Goal: Transaction & Acquisition: Purchase product/service

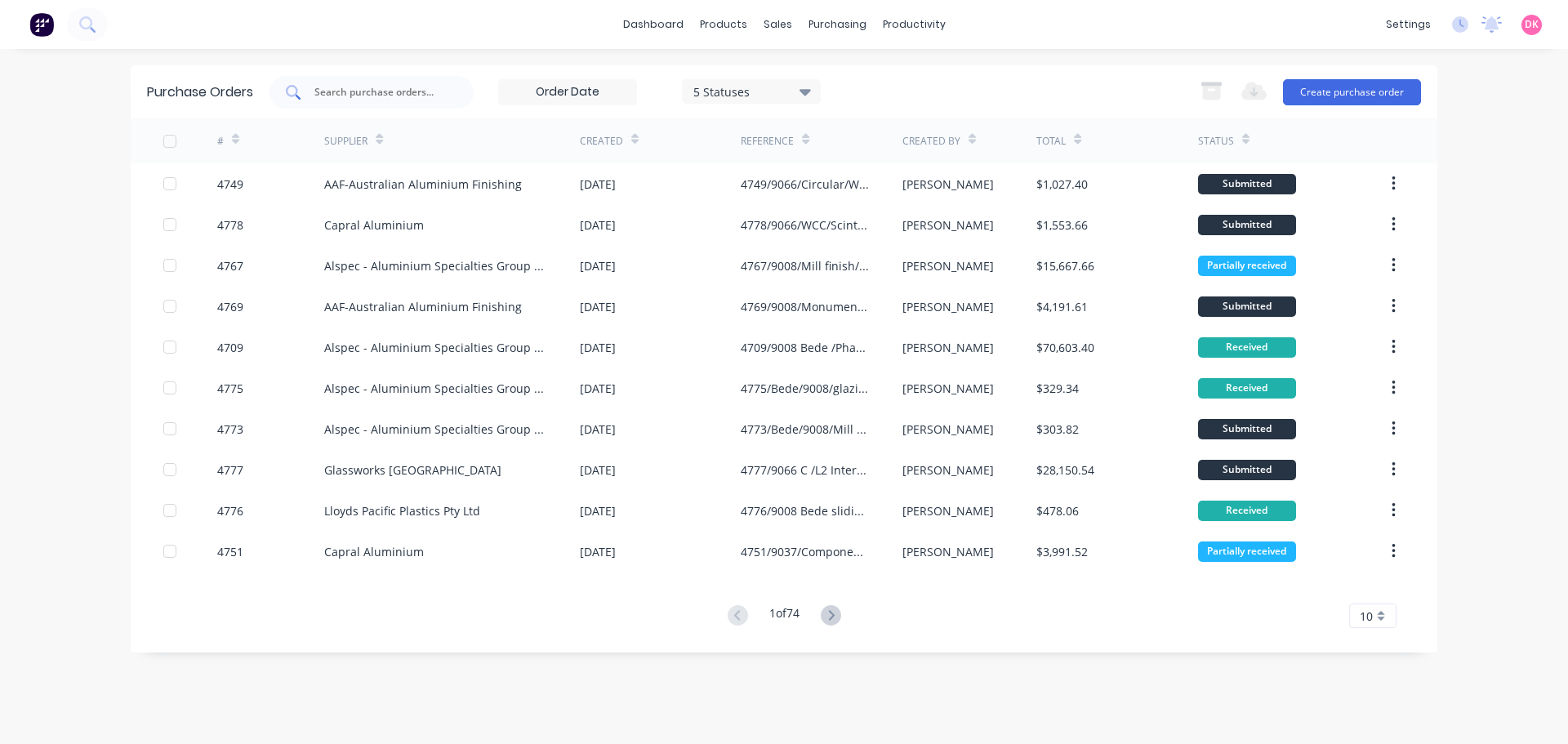
click at [333, 79] on div at bounding box center [371, 92] width 204 height 32
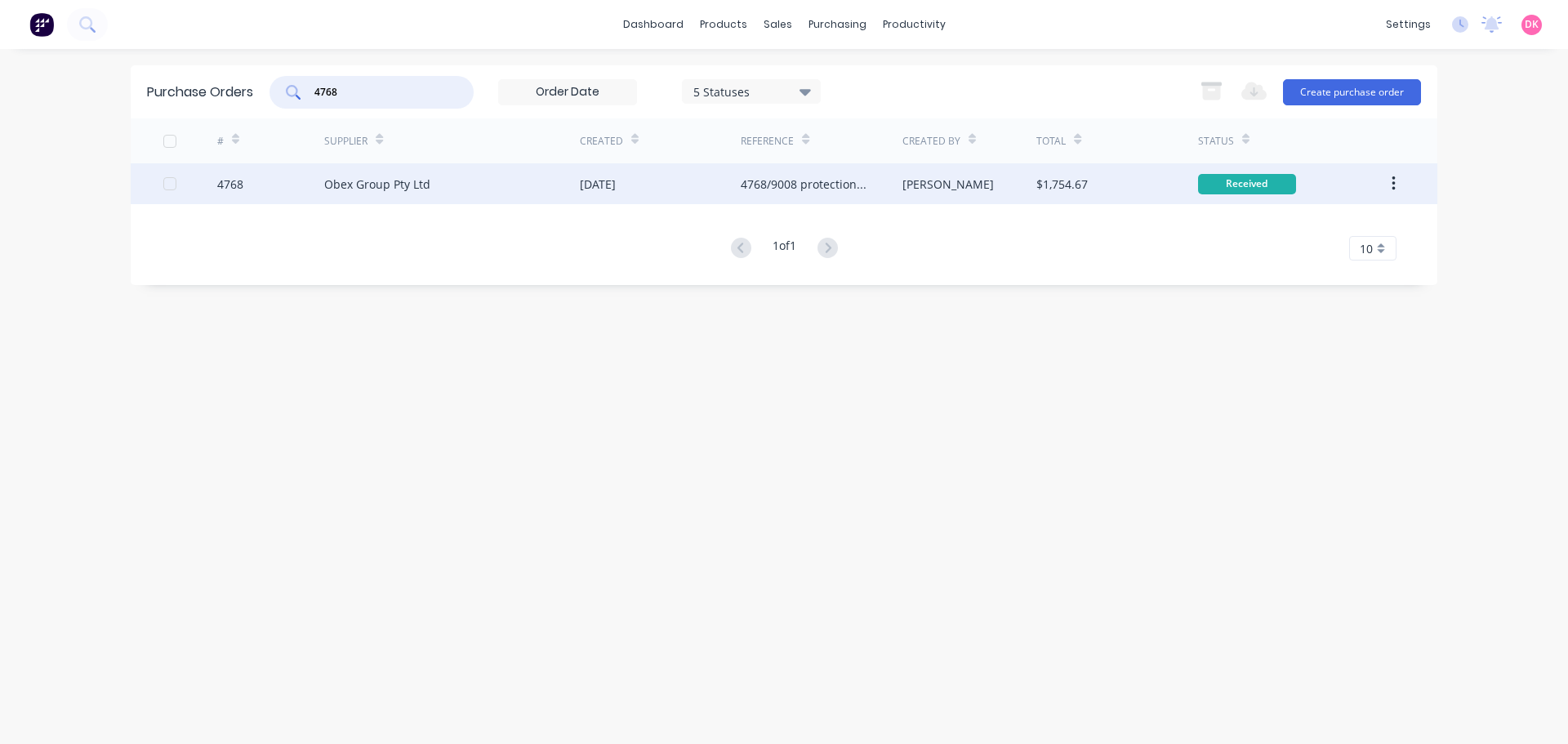
type input "4768"
click at [434, 179] on div "Obex Group Pty Ltd" at bounding box center [452, 184] width 255 height 41
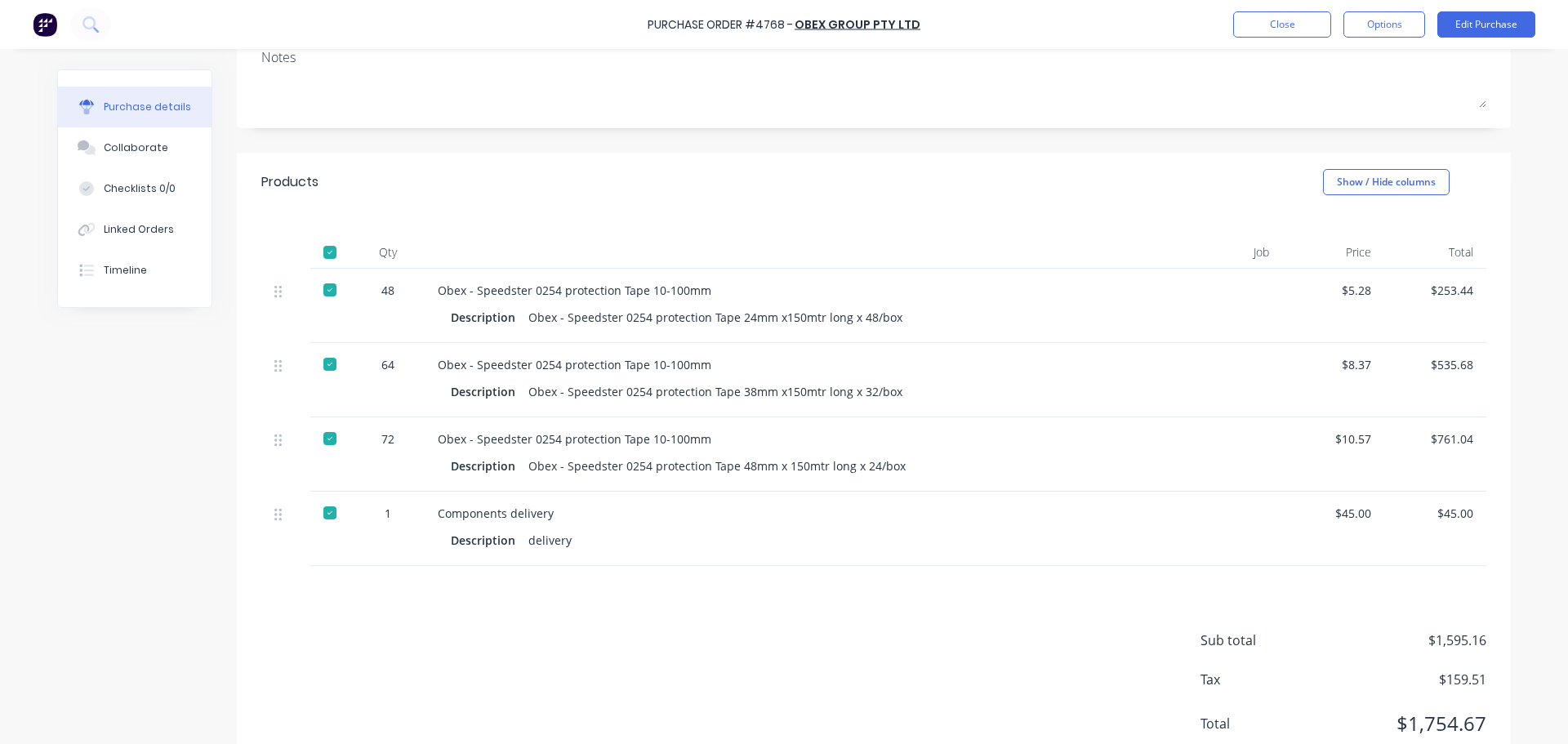
scroll to position [245, 0]
click at [1254, 31] on button "Close" at bounding box center [1282, 24] width 98 height 26
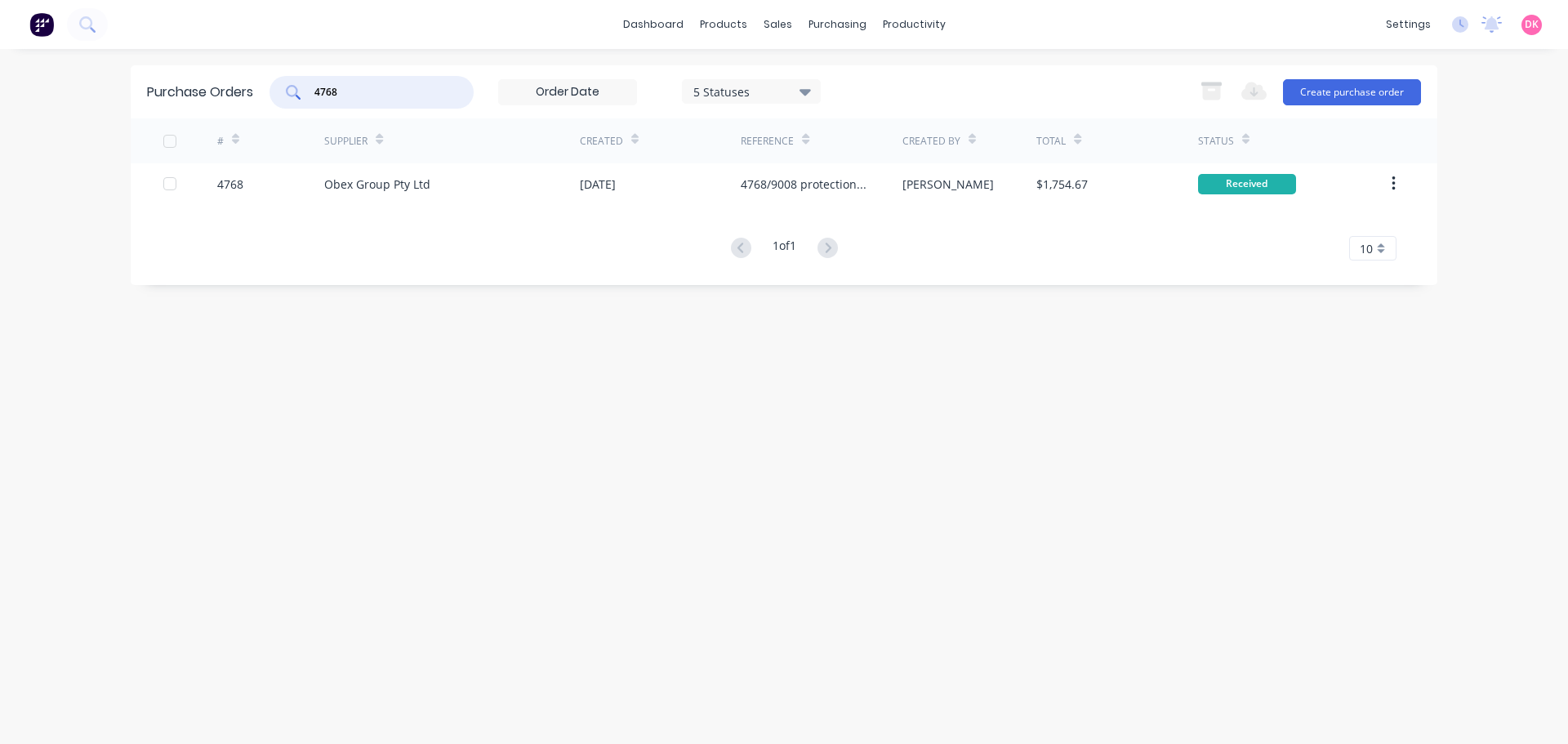
drag, startPoint x: 409, startPoint y: 94, endPoint x: 296, endPoint y: 103, distance: 113.4
click at [296, 103] on div "4768" at bounding box center [371, 92] width 204 height 32
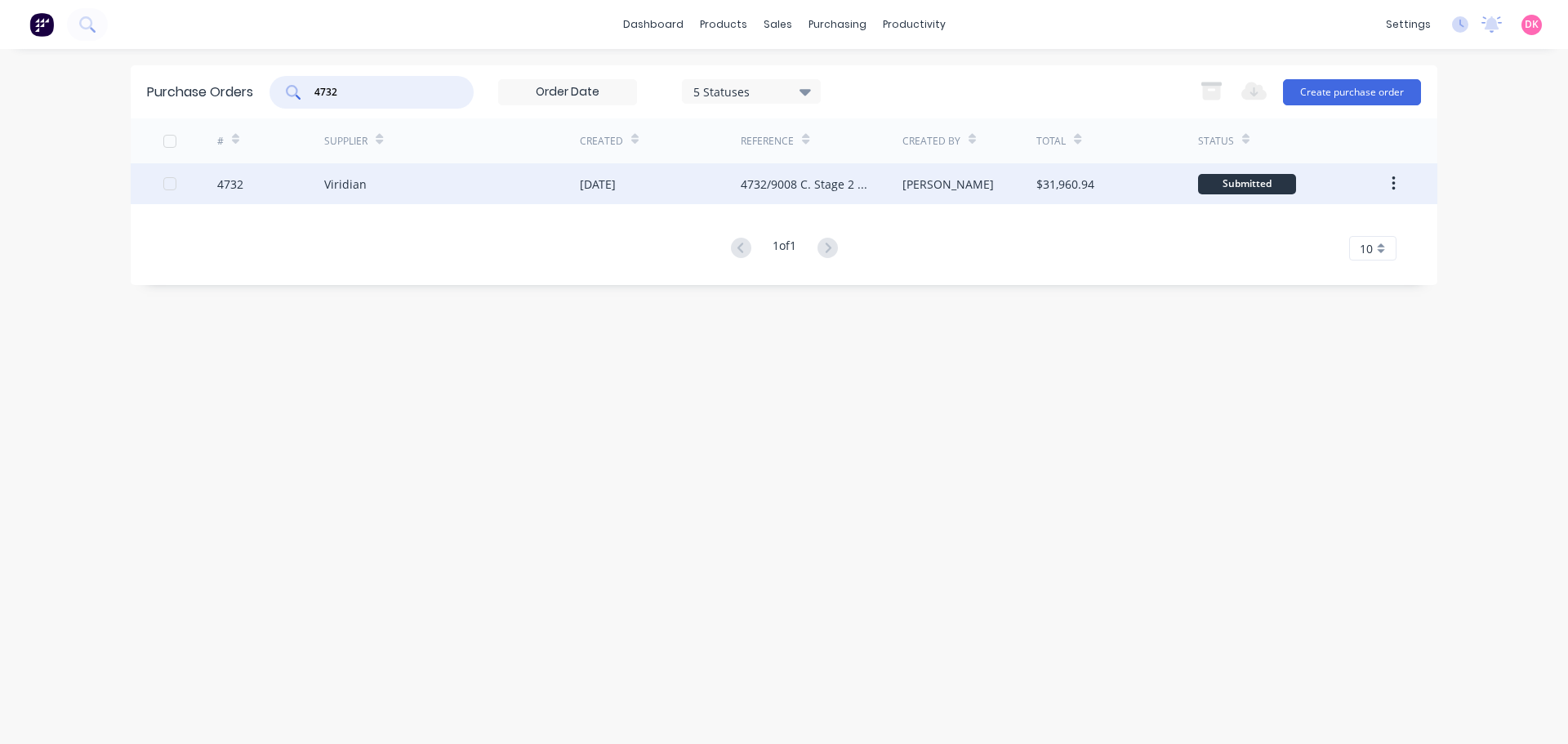
type input "4732"
click at [471, 198] on div "Viridian" at bounding box center [452, 184] width 255 height 41
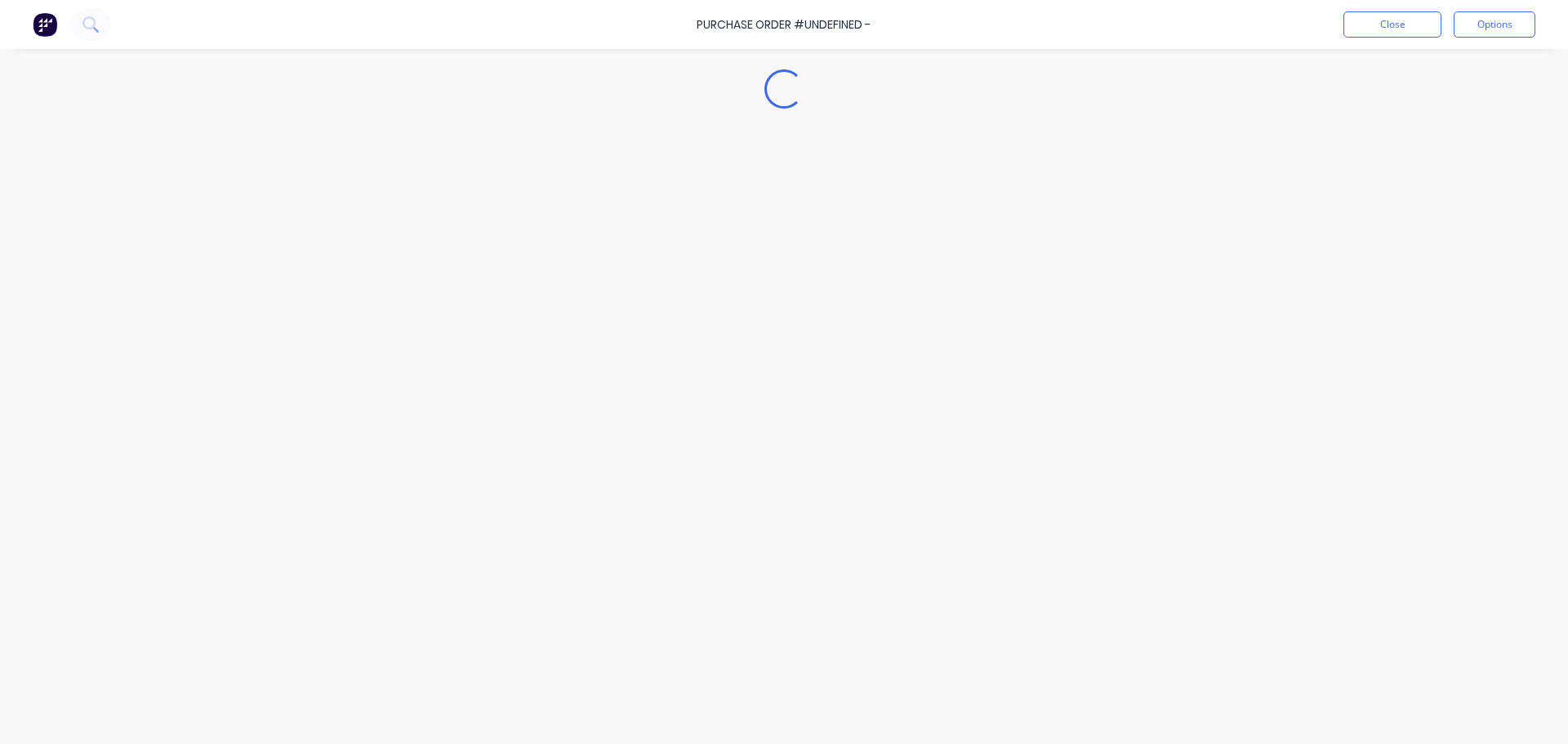
type textarea "x"
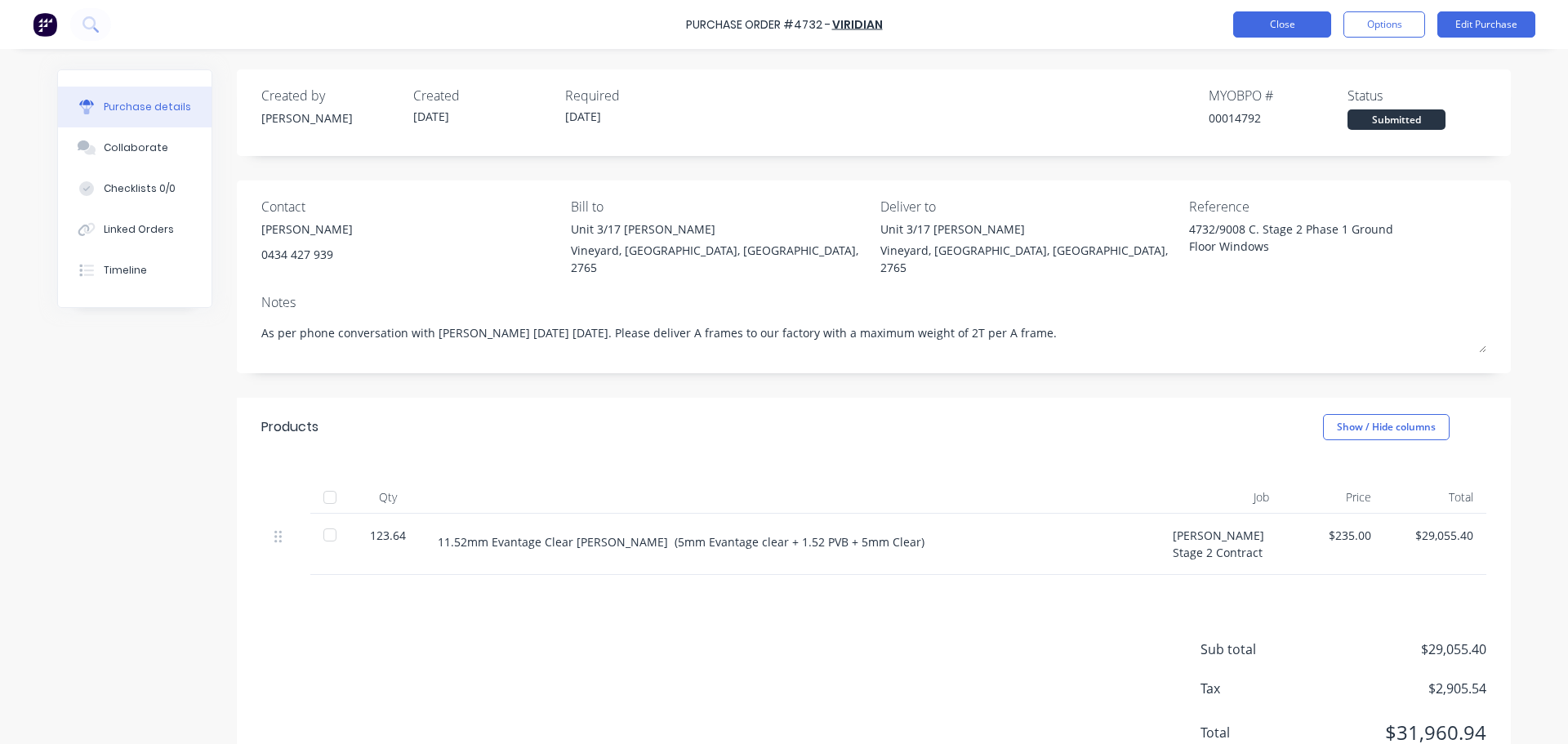
click at [1245, 37] on button "Close" at bounding box center [1282, 24] width 98 height 26
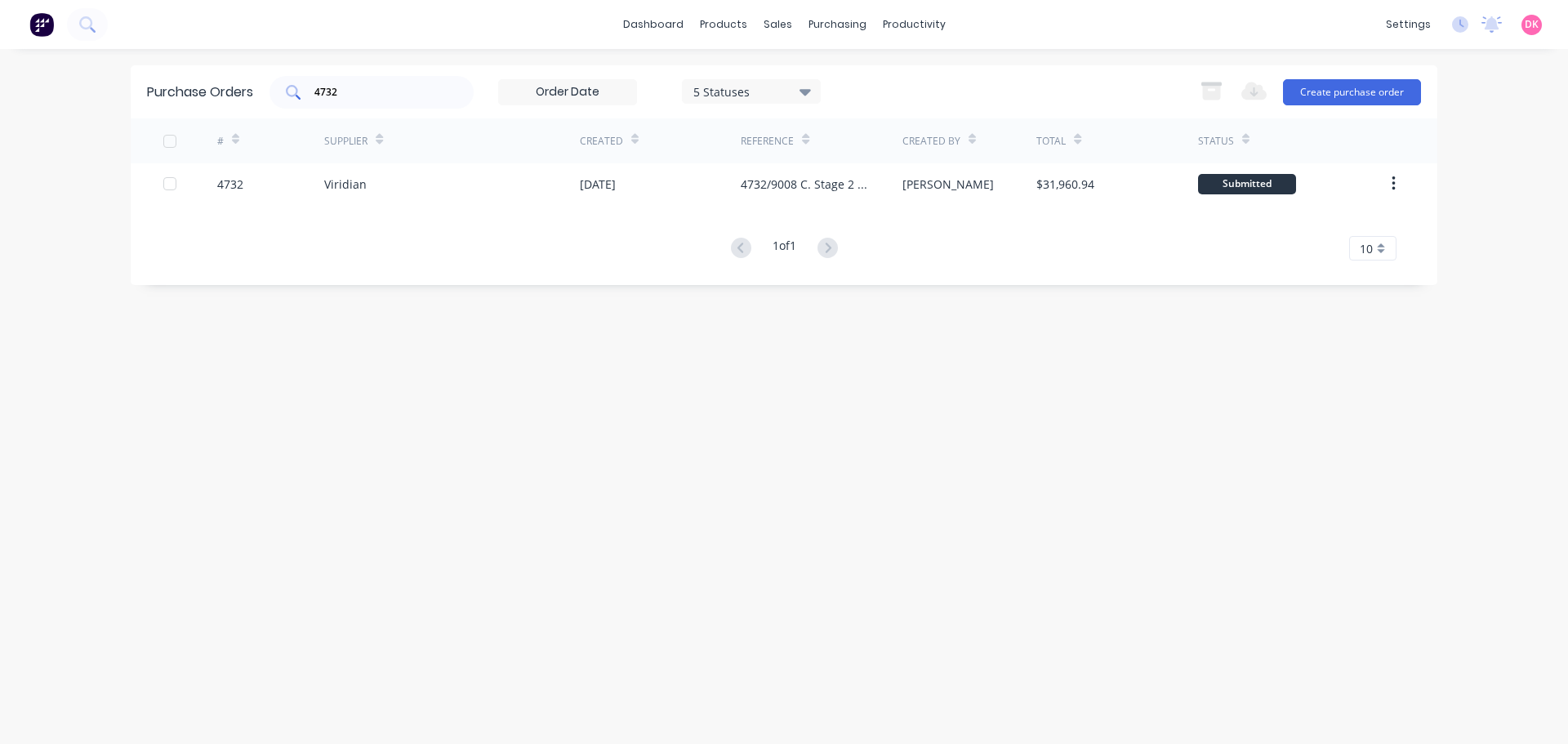
drag, startPoint x: 376, startPoint y: 79, endPoint x: 372, endPoint y: 85, distance: 7.2
click at [374, 83] on div "4732" at bounding box center [371, 92] width 204 height 32
drag, startPoint x: 372, startPoint y: 85, endPoint x: 212, endPoint y: 117, distance: 163.2
click at [212, 117] on div "Purchase Orders 4732 5 Statuses 5 Statuses Export to Excel (XLSX) Create purcha…" at bounding box center [784, 91] width 1307 height 53
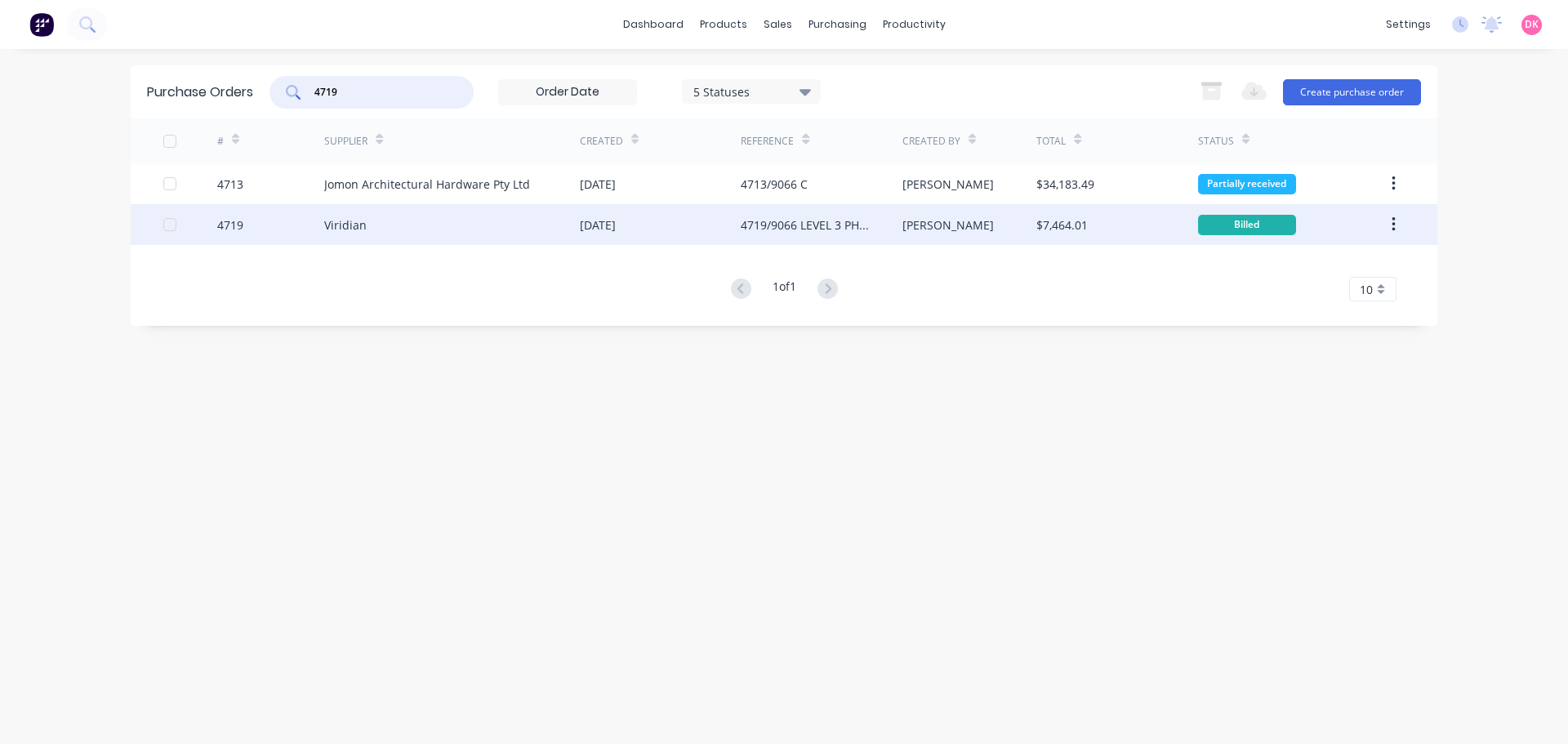
type input "4719"
click at [495, 231] on div "Viridian" at bounding box center [452, 225] width 255 height 41
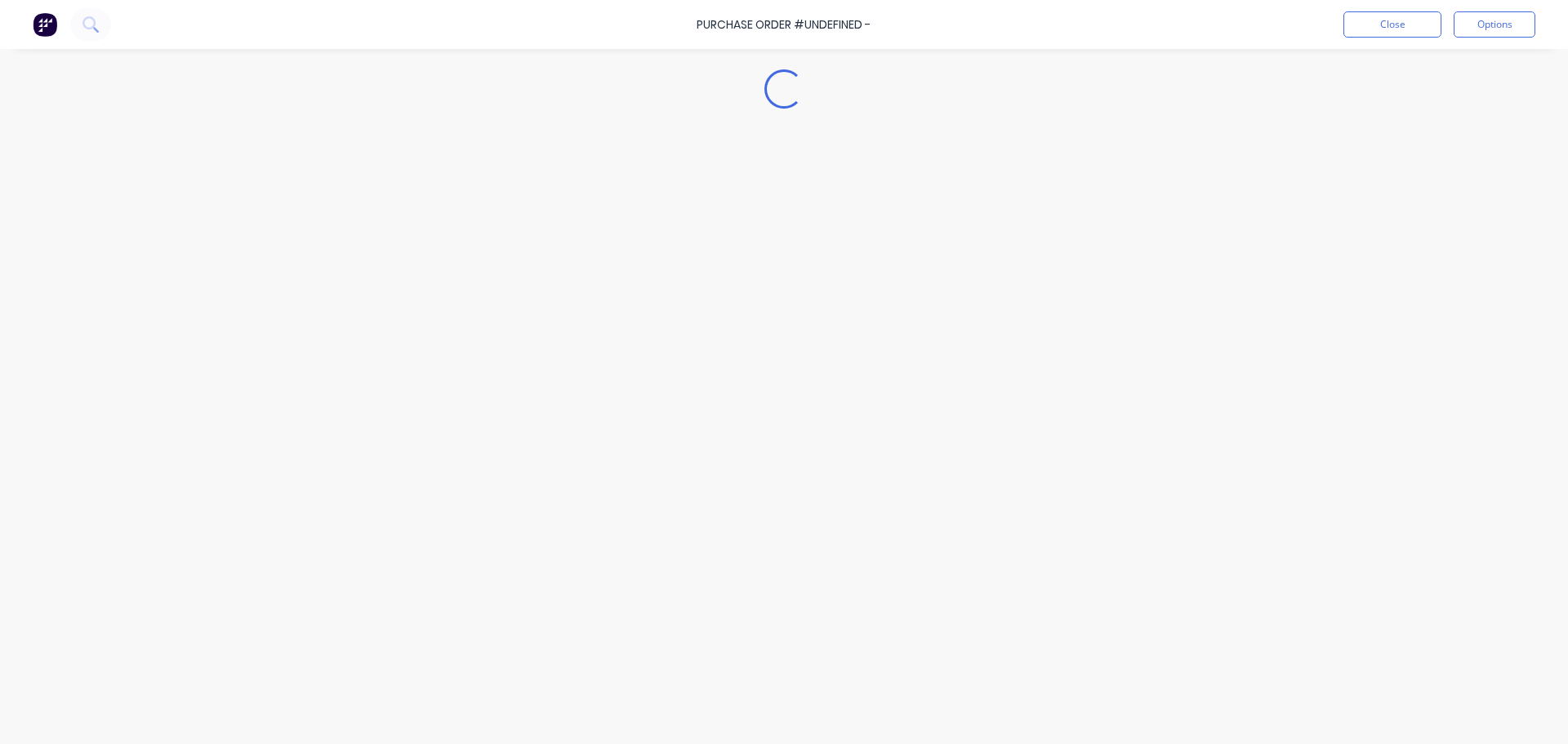
type textarea "x"
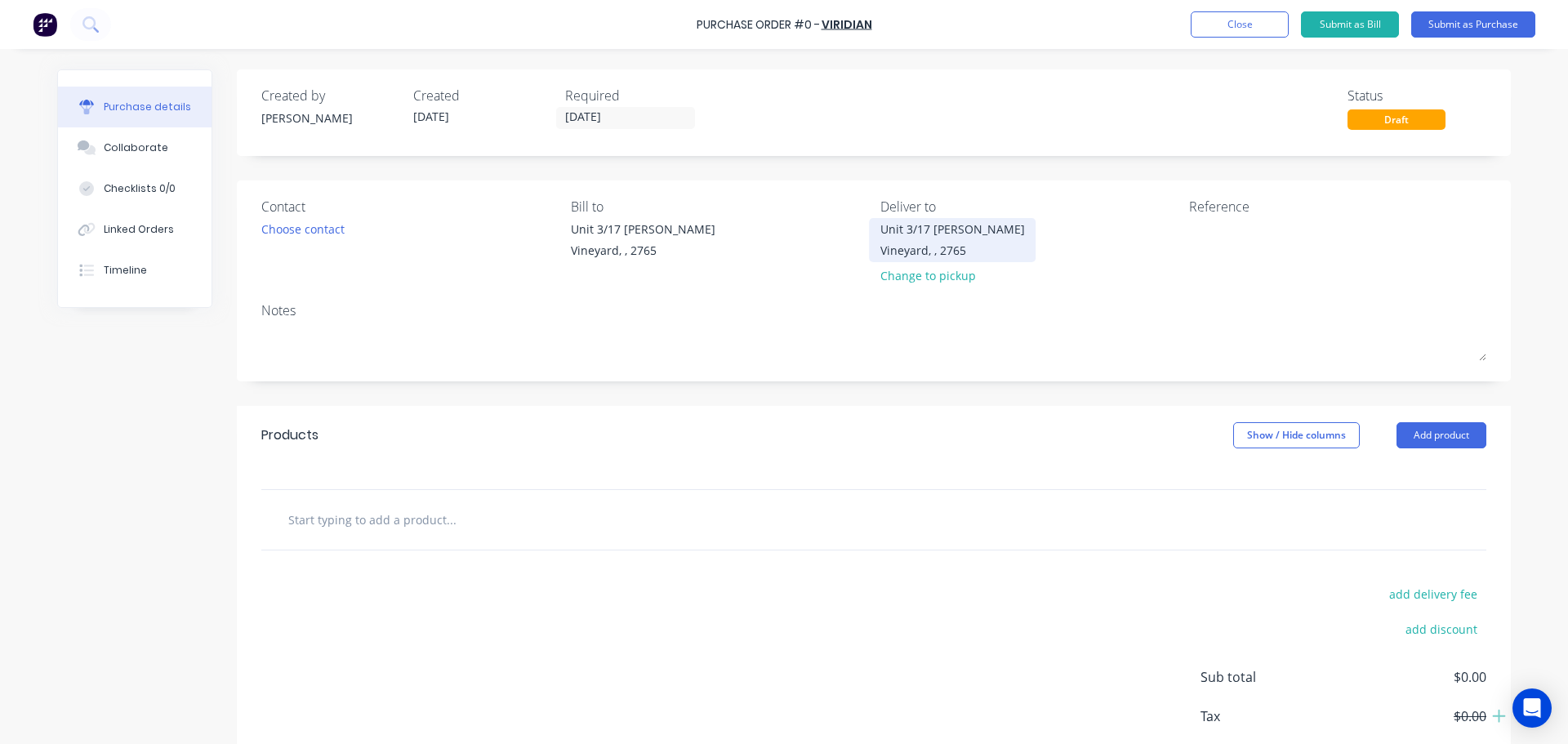
click at [906, 244] on div "Vineyard, , 2765" at bounding box center [952, 250] width 144 height 17
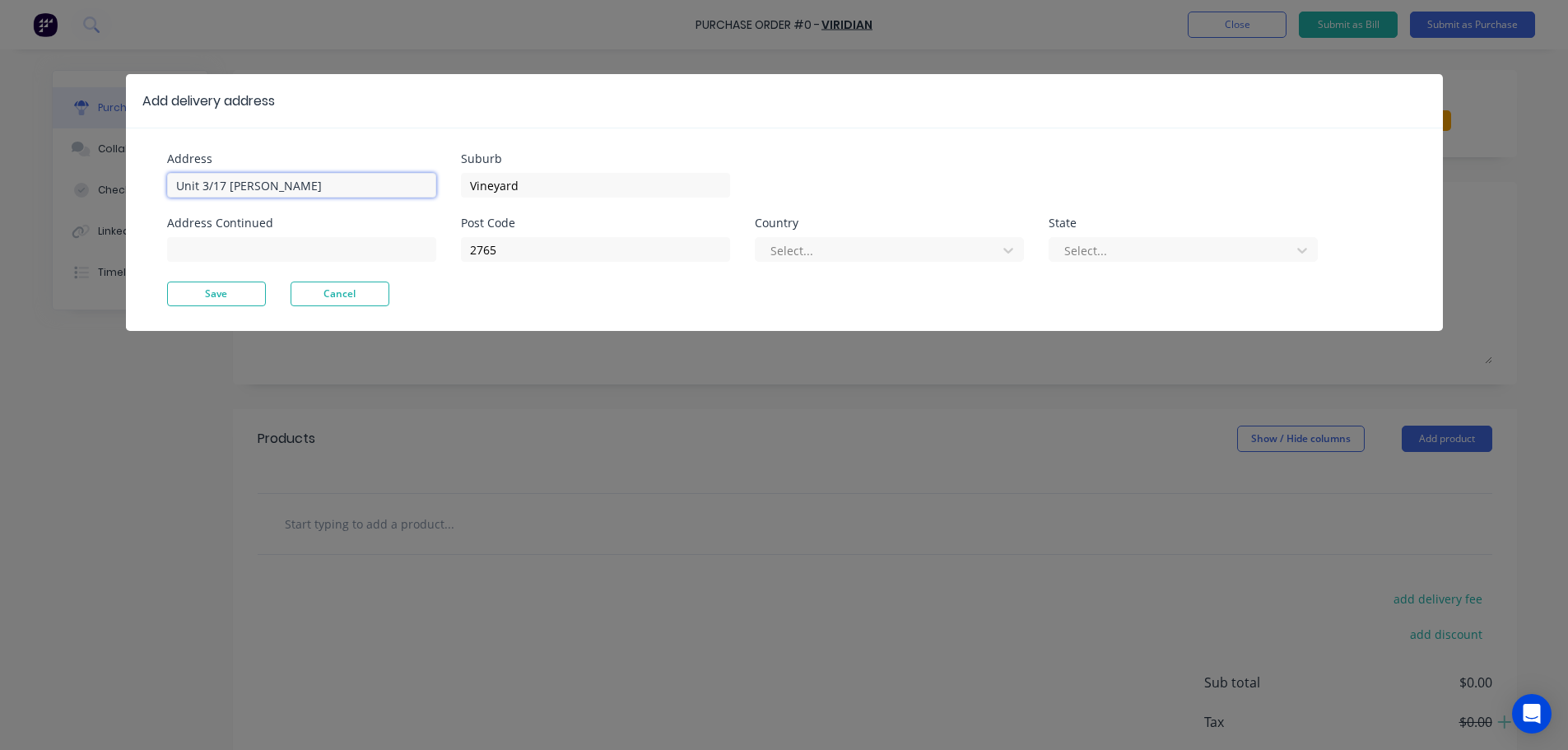
drag, startPoint x: 286, startPoint y: 182, endPoint x: 142, endPoint y: 196, distance: 144.7
click at [142, 195] on div "Address Unit 3/17 Rob Pl Address Continued Suburb Vineyard Post Code 2765 Count…" at bounding box center [784, 229] width 1317 height 203
click at [233, 191] on input "1 Morris Avenue" at bounding box center [301, 185] width 270 height 25
type input "[STREET_ADDRESS][PERSON_NAME]"
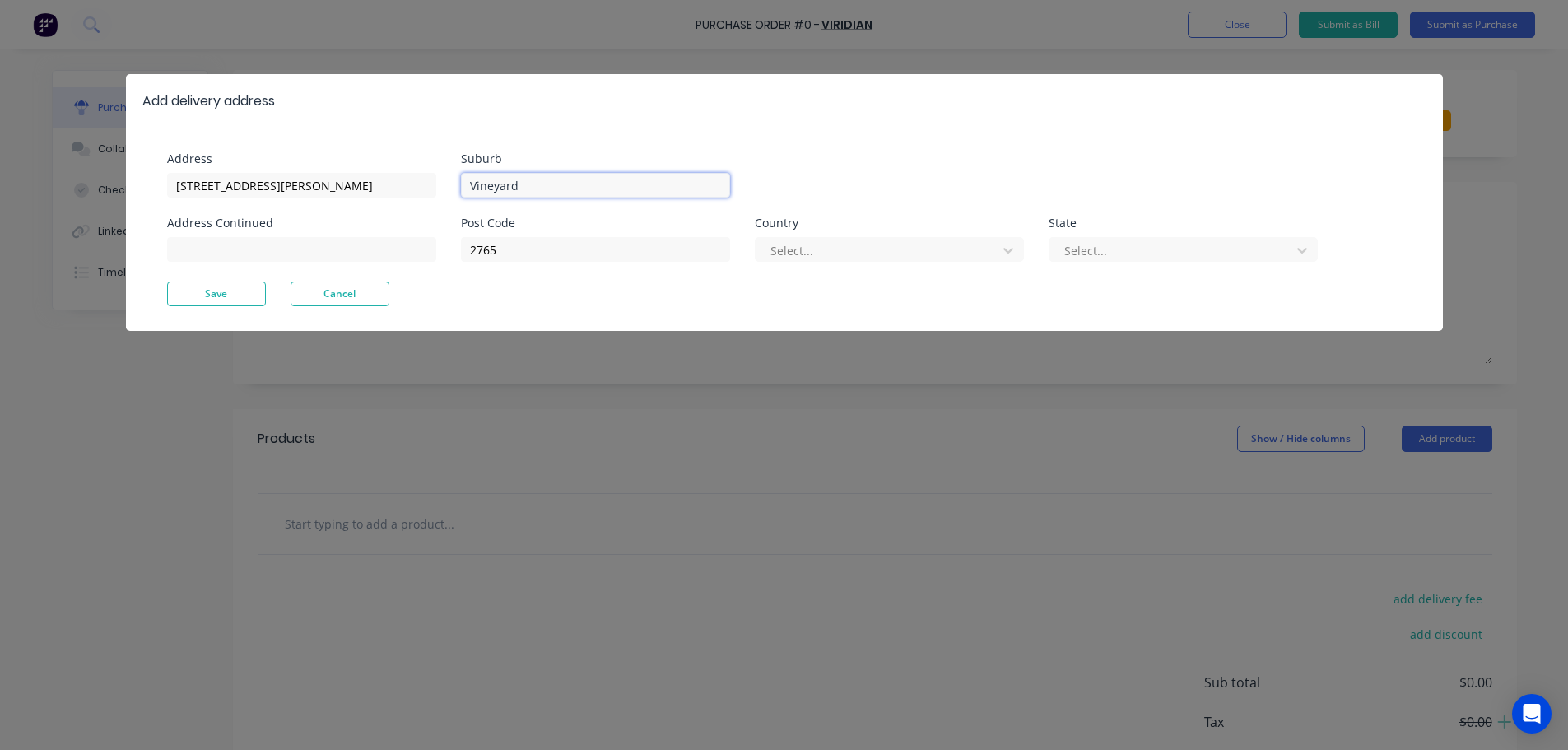
drag, startPoint x: 541, startPoint y: 189, endPoint x: 425, endPoint y: 199, distance: 116.4
click at [425, 199] on div "Address 1 Morris Grove Address Continued Suburb Vineyard Post Code 2765 Country…" at bounding box center [475, 217] width 617 height 128
type input "Kellyville"
click at [516, 251] on input "2765" at bounding box center [595, 249] width 270 height 25
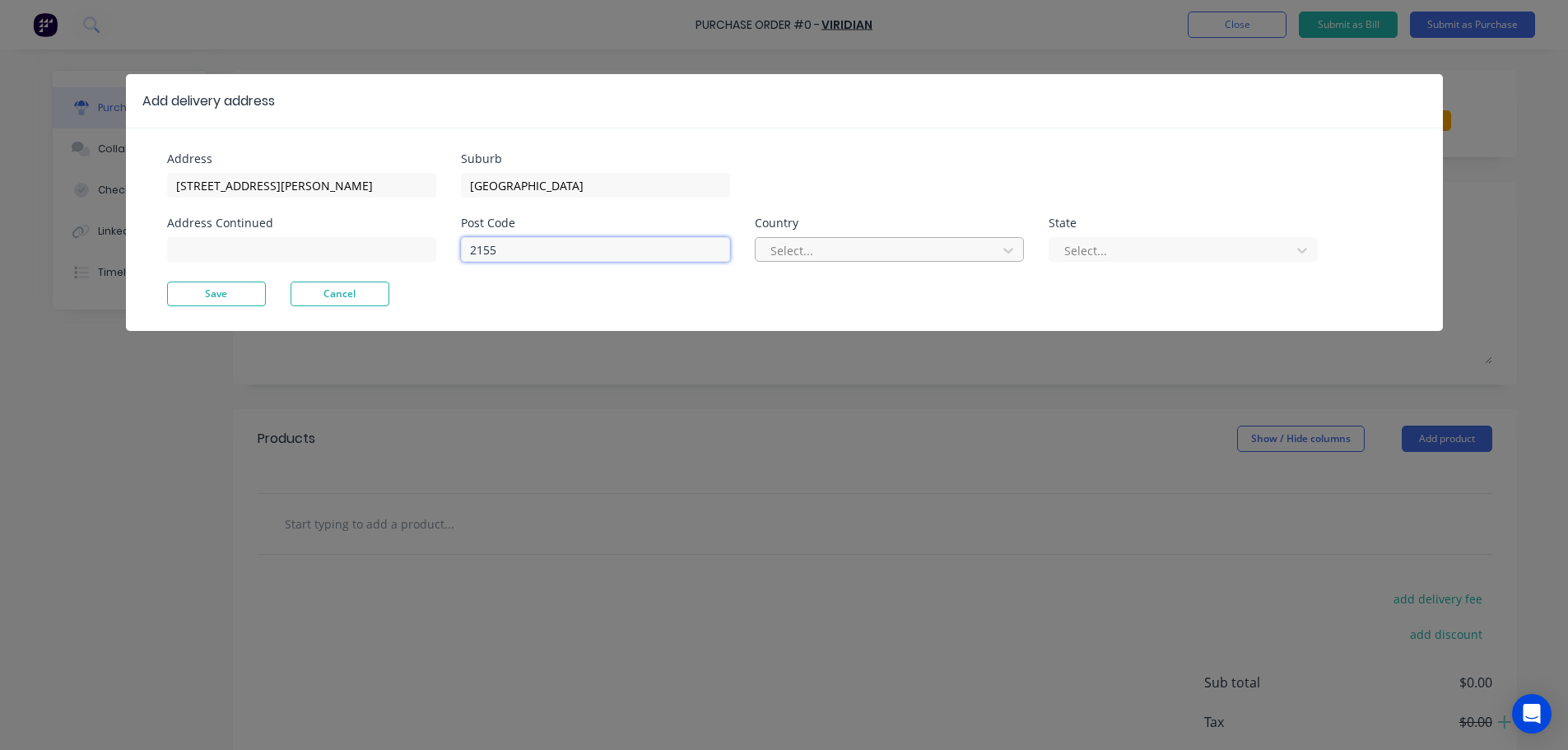
type input "2155"
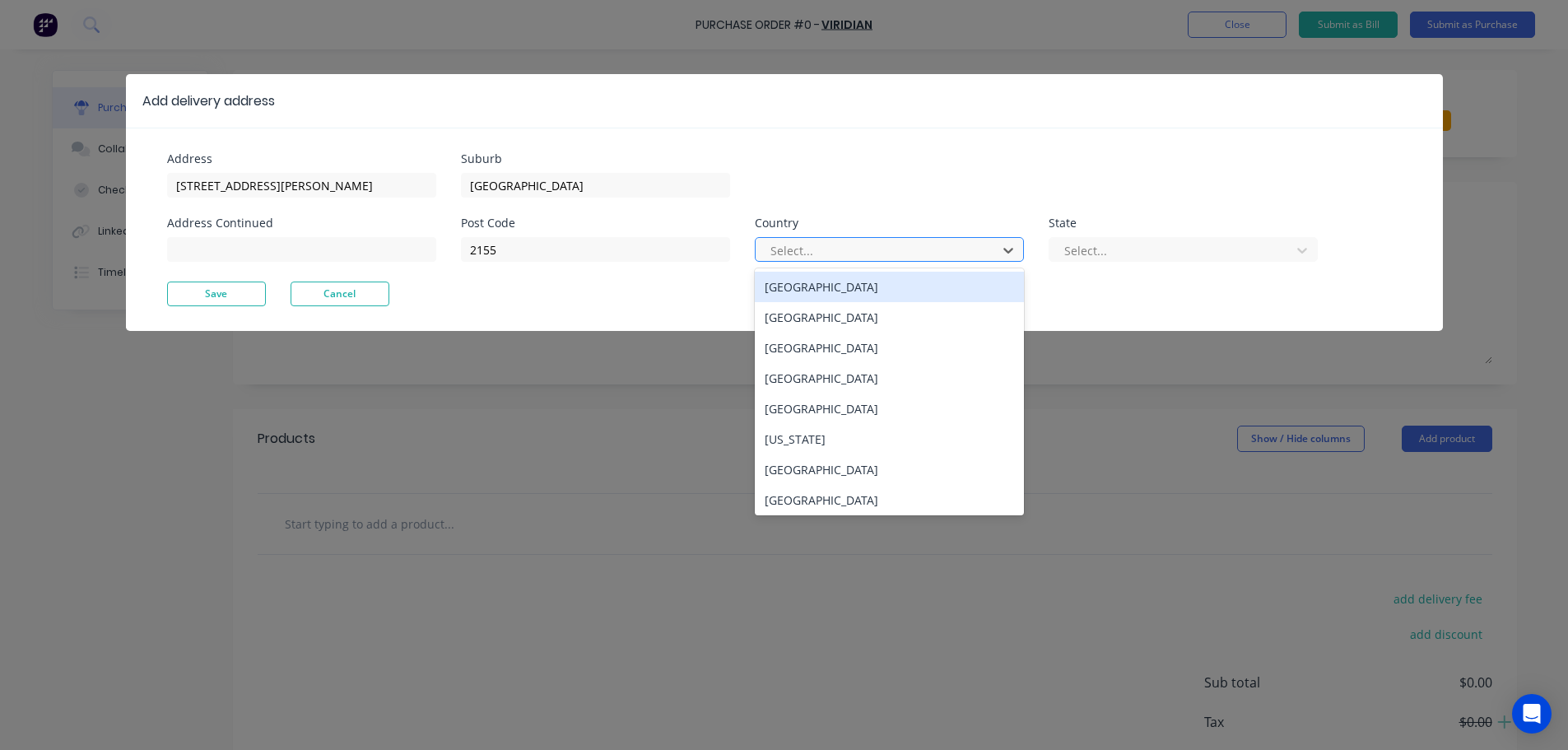
click at [898, 249] on div at bounding box center [878, 251] width 220 height 21
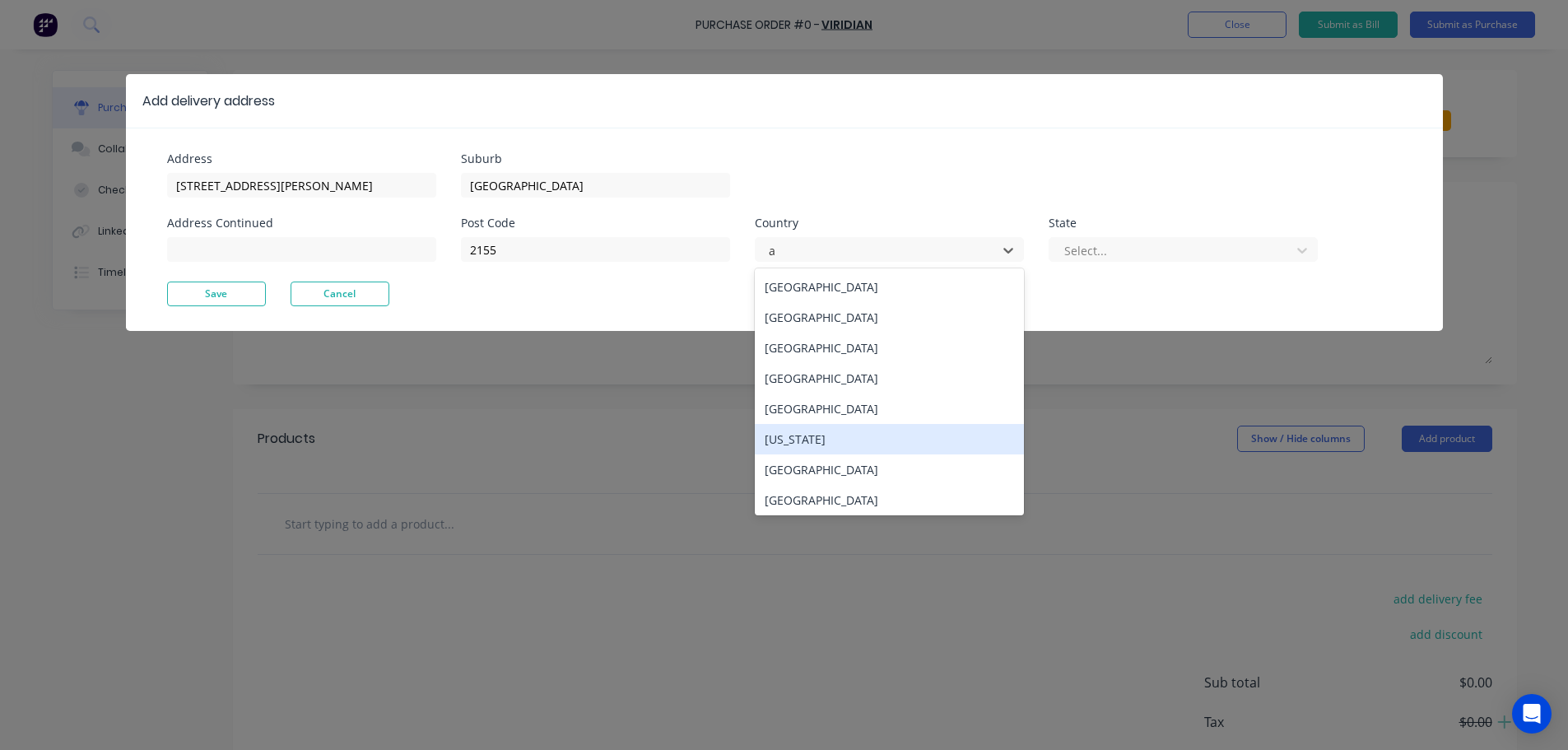
type input "au"
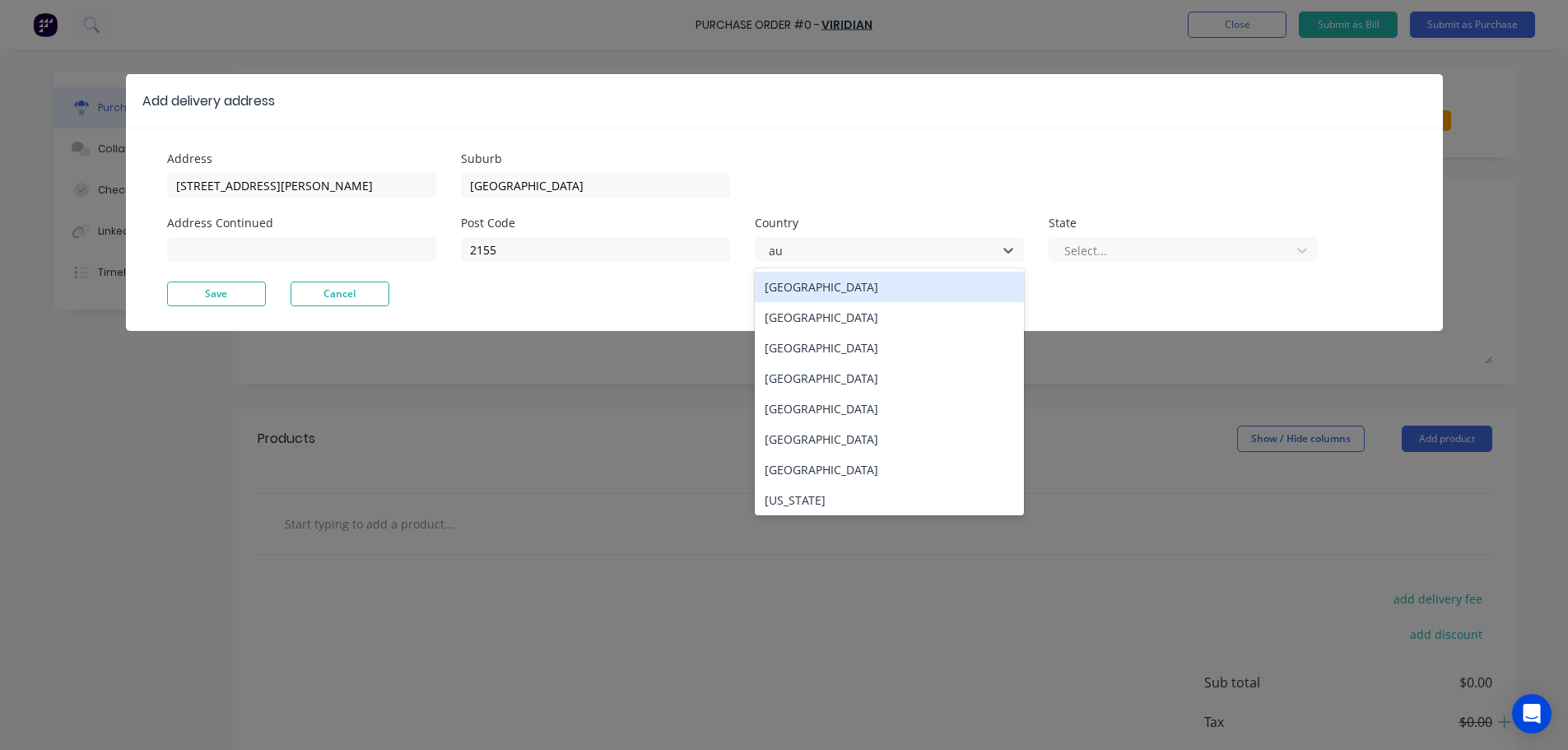
click at [825, 294] on div "Australia" at bounding box center [889, 286] width 270 height 30
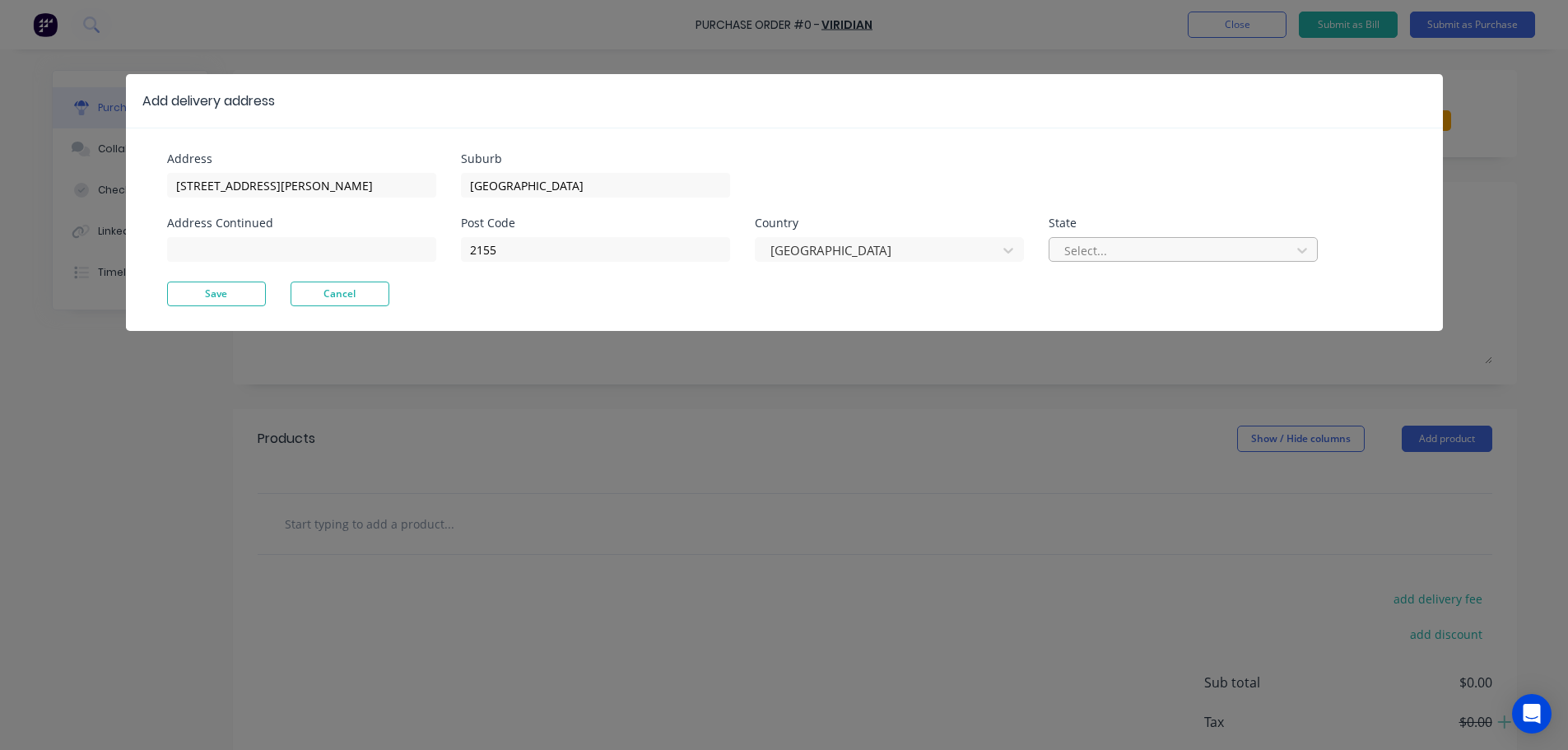
click at [1142, 244] on div at bounding box center [1172, 251] width 220 height 21
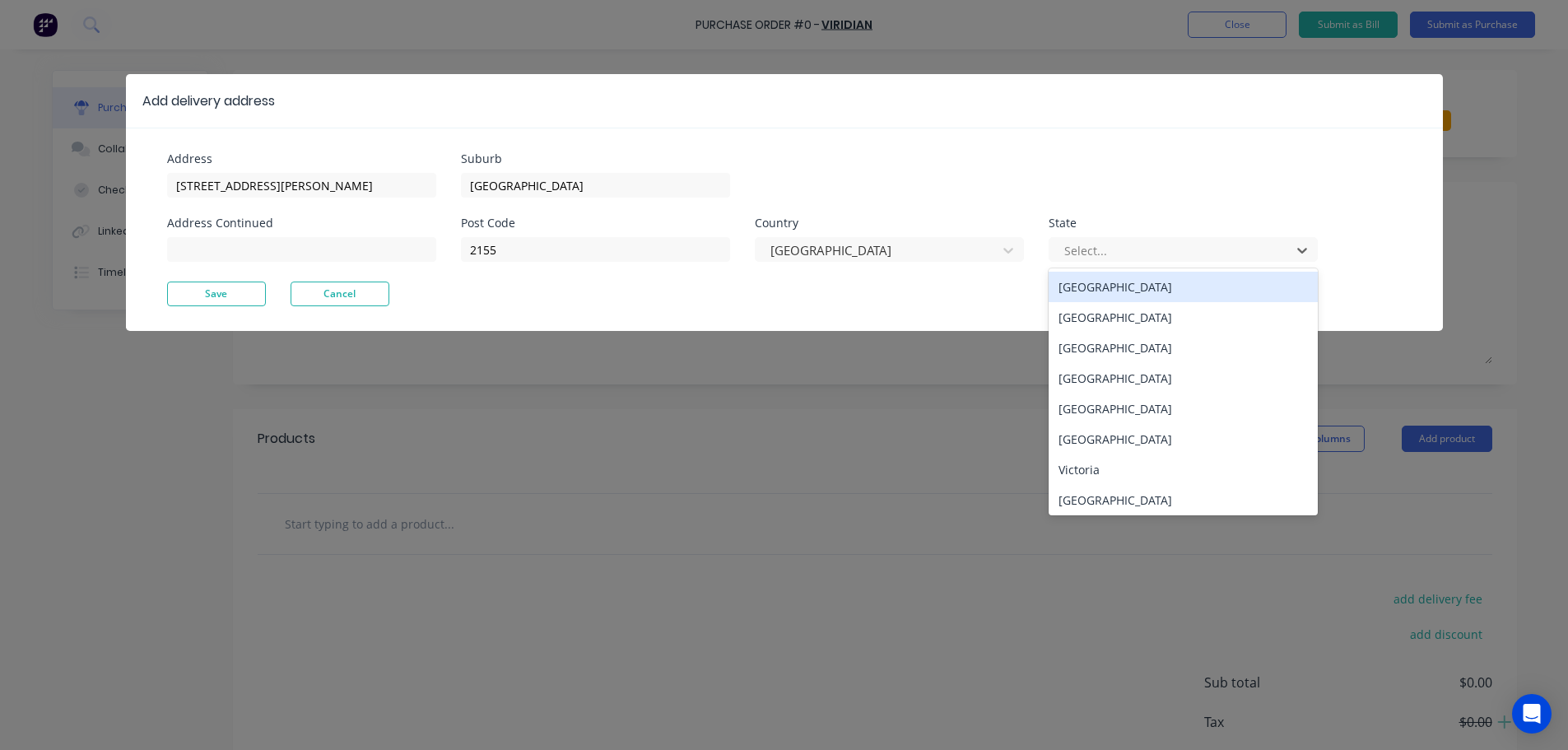
click at [1134, 287] on div "Australian Capital Territory" at bounding box center [1183, 286] width 270 height 30
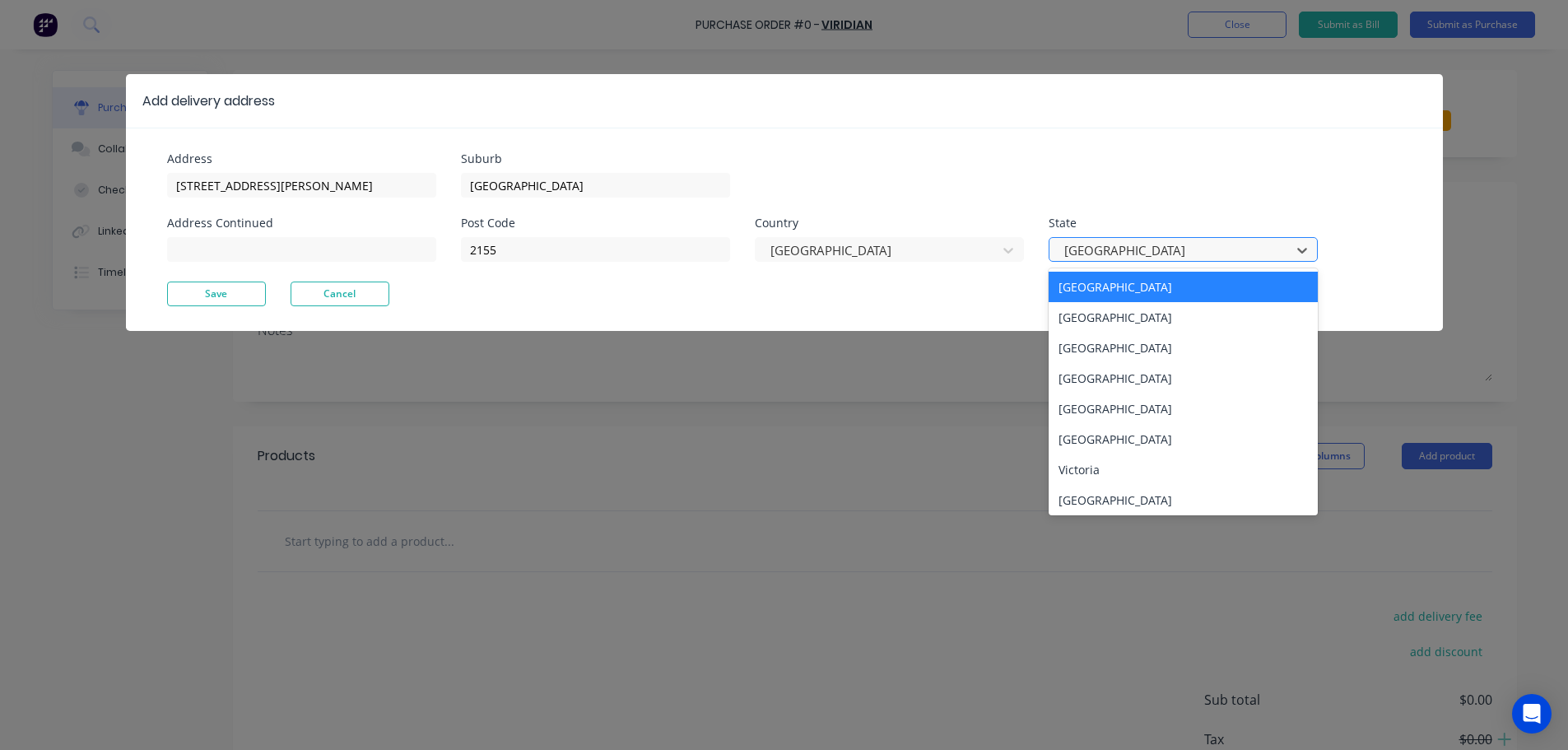
click at [1152, 257] on div at bounding box center [1172, 251] width 220 height 21
click at [1123, 323] on div "New South Wales" at bounding box center [1183, 317] width 270 height 30
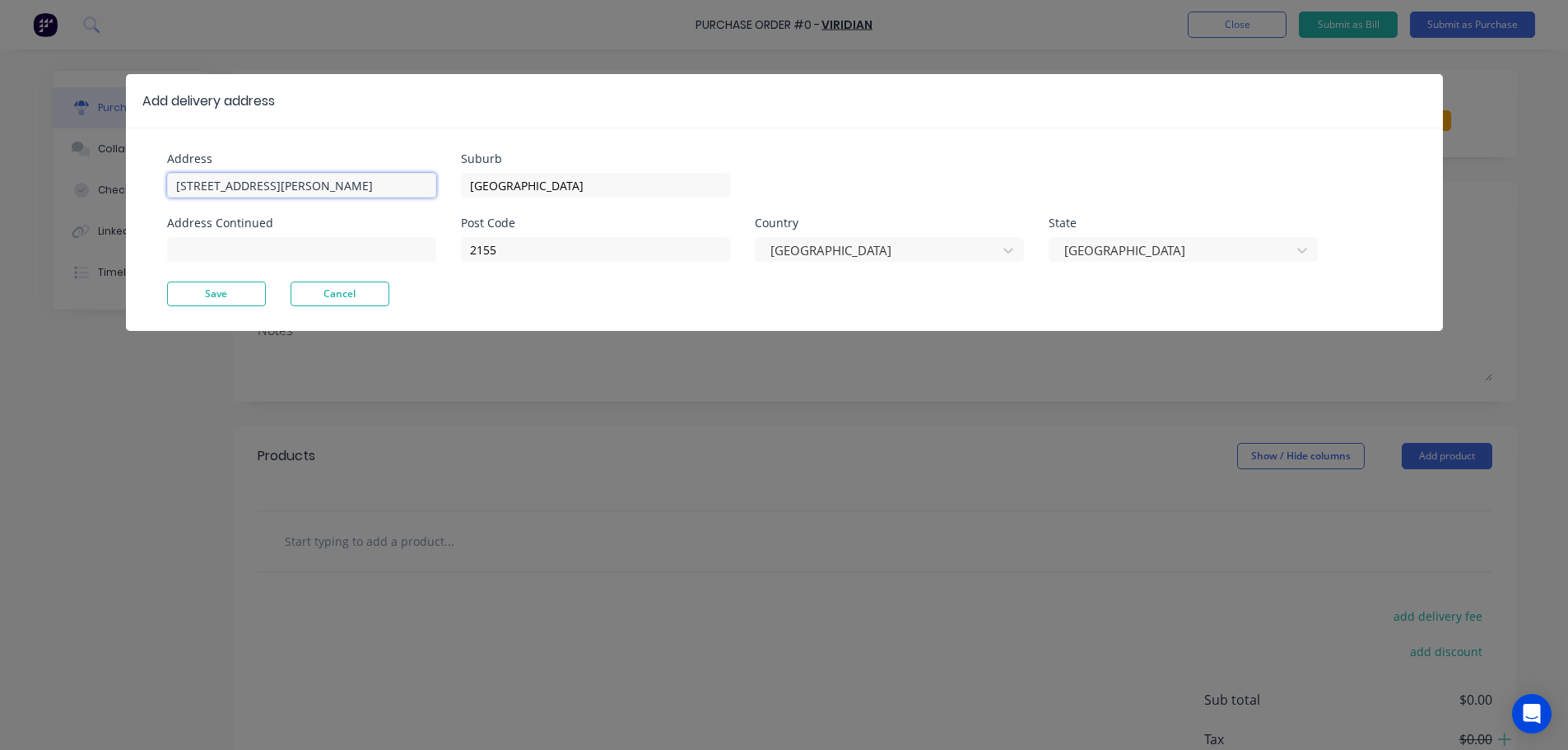
click at [175, 191] on input "[STREET_ADDRESS][PERSON_NAME]" at bounding box center [301, 185] width 270 height 25
type input "William Clarke College, 1 Morris Grove"
click at [246, 298] on button "Save" at bounding box center [216, 294] width 99 height 25
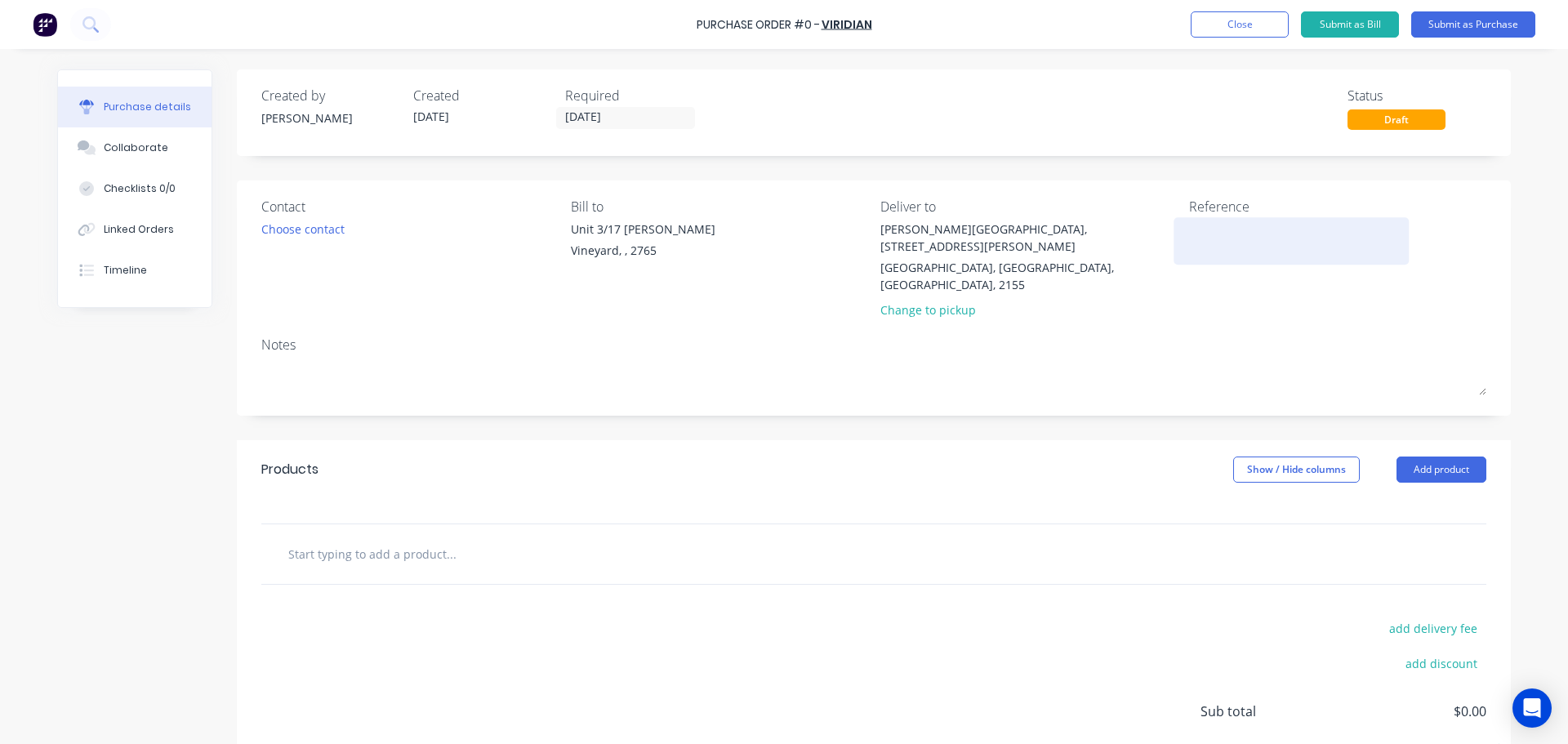
click at [1220, 238] on textarea at bounding box center [1290, 238] width 204 height 37
type textarea "9066/"
type textarea "x"
type textarea "9066/P"
type textarea "x"
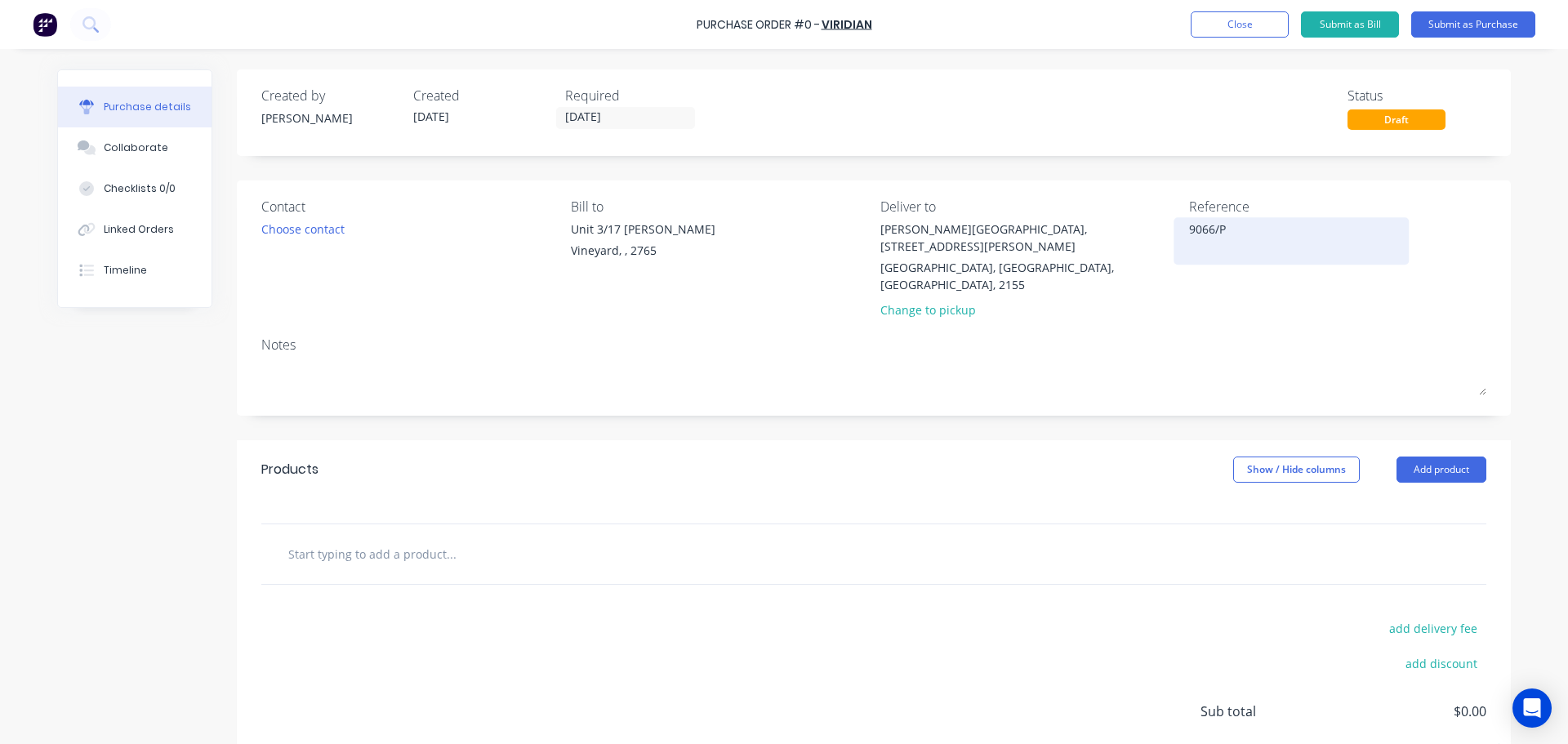
type textarea "9066/Ph"
type textarea "x"
type textarea "9066/Pha"
type textarea "x"
type textarea "9066/Phas"
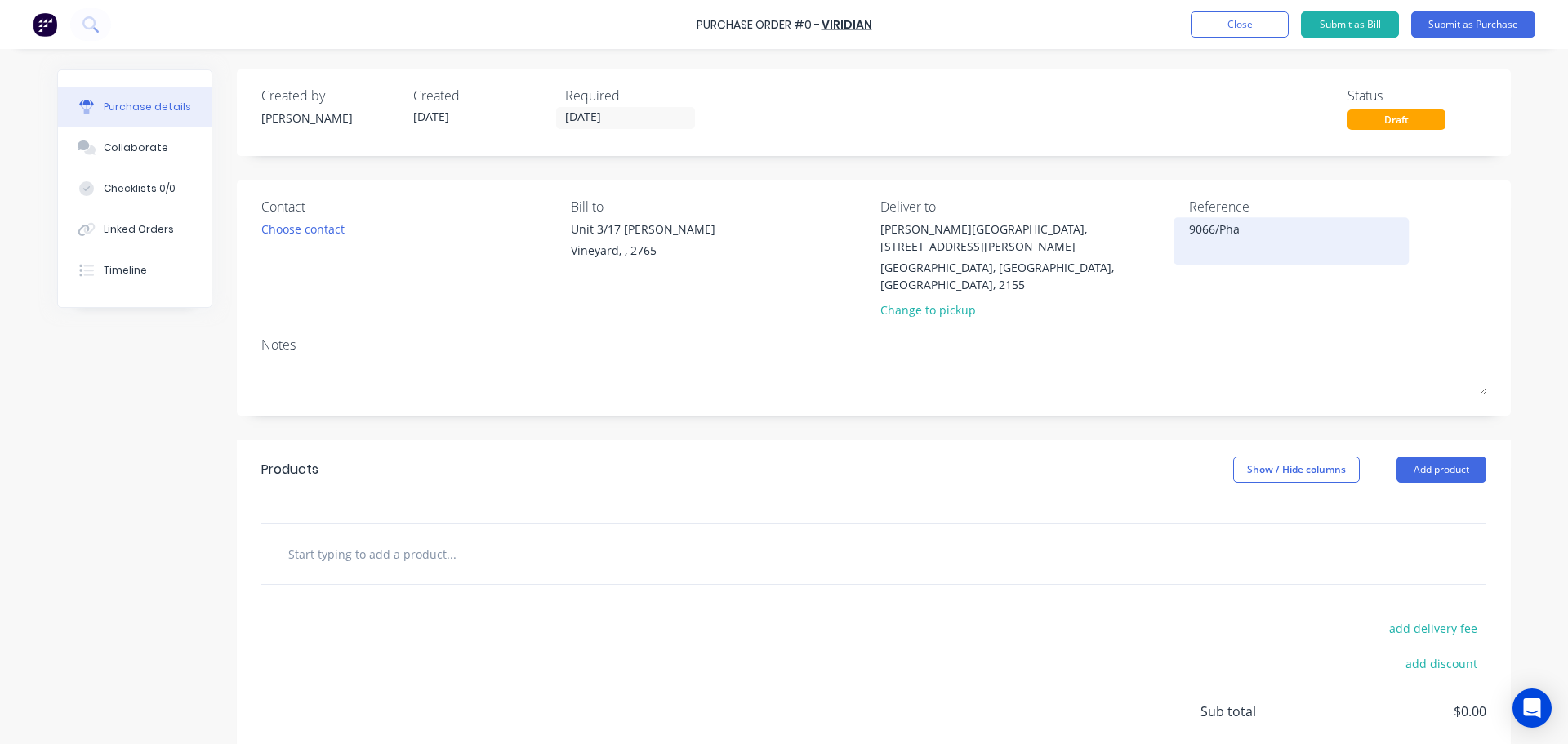
type textarea "x"
type textarea "9066/Phase"
type textarea "x"
type textarea "9066/Phase2"
type textarea "x"
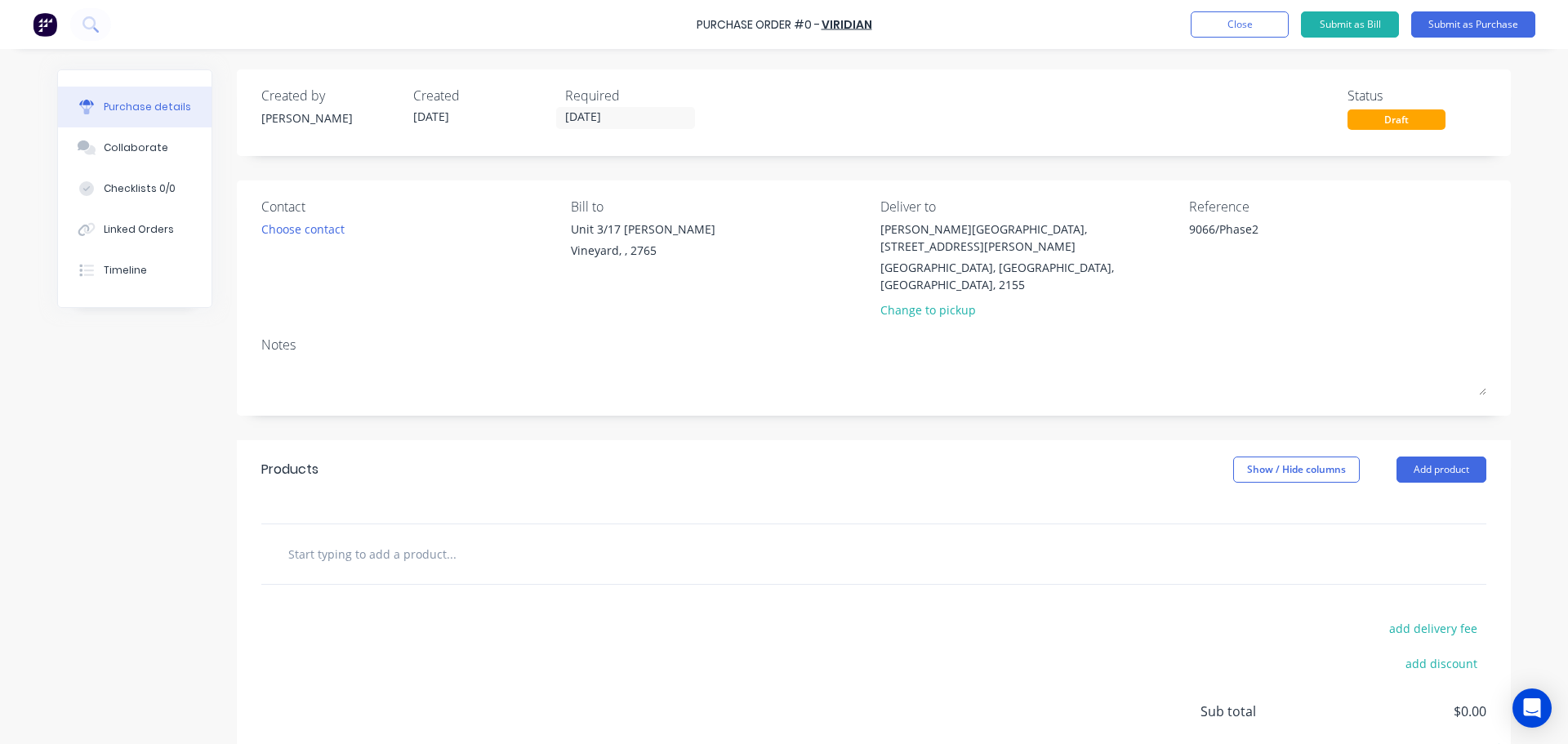
type textarea "9066/Phase2"
type textarea "x"
click at [1215, 228] on textarea "9066/Phase2" at bounding box center [1290, 238] width 204 height 37
type textarea "9066/Level 1/Phase2"
type textarea "x"
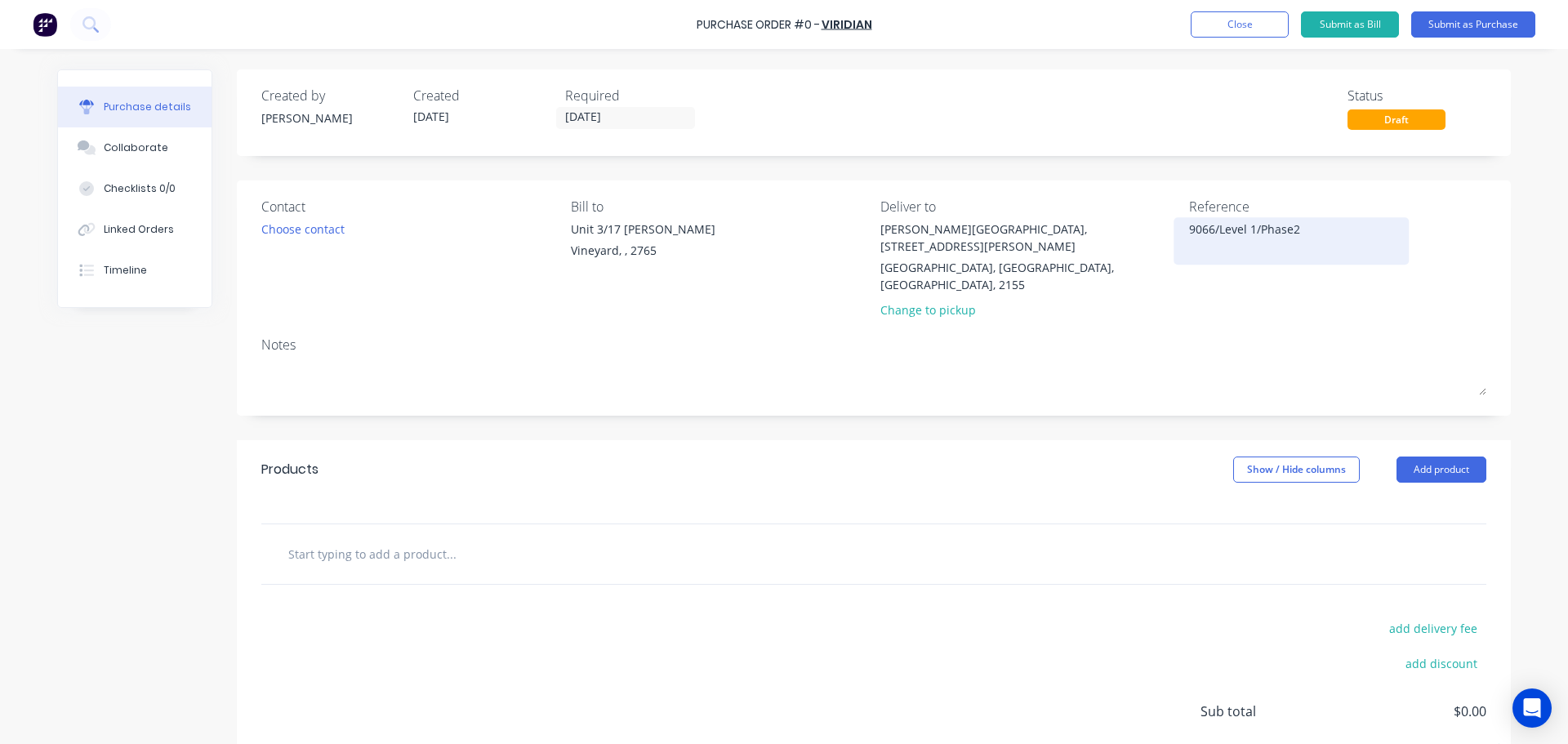
click at [1347, 233] on textarea "9066/Level 1/Phase2" at bounding box center [1290, 238] width 204 height 37
type textarea "9066/Level 1/Phase2 External"
type textarea "x"
click at [433, 537] on input "text" at bounding box center [451, 554] width 326 height 32
paste input "As per attached spreadsheet for Level 3 x 31 panels"
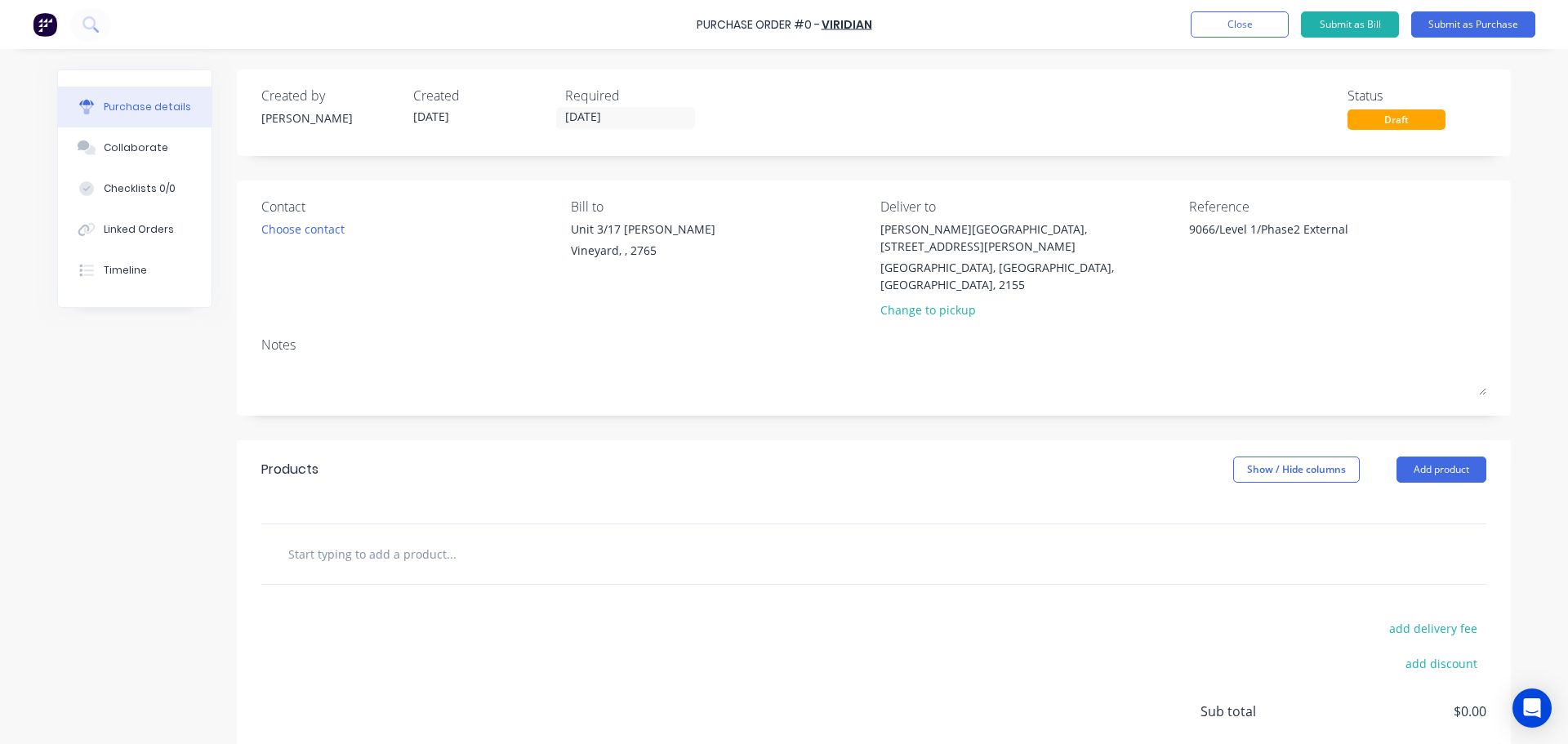
type input "As per attached spreadsheet for Level 3 x 31 panels"
type textarea "x"
drag, startPoint x: 563, startPoint y: 525, endPoint x: 240, endPoint y: 530, distance: 323.0
click at [240, 530] on div "As per attached spreadsheet for Level 3 x 31 panels" at bounding box center [873, 554] width 1273 height 62
type textarea "x"
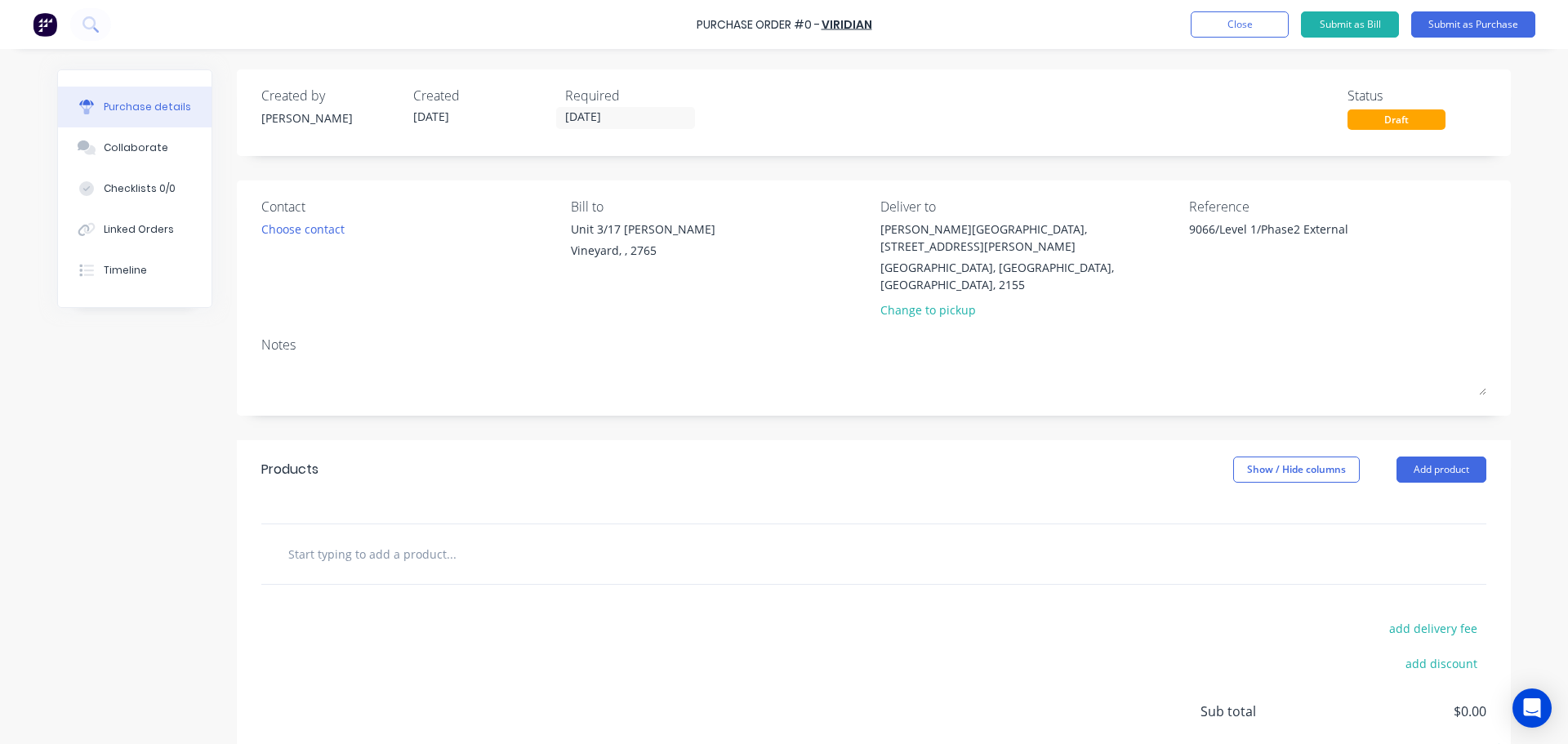
type input "g"
type textarea "x"
type input "gl"
type textarea "x"
type input "g"
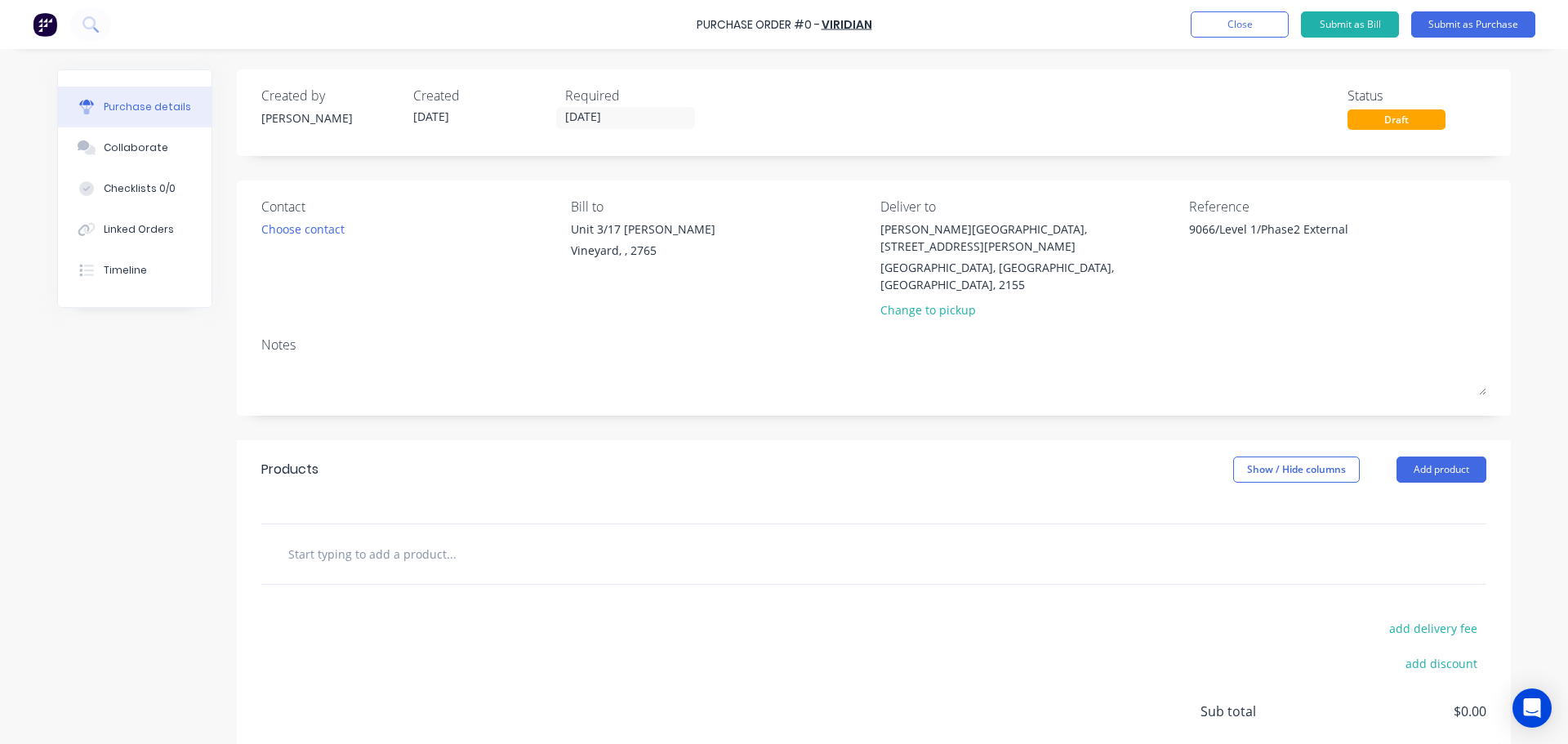
type textarea "x"
type input "2"
type textarea "x"
type input "24"
type textarea "x"
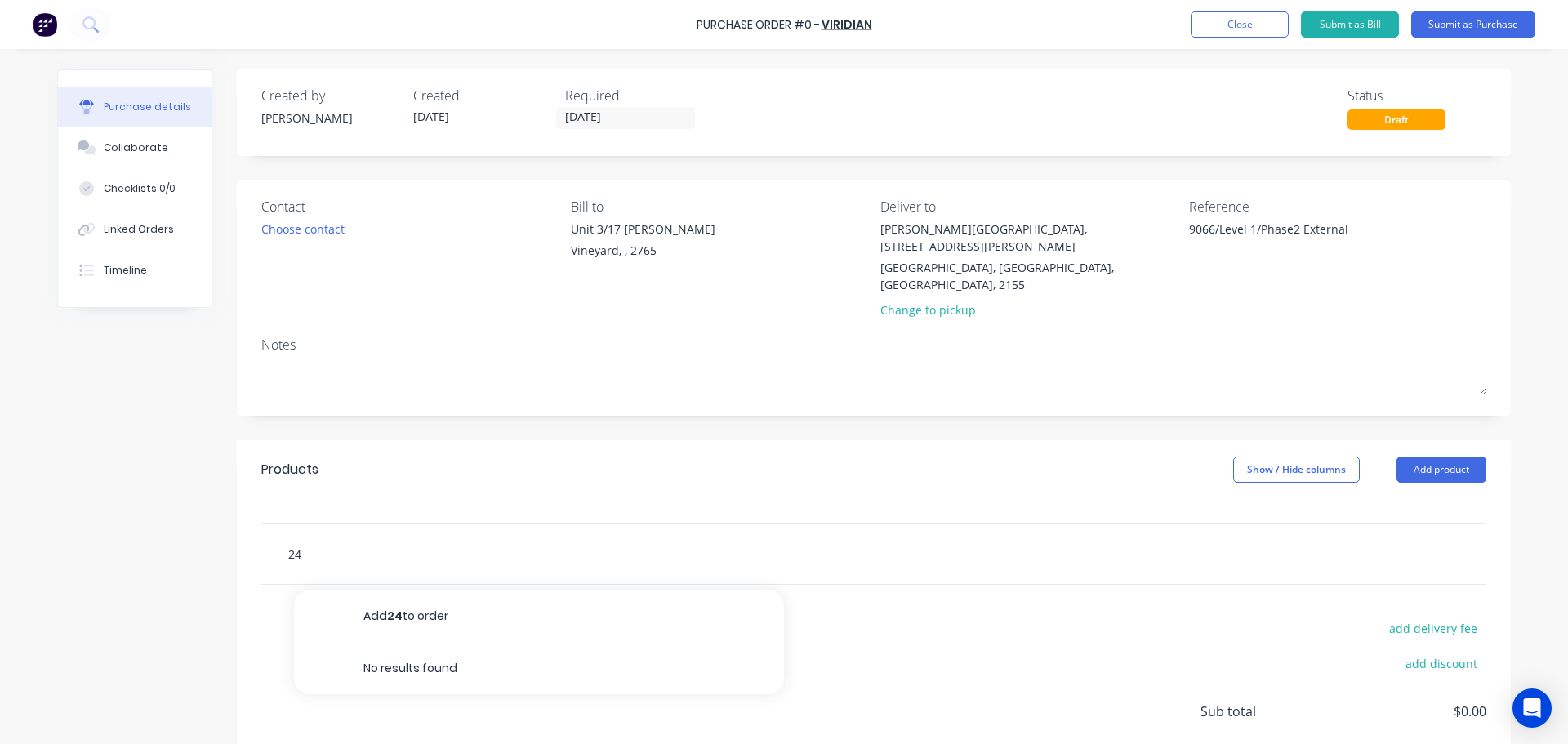
type input "24m"
type textarea "x"
type input "24mm"
type textarea "x"
type input "24mm"
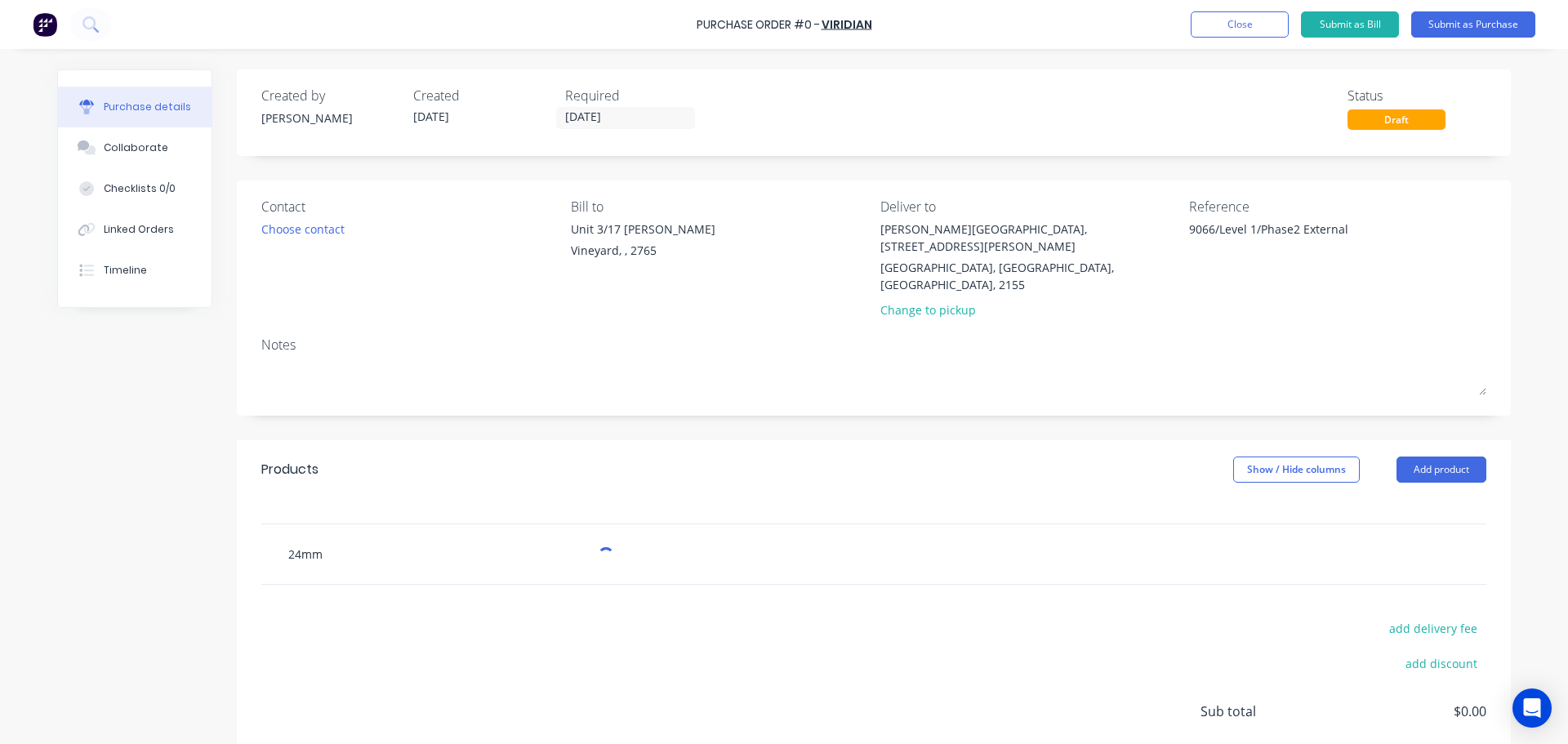
type textarea "x"
type input "24mm d"
type textarea "x"
type input "24mm dg"
type textarea "x"
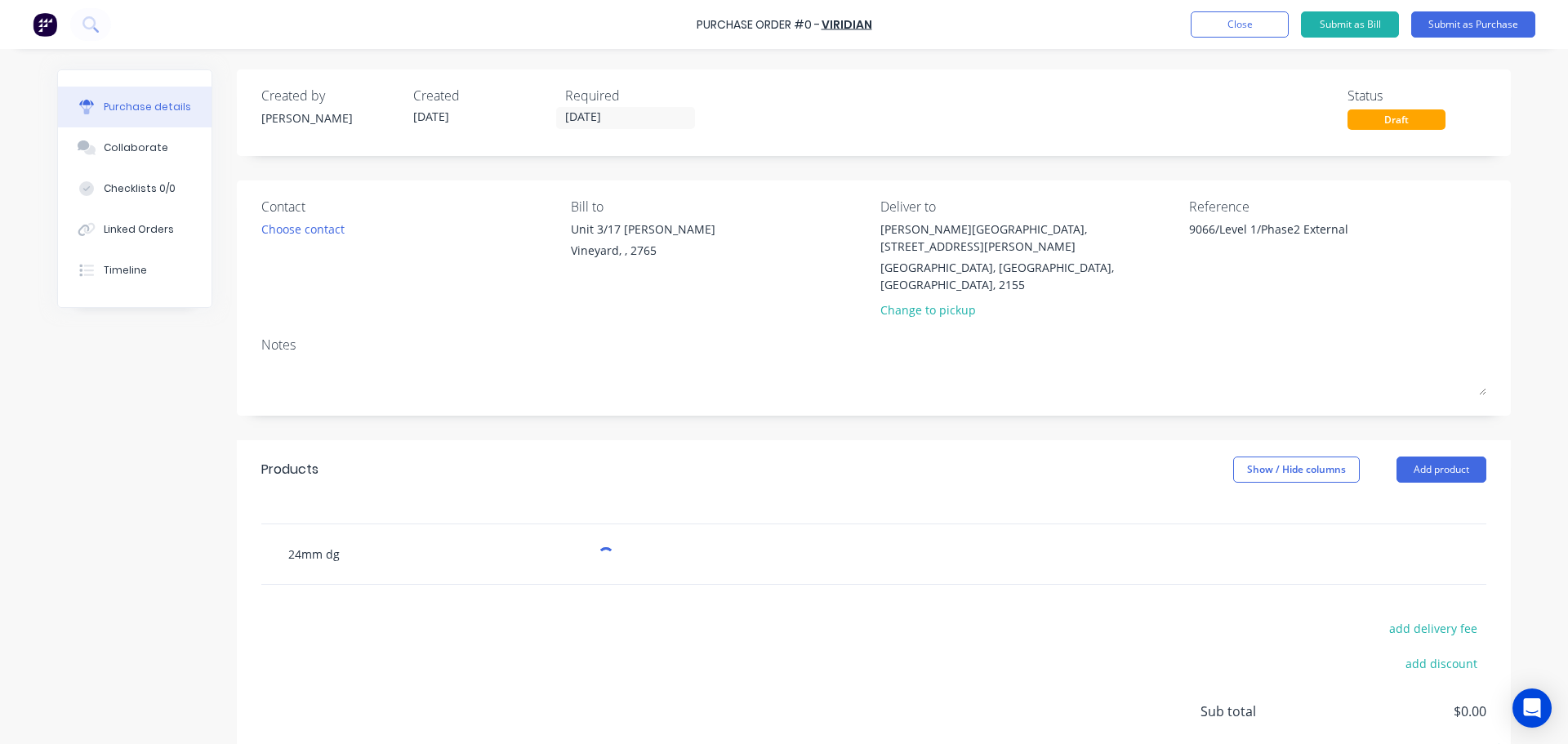
type input "24mm dgu"
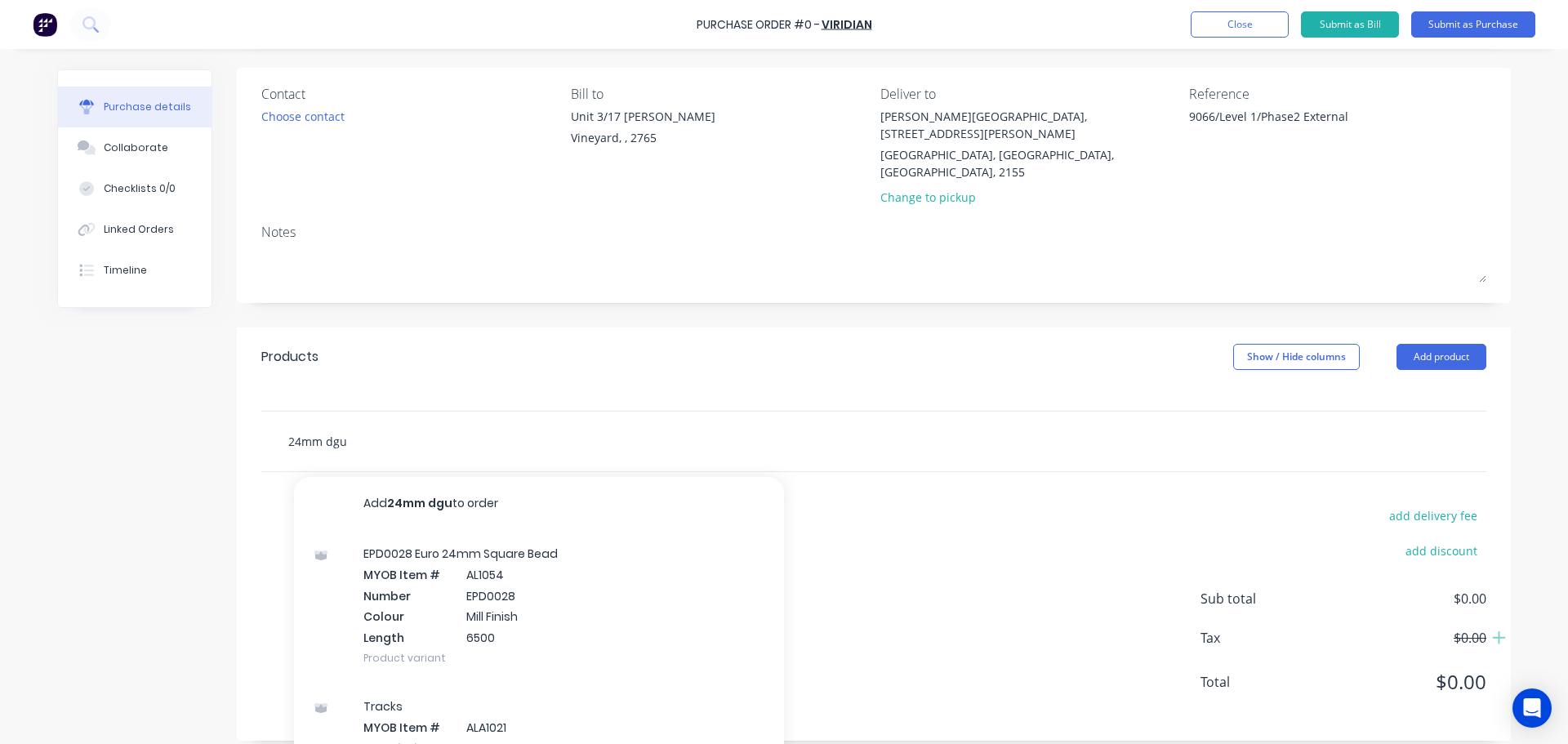
scroll to position [114, 0]
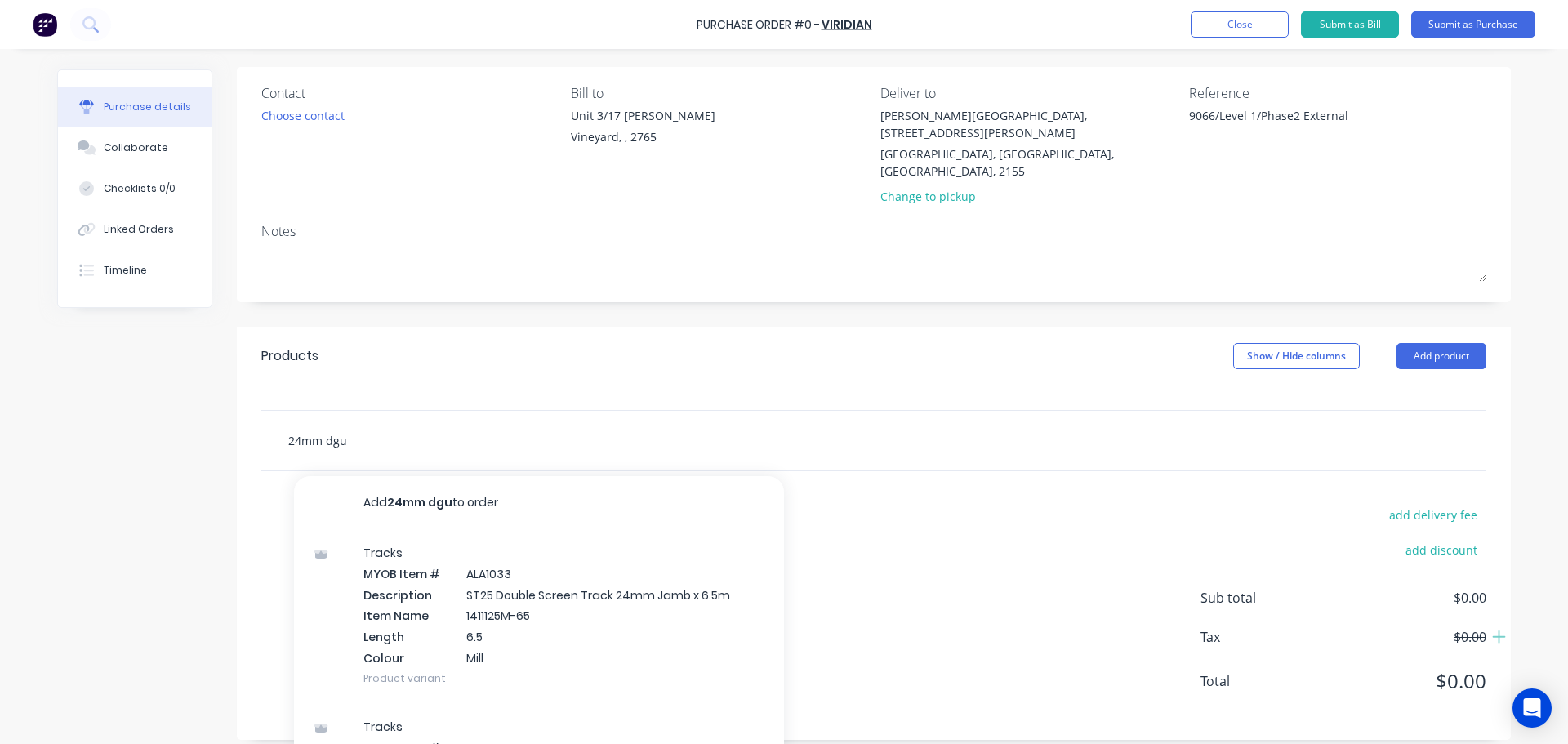
type textarea "x"
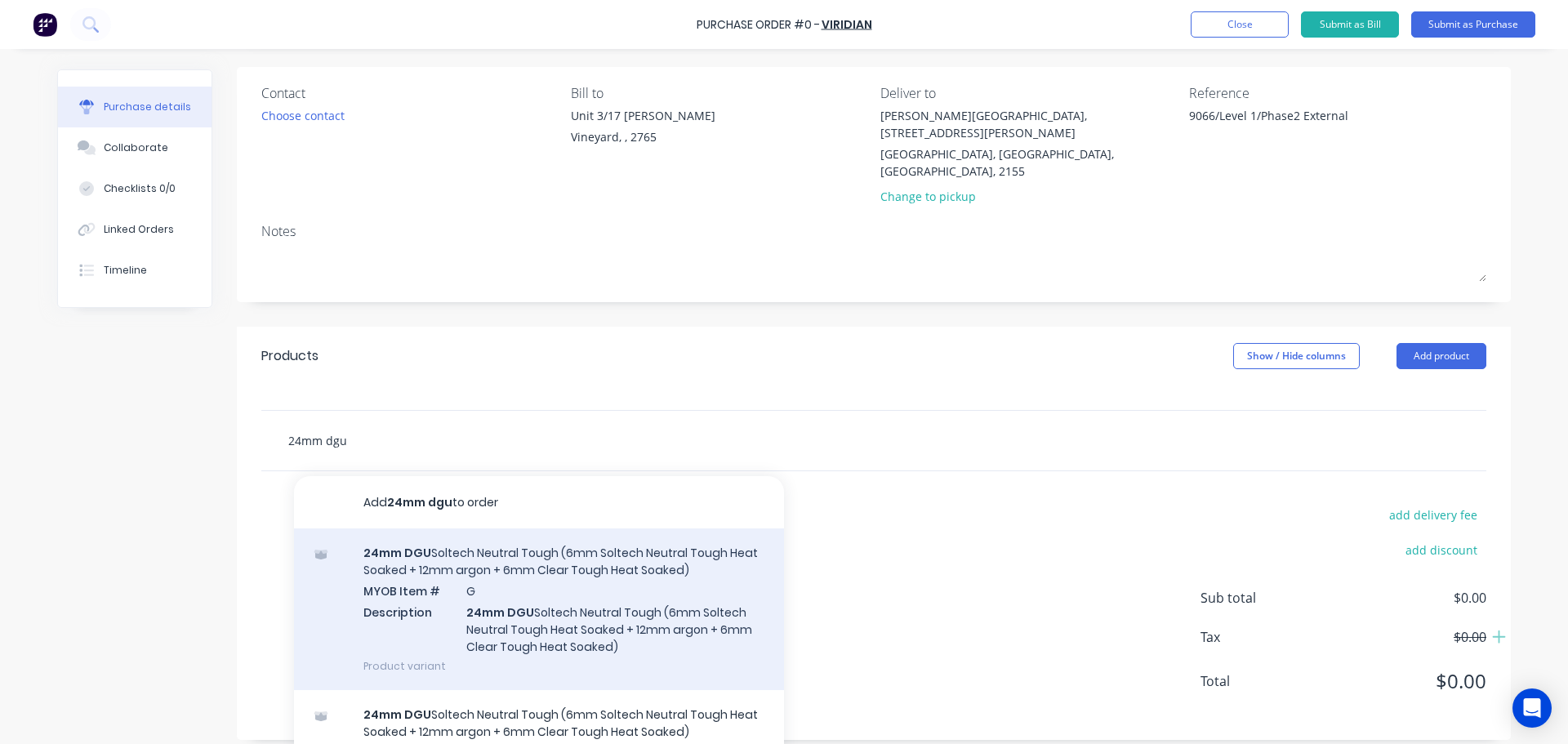
type input "24mm dgu"
click at [580, 566] on div "24mm DGU Soltech Neutral Tough (6mm Soltech Neutral Tough Heat Soaked + 12mm ar…" at bounding box center [539, 609] width 490 height 161
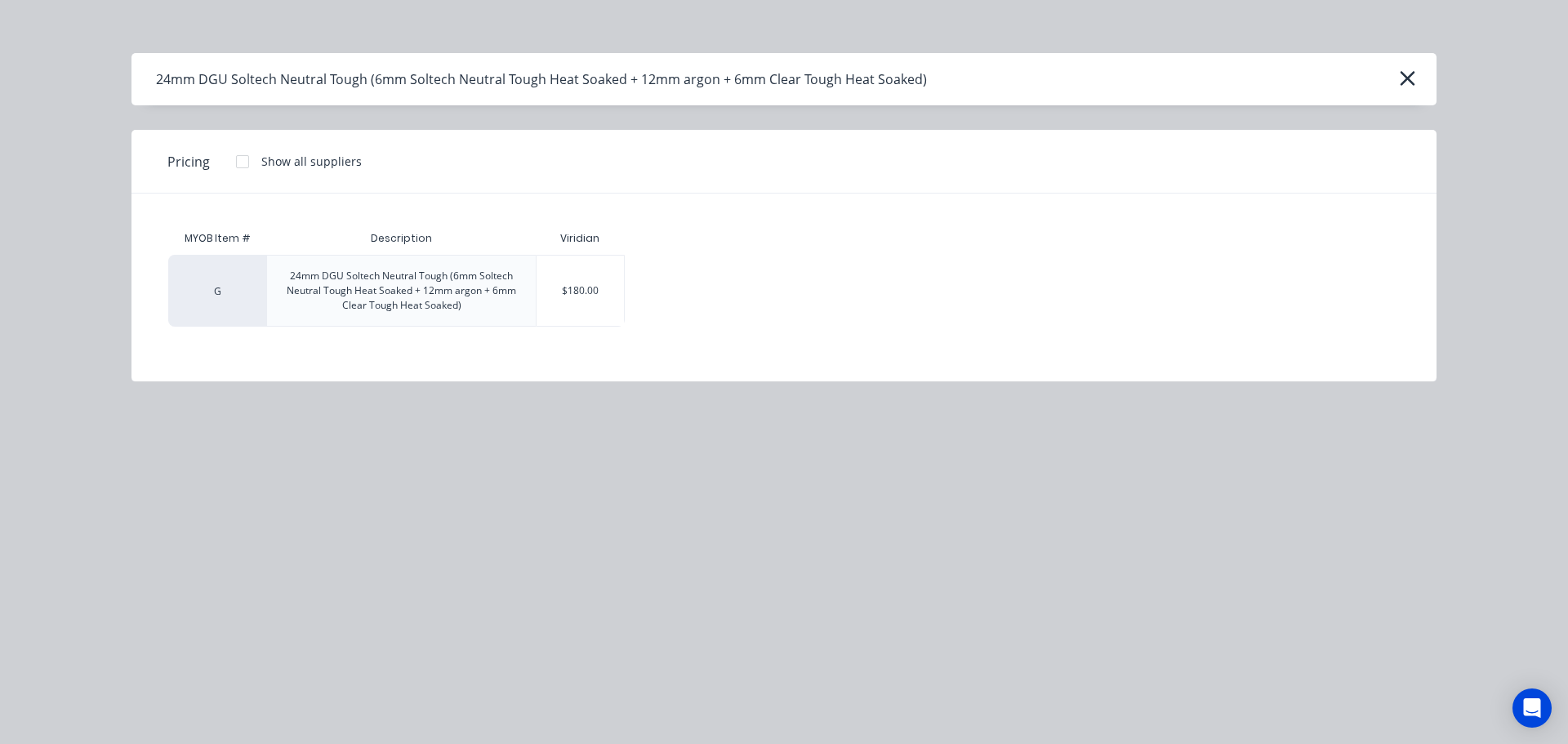
click at [336, 268] on div "24mm DGU Soltech Neutral Tough (6mm Soltech Neutral Tough Heat Soaked + 12mm ar…" at bounding box center [401, 290] width 269 height 70
type textarea "x"
click at [564, 296] on div "$180.00" at bounding box center [580, 290] width 87 height 70
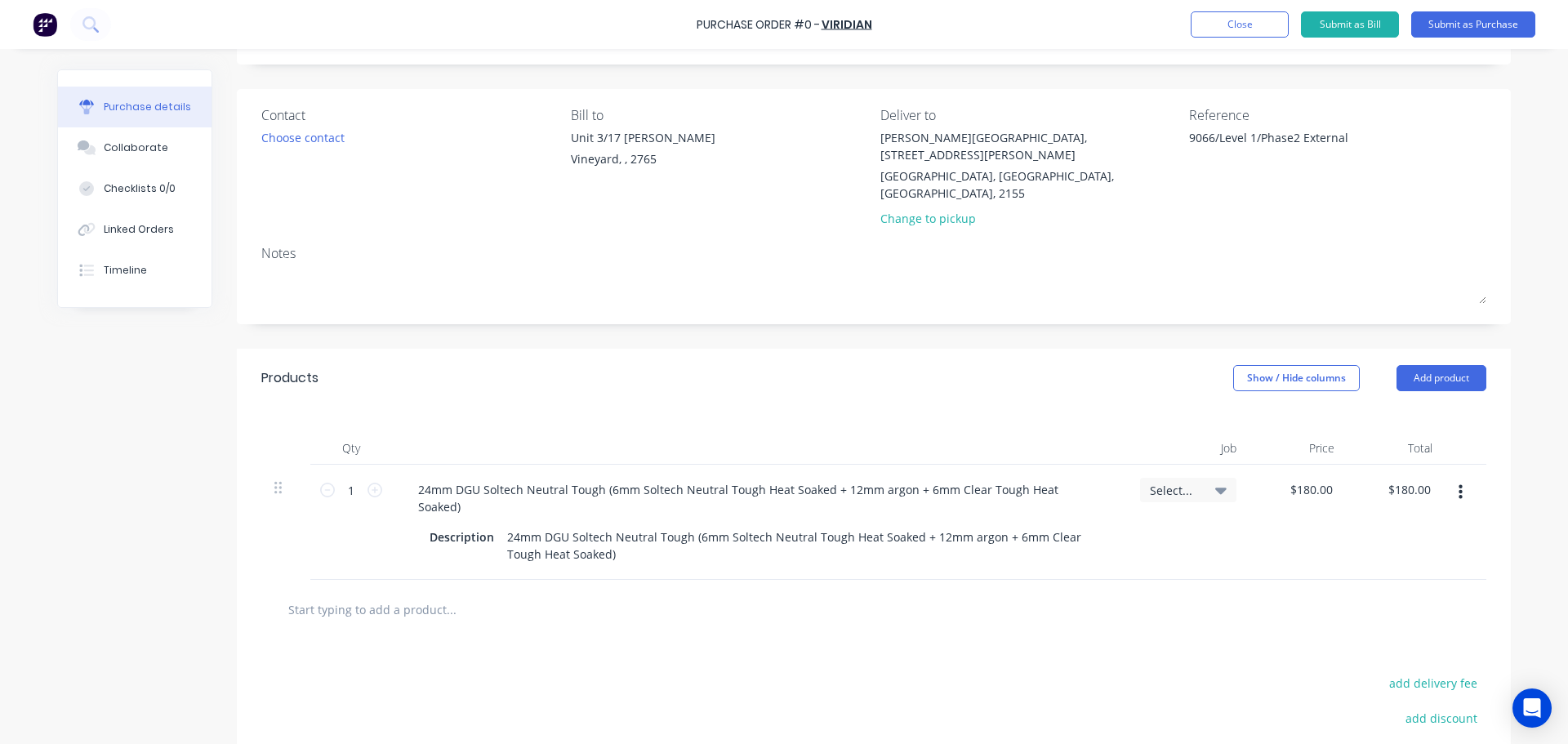
scroll to position [114, 0]
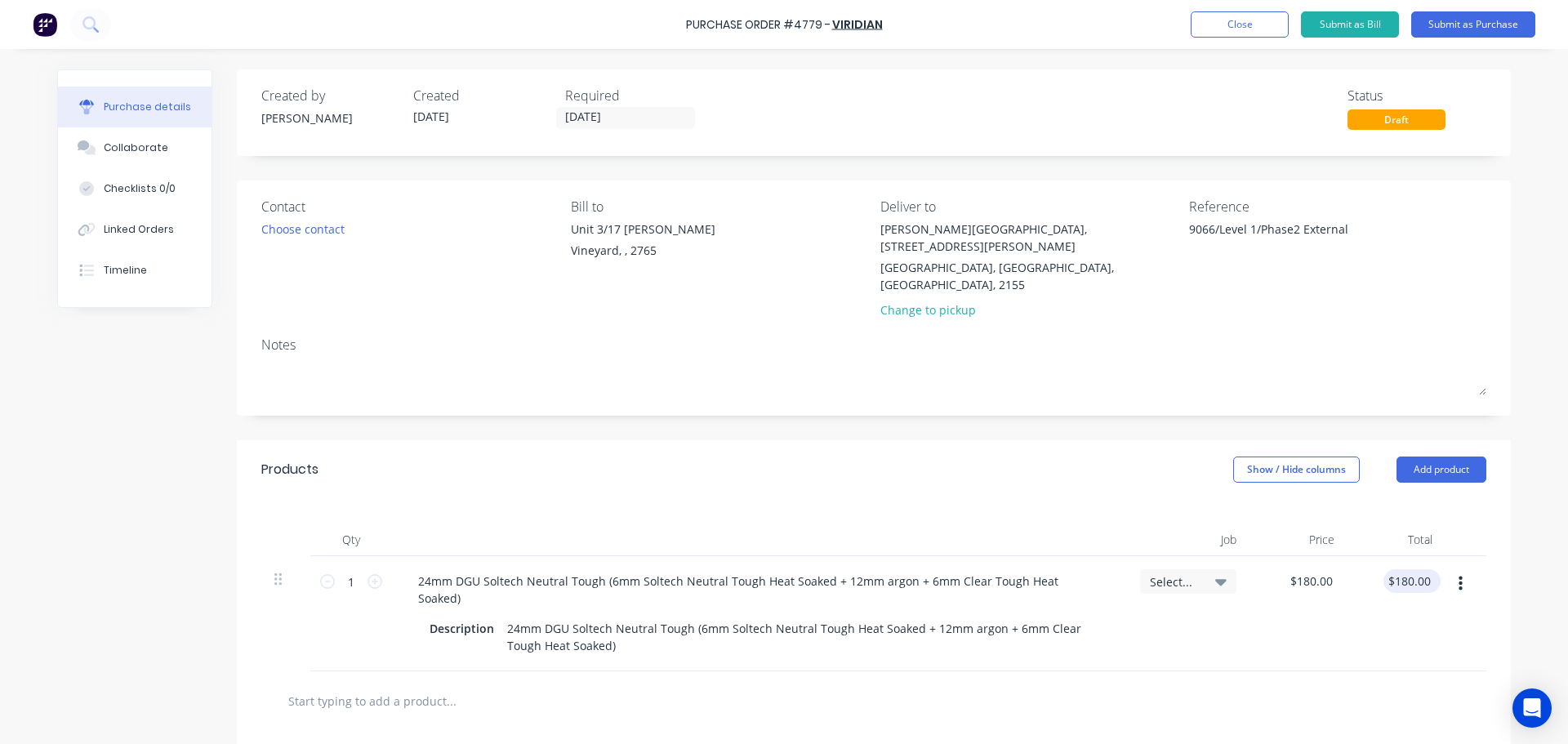
type textarea "x"
type input "180.00"
click at [1407, 569] on input "180.00" at bounding box center [1408, 581] width 50 height 24
click at [1407, 569] on input "180.00" at bounding box center [1412, 581] width 44 height 24
type textarea "x"
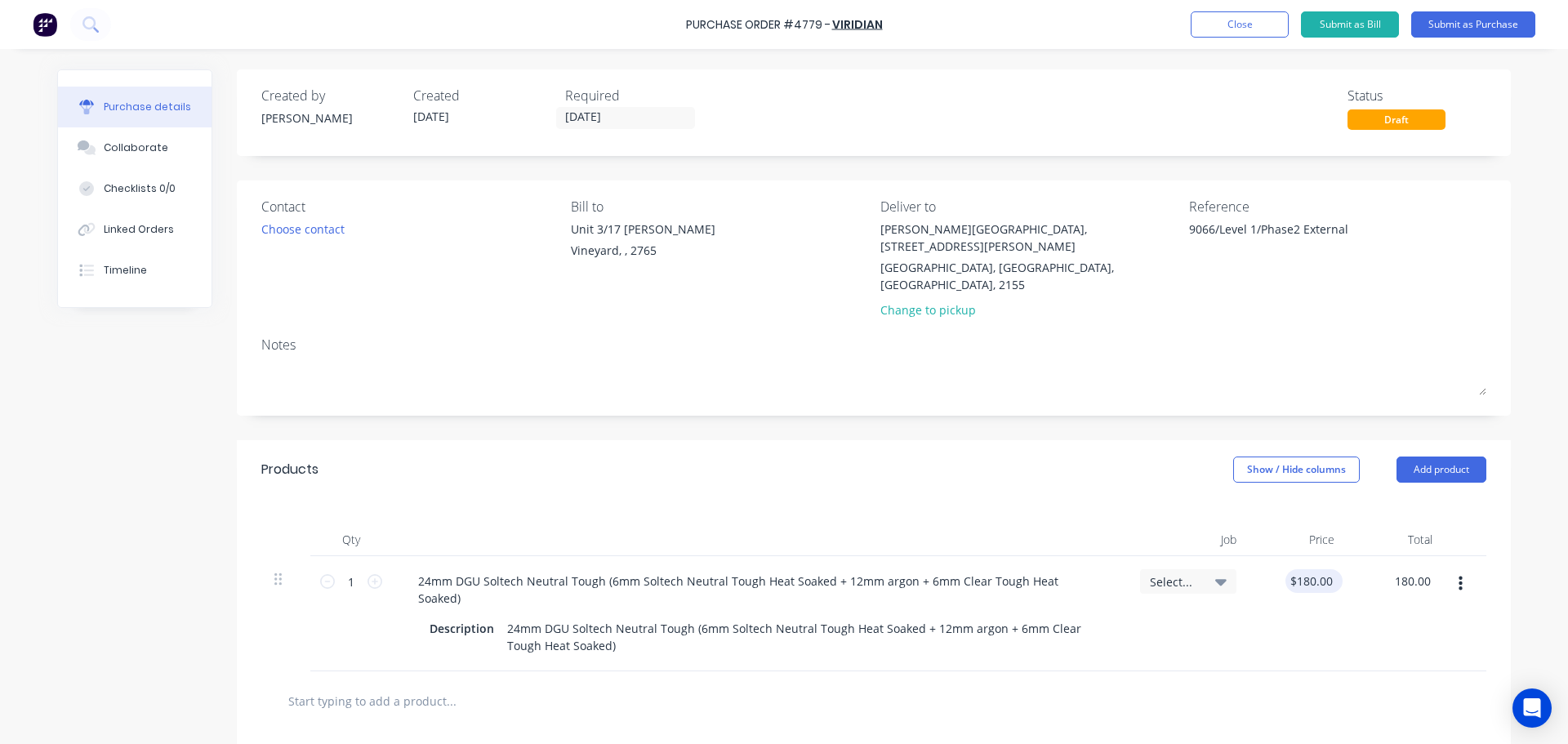
type input "180.00"
type input "$180.00"
click at [1302, 569] on input "180.00" at bounding box center [1310, 581] width 50 height 24
type textarea "x"
click at [1302, 569] on input "180.00" at bounding box center [1313, 581] width 44 height 24
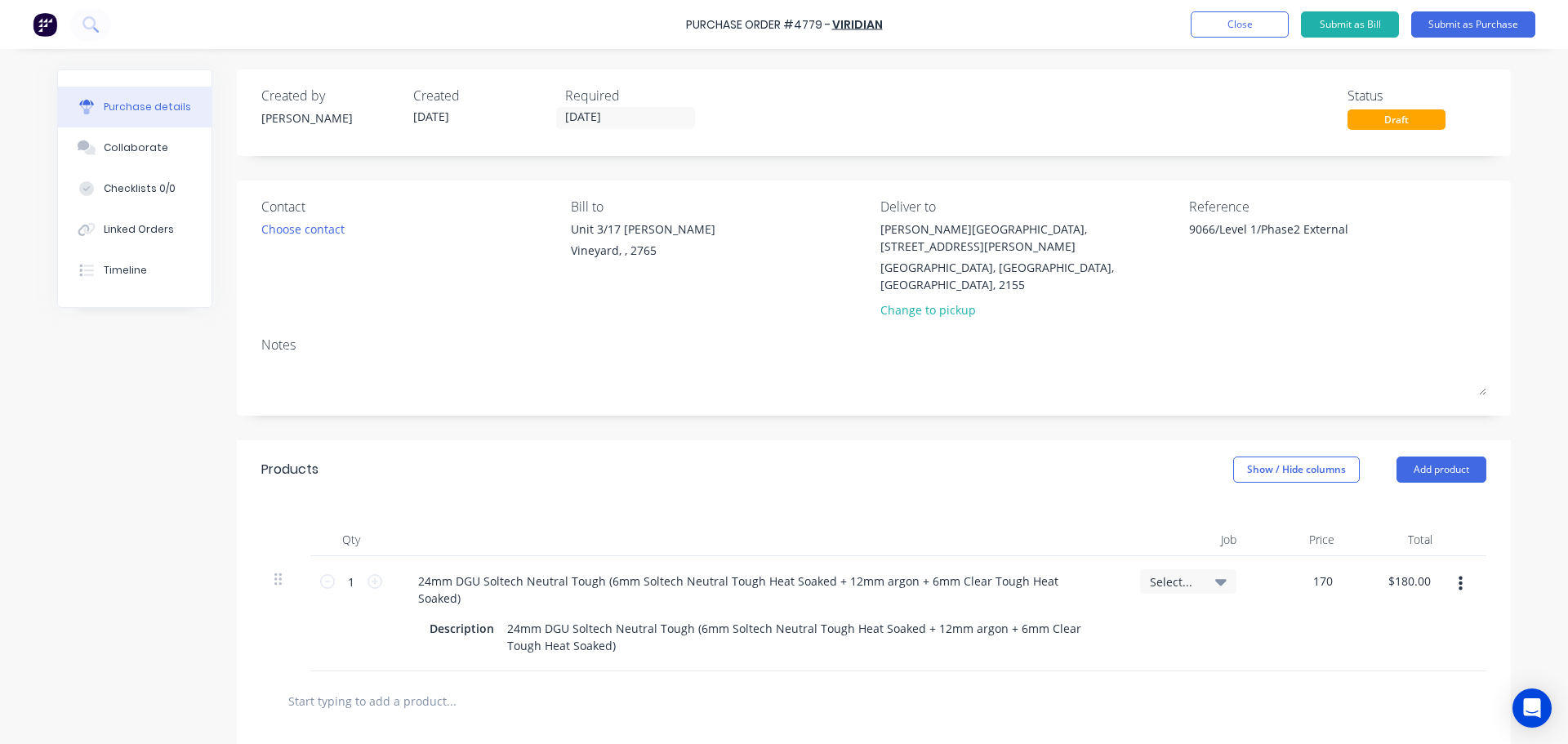
type input "170"
type textarea "x"
type input "$170.00"
click at [1249, 618] on div "$170.00 170" at bounding box center [1298, 613] width 98 height 115
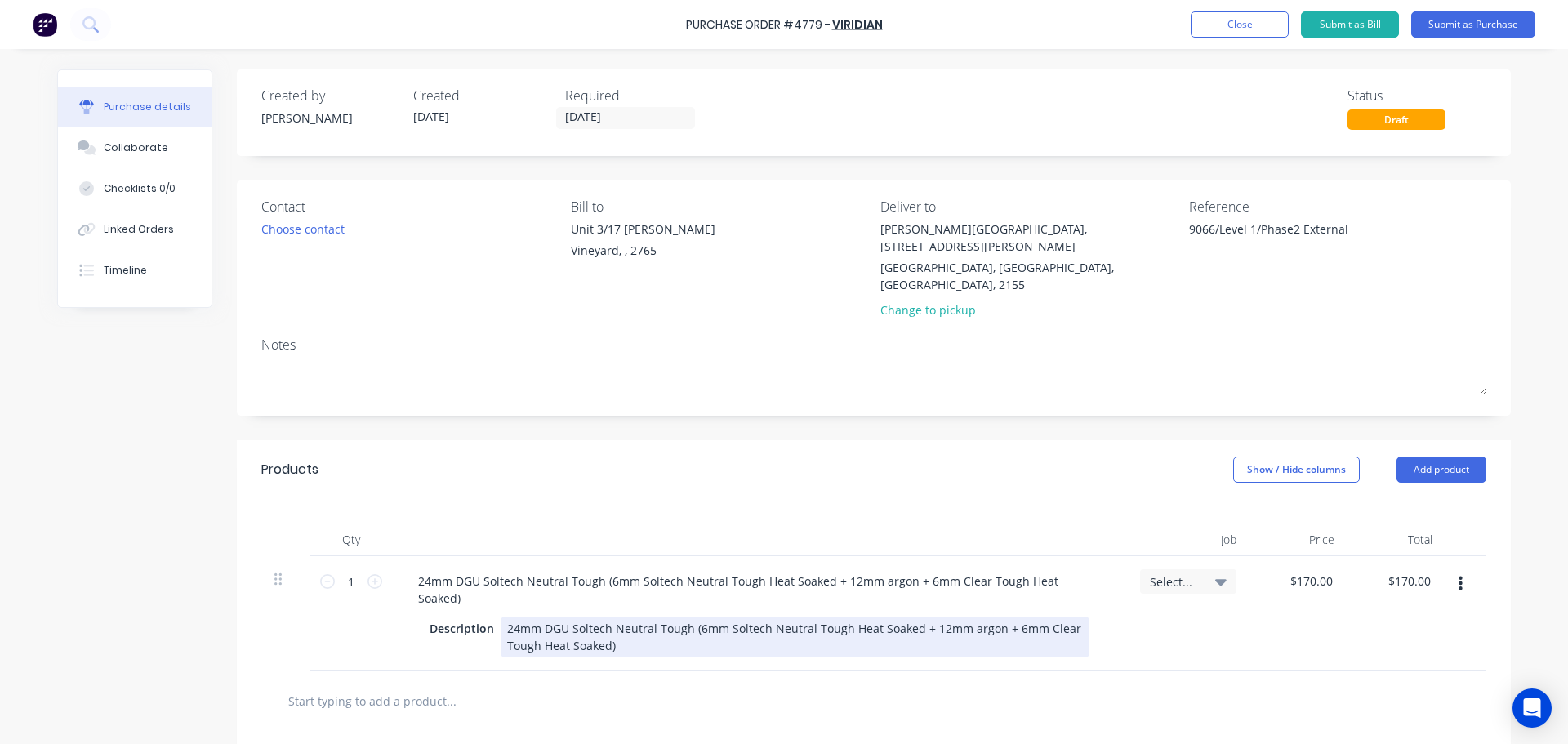
type textarea "x"
click at [839, 617] on div "24mm DGU Soltech Neutral Tough (6mm Soltech Neutral Tough Heat Soaked + 12mm ar…" at bounding box center [794, 637] width 588 height 41
click at [559, 617] on div "24mm DGU Soltech Neutral Tough (6mm Soltech Neutral Toughened Heat Soaked + 12m…" at bounding box center [794, 637] width 588 height 41
click at [562, 617] on div "24mm DGU Soltech Neutral Tough (6mm Soltech Neutral Toughened Heat Soaked + 12m…" at bounding box center [794, 637] width 588 height 41
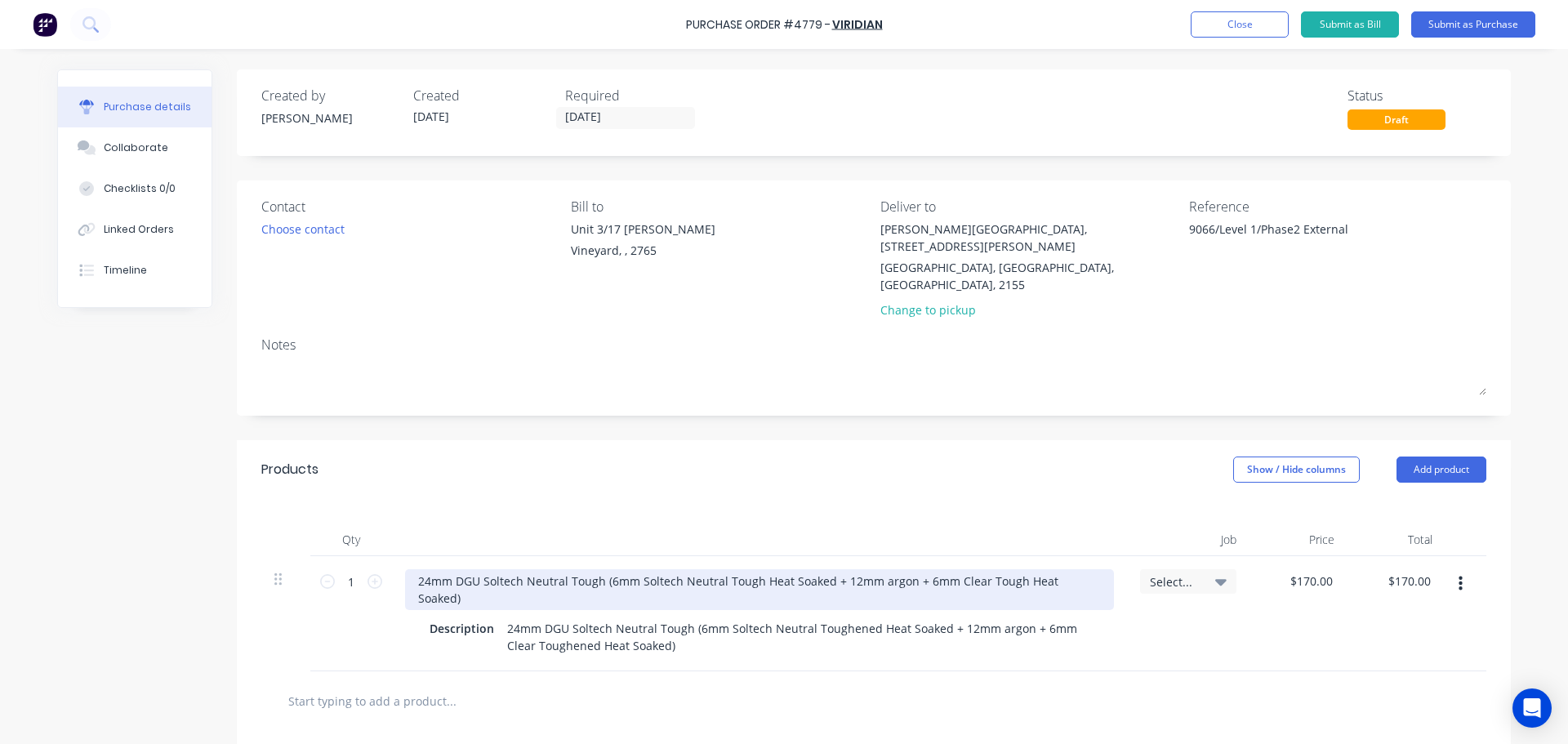
type textarea "x"
click at [411, 569] on div "24mm DGU Soltech Neutral Tough (6mm Soltech Neutral Tough Heat Soaked + 12mm ar…" at bounding box center [759, 589] width 709 height 41
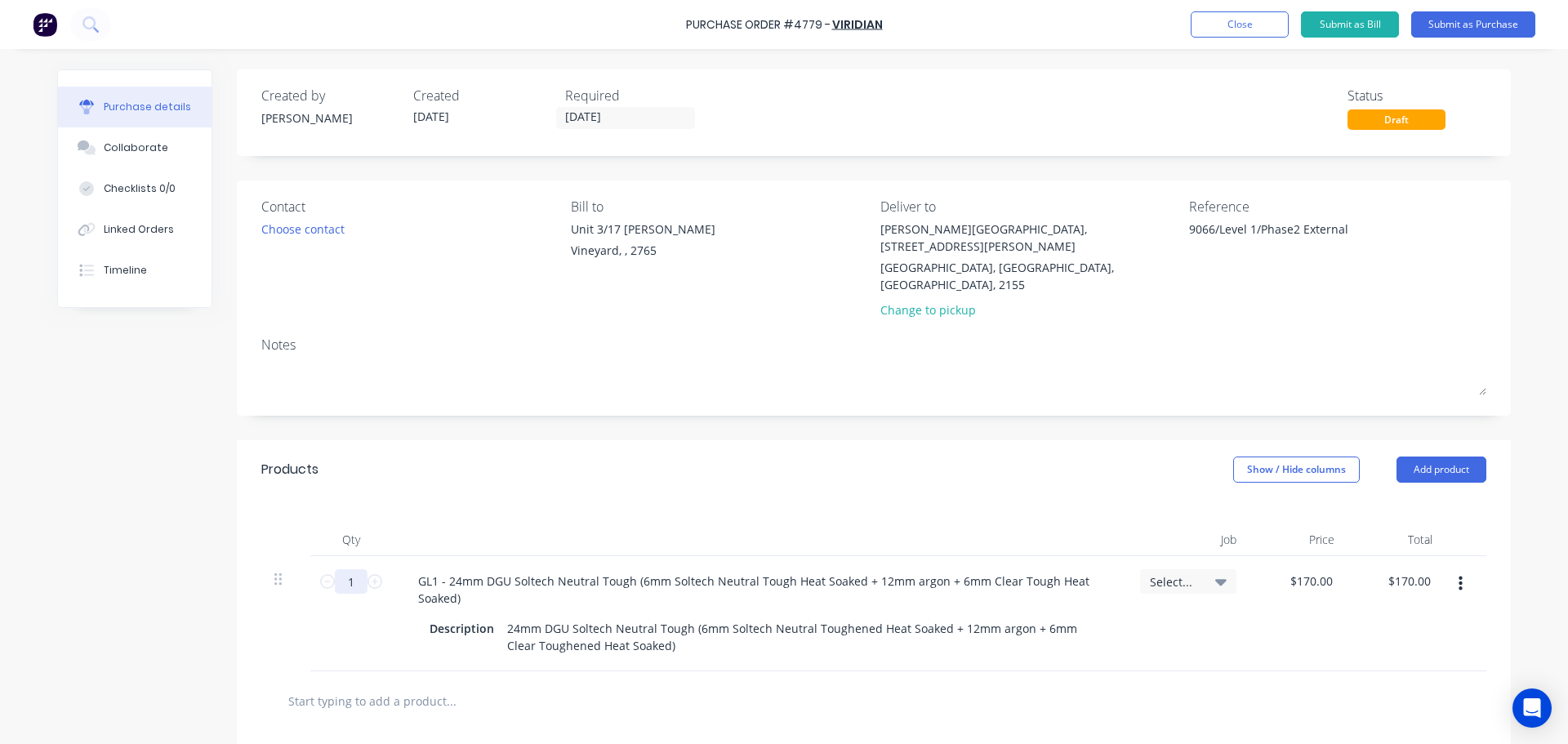
click at [349, 569] on input "1" at bounding box center [351, 581] width 32 height 25
type textarea "x"
type input "5"
type input "$850.00"
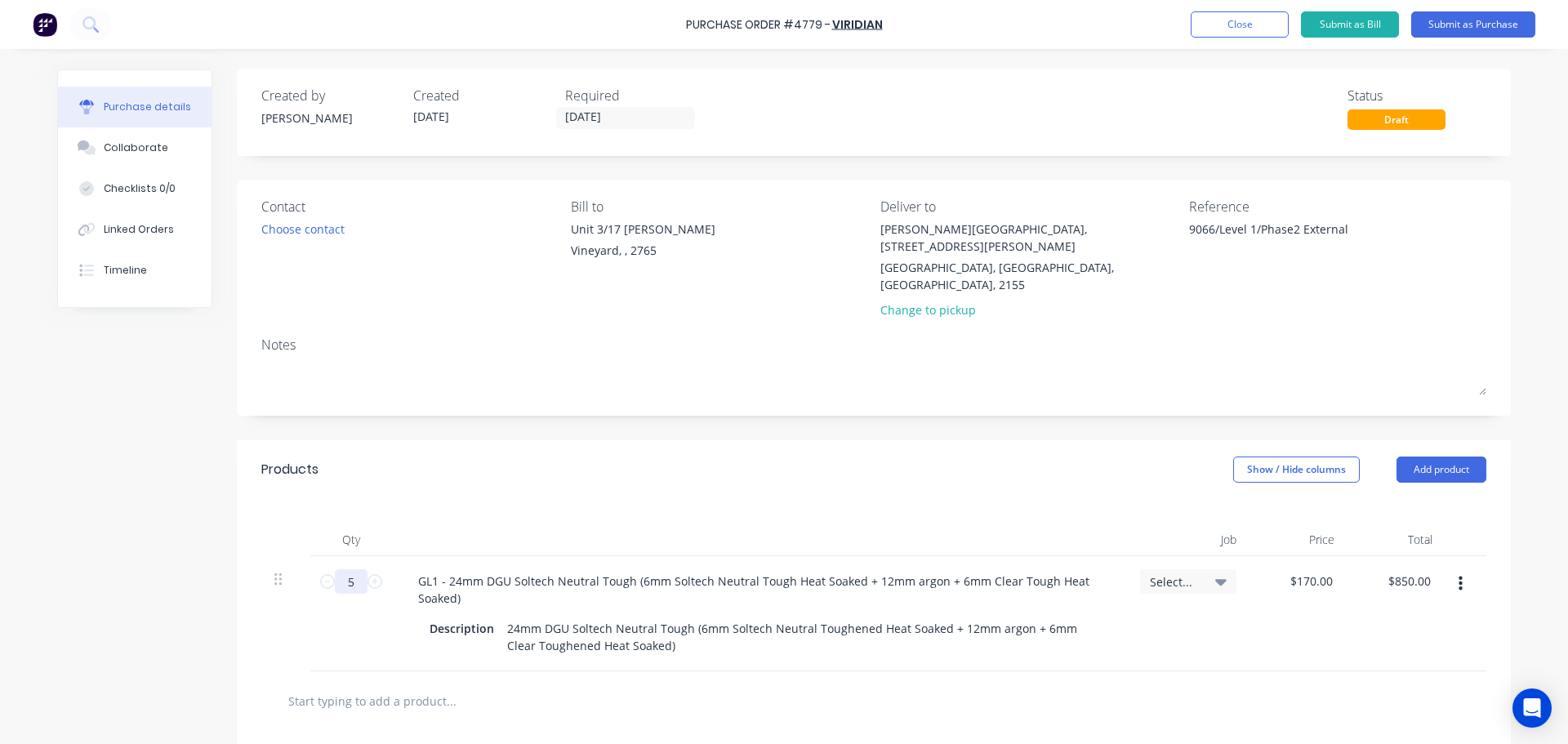
type textarea "x"
type input "54"
type input "$9,180.00"
type textarea "x"
type input "54."
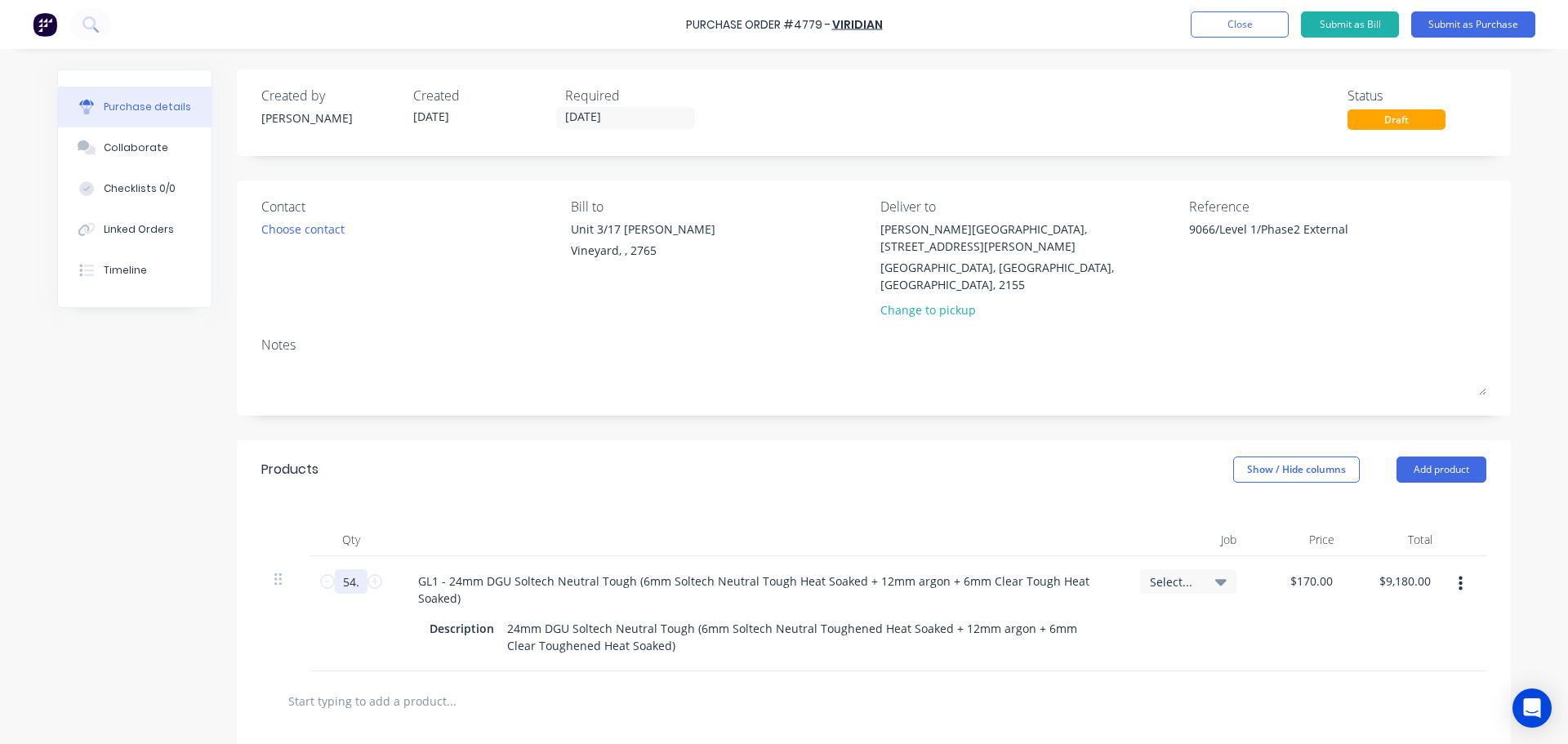
type textarea "x"
type input "54.8"
type input "$9,316.00"
type textarea "x"
type input "54.82"
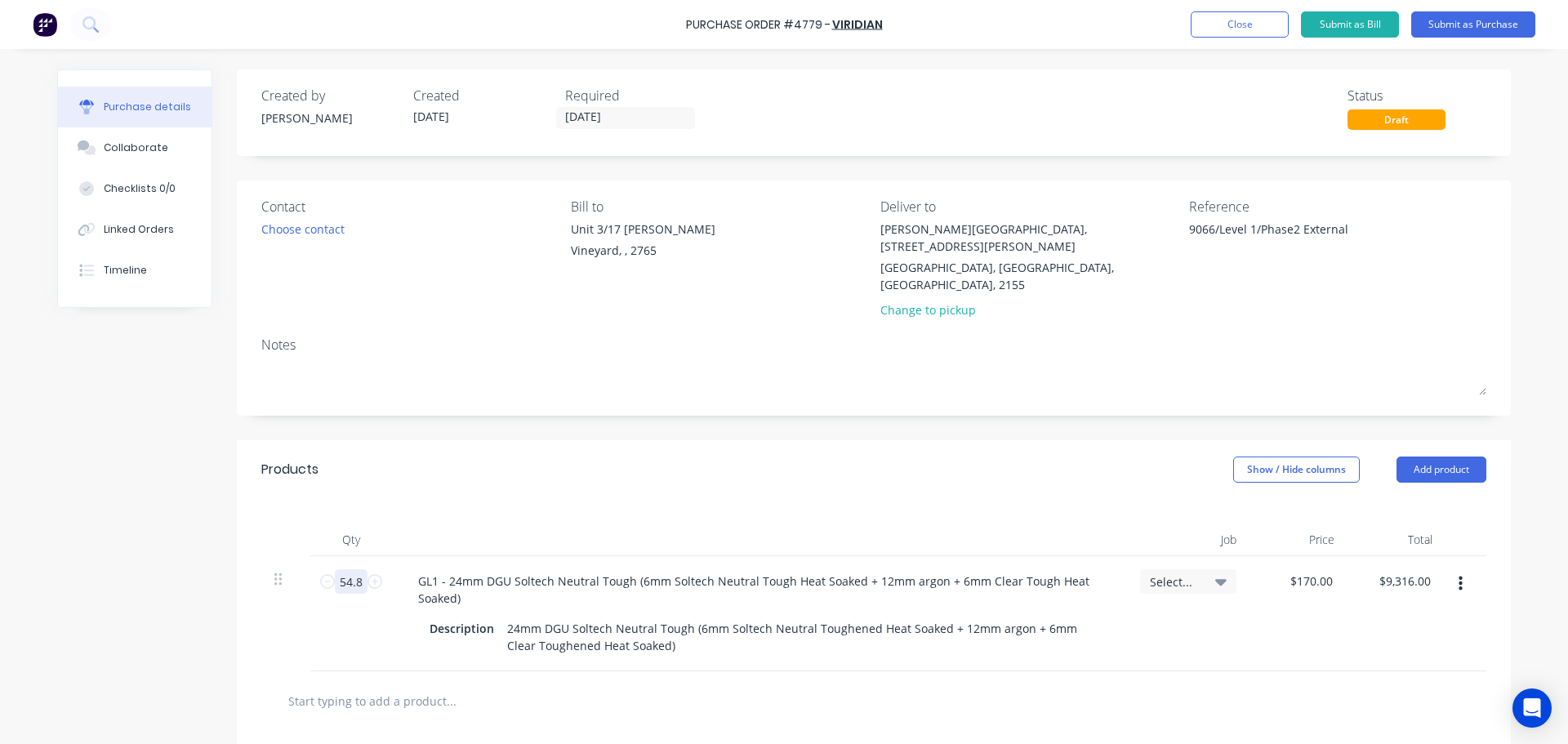
type input "$9,319.40"
type textarea "x"
type input "54.82"
click at [551, 499] on div "Qty Job Price Total 54.82 54.82 GL1 - 24mm DGU Soltech Neutral Tough (6mm Solte…" at bounding box center [873, 585] width 1273 height 173
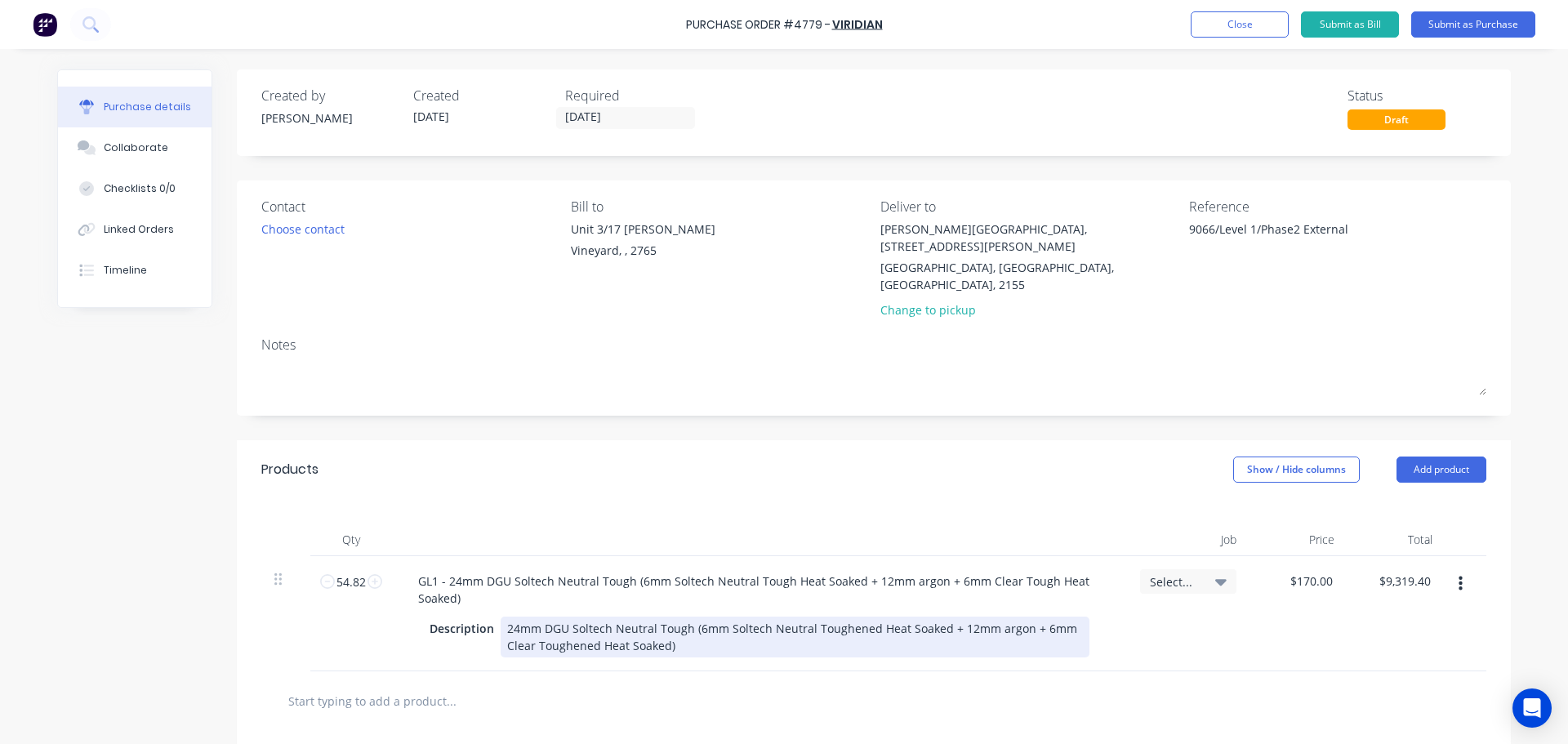
scroll to position [163, 0]
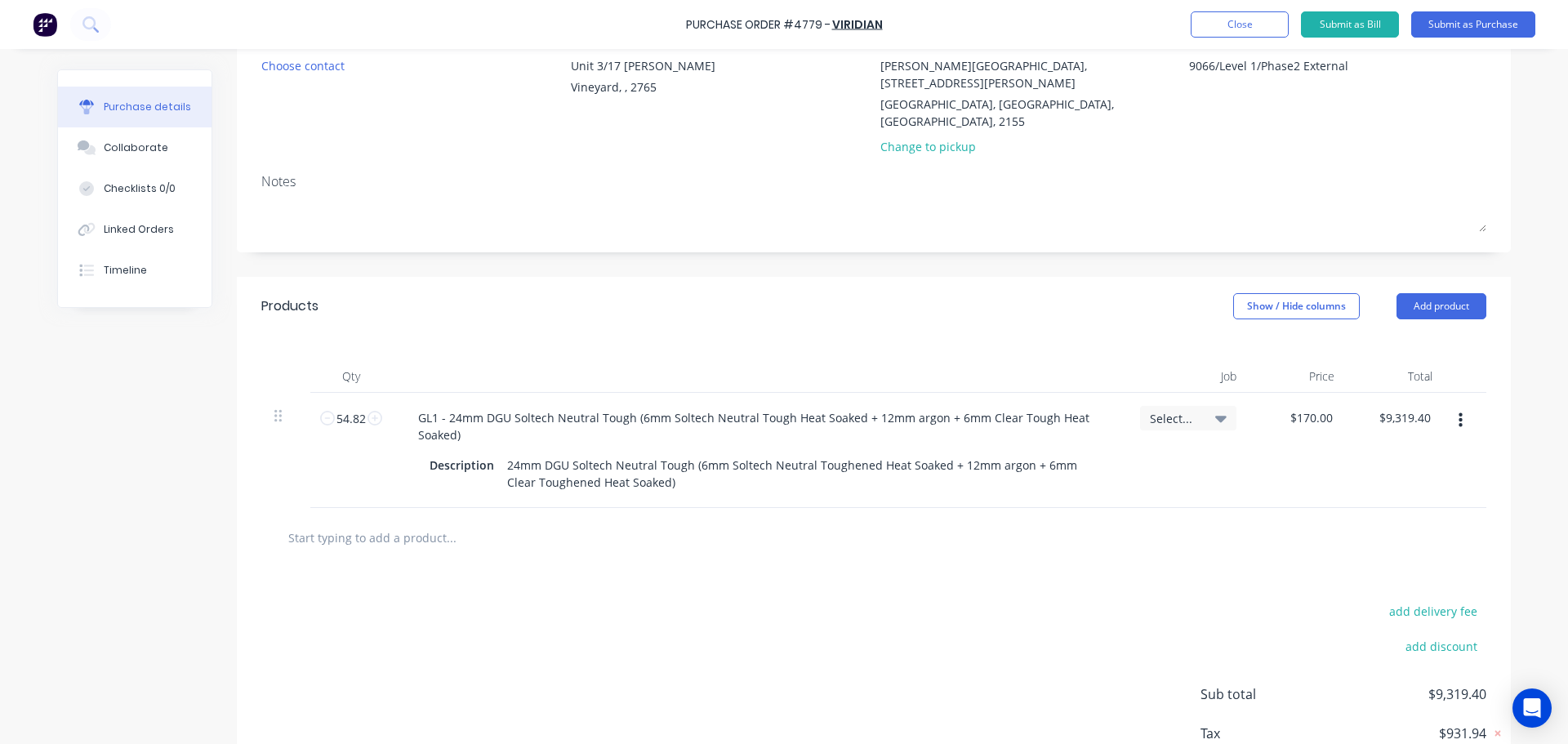
click at [335, 521] on input "text" at bounding box center [451, 537] width 326 height 32
type textarea "x"
type input "2"
type textarea "x"
type input "24"
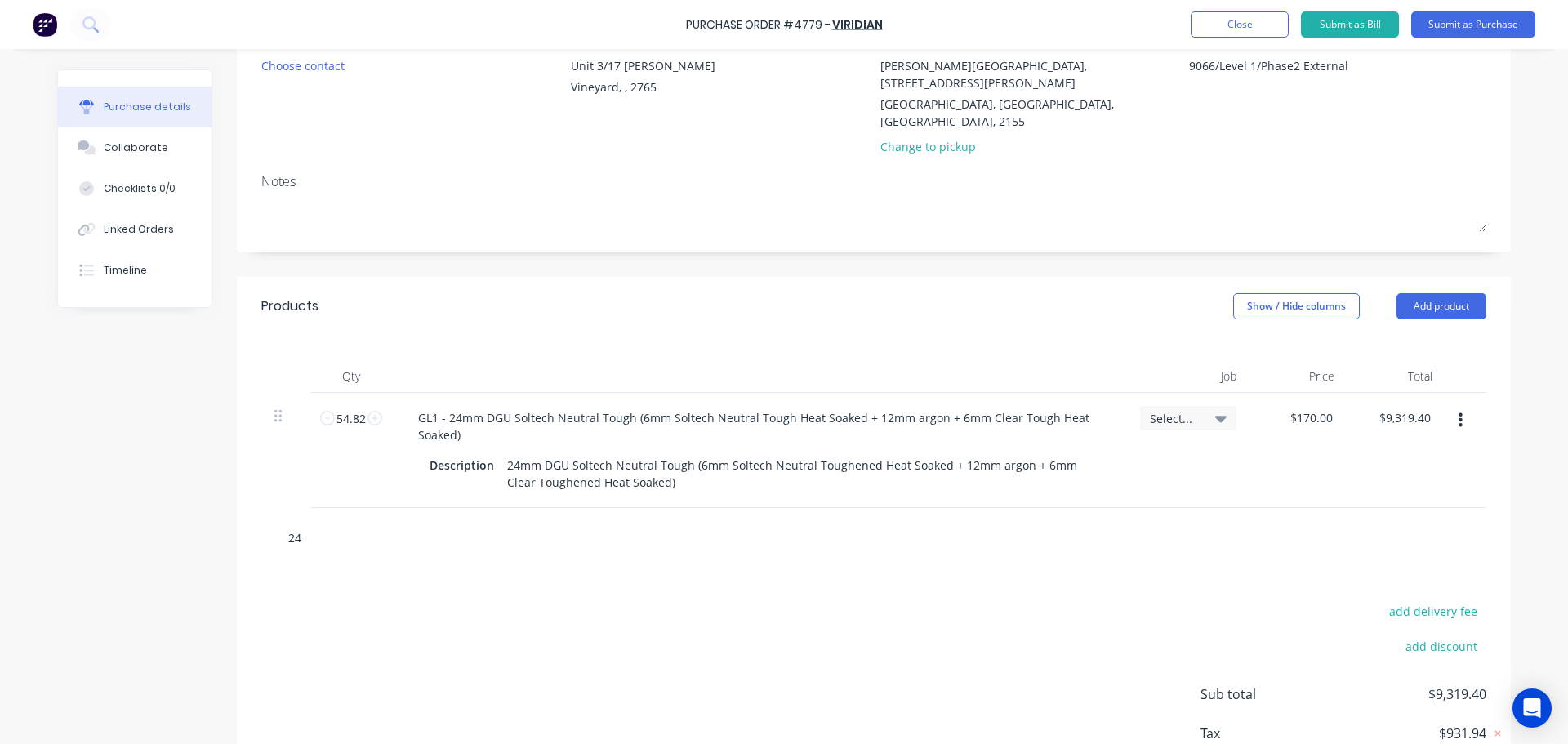
type textarea "x"
type input "24m"
type textarea "x"
type input "24mm"
type textarea "x"
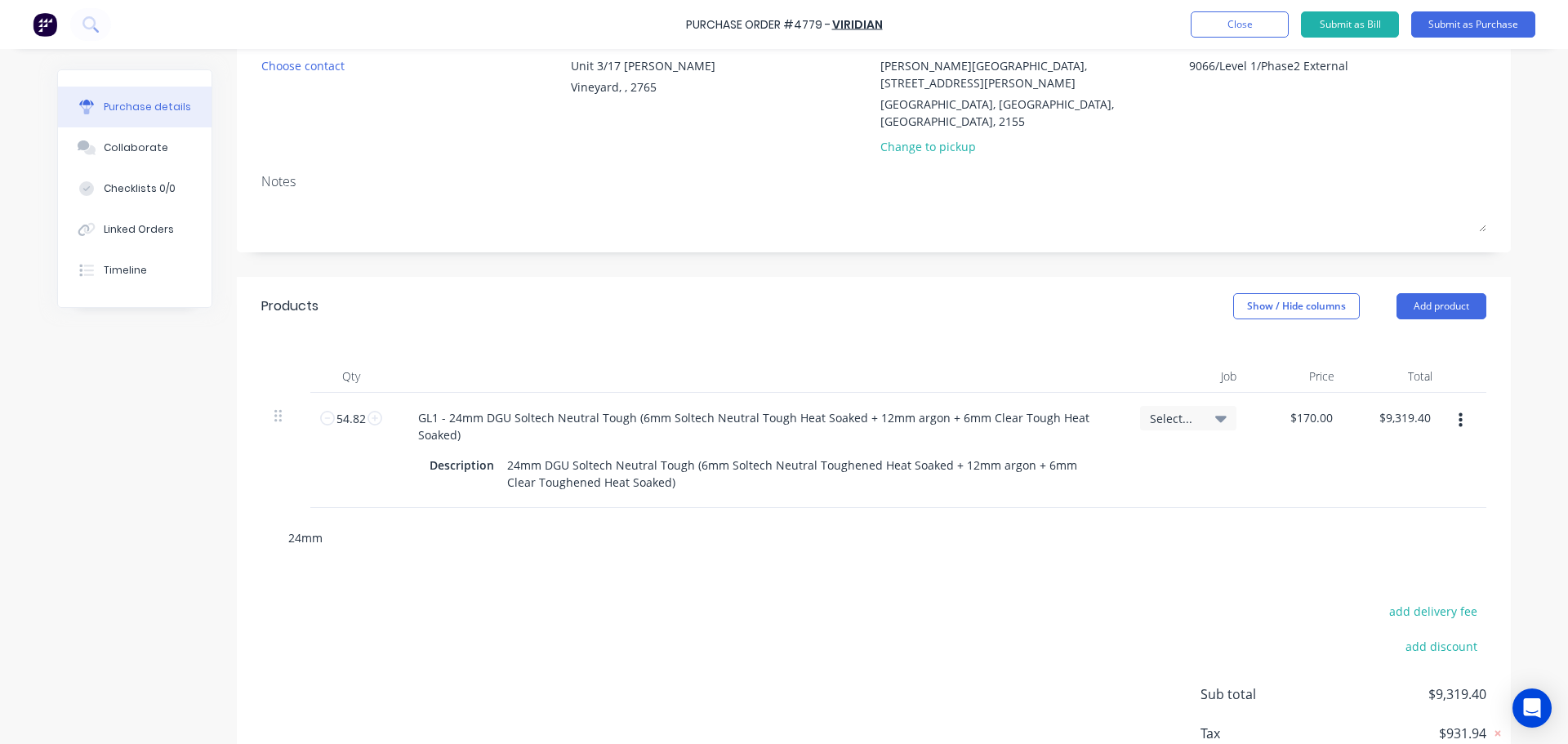
type input "24mm"
type textarea "x"
type input "24mm d"
type textarea "x"
type input "24mm dg"
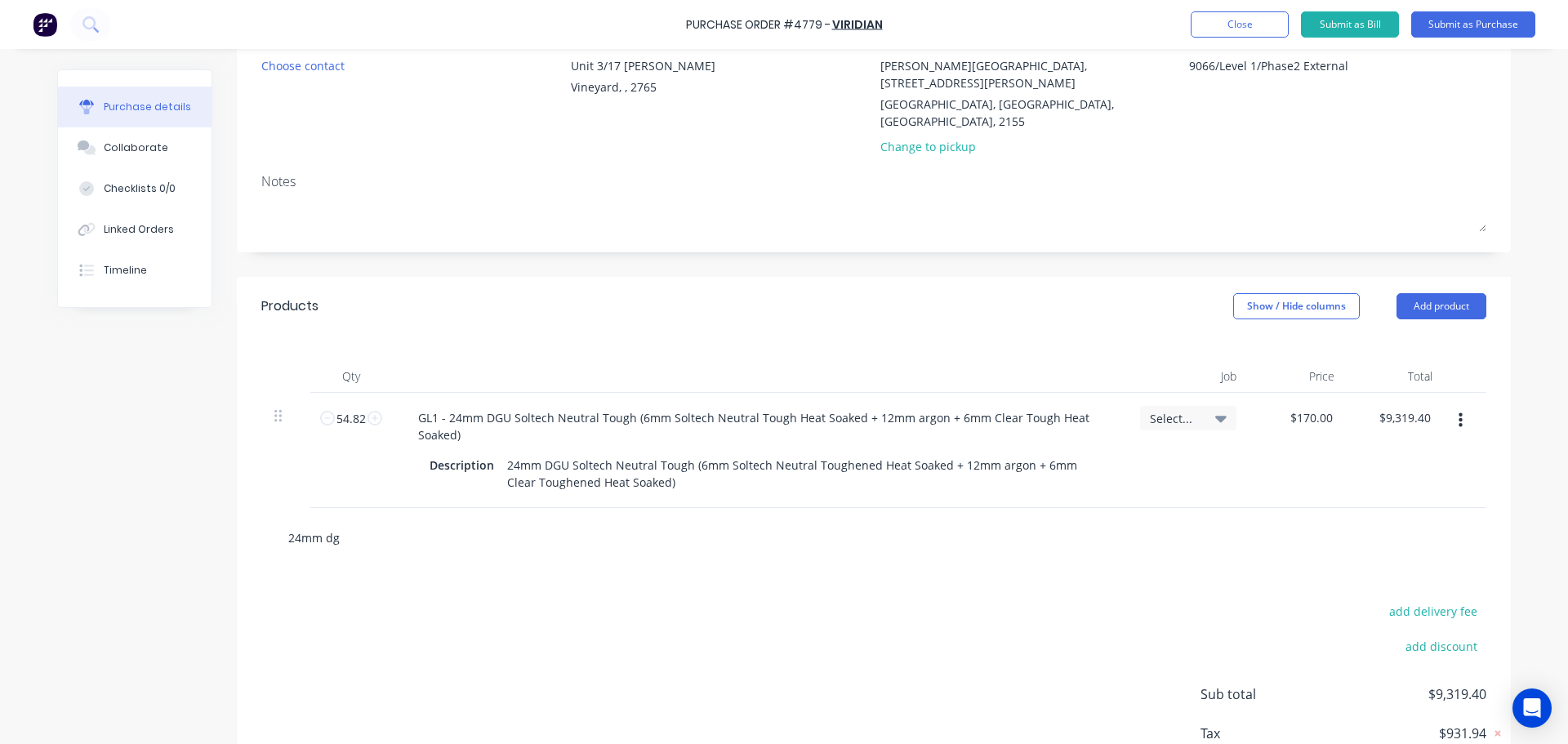
type textarea "x"
type input "24mm dgu"
type textarea "x"
type input "24mm dg"
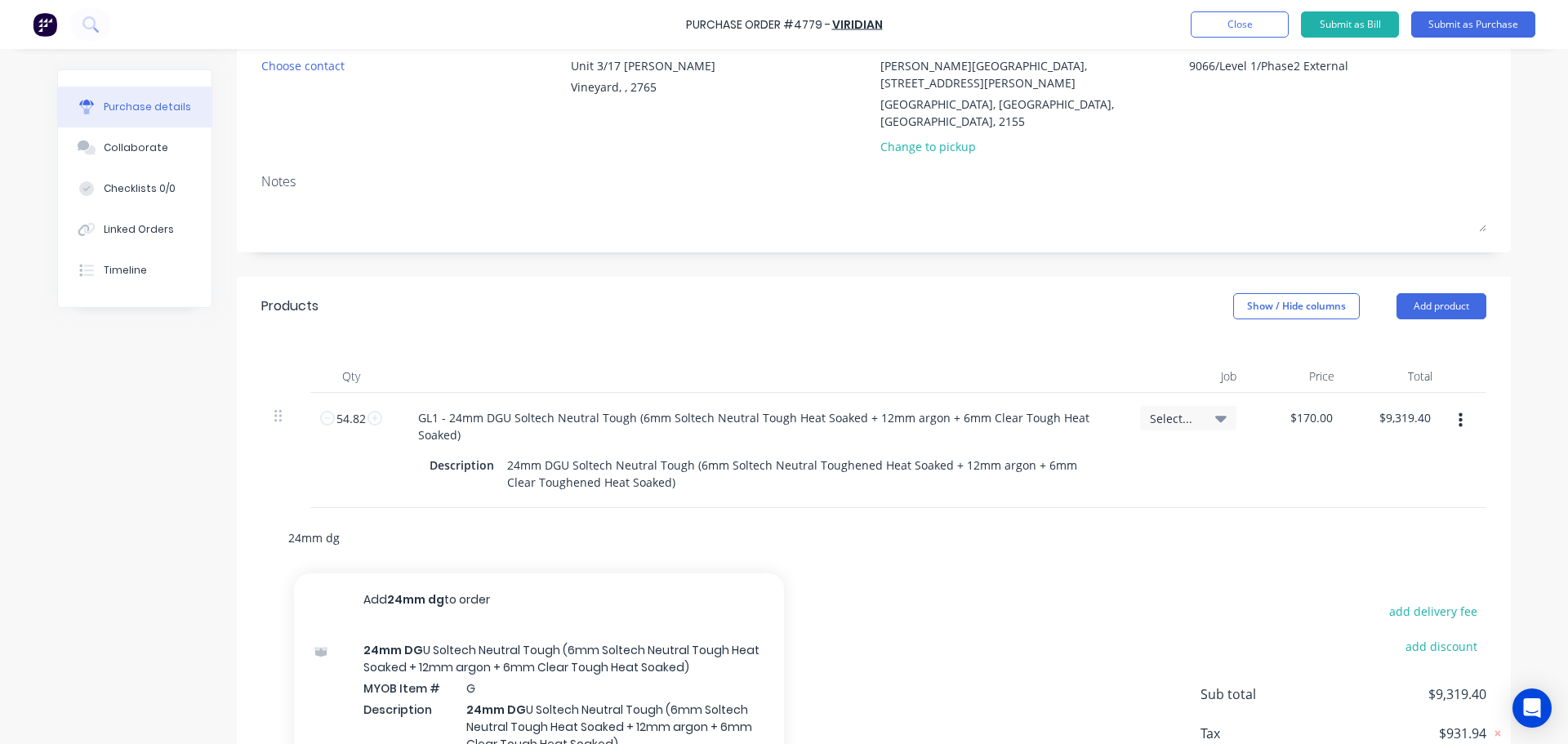
type textarea "x"
type input "24mm d"
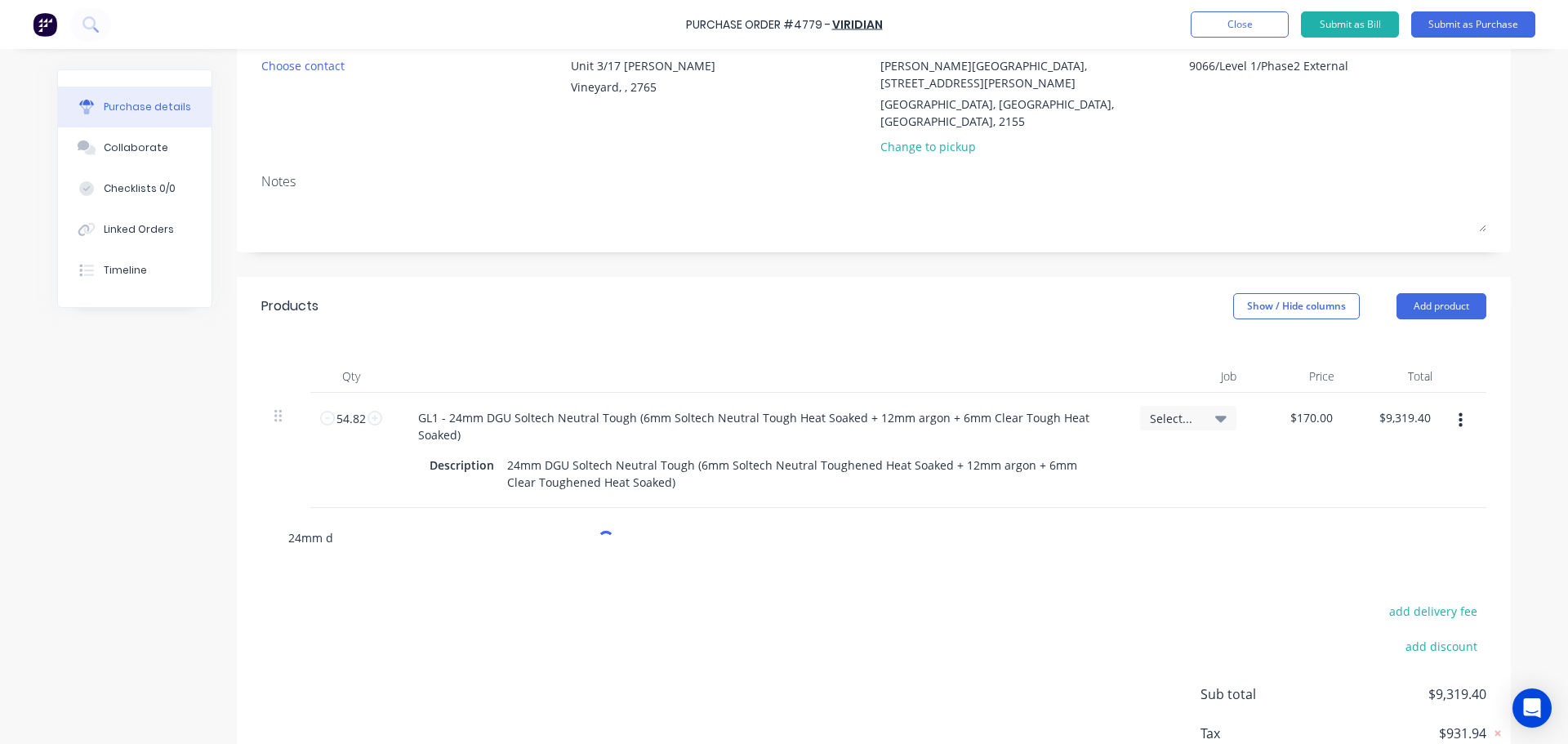
type textarea "x"
type input "24mm"
type textarea "x"
type input "24mm"
type textarea "x"
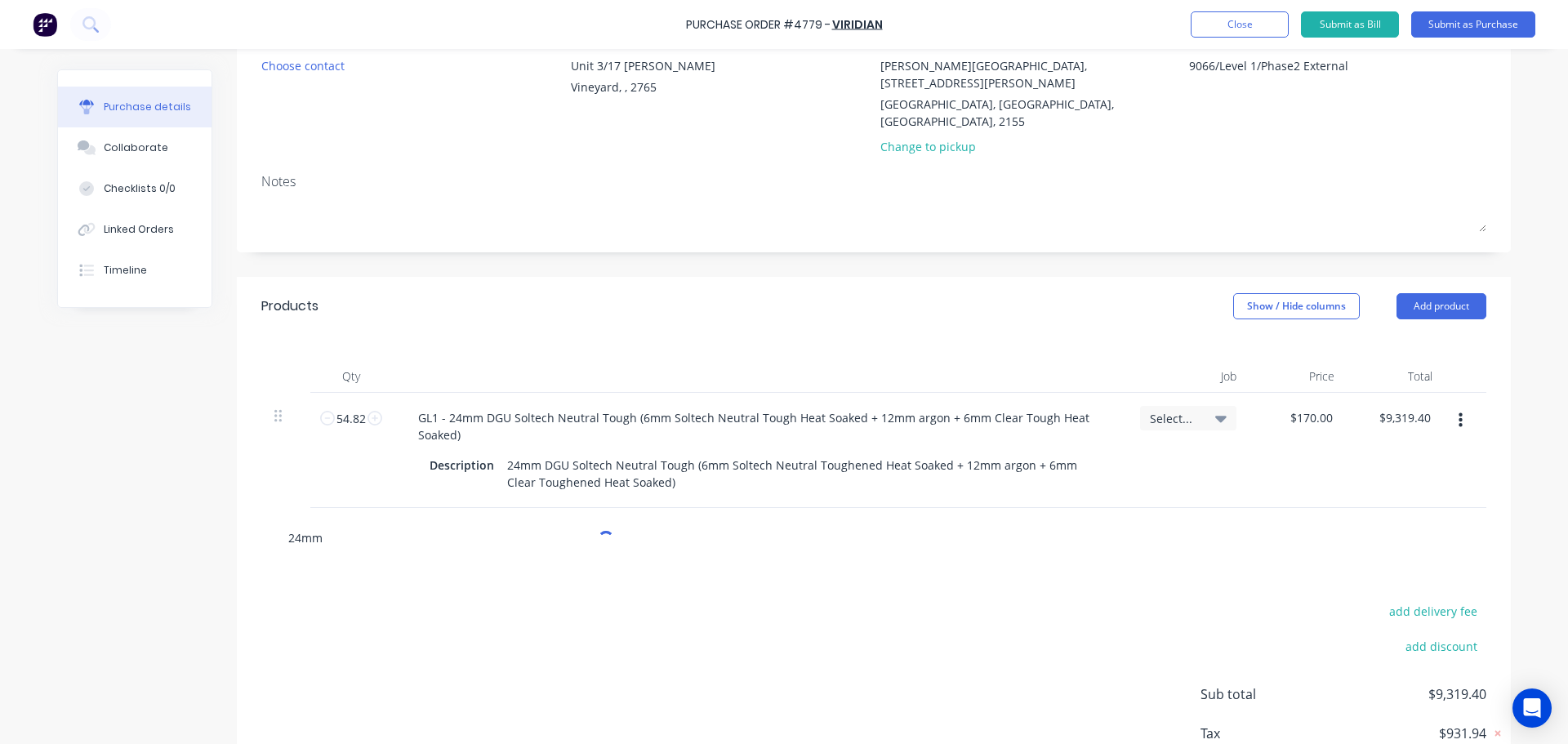
type input "24m"
type textarea "x"
type input "24"
type textarea "x"
type input "2"
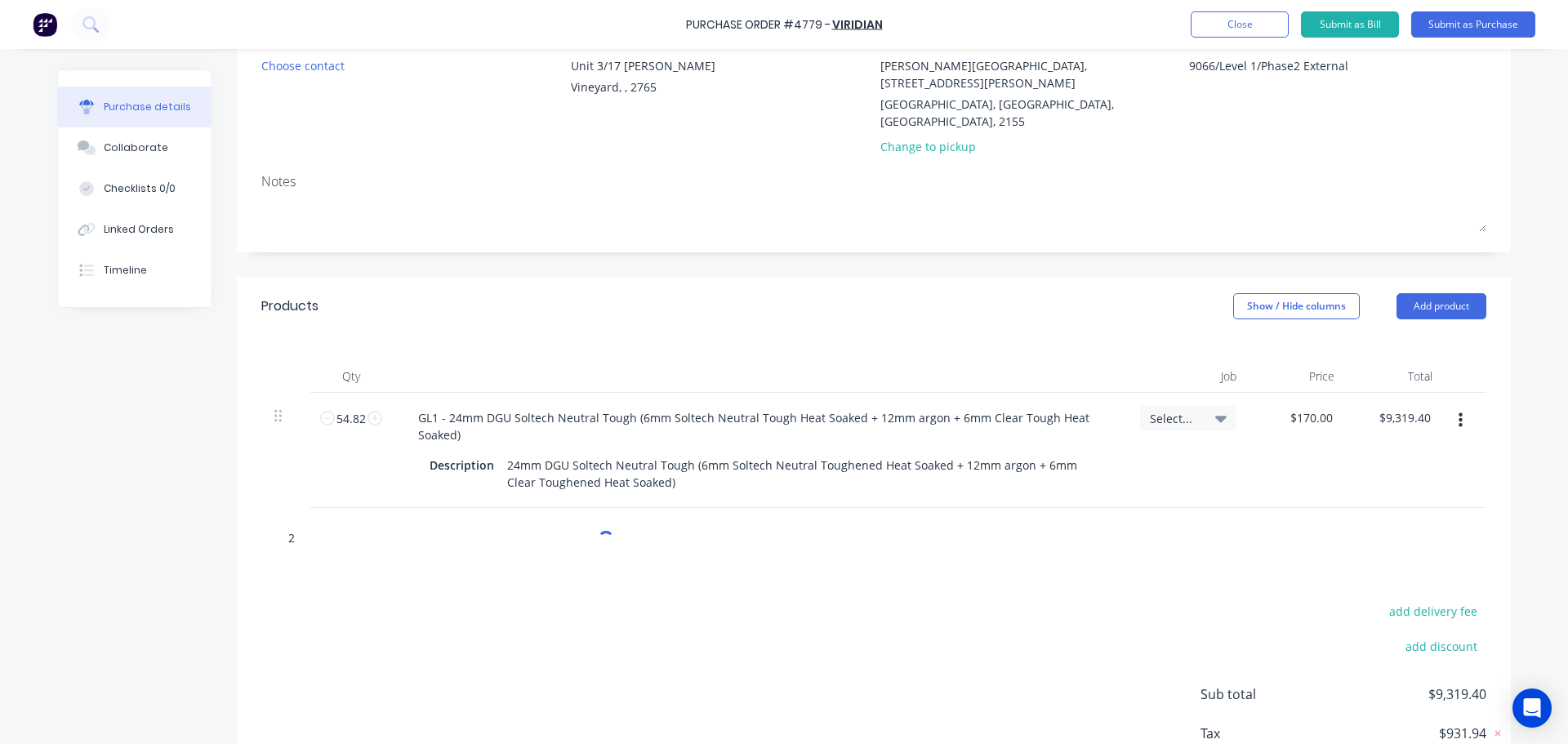
type textarea "x"
click at [1445, 406] on button "button" at bounding box center [1460, 420] width 38 height 29
click at [1410, 480] on button "Duplicate" at bounding box center [1410, 496] width 139 height 32
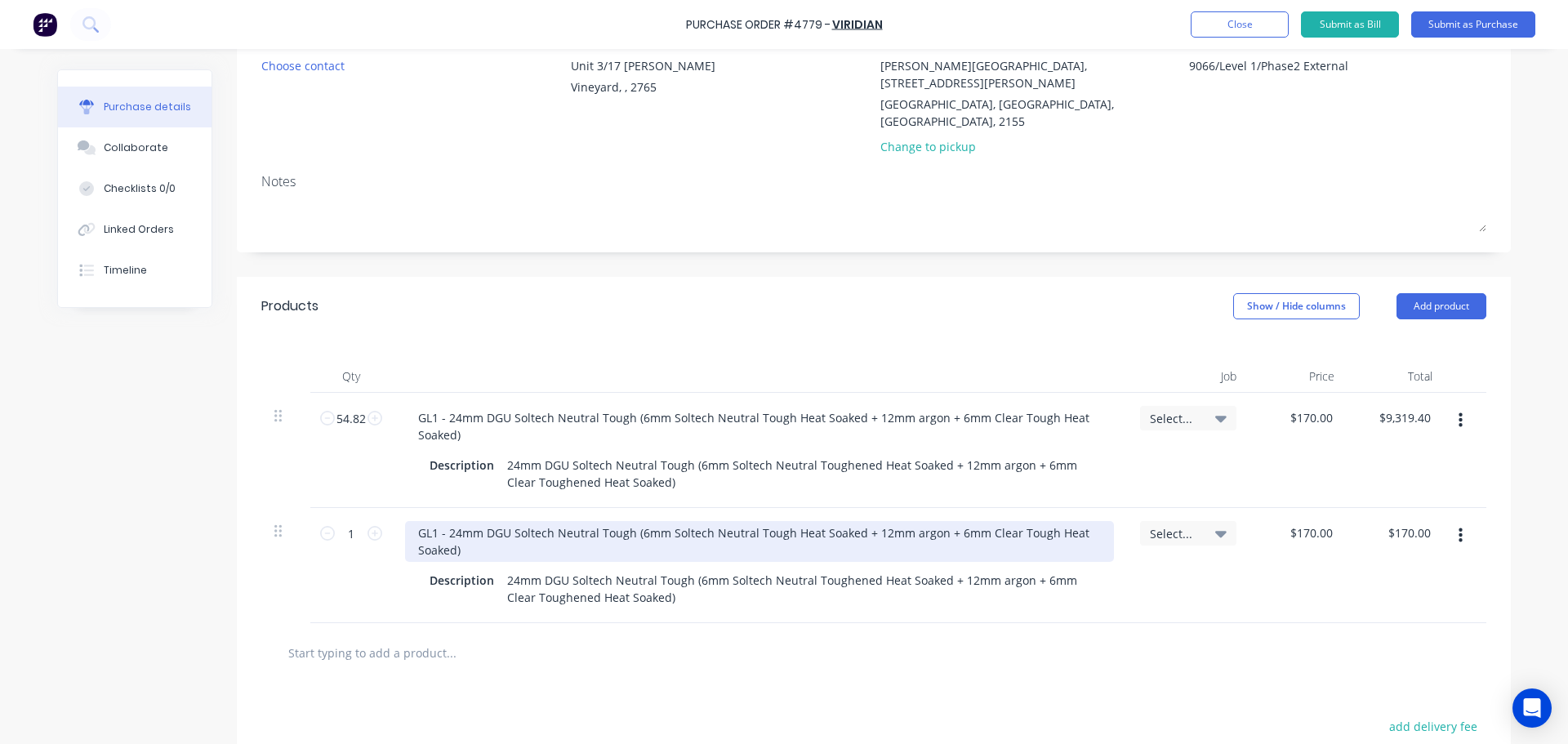
click at [424, 521] on div "GL1 - 24mm DGU Soltech Neutral Tough (6mm Soltech Neutral Tough Heat Soaked + 1…" at bounding box center [759, 542] width 709 height 41
type textarea "x"
click at [430, 521] on div "GL1 - 24mm DGU Soltech Neutral Tough (6mm Soltech Neutral Tough Heat Soaked + 1…" at bounding box center [759, 542] width 709 height 41
click at [611, 521] on div "GL1A - 24mm DGU Soltech Neutral Tough (6mm Soltech Neutral Tough Heat Soaked + …" at bounding box center [759, 542] width 709 height 41
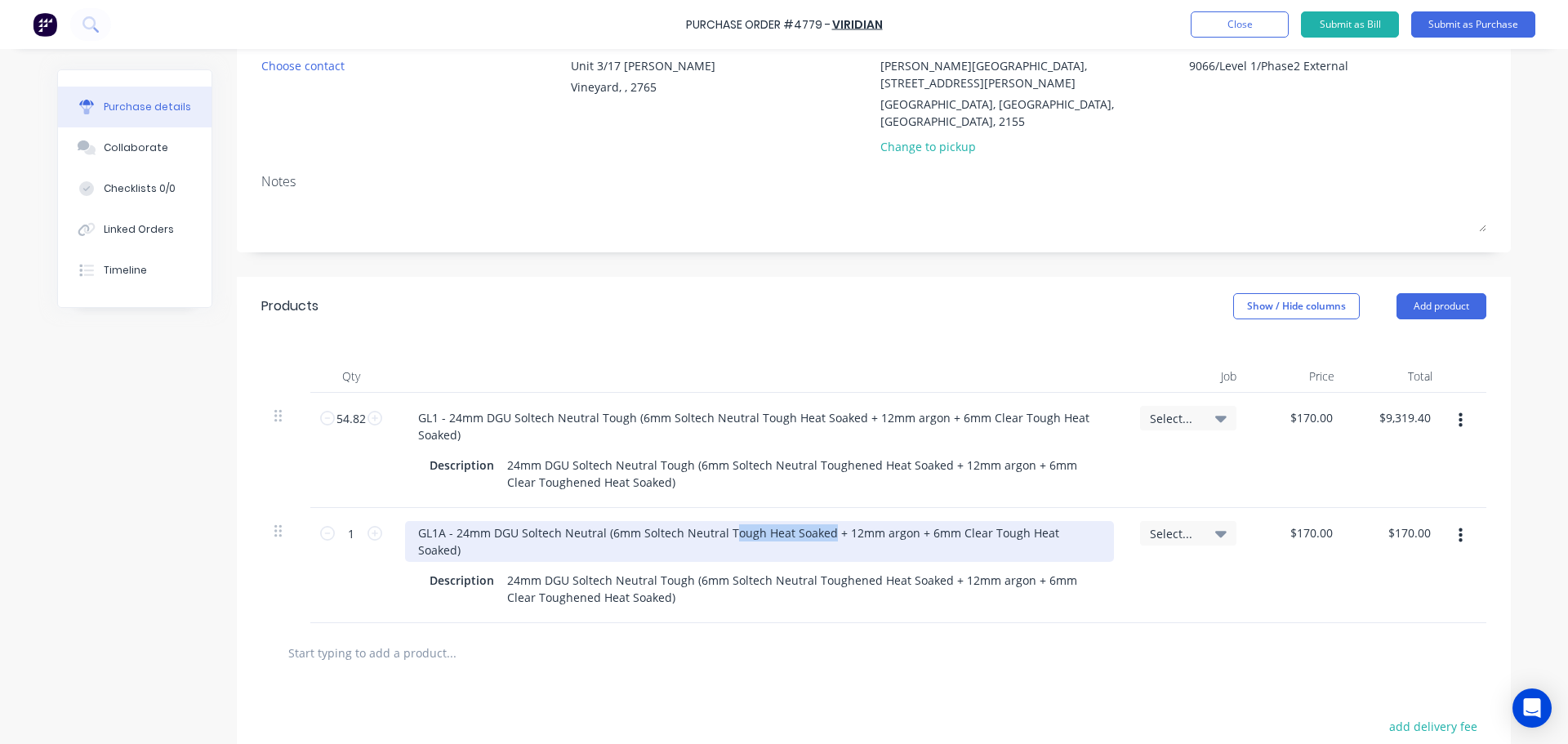
drag, startPoint x: 722, startPoint y: 498, endPoint x: 818, endPoint y: 499, distance: 96.0
click at [818, 521] on div "GL1A - 24mm DGU Soltech Neutral (6mm Soltech Neutral Tough Heat Soaked + 12mm a…" at bounding box center [759, 542] width 709 height 41
drag, startPoint x: 974, startPoint y: 493, endPoint x: 1079, endPoint y: 494, distance: 105.0
click at [1079, 521] on div "GL1A - 24mm DGU Soltech Neutral (6mm Soltech Neutral Heat Strengthened + 12mm a…" at bounding box center [759, 542] width 709 height 41
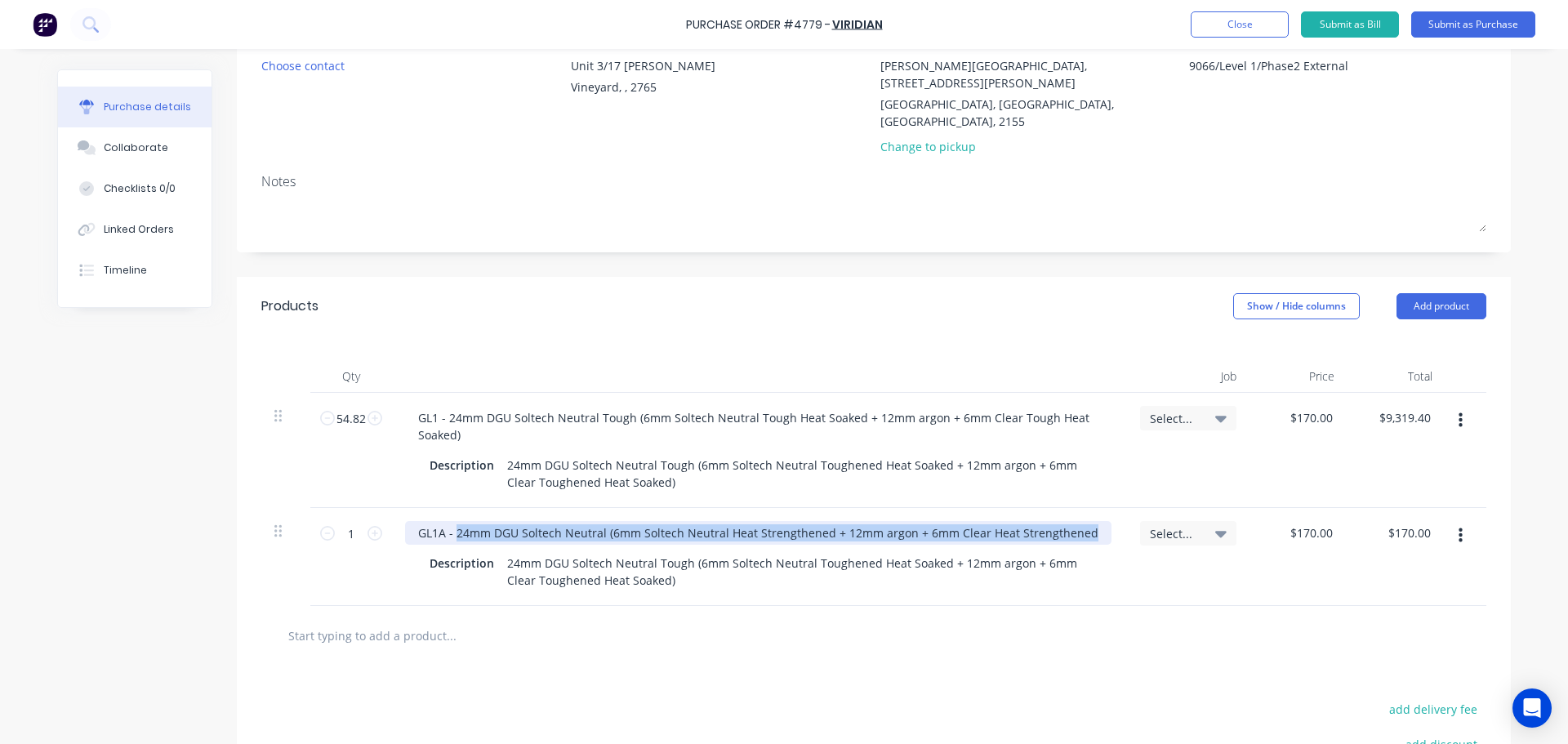
drag, startPoint x: 453, startPoint y: 498, endPoint x: 1092, endPoint y: 482, distance: 639.2
click at [1092, 508] on div "GL1A - 24mm DGU Soltech Neutral (6mm Soltech Neutral Heat Strengthened + 12mm a…" at bounding box center [759, 557] width 734 height 98
copy div "24mm DGU Soltech Neutral (6mm Soltech Neutral Heat Strengthened + 12mm argon + …"
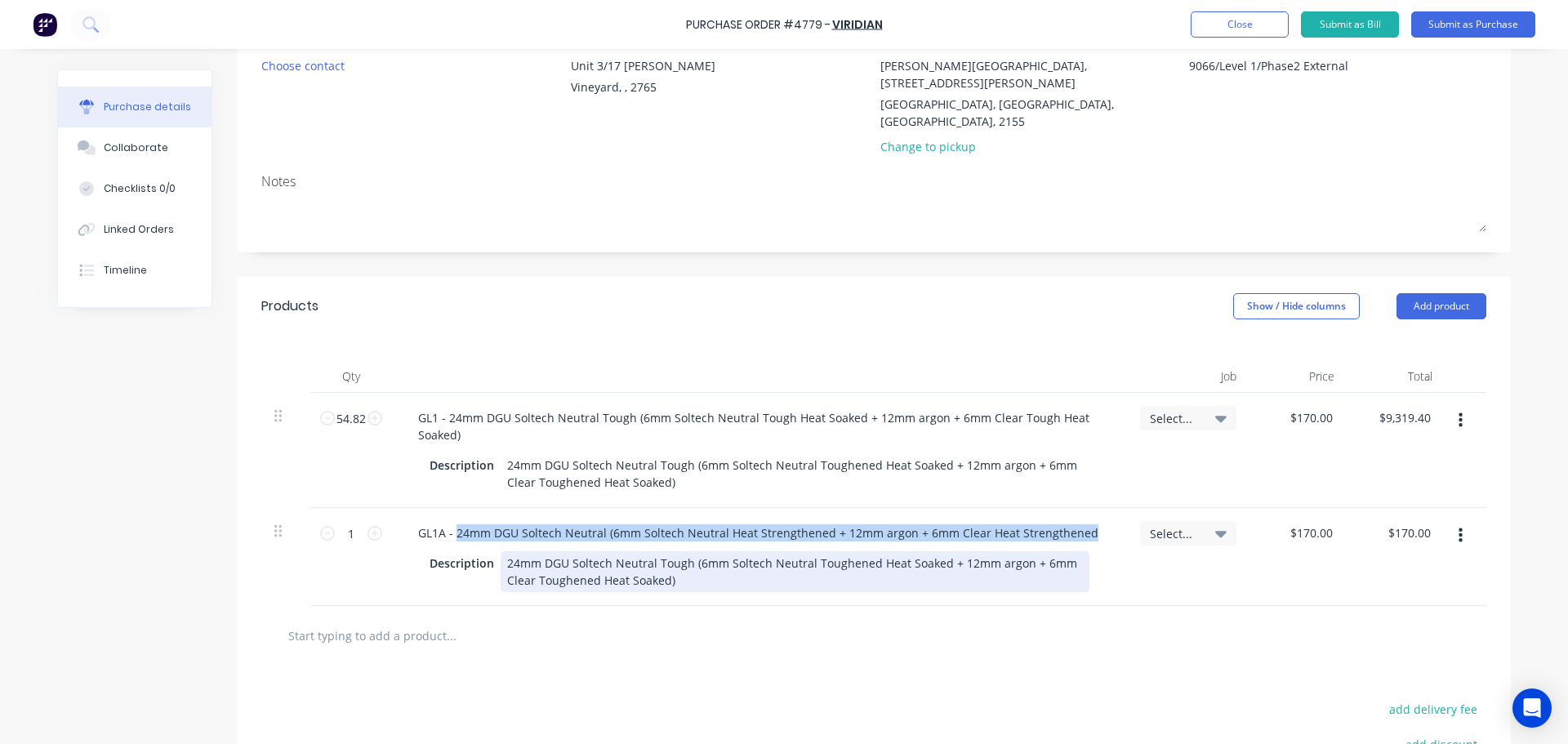
type textarea "x"
drag, startPoint x: 669, startPoint y: 547, endPoint x: 476, endPoint y: 526, distance: 194.1
click at [476, 551] on div "Description 24mm DGU Soltech Neutral Tough (6mm Soltech Neutral Toughened Heat …" at bounding box center [756, 571] width 666 height 41
paste div
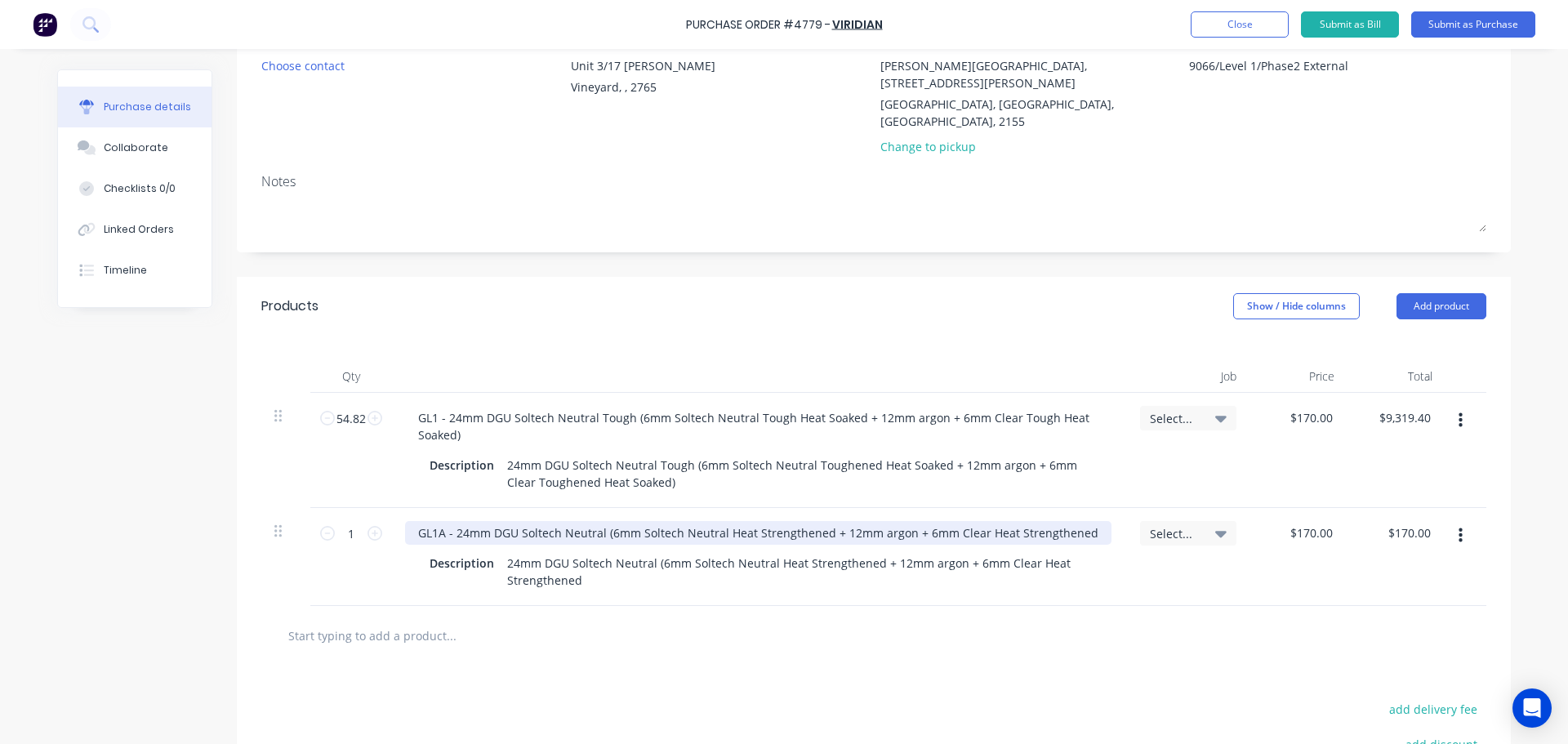
click at [1082, 521] on div "GL1A - 24mm DGU Soltech Neutral (6mm Soltech Neutral Heat Strengthened + 12mm a…" at bounding box center [758, 533] width 706 height 24
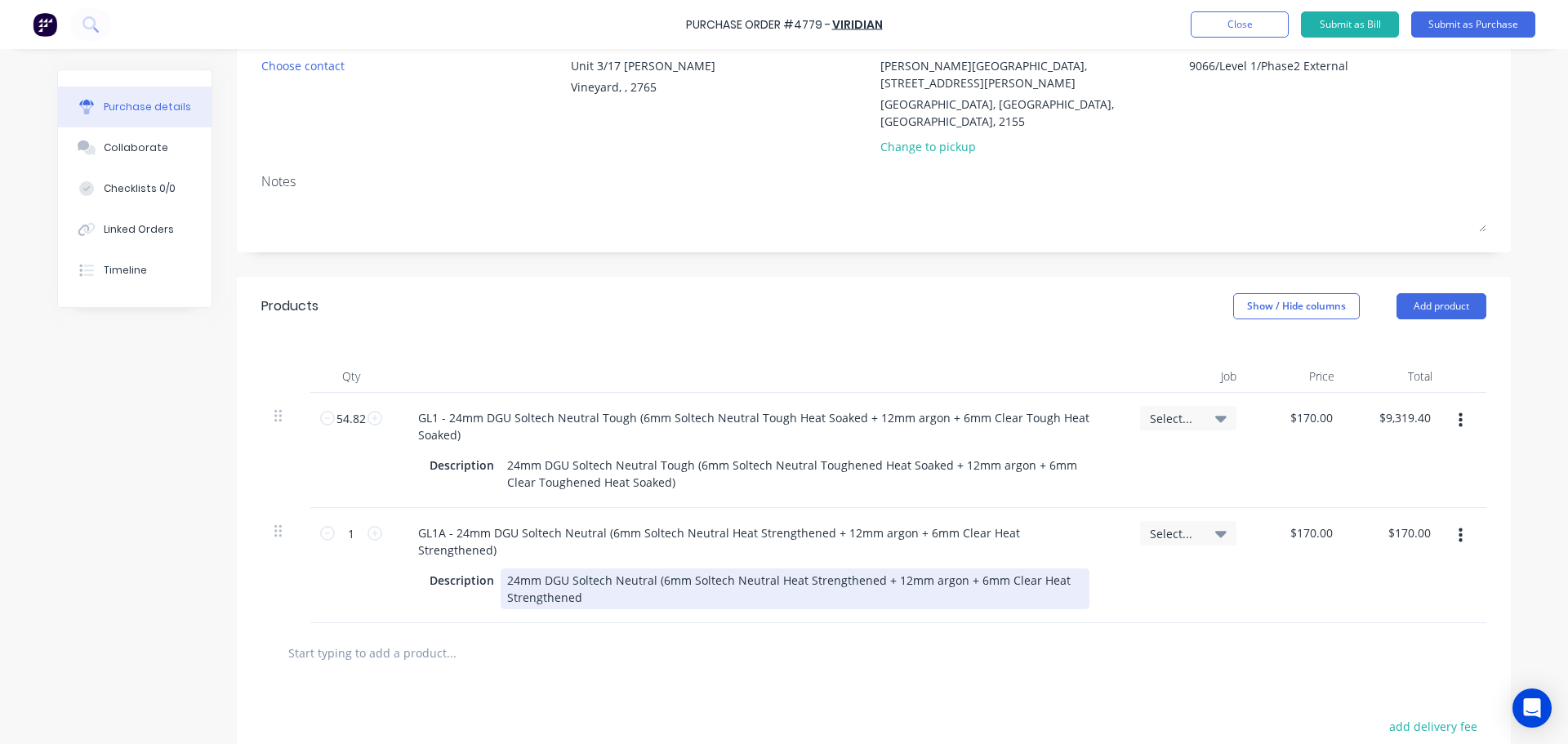
click at [594, 568] on div "24mm DGU Soltech Neutral (6mm Soltech Neutral Heat Strengthened + 12mm argon + …" at bounding box center [794, 589] width 588 height 41
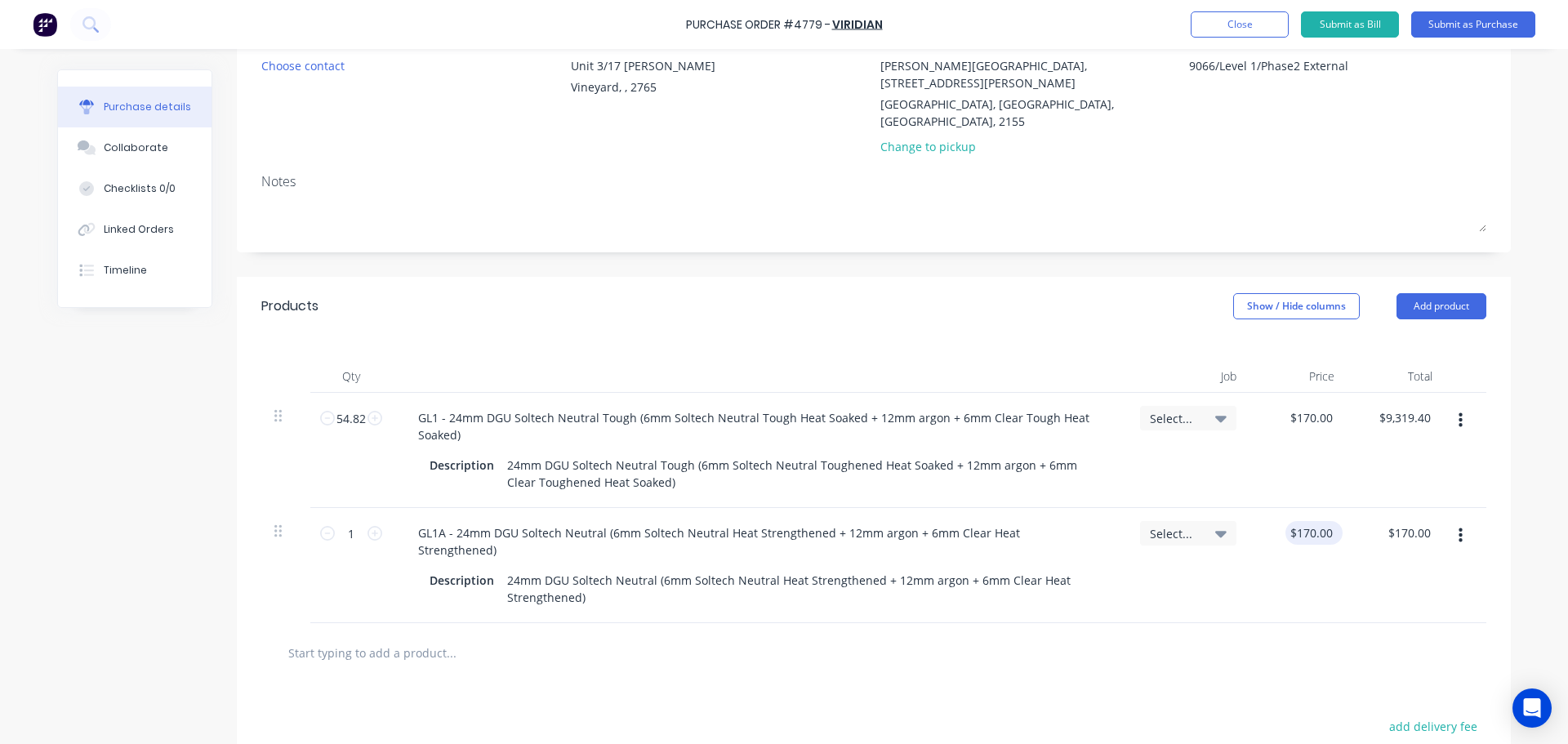
type textarea "x"
type input "170.00"
click at [1318, 521] on input "170.00" at bounding box center [1310, 533] width 50 height 24
type textarea "x"
click at [1318, 521] on input "170.00" at bounding box center [1313, 533] width 44 height 24
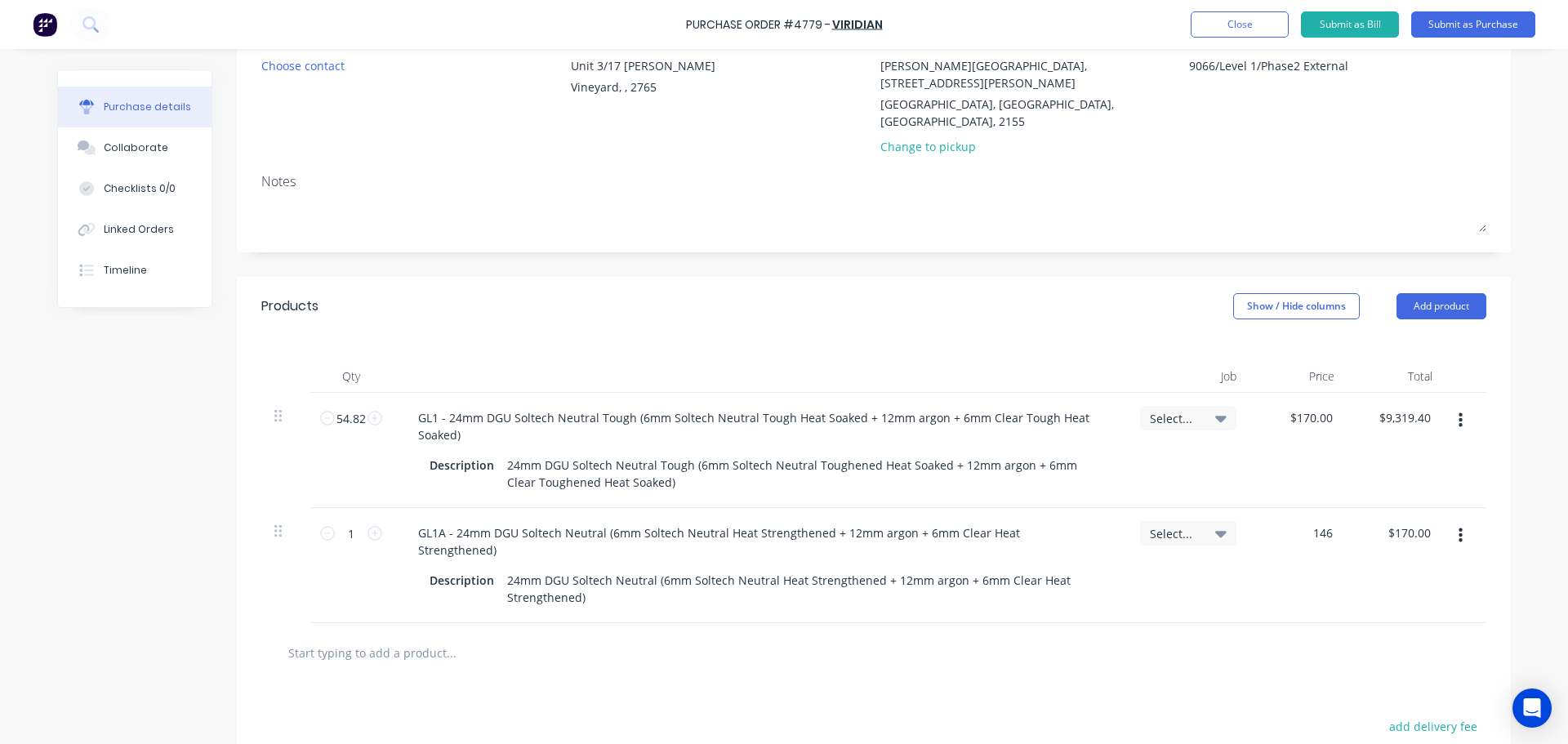
type input "146"
type textarea "x"
type input "$146.00"
click at [1159, 548] on div "Select..." at bounding box center [1187, 565] width 122 height 115
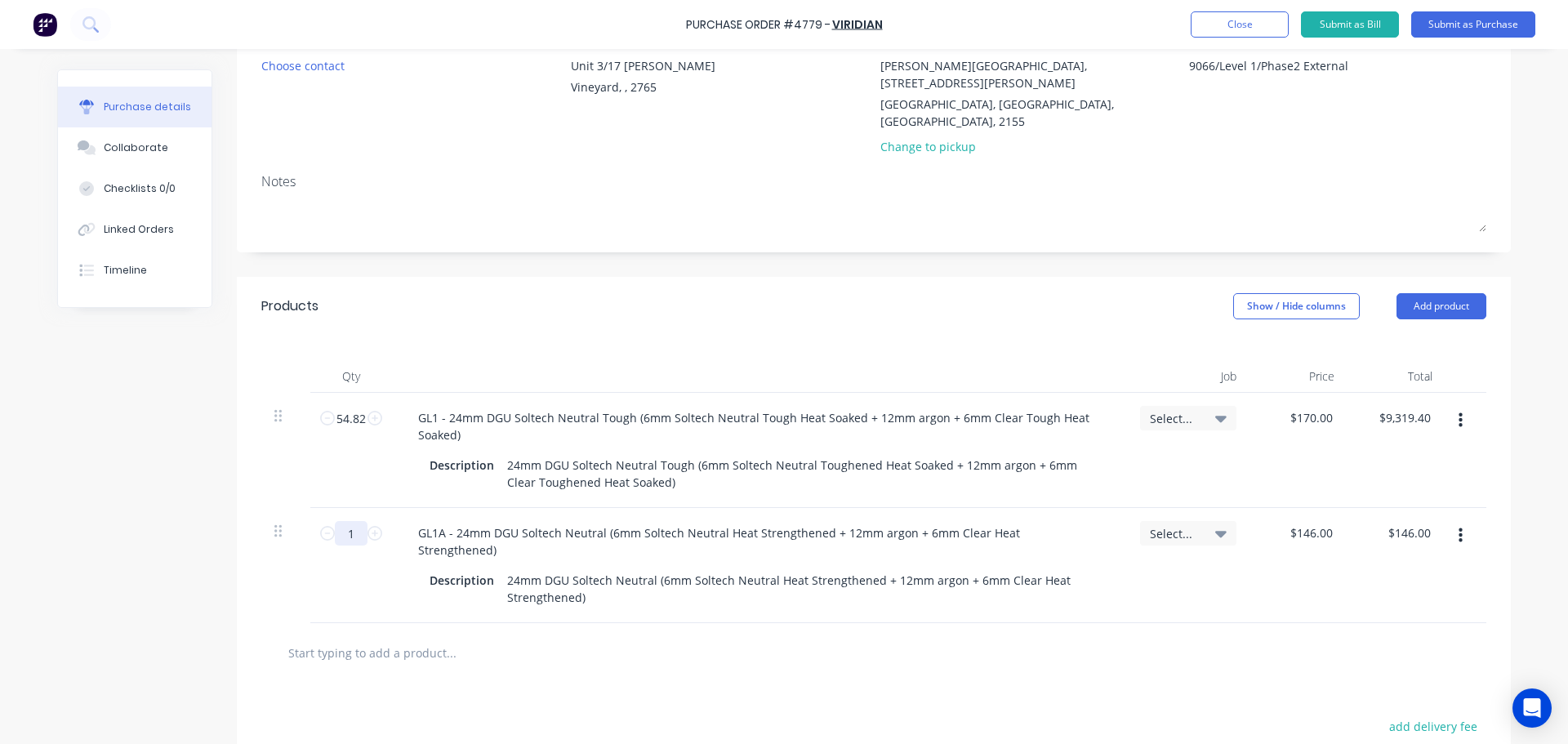
click at [346, 521] on input "1" at bounding box center [351, 533] width 32 height 25
type textarea "x"
type input "18"
type input "$2,628.00"
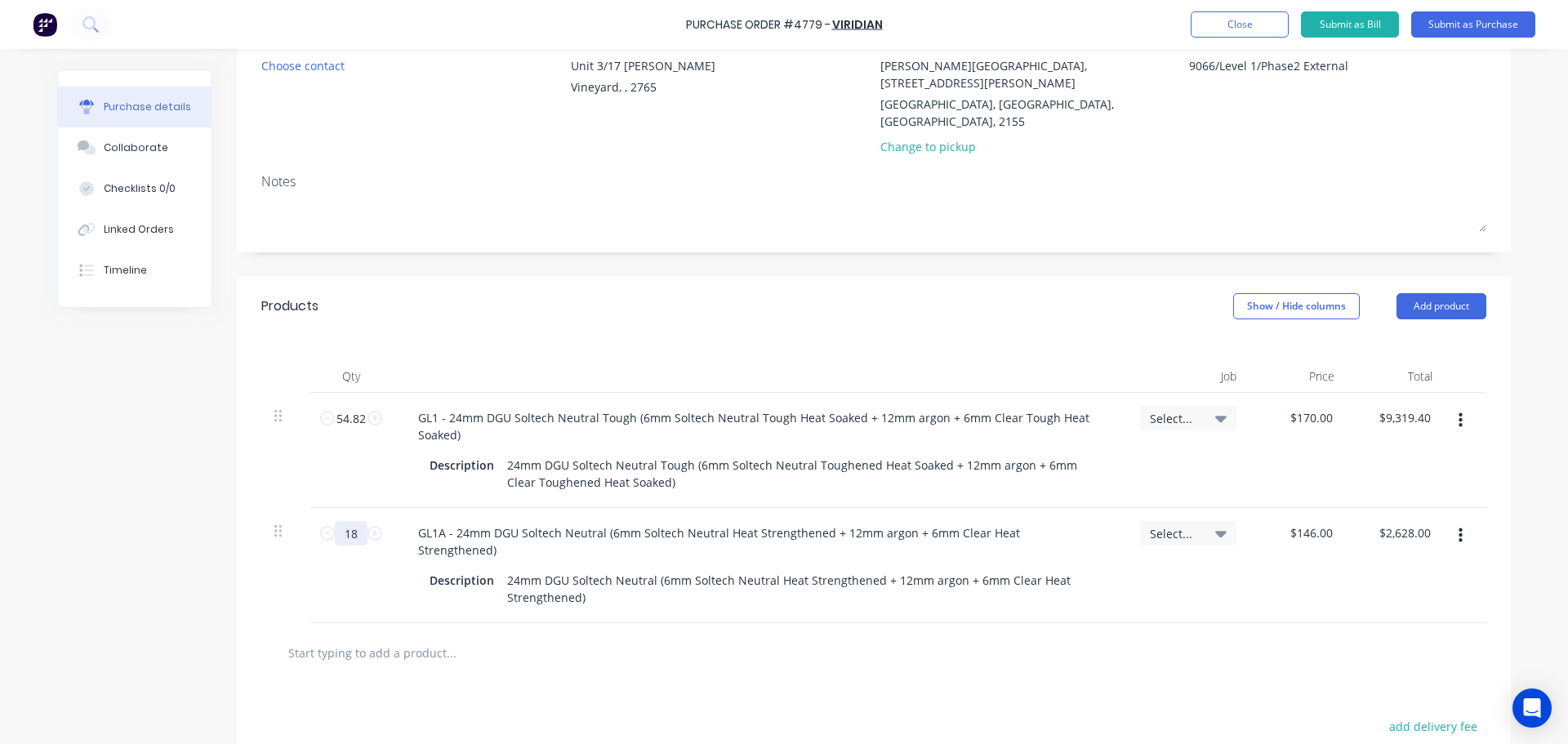
type textarea "x"
type input "18."
type textarea "x"
type input "18.3"
type input "$2,671.80"
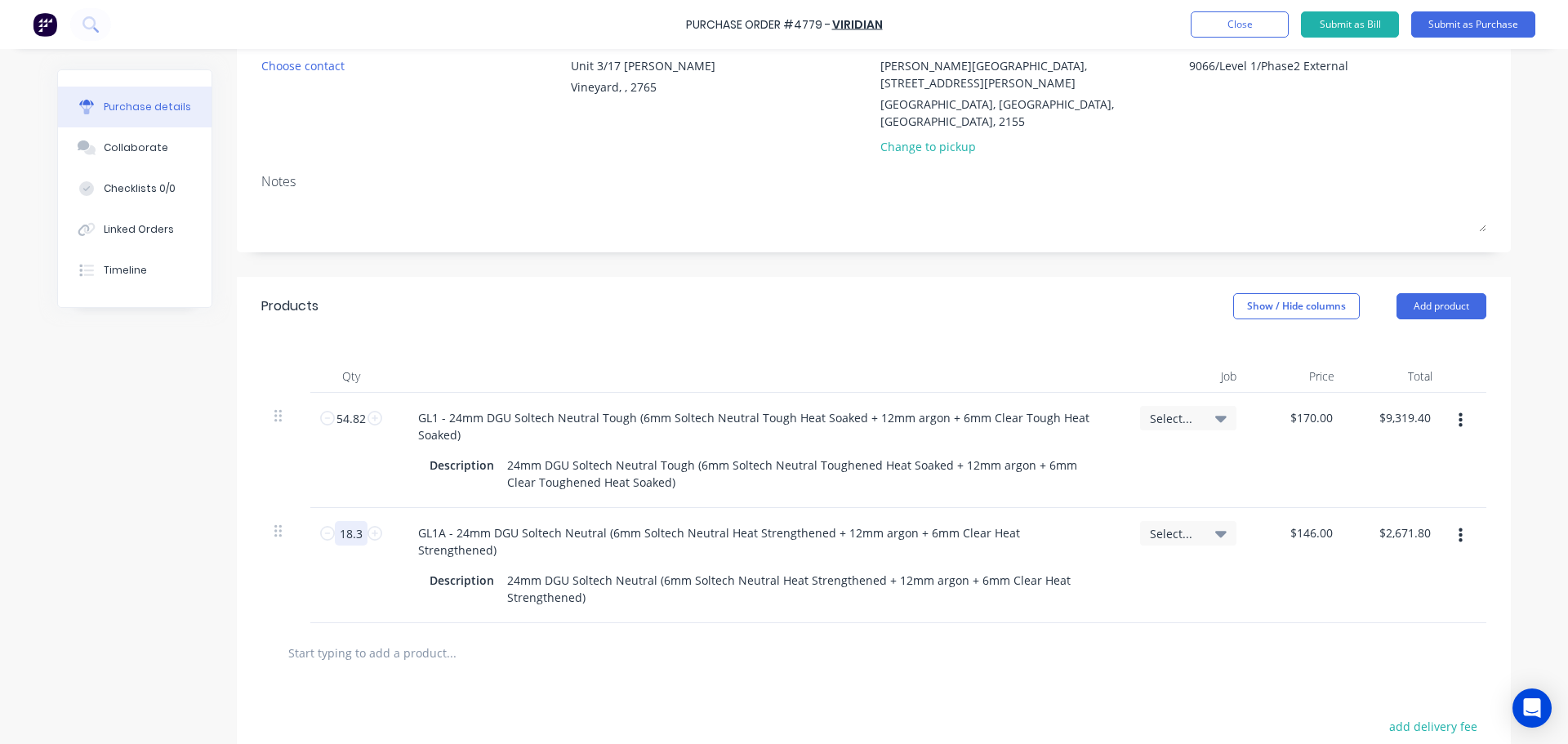
type textarea "x"
type input "18.32"
type input "$2,674.72"
type textarea "x"
type input "18.32"
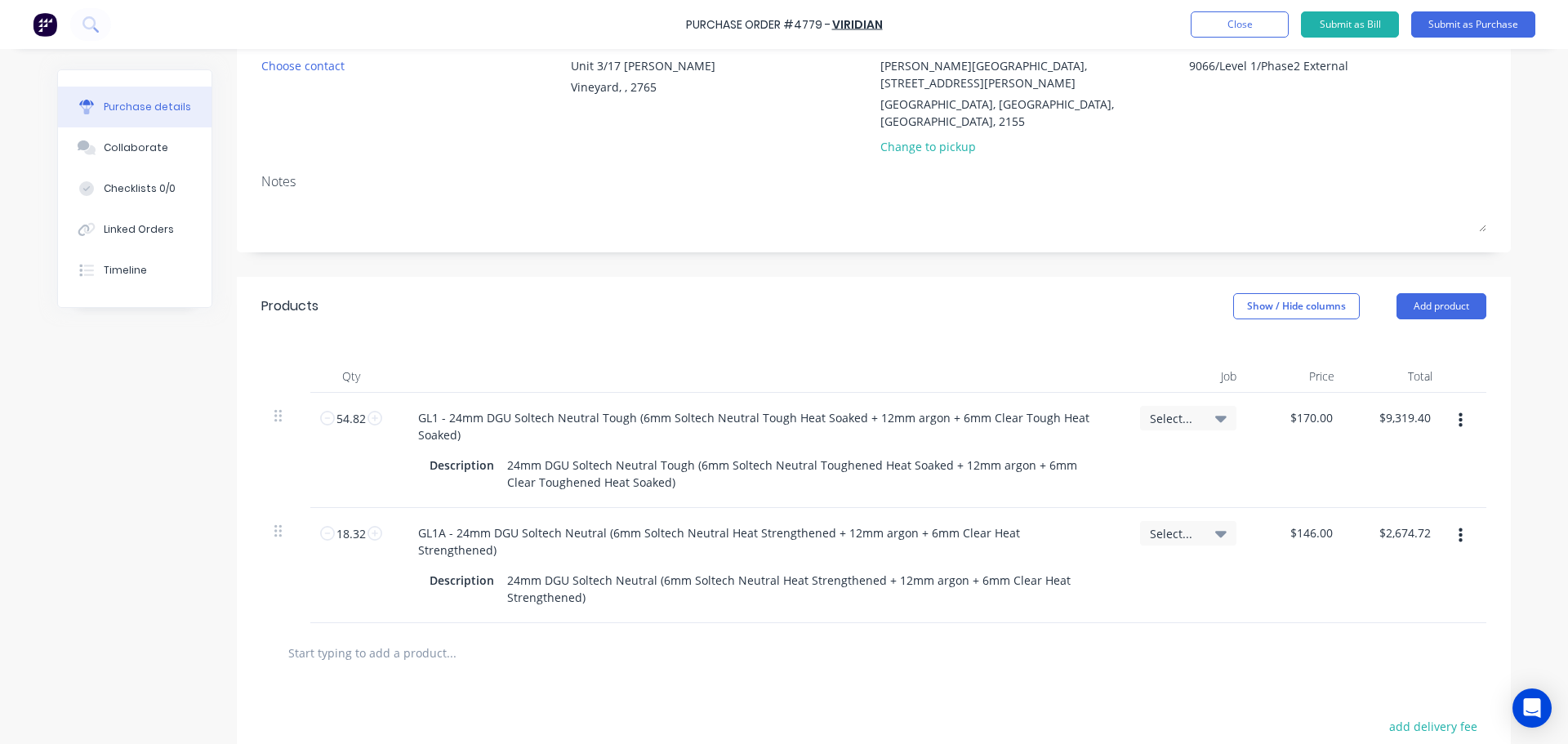
click at [581, 628] on div at bounding box center [874, 653] width 1225 height 60
click at [479, 636] on input "text" at bounding box center [451, 653] width 326 height 32
click at [1443, 521] on button "button" at bounding box center [1460, 536] width 38 height 29
click at [1422, 595] on button "Duplicate" at bounding box center [1410, 612] width 139 height 32
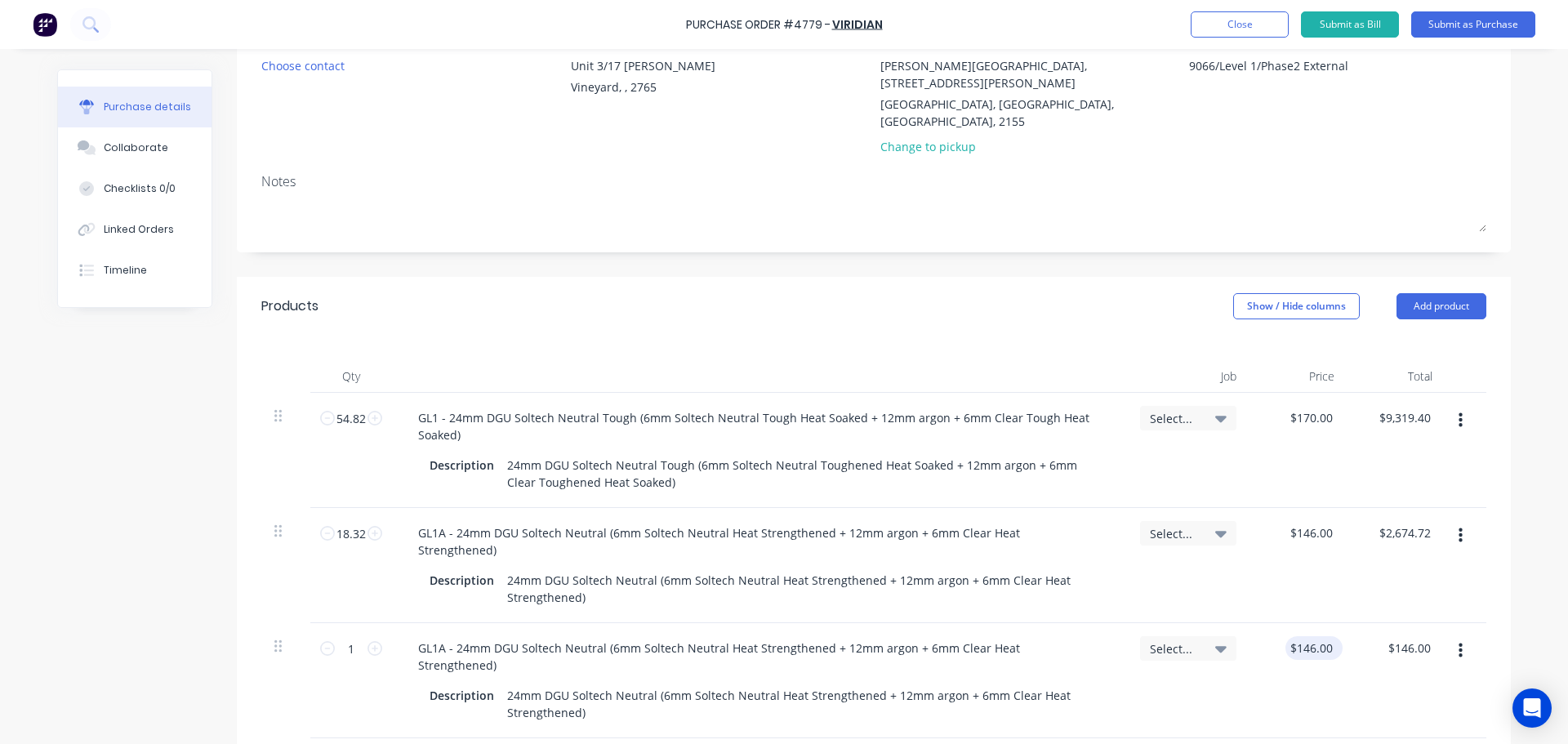
type textarea "x"
type input "146.00"
click at [1302, 636] on input "146.00" at bounding box center [1310, 648] width 50 height 24
type textarea "x"
click at [1302, 636] on input "146.00" at bounding box center [1313, 648] width 44 height 24
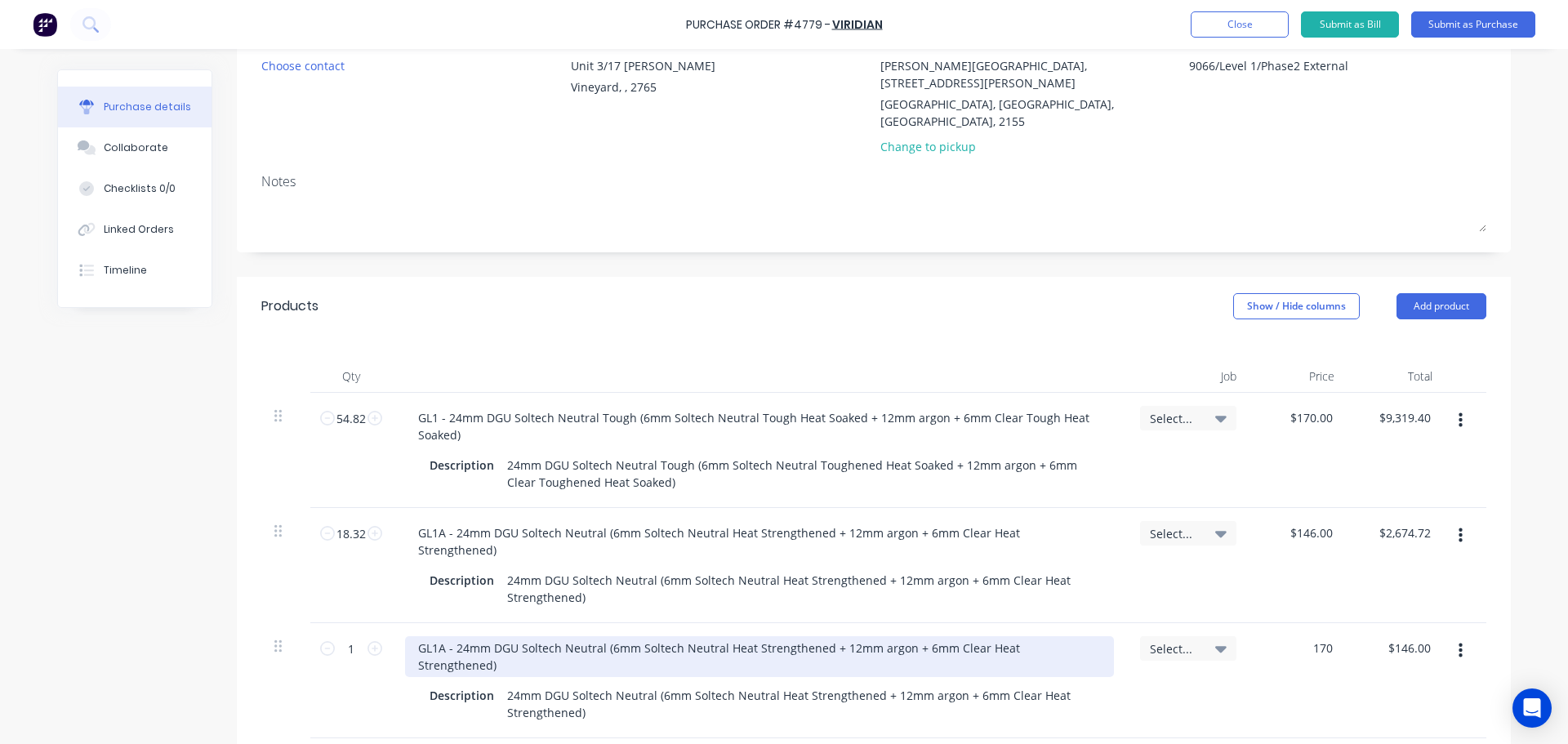
type input "170"
type textarea "x"
type input "$170.00"
click at [442, 636] on div "GL1A - 24mm DGU Soltech Neutral (6mm Soltech Neutral Heat Strengthened + 12mm a…" at bounding box center [759, 657] width 709 height 41
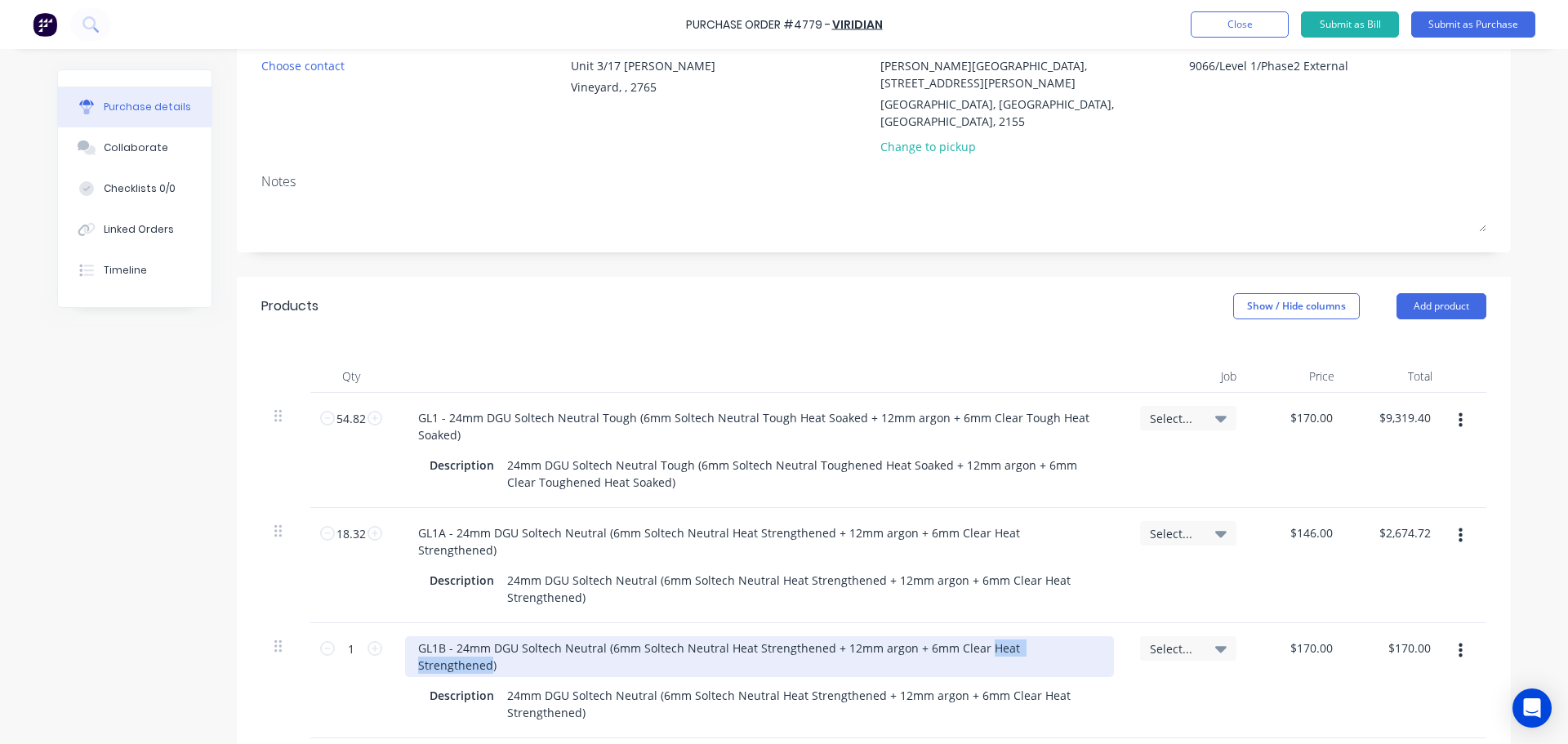
drag, startPoint x: 974, startPoint y: 597, endPoint x: 1074, endPoint y: 602, distance: 100.1
click at [1074, 636] on div "GL1B - 24mm DGU Soltech Neutral (6mm Soltech Neutral Heat Strengthened + 12mm a…" at bounding box center [759, 657] width 709 height 41
drag, startPoint x: 606, startPoint y: 594, endPoint x: 1078, endPoint y: 600, distance: 472.0
click at [1078, 636] on div "GL1B - 24mm DGU Soltech Neutral (6mm Soltech Neutral Heat Strengthened + 12mm a…" at bounding box center [759, 657] width 709 height 41
copy div "6mm Soltech Neutral Heat Strengthened + 12mm argon + 6mm Clear Tough Heat Soaked"
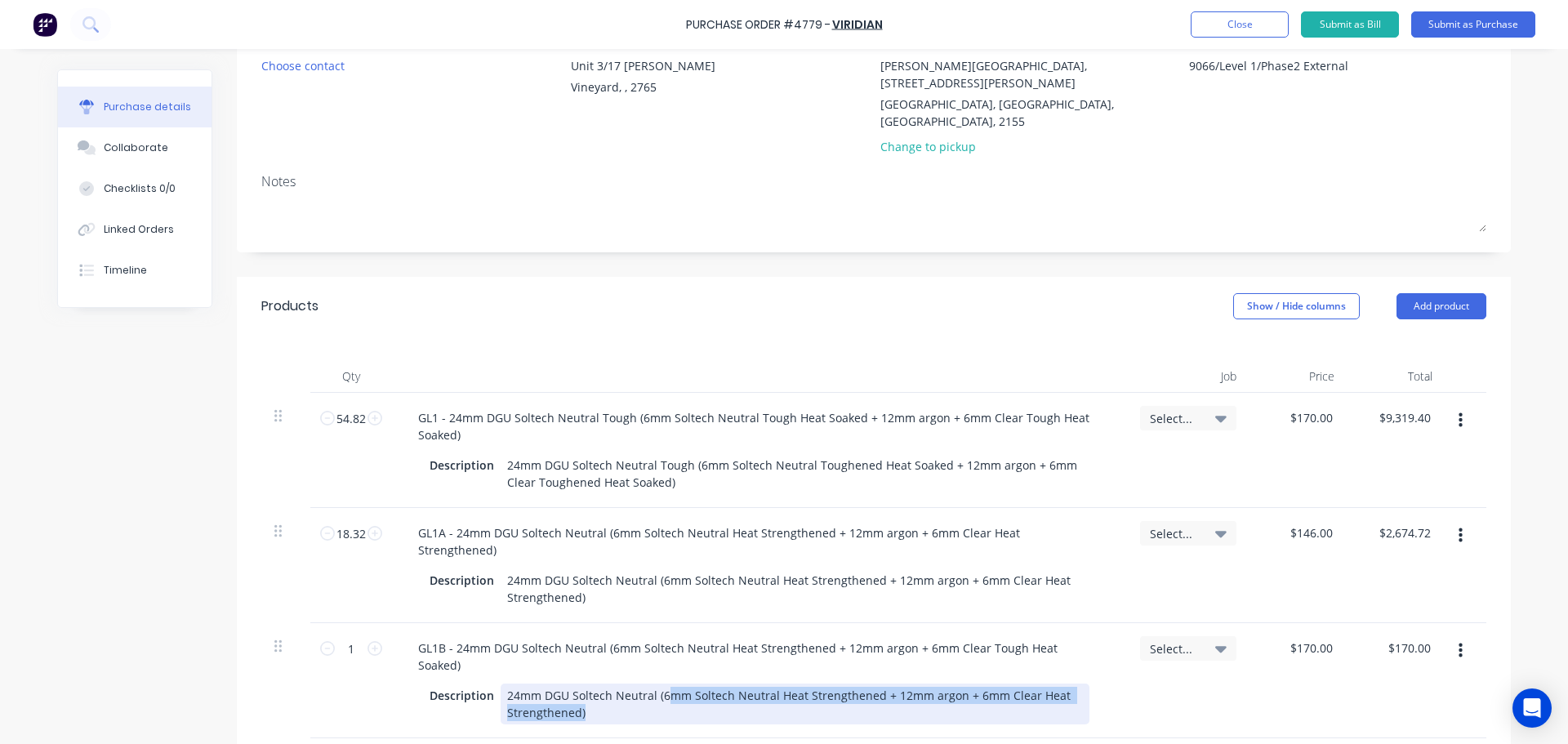
drag, startPoint x: 657, startPoint y: 625, endPoint x: 670, endPoint y: 636, distance: 17.0
click at [670, 683] on div "24mm DGU Soltech Neutral (6mm Soltech Neutral Heat Strengthened + 12mm argon + …" at bounding box center [794, 704] width 588 height 41
type textarea "x"
drag, startPoint x: 654, startPoint y: 624, endPoint x: 570, endPoint y: 653, distance: 88.9
click at [570, 683] on div "24mm DGU Soltech Neutral (6mm Soltech Neutral Heat Strengthened + 12mm argon + …" at bounding box center [794, 704] width 588 height 41
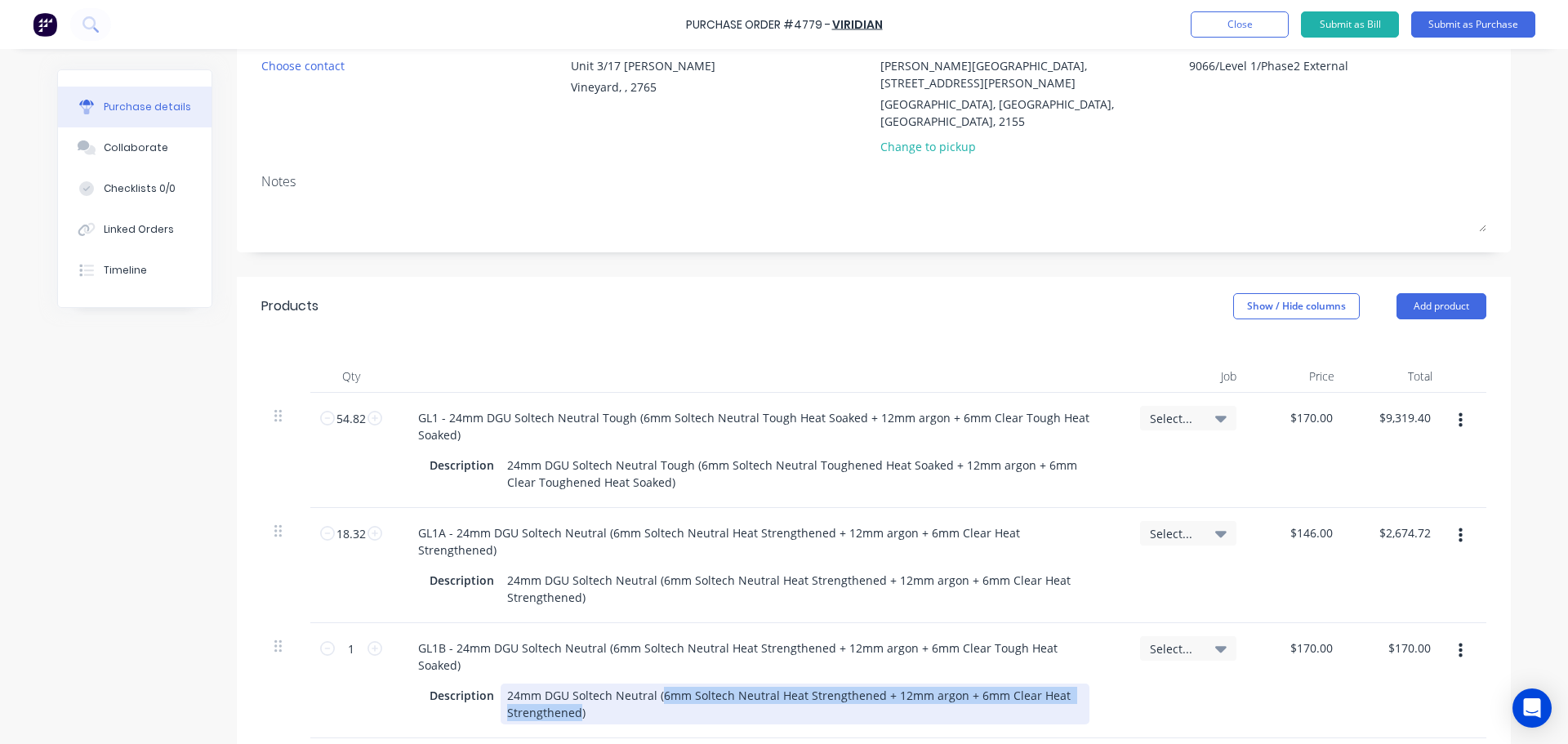
paste div
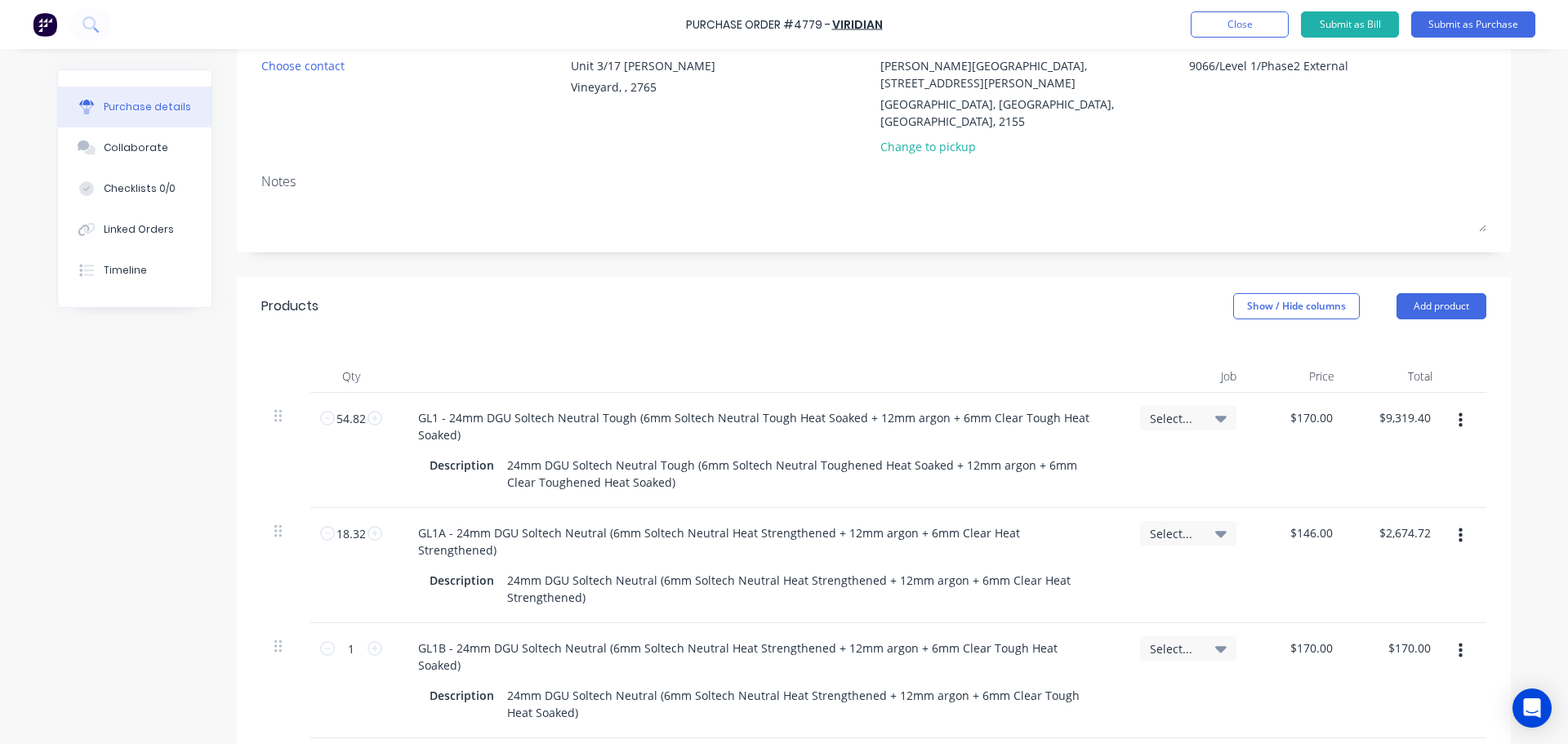
click at [1192, 650] on div "Select..." at bounding box center [1187, 680] width 122 height 115
click at [341, 636] on input "1" at bounding box center [351, 648] width 32 height 25
click at [342, 636] on input "1" at bounding box center [351, 648] width 32 height 25
type textarea "x"
type input "10"
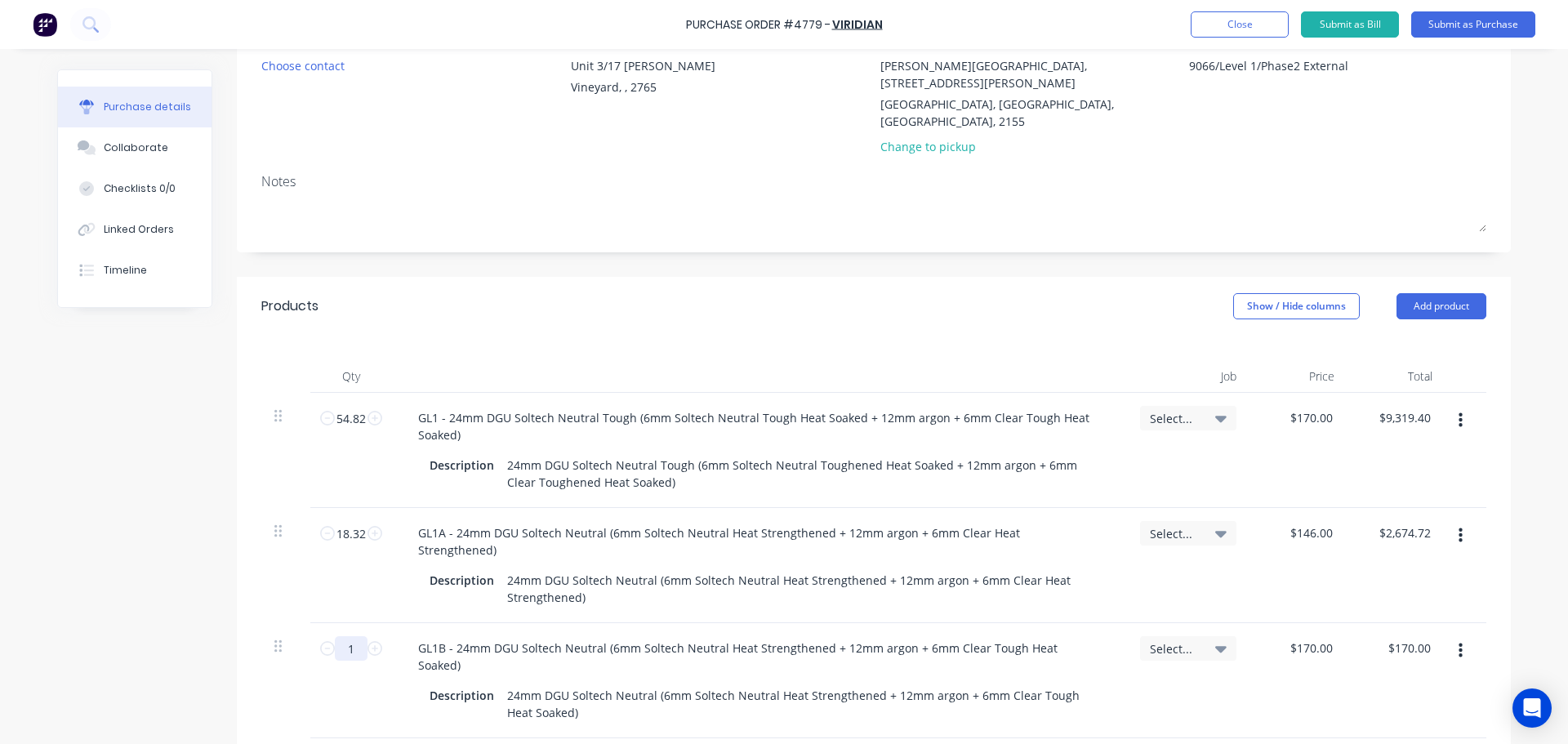
type input "$1,700.00"
type textarea "x"
type input "10."
type textarea "x"
type input "10.0"
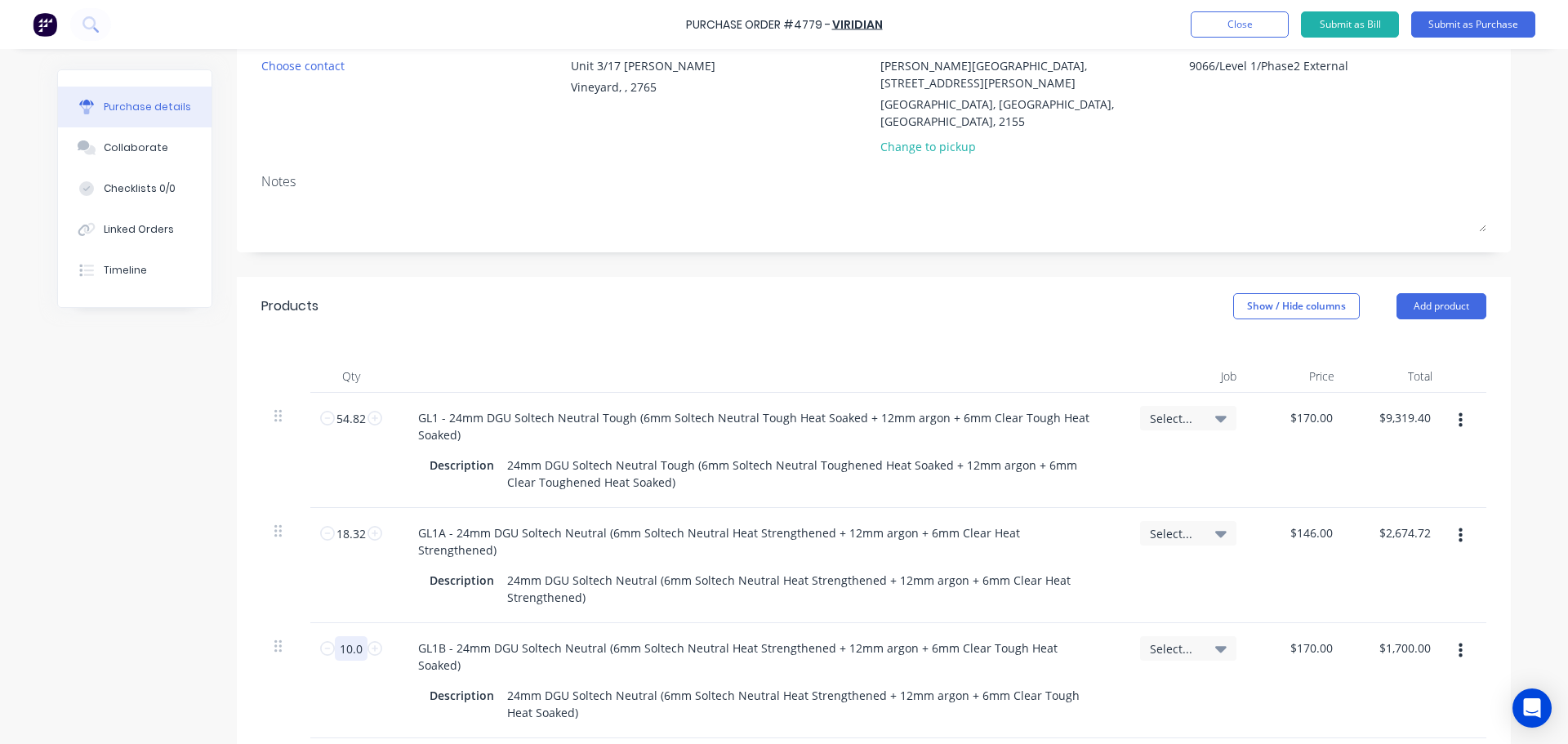
type textarea "x"
type input "10.08"
type input "$1,713.60"
type textarea "x"
type input "10.08"
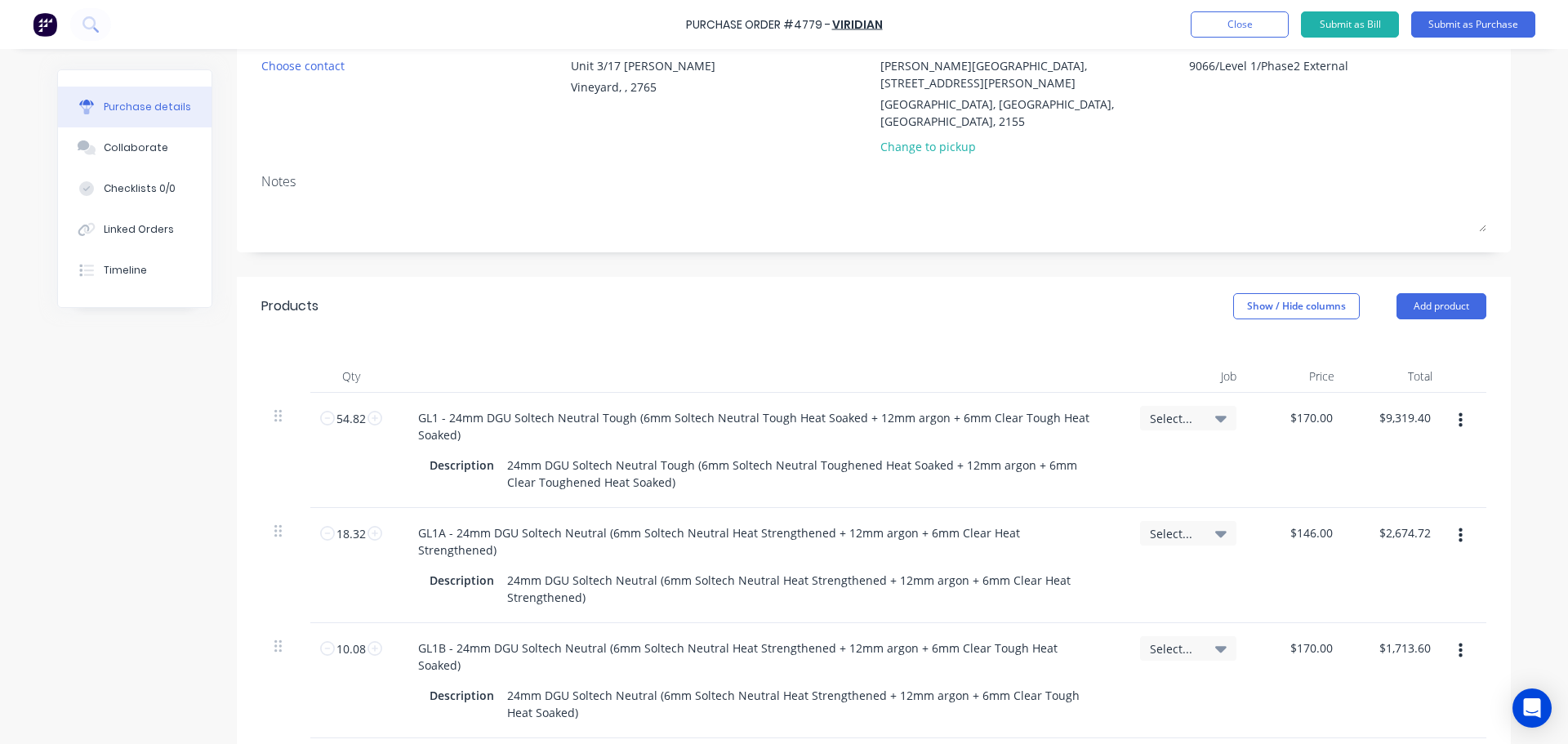
click at [1132, 644] on div "Select..." at bounding box center [1187, 680] width 122 height 115
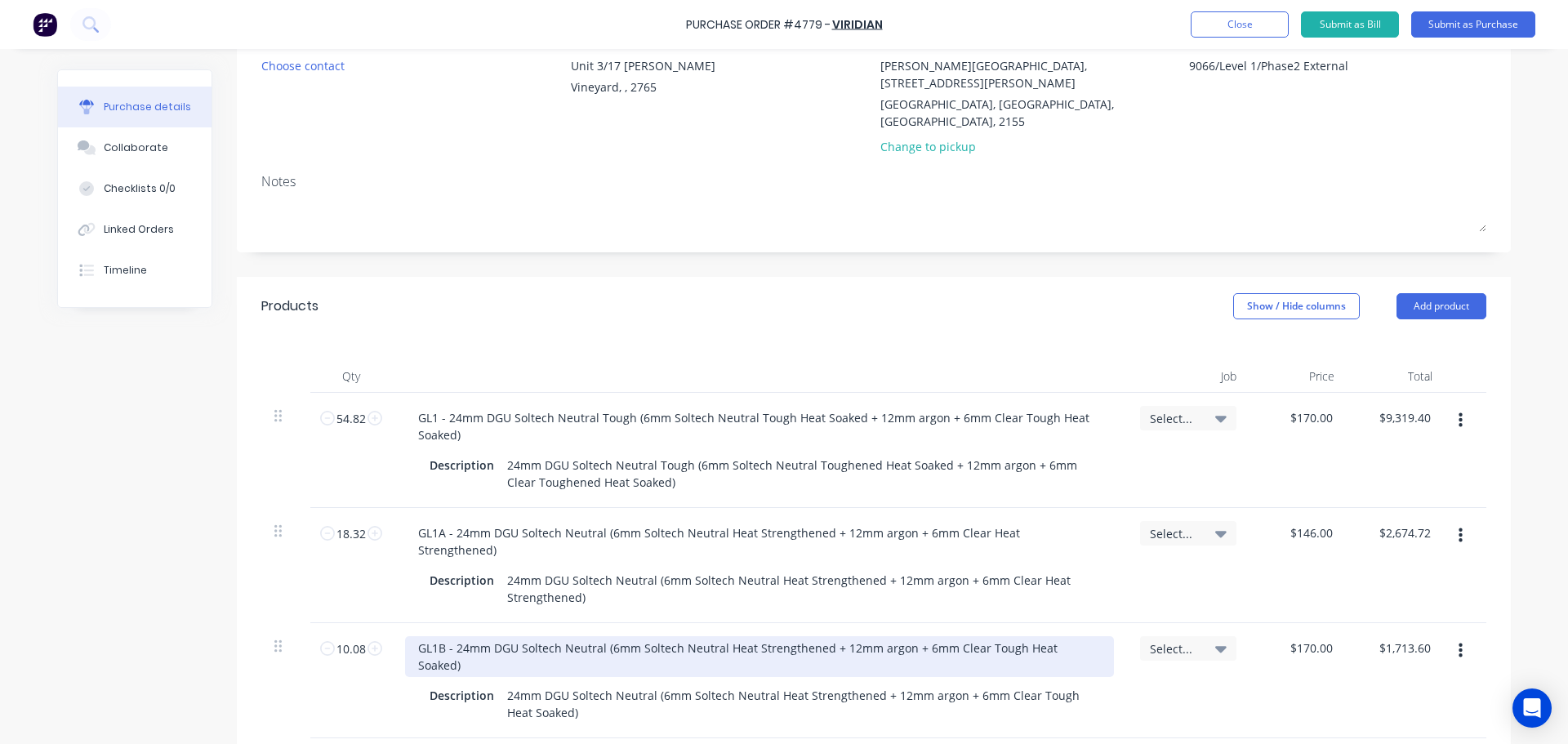
scroll to position [434, 0]
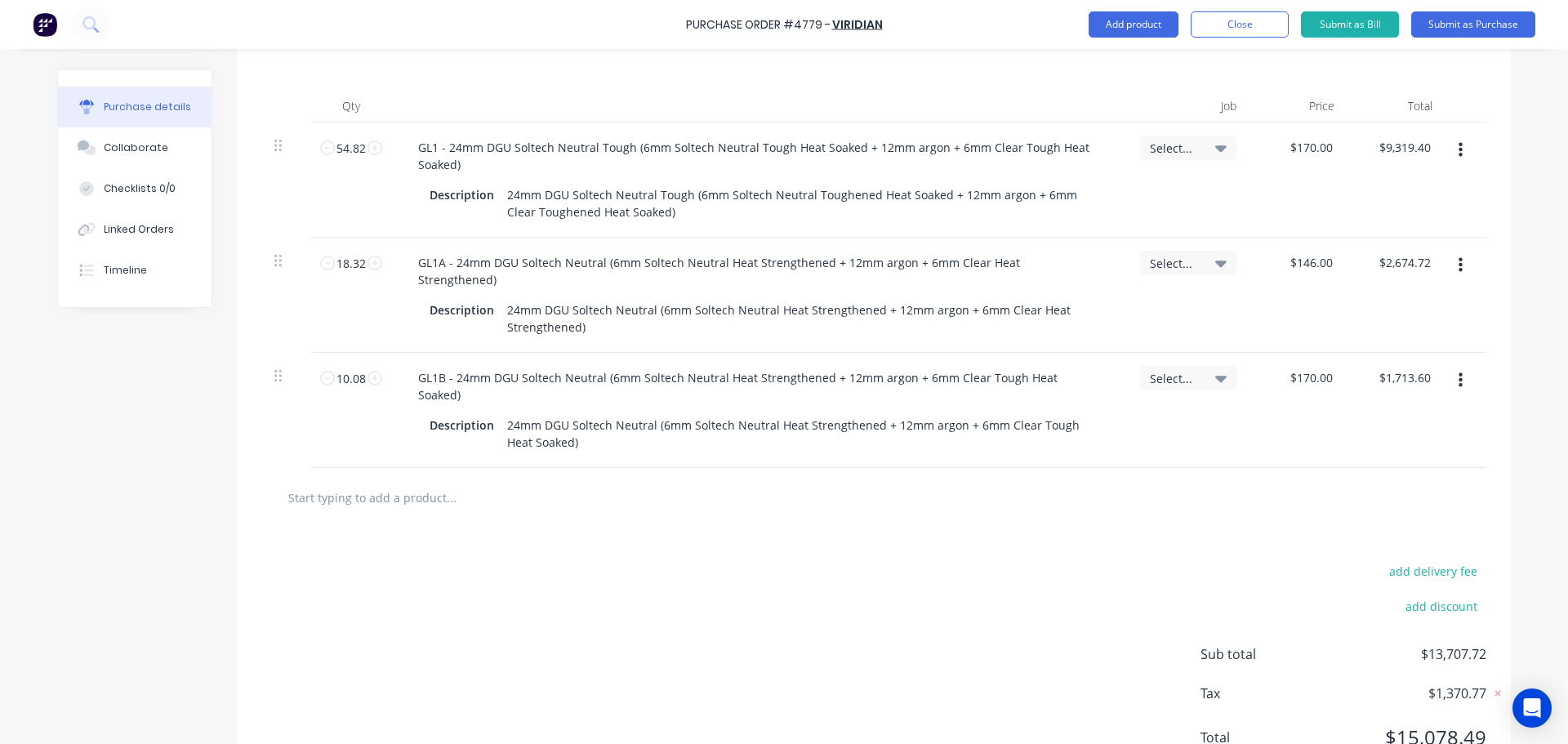
click at [375, 481] on input "text" at bounding box center [451, 497] width 326 height 32
type textarea "x"
type input "s"
type textarea "x"
type input "se"
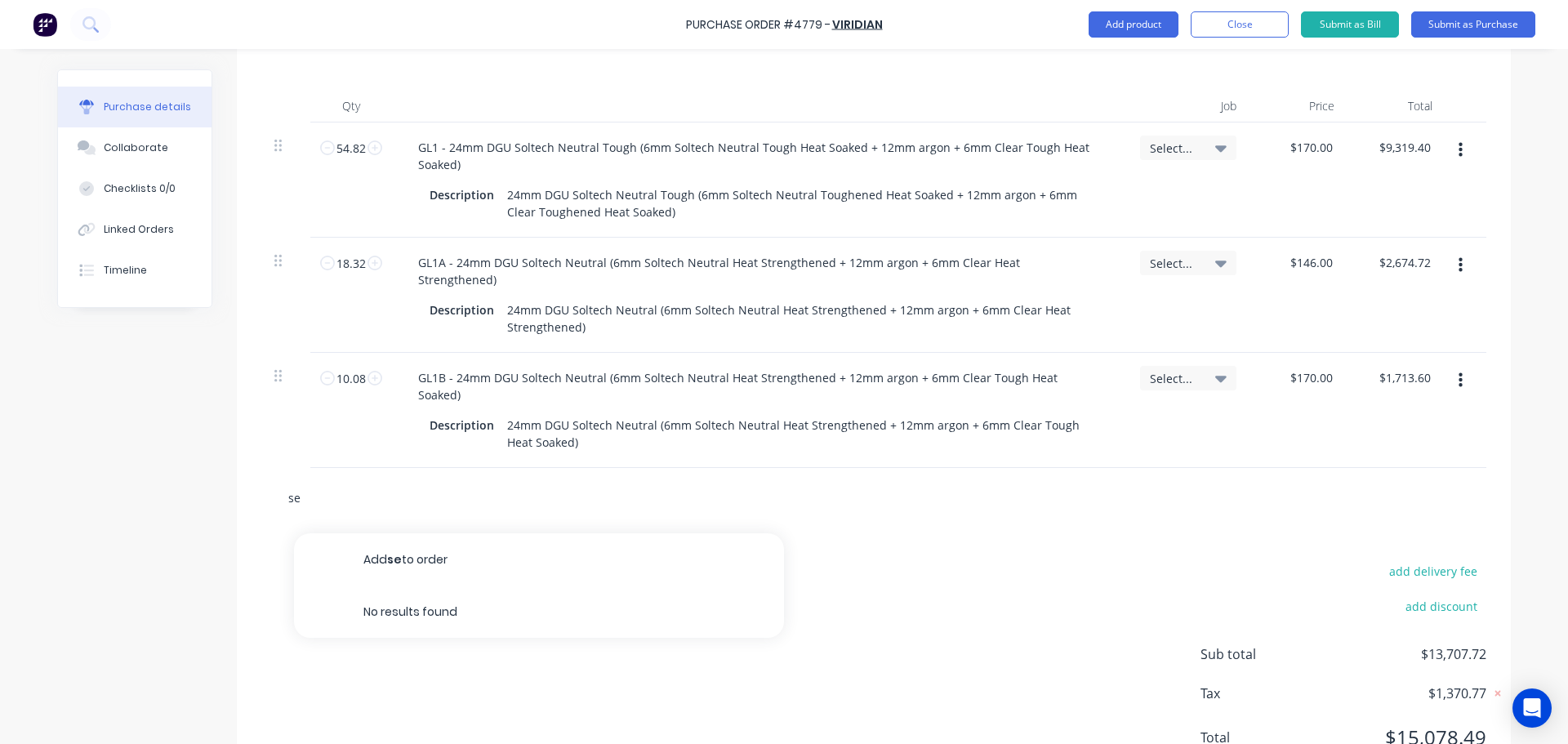
type textarea "x"
type input "ser"
type textarea "x"
type input "sera"
type textarea "x"
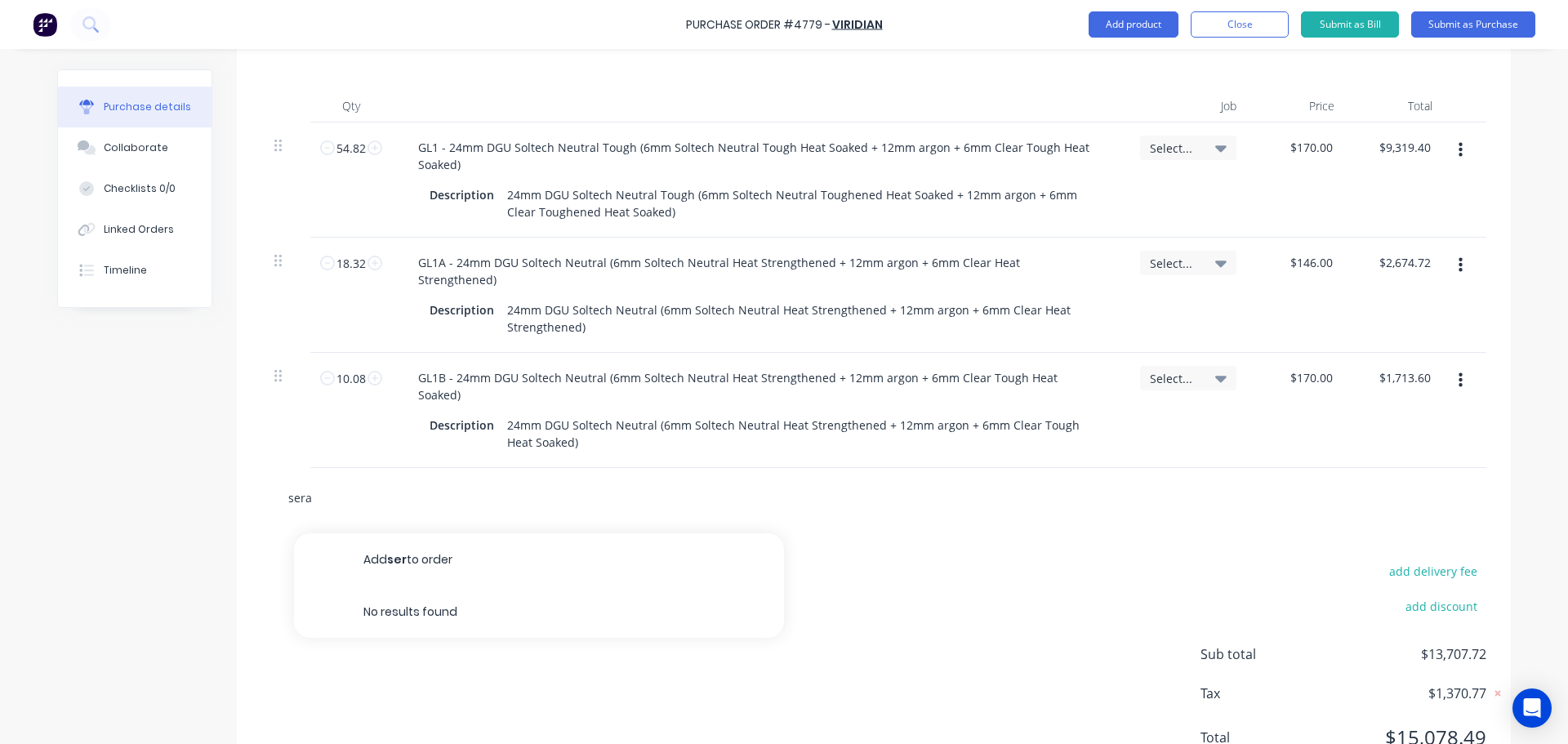
type input "serap"
type textarea "x"
type input "seraph"
type textarea "x"
type input "seraphi"
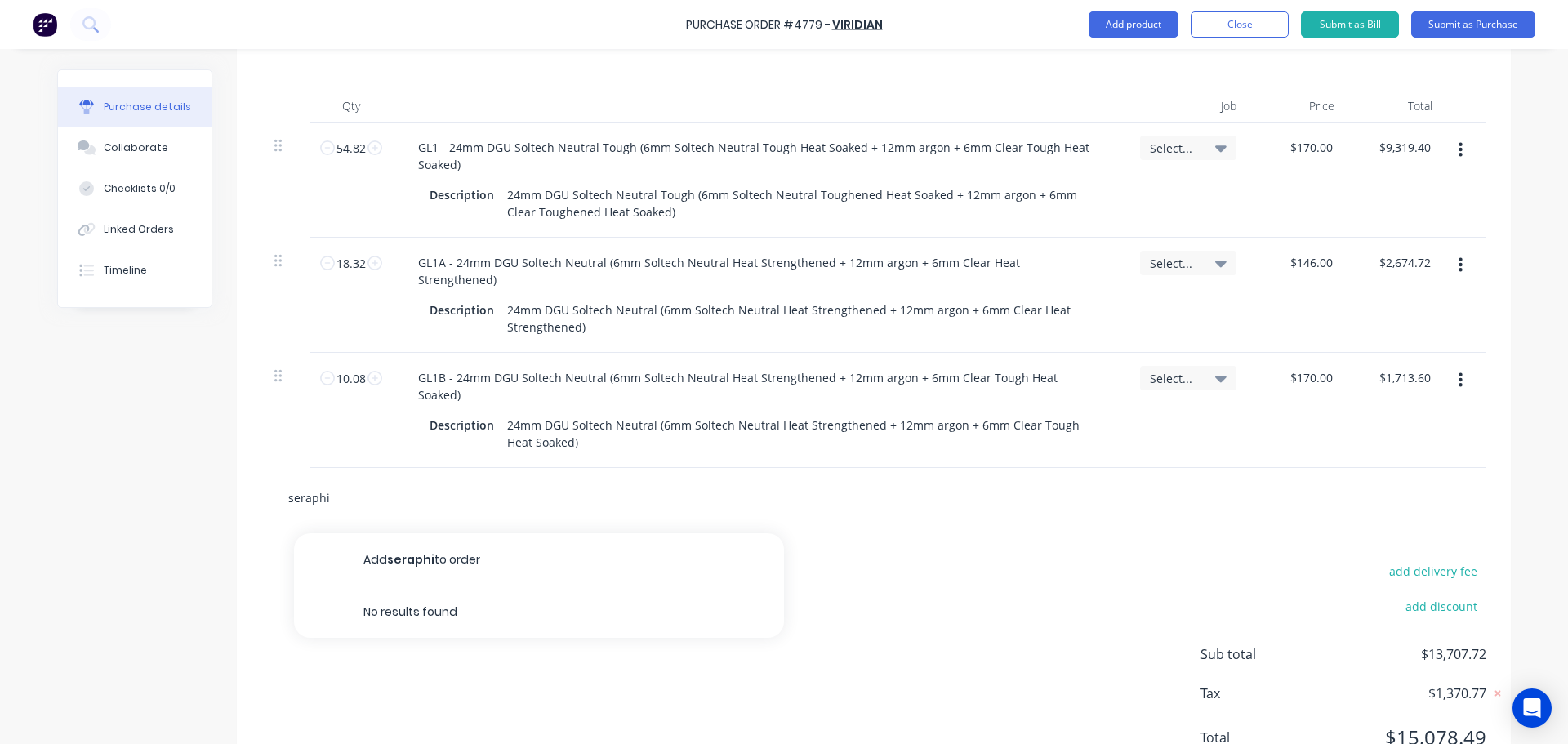
type textarea "x"
type input "seraphic"
type textarea "x"
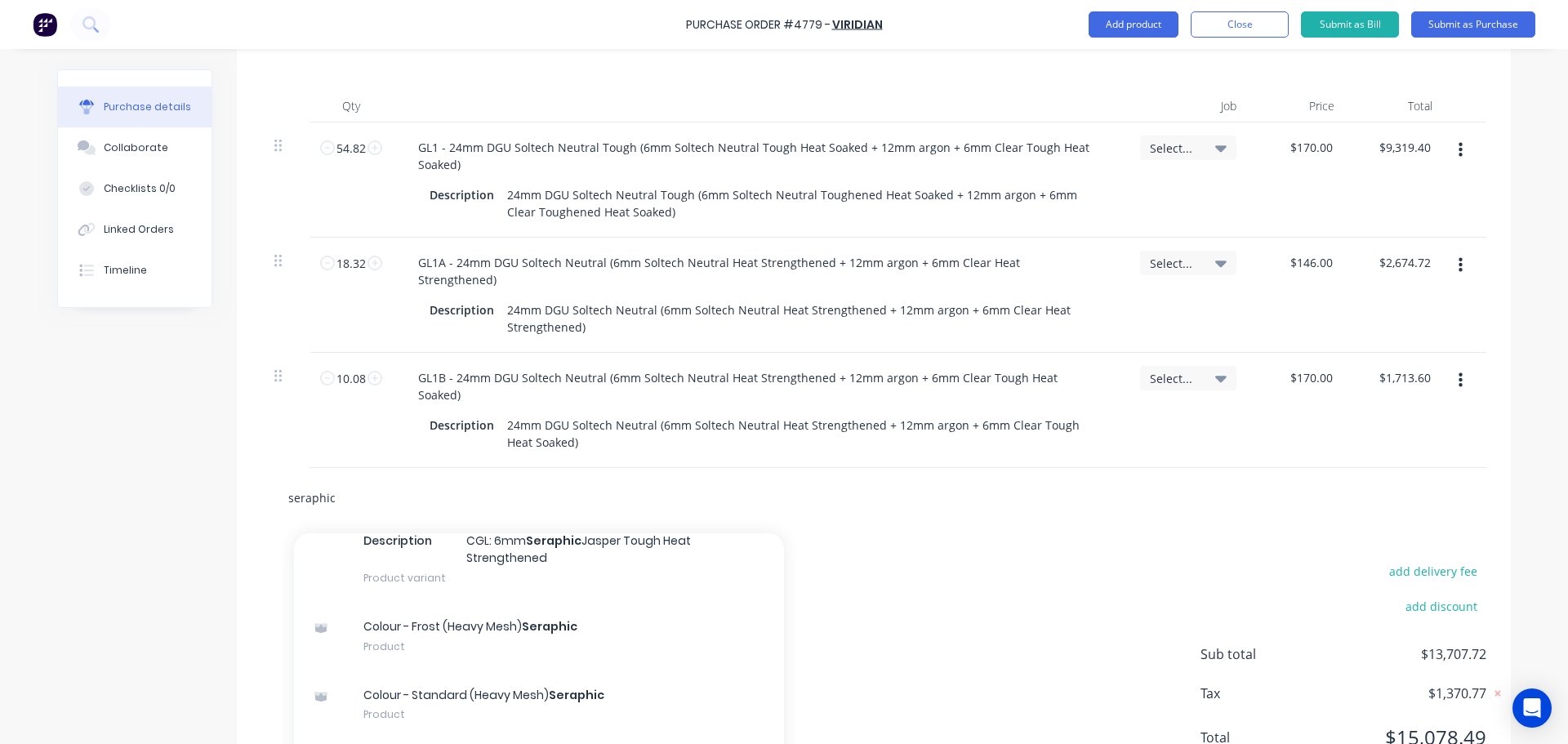
scroll to position [2613, 0]
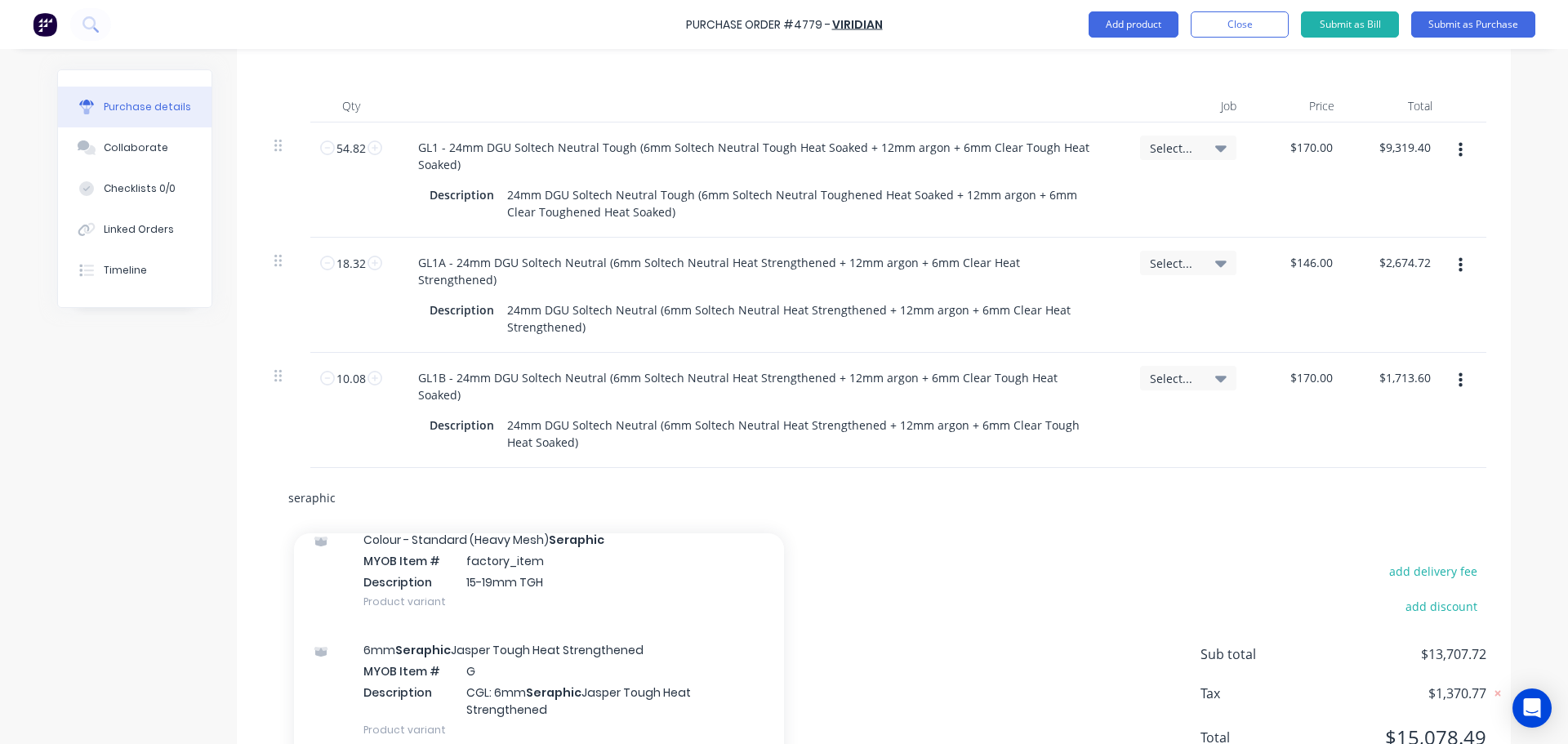
type input "seraphic"
click at [652, 625] on div "6mm Seraphic Jasper Tough Heat Strengthened MYOB Item # G Description CGL: 6mm …" at bounding box center [539, 688] width 490 height 127
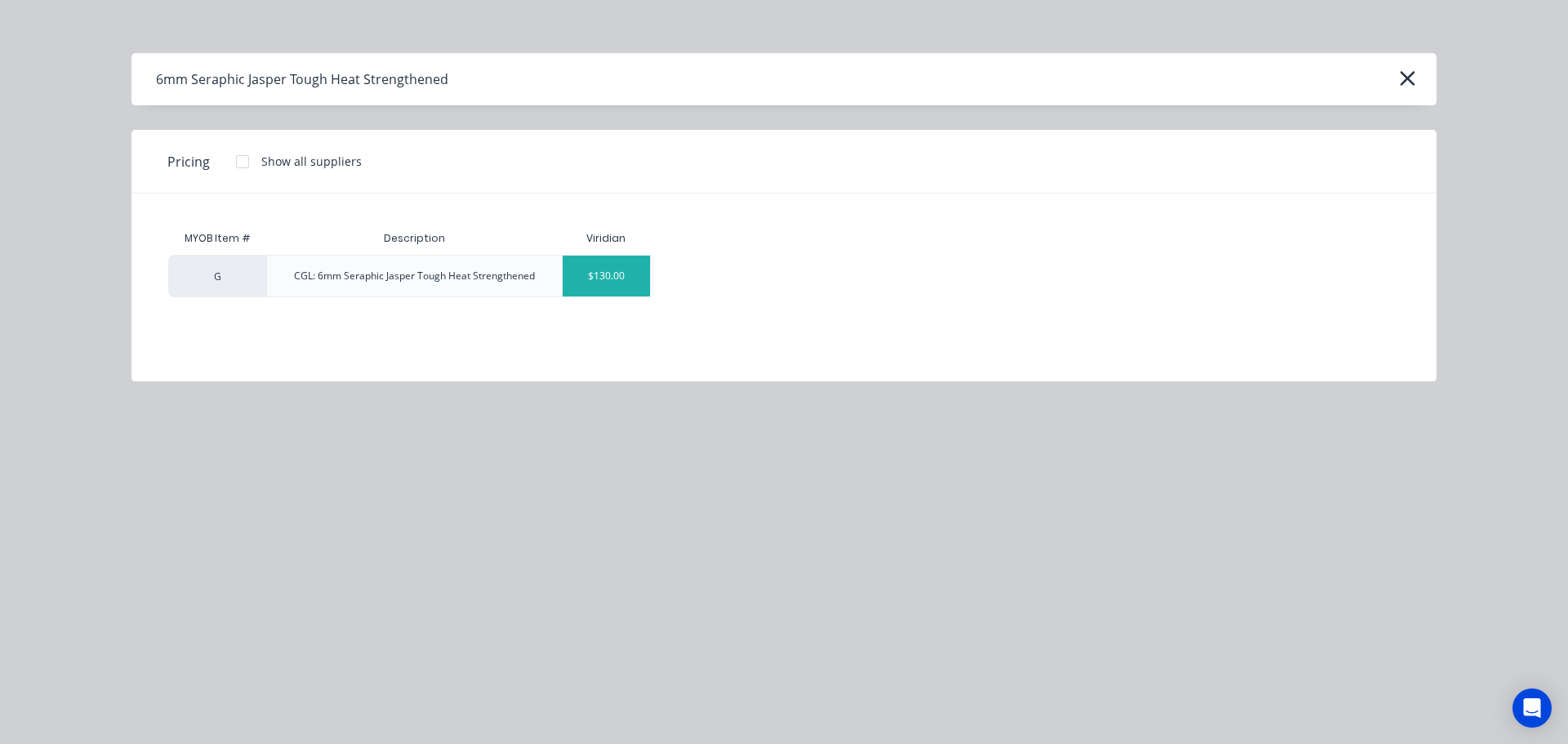
click at [603, 264] on div "$130.00" at bounding box center [606, 276] width 87 height 41
type textarea "x"
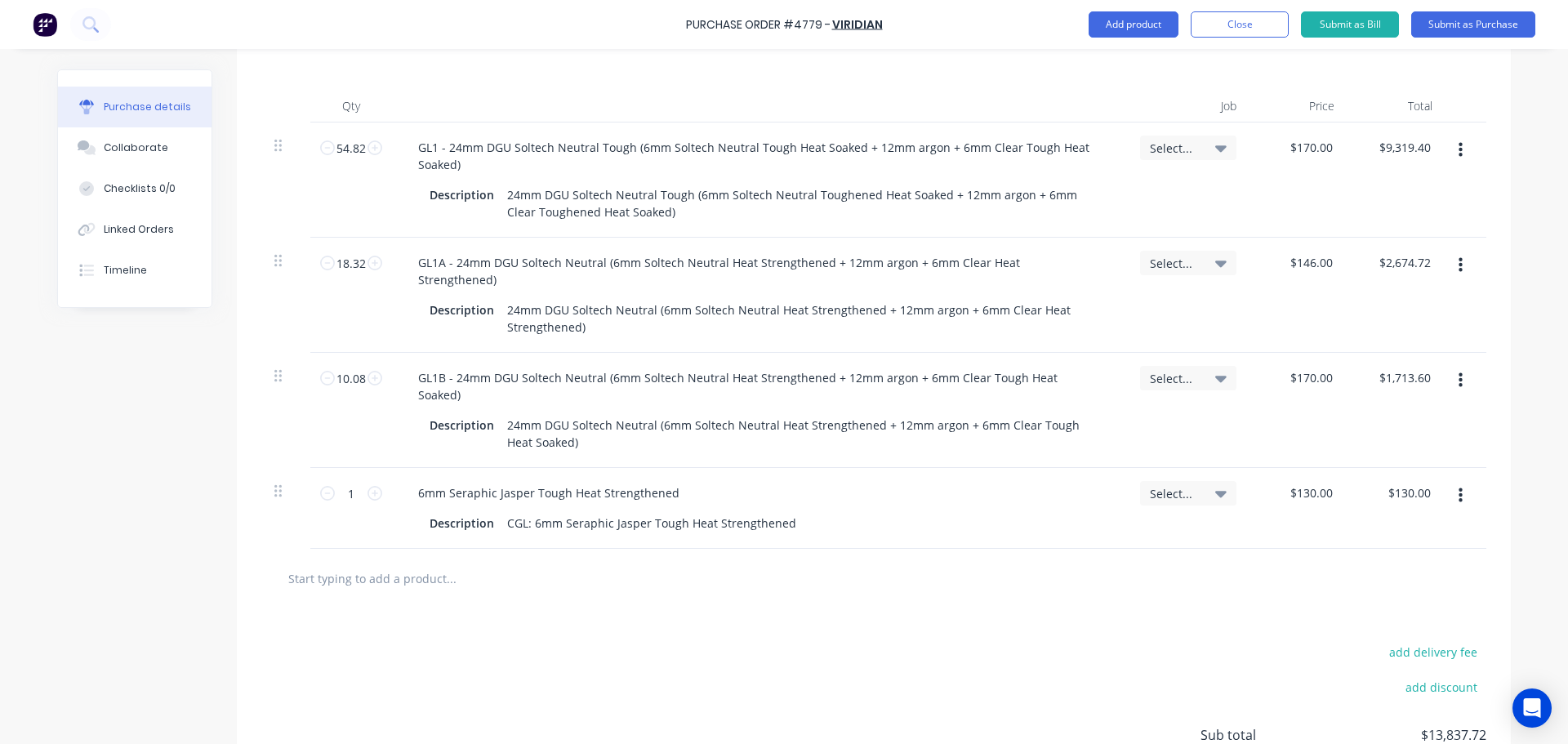
click at [1307, 468] on div "$130.00 $130.00" at bounding box center [1298, 508] width 98 height 81
click at [1215, 548] on div at bounding box center [874, 578] width 1225 height 60
type textarea "x"
type input "130.00"
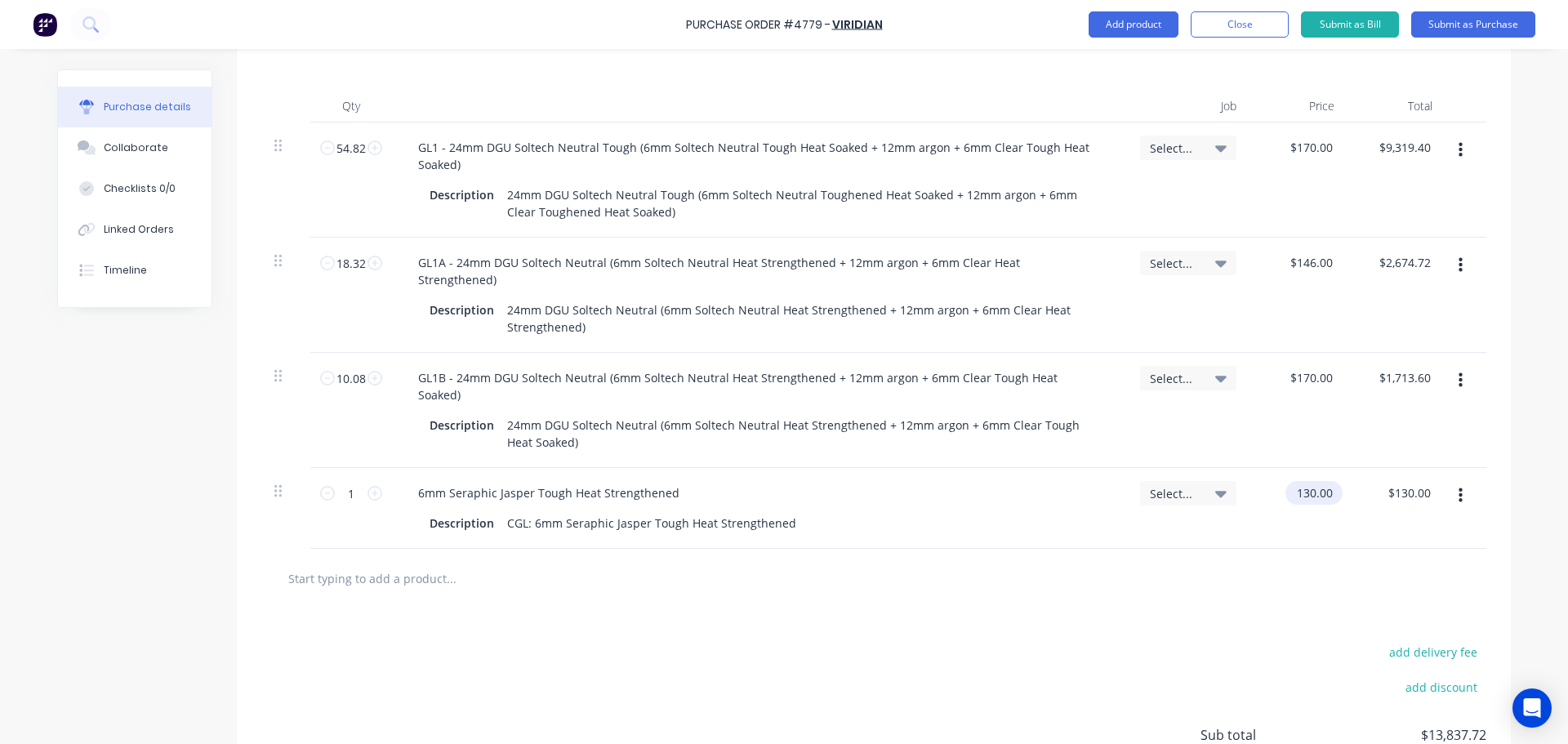
click at [1290, 481] on input "130.00" at bounding box center [1310, 493] width 50 height 24
type textarea "x"
click at [1291, 481] on input "130.00" at bounding box center [1313, 493] width 44 height 24
type input "135"
type textarea "x"
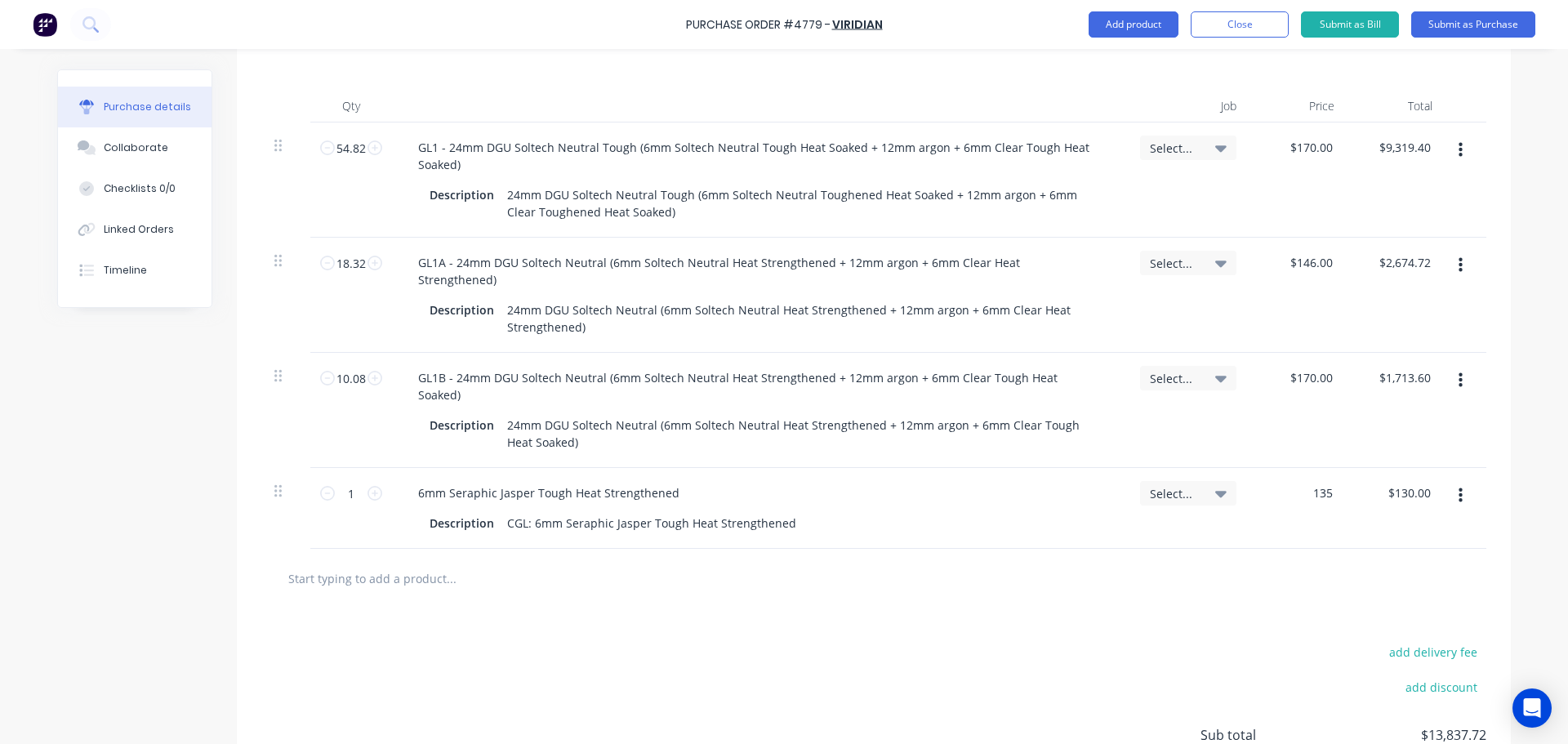
type input "$135.00"
click at [716, 608] on div "add delivery fee add discount Sub total $13,842.72 Tax $1,384.27 Total $15,226.…" at bounding box center [873, 742] width 1273 height 269
click at [549, 481] on div "6mm Seraphic Jasper Tough Heat Strengthened" at bounding box center [548, 493] width 288 height 24
type textarea "x"
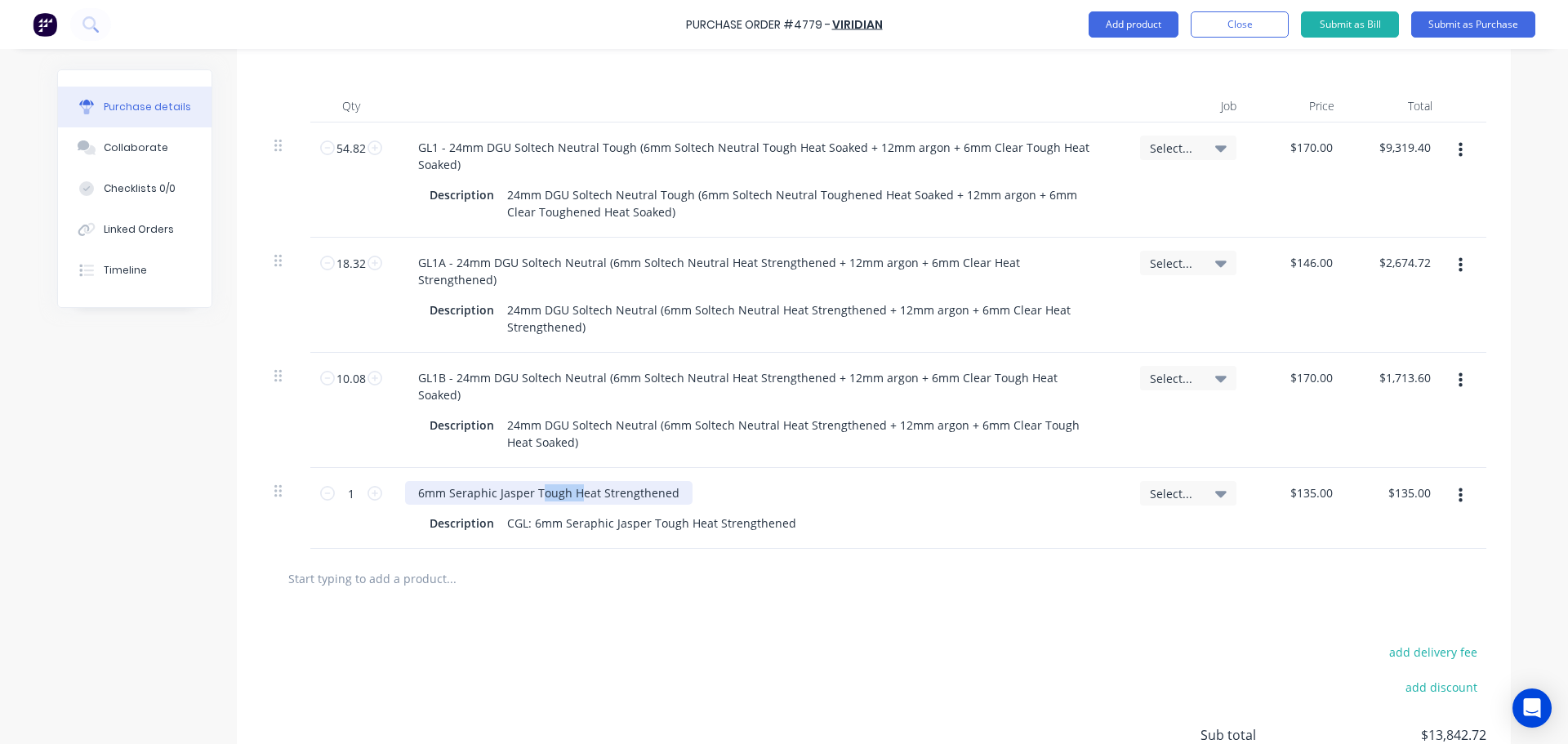
click at [549, 481] on div "6mm Seraphic Jasper Tough Heat Strengthened" at bounding box center [548, 493] width 288 height 24
click at [659, 511] on div "CGL: 6mm Seraphic Jasper Tough Heat Strengthened" at bounding box center [652, 523] width 302 height 24
type textarea "x"
click at [659, 511] on div "CGL: 6mm Seraphic Jasper Tough Heat Strengthened" at bounding box center [652, 523] width 302 height 24
click at [346, 481] on input "1" at bounding box center [351, 493] width 32 height 25
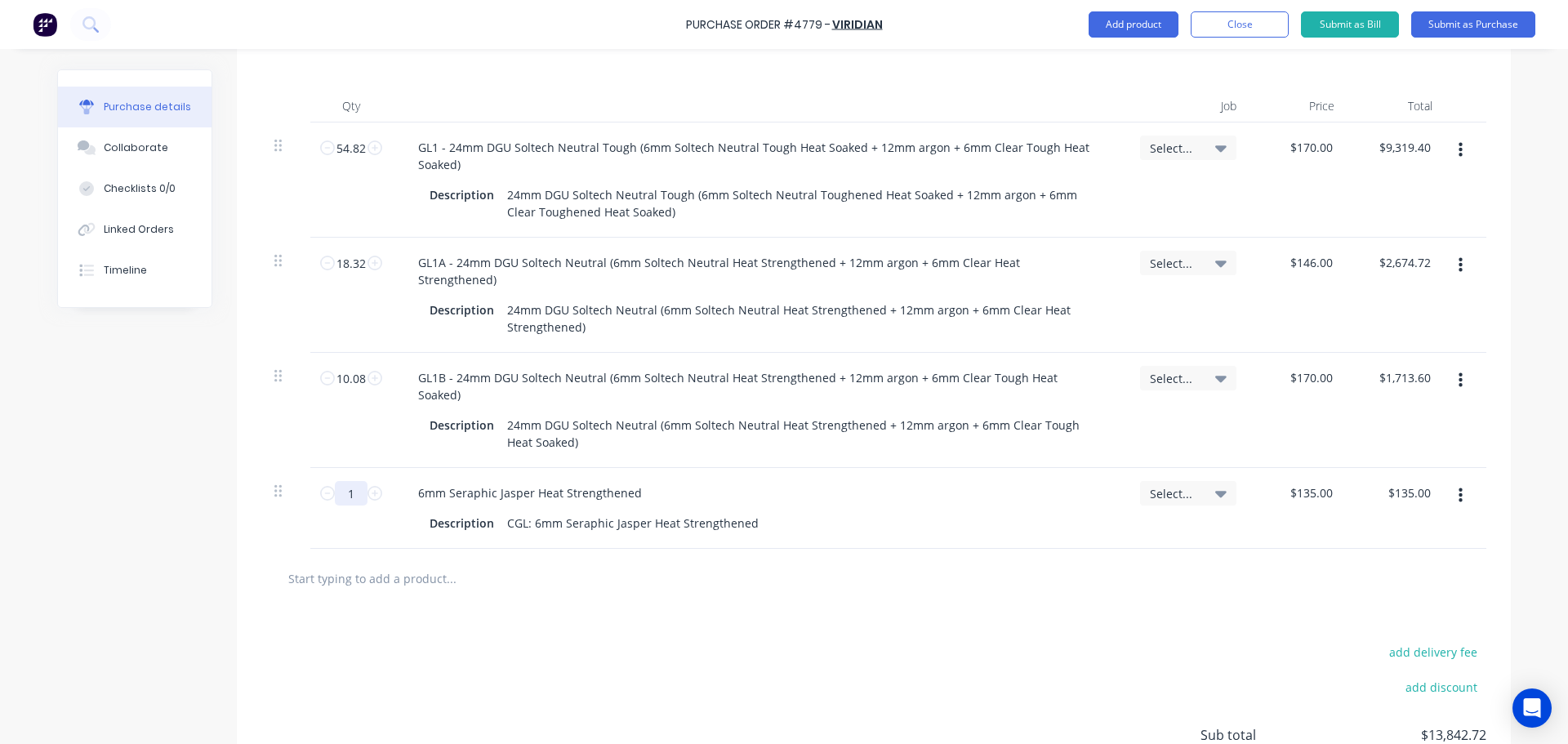
click at [346, 481] on input "1" at bounding box center [351, 493] width 32 height 25
type textarea "x"
type input "5"
type input "$675.00"
type textarea "x"
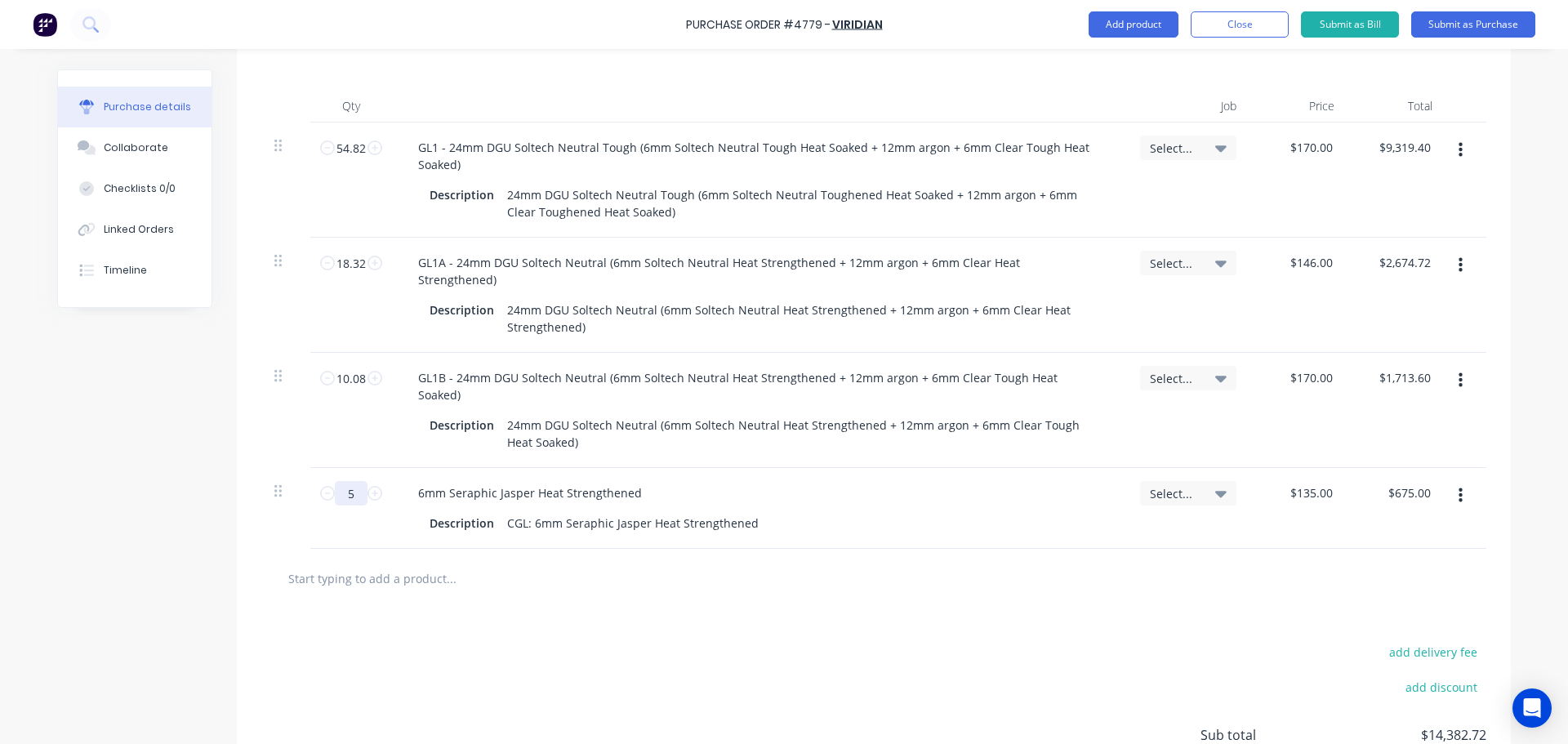
type input "5."
type textarea "x"
click at [956, 634] on div "add delivery fee add discount Sub total $14,475.87 Tax $1,447.59 Total $15,923.…" at bounding box center [873, 742] width 1273 height 269
click at [547, 481] on div "6mm Seraphic Jasper Heat Strengthened" at bounding box center [529, 493] width 250 height 24
click at [597, 481] on div "6mm Seraphic Jasper Heat Strengthened" at bounding box center [529, 493] width 250 height 24
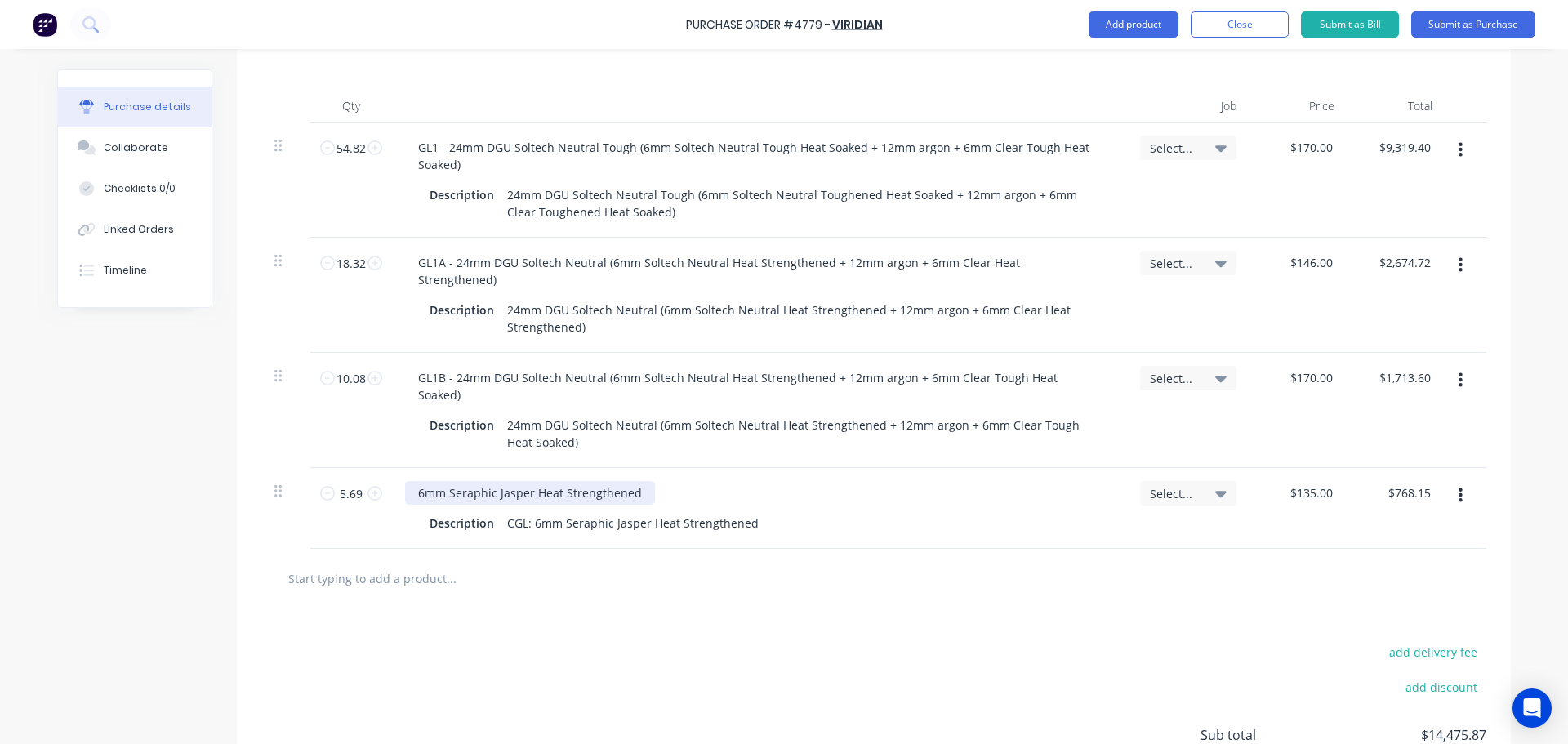
click at [551, 481] on div "6mm Seraphic Jasper Heat Strengthened" at bounding box center [529, 493] width 250 height 24
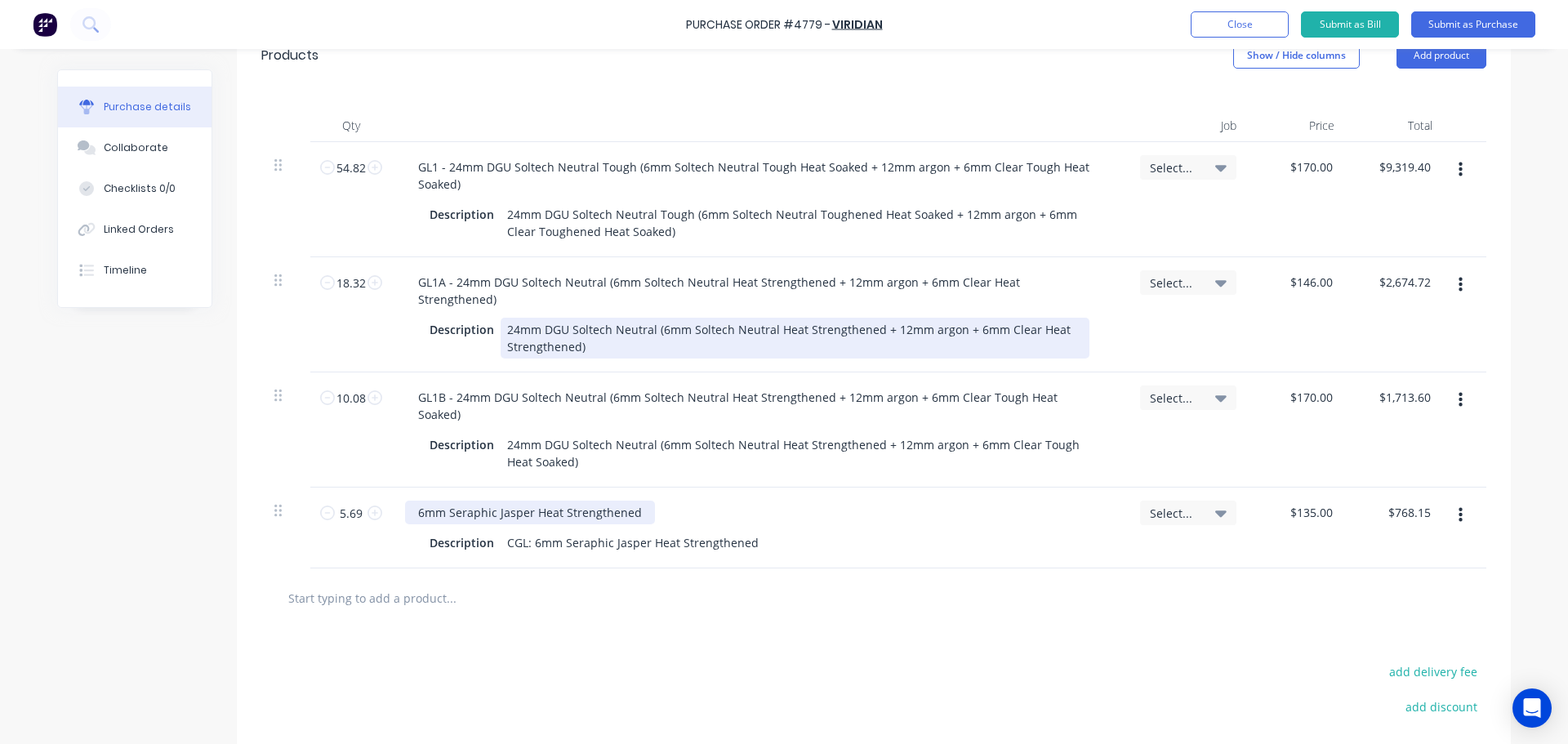
scroll to position [514, 0]
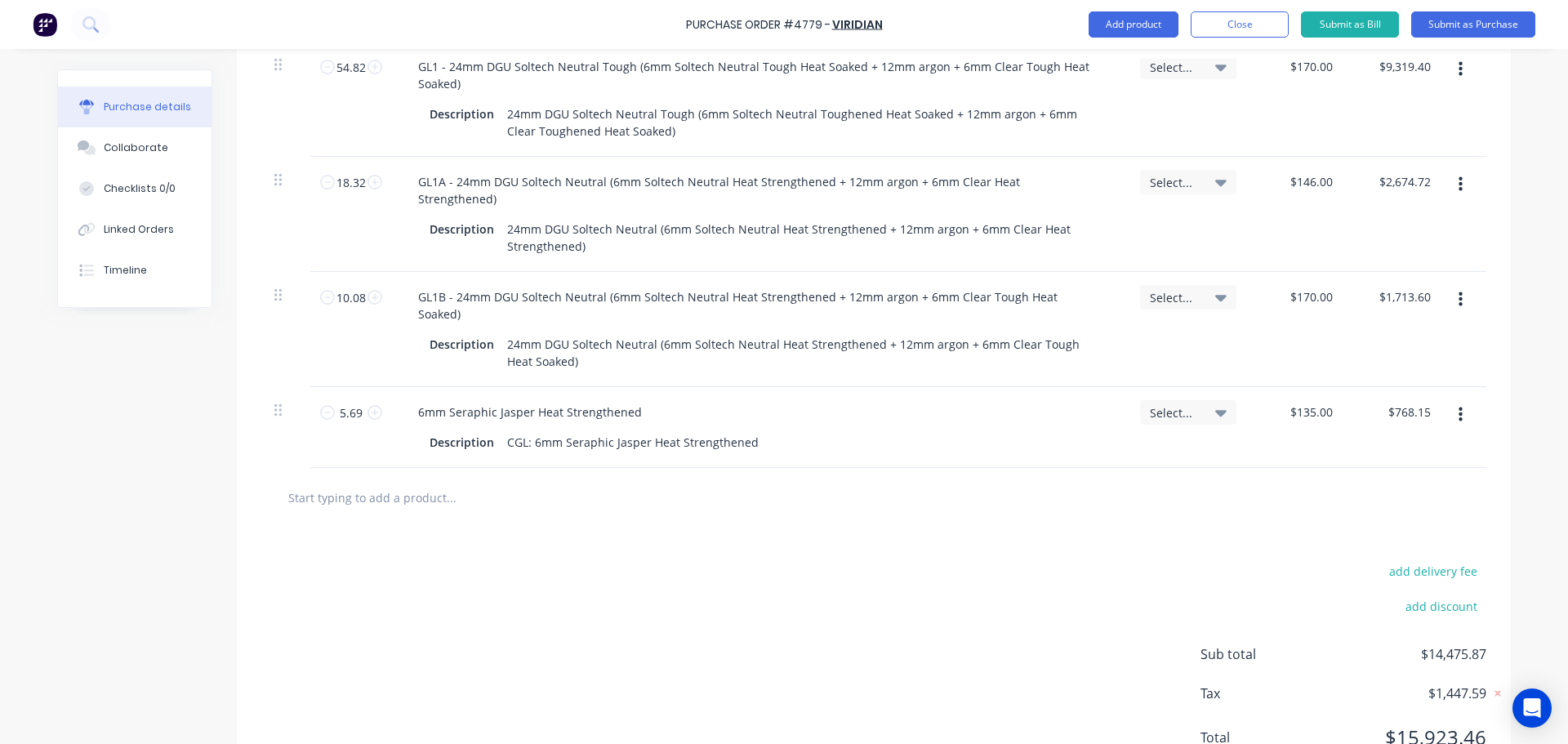
click at [424, 481] on input "text" at bounding box center [451, 497] width 326 height 32
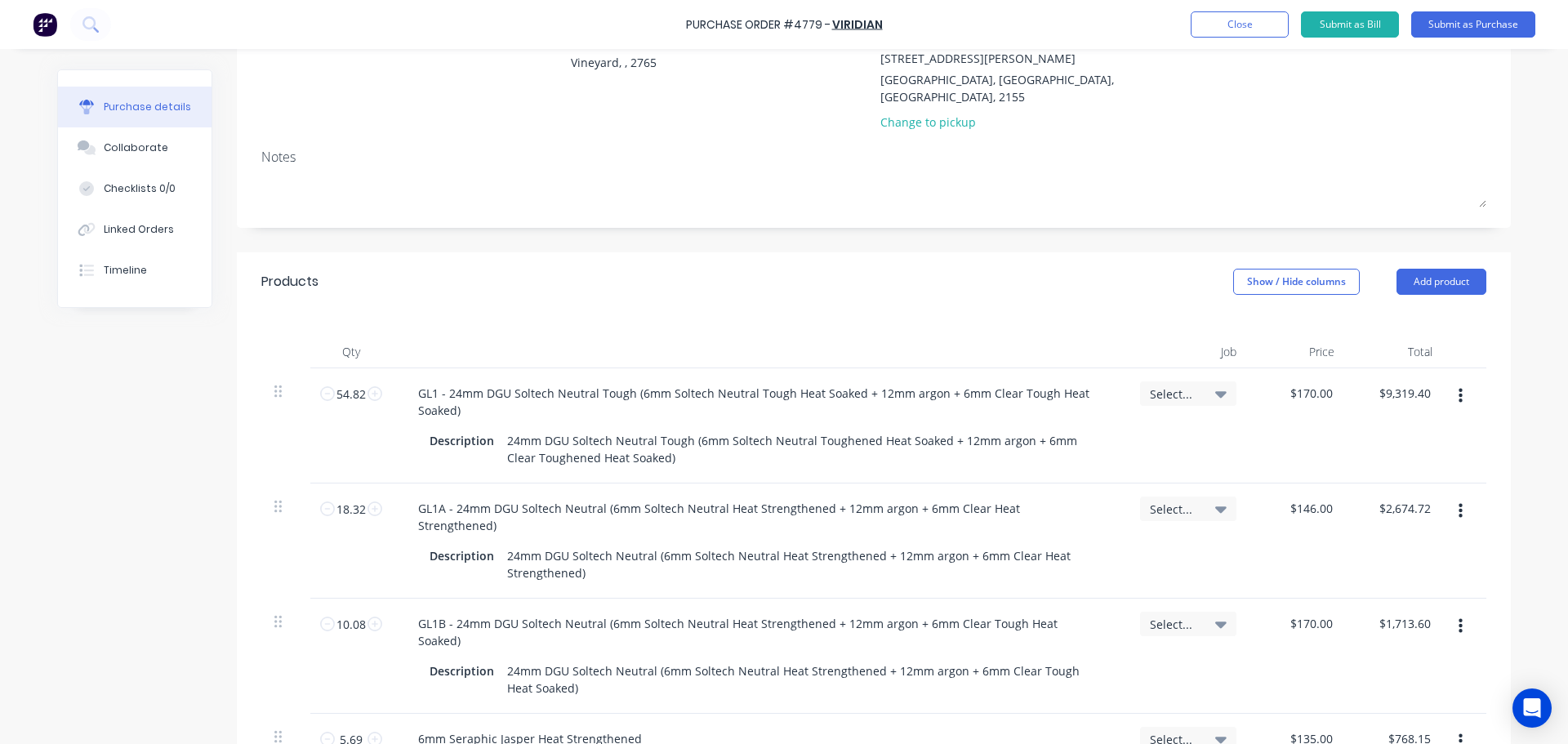
scroll to position [0, 0]
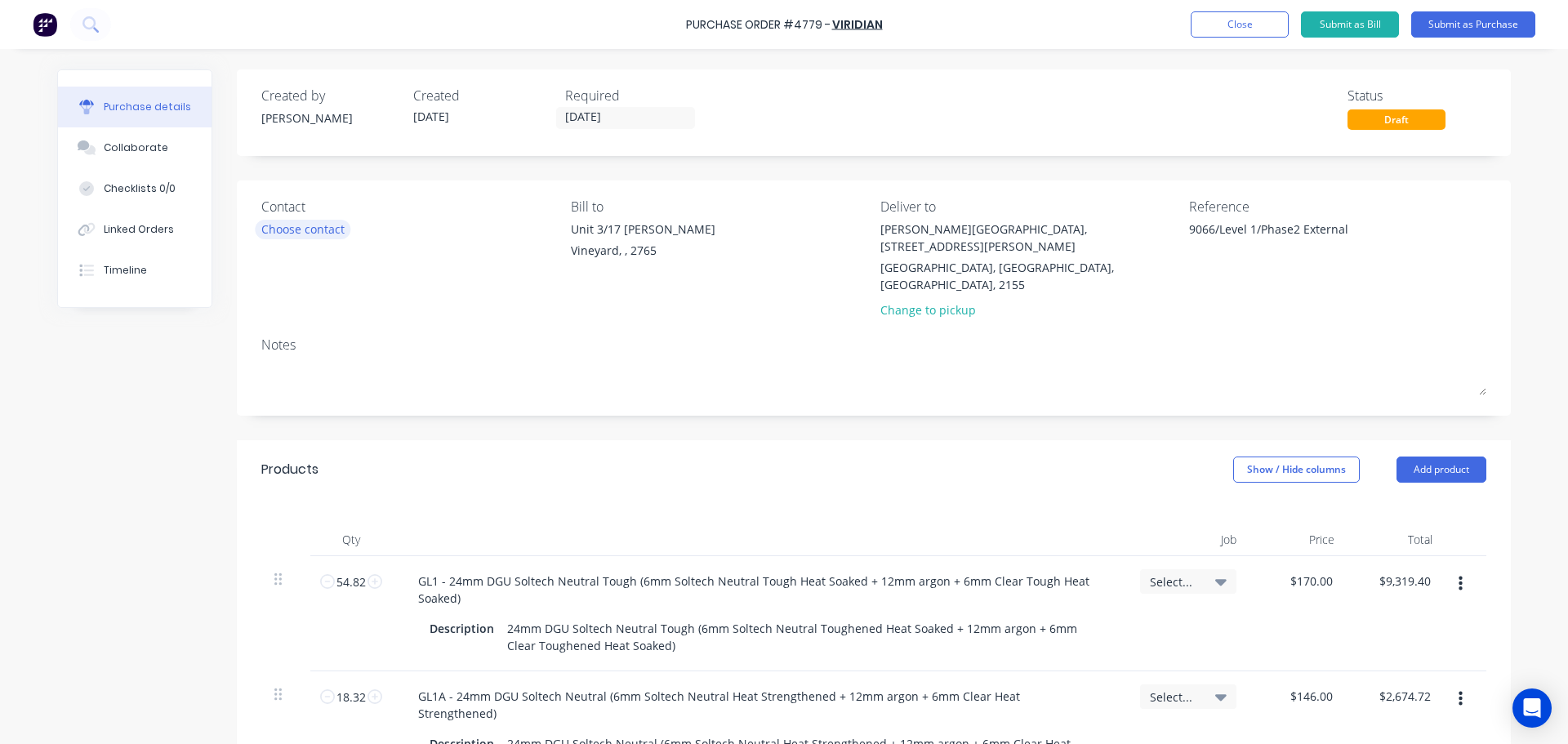
click at [298, 231] on div "Choose contact" at bounding box center [303, 229] width 84 height 17
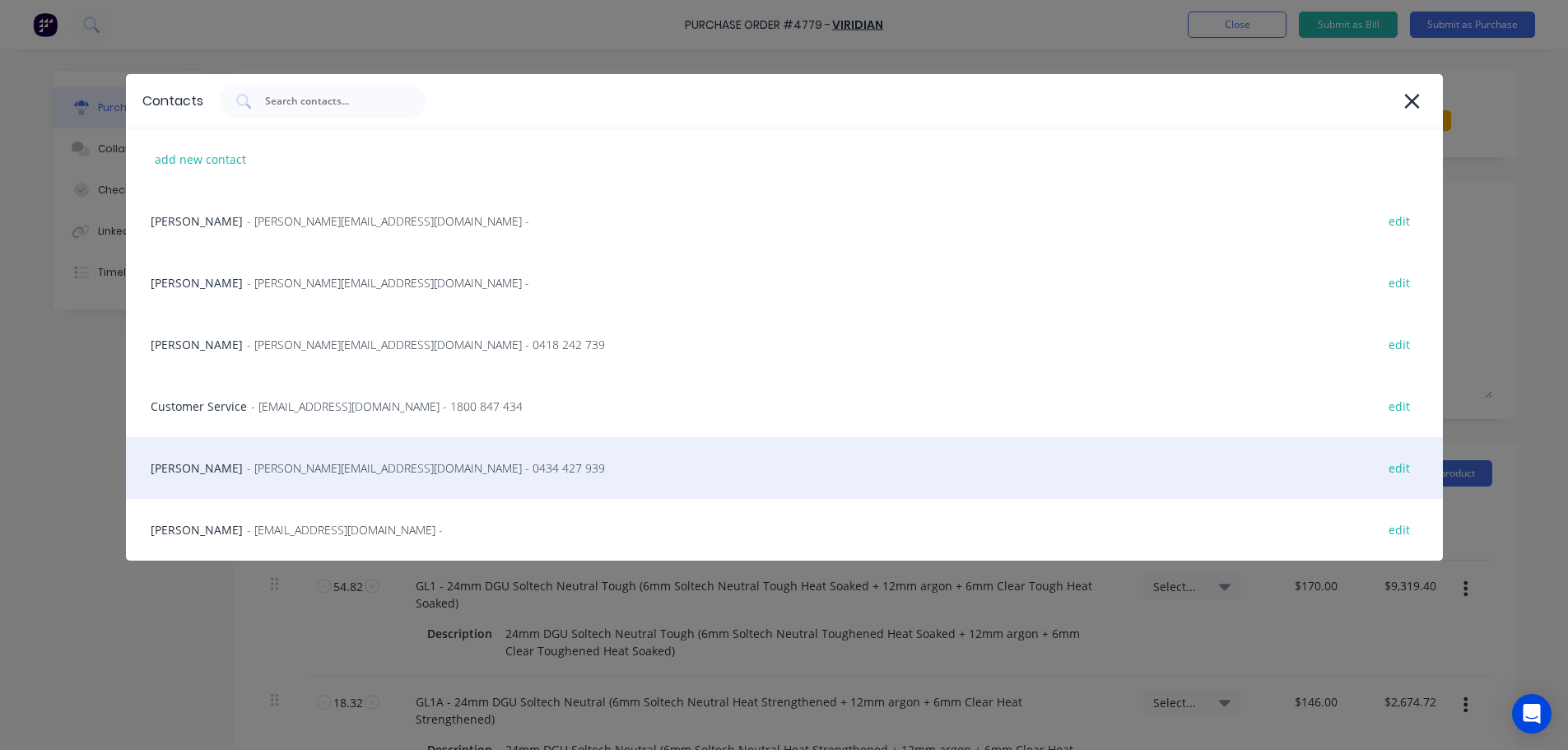
click at [362, 478] on div "Mick Atkins - matkins@viridianglass.com - 0434 427 939 edit" at bounding box center [784, 468] width 1317 height 62
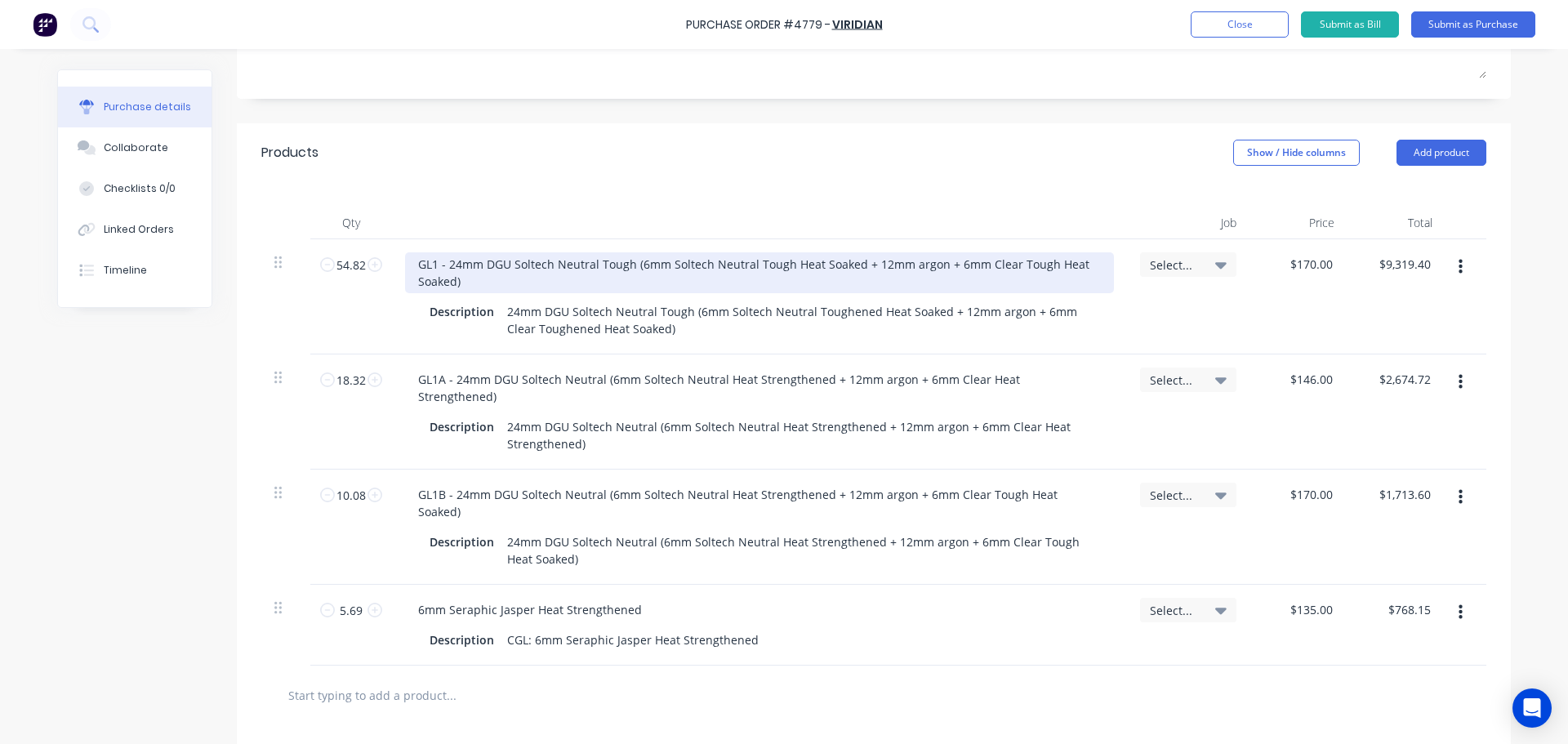
scroll to position [326, 0]
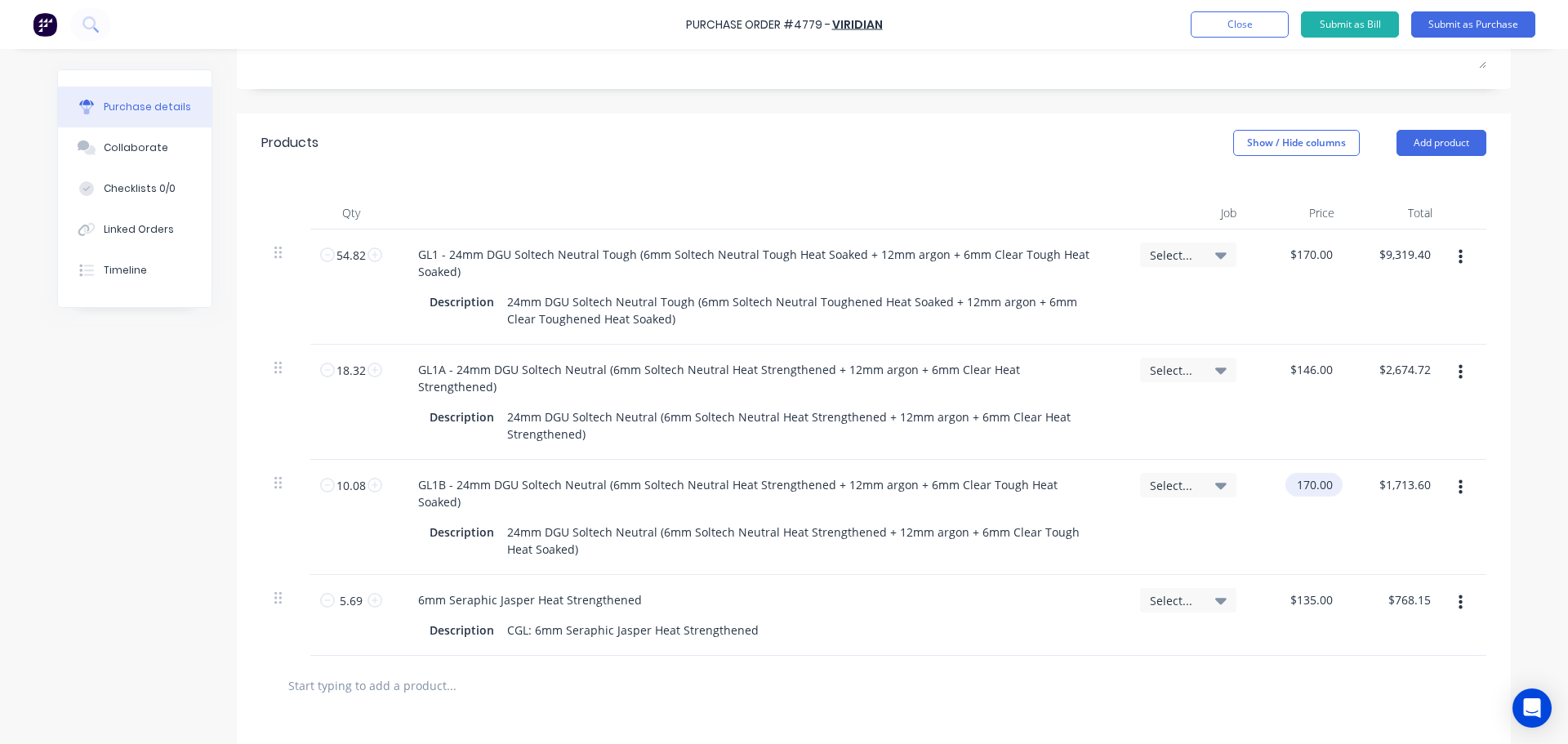
click at [1302, 473] on input "170.00" at bounding box center [1310, 485] width 50 height 24
click at [1302, 473] on input "170.00" at bounding box center [1313, 485] width 44 height 24
click at [1325, 588] on input "135.00" at bounding box center [1313, 600] width 44 height 24
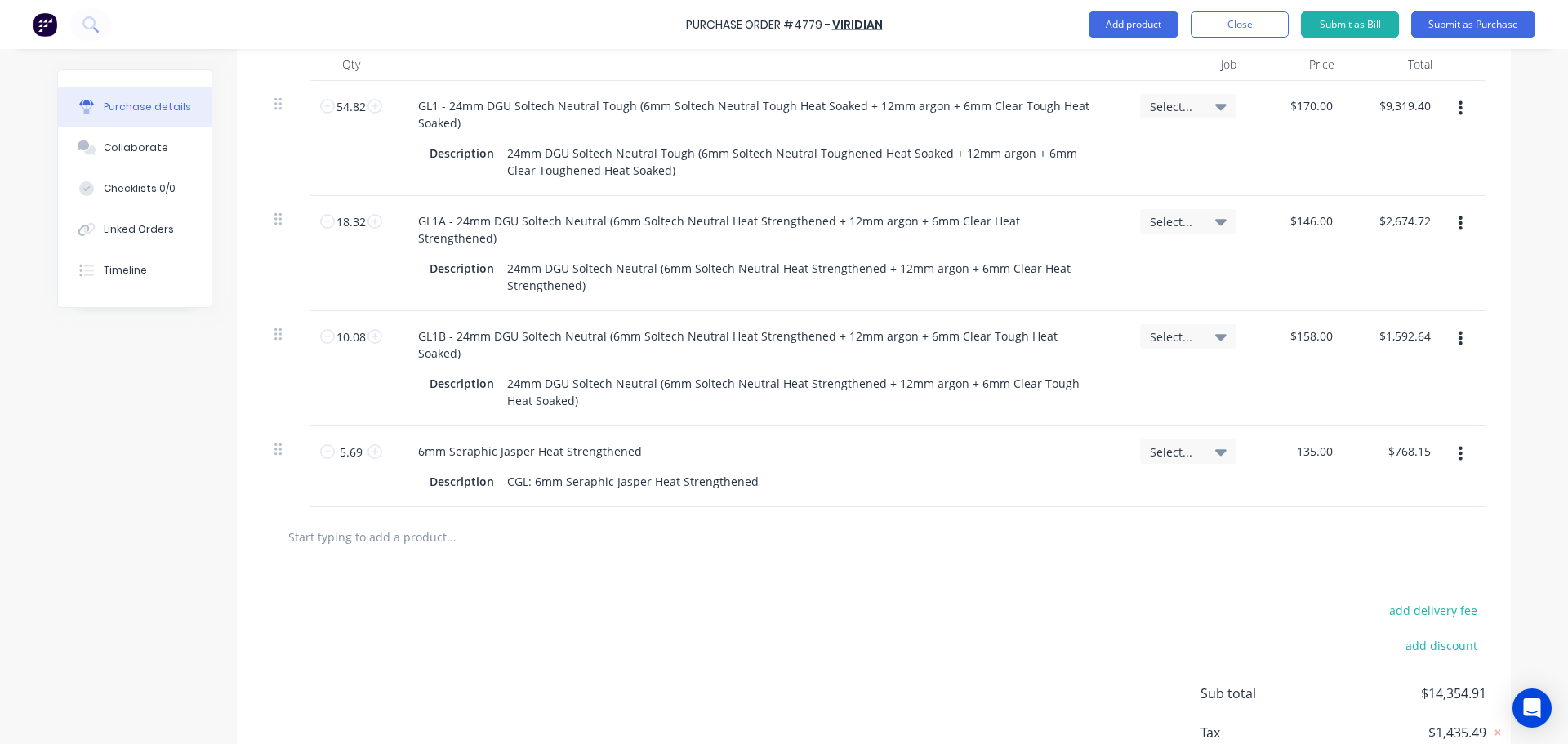
scroll to position [490, 0]
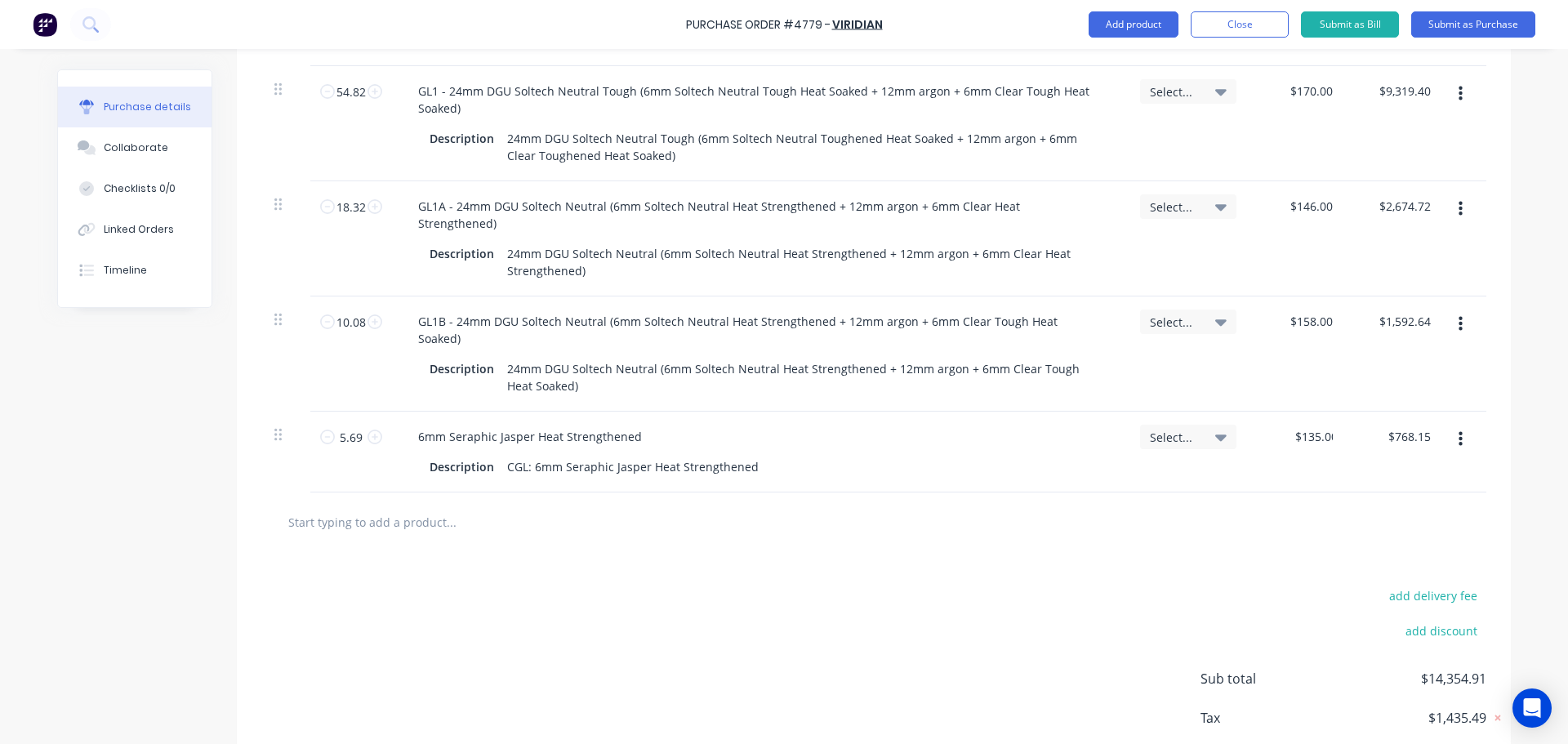
click at [440, 492] on div at bounding box center [874, 522] width 1225 height 60
click at [428, 506] on input "text" at bounding box center [451, 522] width 326 height 32
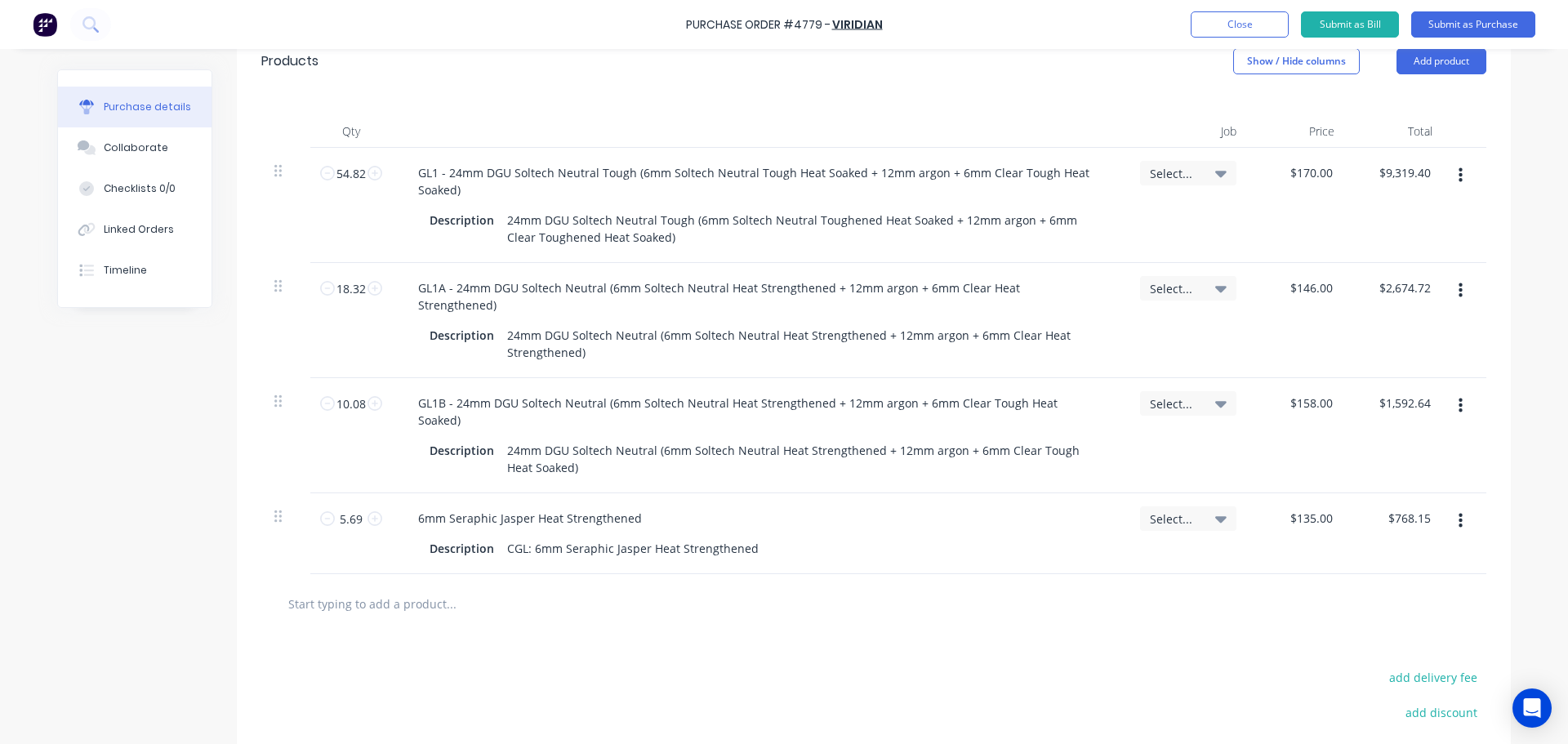
scroll to position [326, 0]
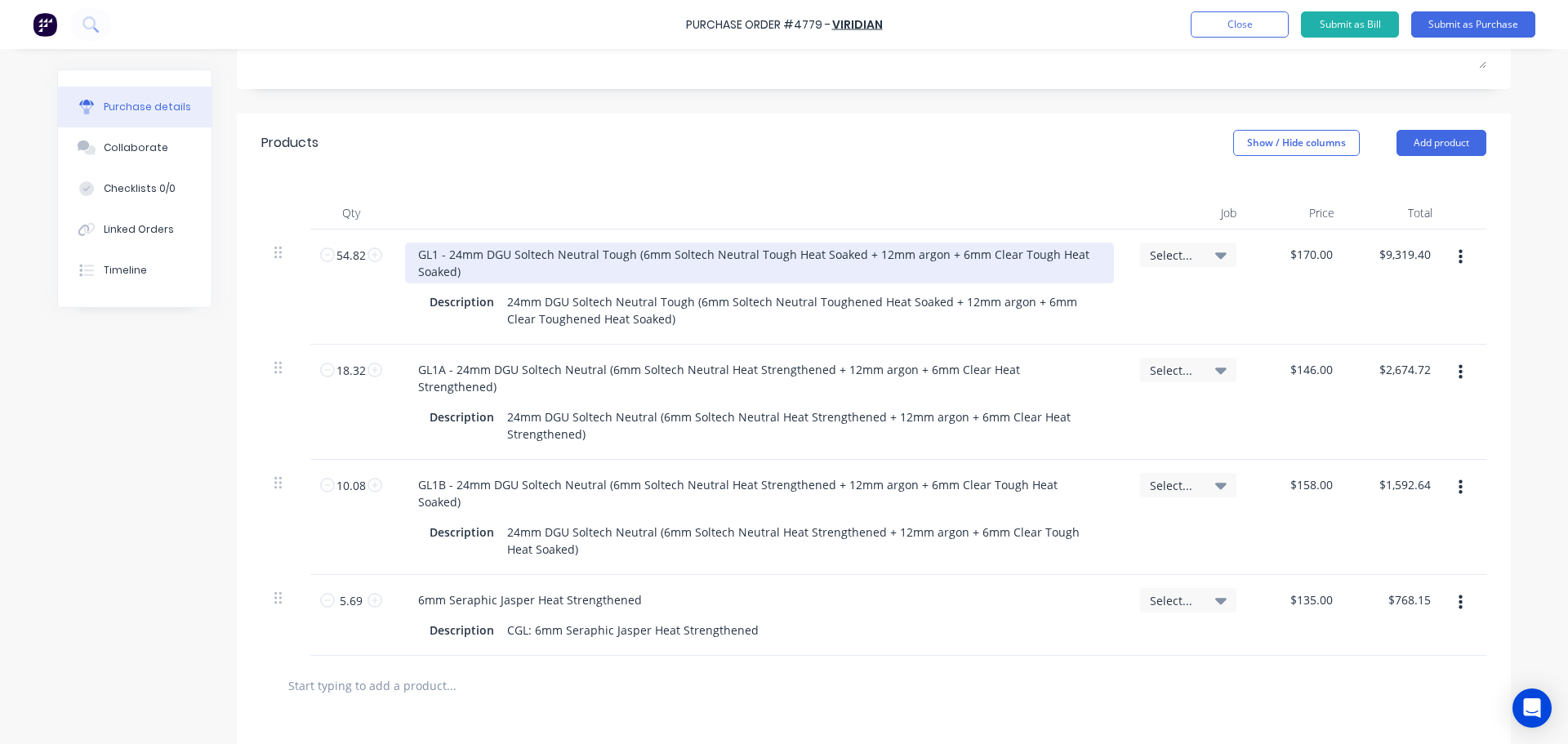
click at [416, 243] on div "GL1 - 24mm DGU Soltech Neutral Tough (6mm Soltech Neutral Tough Heat Soaked + 1…" at bounding box center [759, 263] width 709 height 41
drag, startPoint x: 712, startPoint y: 220, endPoint x: 398, endPoint y: 208, distance: 314.2
click at [398, 230] on div "As per attached spreadsheet for Level 1 x 28 panels GL1 - 24mm DGU Soltech Neut…" at bounding box center [759, 287] width 734 height 115
copy div "As per attached spreadsheet for Level 1 x 28 panels"
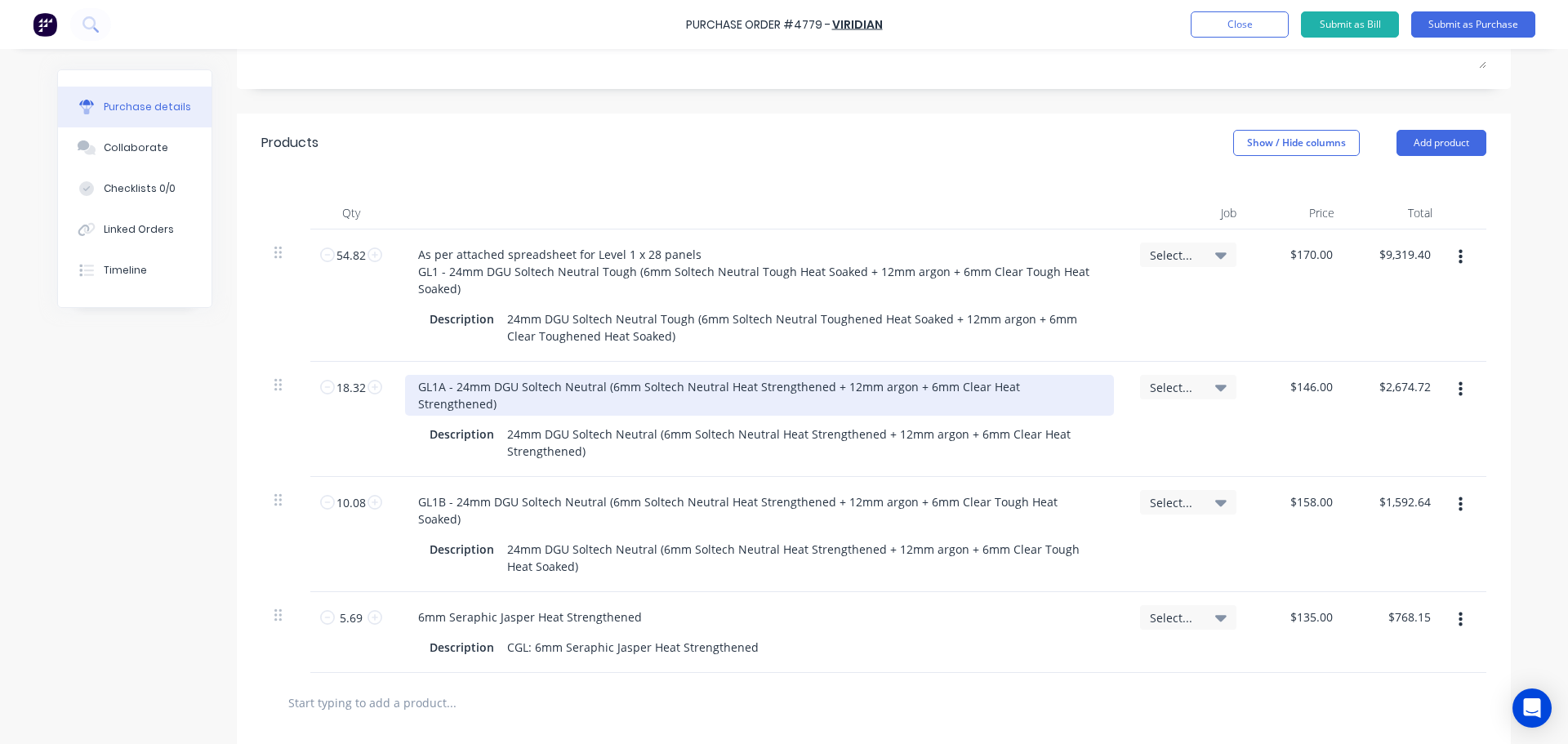
click at [411, 375] on div "GL1A - 24mm DGU Soltech Neutral (6mm Soltech Neutral Heat Strengthened + 12mm a…" at bounding box center [759, 395] width 709 height 41
click at [647, 375] on div "As per attached spreadsheet for Level 1 x 28 panels GL1A - 24mm DGU Soltech Neu…" at bounding box center [759, 395] width 709 height 41
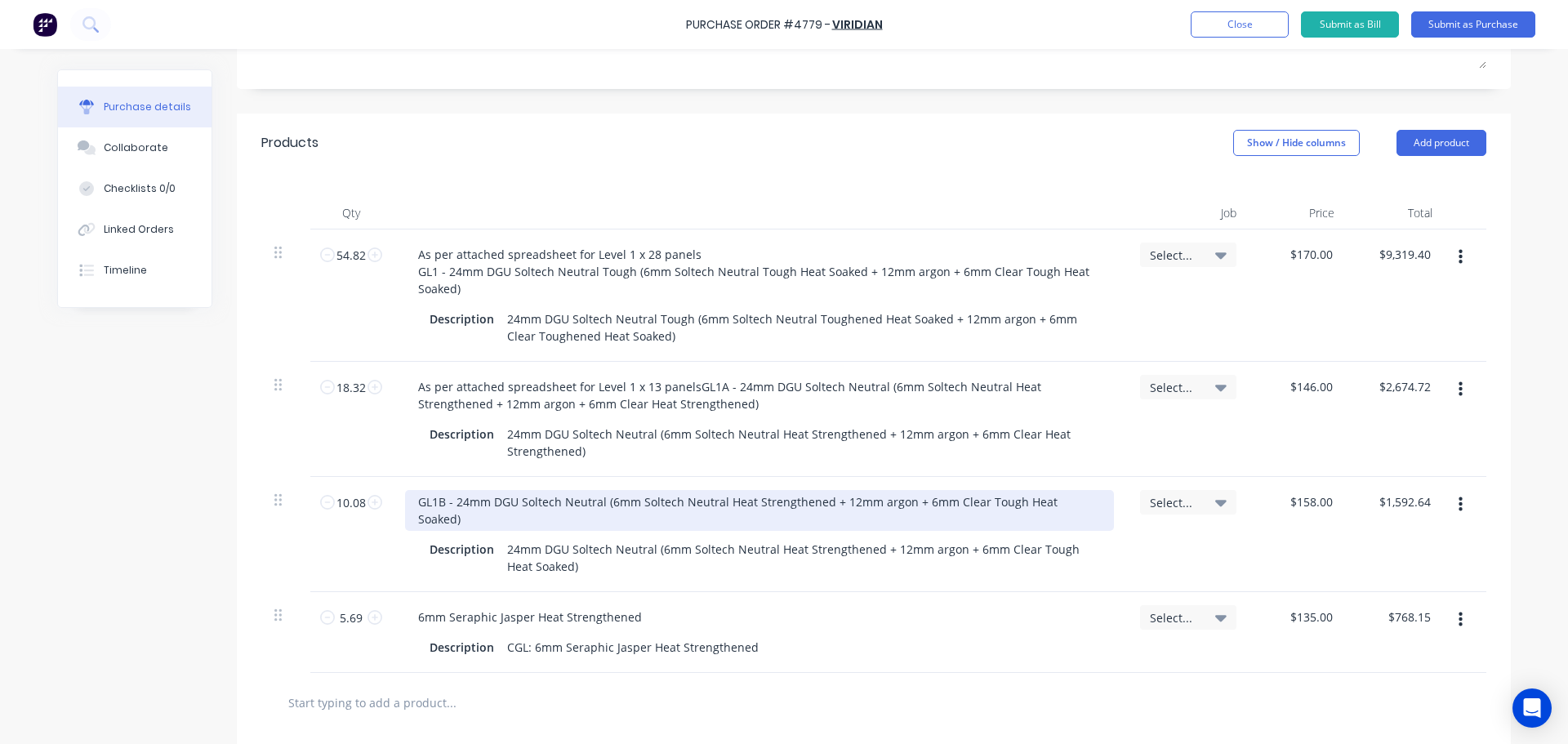
click at [410, 490] on div "GL1B - 24mm DGU Soltech Neutral (6mm Soltech Neutral Heat Strengthened + 12mm a…" at bounding box center [759, 511] width 709 height 41
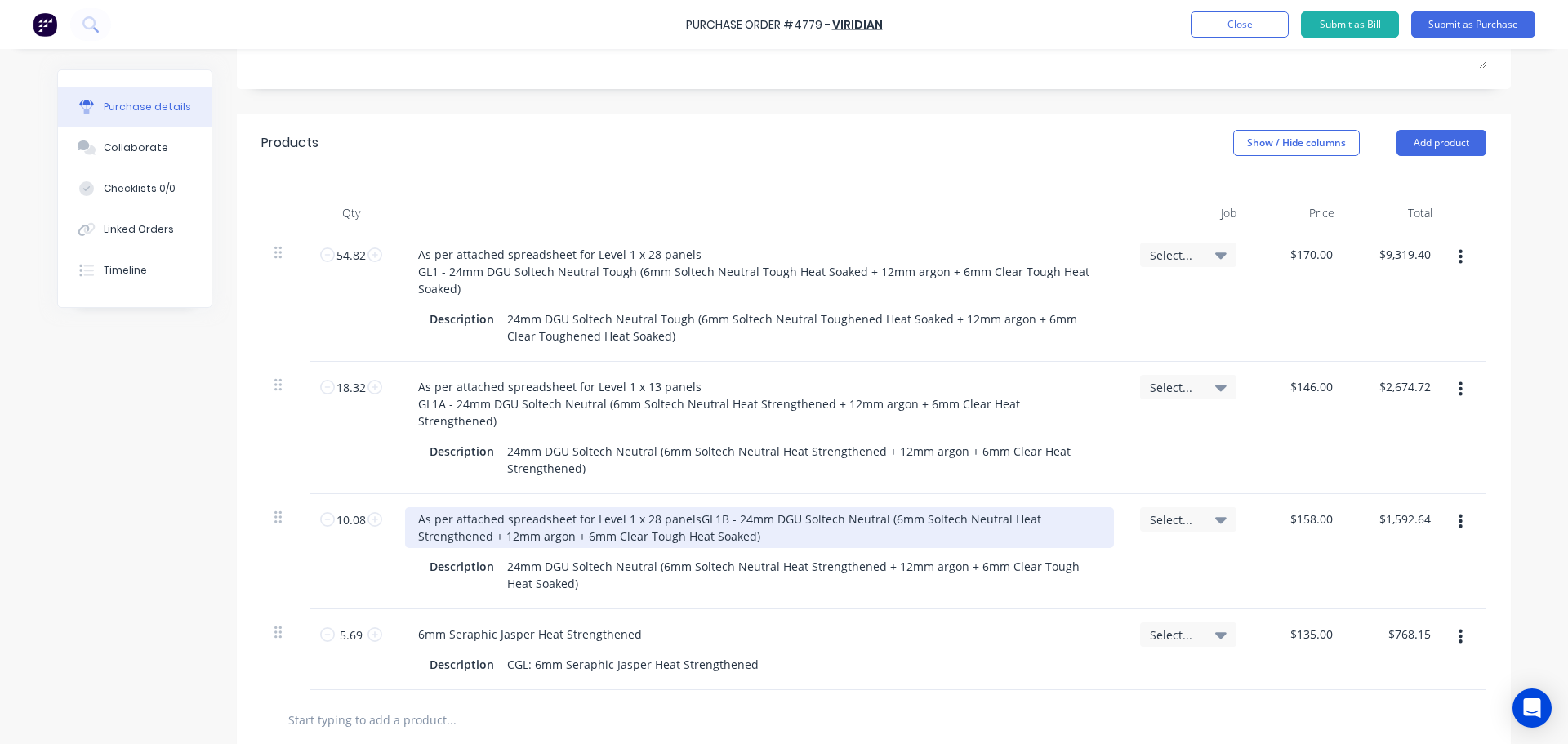
click at [639, 507] on div "As per attached spreadsheet for Level 1 x 28 panels GL1B - 24mm DGU Soltech Neu…" at bounding box center [759, 528] width 709 height 41
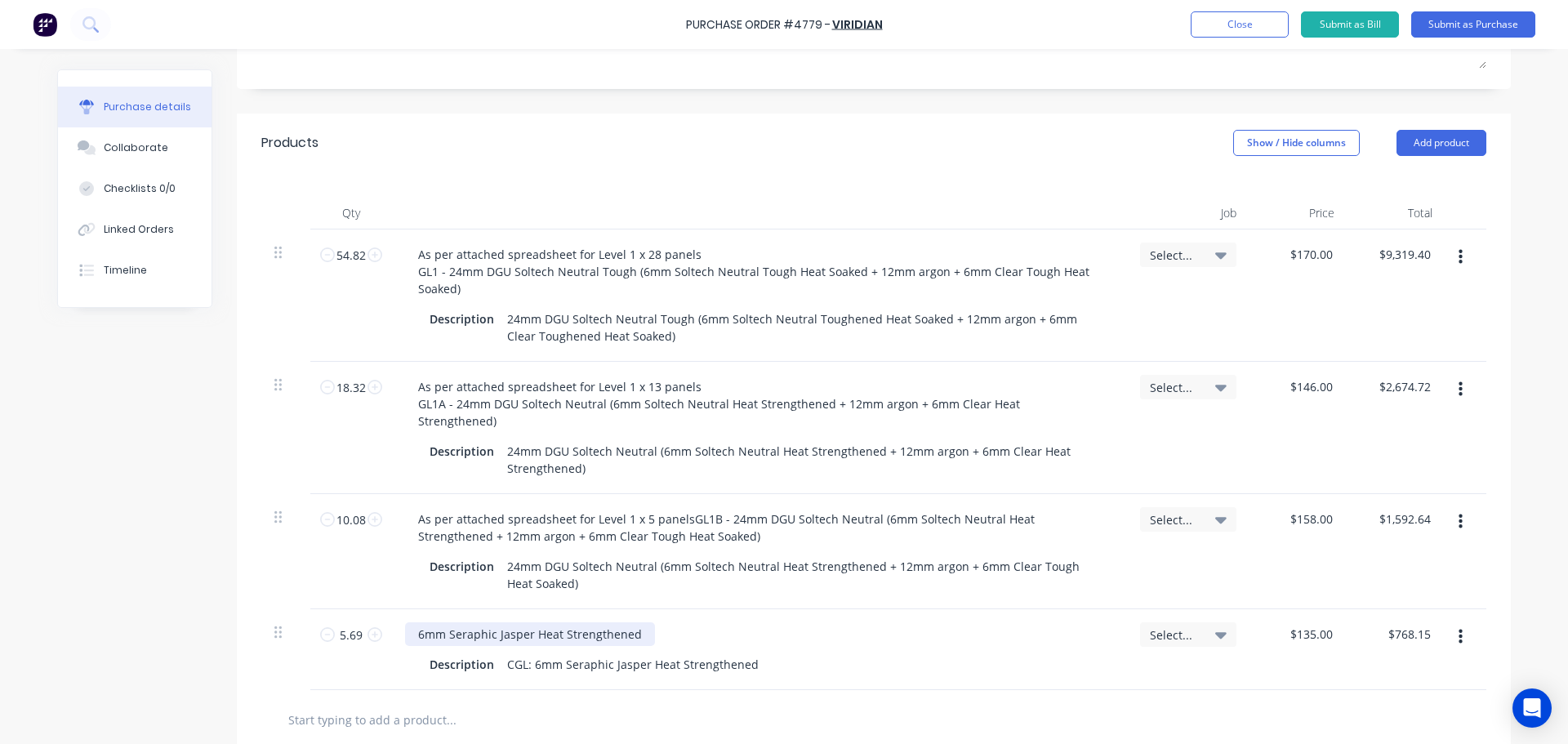
click at [408, 622] on div "6mm Seraphic Jasper Heat Strengthened" at bounding box center [529, 634] width 250 height 24
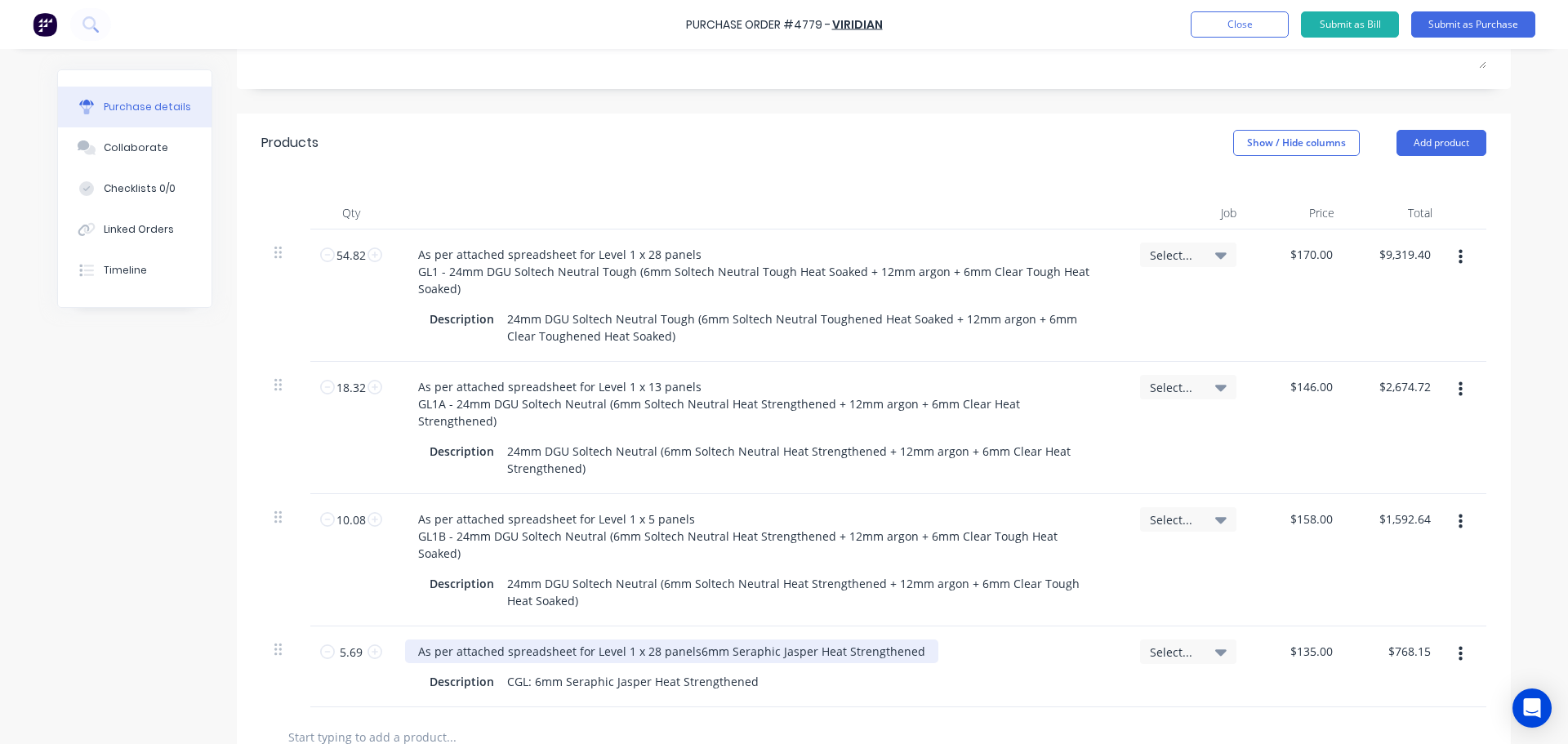
click at [641, 640] on div "As per attached spreadsheet for Level 1 x 28 panels 6mm Seraphic Jasper Heat St…" at bounding box center [671, 652] width 533 height 24
click at [581, 720] on input "text" at bounding box center [451, 736] width 326 height 32
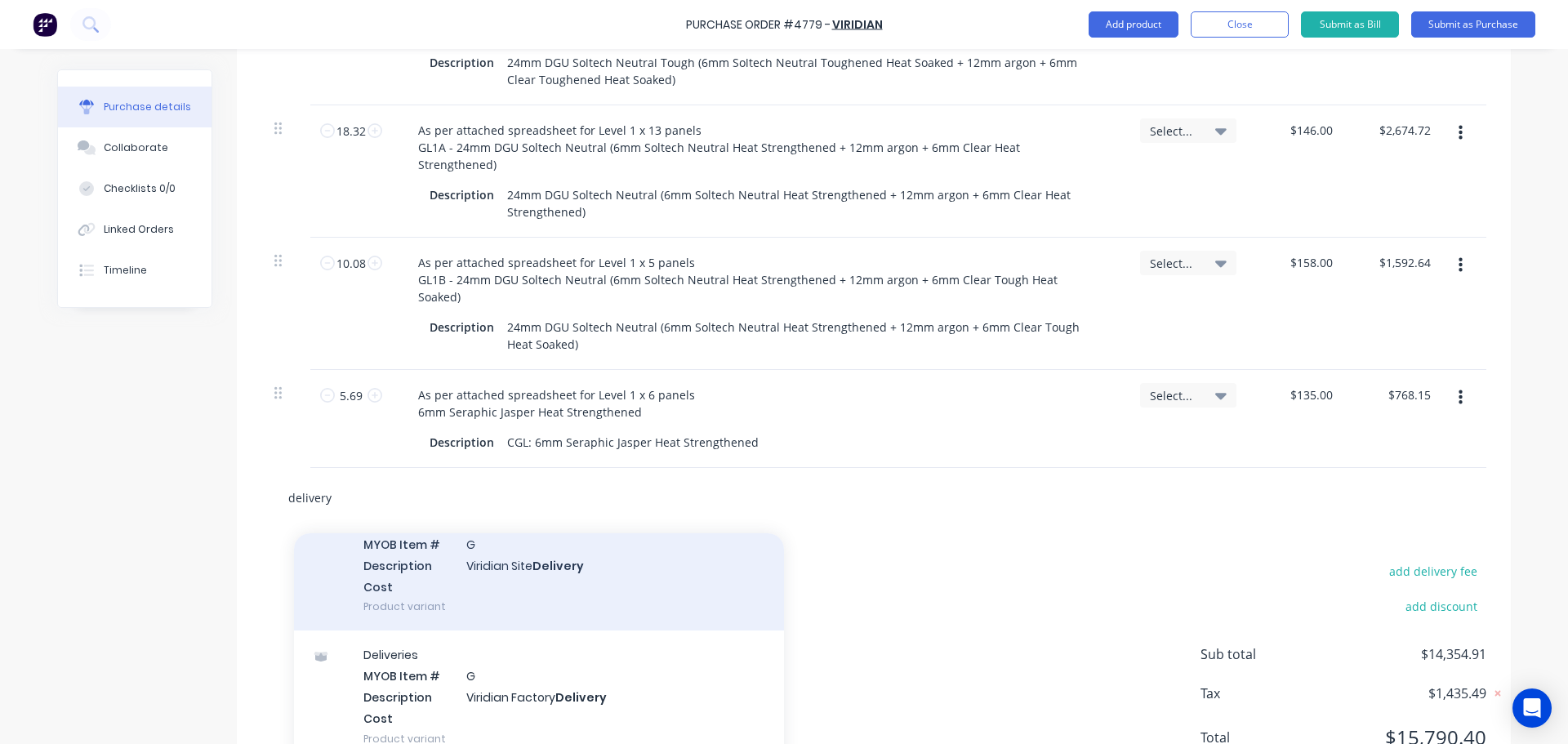
scroll to position [1168, 0]
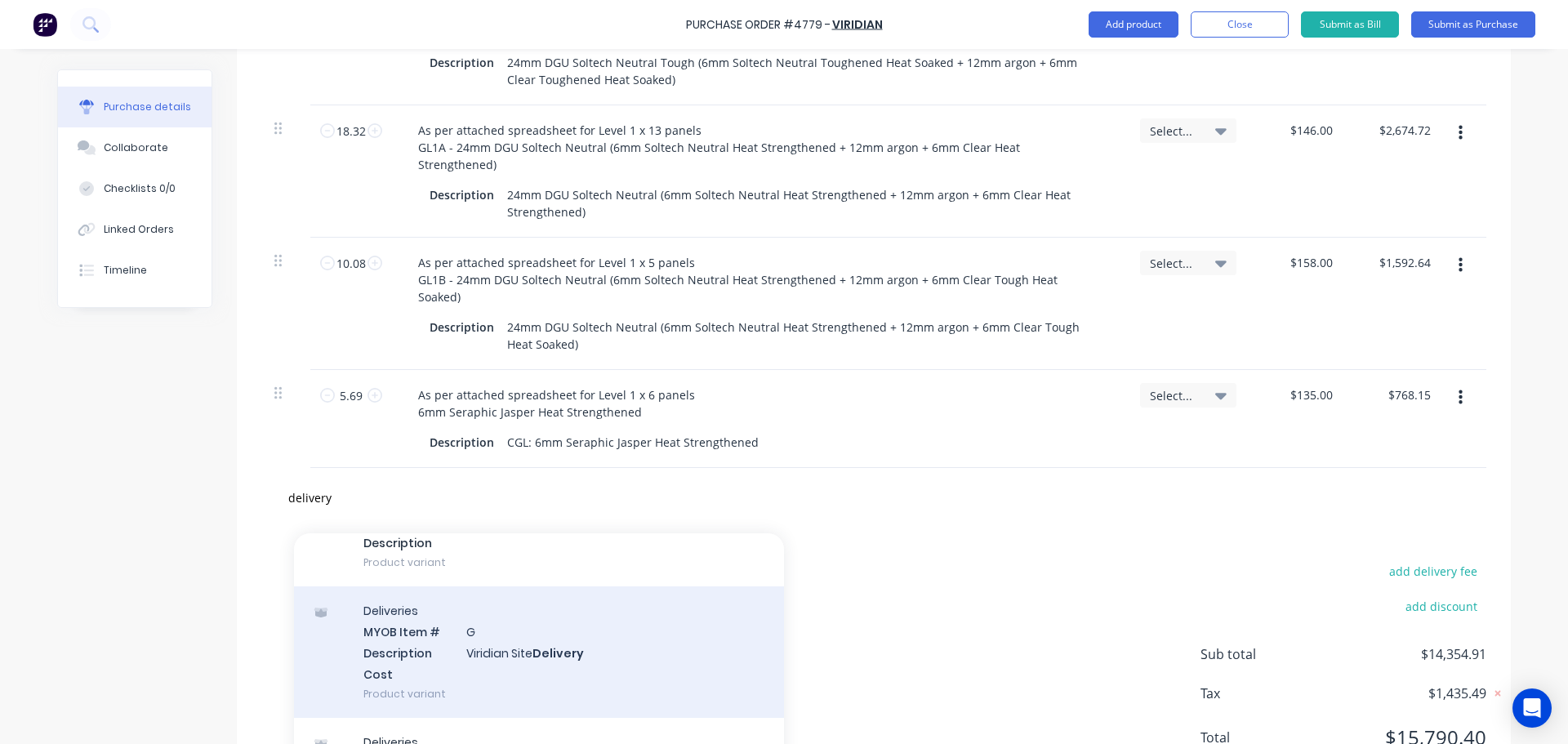
click at [582, 586] on div "Deliveries MYOB Item # G Description Viridian Site Delivery Cost Product variant" at bounding box center [539, 652] width 490 height 132
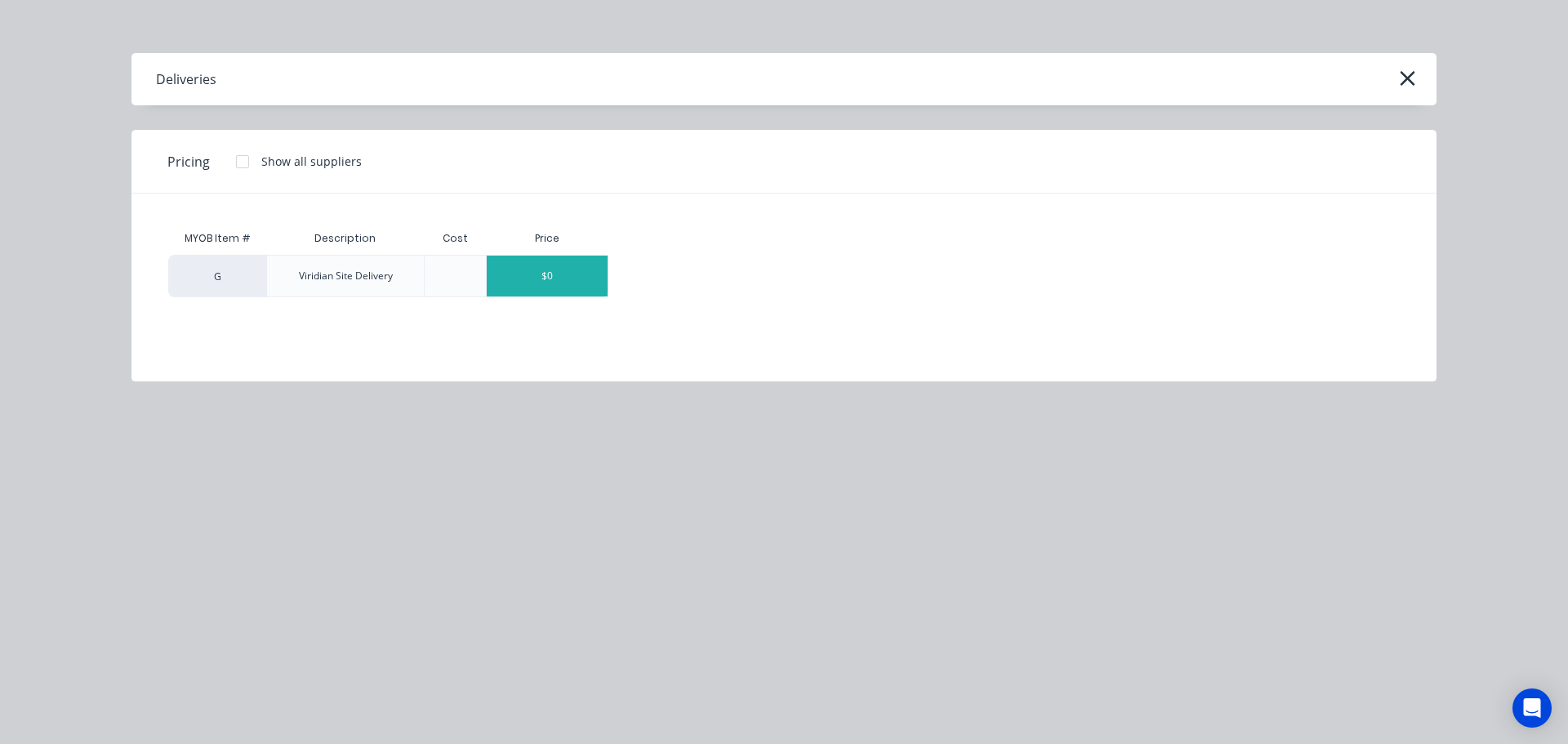
click at [553, 269] on div "$0" at bounding box center [547, 276] width 120 height 41
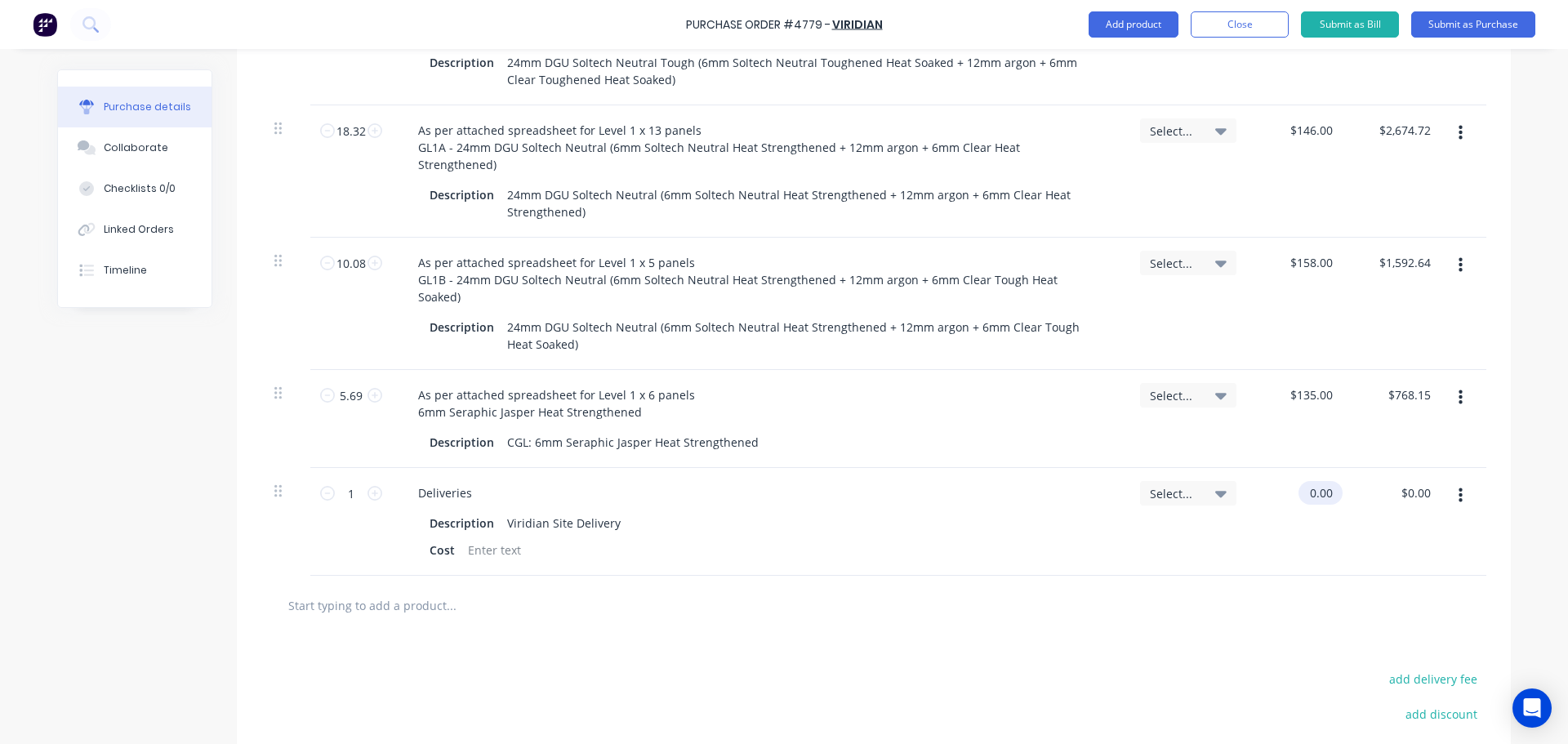
click at [1317, 481] on input "0.00" at bounding box center [1317, 493] width 38 height 24
click at [1317, 481] on input "0.00" at bounding box center [1320, 493] width 31 height 24
click at [519, 538] on div "Cost" at bounding box center [756, 550] width 666 height 24
click at [437, 589] on input "text" at bounding box center [451, 605] width 326 height 32
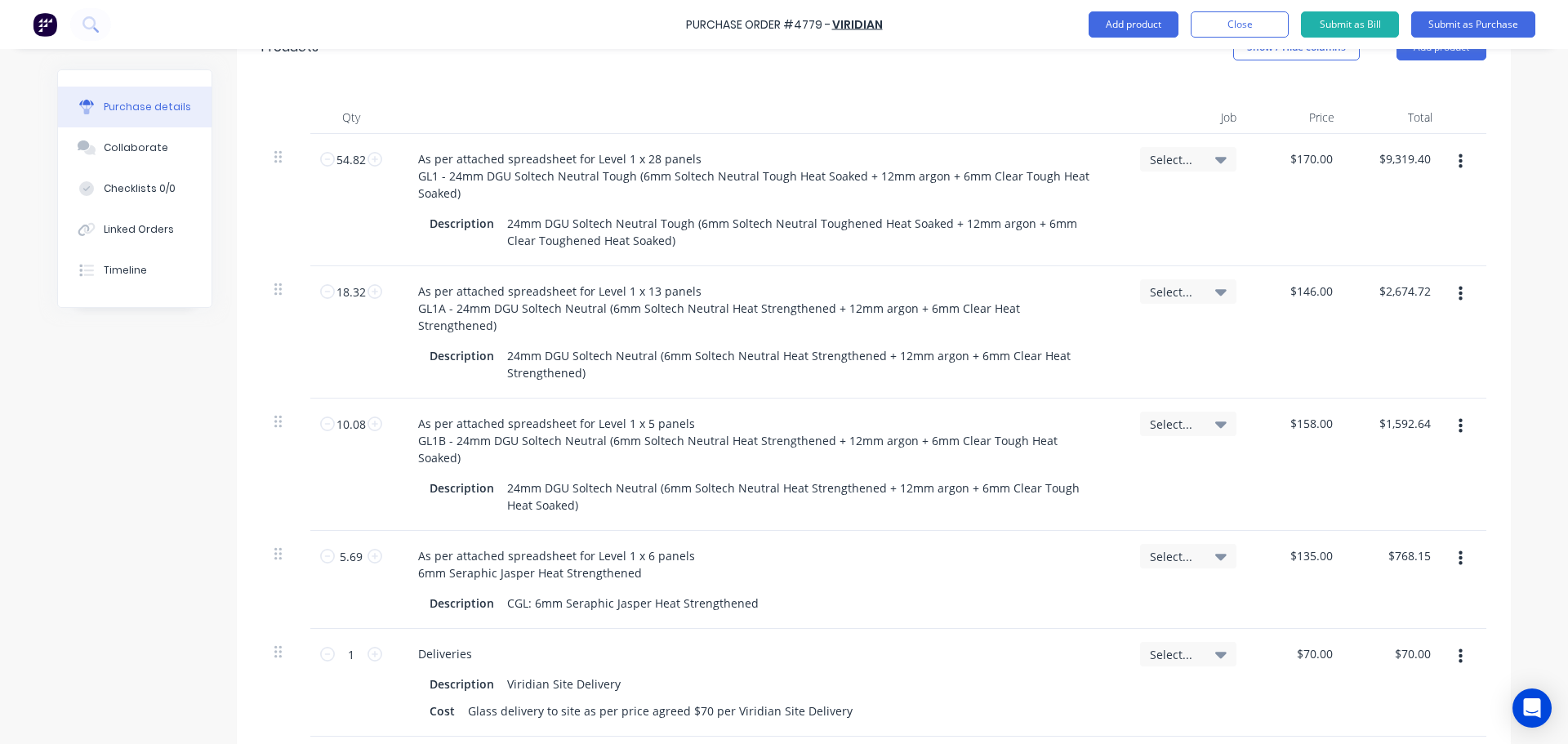
scroll to position [501, 0]
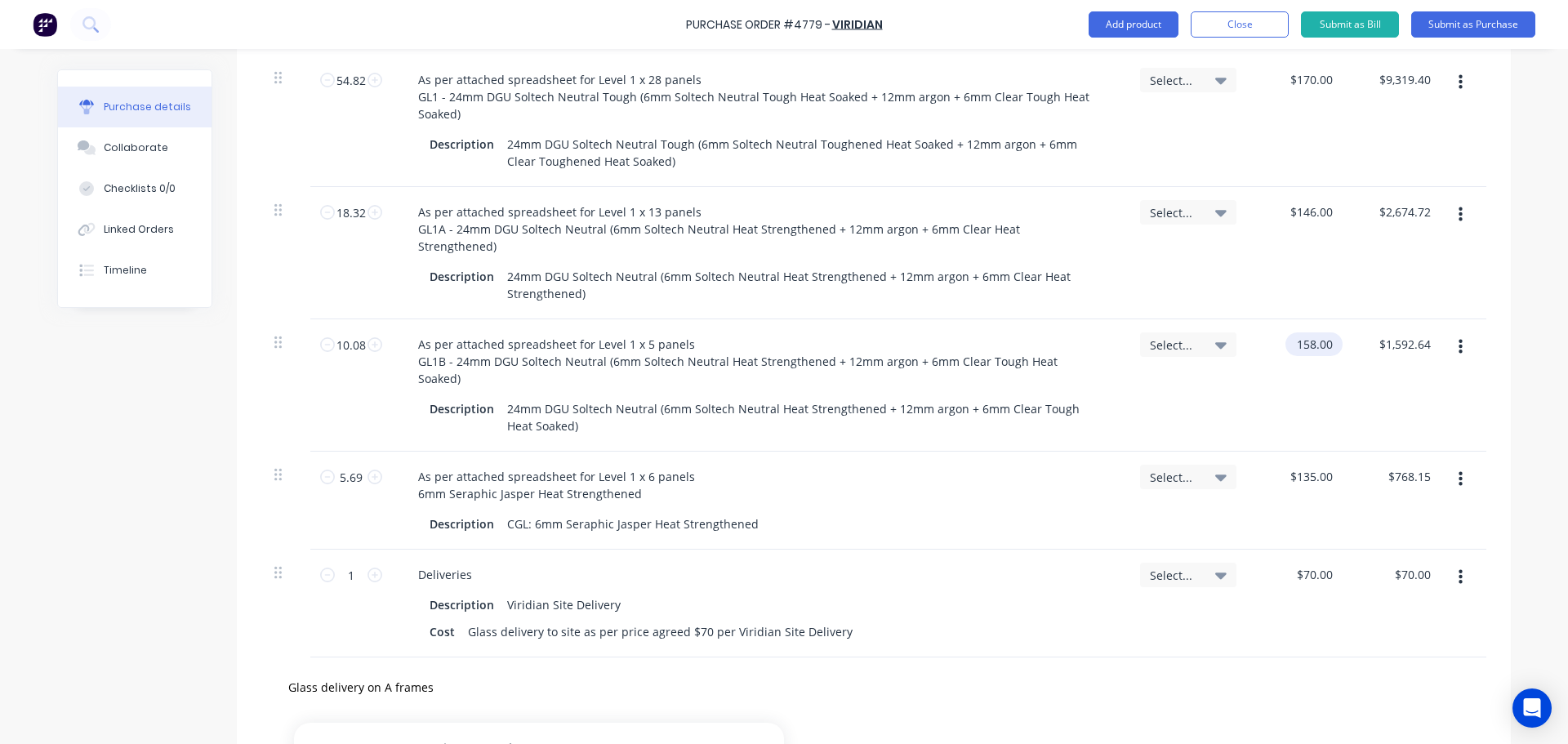
click at [1313, 332] on input "158.00" at bounding box center [1310, 344] width 50 height 24
click at [1313, 332] on input "158.00" at bounding box center [1313, 344] width 44 height 24
click at [1529, 266] on div "Purchase Order #4779 - Viridian Add product Close Submit as Bill Submit as Purc…" at bounding box center [784, 372] width 1568 height 744
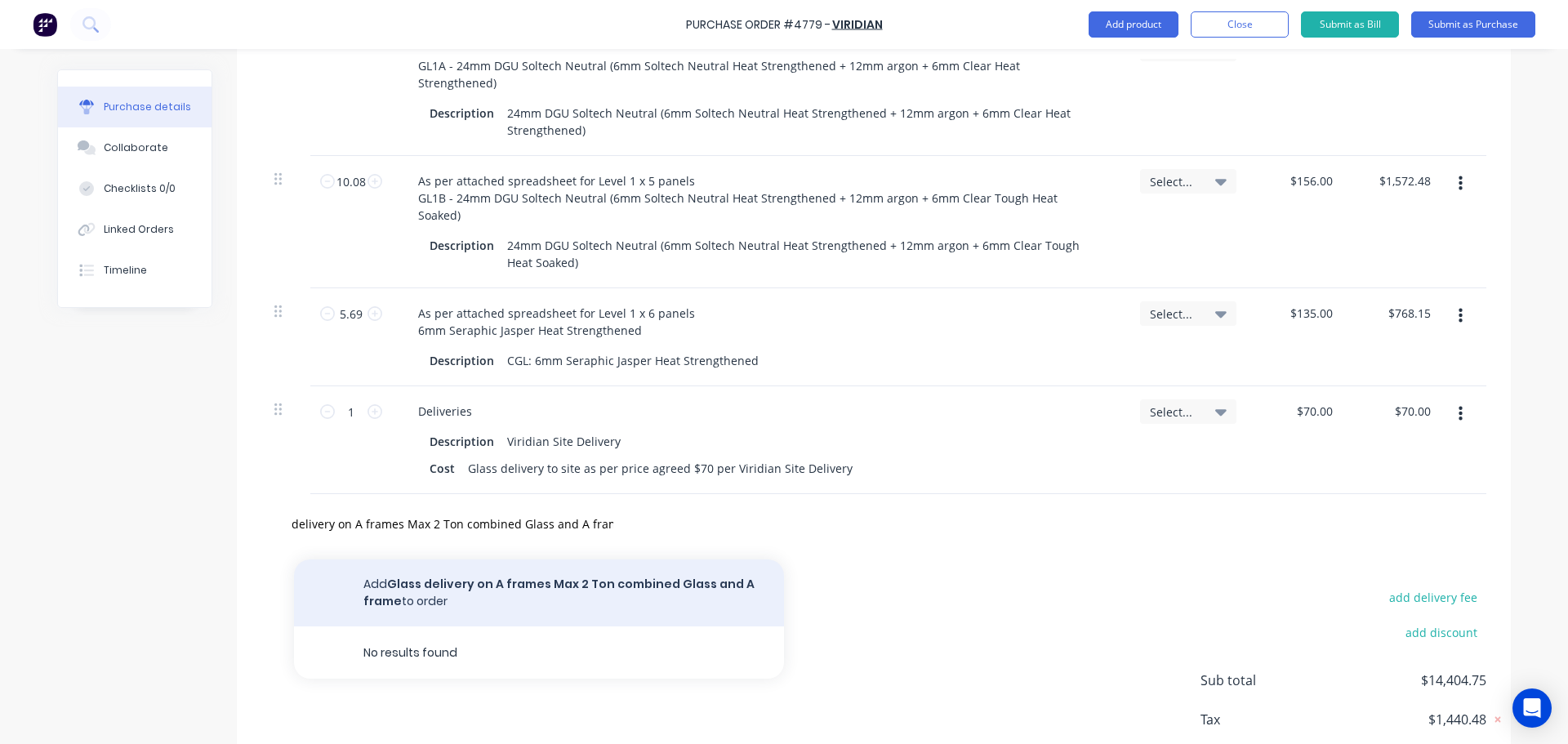
scroll to position [0, 0]
click at [646, 559] on button "Add Glass delivery on A frames Max 2 Ton combined Glass and A frame to order" at bounding box center [539, 593] width 490 height 67
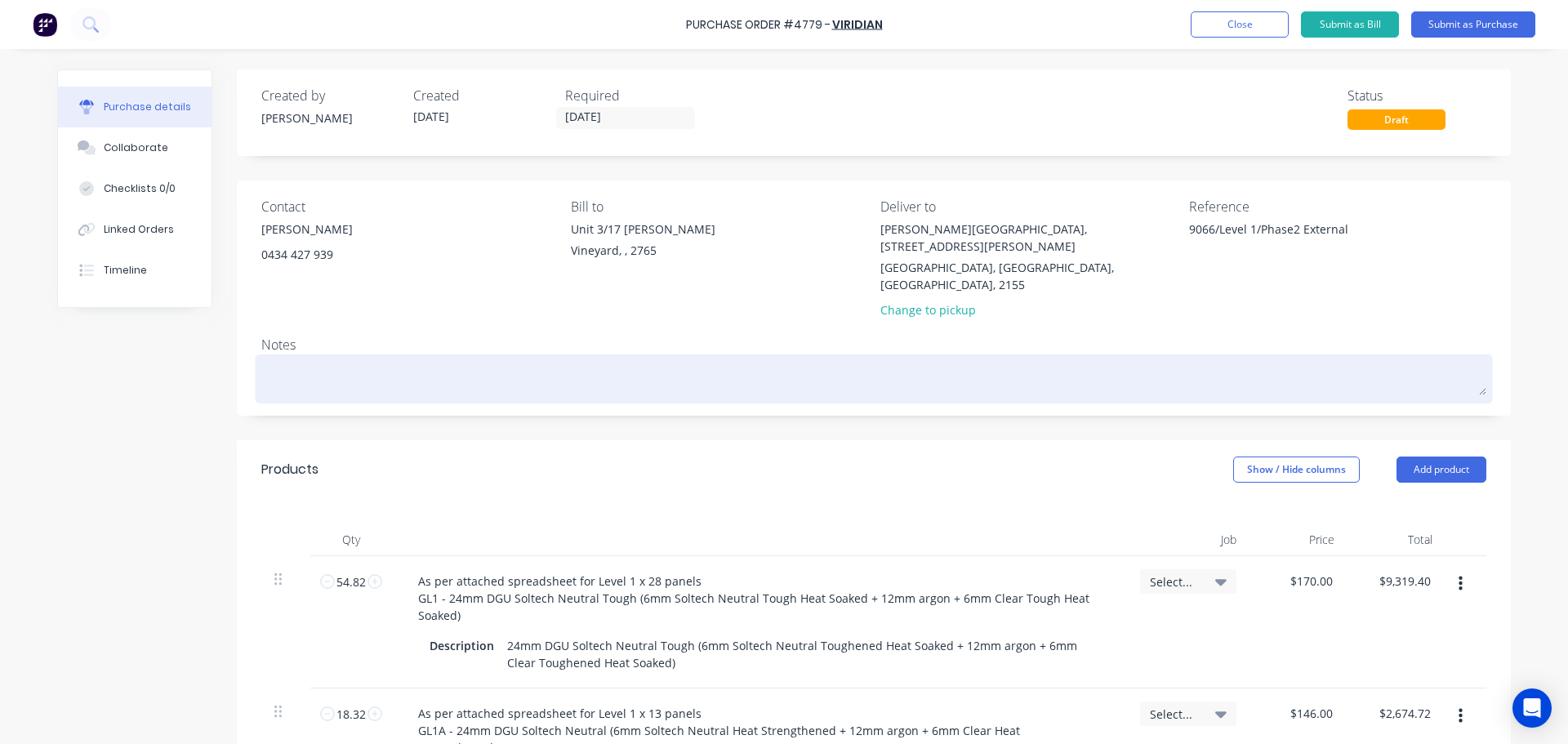
click at [301, 359] on textarea at bounding box center [874, 377] width 1225 height 37
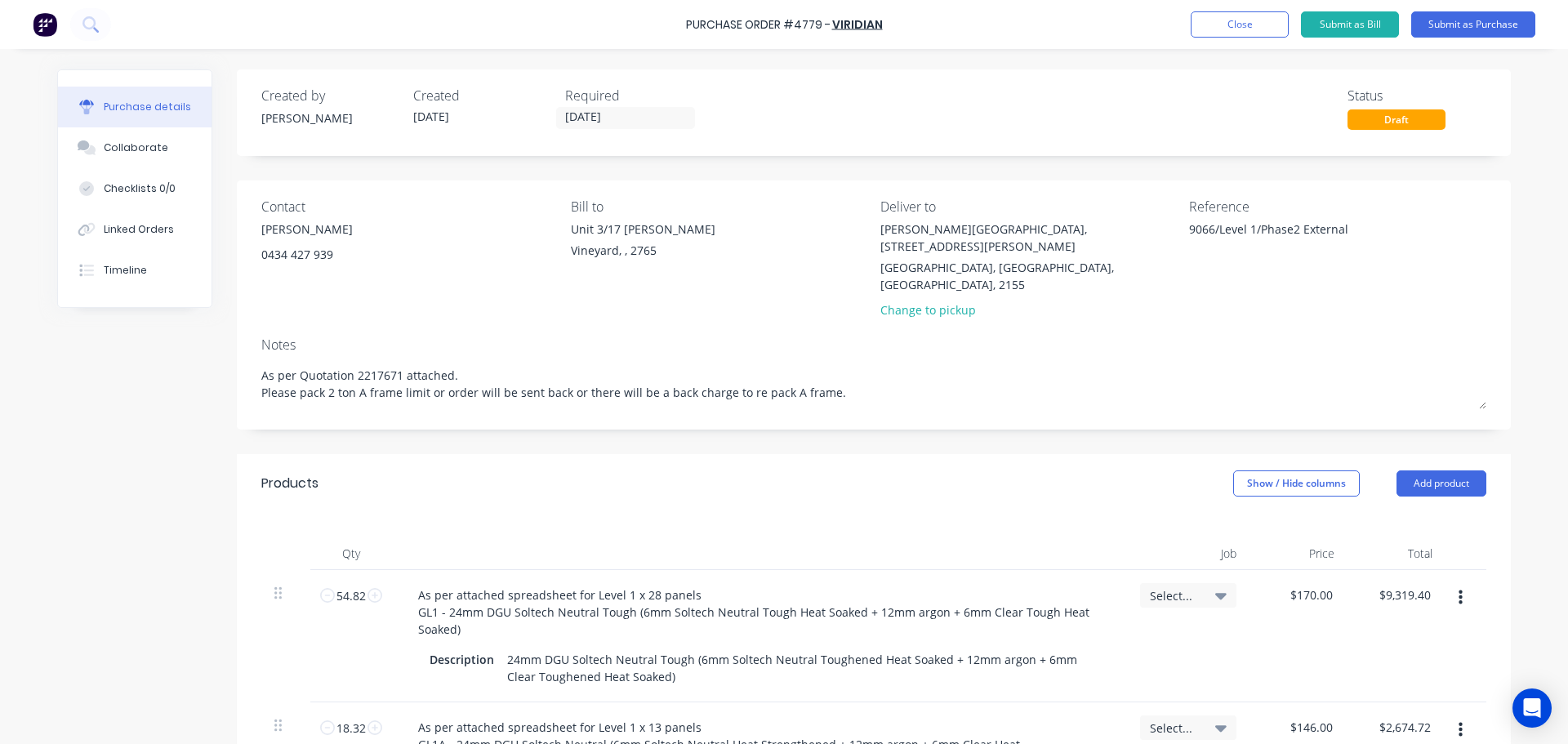
click at [486, 267] on div "Contact Mick Atkins 0434 427 939" at bounding box center [410, 261] width 297 height 130
click at [130, 153] on div "Collaborate" at bounding box center [136, 147] width 65 height 15
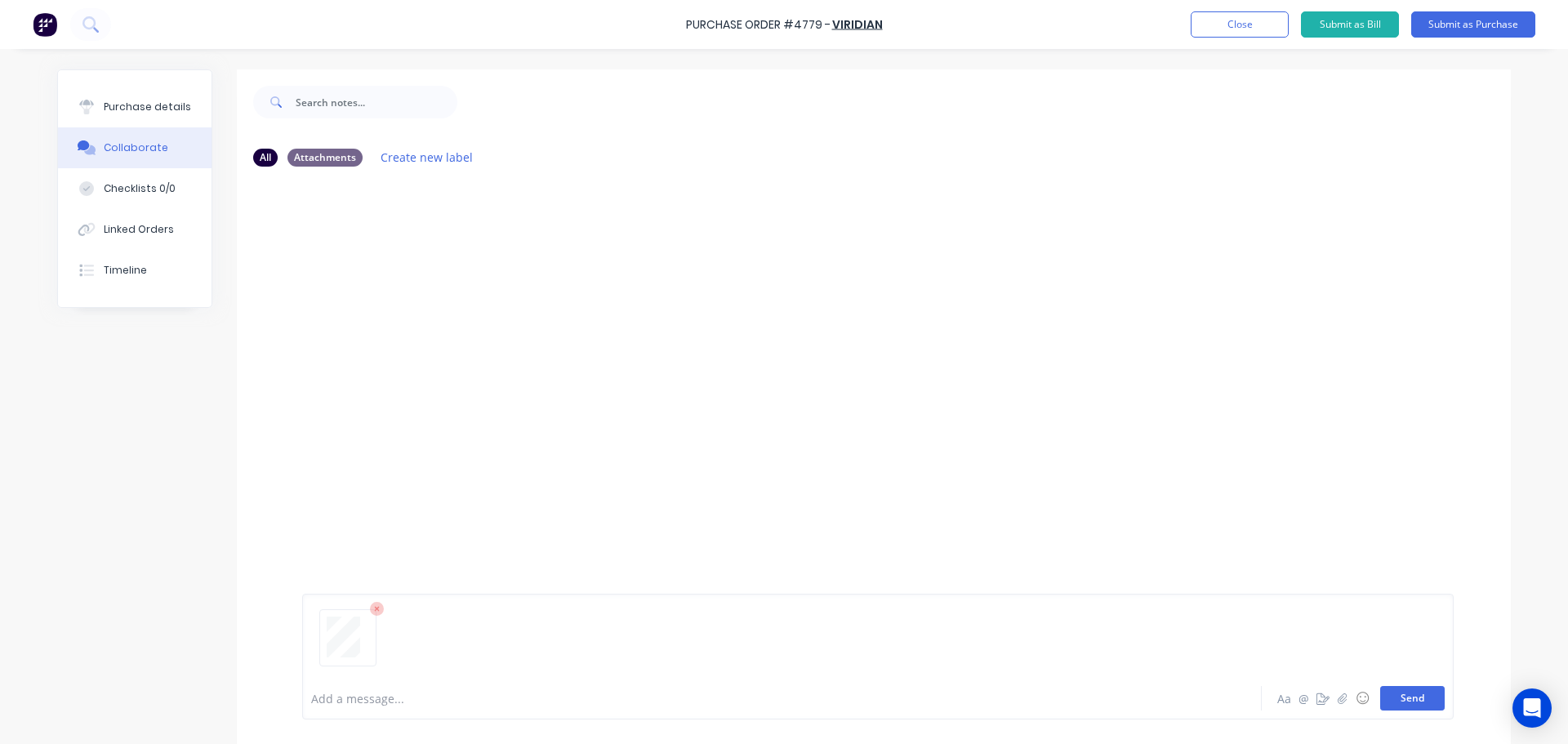
click at [1401, 704] on button "Send" at bounding box center [1413, 698] width 65 height 25
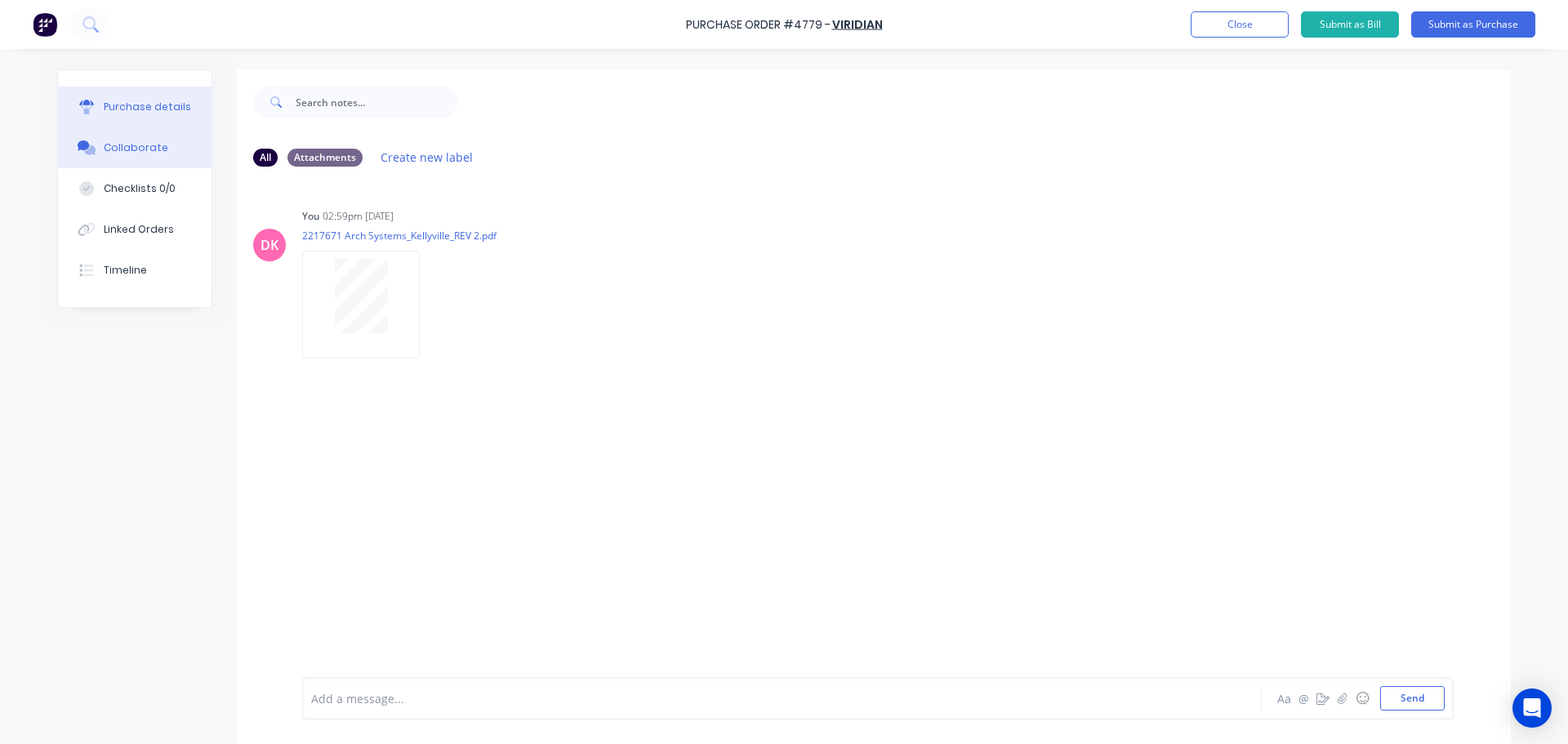
click at [103, 113] on div "Purchase details" at bounding box center [147, 107] width 87 height 15
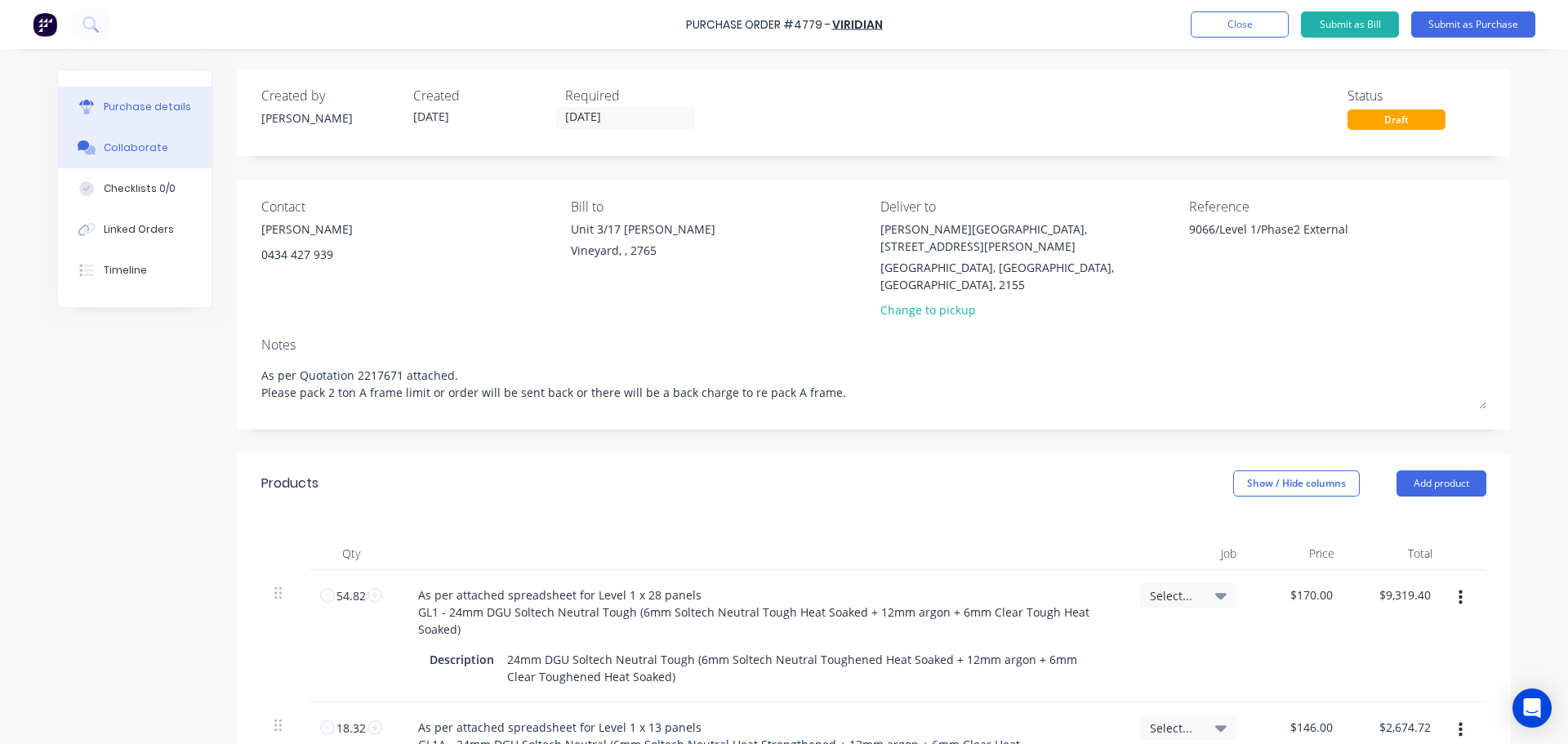
click at [168, 159] on button "Collaborate" at bounding box center [135, 148] width 154 height 41
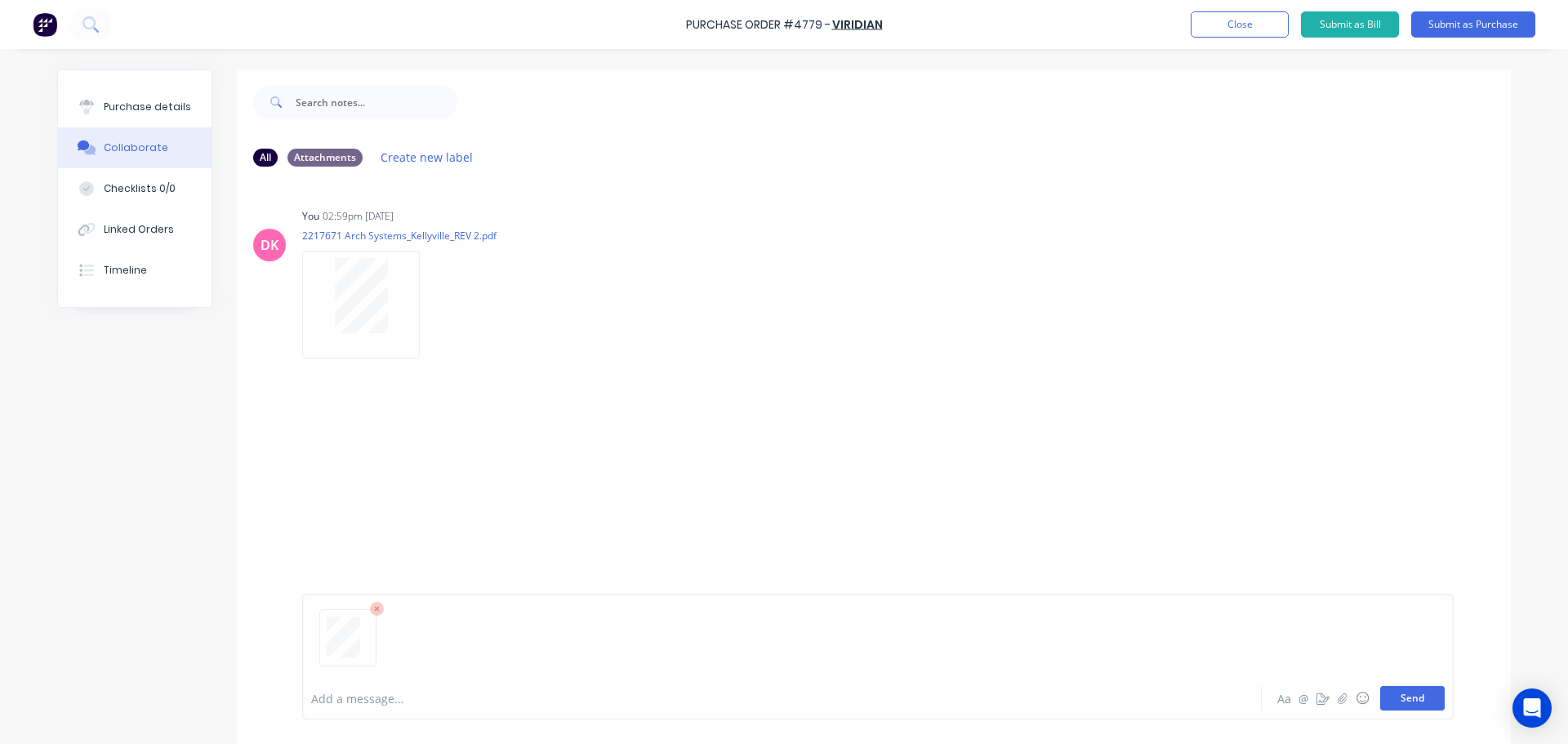
click at [1414, 706] on button "Send" at bounding box center [1413, 698] width 65 height 25
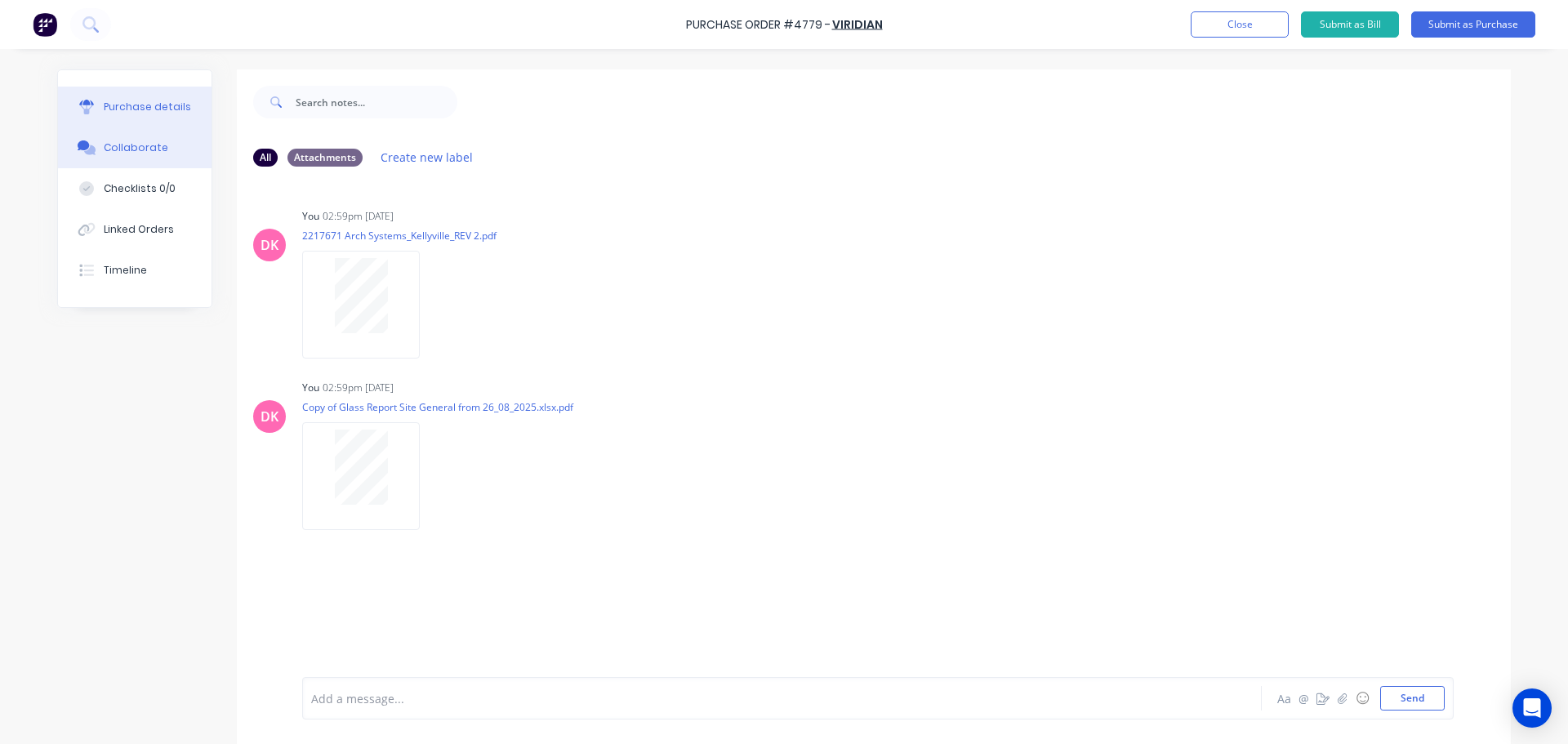
click at [164, 115] on button "Purchase details" at bounding box center [135, 107] width 154 height 41
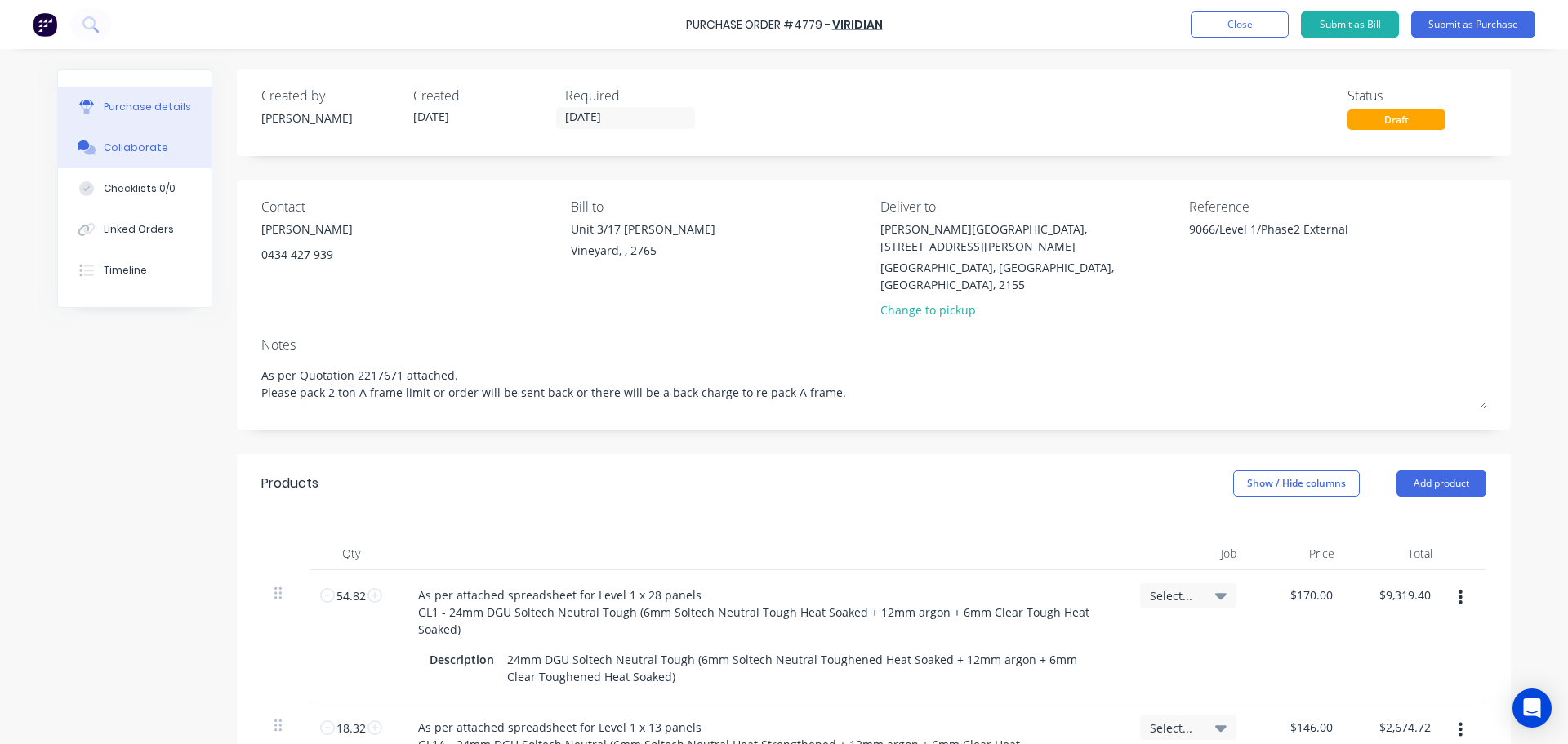
click at [85, 149] on icon at bounding box center [89, 149] width 11 height 9
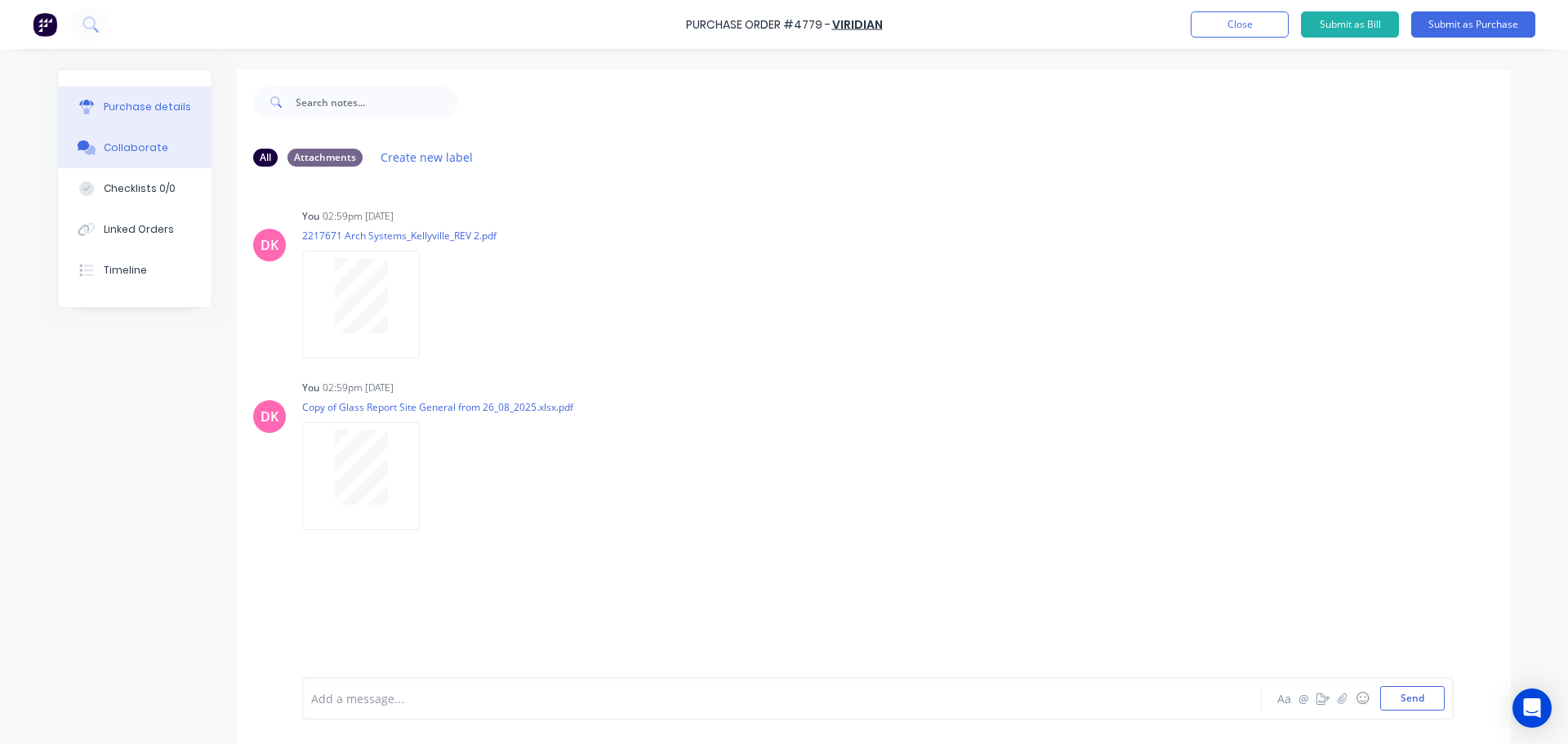
click at [111, 121] on button "Purchase details" at bounding box center [135, 107] width 154 height 41
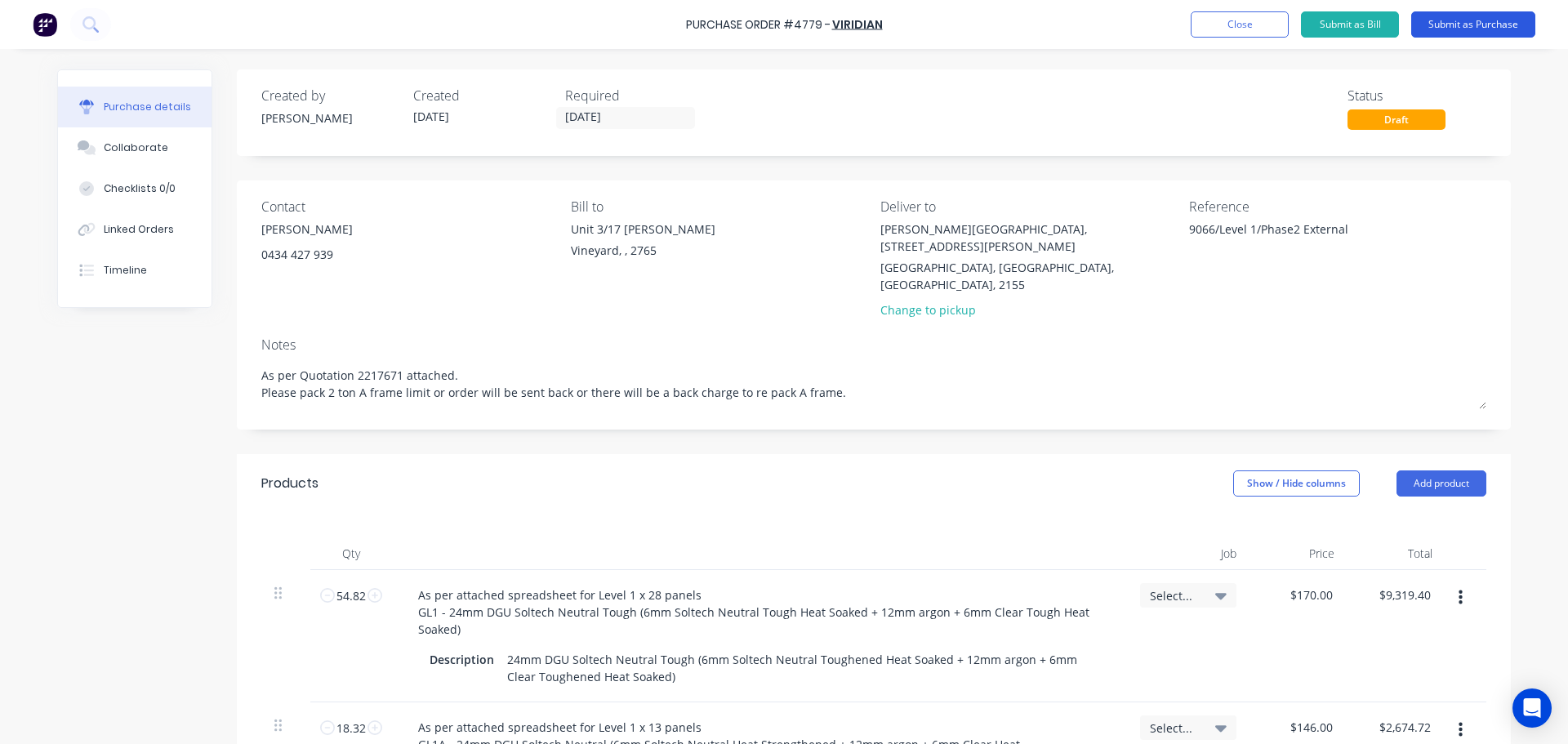
click at [1472, 23] on button "Submit as Purchase" at bounding box center [1472, 24] width 124 height 26
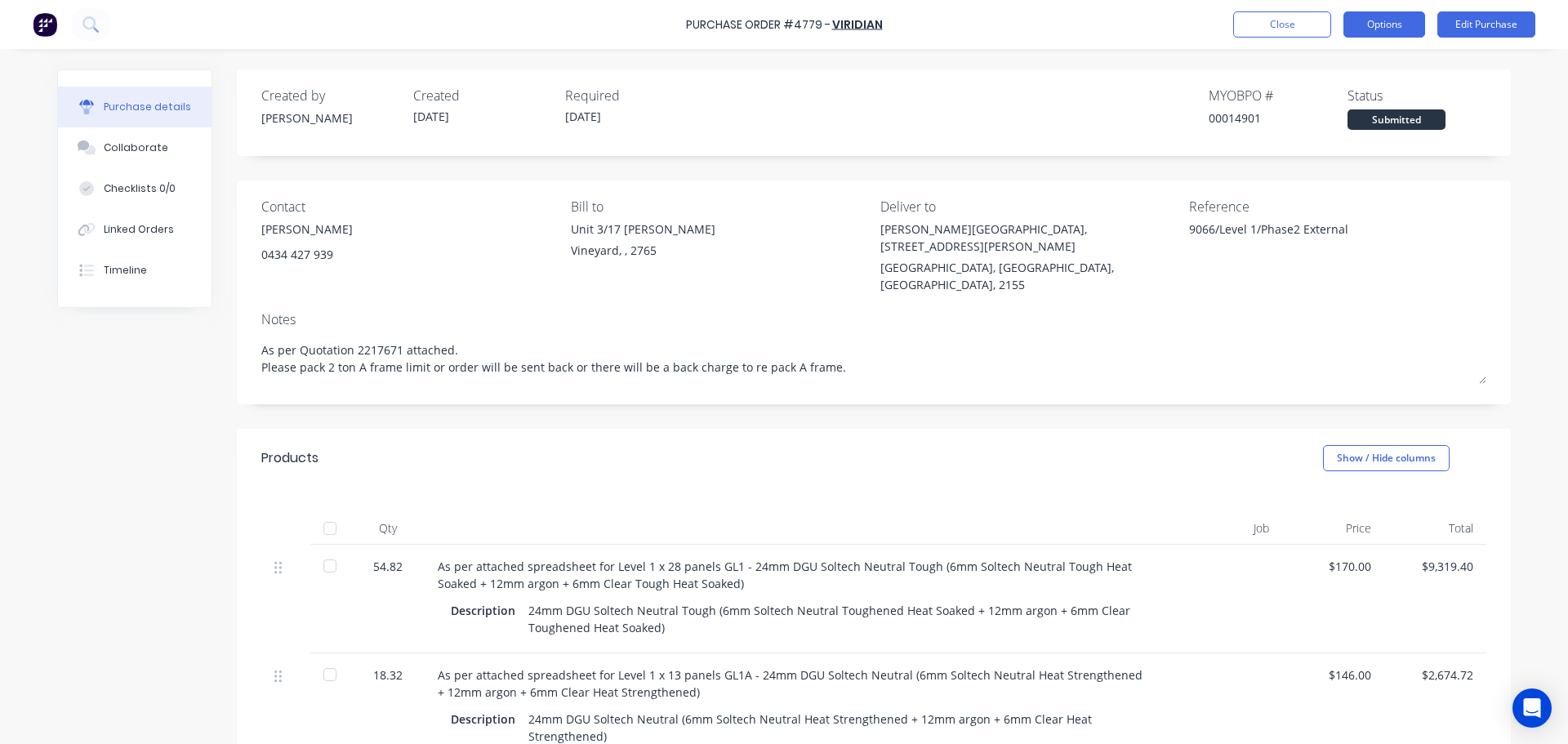
click at [1377, 18] on button "Options" at bounding box center [1384, 24] width 82 height 26
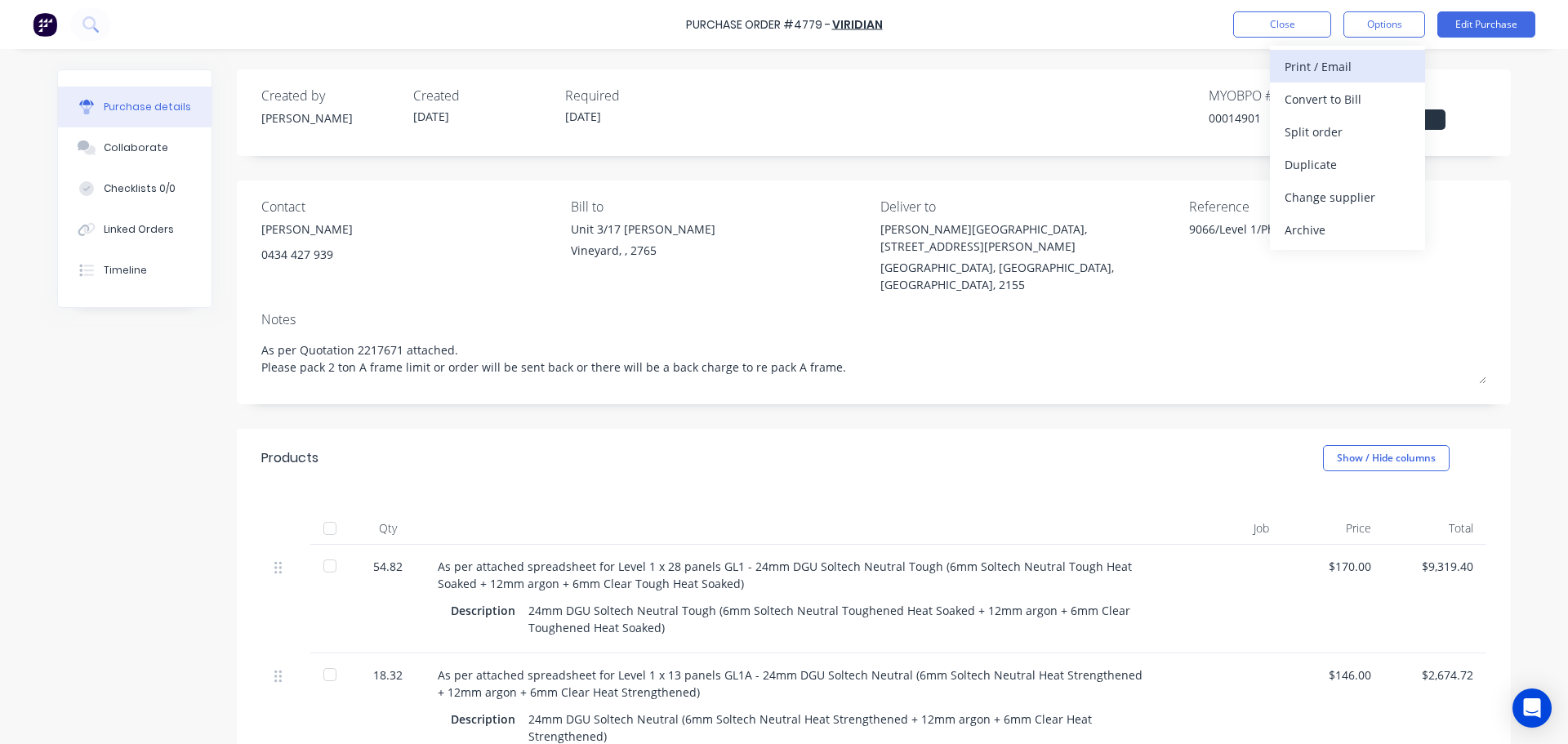
click at [1340, 79] on button "Print / Email" at bounding box center [1348, 66] width 155 height 32
click at [1314, 95] on div "With pricing" at bounding box center [1347, 99] width 126 height 24
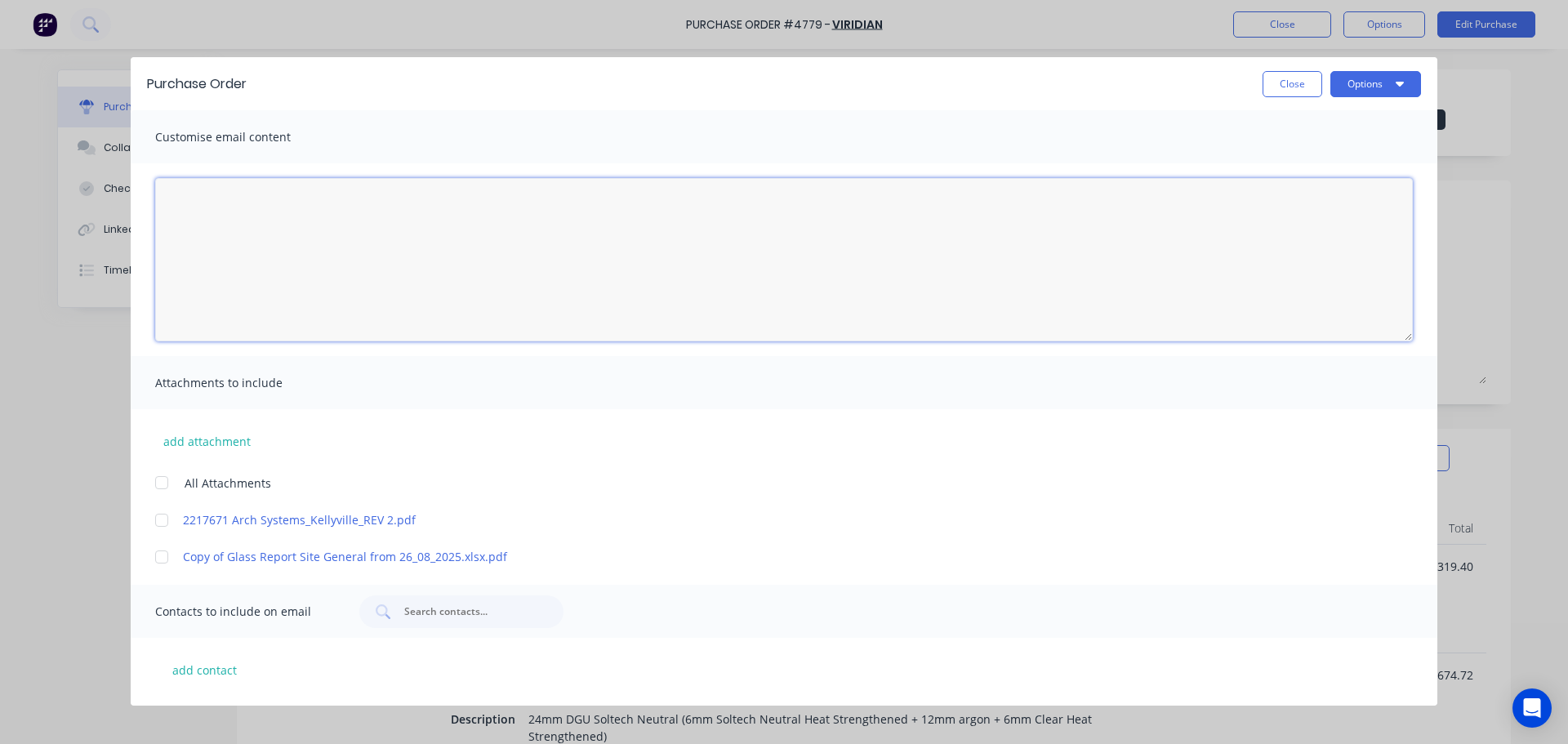
drag, startPoint x: 235, startPoint y: 219, endPoint x: 226, endPoint y: 337, distance: 118.3
click at [235, 218] on textarea "08/10/25" at bounding box center [784, 259] width 1257 height 163
click at [167, 473] on div at bounding box center [161, 483] width 32 height 32
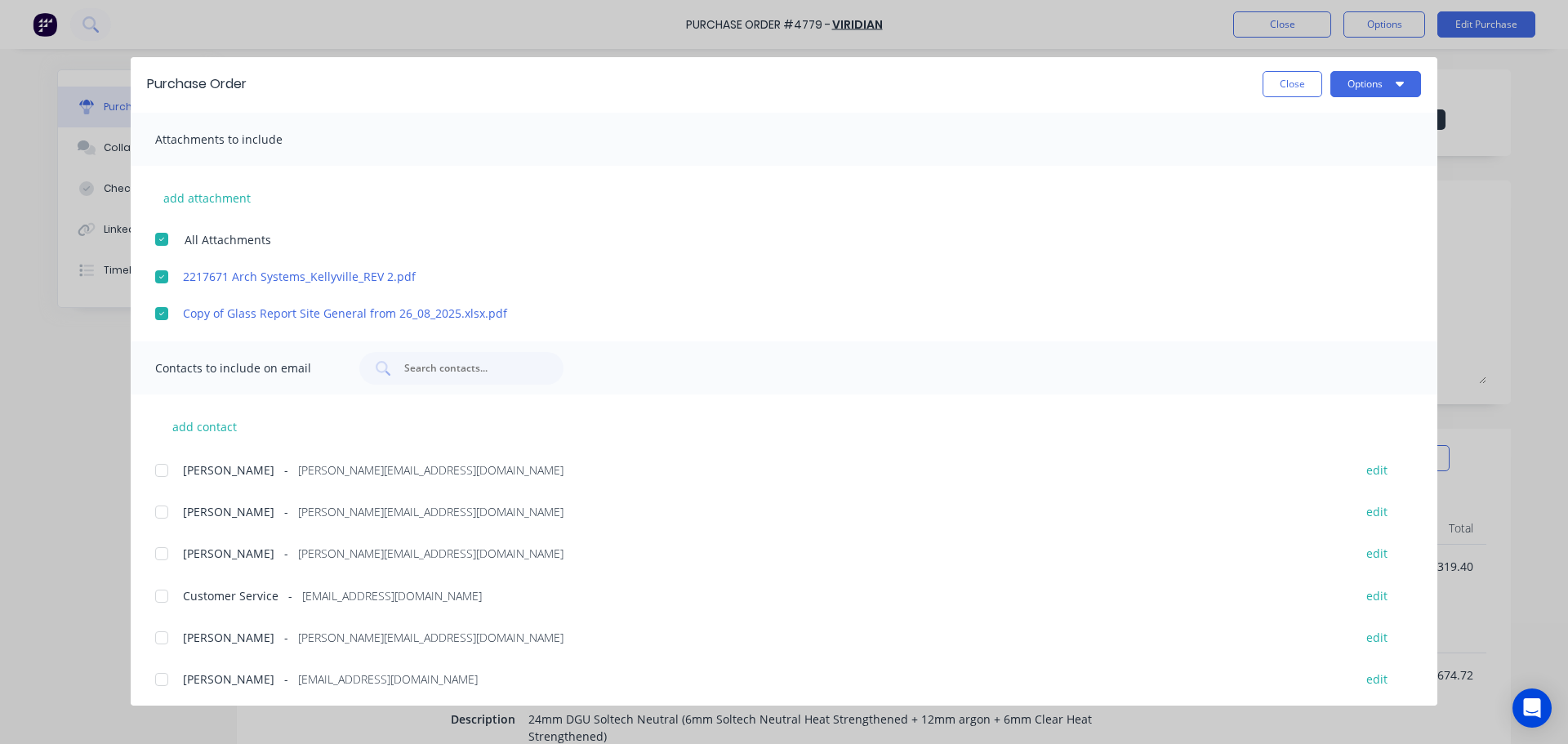
scroll to position [248, 0]
click at [161, 466] on div at bounding box center [161, 466] width 32 height 32
click at [171, 557] on div at bounding box center [161, 549] width 32 height 32
click at [167, 630] on div at bounding box center [161, 634] width 32 height 32
click at [172, 599] on div at bounding box center [161, 592] width 32 height 32
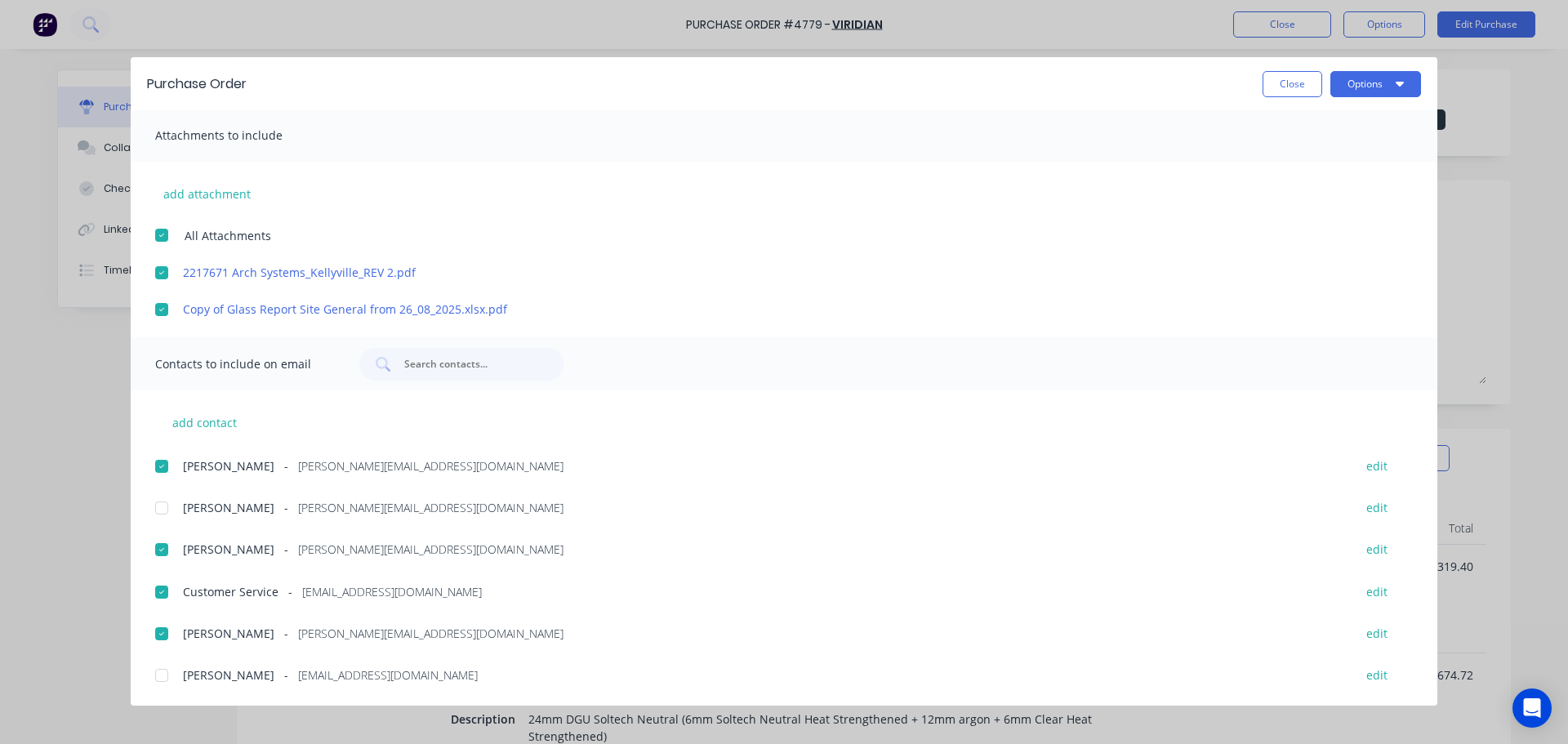
click at [255, 421] on div "add contact Brent - brent@archsystem.com.au edit Charle Garnica - charles@archs…" at bounding box center [784, 538] width 1307 height 296
click at [223, 423] on button "add contact" at bounding box center [204, 422] width 98 height 25
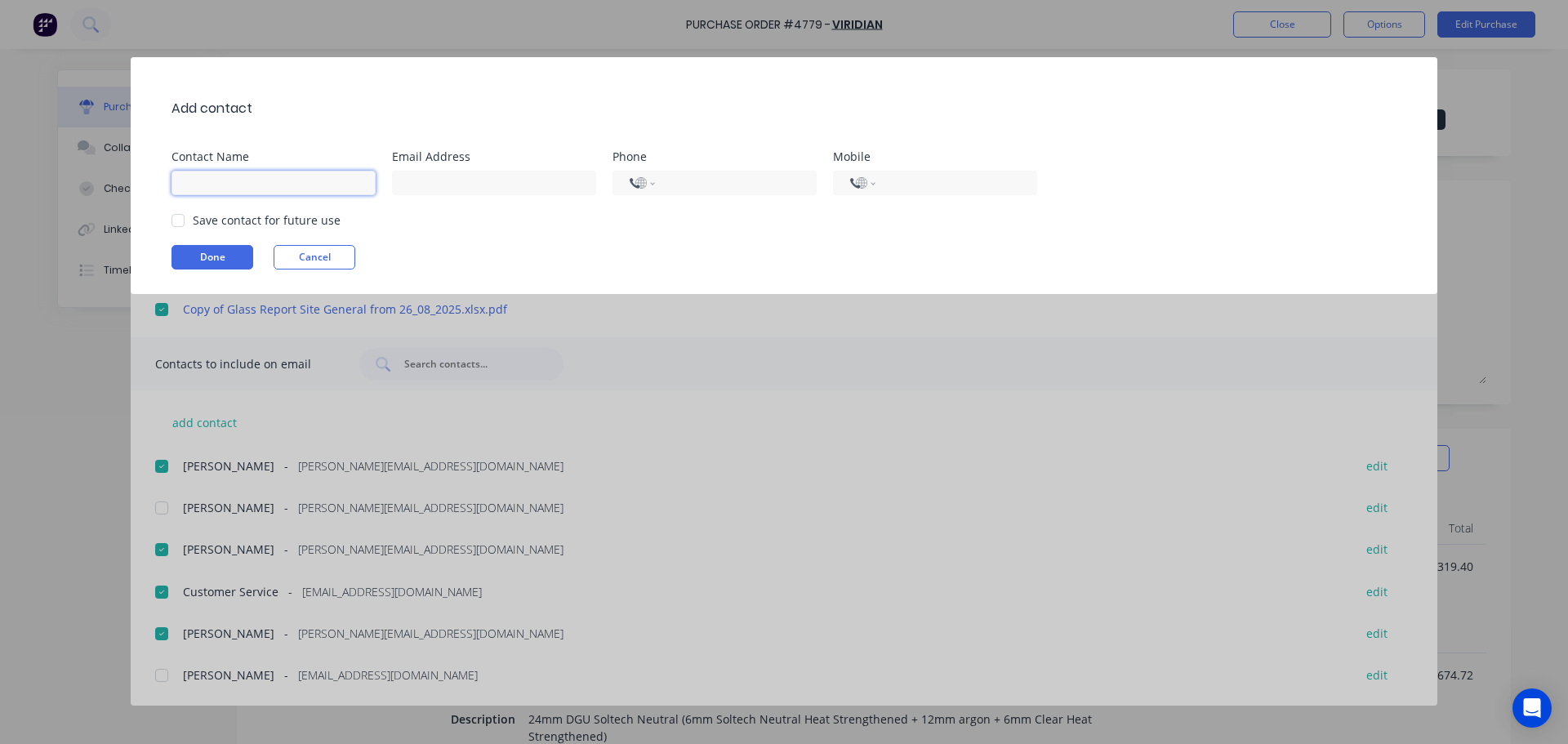
click at [279, 183] on input at bounding box center [273, 183] width 204 height 25
click at [473, 179] on input at bounding box center [494, 183] width 204 height 25
click at [686, 190] on input "tel" at bounding box center [733, 184] width 133 height 19
click at [653, 190] on select "International Afghanistan Åland Islands Albania Algeria American Samoa Andorra …" at bounding box center [641, 183] width 25 height 23
click at [725, 177] on input "tel" at bounding box center [733, 184] width 133 height 19
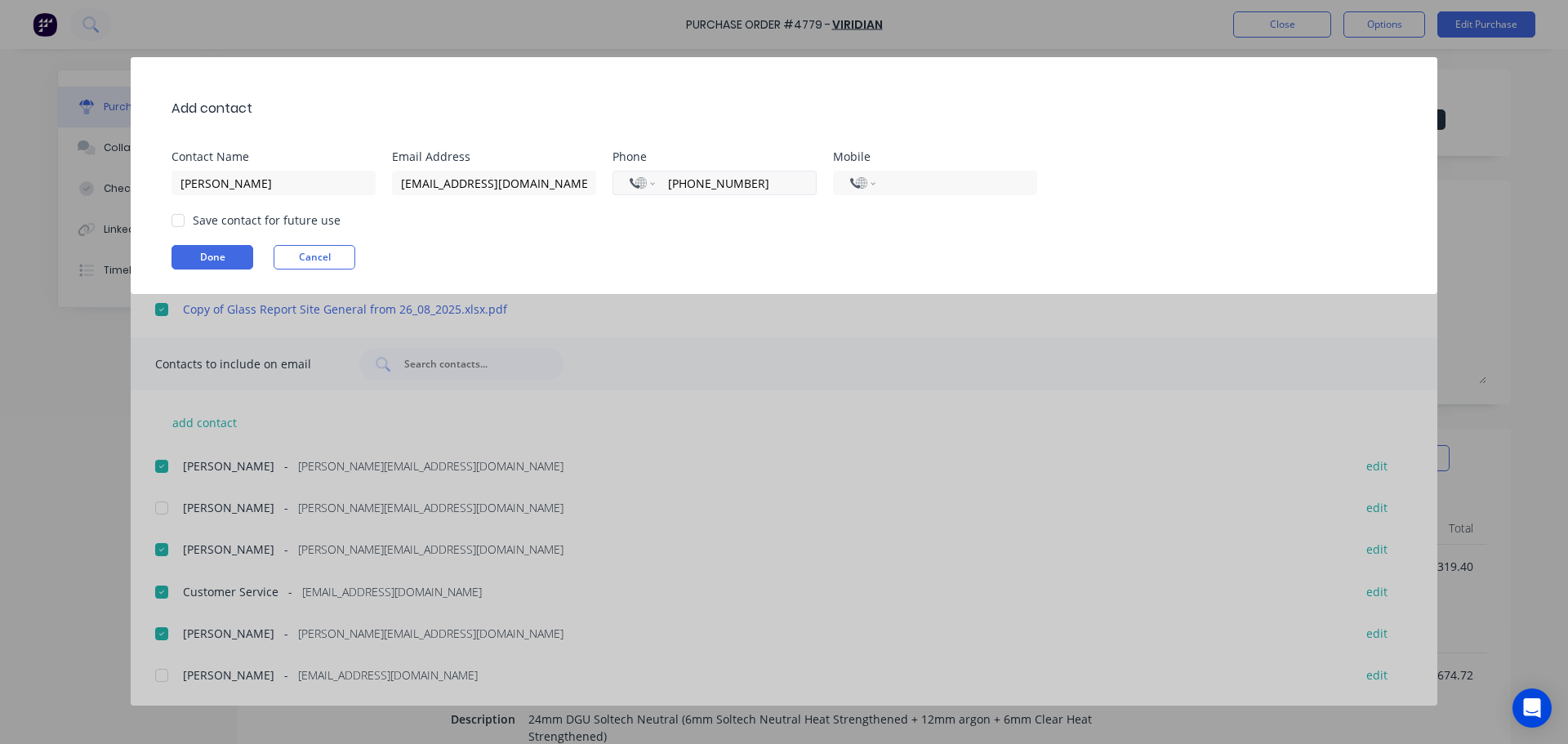
click at [672, 181] on input "+0297488933" at bounding box center [733, 184] width 133 height 19
click at [676, 182] on input "+0297488933" at bounding box center [733, 184] width 133 height 19
drag, startPoint x: 775, startPoint y: 184, endPoint x: 637, endPoint y: 202, distance: 139.2
click at [637, 202] on div "Add contact Contact Name Dee Koneti Email Address purchasing@archsystem.com.au …" at bounding box center [784, 175] width 1307 height 237
click at [763, 223] on div "Save contact for future use" at bounding box center [792, 220] width 1241 height 17
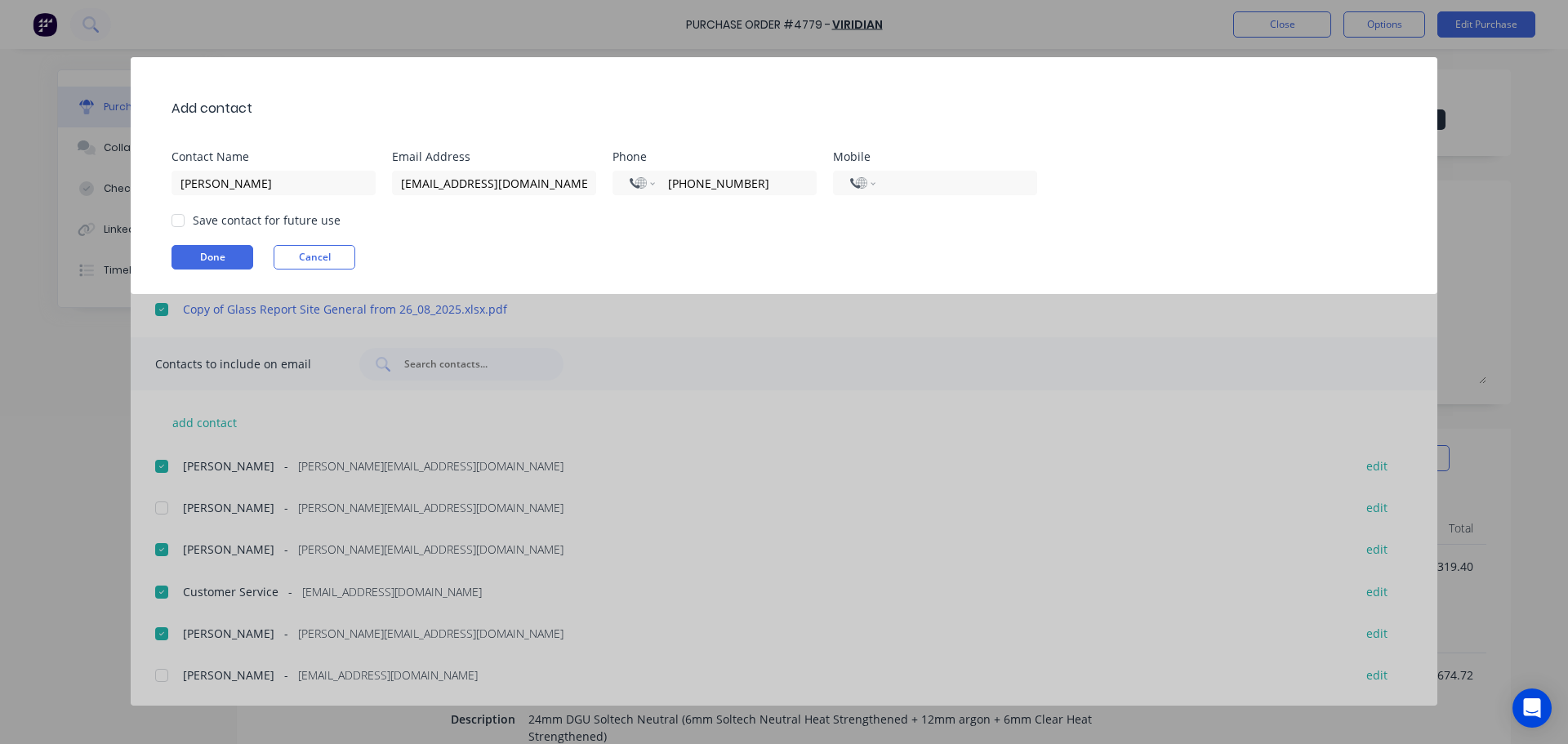
drag, startPoint x: 754, startPoint y: 193, endPoint x: 636, endPoint y: 202, distance: 118.3
click at [636, 202] on div "Add contact Contact Name Dee Koneti Email Address purchasing@archsystem.com.au …" at bounding box center [784, 175] width 1307 height 237
click at [746, 188] on input "+0245453766" at bounding box center [733, 184] width 133 height 19
drag, startPoint x: 746, startPoint y: 187, endPoint x: 625, endPoint y: 189, distance: 121.0
click at [625, 189] on div "International Afghanistan Åland Islands Albania Algeria American Samoa Andorra …" at bounding box center [714, 183] width 204 height 25
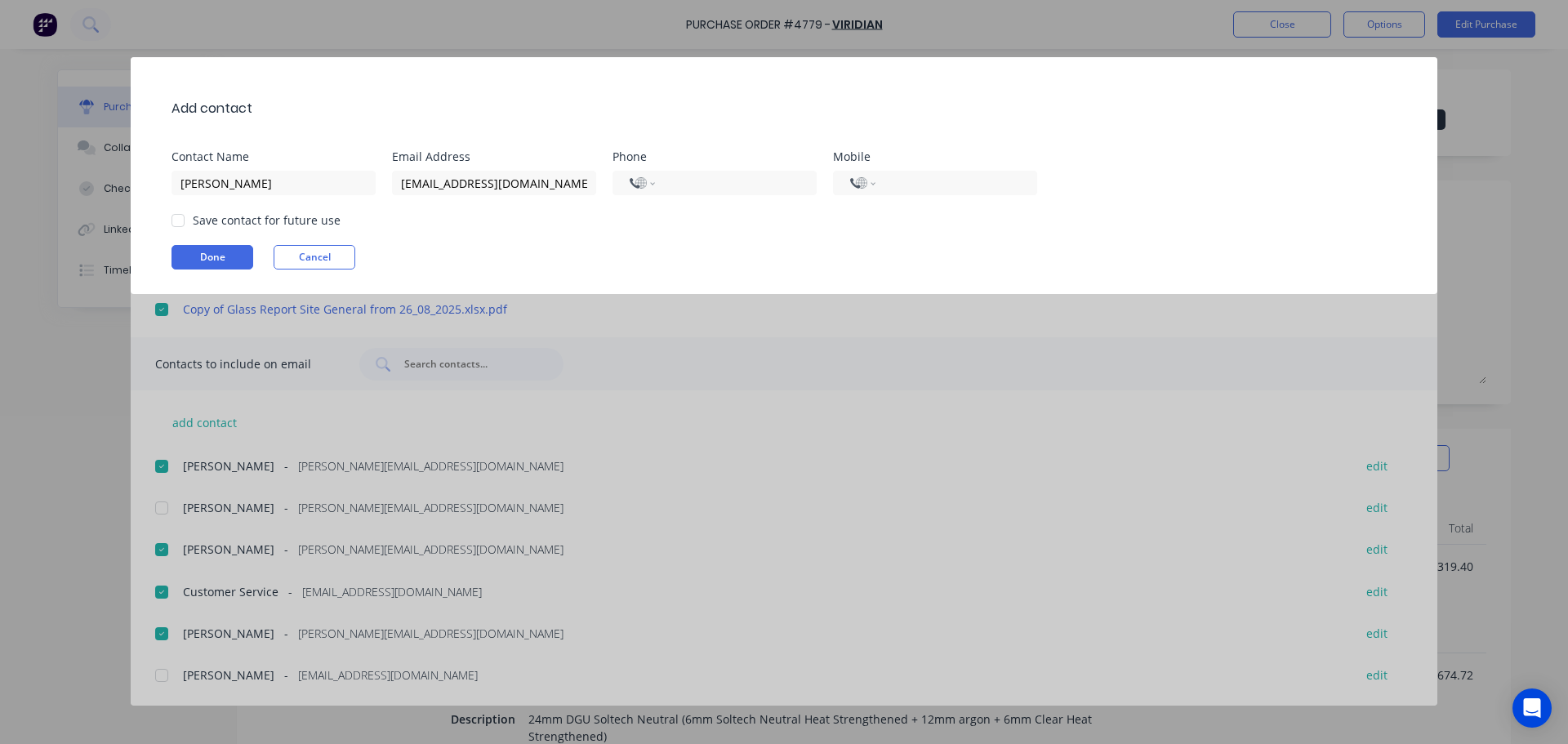
click at [195, 217] on div "Save contact for future use" at bounding box center [266, 220] width 148 height 17
click at [180, 222] on div at bounding box center [178, 220] width 32 height 32
click at [196, 252] on button "Done" at bounding box center [213, 257] width 82 height 25
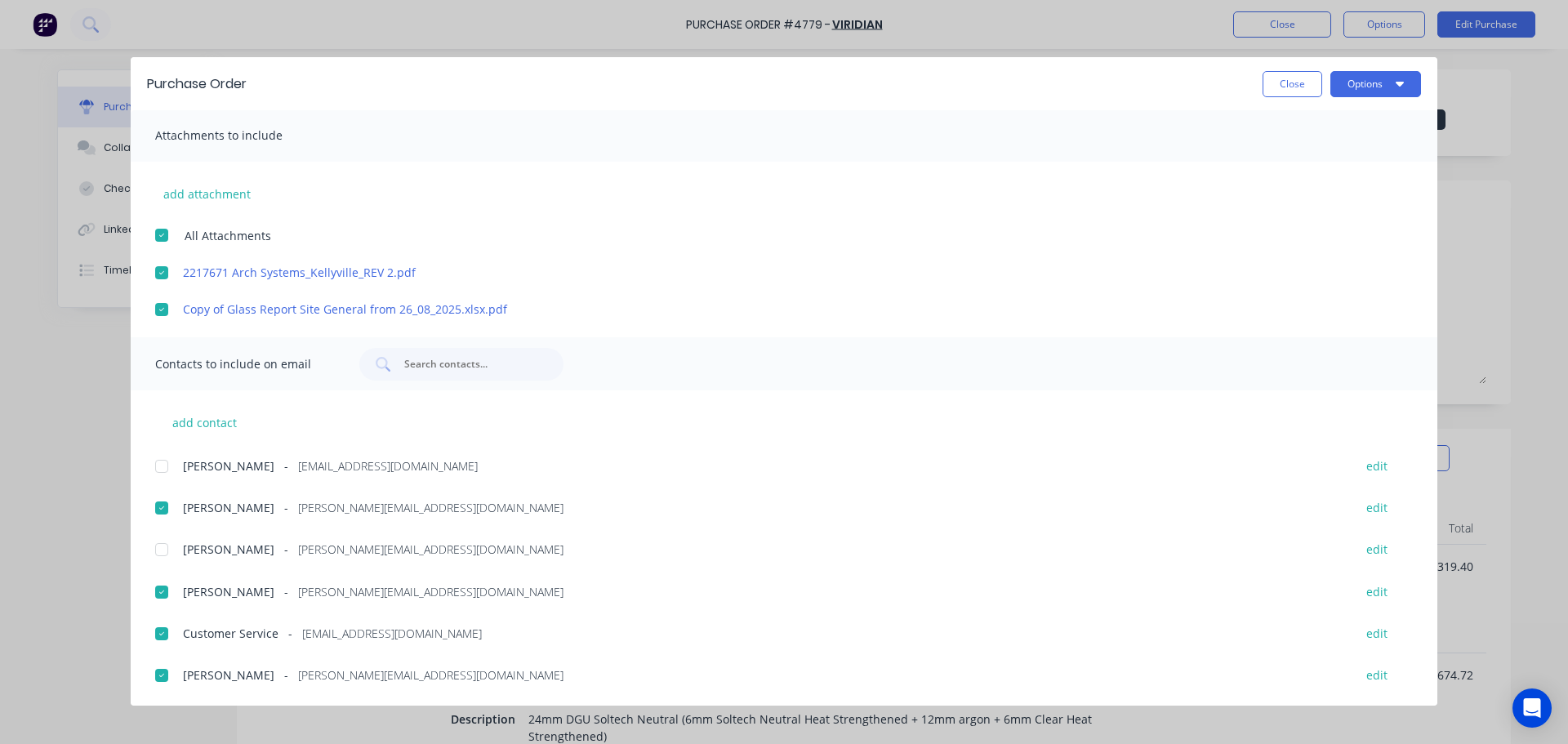
click at [166, 468] on div at bounding box center [161, 466] width 32 height 32
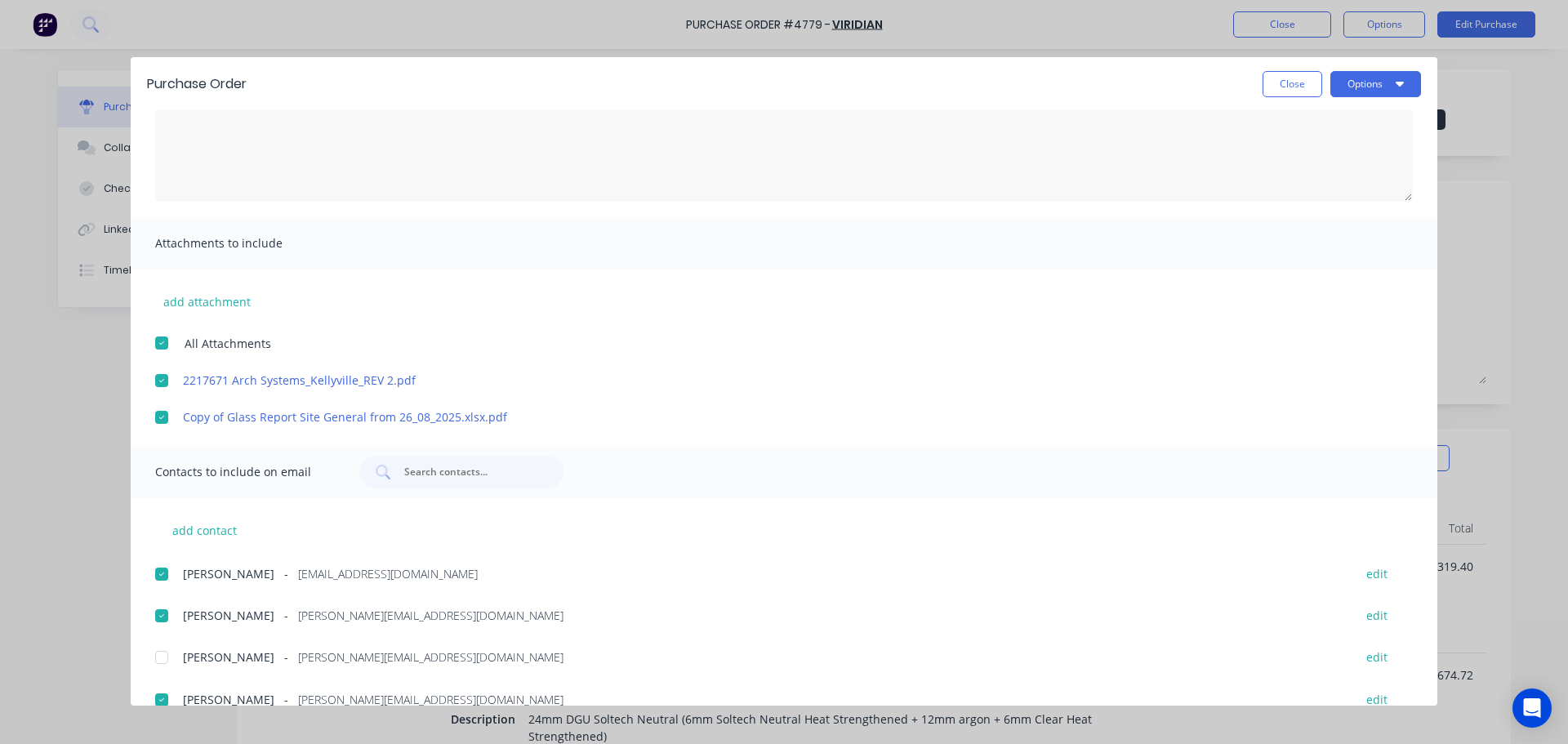
scroll to position [0, 0]
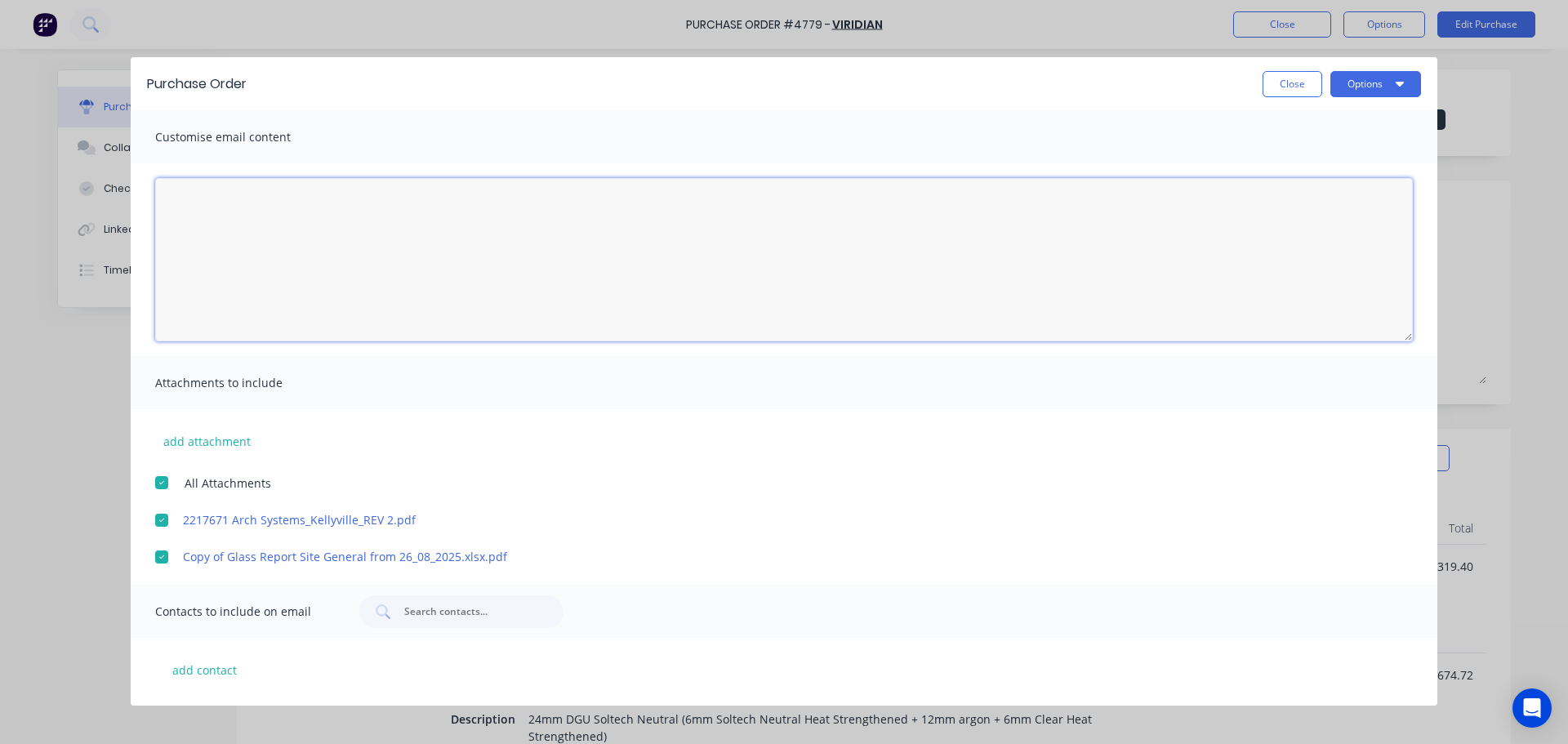
click at [307, 234] on textarea "08/10/25" at bounding box center [784, 259] width 1257 height 163
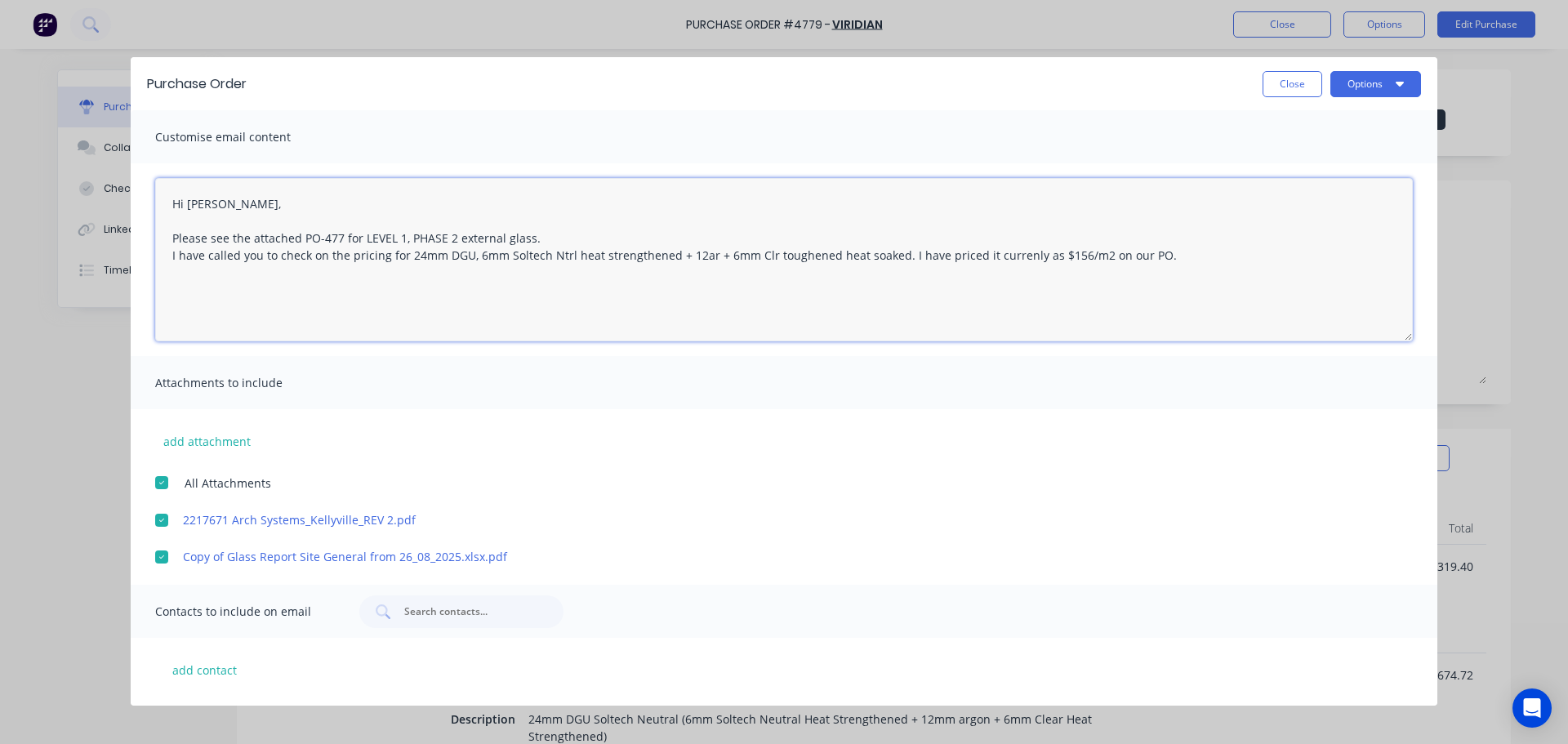
click at [594, 229] on textarea "Hi Mick, Please see the attached PO-477 for LEVEL 1, PHASE 2 external glass. I …" at bounding box center [784, 259] width 1257 height 163
click at [565, 236] on textarea "Hi Mick, Please see the attached PO-477 for LEVEL 1, PHASE 2 external glass. I …" at bounding box center [784, 259] width 1257 height 163
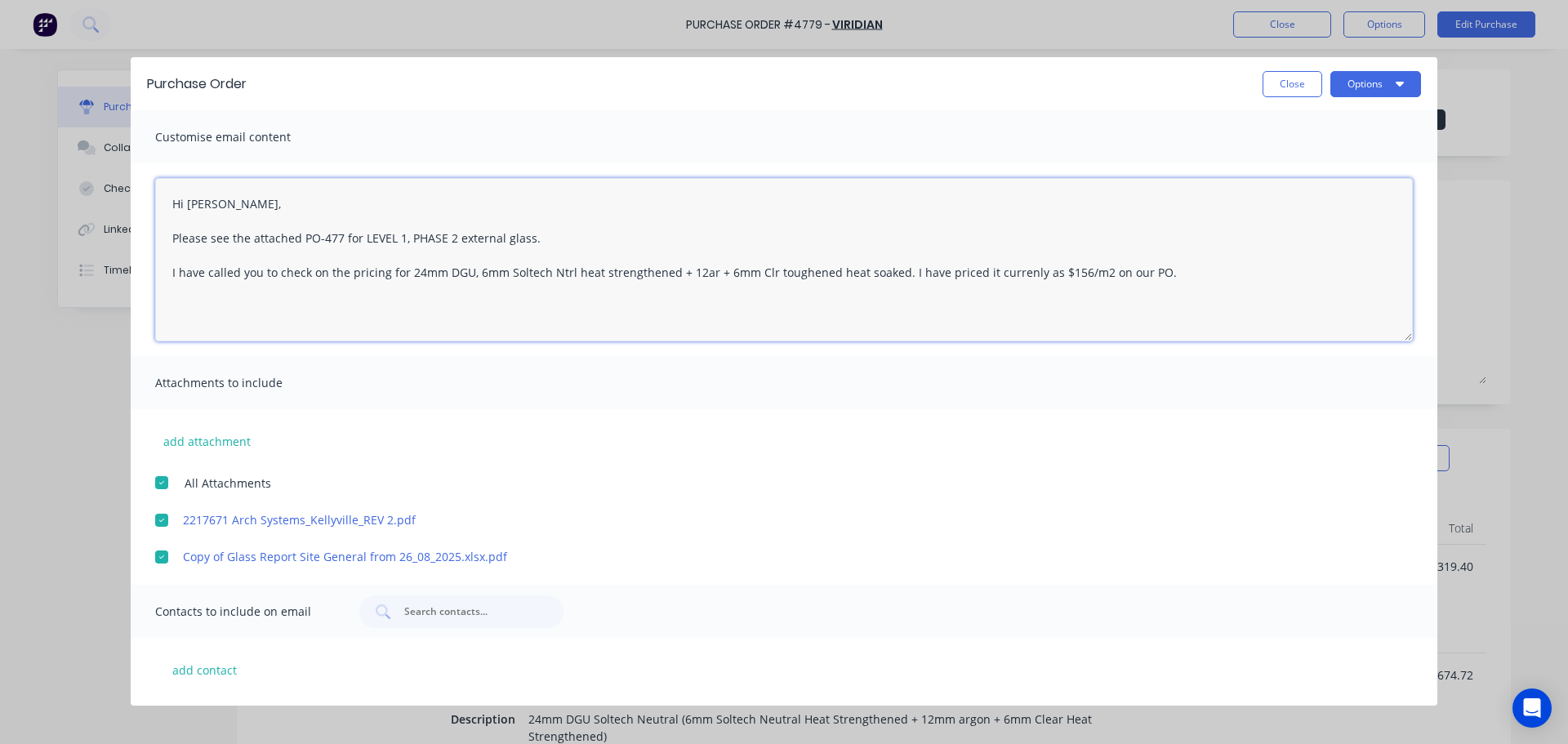
click at [175, 287] on textarea "Hi Mick, Please see the attached PO-477 for LEVEL 1, PHASE 2 external glass. I …" at bounding box center [784, 259] width 1257 height 163
click at [188, 272] on textarea "Hi Mick, Please see the attached PO-477 for LEVEL 1, PHASE 2 external glass. I …" at bounding box center [784, 259] width 1257 height 163
click at [346, 313] on textarea "Hi Mick, Please see the attached PO-477 for LEVEL 1, PHASE 2 external glass. I …" at bounding box center [784, 259] width 1257 height 163
drag, startPoint x: 567, startPoint y: 268, endPoint x: 663, endPoint y: 272, distance: 96.1
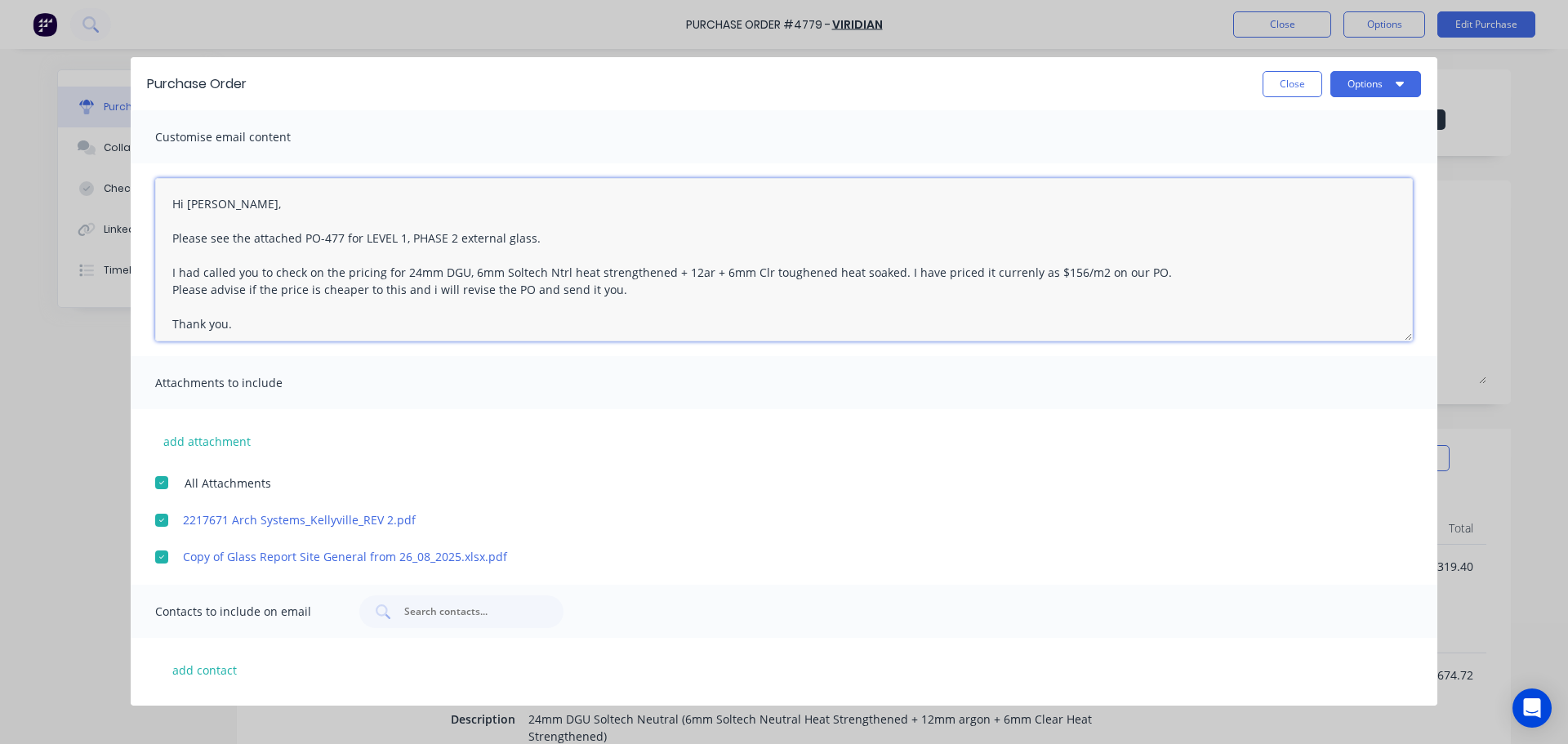
click at [663, 272] on textarea "Hi Mick, Please see the attached PO-477 for LEVEL 1, PHASE 2 external glass. I …" at bounding box center [784, 259] width 1257 height 163
click at [1000, 272] on textarea "Hi Mick, Please see the attached PO-477 for LEVEL 1, PHASE 2 external glass. I …" at bounding box center [784, 259] width 1257 height 163
click at [1012, 274] on textarea "Hi Mick, Please see the attached PO-477 for LEVEL 1, PHASE 2 external glass. I …" at bounding box center [784, 259] width 1257 height 163
click at [913, 275] on textarea "Hi Mick, Please see the attached PO-477 for LEVEL 1, PHASE 2 external glass. I …" at bounding box center [784, 259] width 1257 height 163
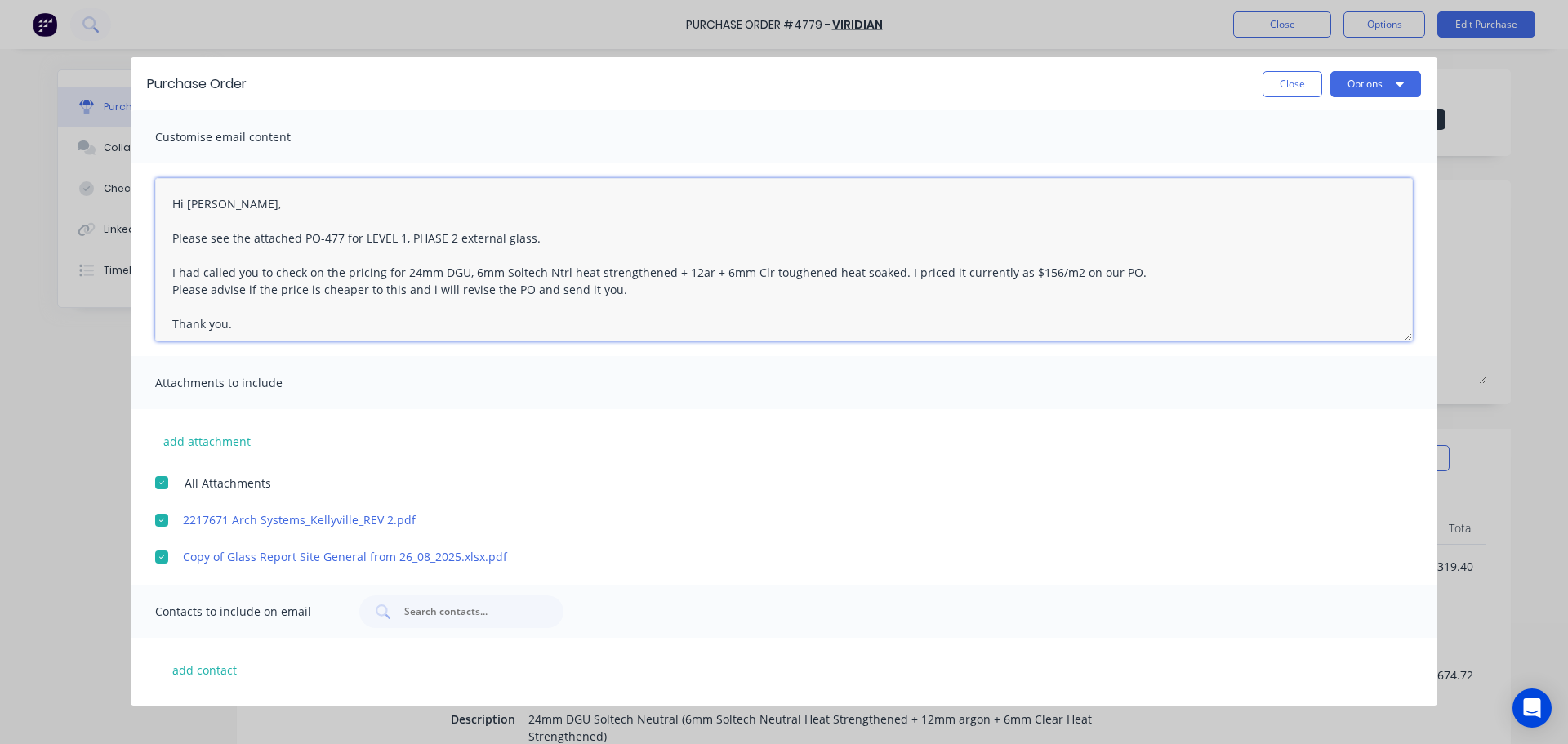
drag, startPoint x: 1055, startPoint y: 271, endPoint x: 1087, endPoint y: 274, distance: 32.1
click at [1056, 271] on textarea "Hi Mick, Please see the attached PO-477 for LEVEL 1, PHASE 2 external glass. I …" at bounding box center [784, 259] width 1257 height 163
click at [370, 294] on textarea "Hi Mick, Please see the attached PO-477 for LEVEL 1, PHASE 2 external glass. I …" at bounding box center [784, 259] width 1257 height 163
drag, startPoint x: 659, startPoint y: 292, endPoint x: 559, endPoint y: 294, distance: 100.0
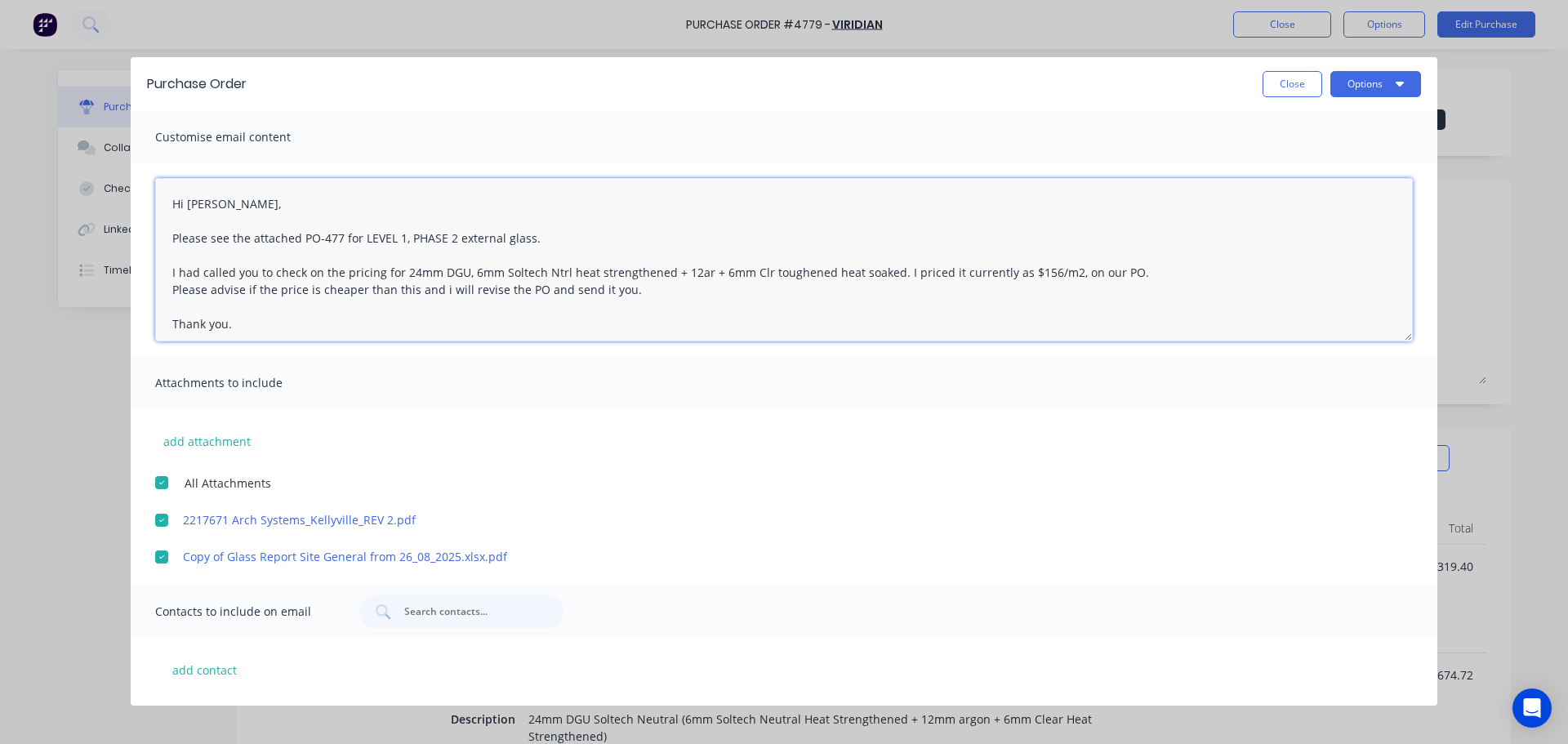
click at [559, 294] on textarea "Hi Mick, Please see the attached PO-477 for LEVEL 1, PHASE 2 external glass. I …" at bounding box center [784, 259] width 1257 height 163
click at [559, 285] on textarea "Hi Mick, Please see the attached PO-477 for LEVEL 1, PHASE 2 external glass. I …" at bounding box center [784, 259] width 1257 height 163
click at [652, 296] on textarea "Hi Mick, Please see the attached PO-477 for LEVEL 1, PHASE 2 external glass. I …" at bounding box center [784, 259] width 1257 height 163
click at [439, 287] on textarea "Hi Mick, Please see the attached PO-477 for LEVEL 1, PHASE 2 external glass. I …" at bounding box center [784, 259] width 1257 height 163
click at [529, 235] on textarea "Hi Mick, Please see the attached PO-477 for LEVEL 1, PHASE 2 external glass. I …" at bounding box center [784, 259] width 1257 height 163
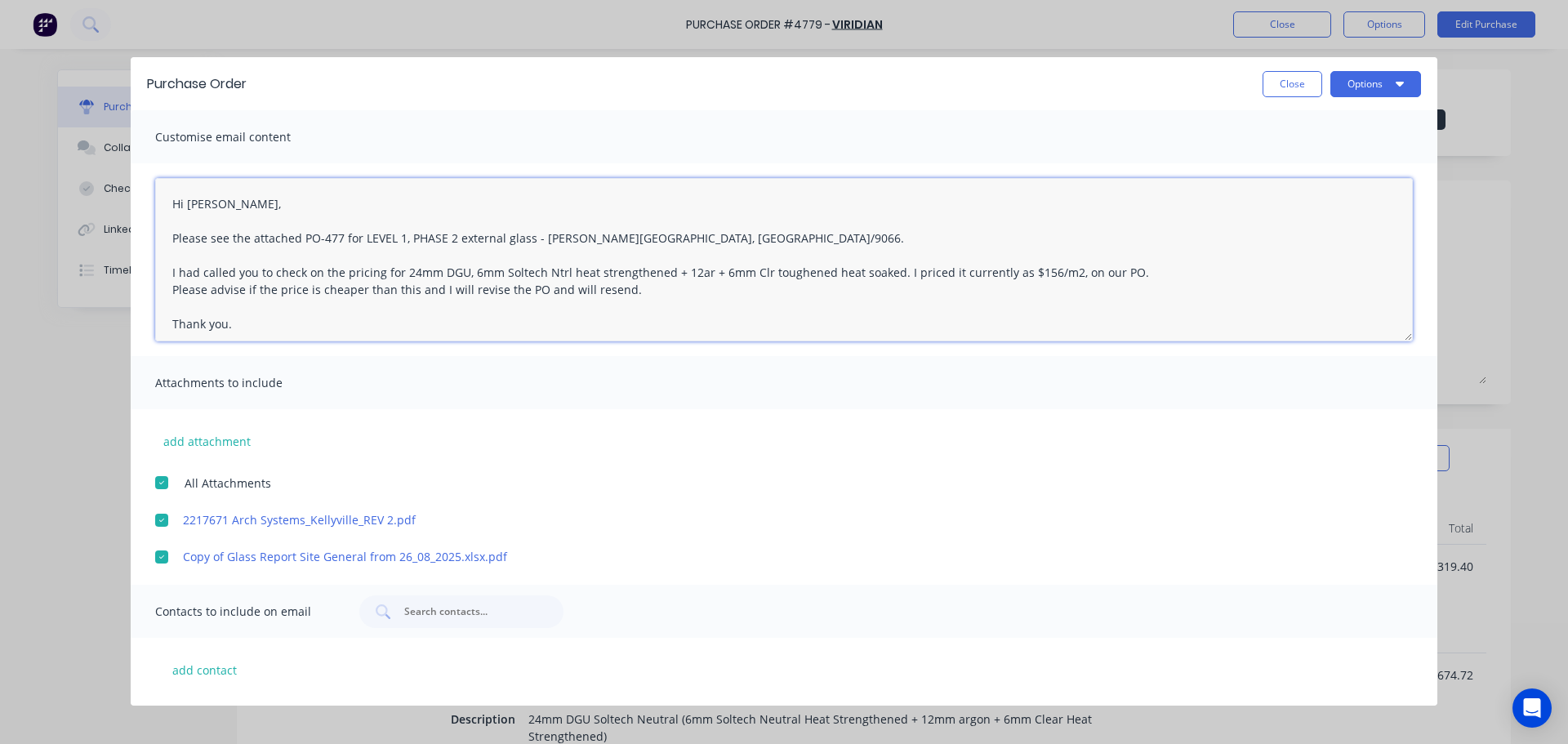
click at [433, 289] on textarea "Hi Mick, Please see the attached PO-477 for LEVEL 1, PHASE 2 external glass - W…" at bounding box center [784, 259] width 1257 height 163
click at [431, 289] on textarea "Hi Mick, Please see the attached PO-477 for LEVEL 1, PHASE 2 external glass - W…" at bounding box center [784, 259] width 1257 height 163
click at [423, 286] on textarea "Hi Mick, Please see the attached PO-477 for LEVEL 1, PHASE 2 external glass - W…" at bounding box center [784, 259] width 1257 height 163
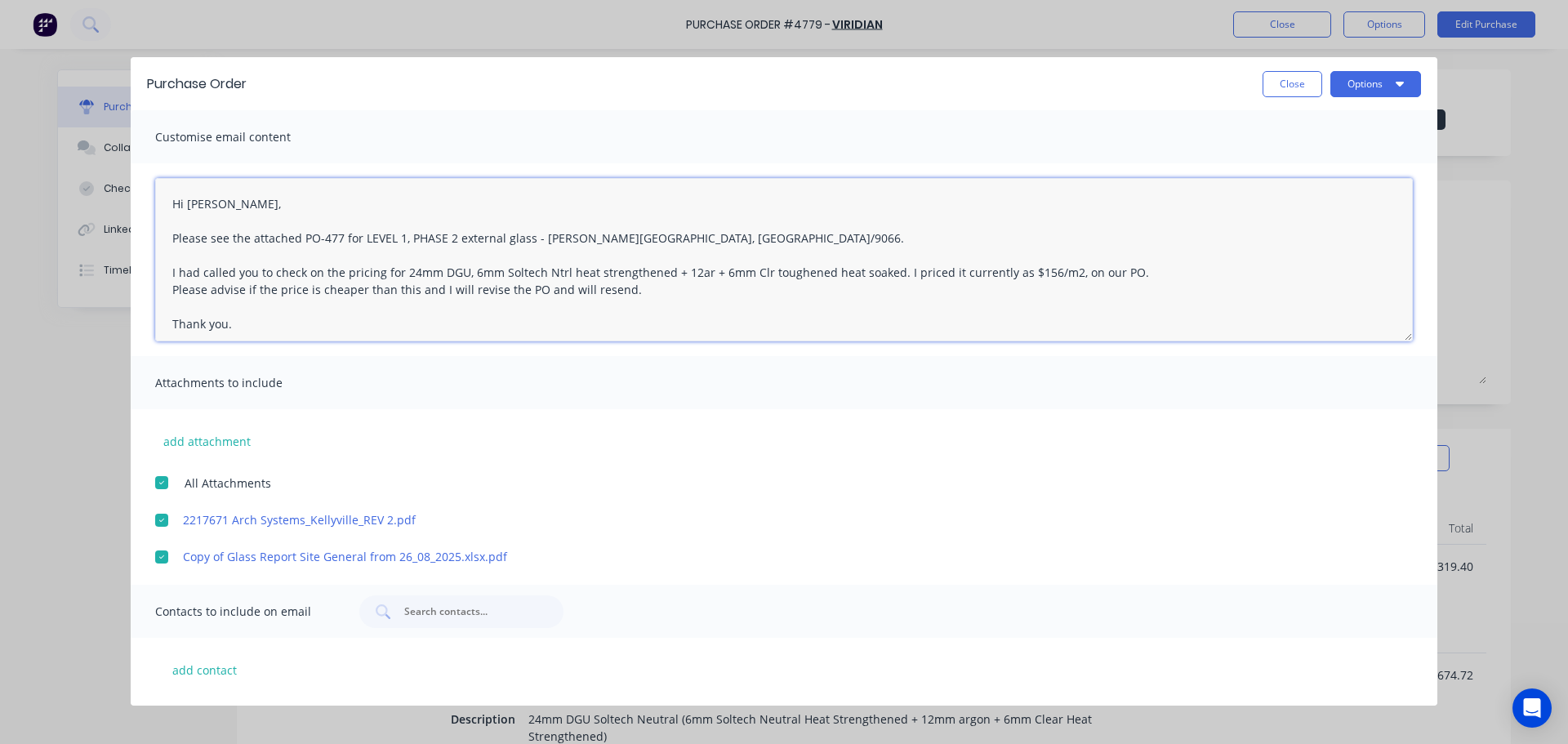
click at [423, 286] on textarea "Hi Mick, Please see the attached PO-477 for LEVEL 1, PHASE 2 external glass - W…" at bounding box center [784, 259] width 1257 height 163
click at [546, 291] on textarea "Hi Mick, Please see the attached PO-477 for LEVEL 1, PHASE 2 external glass - W…" at bounding box center [784, 259] width 1257 height 163
click at [575, 288] on textarea "Hi Mick, Please see the attached PO-477 for LEVEL 1, PHASE 2 external glass - W…" at bounding box center [784, 259] width 1257 height 163
click at [441, 288] on textarea "Hi Mick, Please see the attached PO-477 for LEVEL 1, PHASE 2 external glass - W…" at bounding box center [784, 259] width 1257 height 163
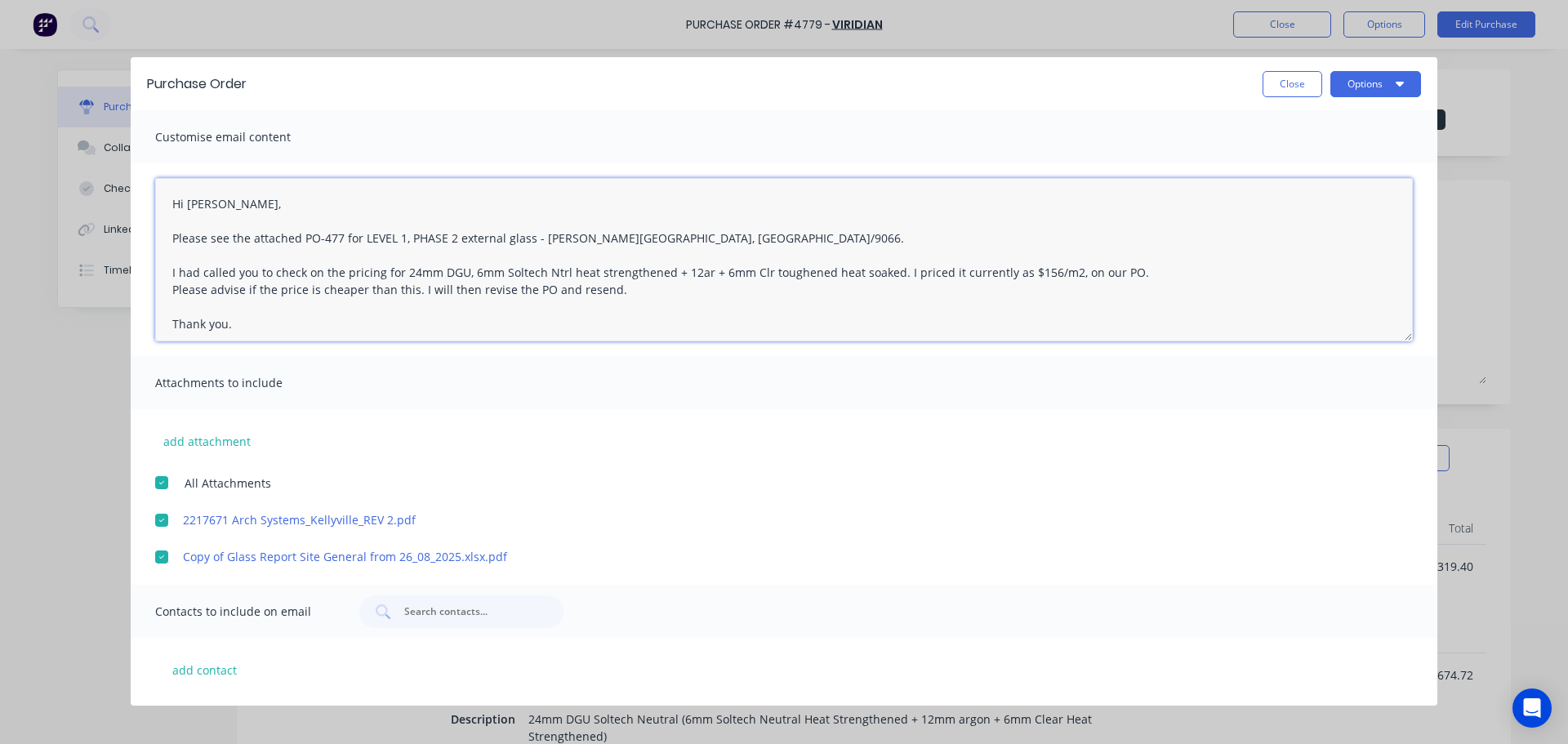
click at [789, 299] on textarea "Hi Mick, Please see the attached PO-477 for LEVEL 1, PHASE 2 external glass - W…" at bounding box center [784, 259] width 1257 height 163
click at [1366, 85] on button "Options" at bounding box center [1375, 84] width 91 height 26
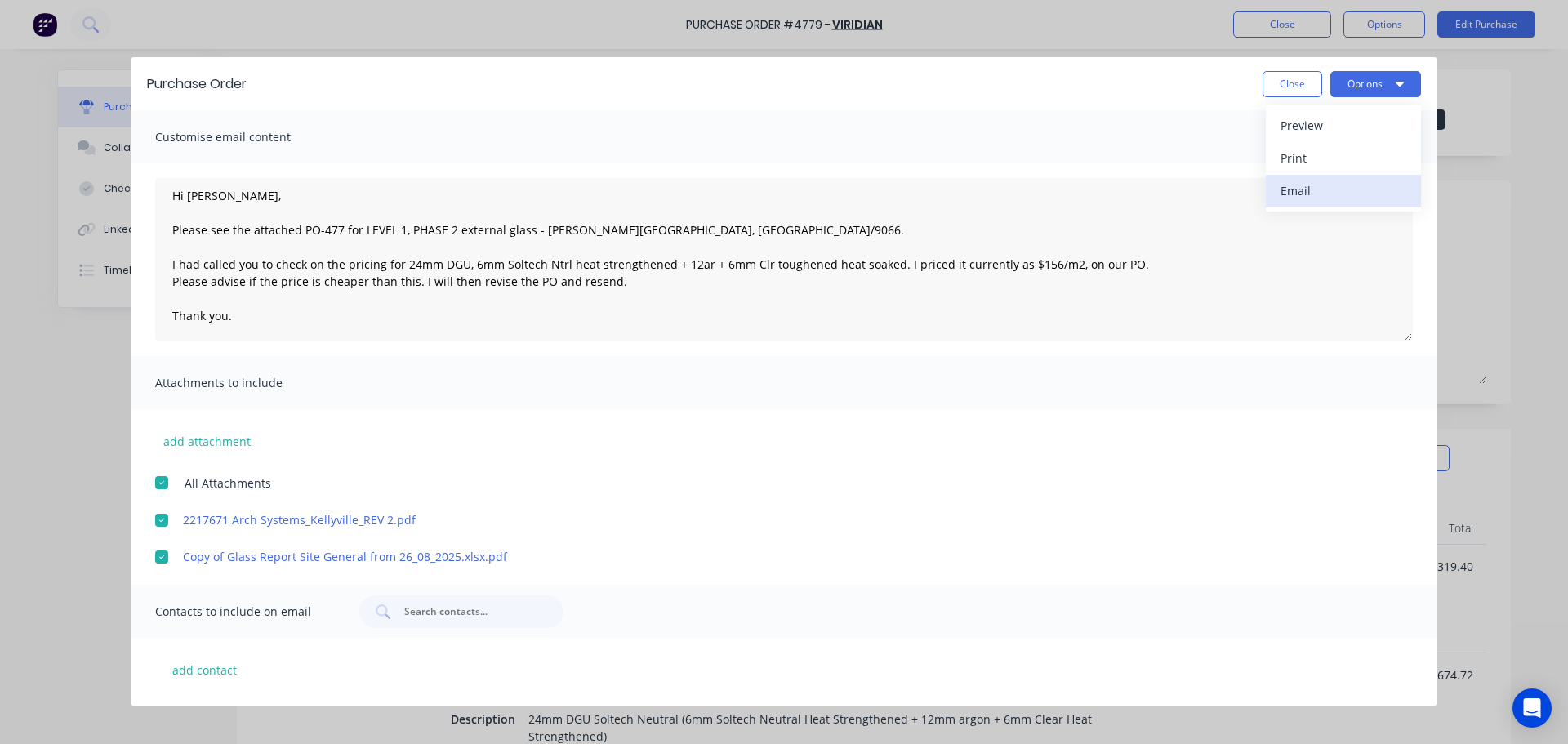
click at [1332, 180] on div "Email" at bounding box center [1343, 190] width 126 height 24
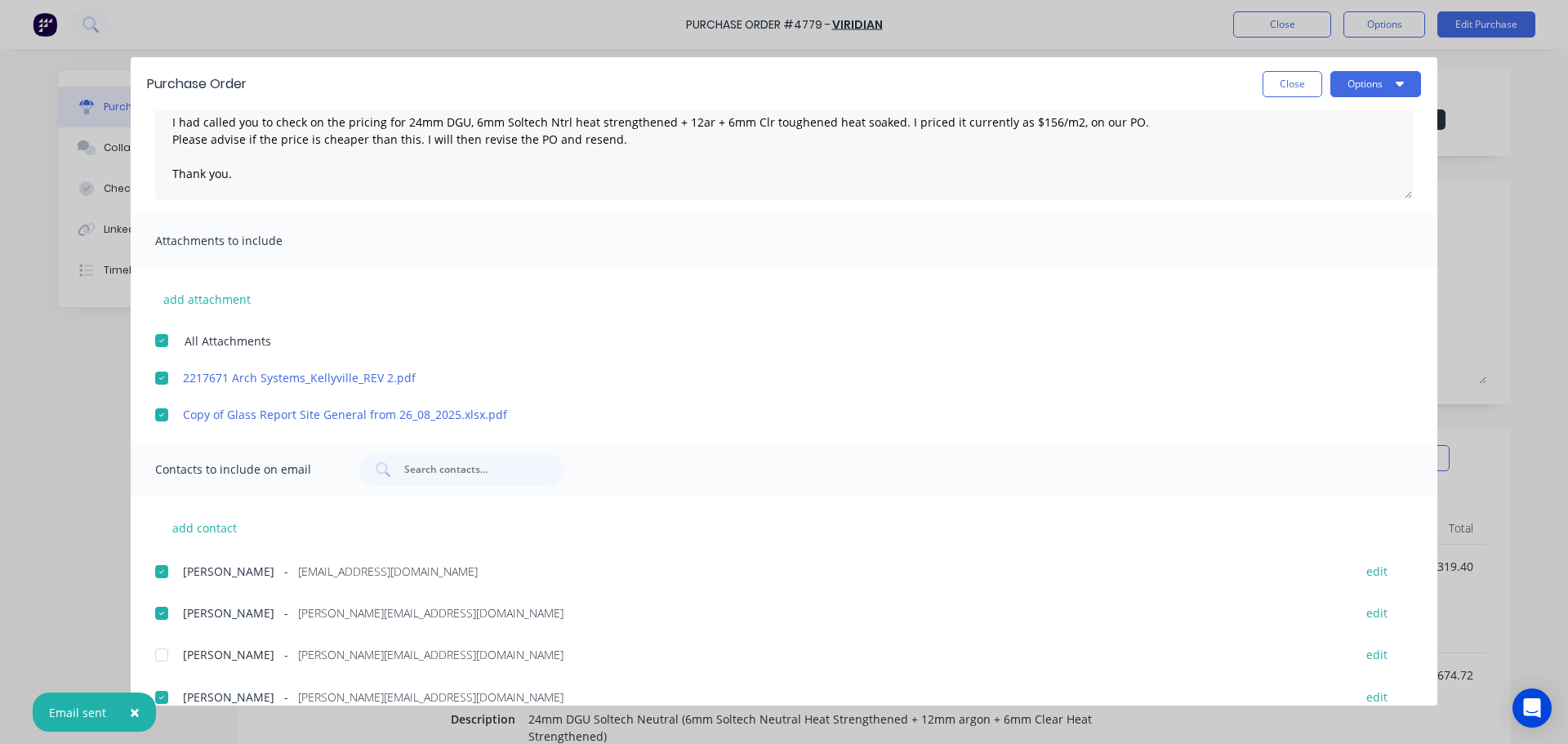
scroll to position [290, 0]
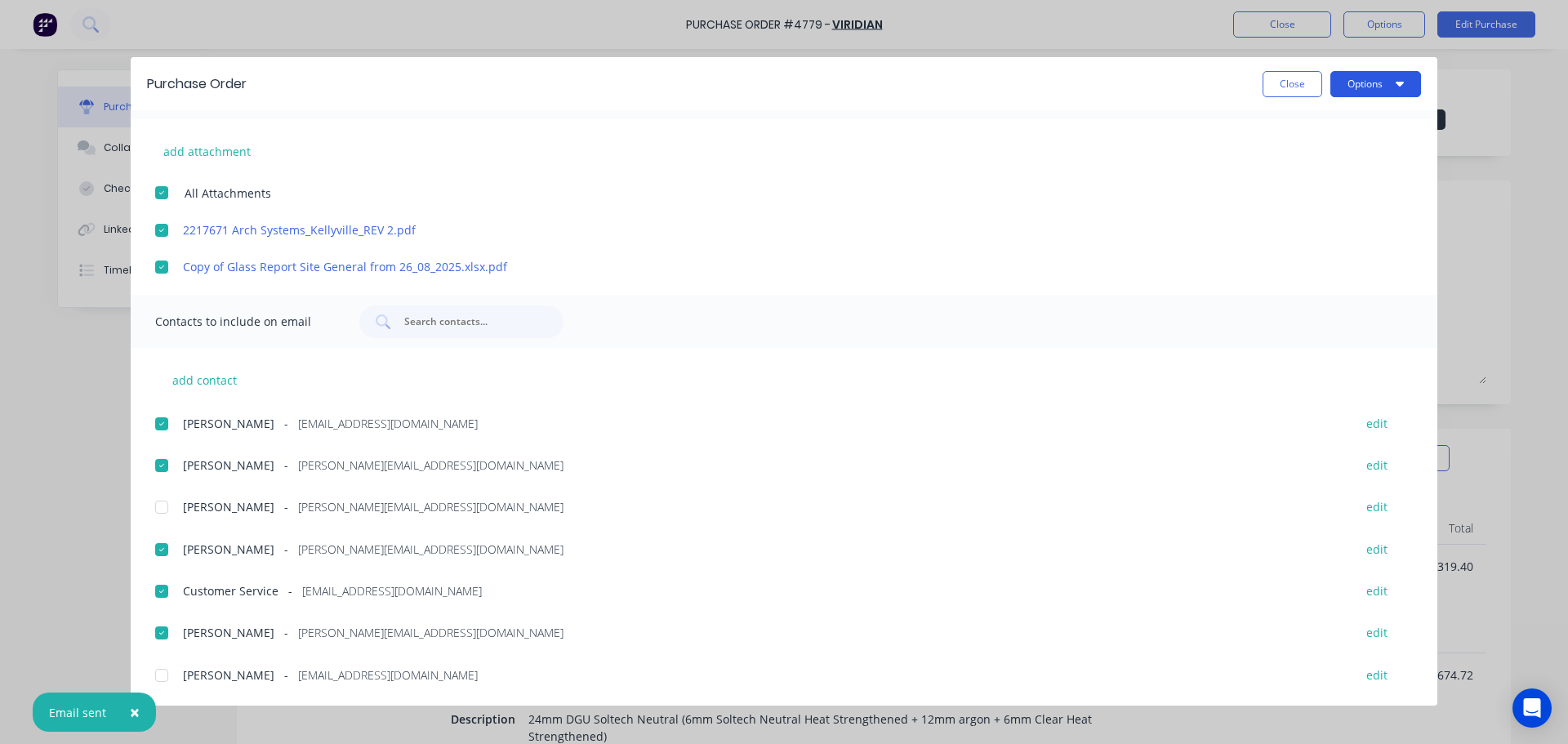
click at [1383, 85] on button "Options" at bounding box center [1375, 84] width 91 height 26
click at [1326, 162] on div "Print" at bounding box center [1343, 158] width 126 height 24
click at [1286, 79] on button "Close" at bounding box center [1292, 84] width 60 height 26
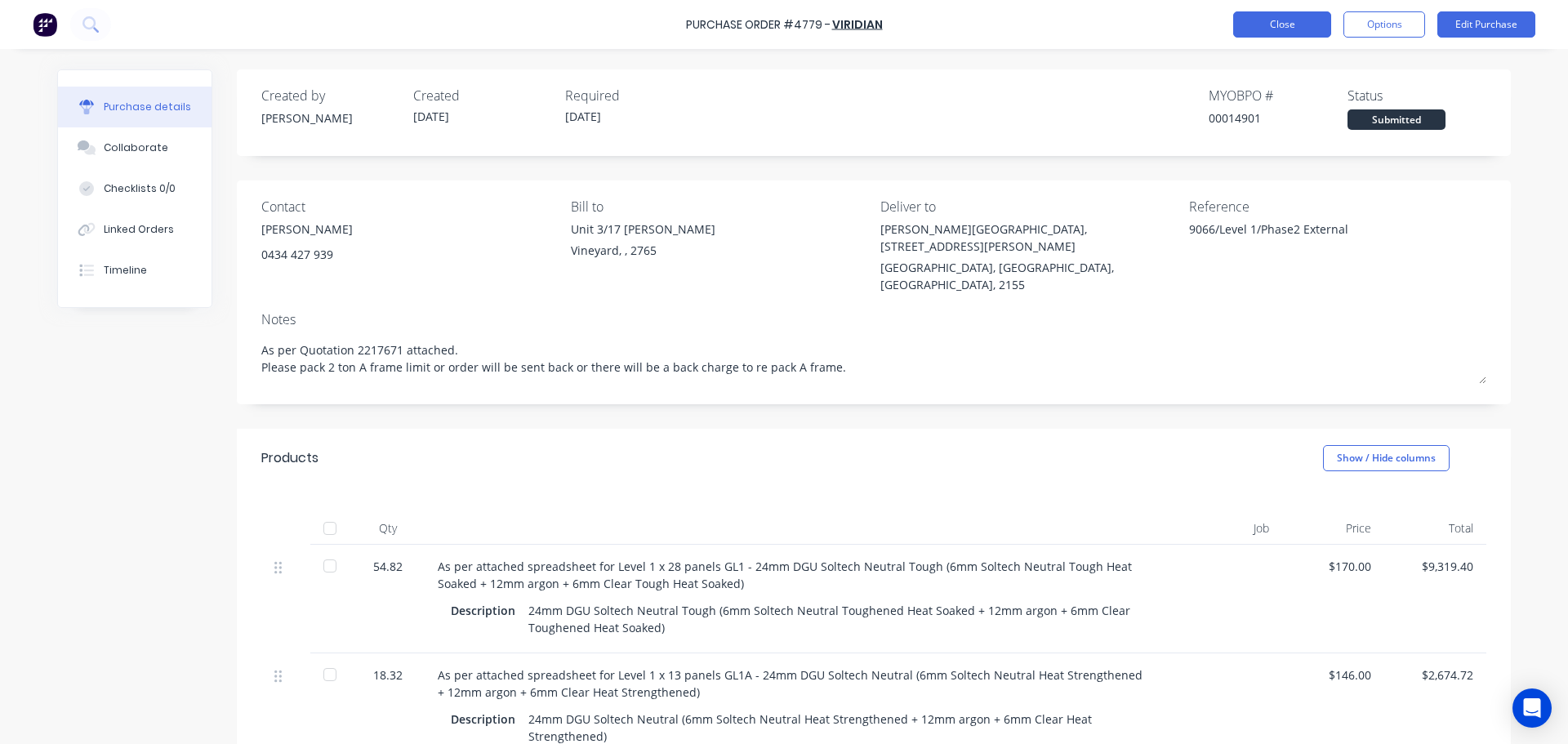
click at [1278, 31] on button "Close" at bounding box center [1282, 24] width 98 height 26
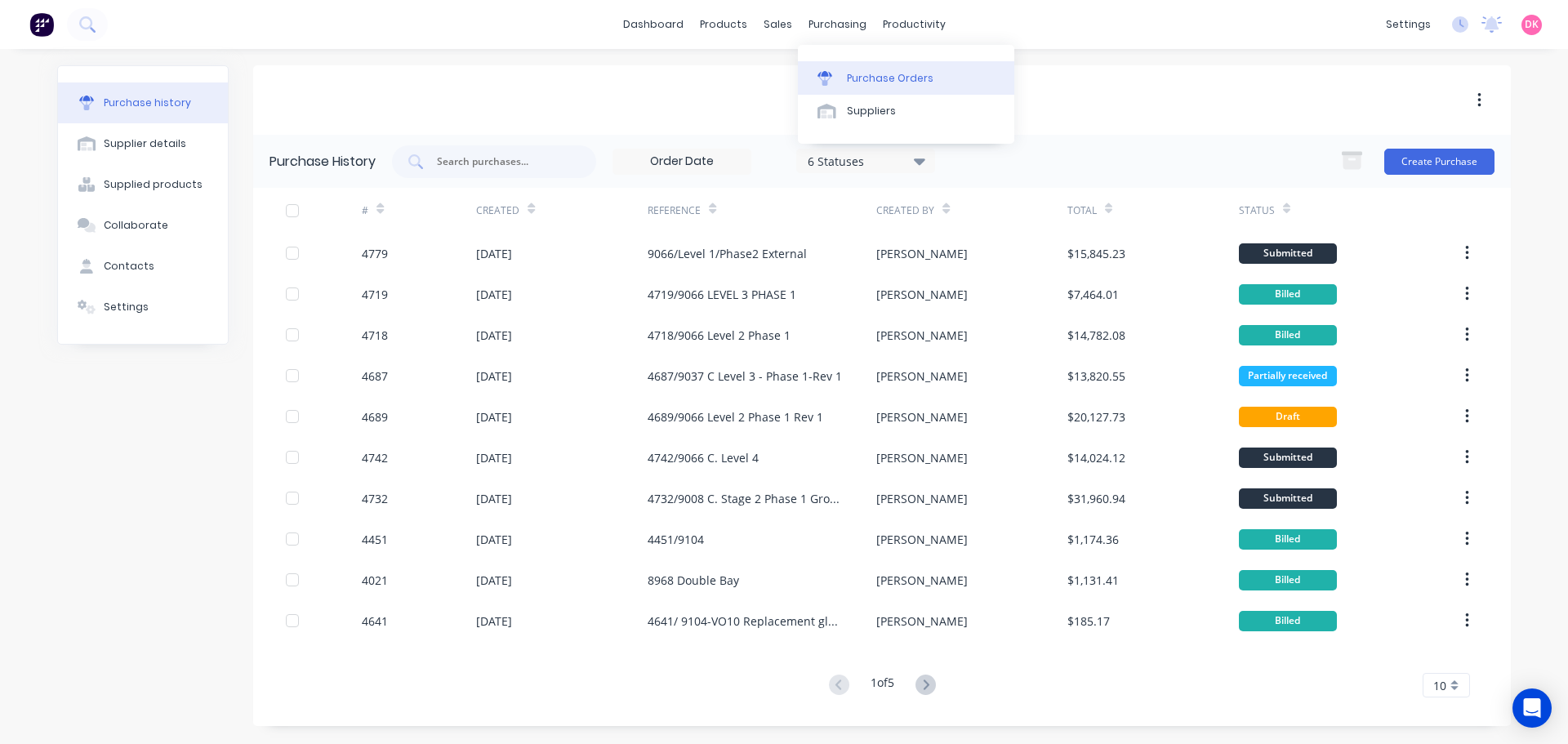
click at [859, 77] on div "Purchase Orders" at bounding box center [889, 78] width 86 height 15
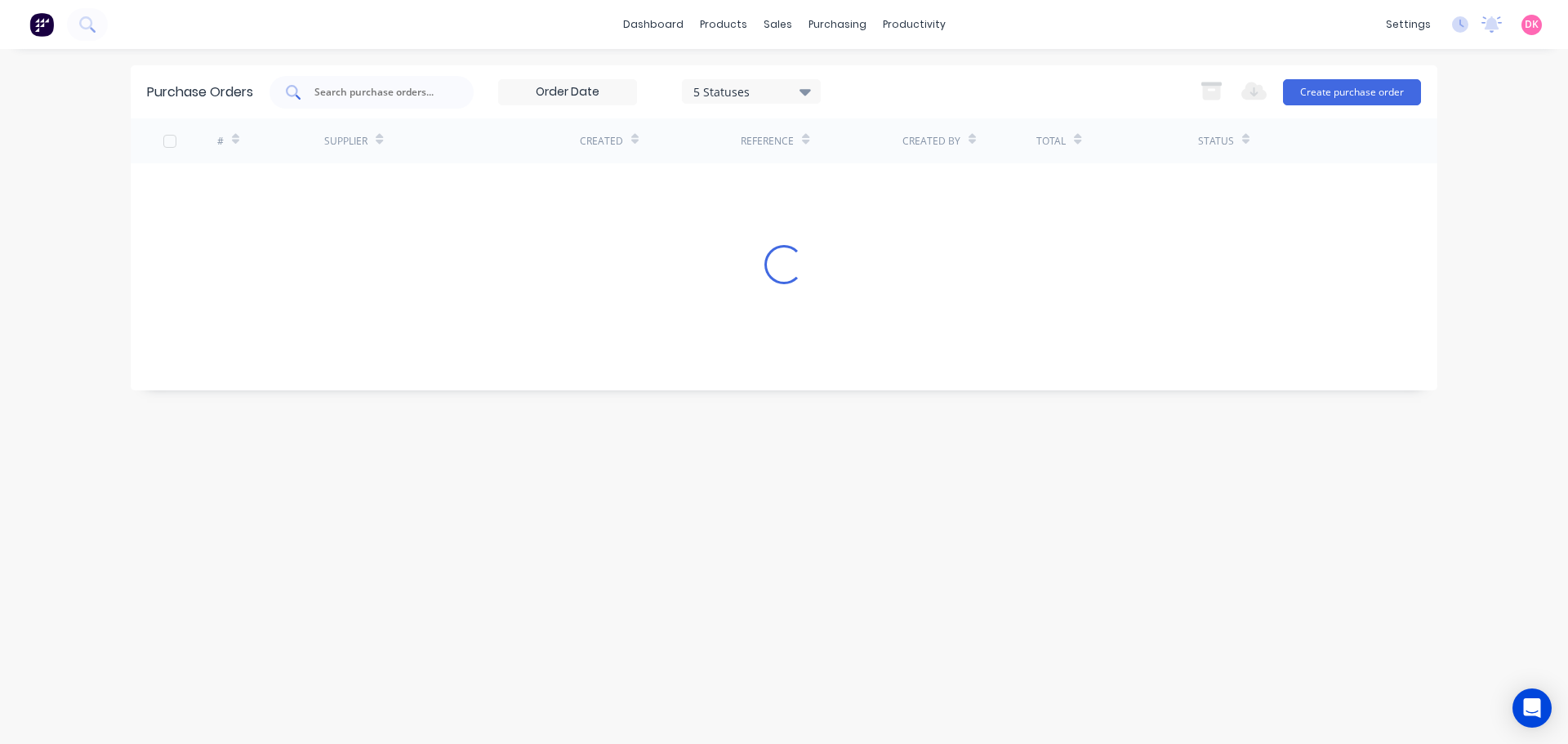
click at [360, 94] on input "text" at bounding box center [380, 91] width 136 height 16
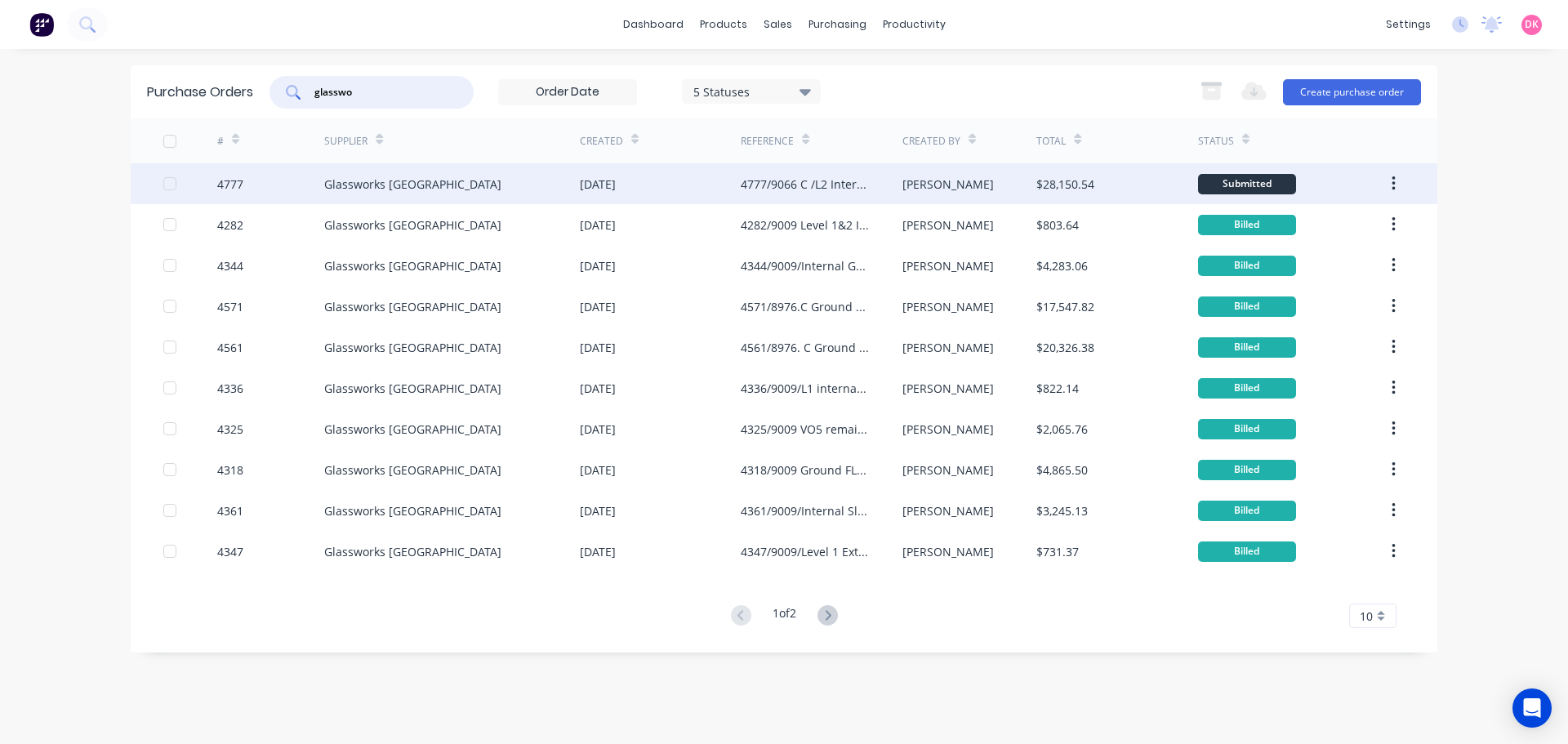
click at [453, 186] on div "Glassworks [GEOGRAPHIC_DATA]" at bounding box center [452, 184] width 255 height 41
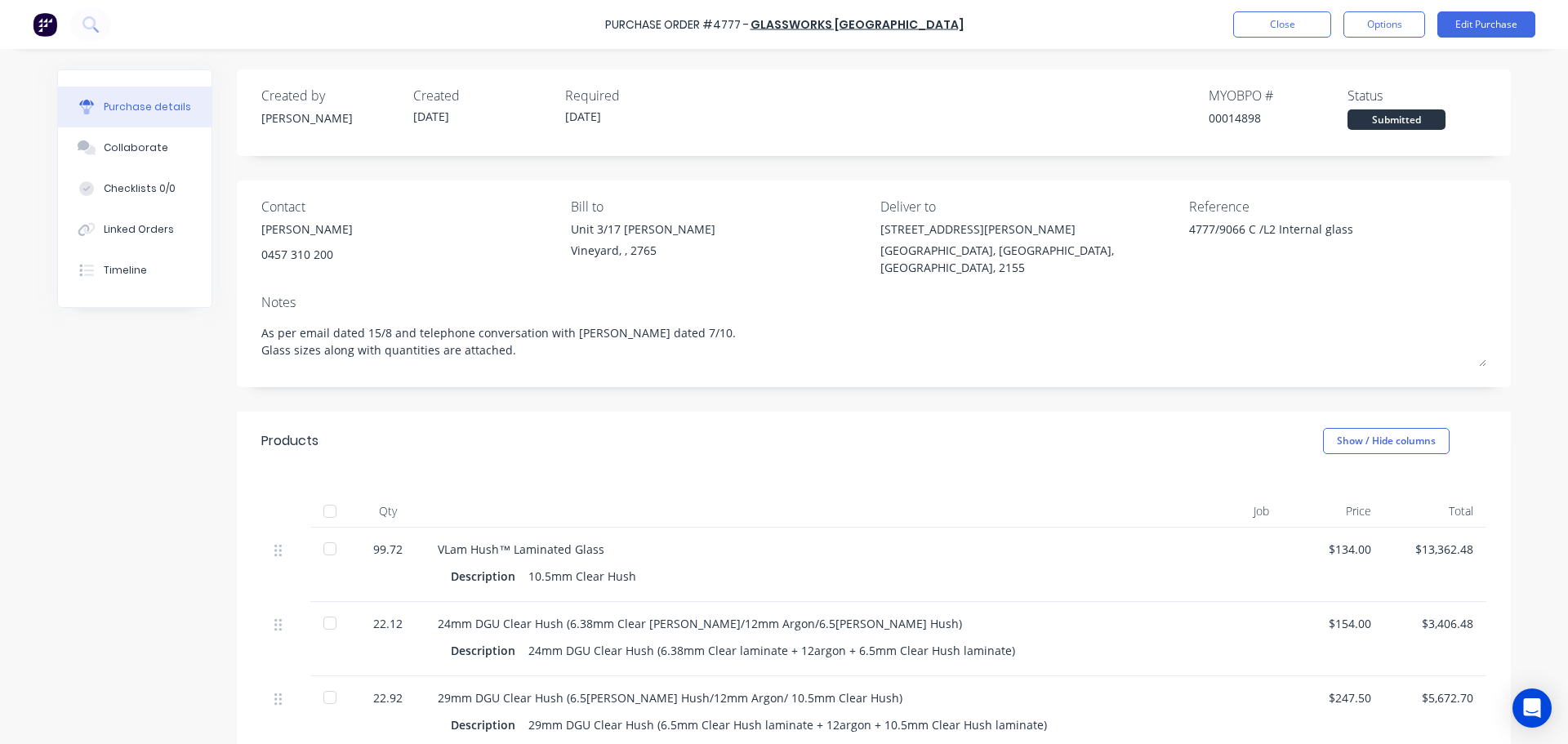
scroll to position [82, 0]
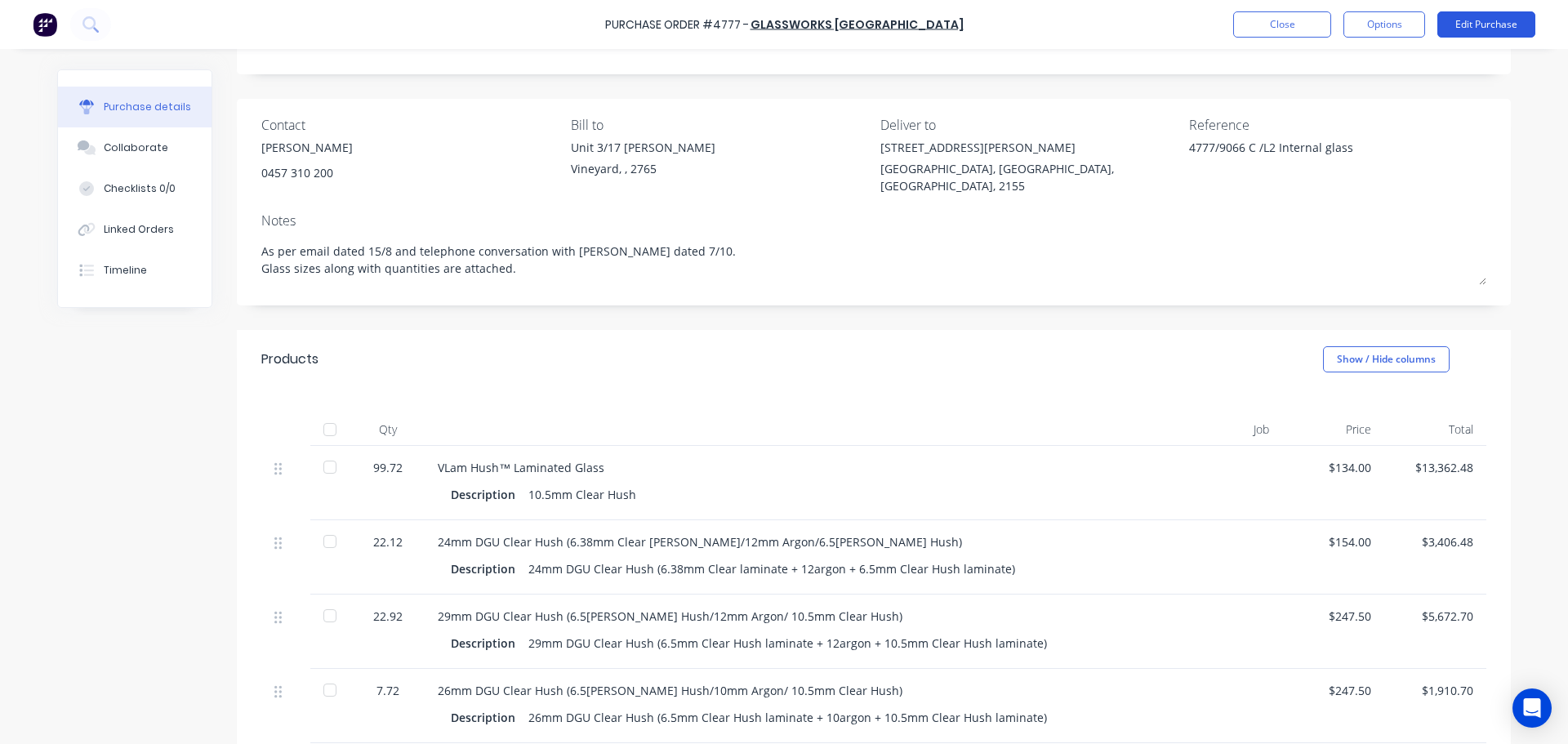
click at [1473, 27] on button "Edit Purchase" at bounding box center [1486, 24] width 98 height 26
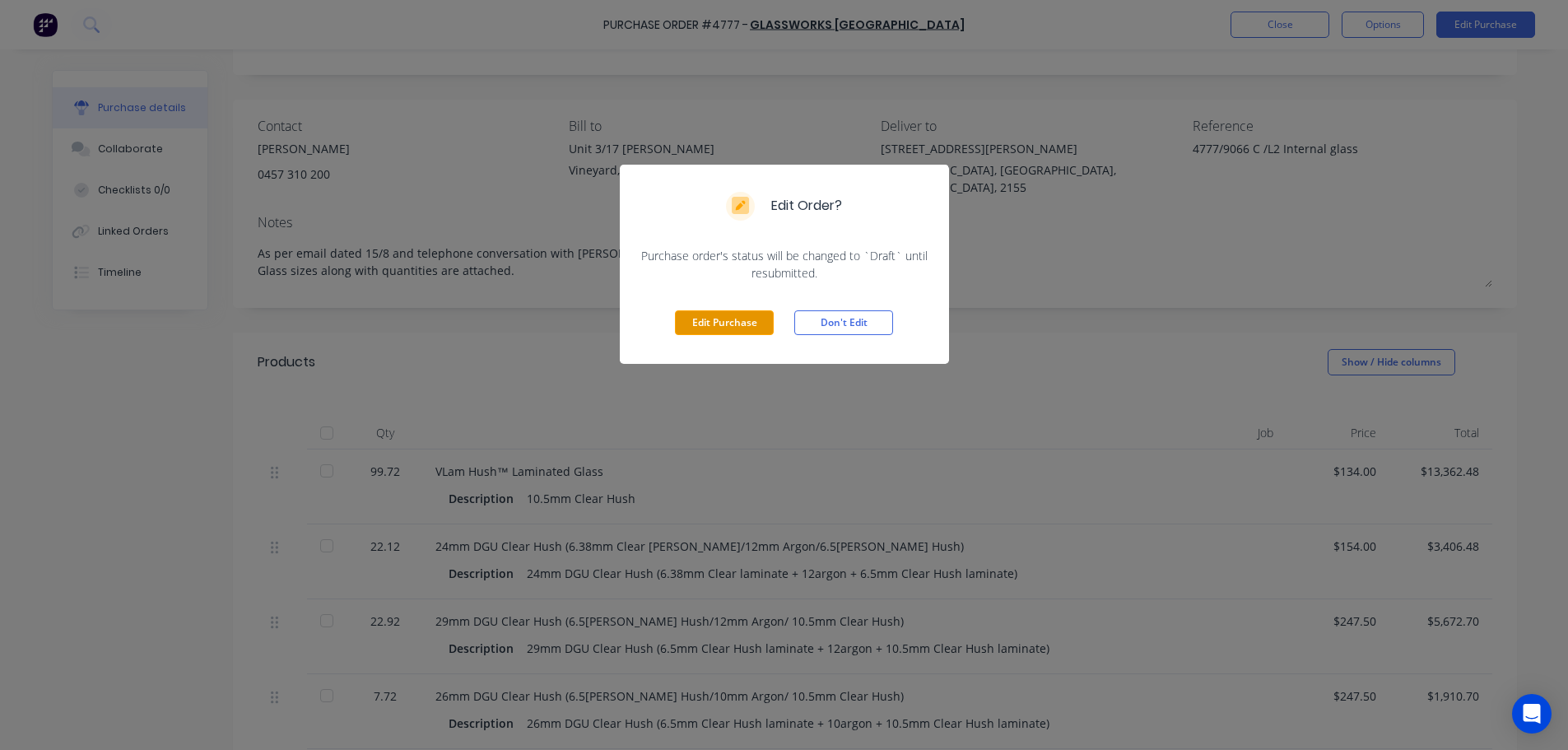
click at [730, 322] on button "Edit Purchase" at bounding box center [724, 322] width 99 height 25
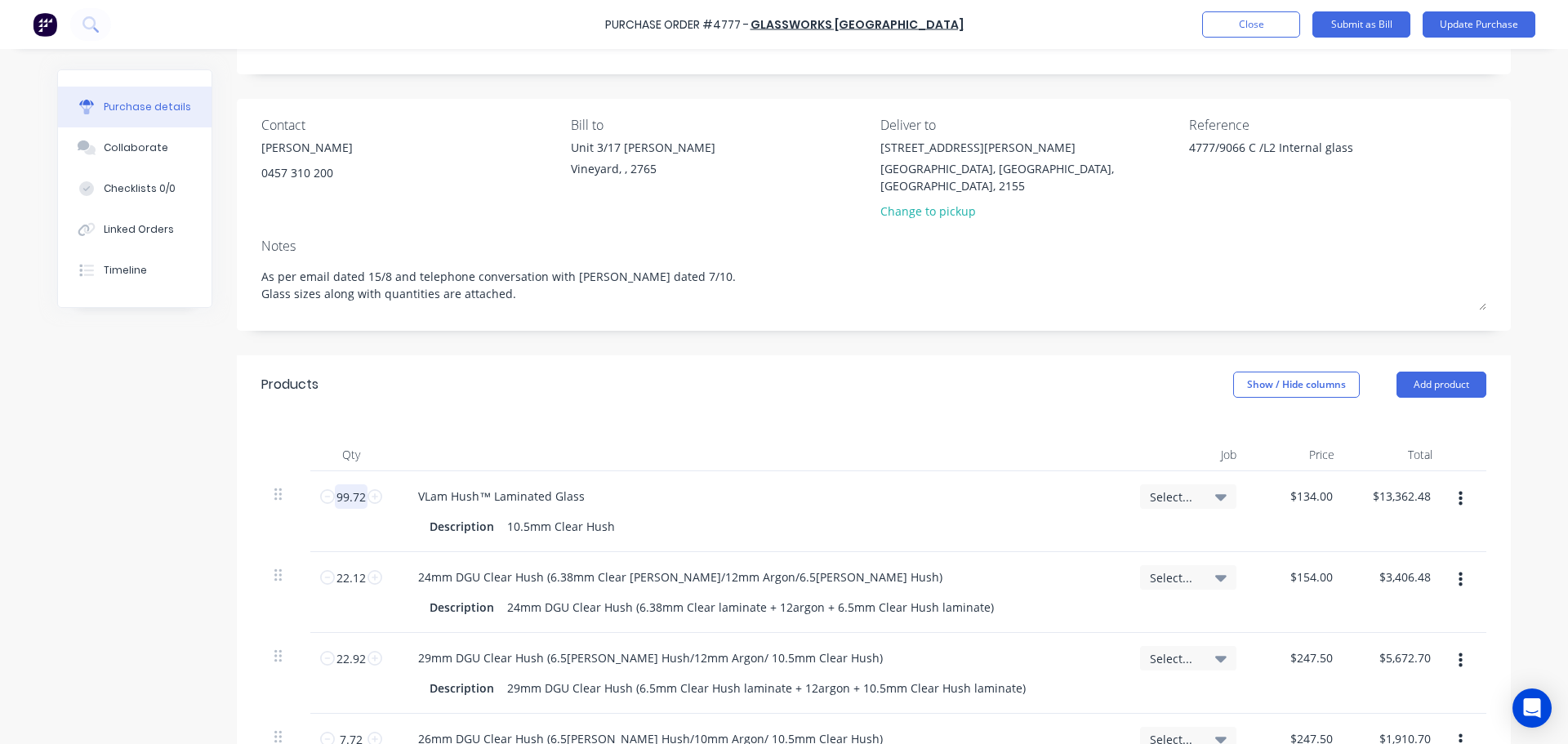
click at [350, 484] on input "99.72" at bounding box center [351, 496] width 32 height 25
click at [145, 520] on div "Created by Charles Created 07/10/25 Required 07/10/25 Status Draft Contact Rick…" at bounding box center [784, 650] width 1454 height 1324
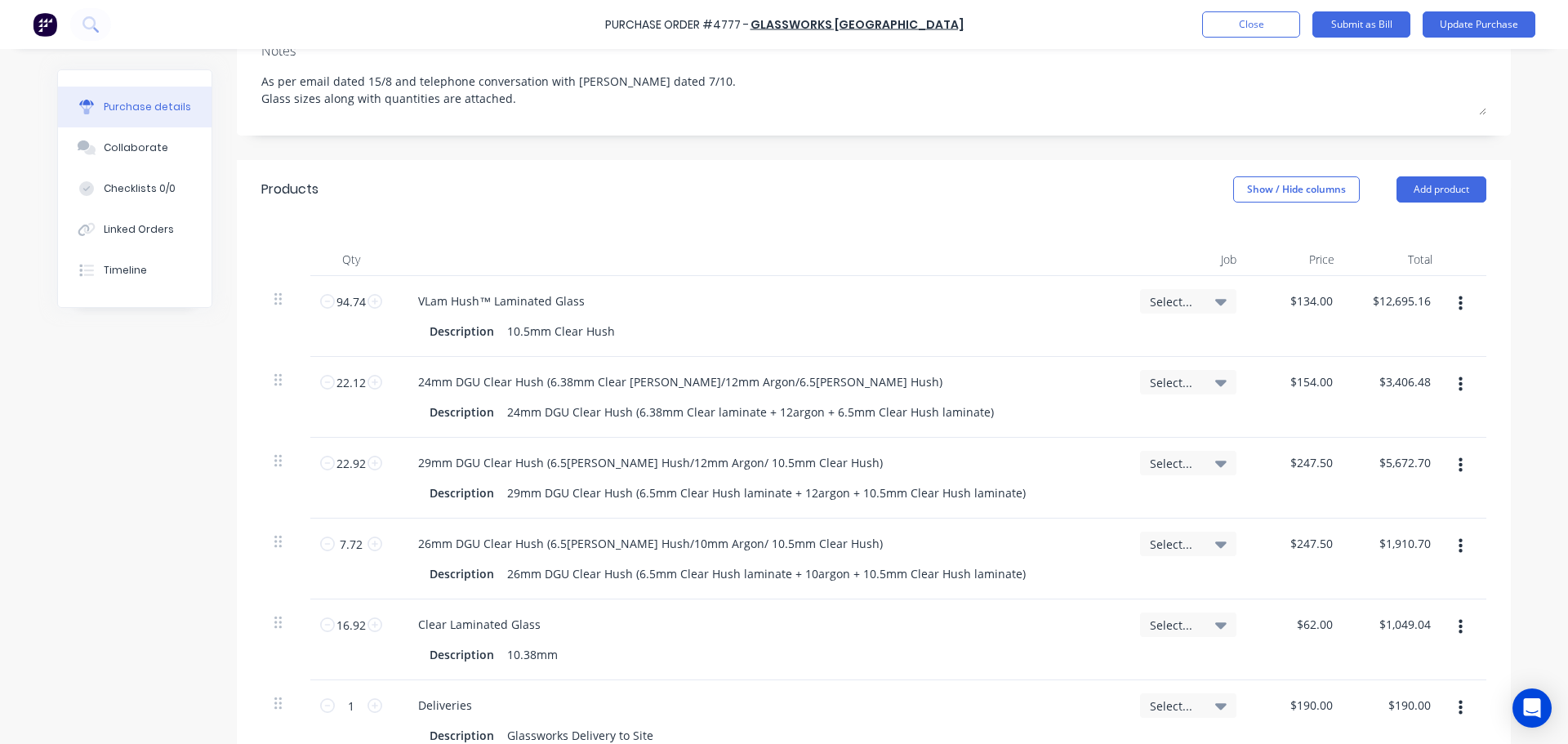
scroll to position [326, 0]
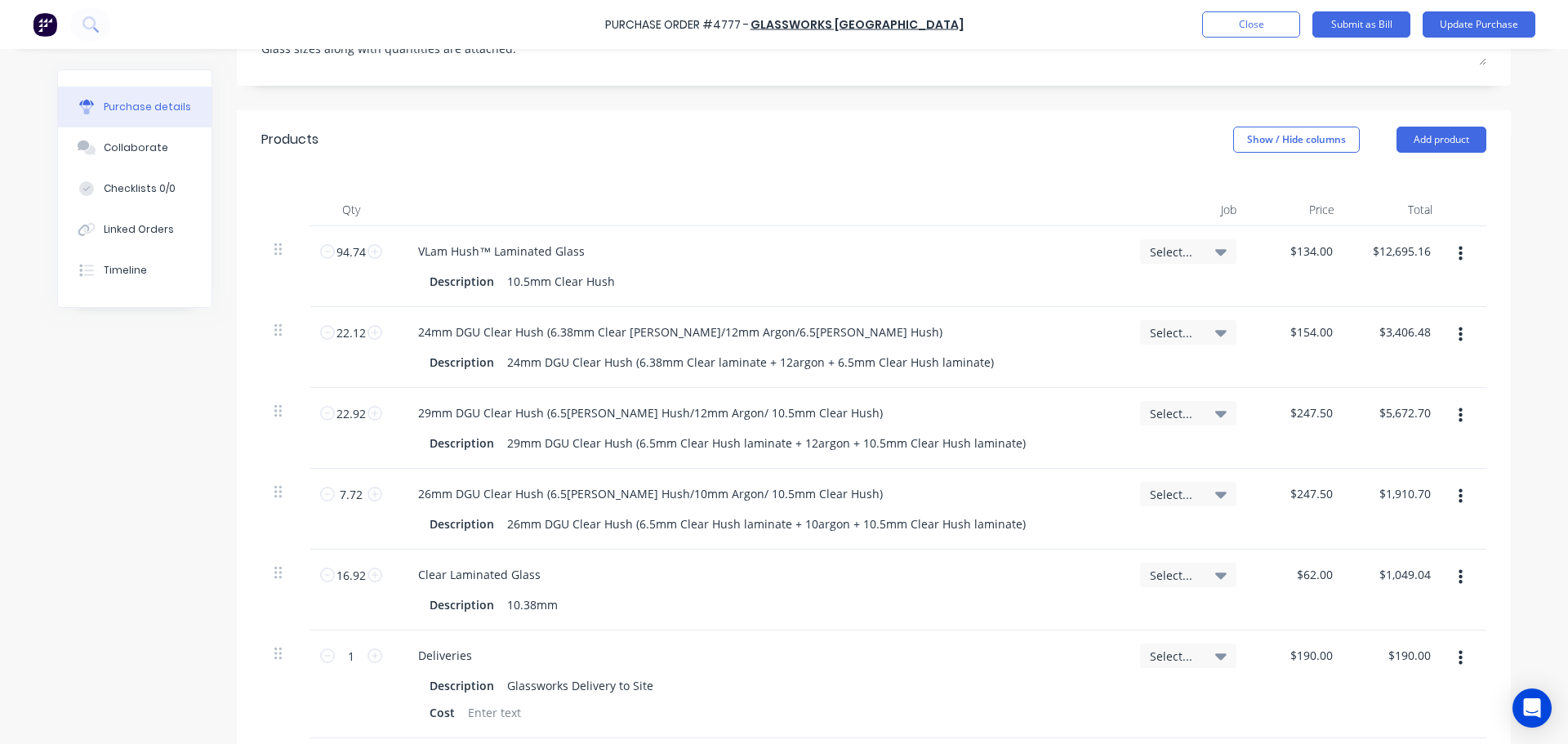
click at [1459, 320] on button "button" at bounding box center [1460, 335] width 38 height 29
click at [1393, 460] on button "Delete" at bounding box center [1410, 476] width 139 height 32
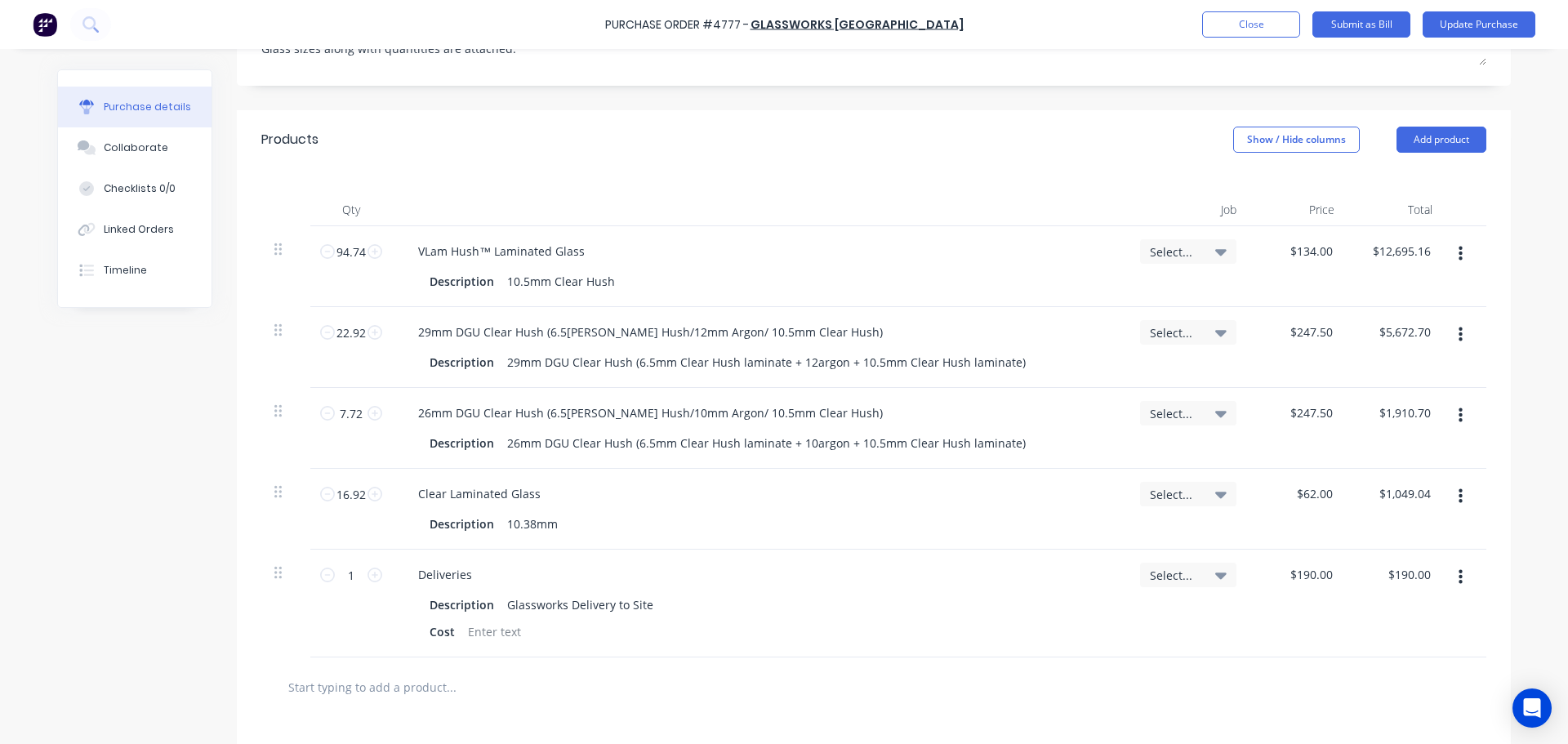
click at [1458, 327] on icon "button" at bounding box center [1460, 334] width 4 height 15
click at [1385, 460] on button "Delete" at bounding box center [1410, 476] width 139 height 32
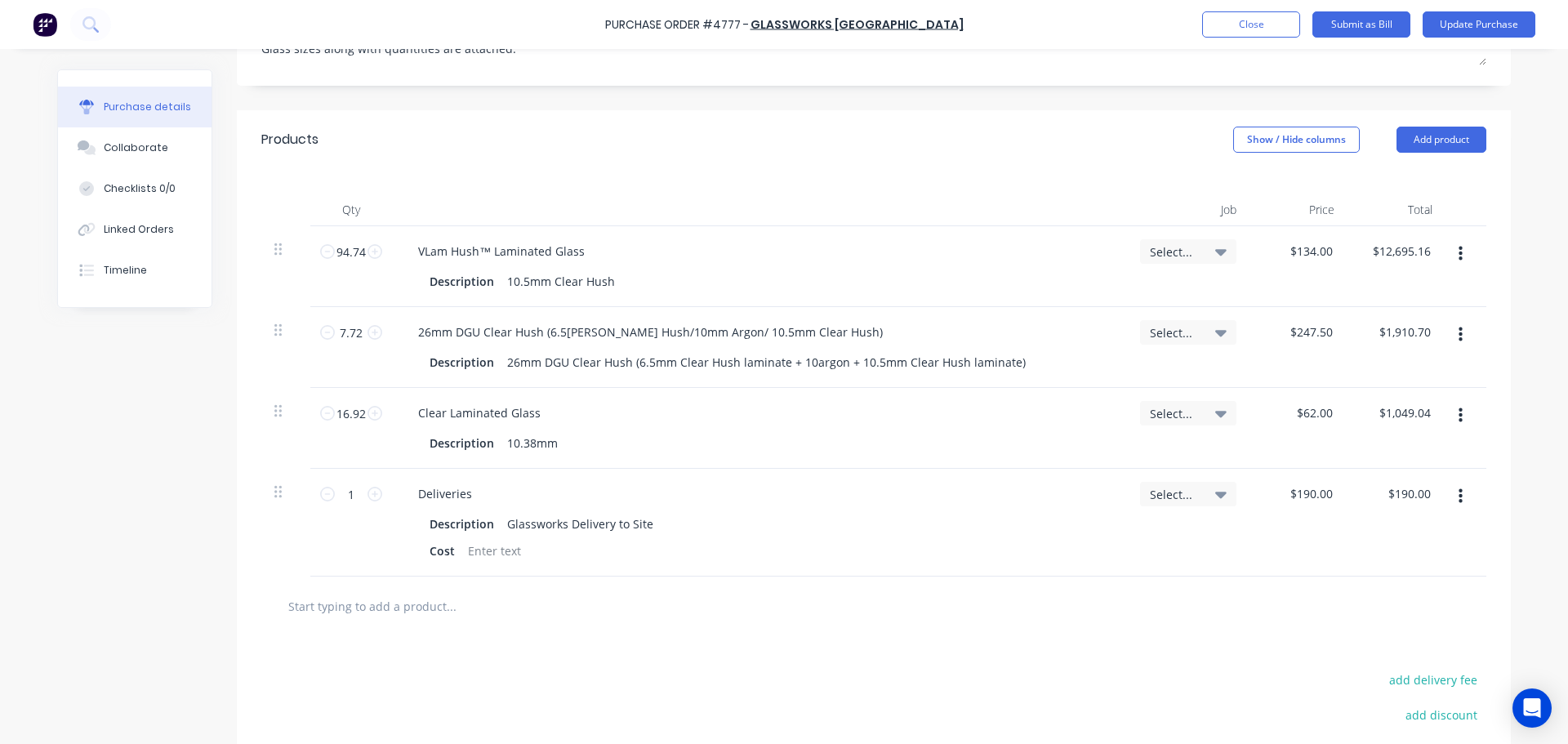
click at [1458, 325] on icon "button" at bounding box center [1460, 334] width 4 height 18
click at [1384, 460] on button "Delete" at bounding box center [1410, 476] width 139 height 32
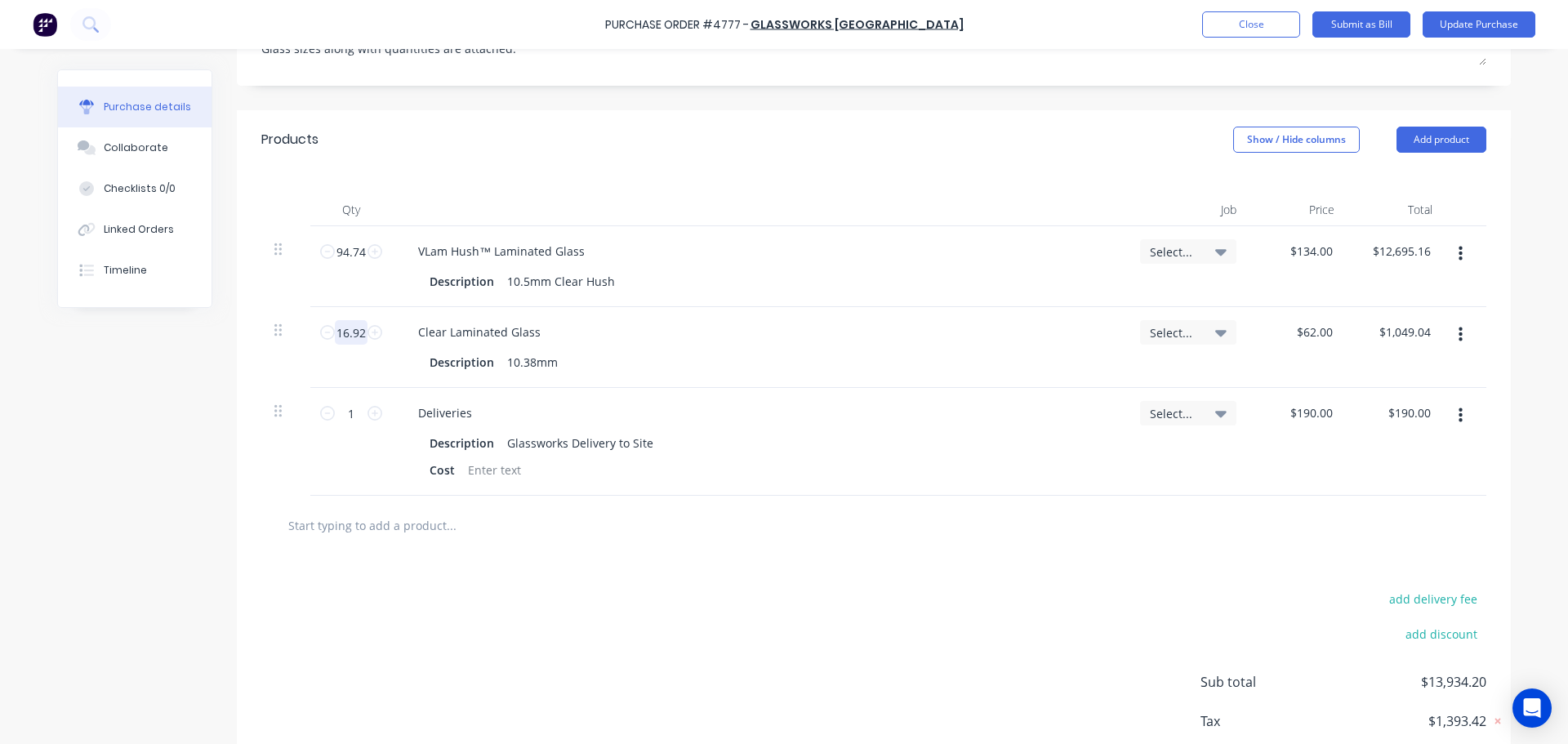
click at [346, 321] on input "16.92" at bounding box center [351, 332] width 32 height 25
click at [926, 431] on div "Description Glassworks Delivery to Site" at bounding box center [756, 443] width 666 height 24
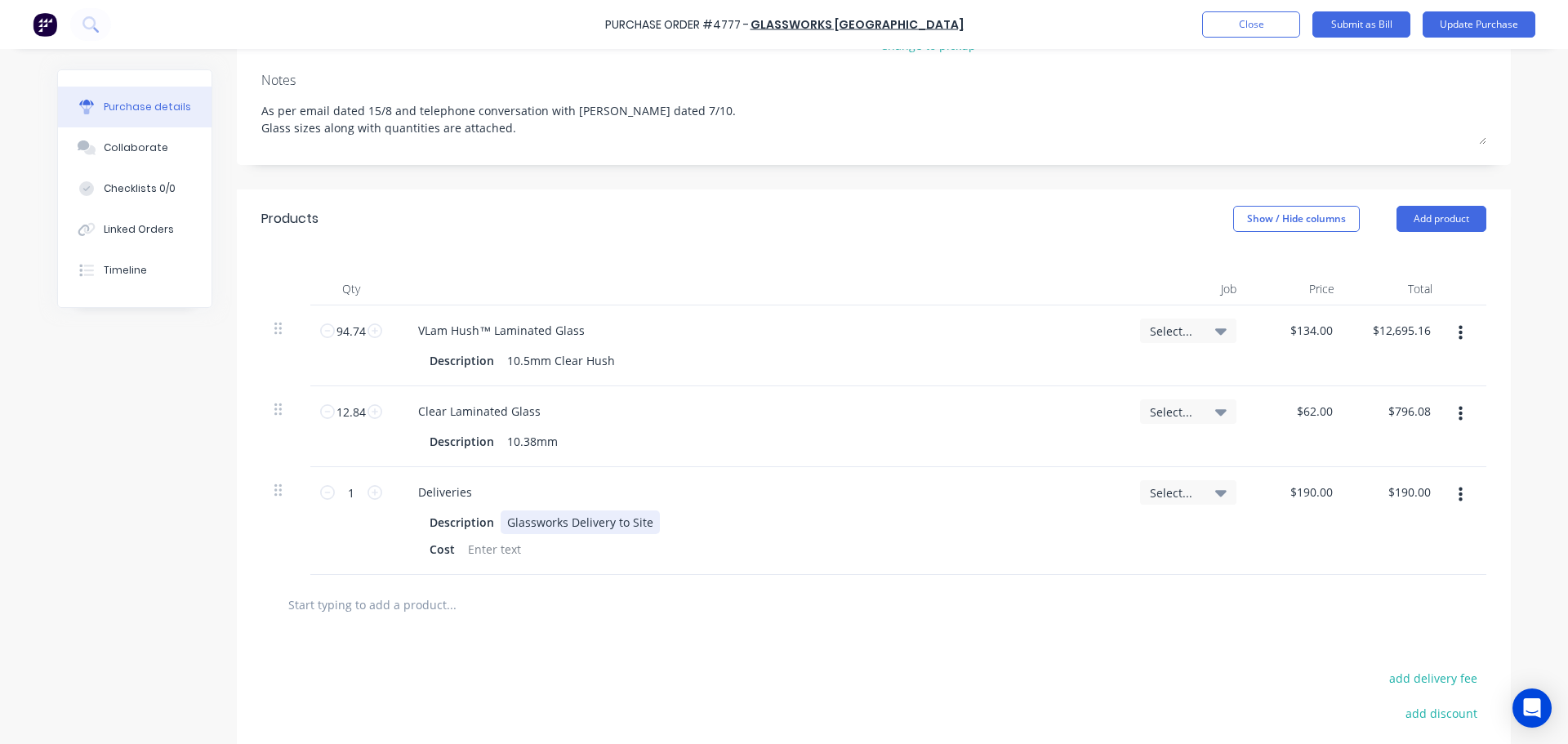
scroll to position [243, 0]
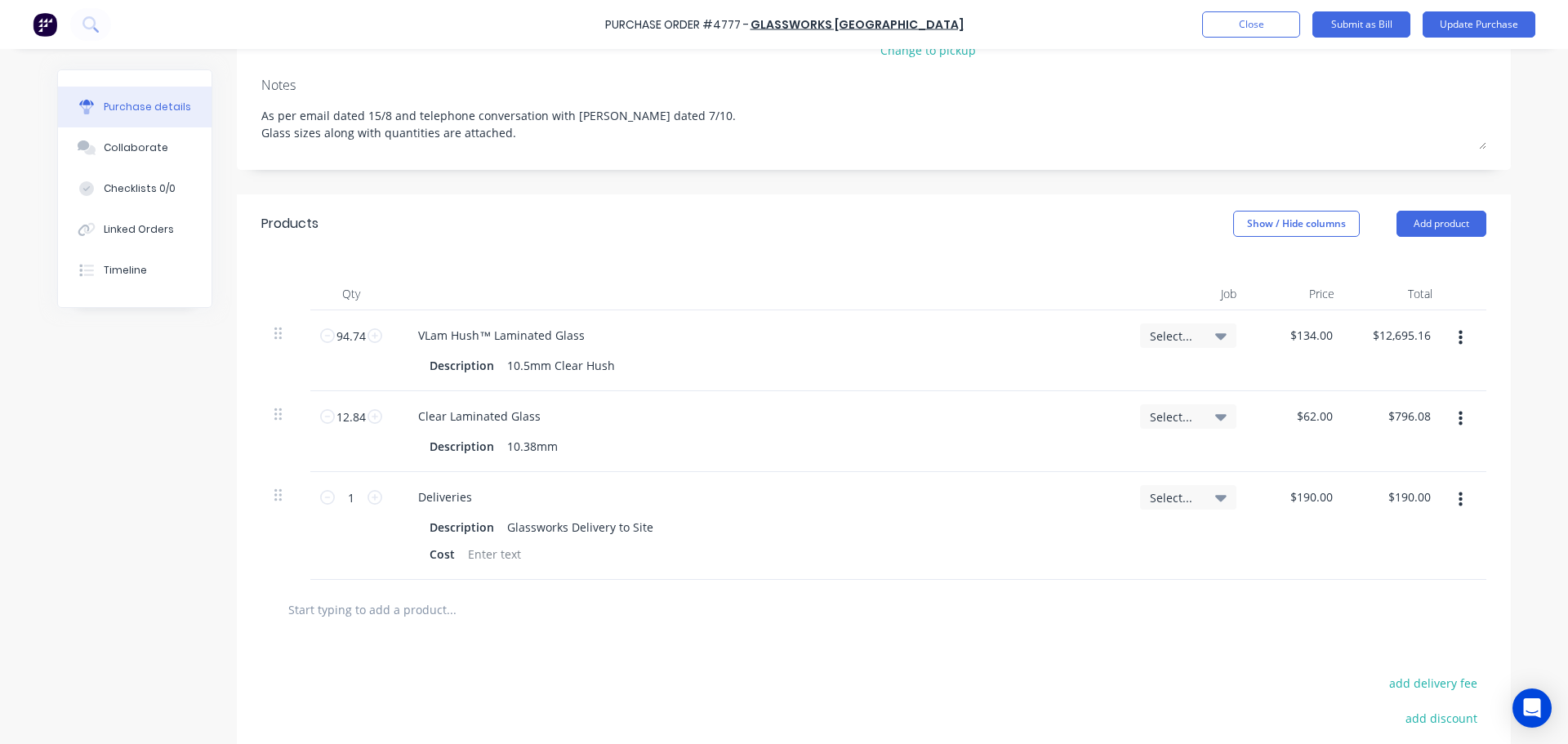
click at [395, 593] on input "text" at bounding box center [451, 609] width 326 height 32
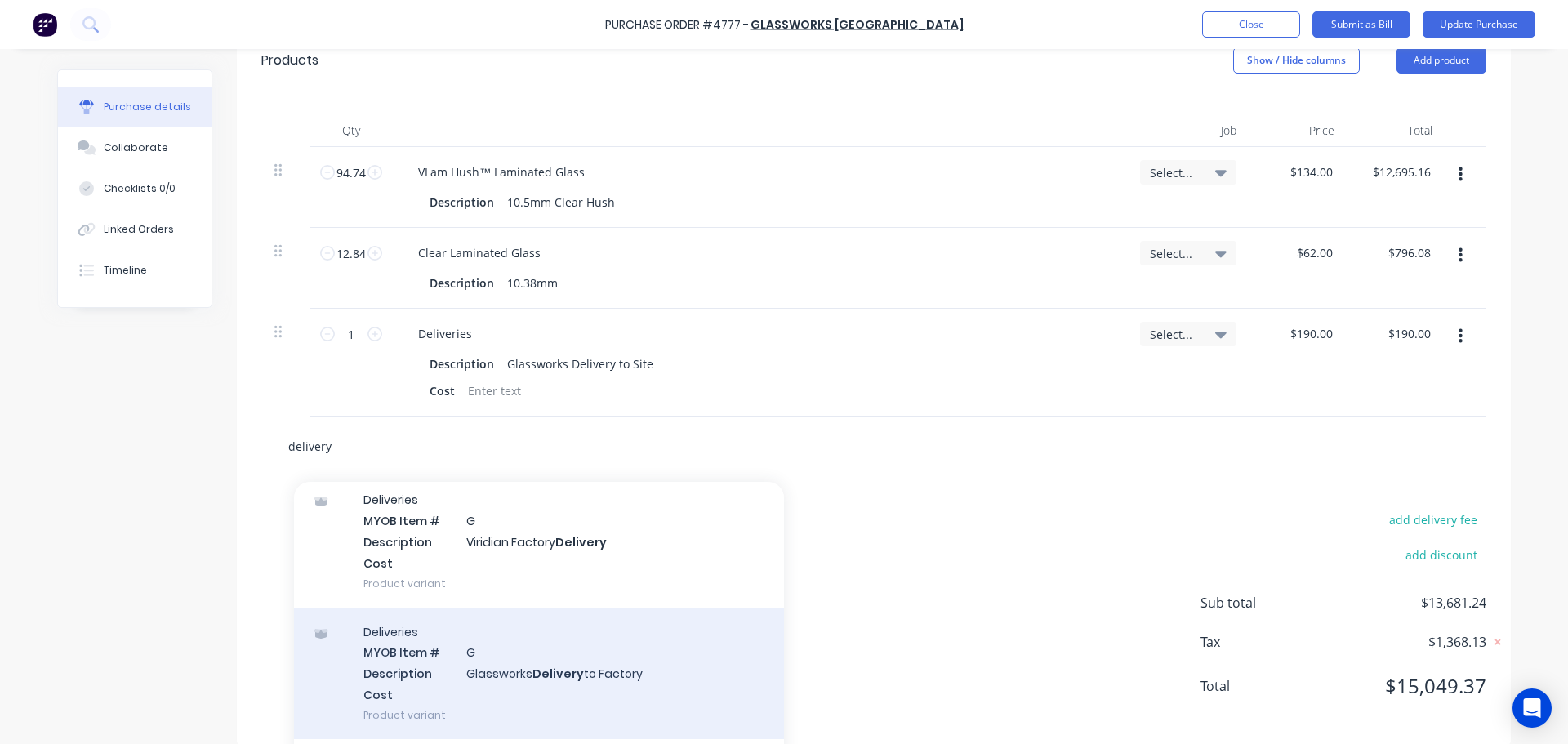
scroll to position [1388, 0]
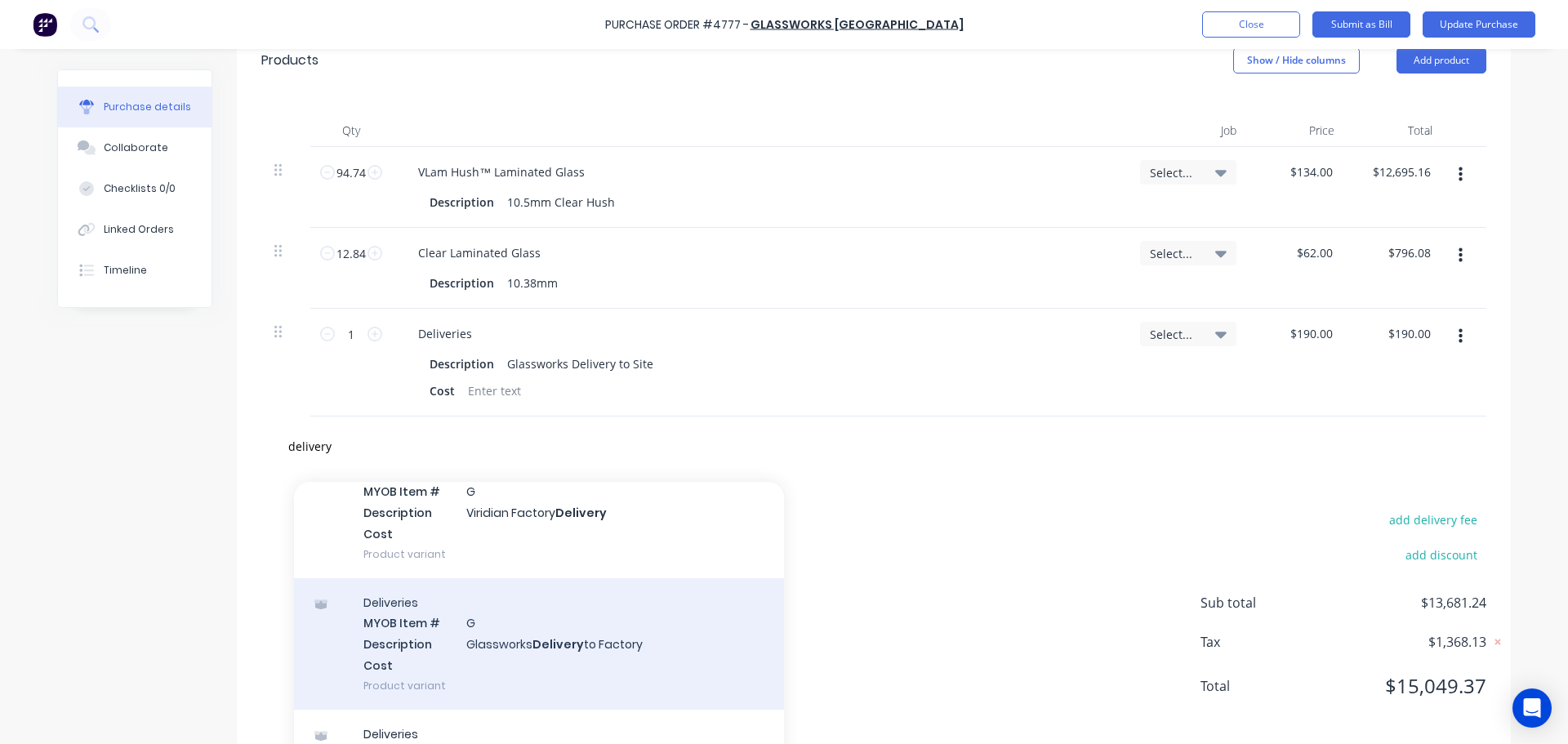
click at [557, 651] on div "Deliveries MYOB Item # G Description Glassworks Delivery to Factory Cost Produc…" at bounding box center [539, 644] width 490 height 132
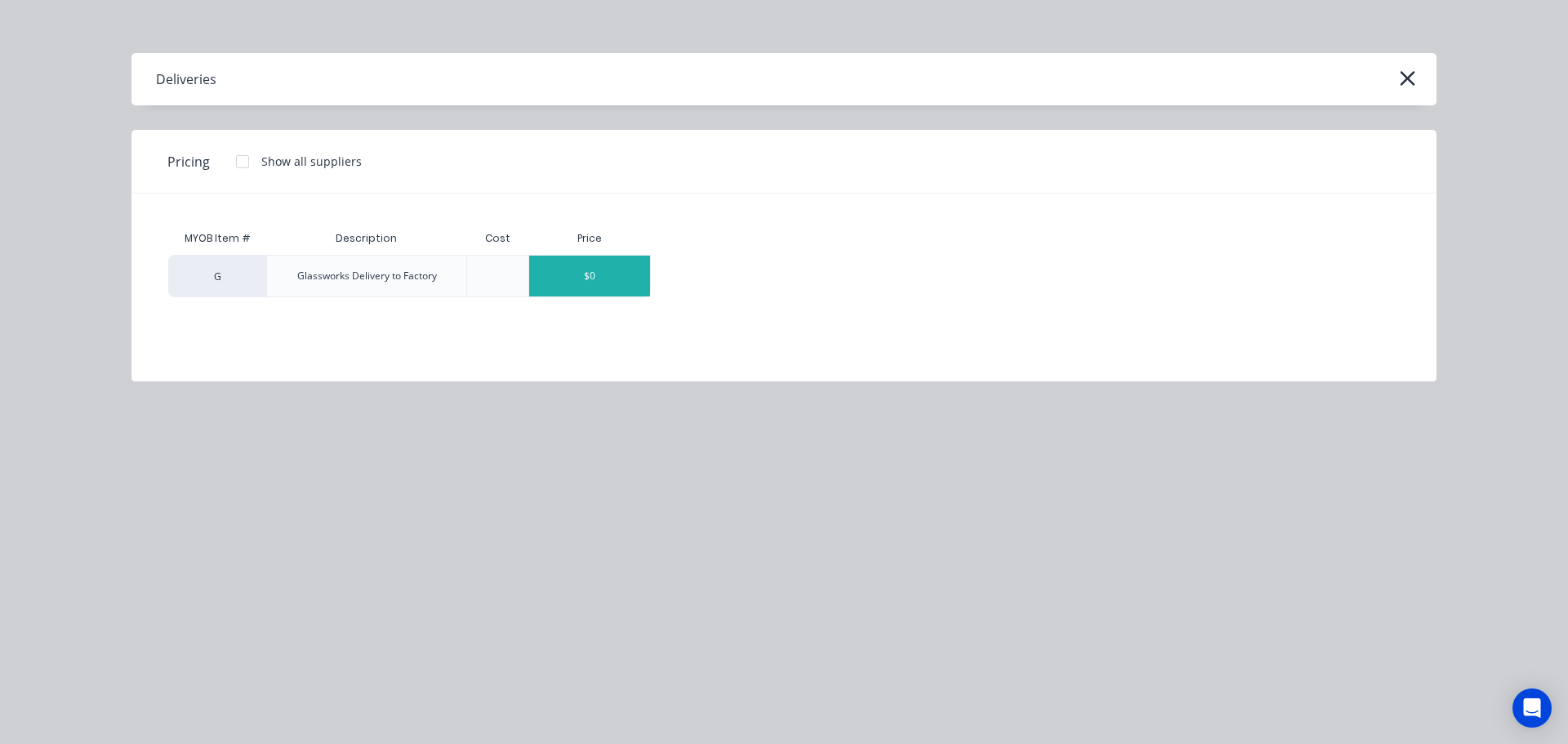
click at [574, 273] on div "$0" at bounding box center [589, 276] width 120 height 41
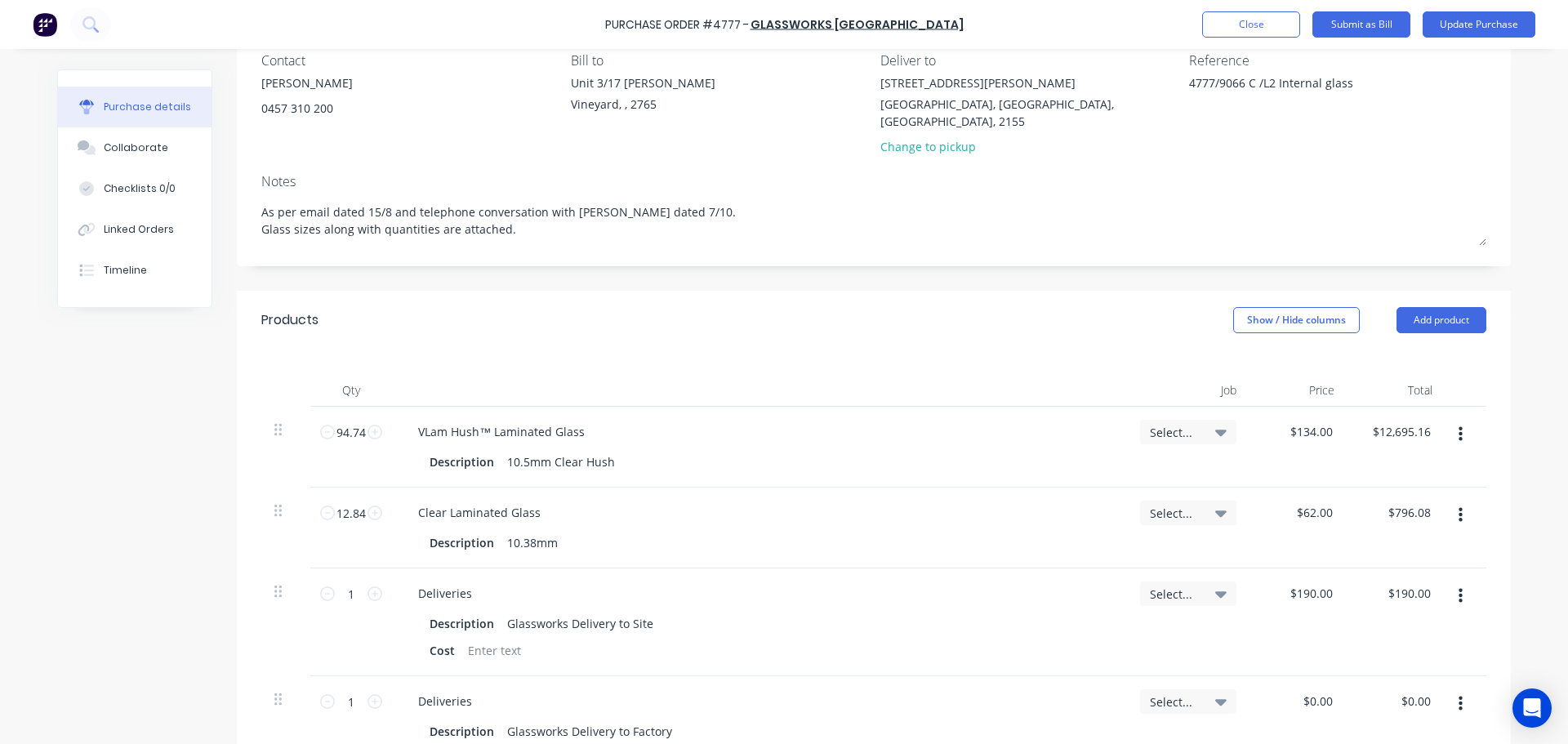
scroll to position [0, 0]
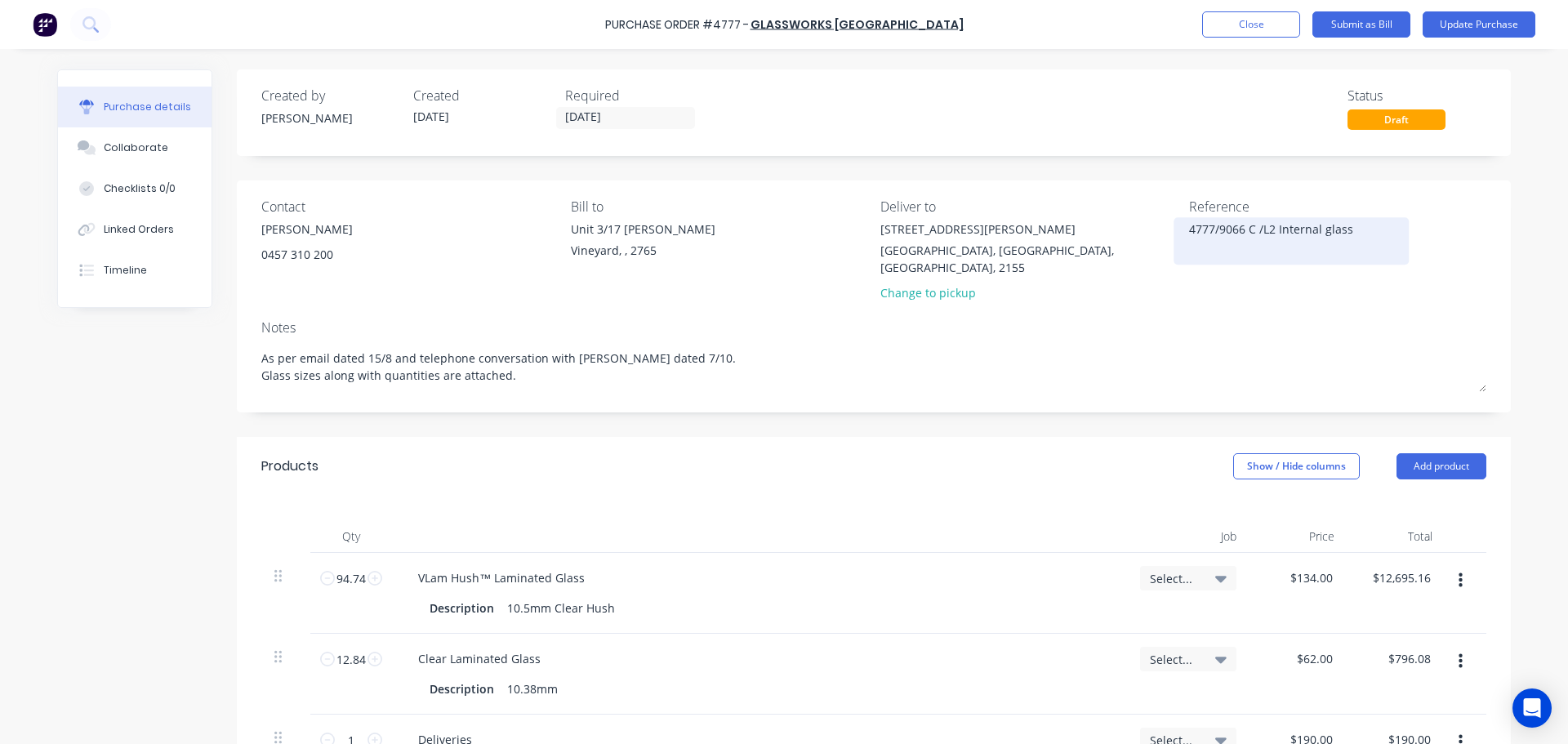
click at [1267, 227] on textarea "4777/9066 C /L2 Internal glass" at bounding box center [1290, 238] width 204 height 37
click at [1263, 226] on textarea "4777/9066 C /L2 Internal glass" at bounding box center [1290, 238] width 204 height 37
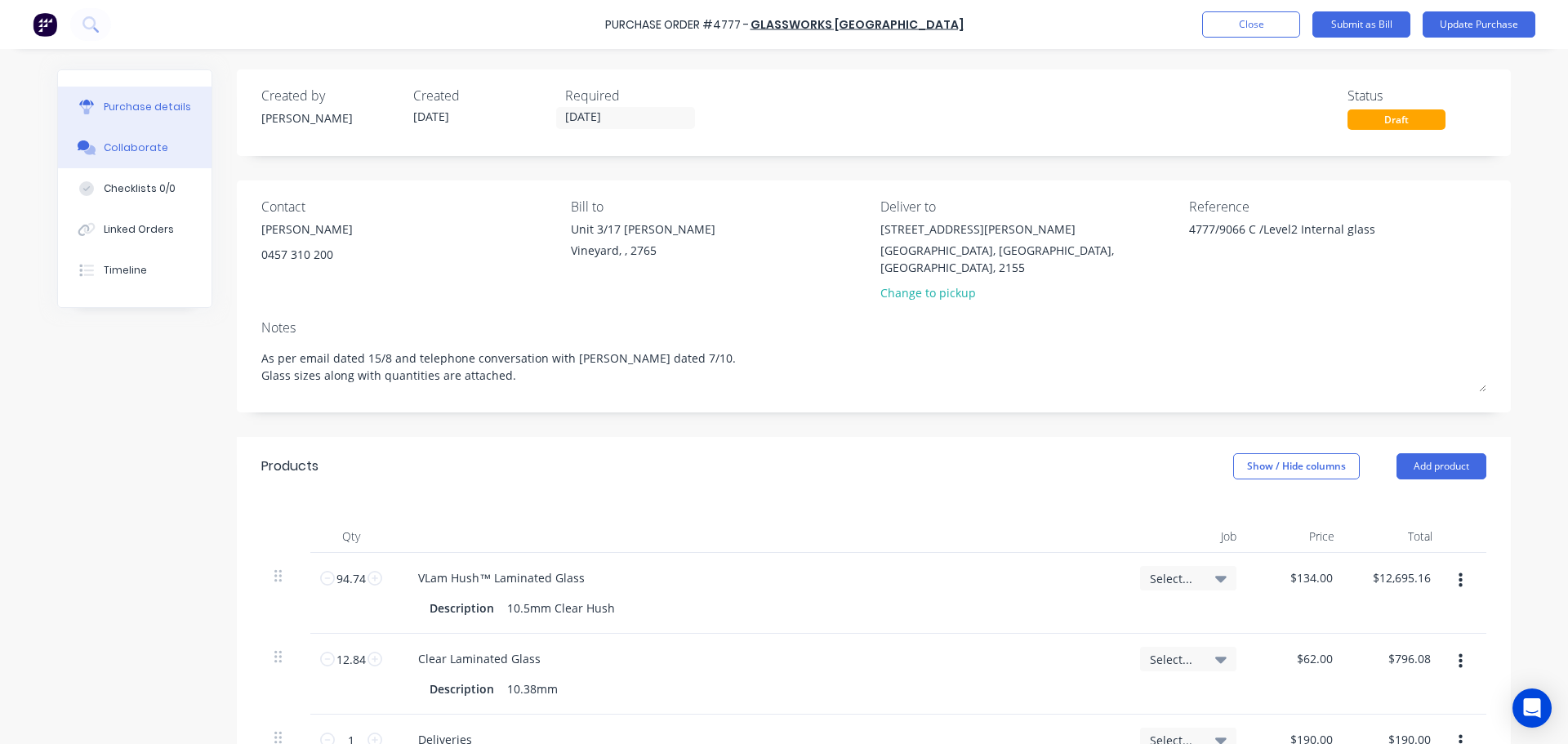
click at [123, 139] on button "Collaborate" at bounding box center [135, 148] width 154 height 41
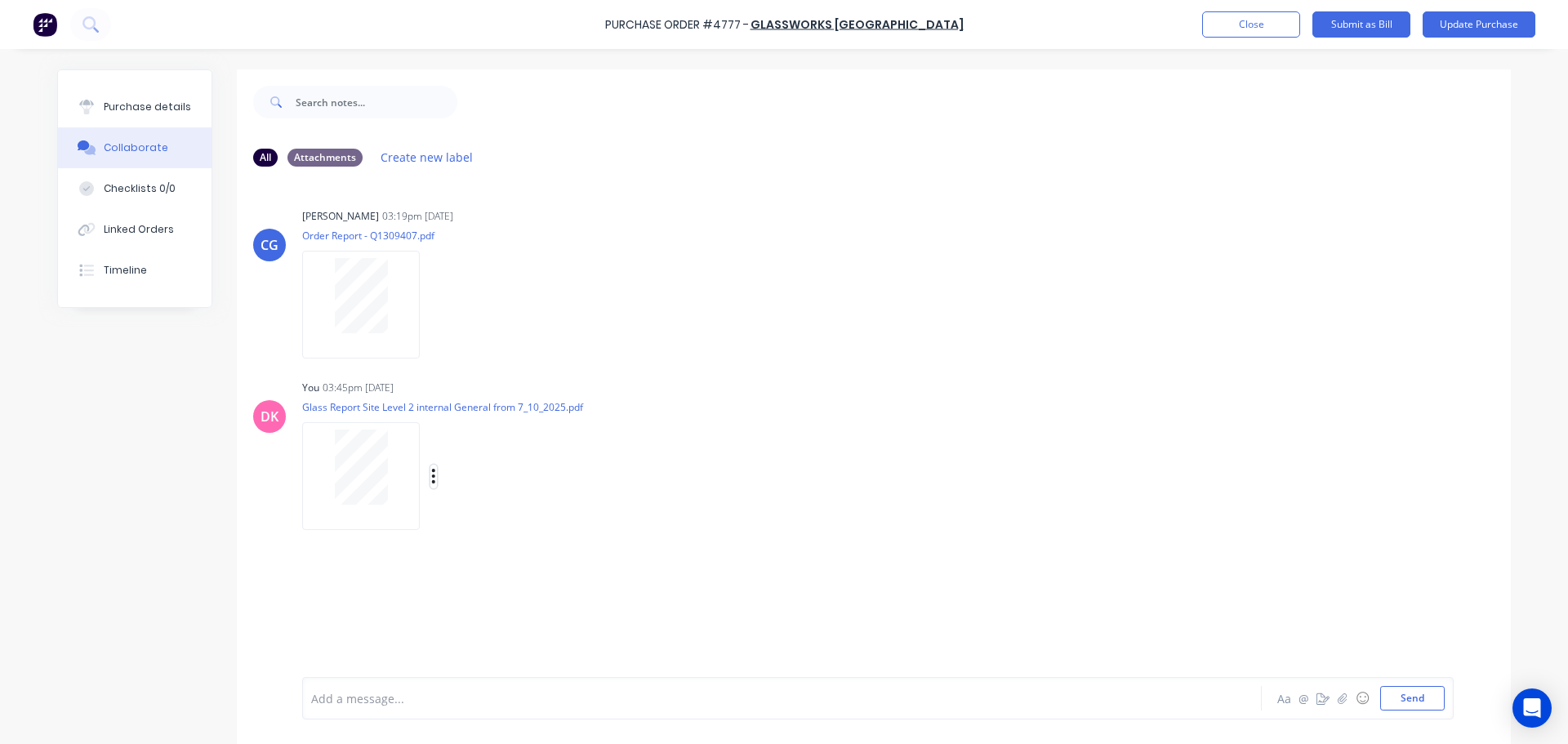
click at [431, 484] on icon "button" at bounding box center [434, 477] width 5 height 19
click at [463, 555] on button "Delete" at bounding box center [541, 556] width 184 height 37
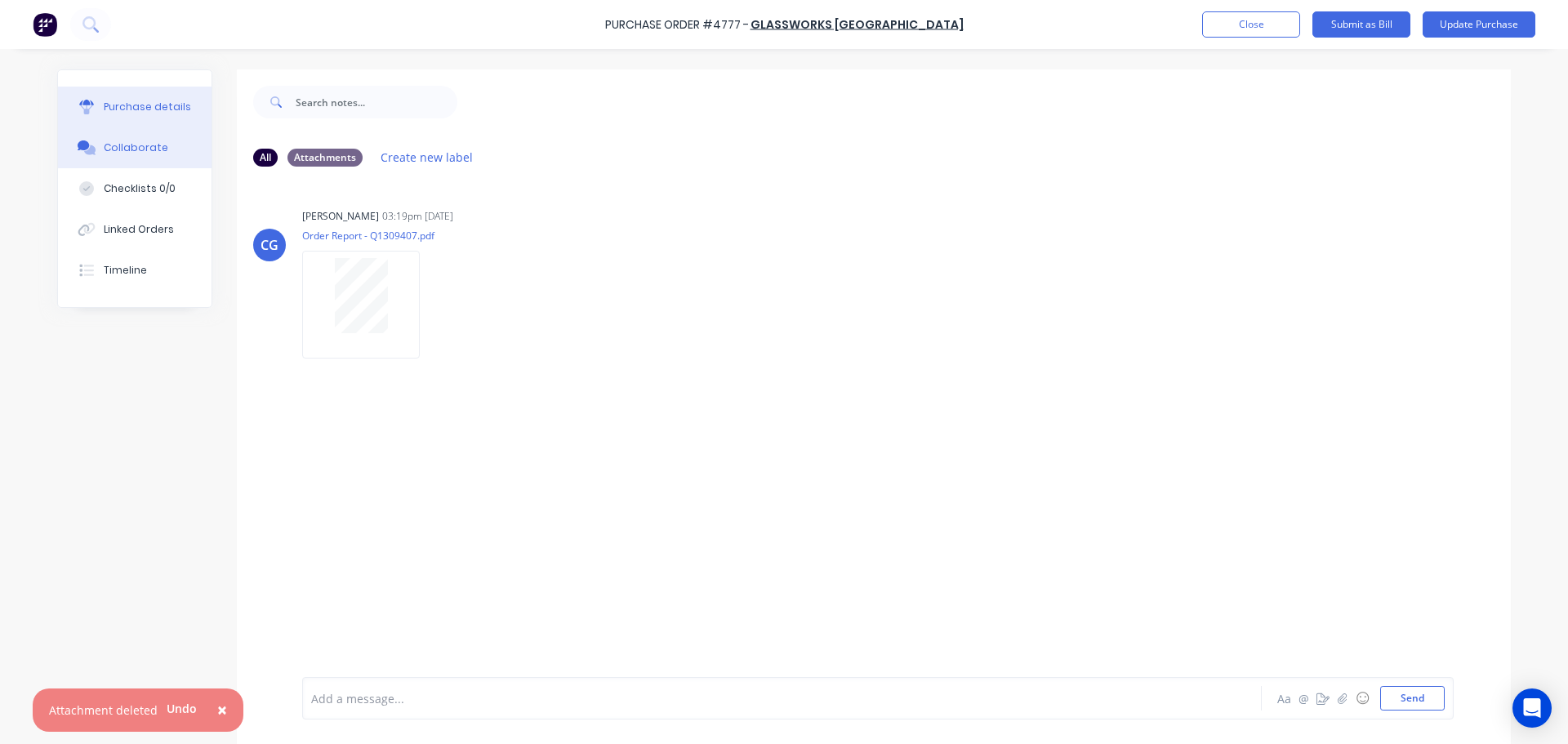
click at [120, 103] on div "Purchase details" at bounding box center [147, 107] width 87 height 15
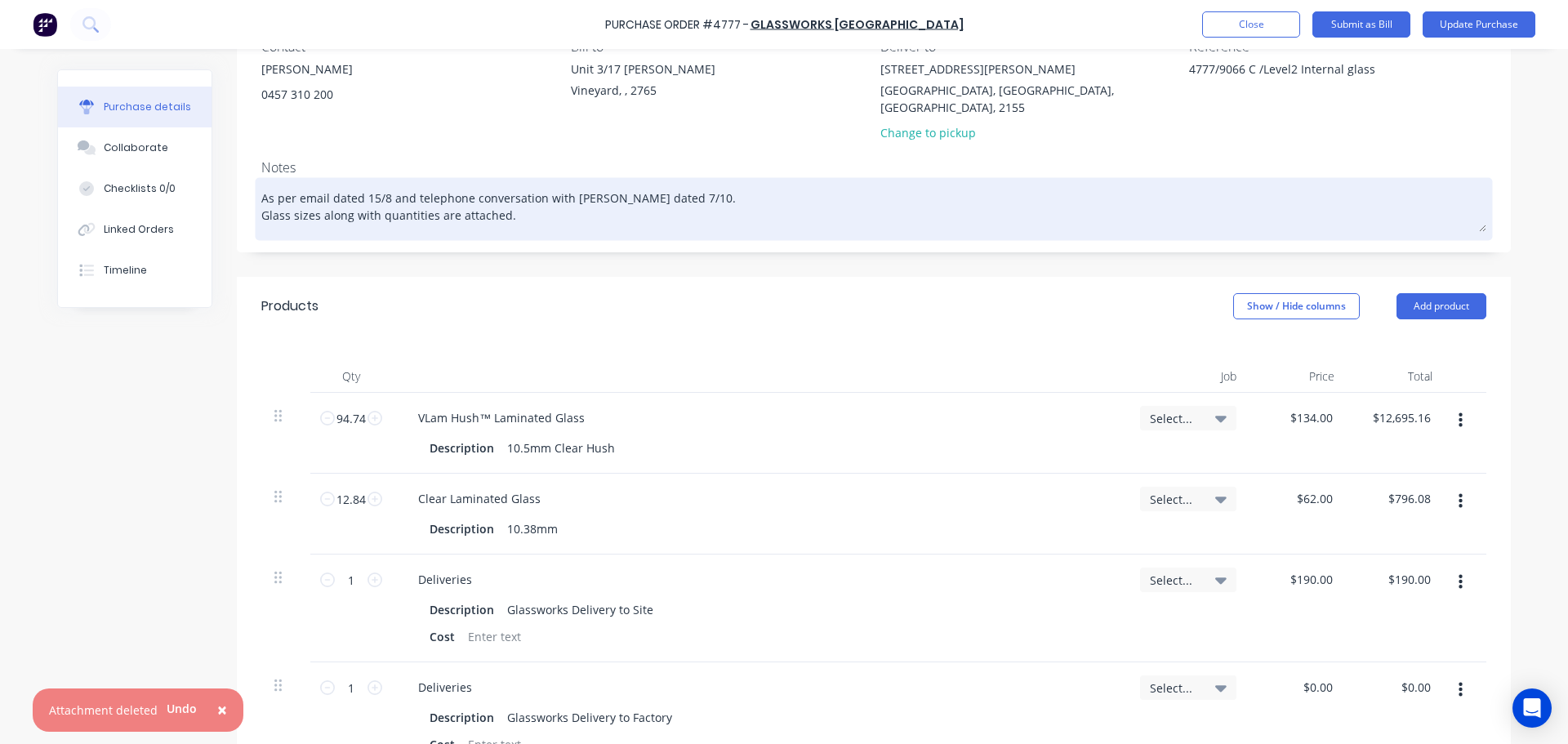
scroll to position [163, 0]
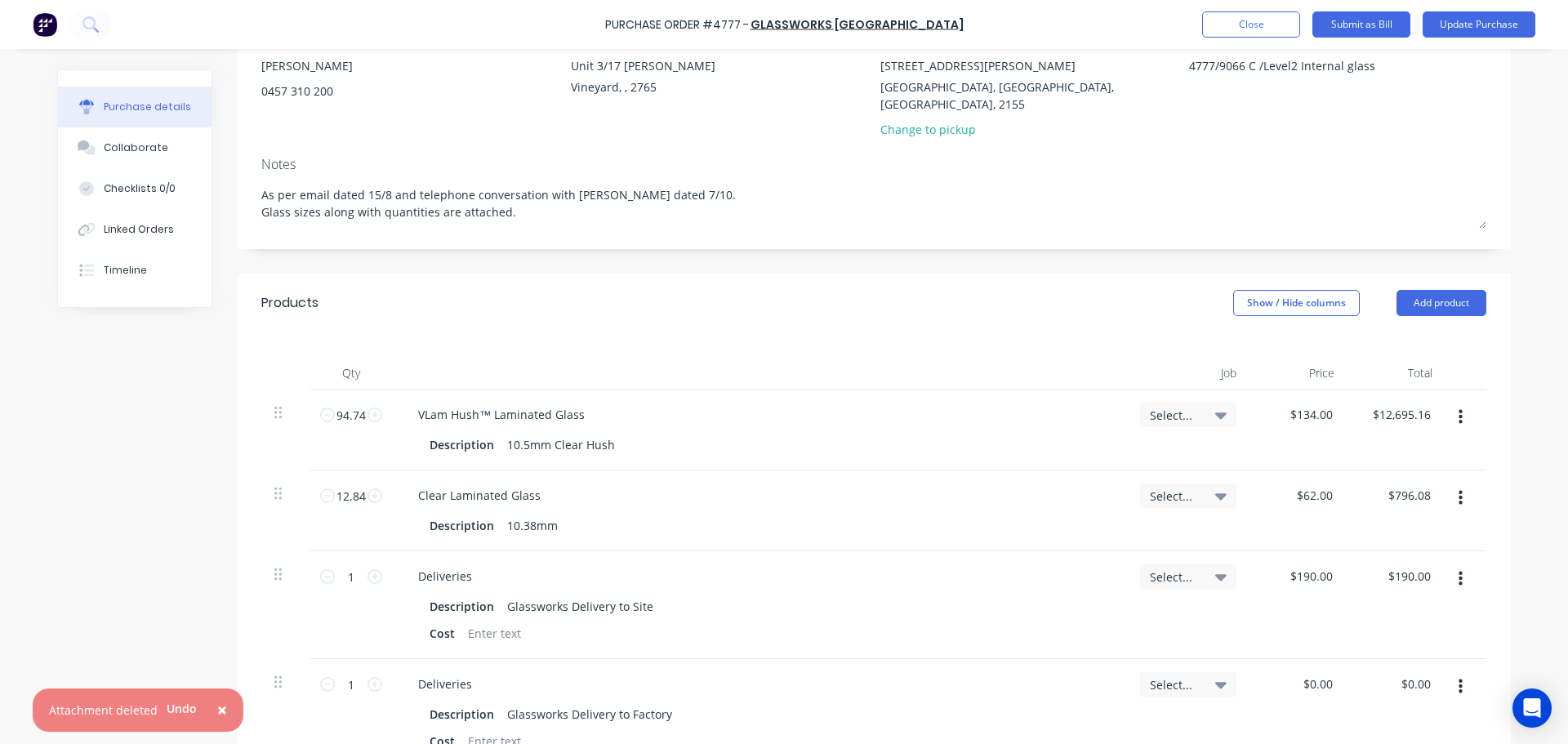
click at [1458, 565] on button "button" at bounding box center [1460, 579] width 38 height 29
click at [1384, 704] on button "Delete" at bounding box center [1410, 720] width 139 height 32
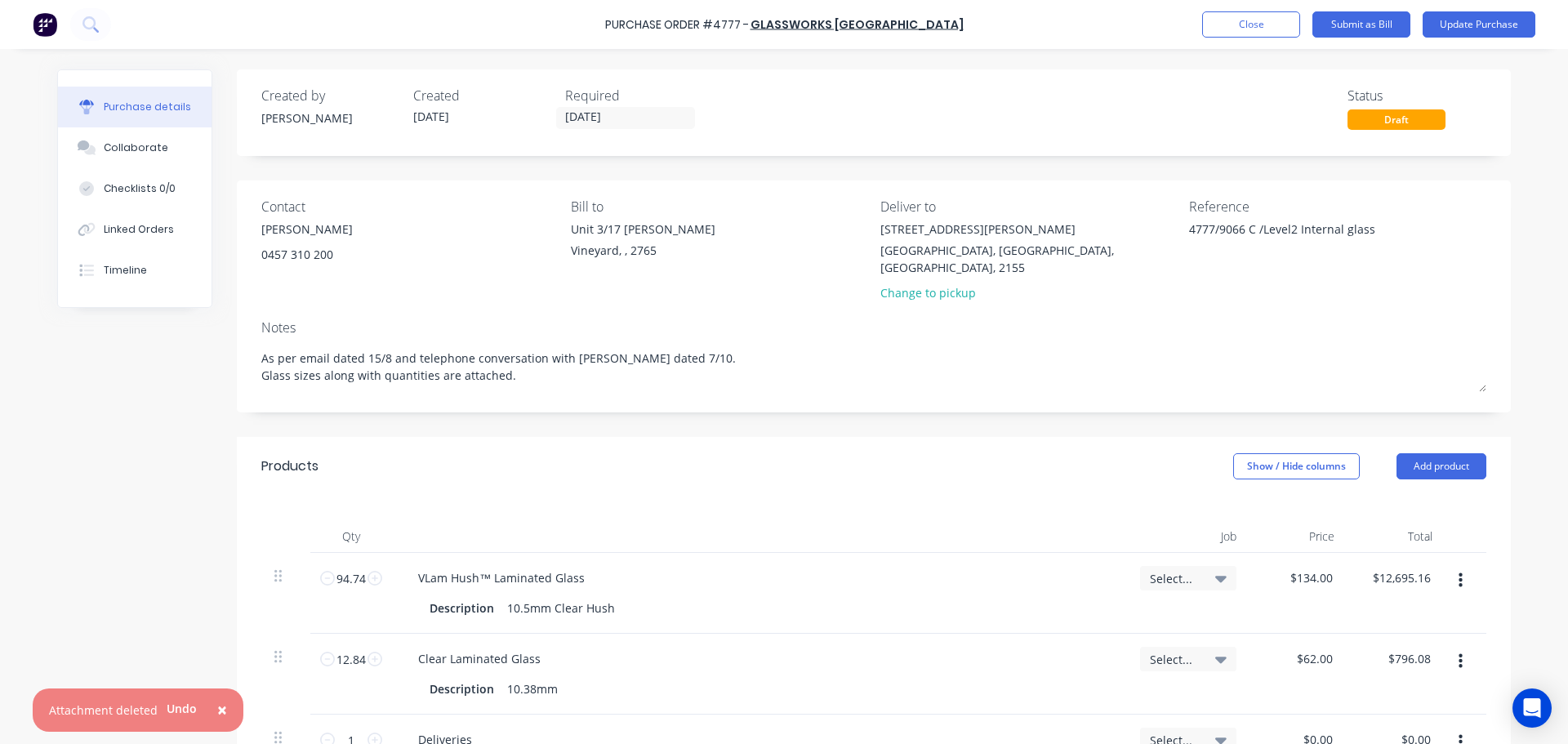
scroll to position [326, 0]
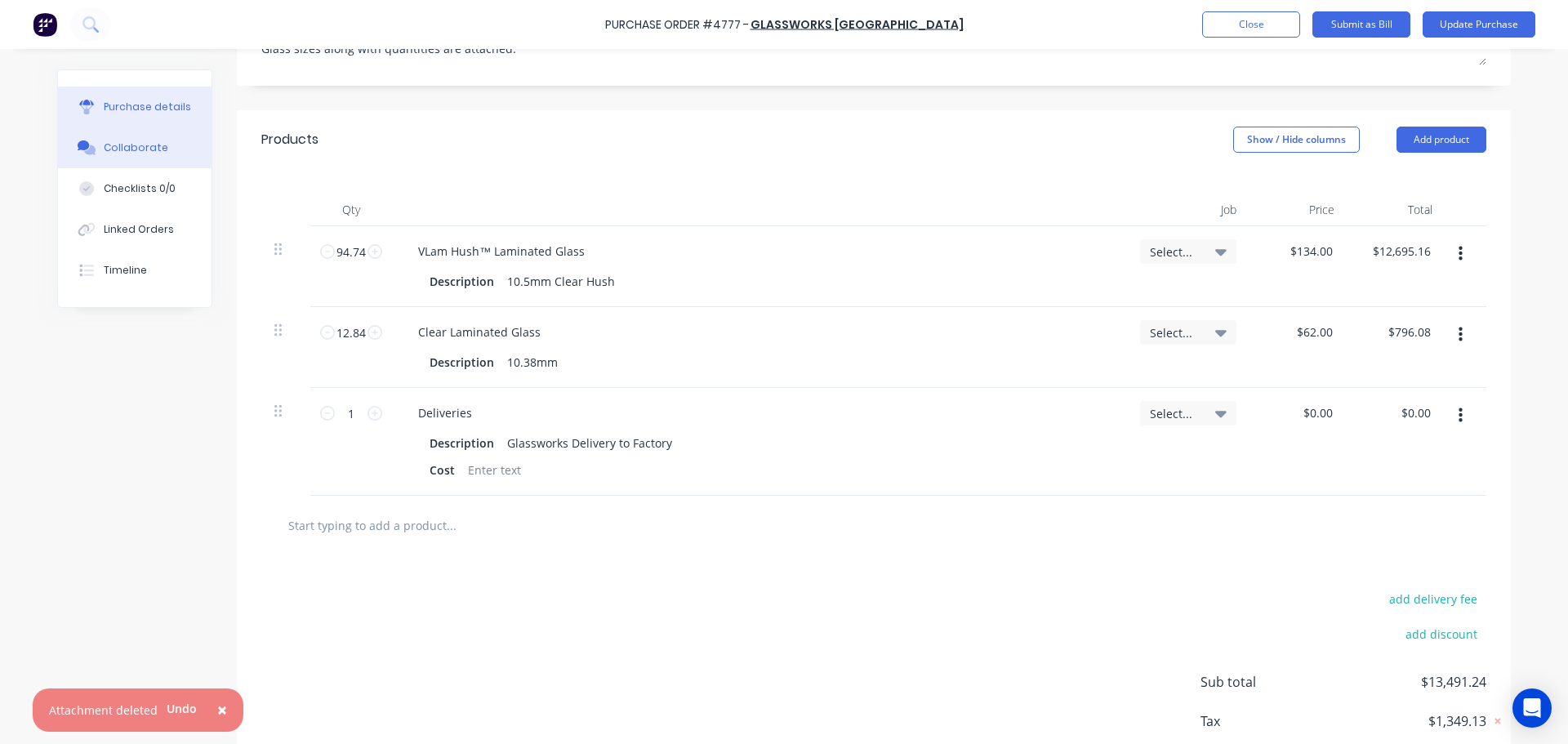
click at [126, 156] on button "Collaborate" at bounding box center [135, 148] width 154 height 41
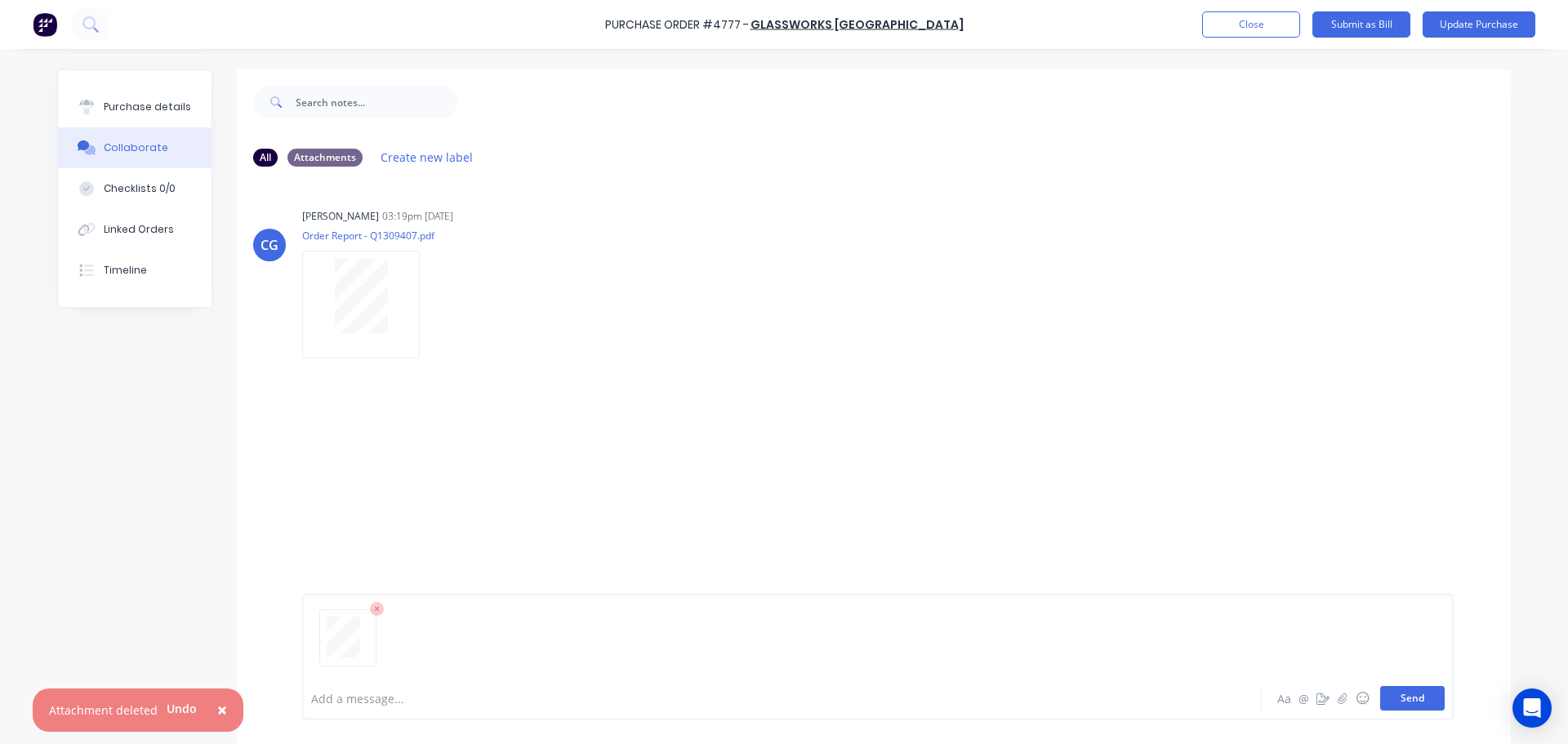
click at [1406, 705] on button "Send" at bounding box center [1413, 698] width 65 height 25
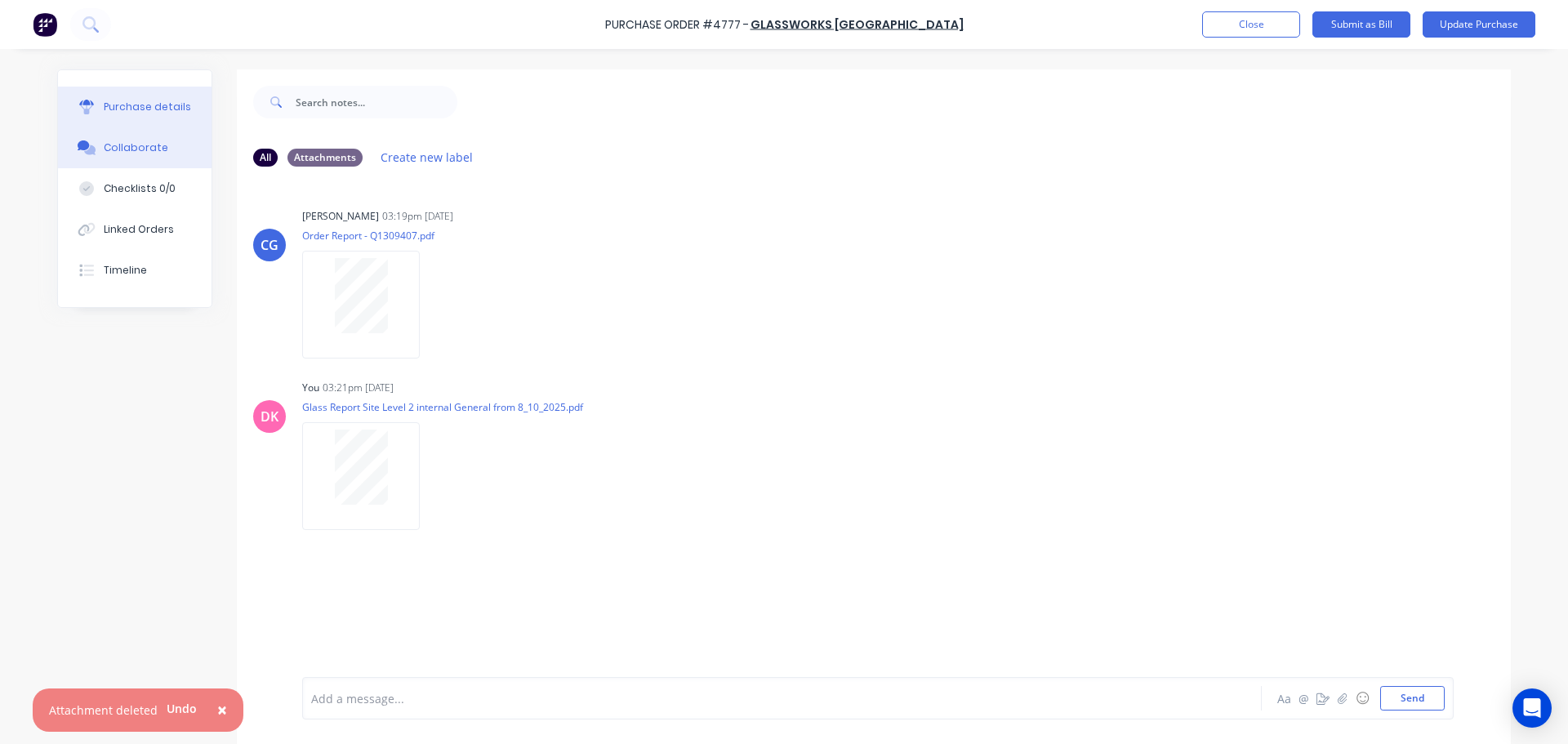
click at [112, 112] on div "Purchase details" at bounding box center [147, 107] width 87 height 15
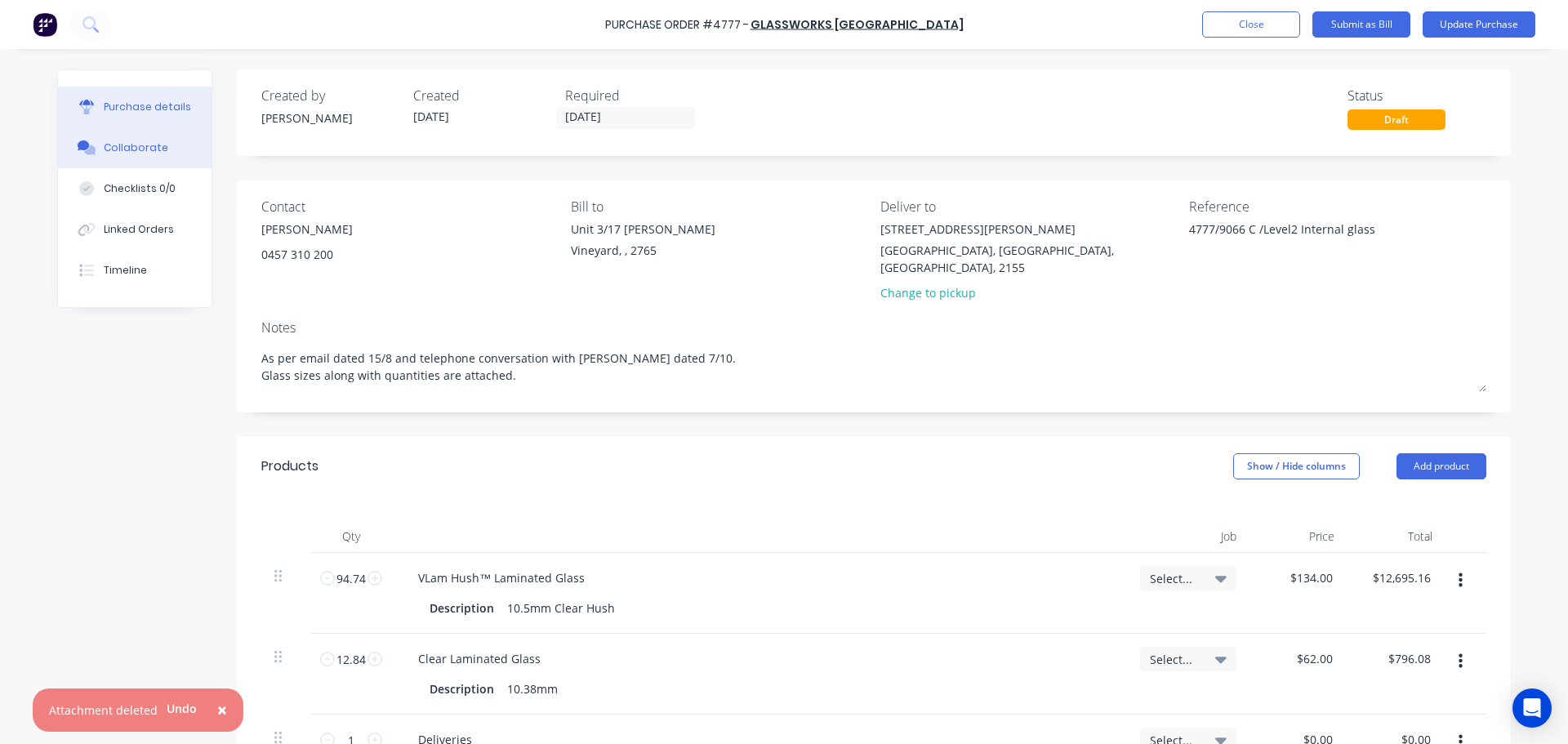
click at [155, 152] on div "Collaborate" at bounding box center [136, 147] width 65 height 15
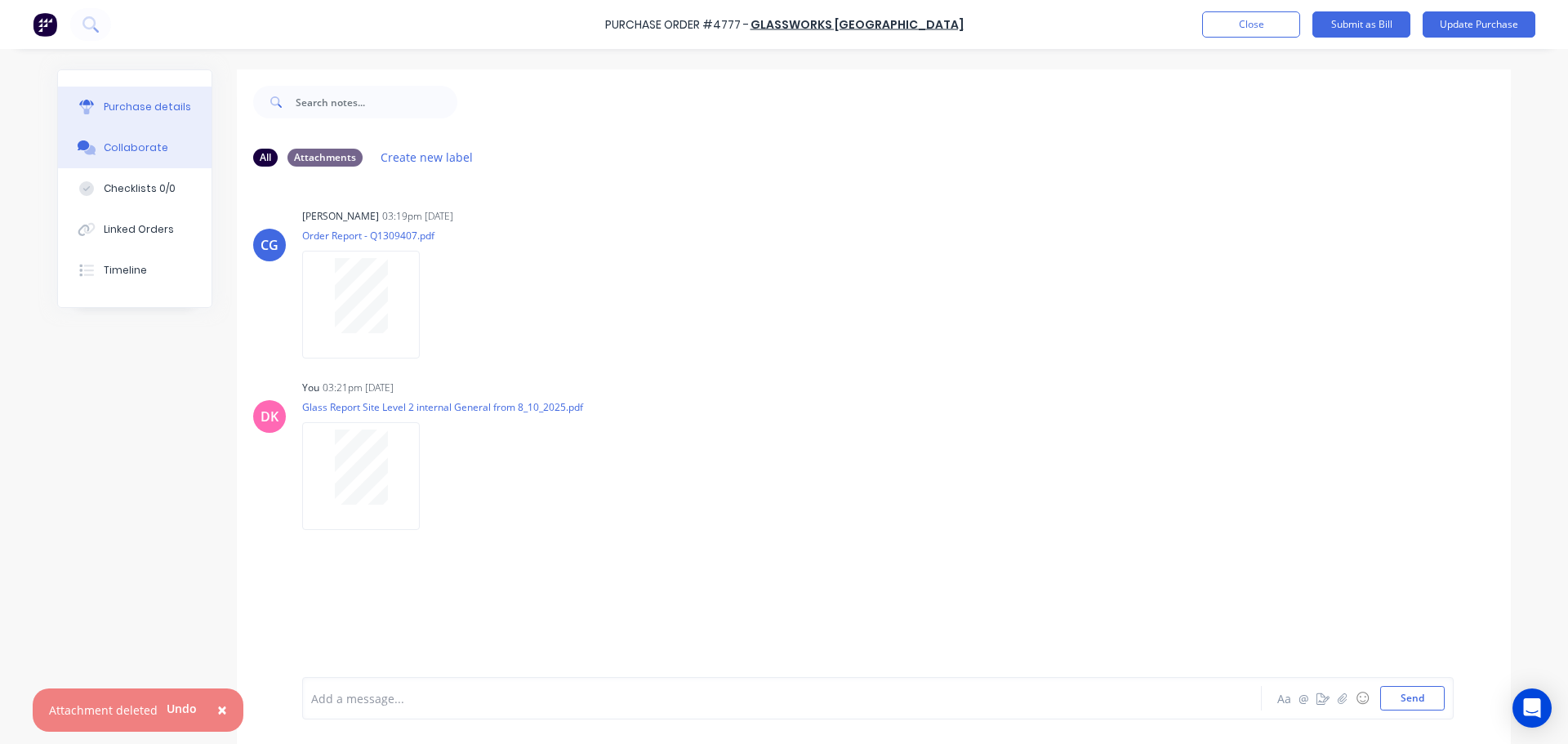
click at [137, 115] on button "Purchase details" at bounding box center [135, 107] width 154 height 41
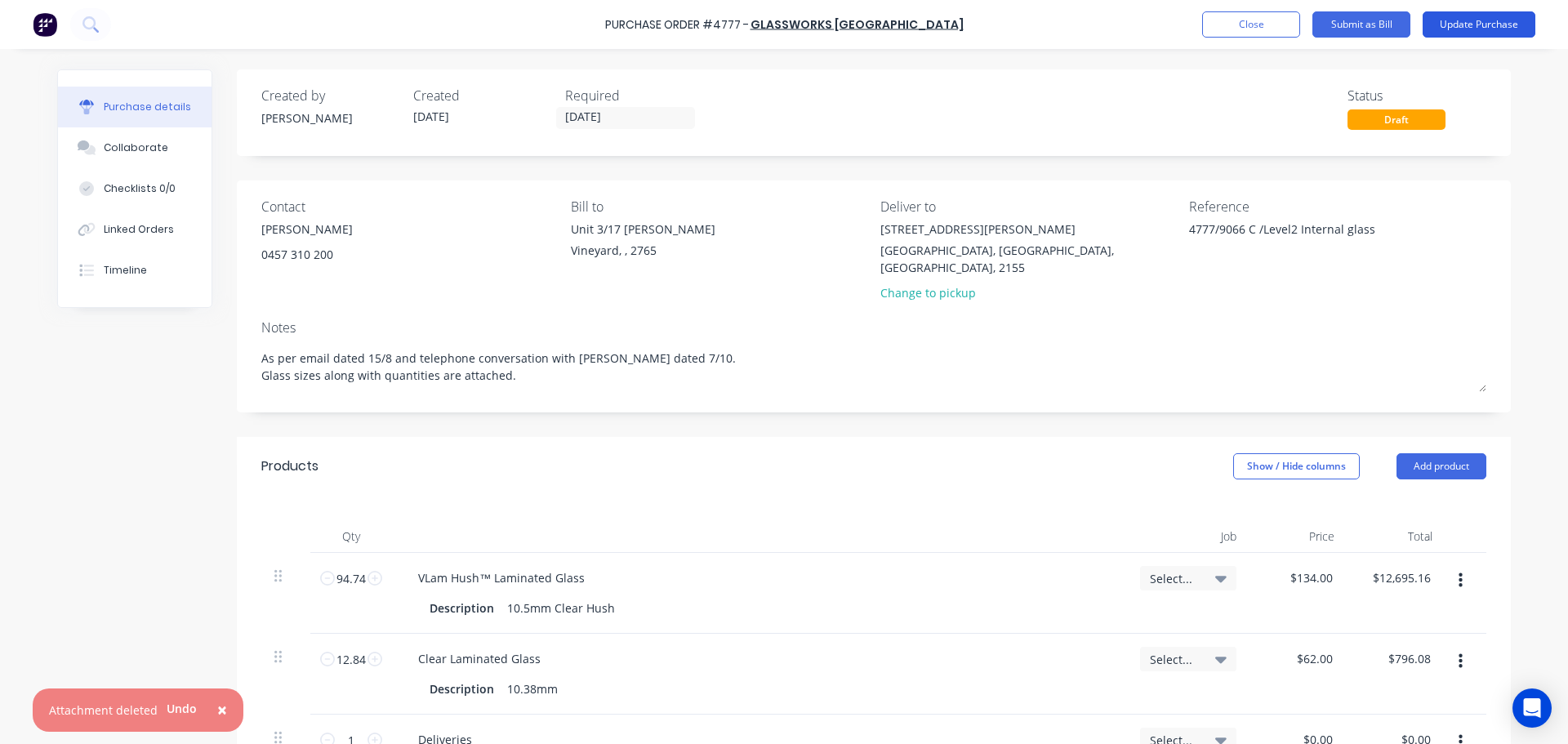
click at [1499, 30] on button "Update Purchase" at bounding box center [1478, 24] width 113 height 26
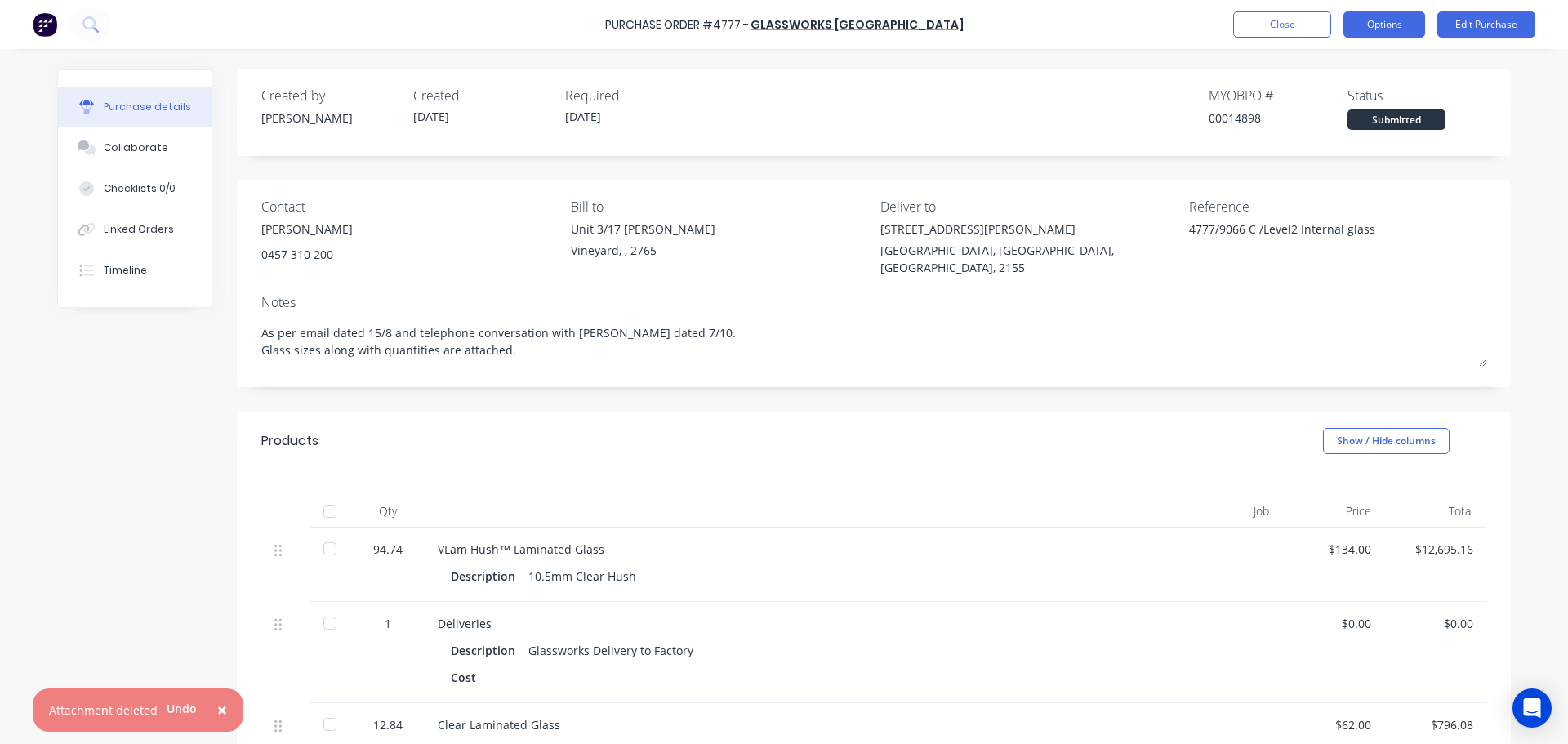
click at [1372, 20] on button "Options" at bounding box center [1384, 24] width 82 height 26
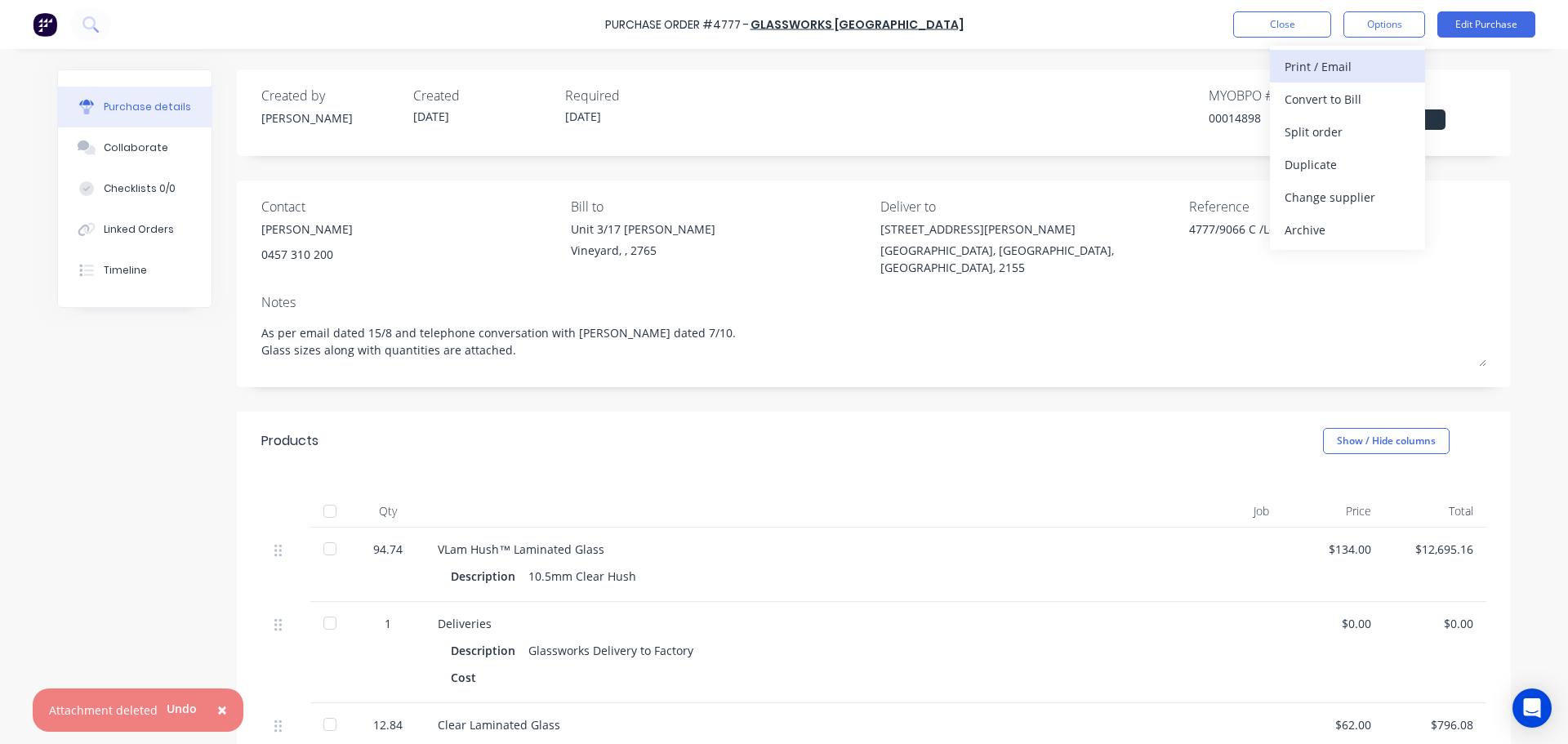
click at [1353, 75] on div "Print / Email" at bounding box center [1347, 67] width 126 height 24
click at [1325, 103] on div "With pricing" at bounding box center [1347, 99] width 126 height 24
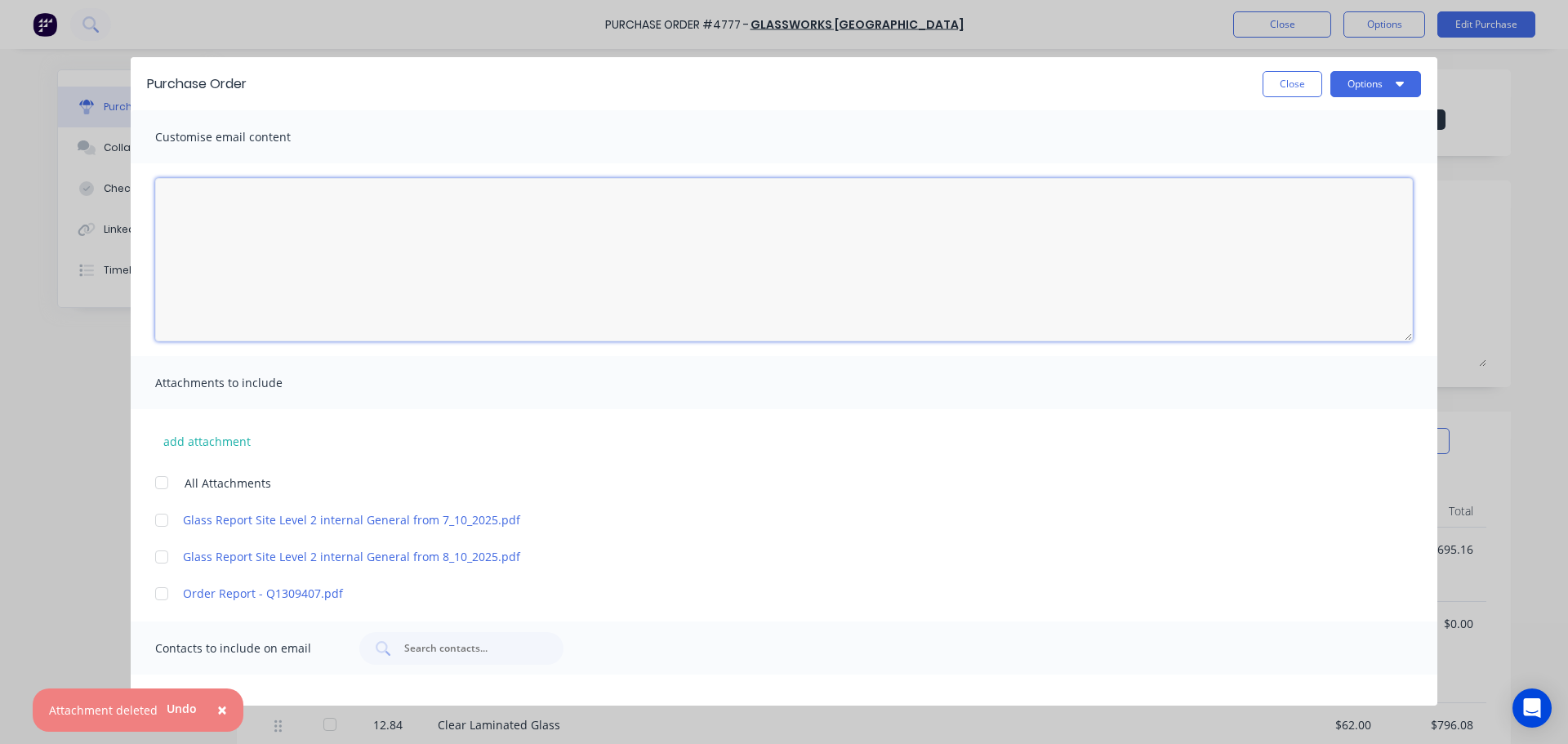
click at [285, 257] on textarea "[DATE]" at bounding box center [784, 259] width 1257 height 163
click at [1282, 85] on button "Close" at bounding box center [1292, 84] width 60 height 26
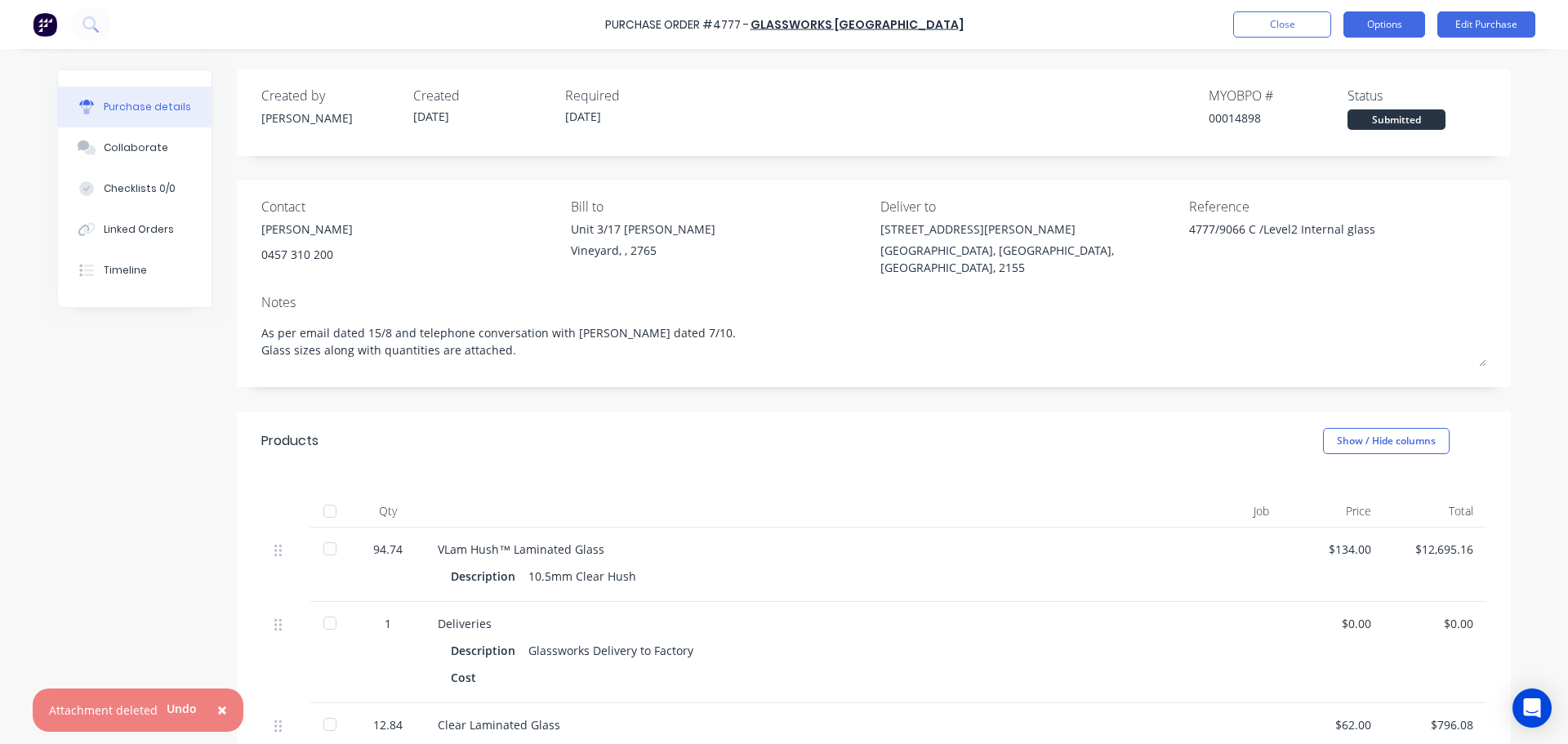
click at [1380, 16] on button "Options" at bounding box center [1384, 24] width 82 height 26
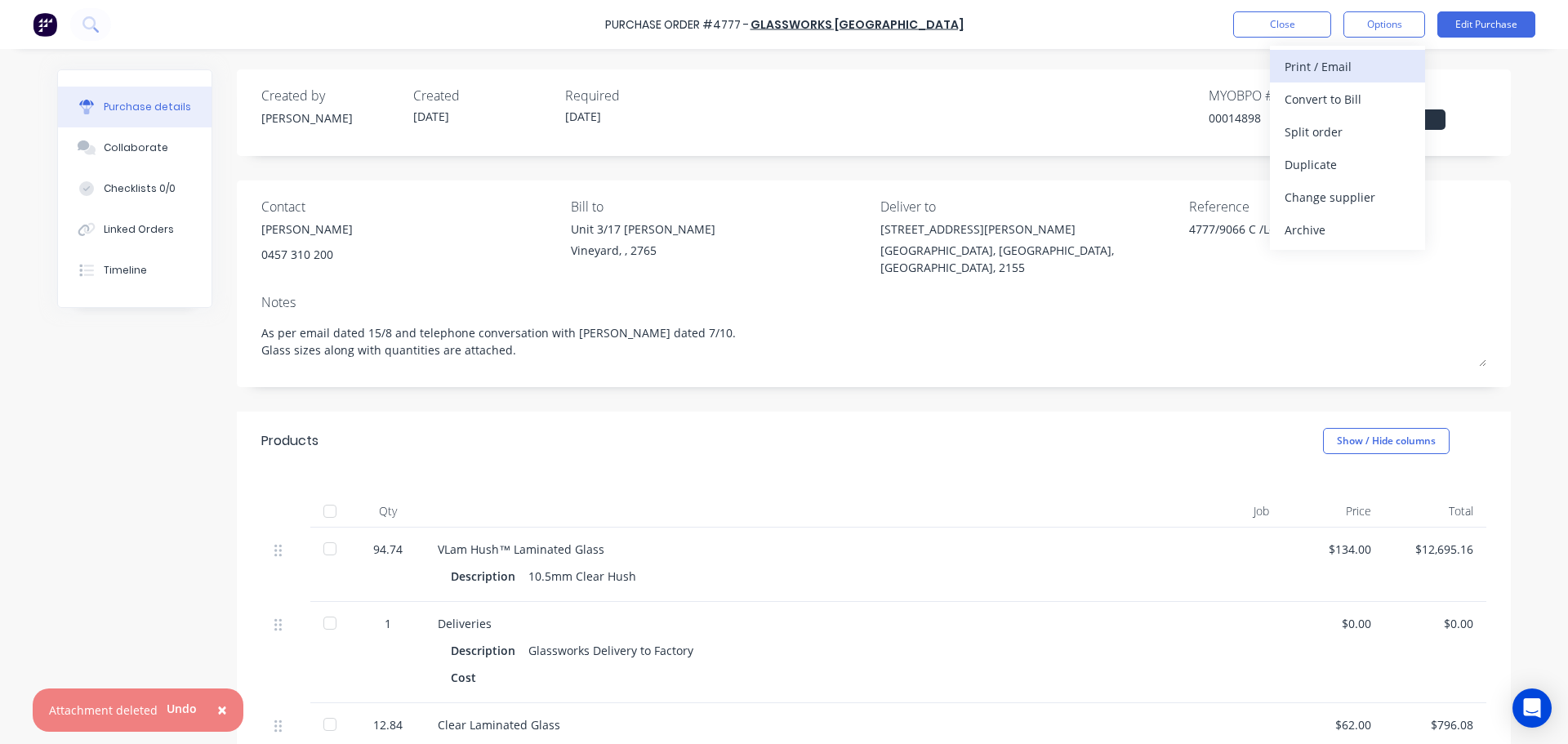
click at [1325, 62] on div "Print / Email" at bounding box center [1347, 67] width 126 height 24
click at [1319, 103] on div "With pricing" at bounding box center [1347, 99] width 126 height 24
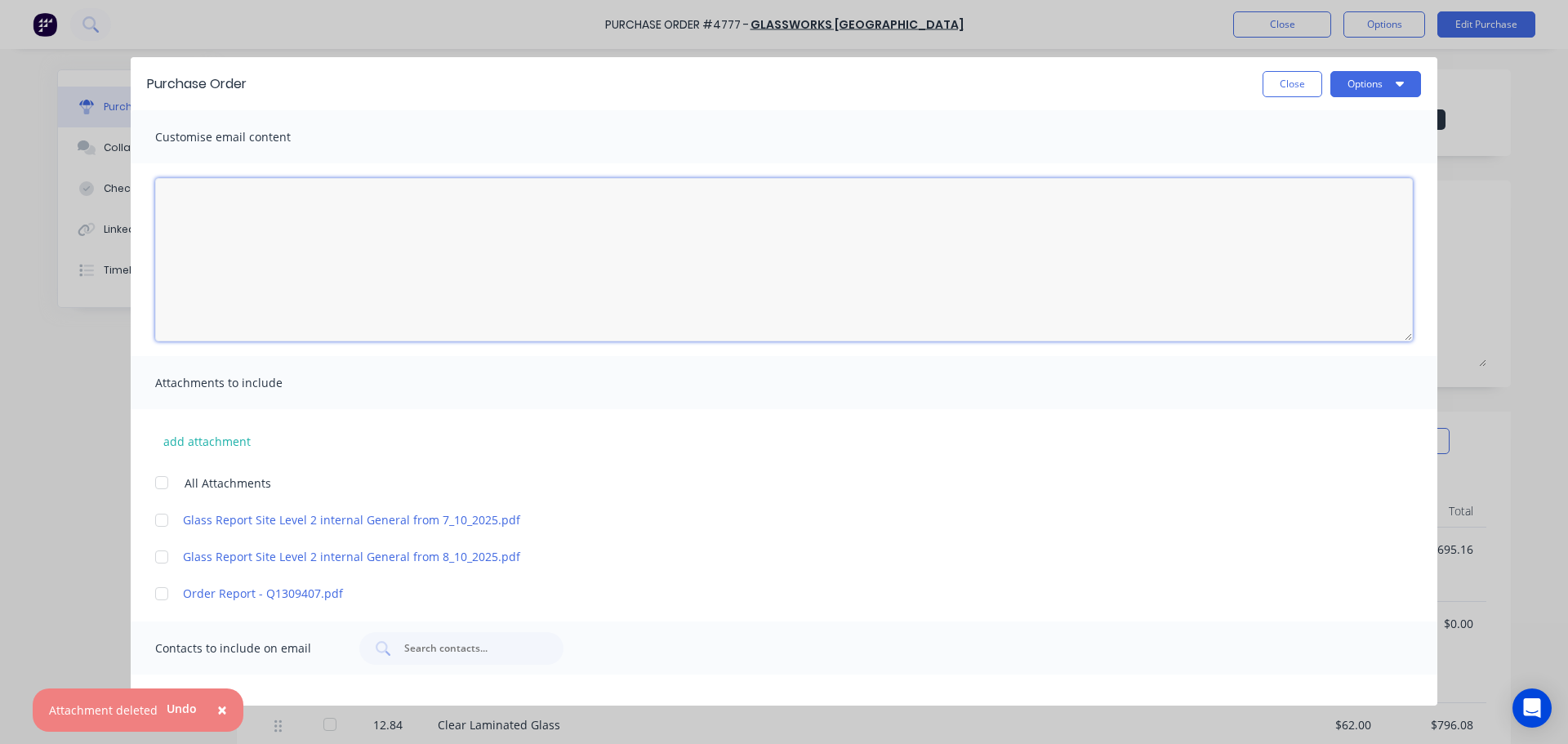
click at [387, 241] on textarea "[DATE]" at bounding box center [784, 259] width 1257 height 163
click at [327, 241] on textarea "Hi Rick, Please see the revised P" at bounding box center [784, 259] width 1257 height 163
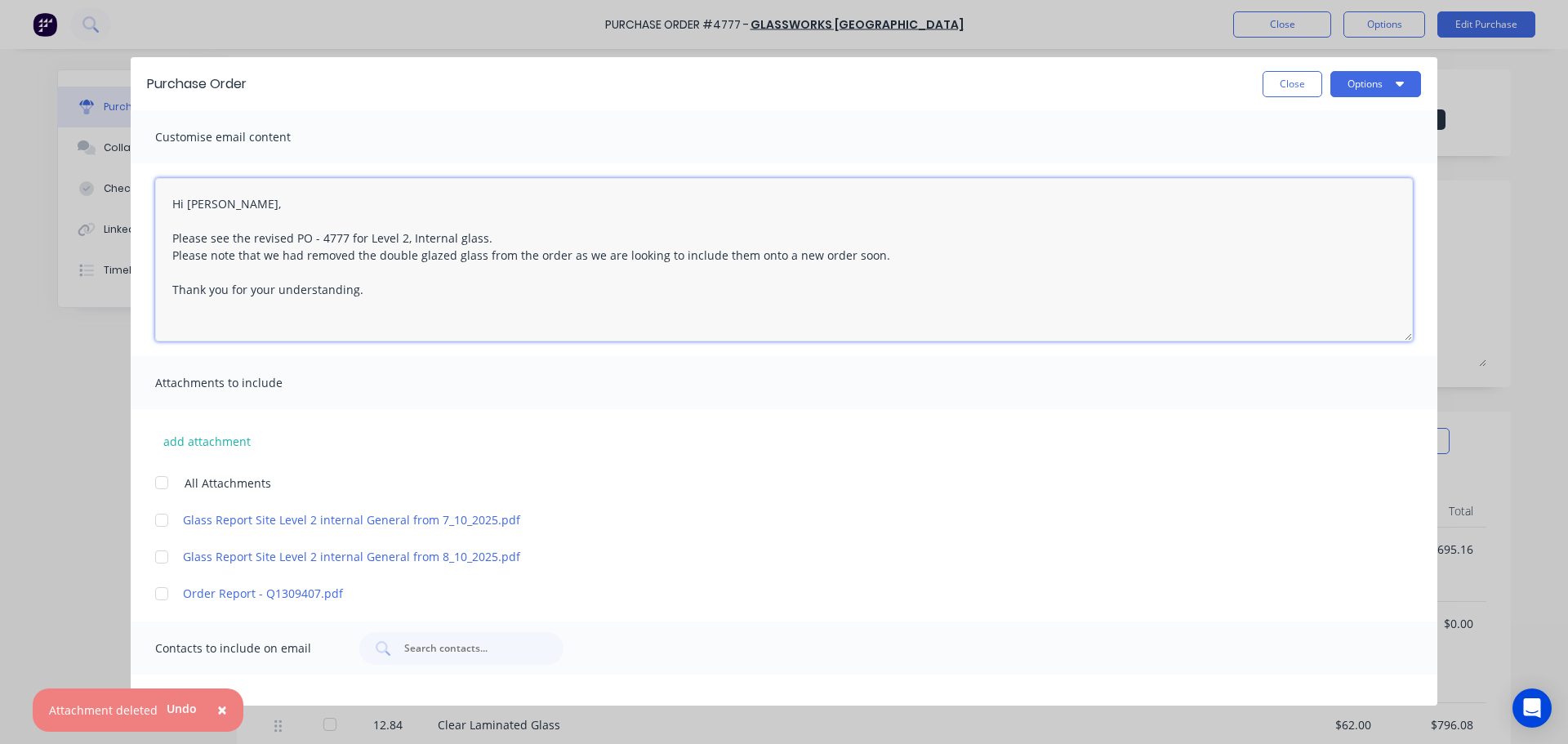
click at [158, 487] on div at bounding box center [161, 483] width 32 height 32
click at [166, 519] on div at bounding box center [161, 520] width 32 height 32
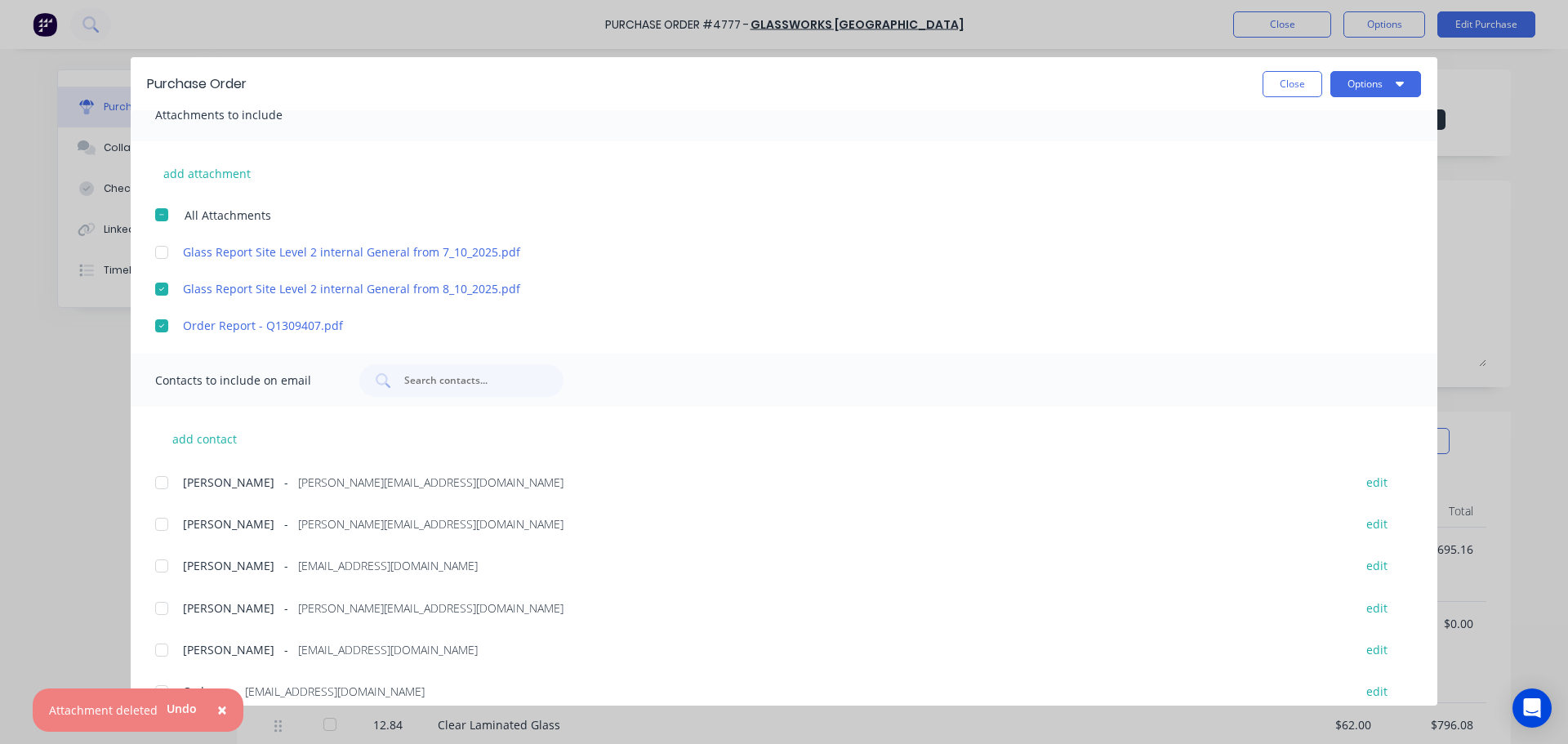
scroll to position [368, 0]
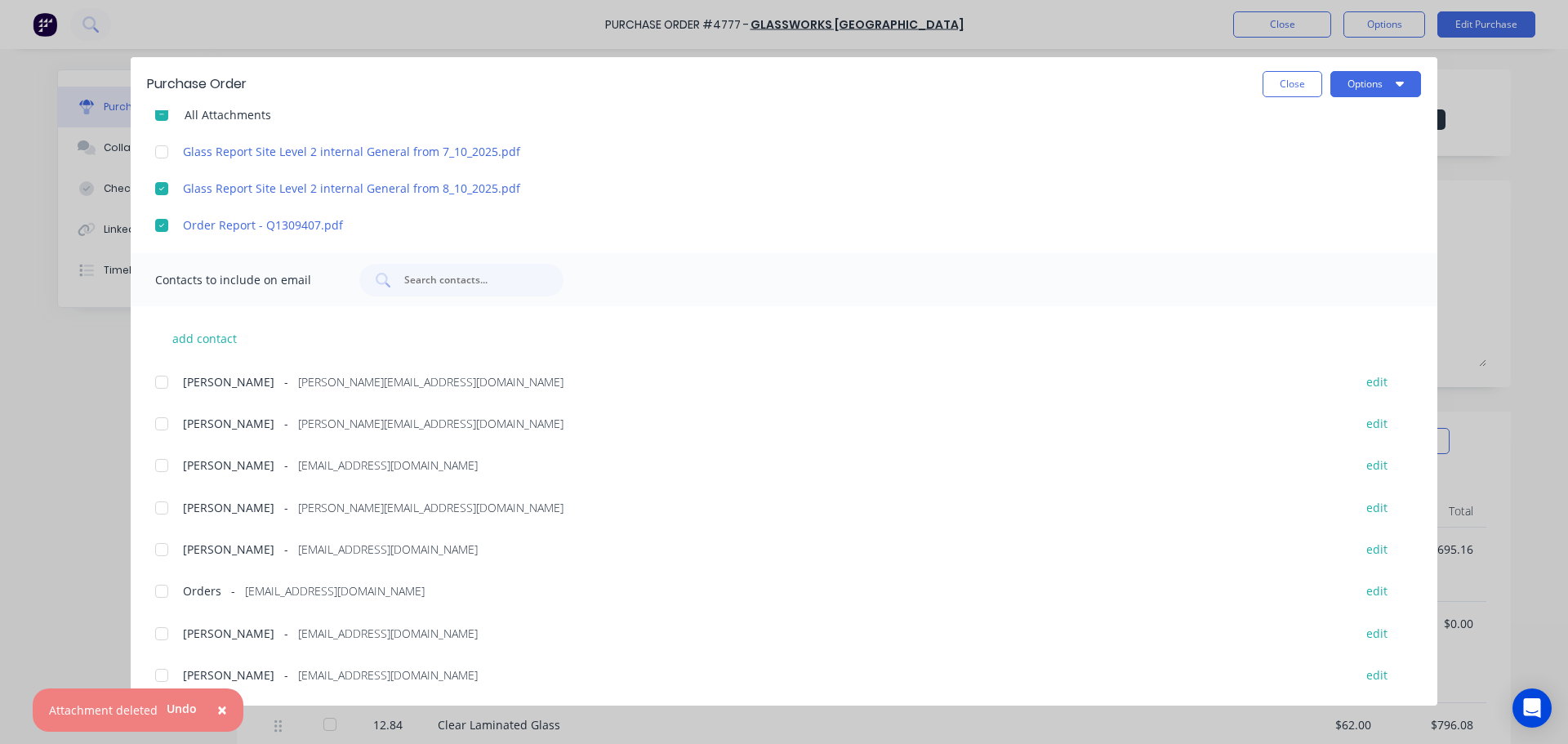
click at [164, 418] on div at bounding box center [161, 424] width 32 height 32
click at [164, 510] on div at bounding box center [161, 508] width 32 height 32
click at [157, 589] on div at bounding box center [161, 591] width 32 height 32
click at [167, 636] on div at bounding box center [161, 634] width 32 height 32
click at [167, 670] on div at bounding box center [161, 676] width 32 height 32
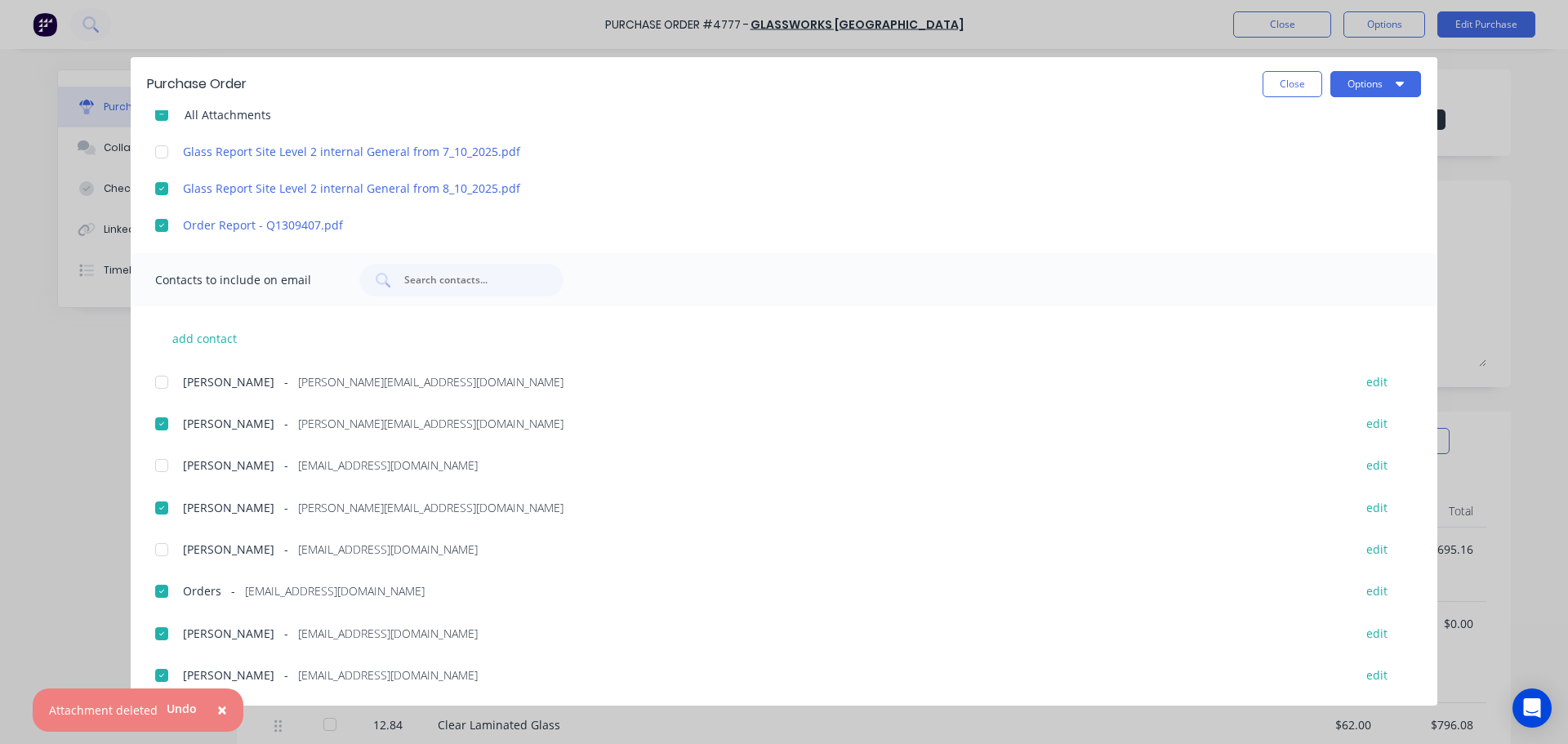
click at [221, 324] on div "add contact Brent Chidgey - brent@archsystem.com.au edit Charles Garnica - char…" at bounding box center [784, 496] width 1307 height 380
click at [216, 339] on button "add contact" at bounding box center [204, 337] width 98 height 25
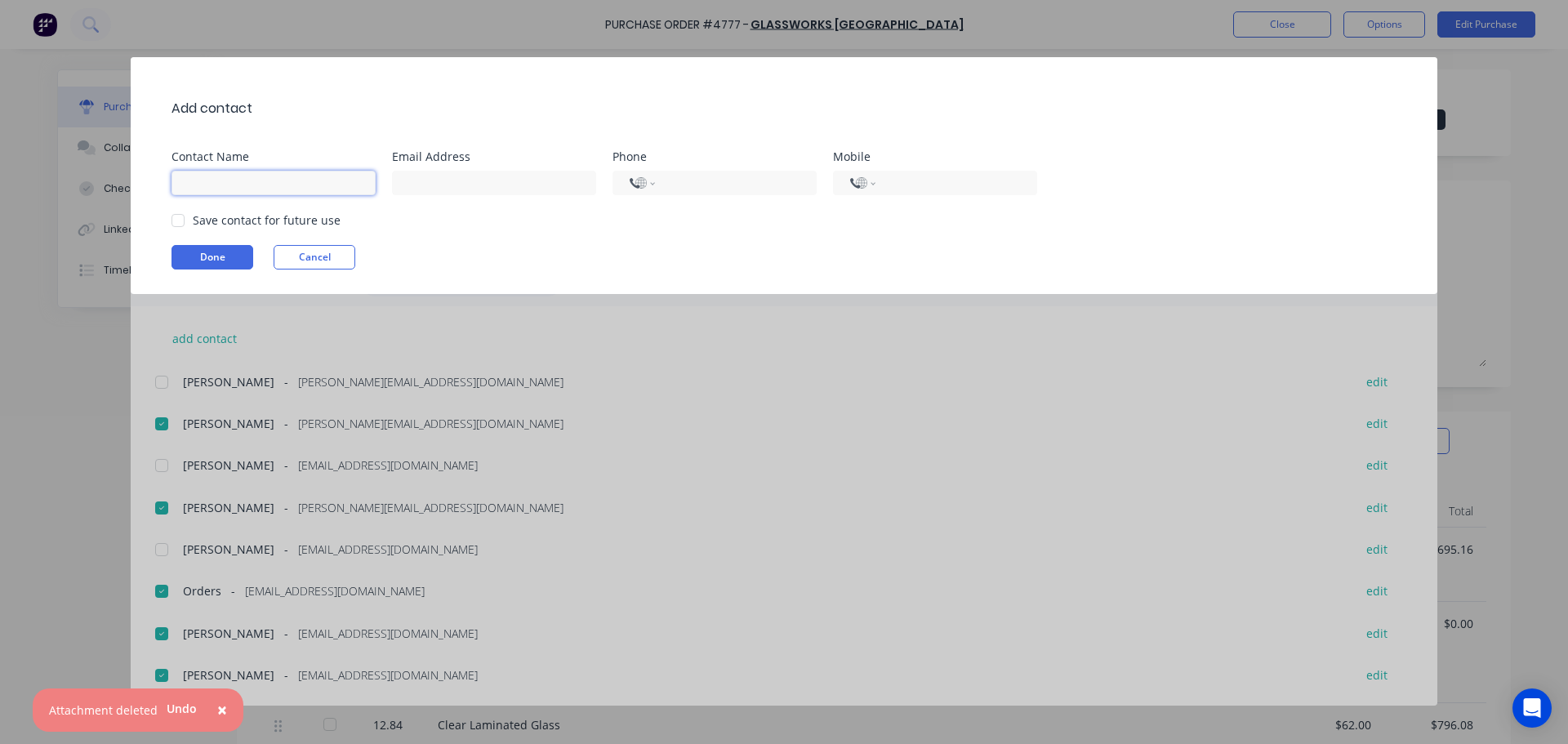
click at [278, 186] on input at bounding box center [273, 183] width 204 height 25
click at [521, 177] on input at bounding box center [494, 183] width 204 height 25
click at [183, 217] on div at bounding box center [178, 220] width 32 height 32
click at [203, 251] on button "Done" at bounding box center [213, 257] width 82 height 25
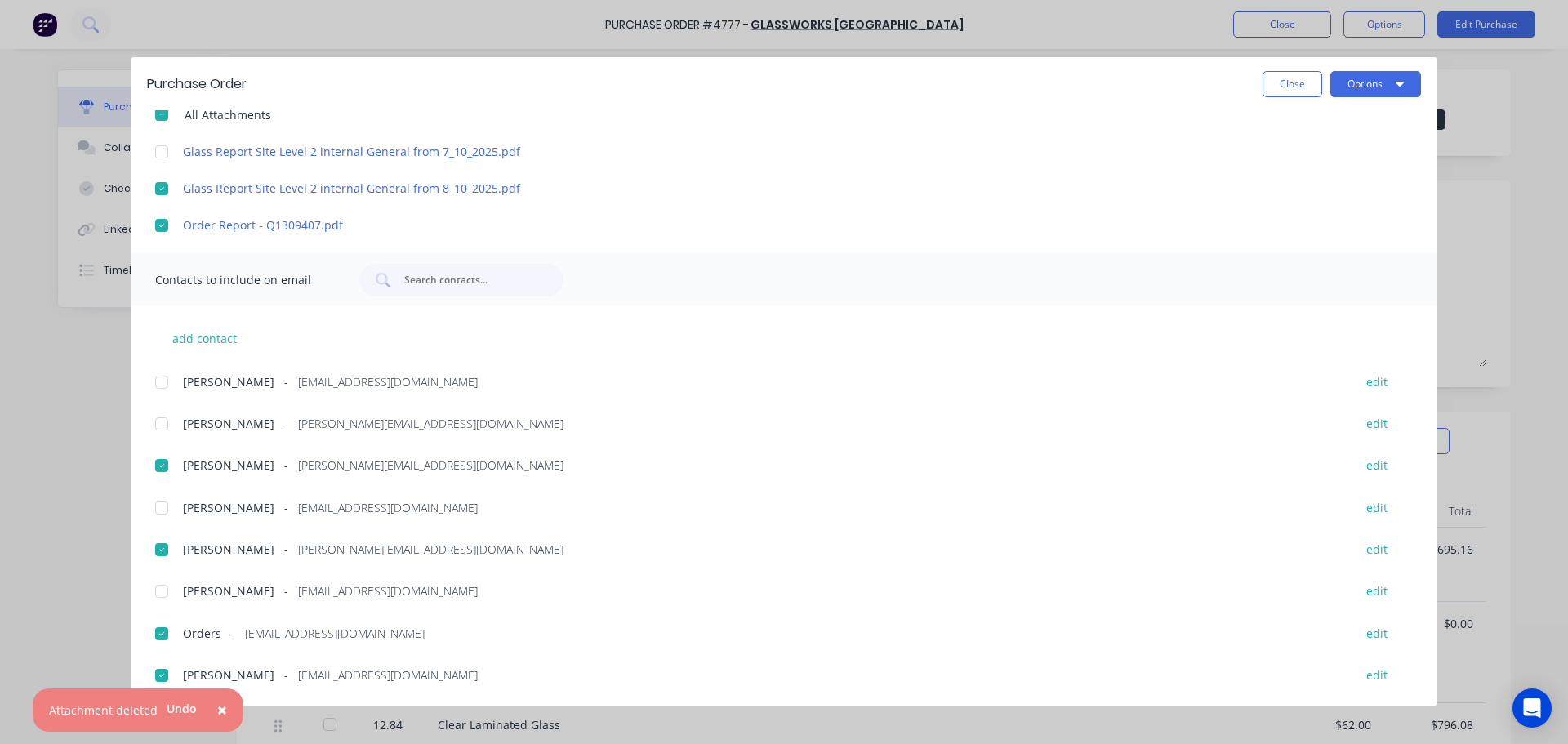
click at [164, 380] on div at bounding box center [161, 382] width 32 height 32
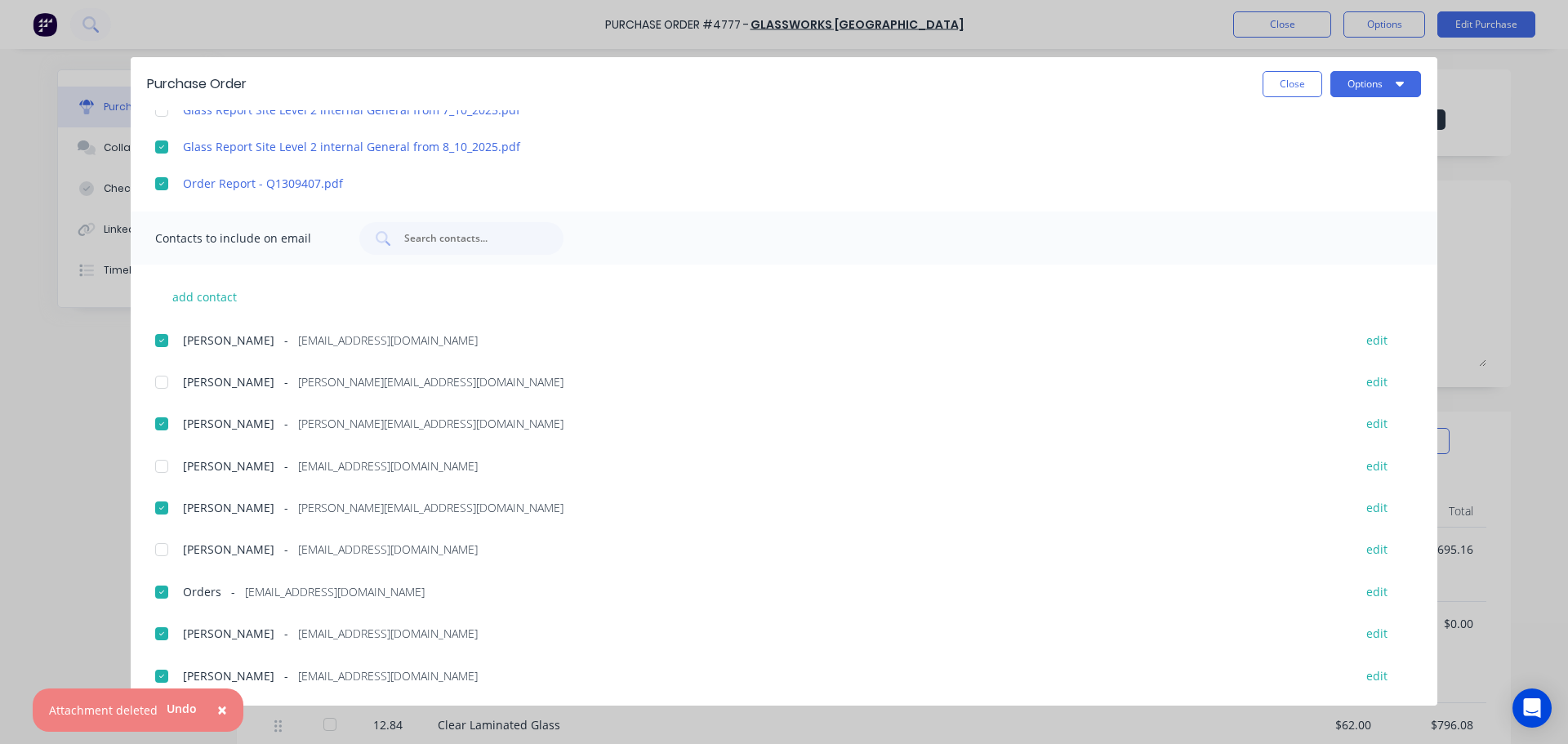
scroll to position [3, 0]
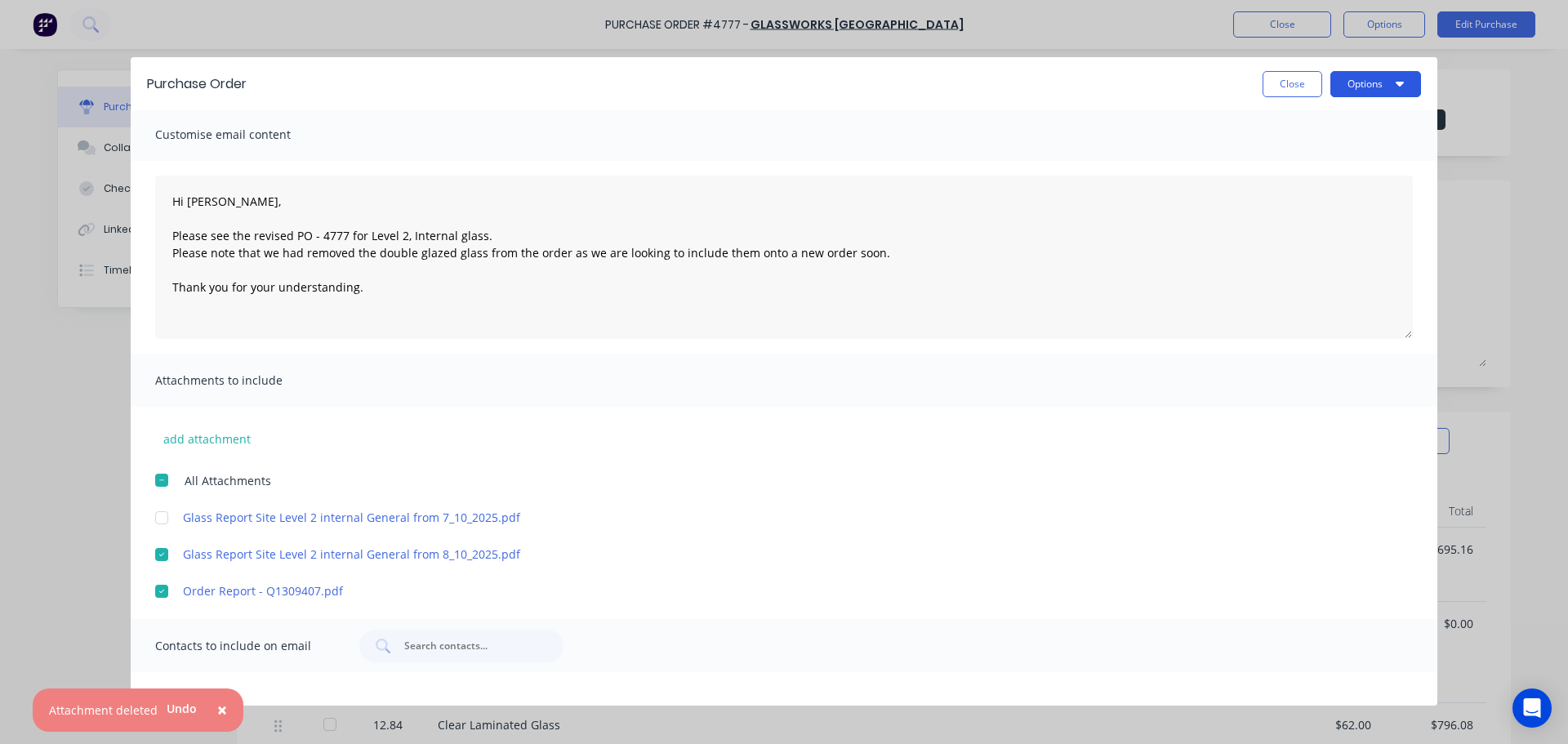
click at [1386, 83] on button "Options" at bounding box center [1375, 84] width 91 height 26
click at [1091, 92] on div "Close Options" at bounding box center [842, 84] width 1158 height 26
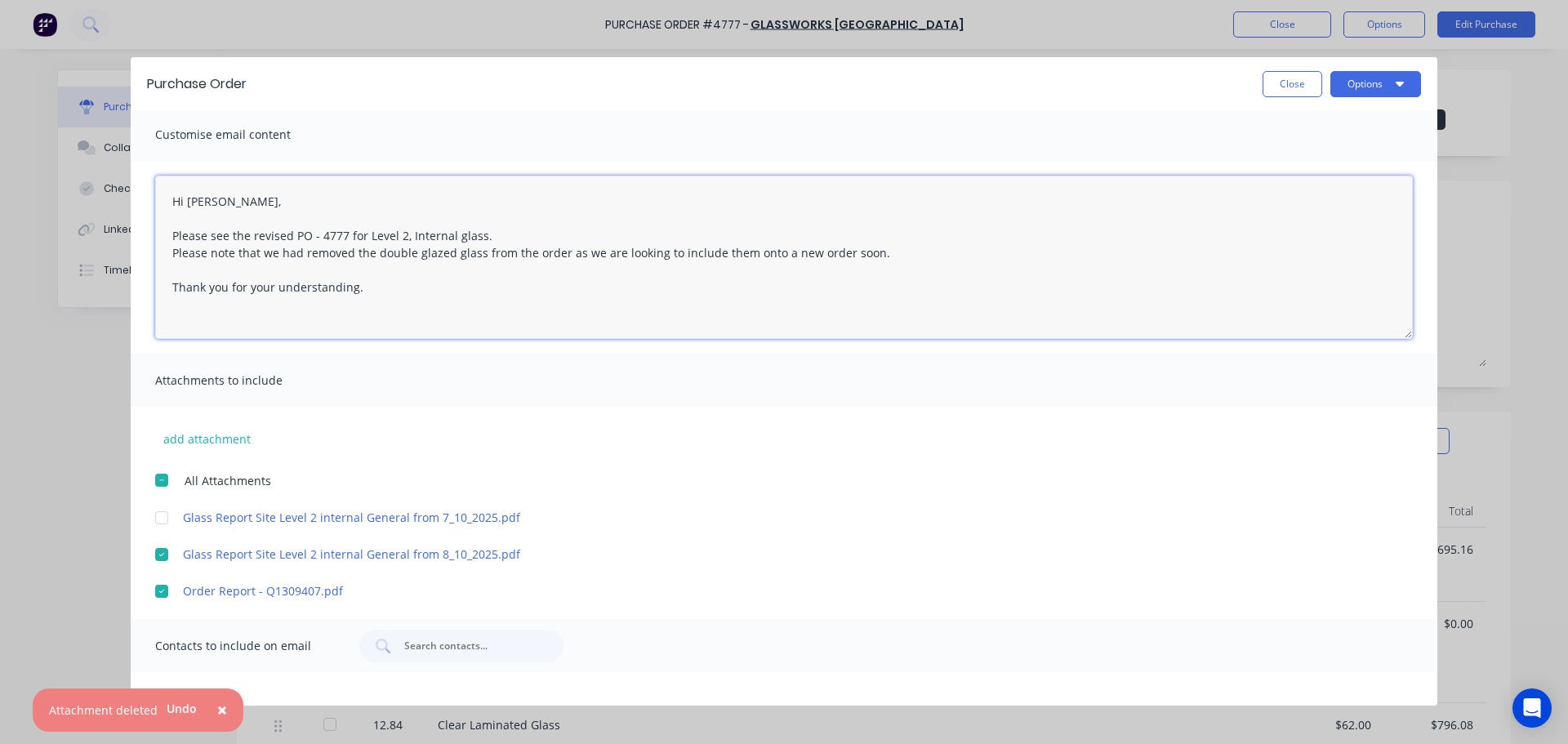
drag, startPoint x: 369, startPoint y: 288, endPoint x: 100, endPoint y: 202, distance: 282.4
click at [100, 202] on div "Purchase Order Close Options Customise email content Hi Rick, Please see the re…" at bounding box center [784, 372] width 1568 height 744
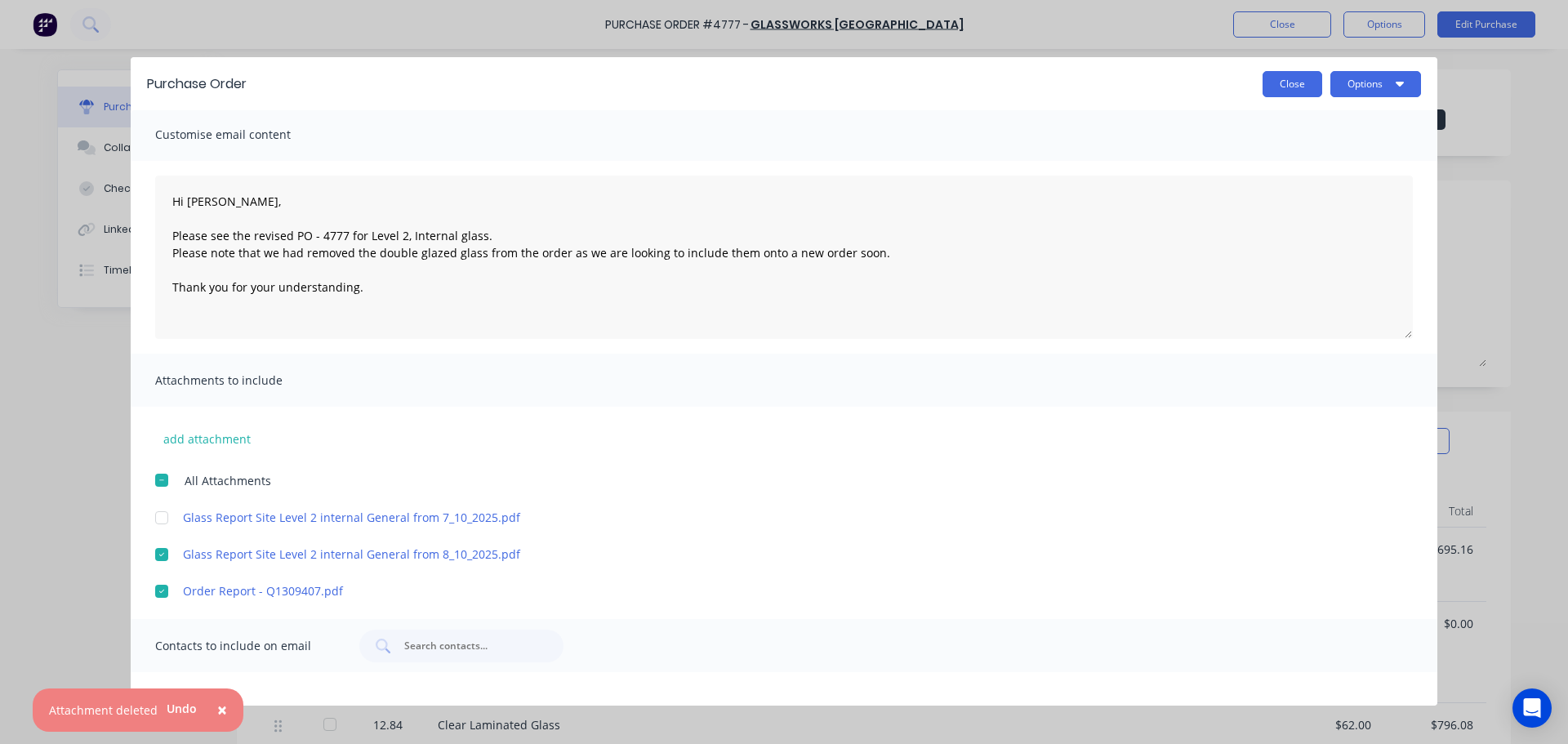
click at [1303, 79] on button "Close" at bounding box center [1292, 84] width 60 height 26
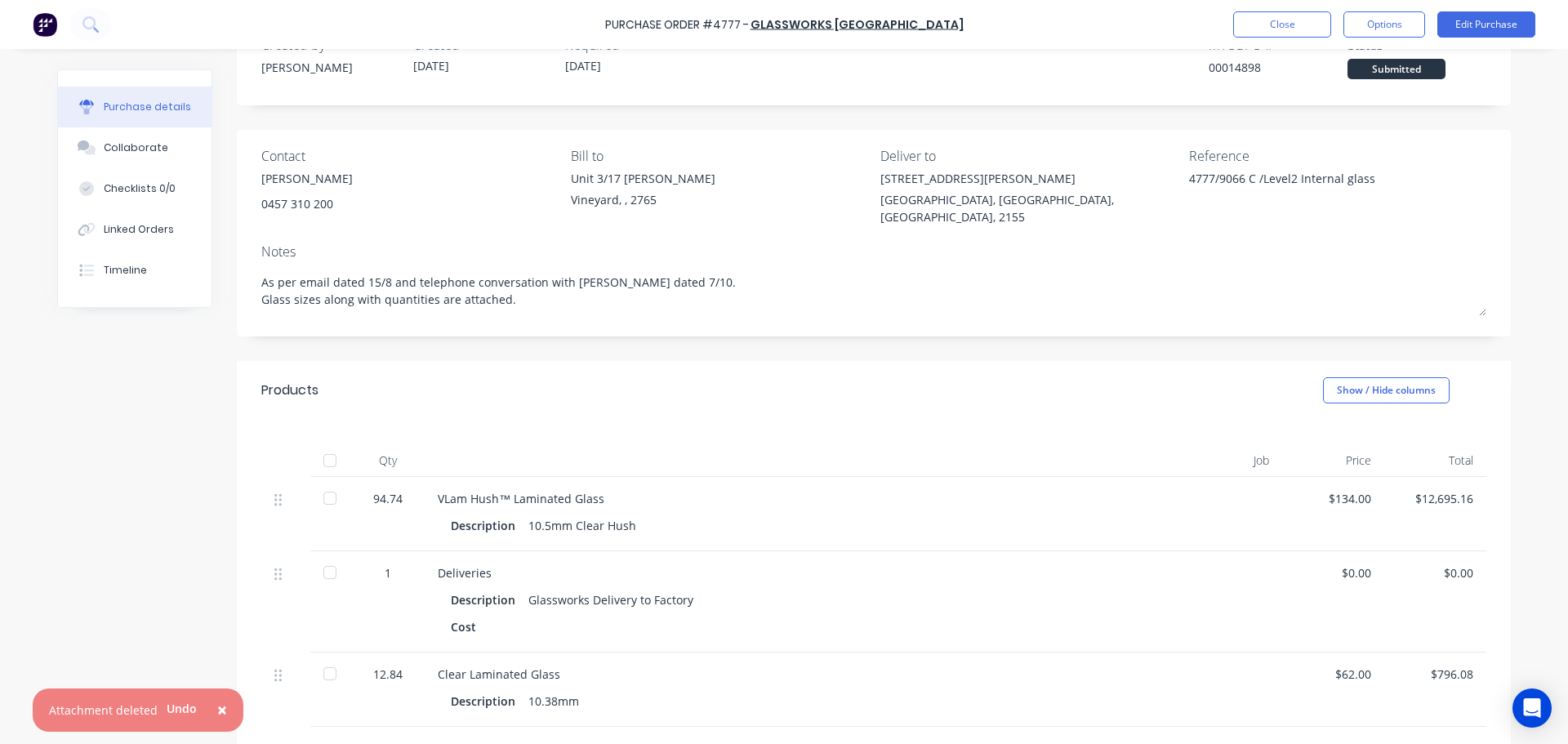
scroll to position [163, 0]
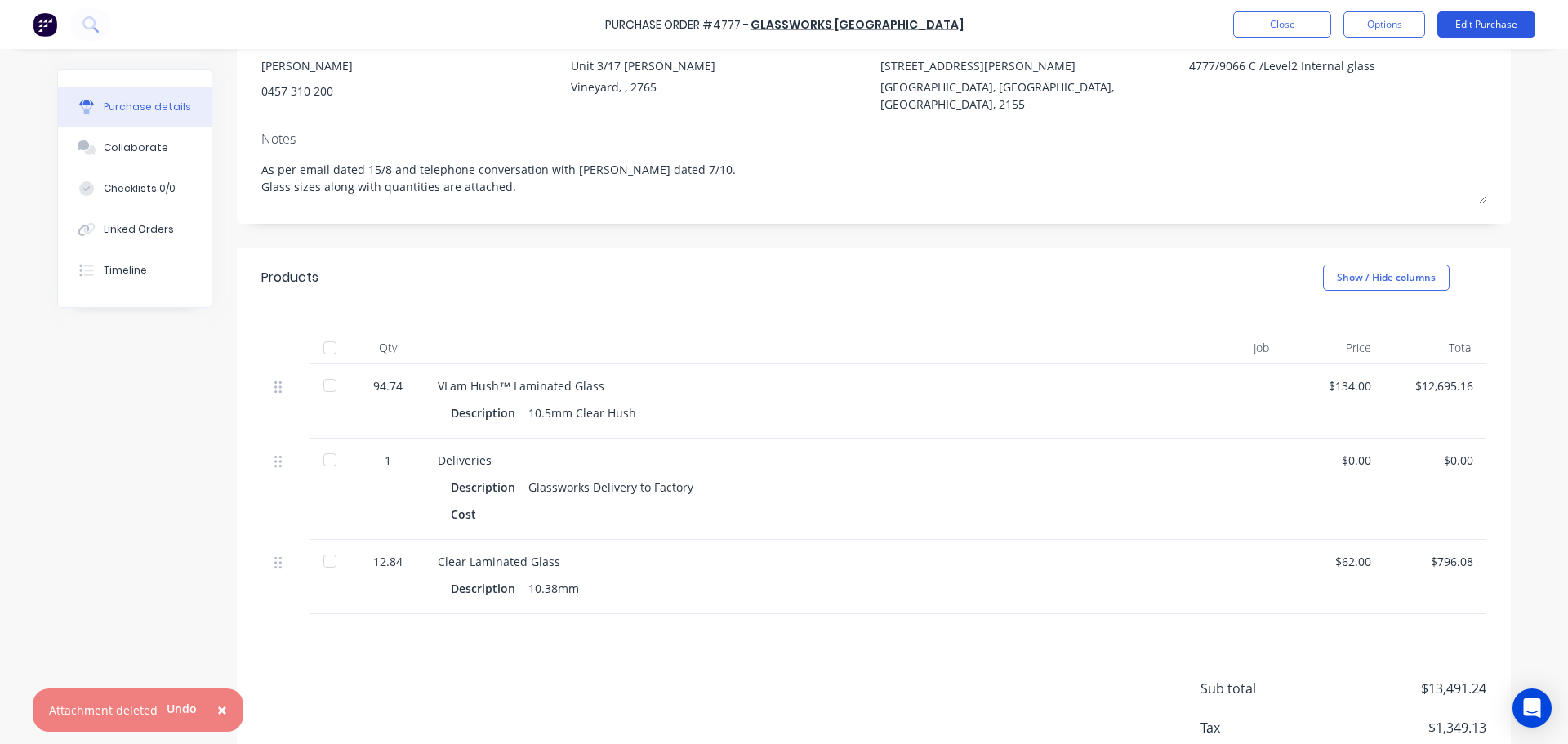
click at [1478, 23] on button "Edit Purchase" at bounding box center [1486, 24] width 98 height 26
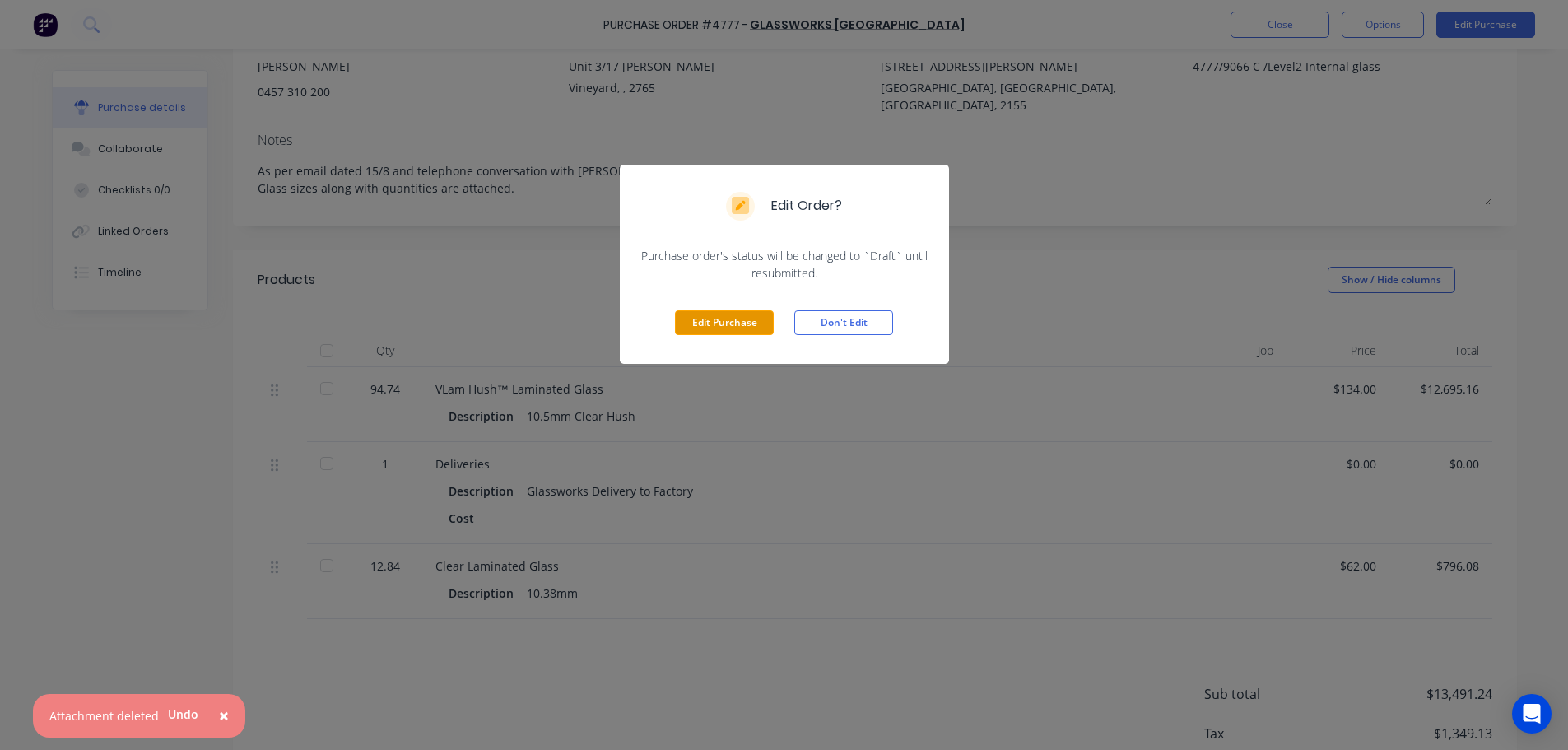
click at [738, 318] on button "Edit Purchase" at bounding box center [724, 322] width 99 height 25
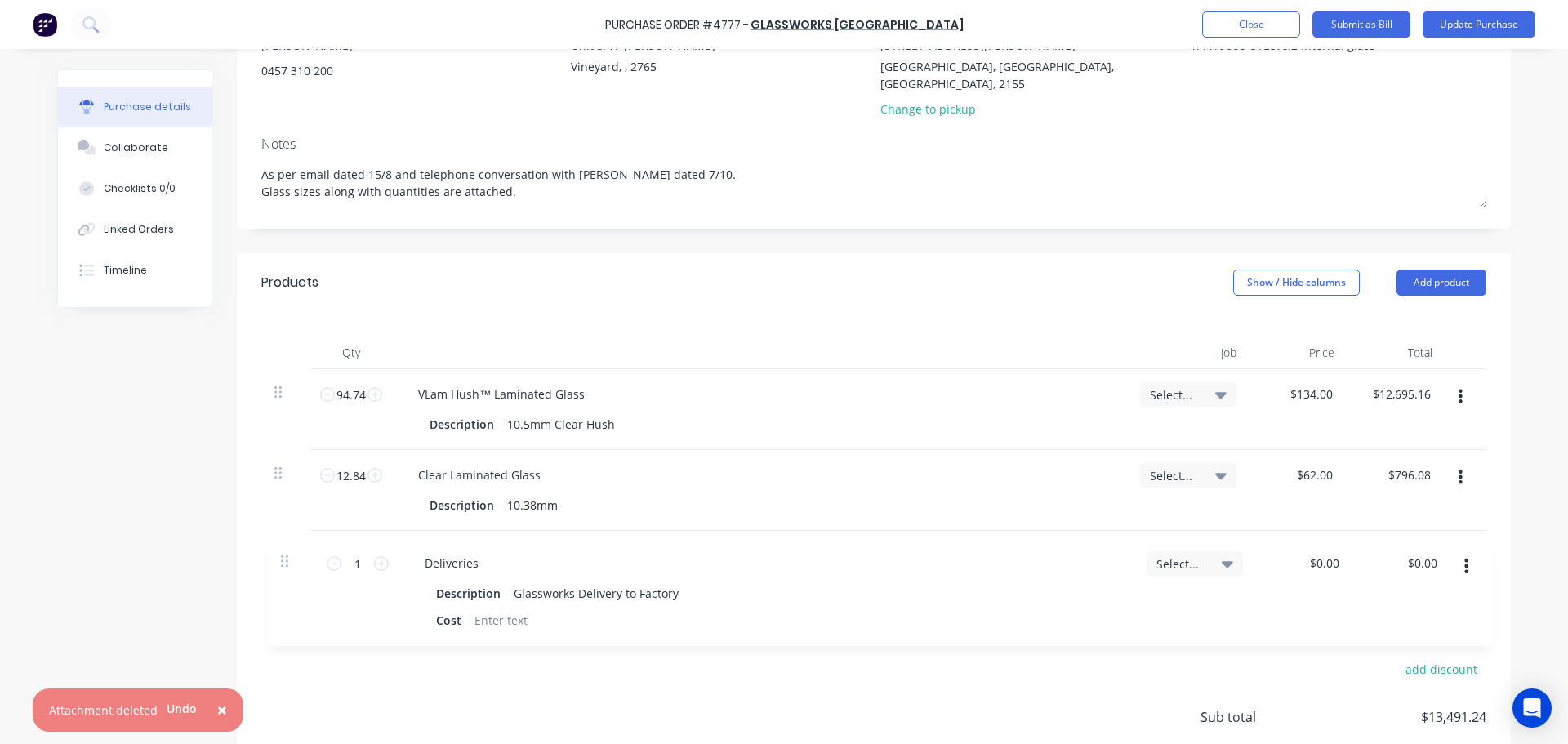
drag, startPoint x: 278, startPoint y: 481, endPoint x: 293, endPoint y: 572, distance: 92.2
click at [293, 572] on div "Products Show / Hide columns Add product Qty Job Price Total 94.74 94.74 VLam H…" at bounding box center [873, 555] width 1273 height 606
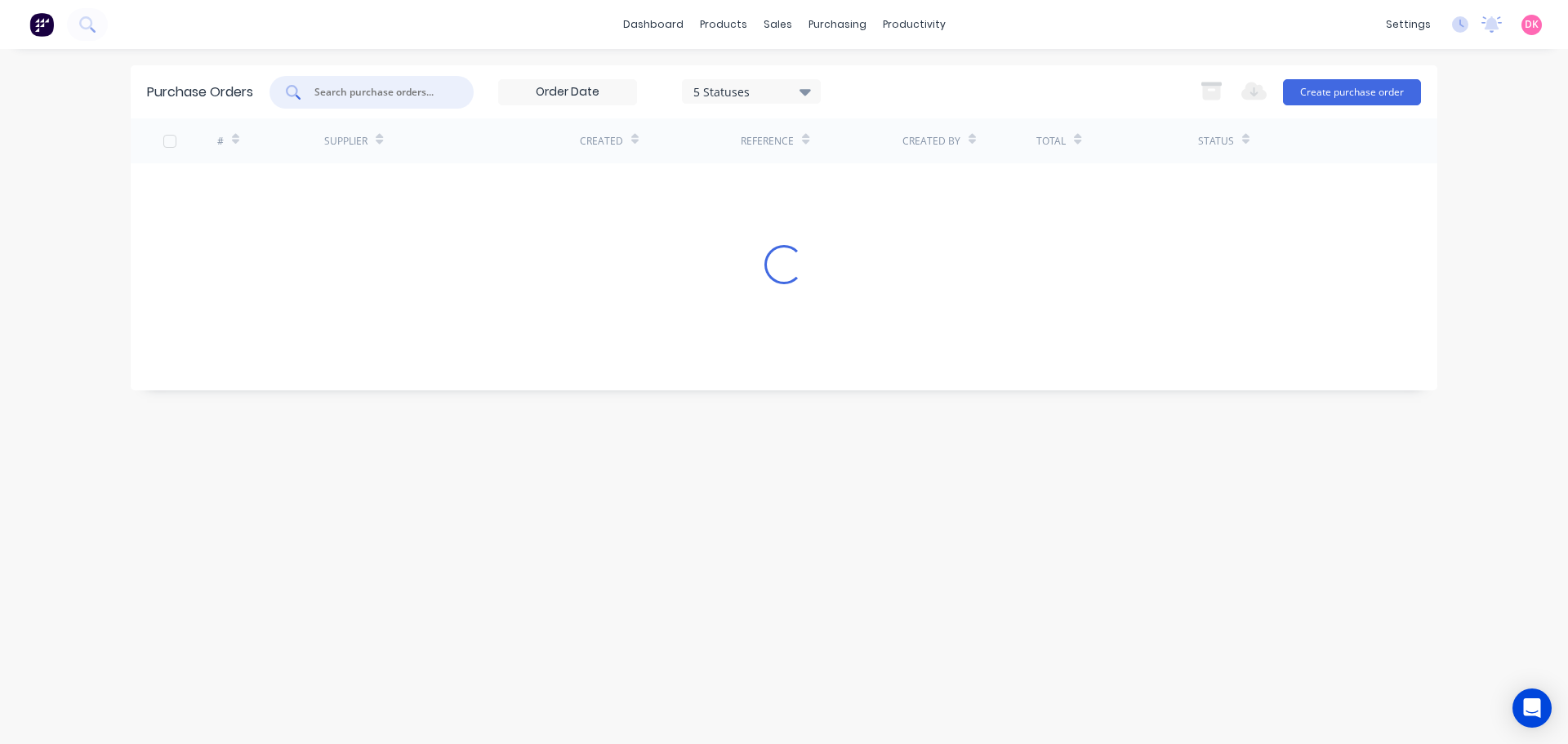
click at [367, 95] on input "text" at bounding box center [380, 91] width 136 height 16
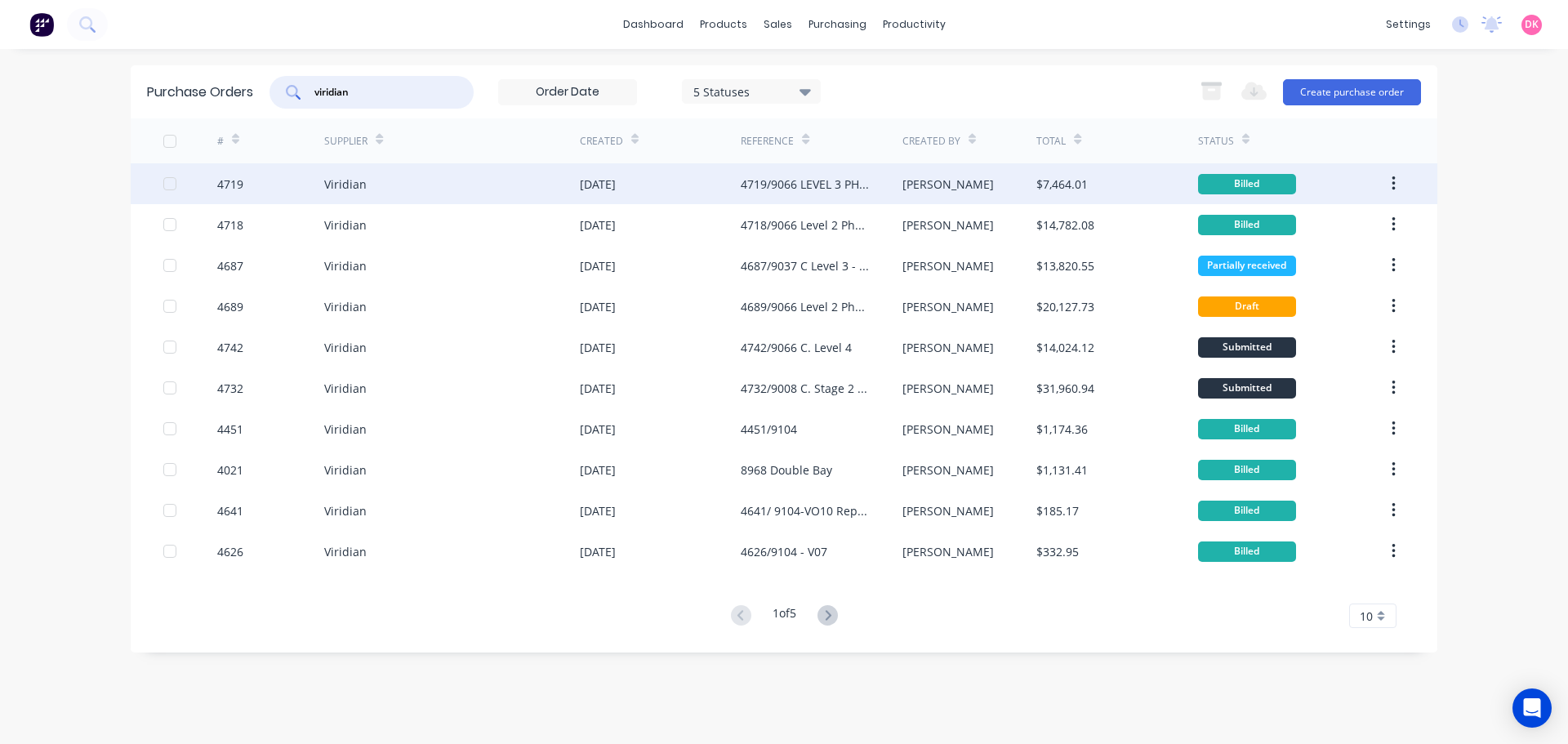
type input "viridian"
click at [660, 184] on div "[DATE]" at bounding box center [660, 184] width 161 height 41
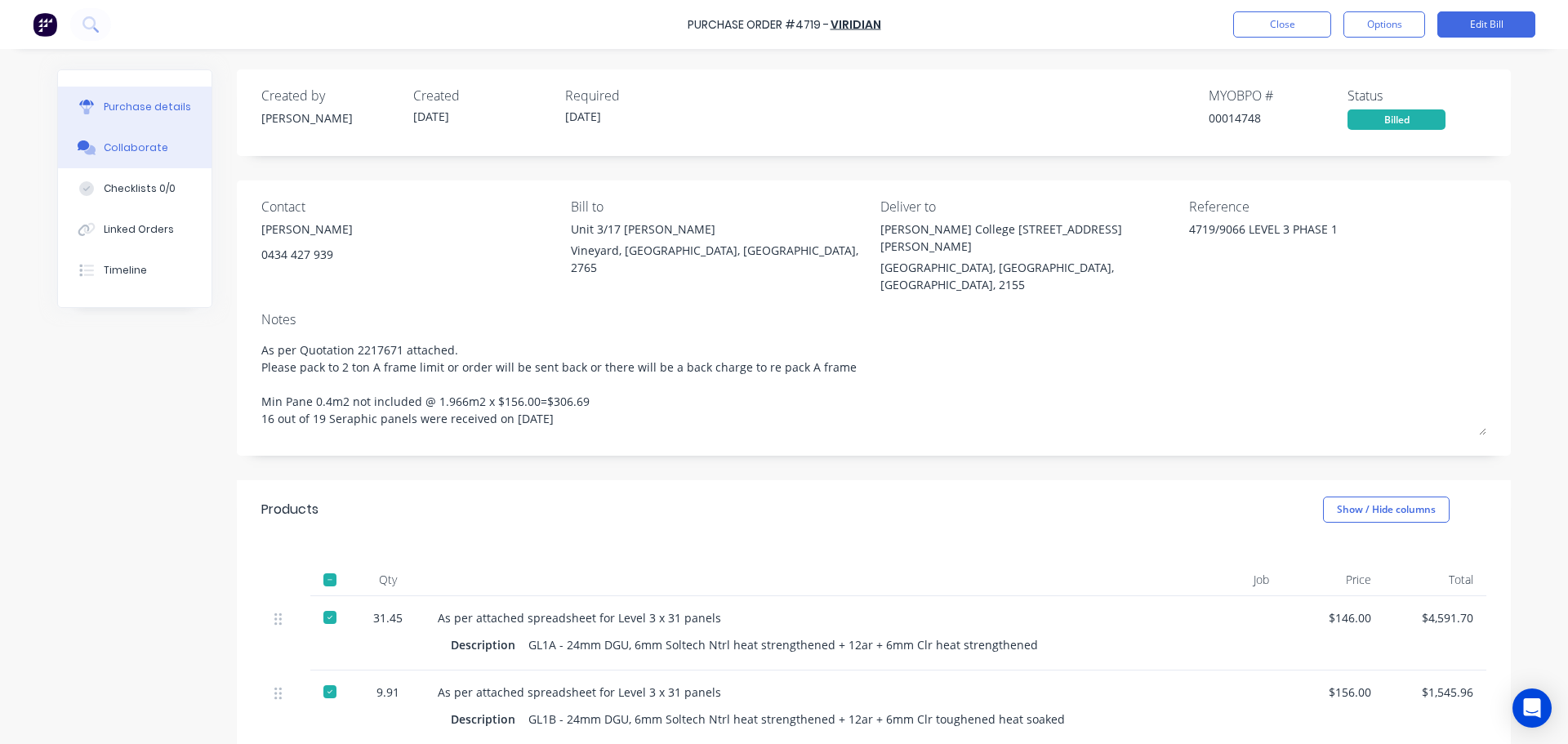
click at [156, 148] on button "Collaborate" at bounding box center [135, 148] width 154 height 41
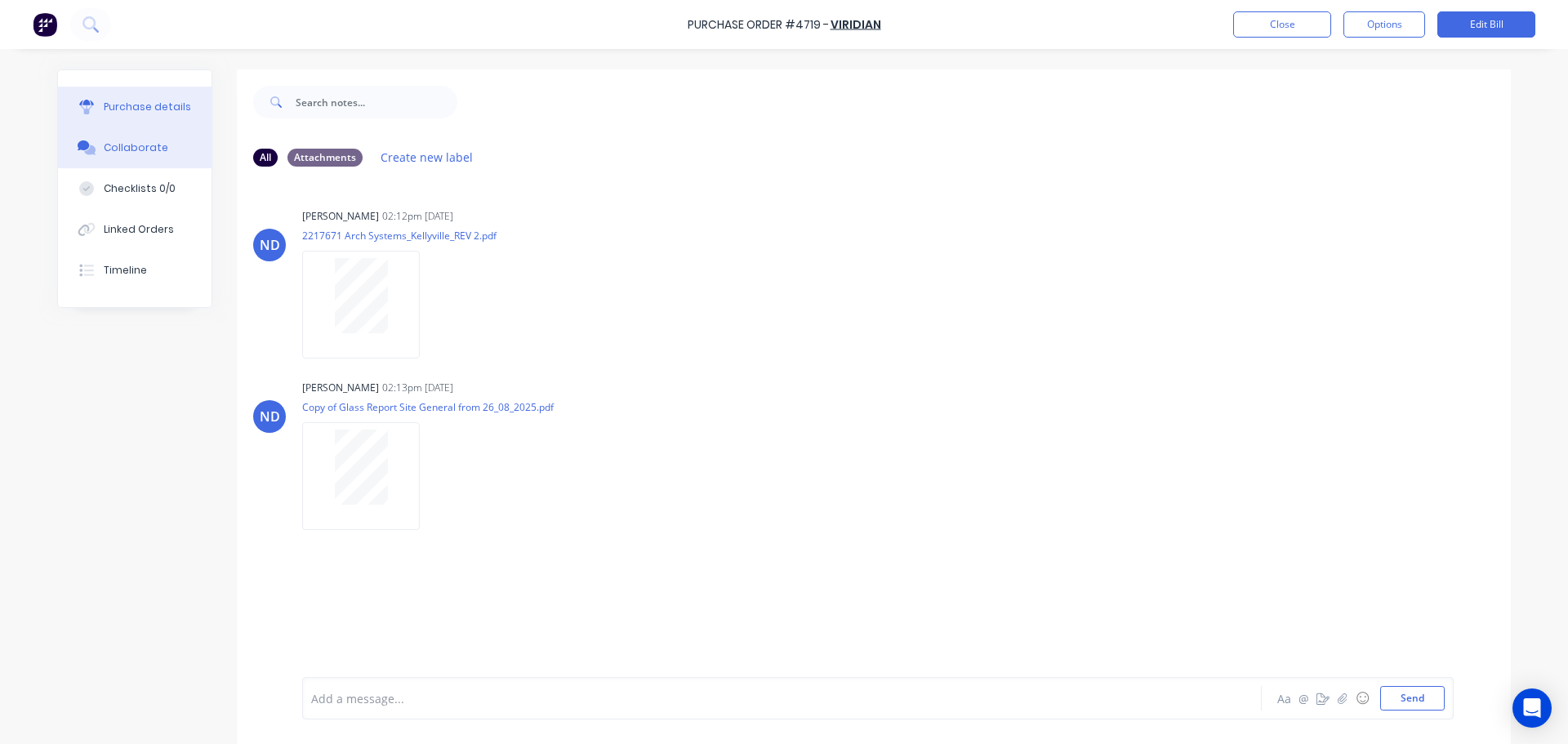
click at [110, 103] on div "Purchase details" at bounding box center [147, 107] width 87 height 15
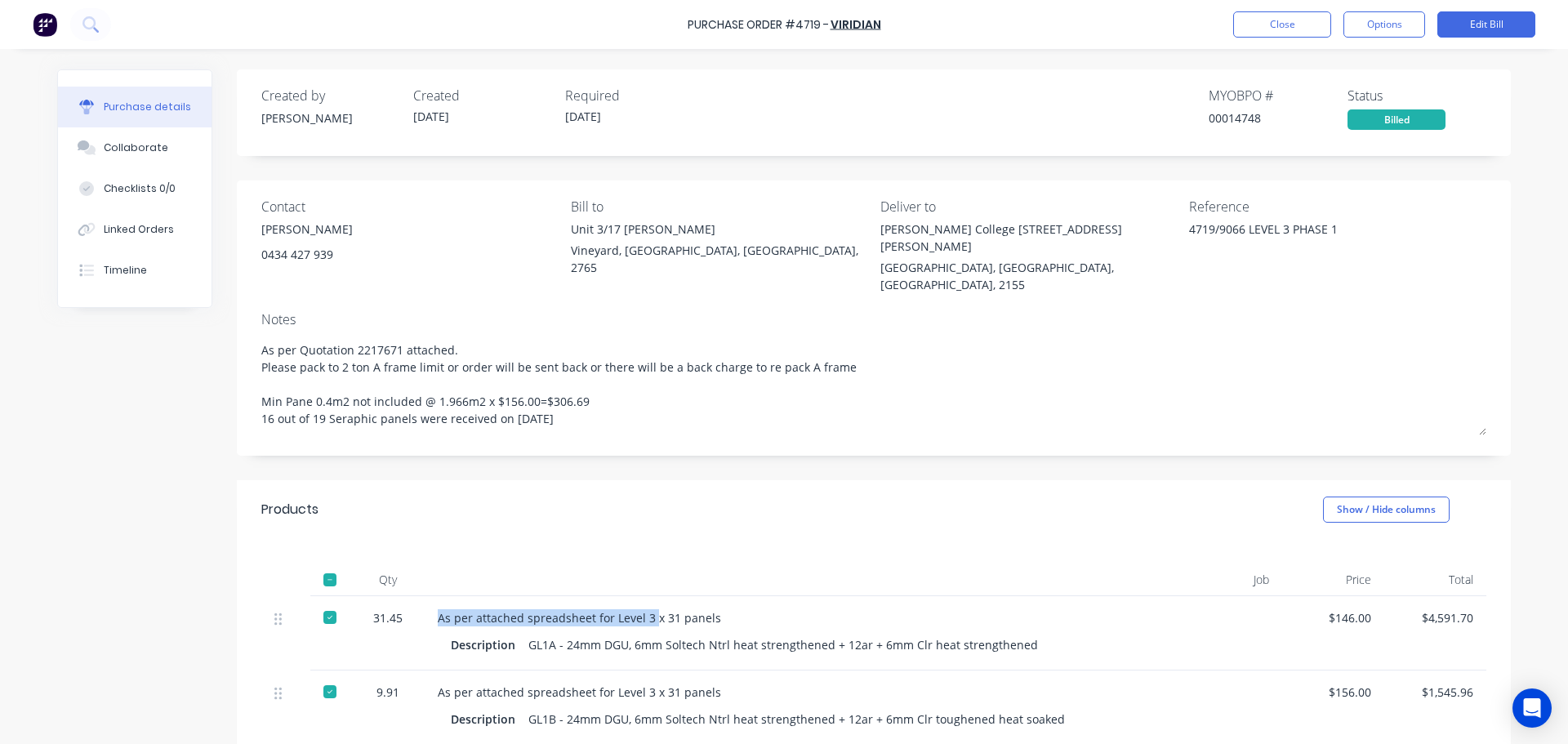
drag, startPoint x: 432, startPoint y: 584, endPoint x: 643, endPoint y: 578, distance: 211.1
click at [643, 609] on div "As per attached spreadsheet for Level 3 x 31 panels" at bounding box center [792, 618] width 709 height 17
click at [734, 609] on div "As per attached spreadsheet for Level 3 x 31 panels" at bounding box center [792, 618] width 709 height 17
drag, startPoint x: 715, startPoint y: 585, endPoint x: 426, endPoint y: 586, distance: 289.0
click at [426, 596] on div "As per attached spreadsheet for Level 3 x 31 panels Description GL1A - 24mm DGU…" at bounding box center [792, 633] width 734 height 74
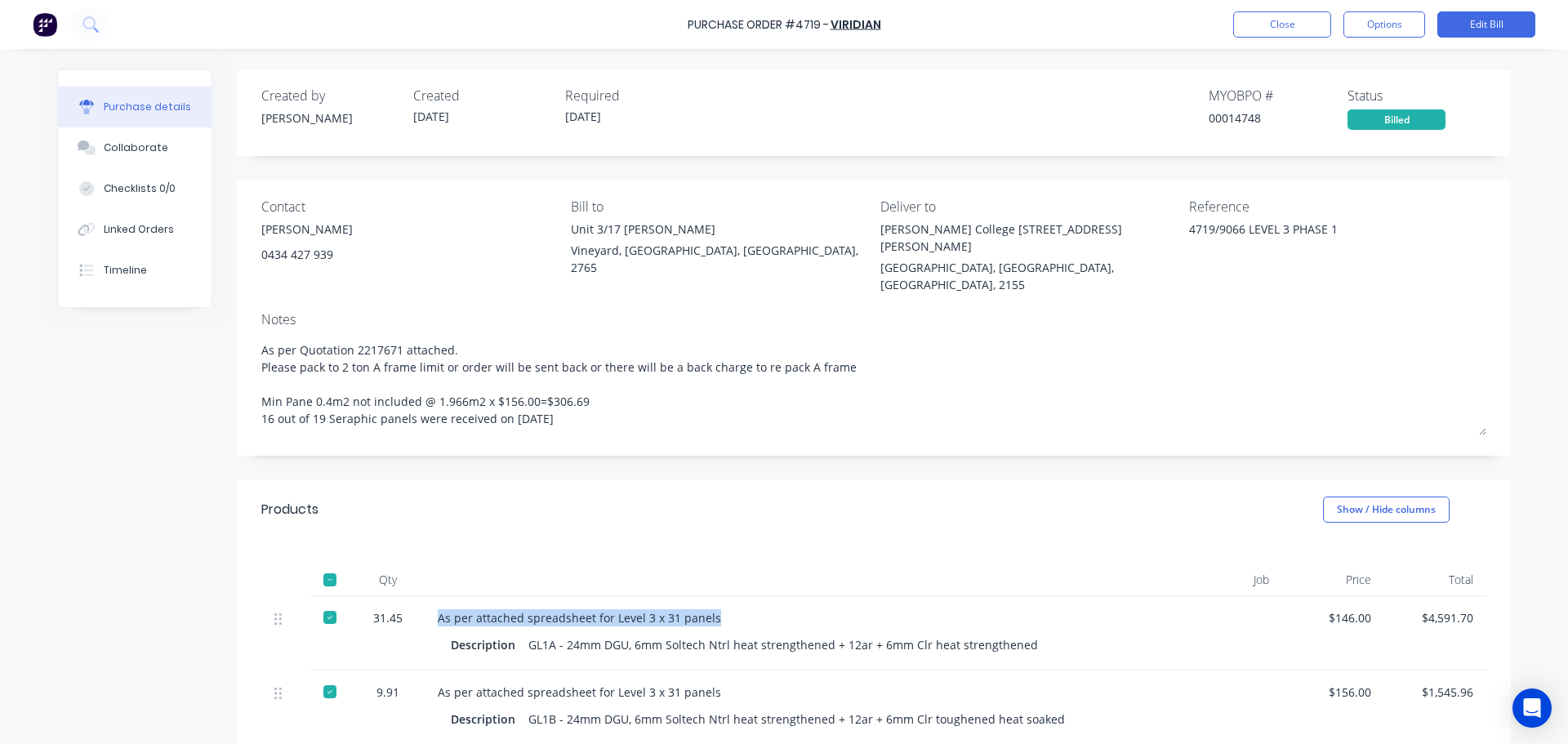
copy div "As per attached spreadsheet for Level 3 x 31 panels"
click at [797, 596] on div "As per attached spreadsheet for Level 3 x 31 panels Description GL1A - 24mm DGU…" at bounding box center [792, 633] width 734 height 74
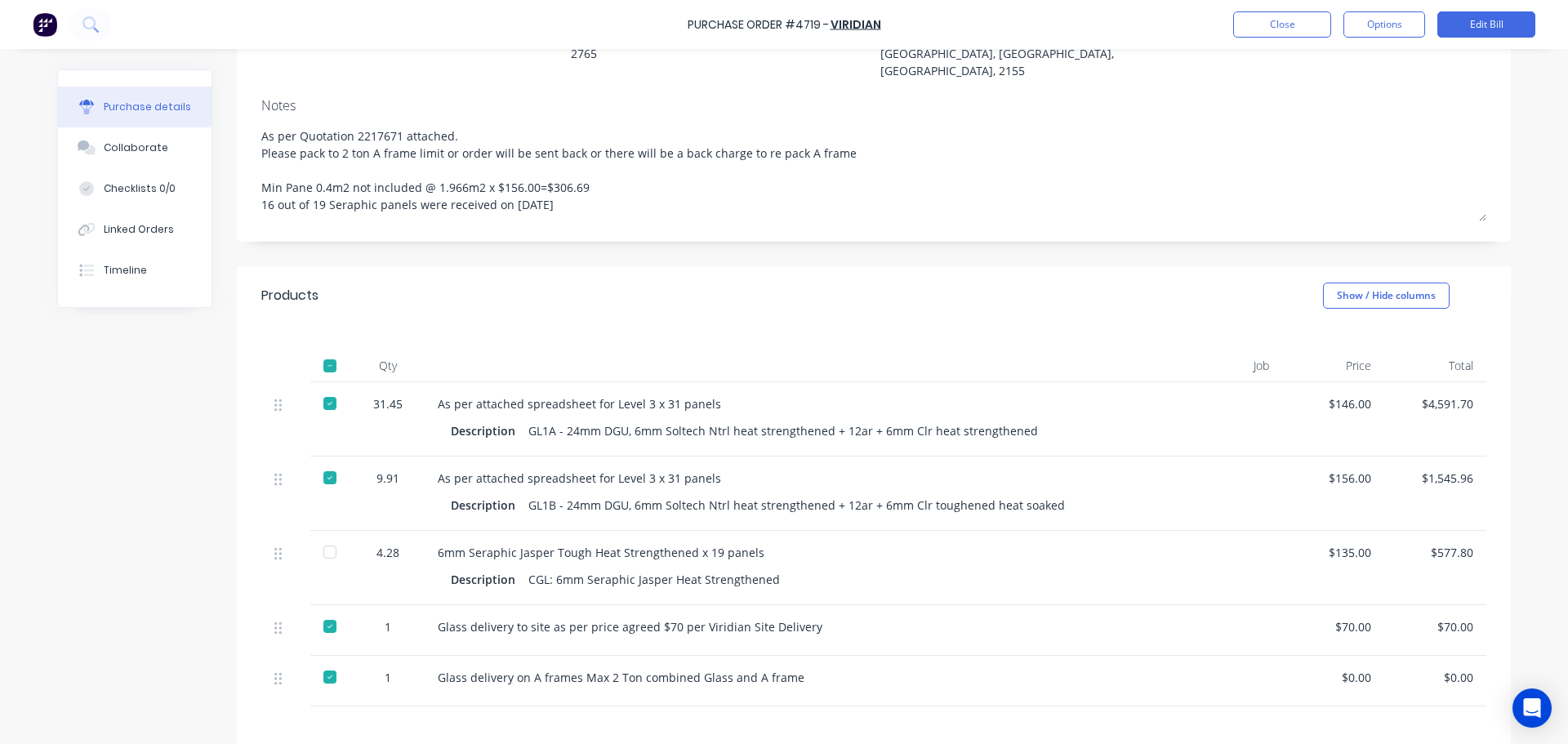
scroll to position [245, 0]
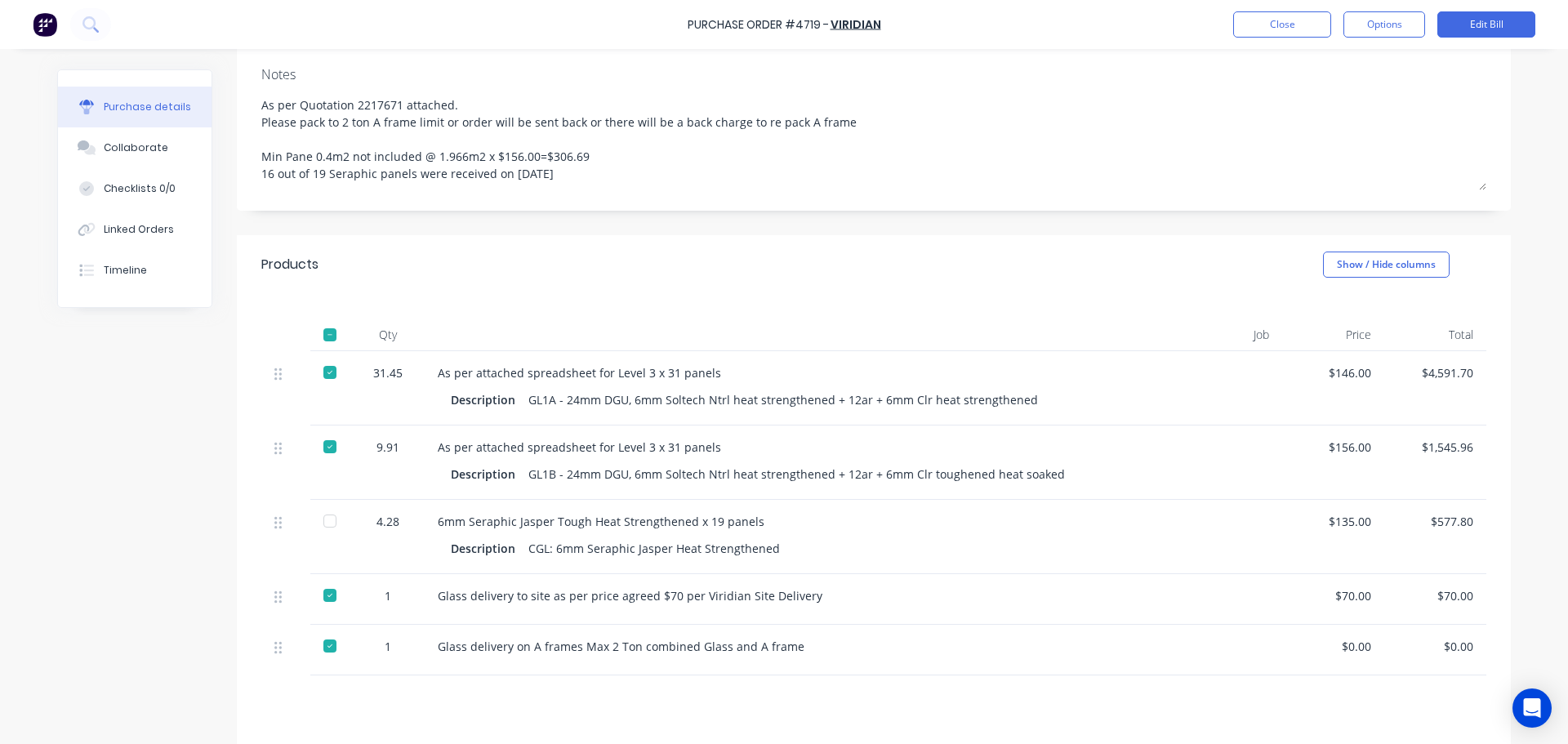
drag, startPoint x: 405, startPoint y: 331, endPoint x: 836, endPoint y: 304, distance: 431.8
click at [836, 319] on div at bounding box center [792, 335] width 734 height 32
drag, startPoint x: 717, startPoint y: 343, endPoint x: 500, endPoint y: 362, distance: 217.8
click at [500, 362] on div "As per attached spreadsheet for Level 3 x 31 panels Description GL1A - 24mm DGU…" at bounding box center [792, 388] width 734 height 74
click at [815, 351] on div "As per attached spreadsheet for Level 3 x 31 panels Description GL1A - 24mm DGU…" at bounding box center [792, 388] width 734 height 74
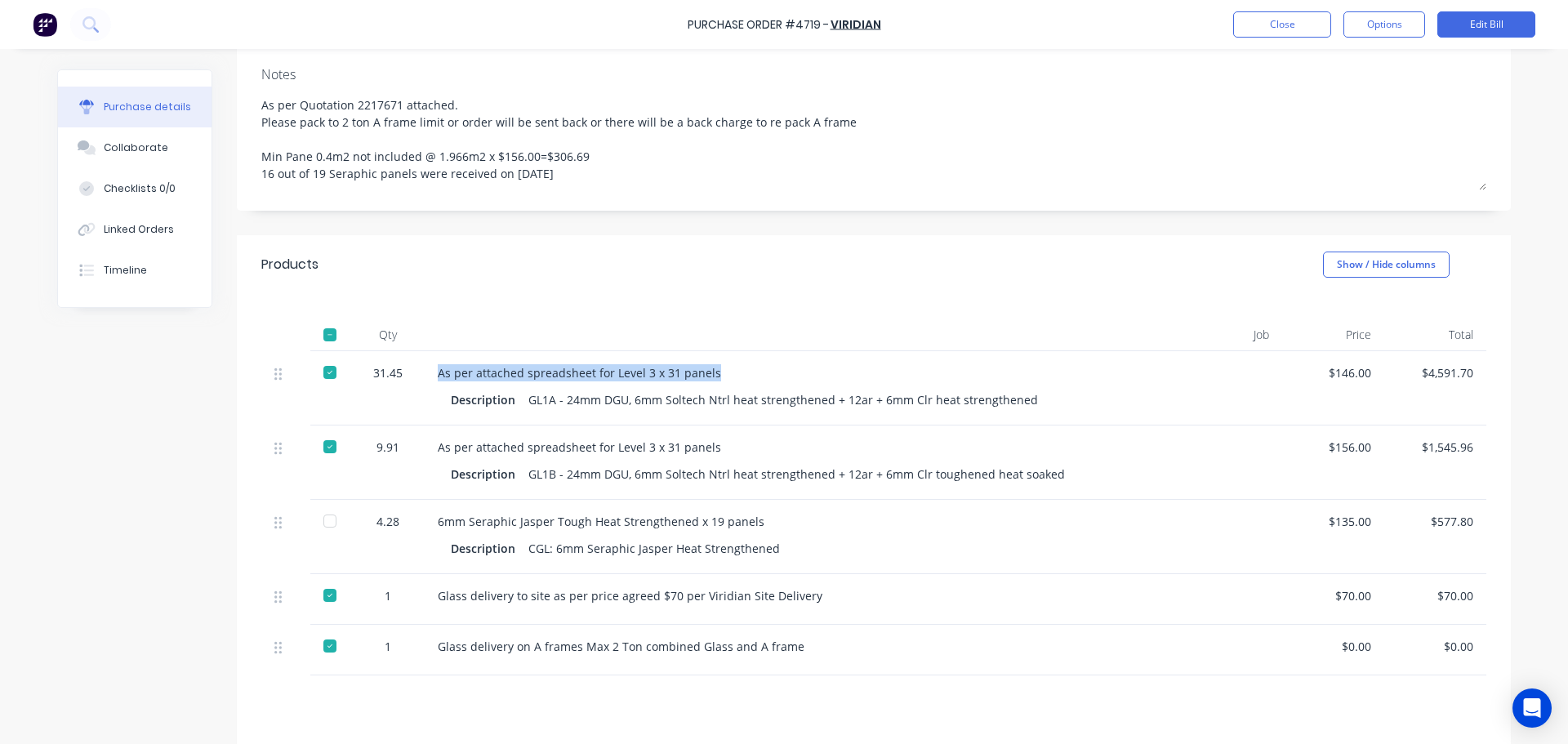
drag, startPoint x: 723, startPoint y: 340, endPoint x: 435, endPoint y: 331, distance: 288.1
click at [437, 364] on div "As per attached spreadsheet for Level 3 x 31 panels" at bounding box center [792, 372] width 709 height 17
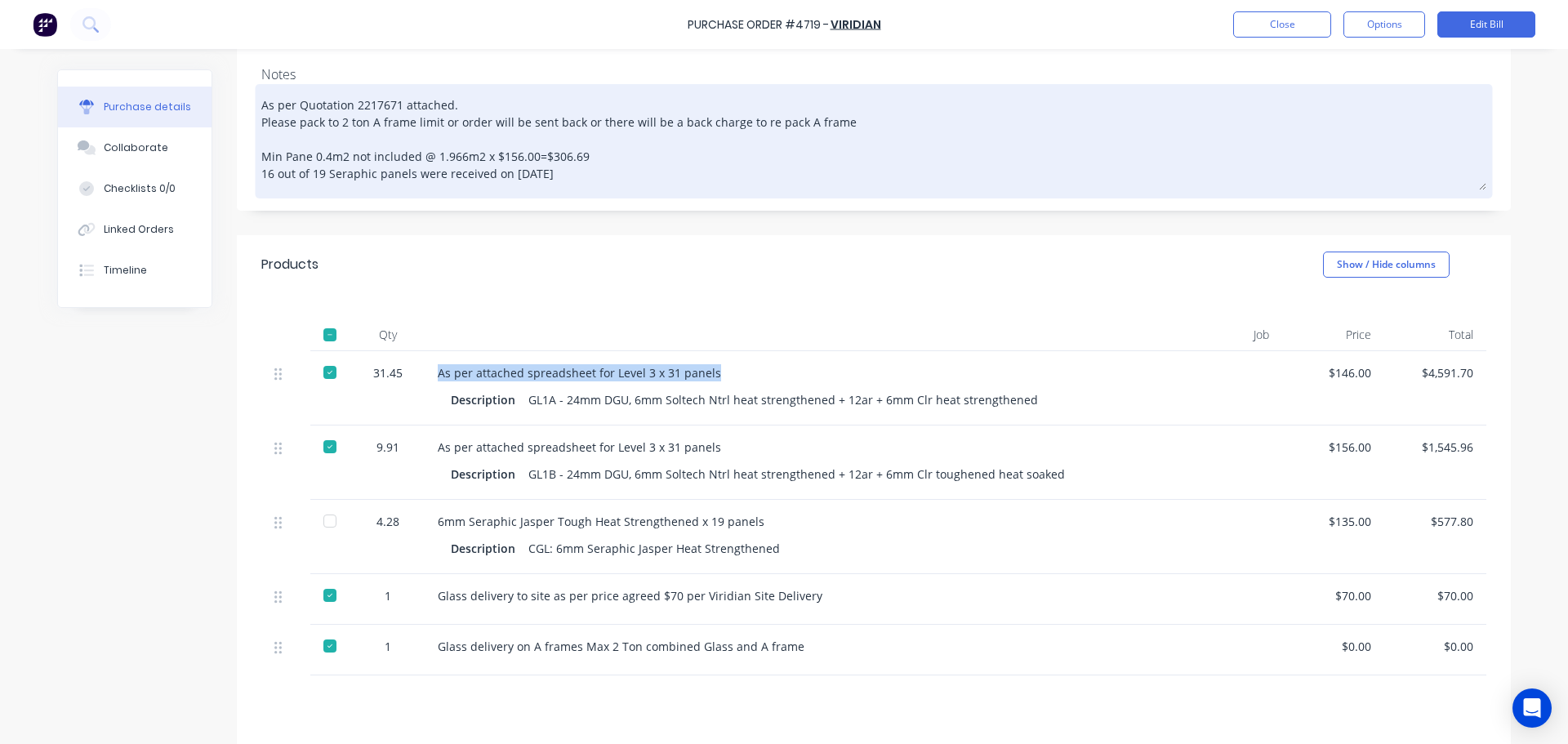
copy div "As per attached spreadsheet for Level 3 x 31 panels"
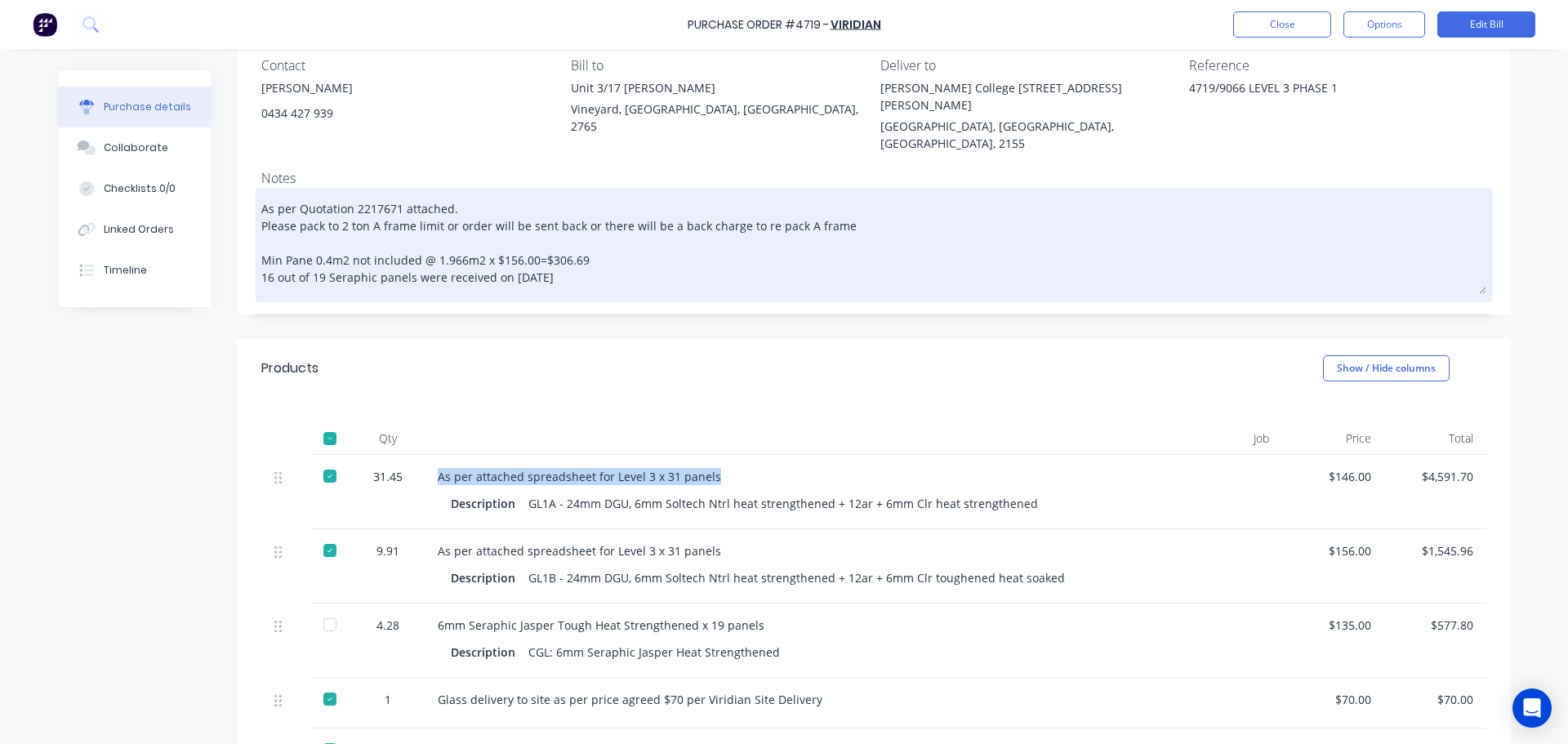
scroll to position [0, 0]
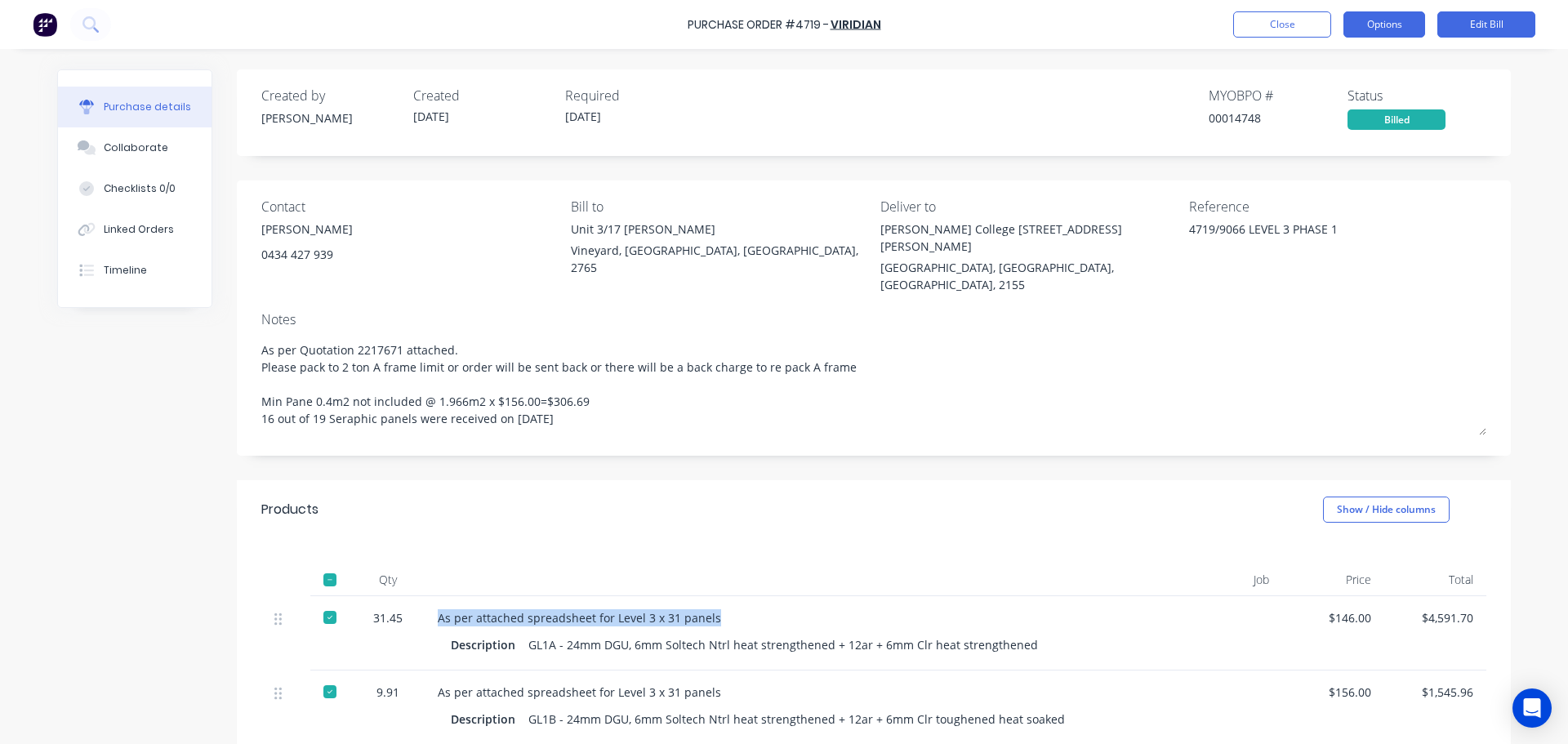
click at [1381, 28] on button "Options" at bounding box center [1384, 24] width 82 height 26
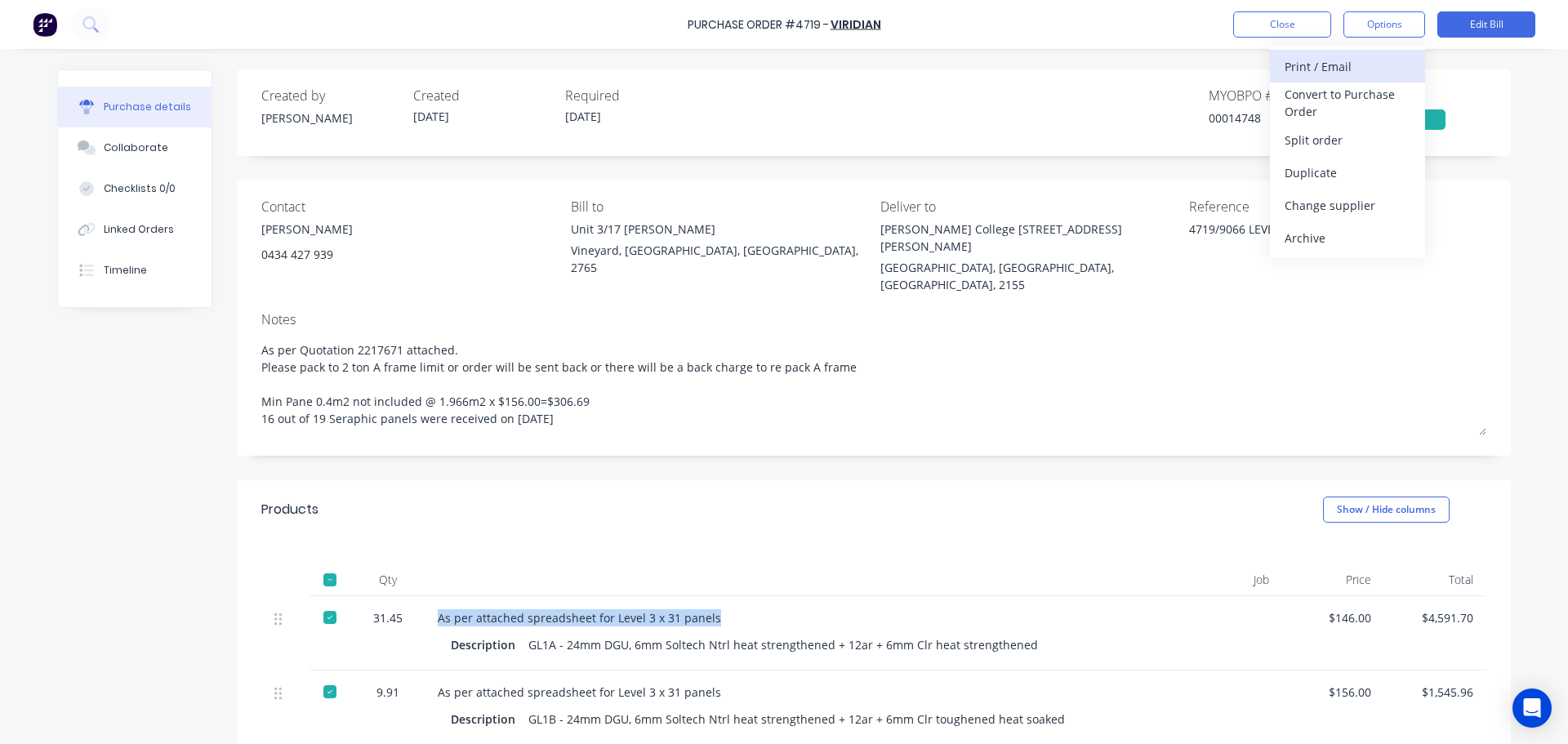
click at [1340, 67] on div "Print / Email" at bounding box center [1347, 67] width 126 height 24
click at [1318, 97] on div "With pricing" at bounding box center [1347, 99] width 126 height 24
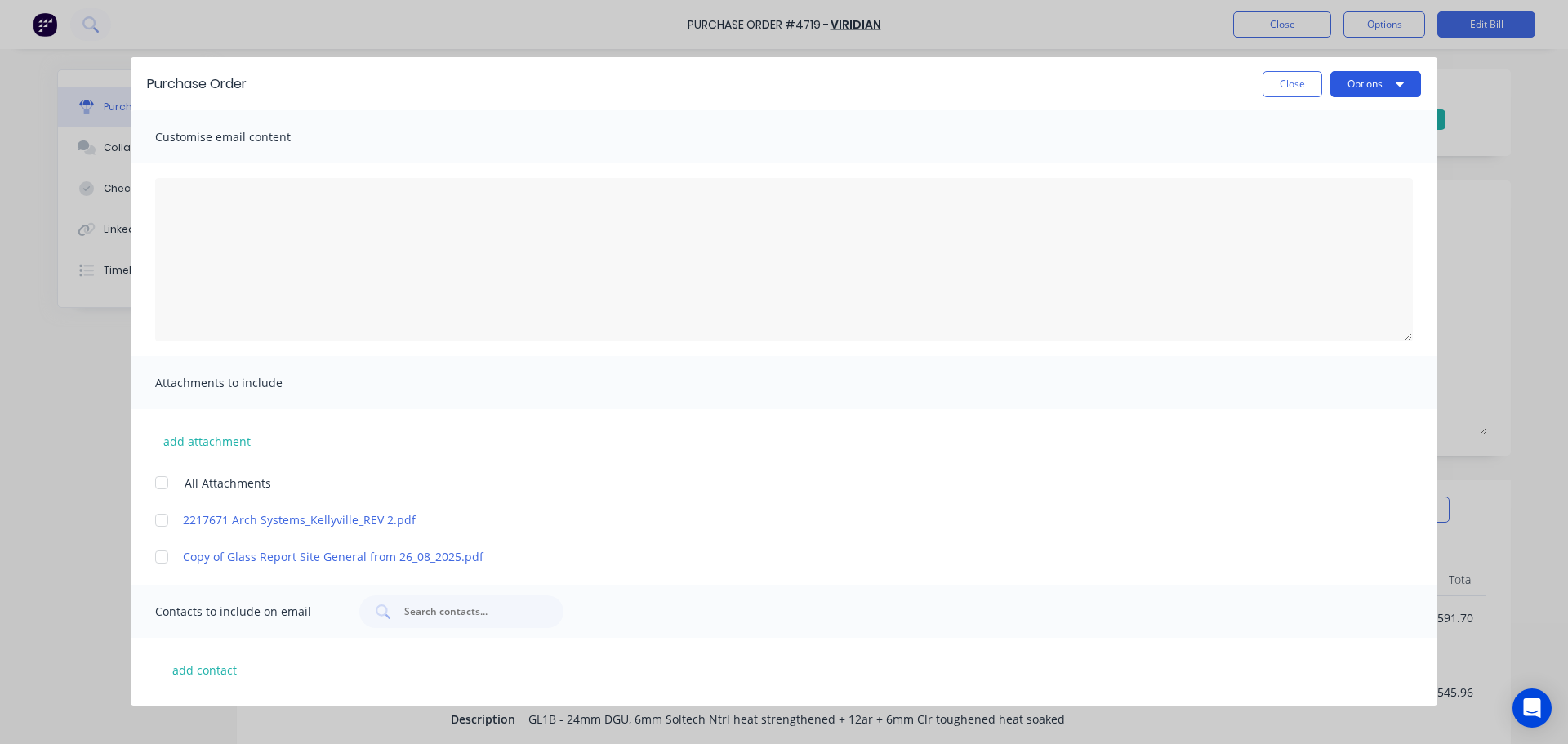
click at [1388, 82] on button "Options" at bounding box center [1375, 84] width 91 height 26
click at [1347, 168] on div "Print" at bounding box center [1343, 158] width 126 height 24
click at [1294, 85] on button "Close" at bounding box center [1292, 84] width 60 height 26
type textarea "x"
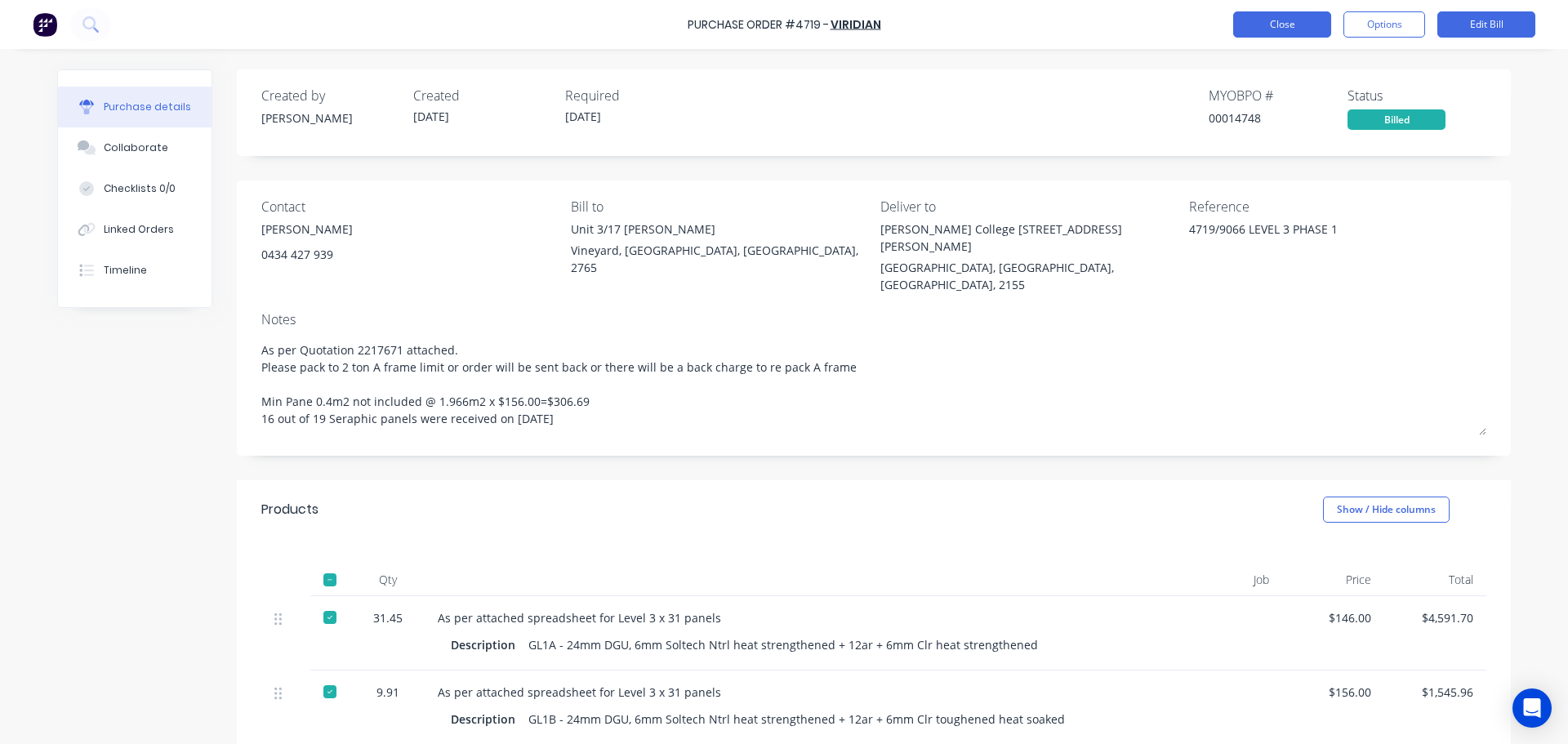
click at [1301, 32] on button "Close" at bounding box center [1282, 24] width 98 height 26
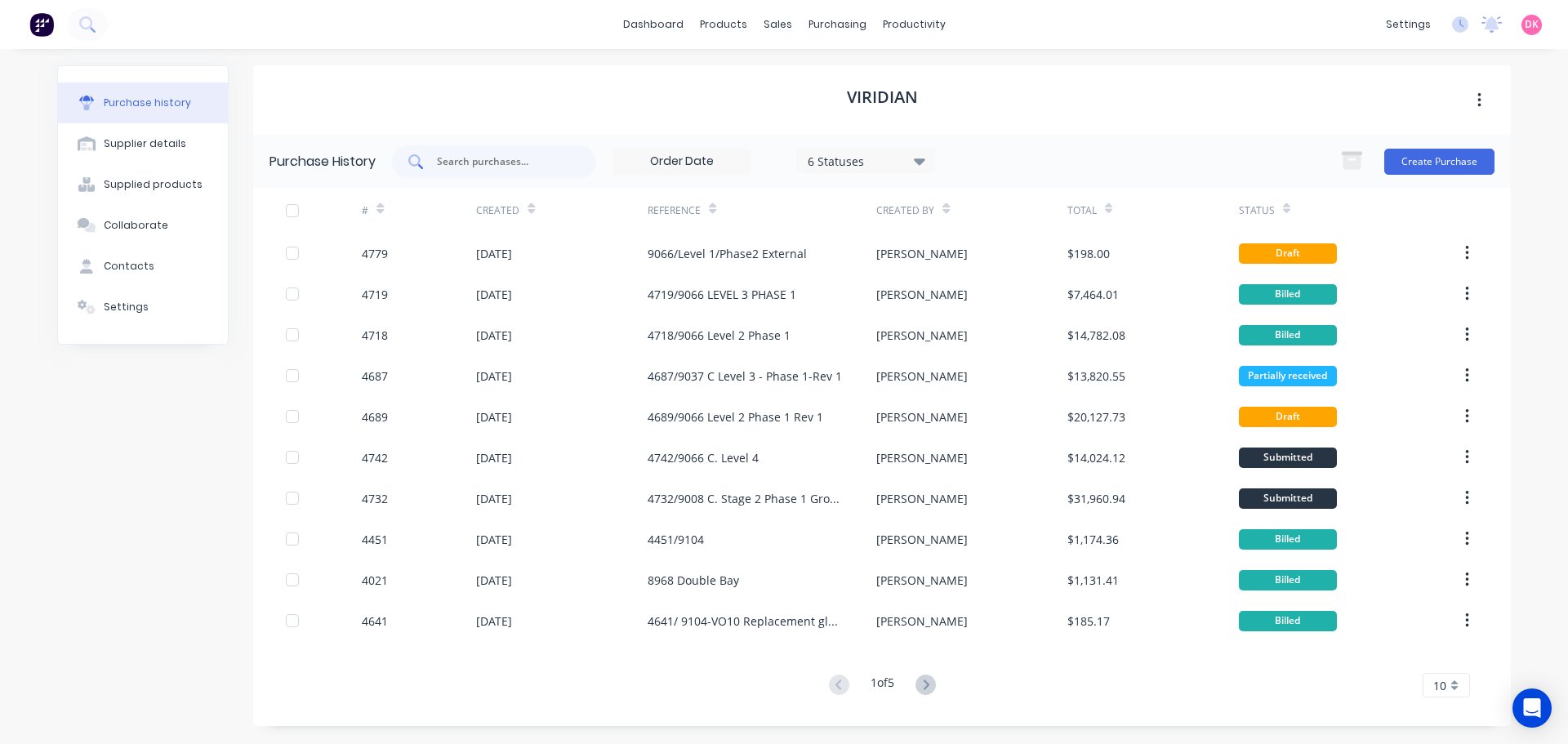
click at [513, 160] on input "text" at bounding box center [503, 161] width 136 height 16
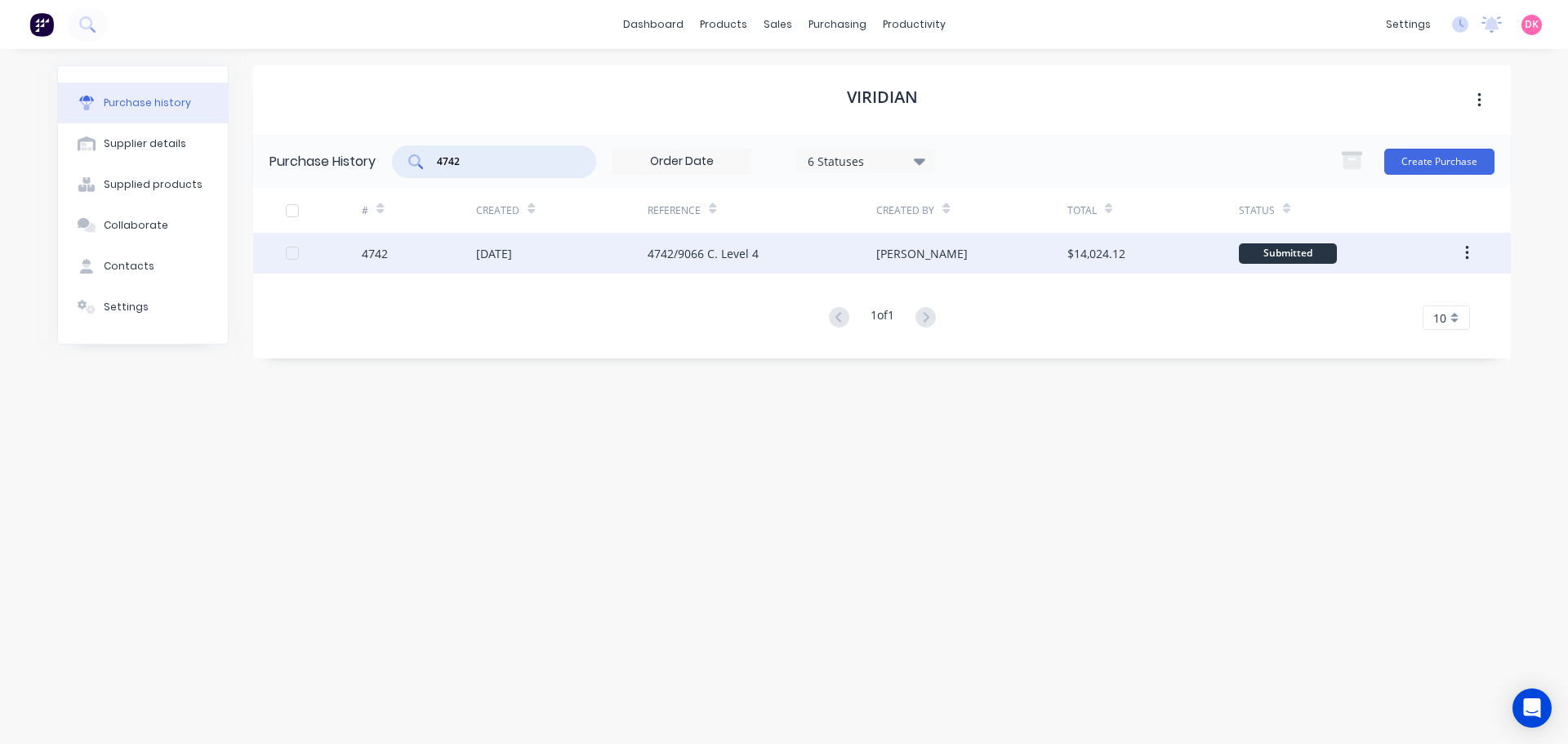
type input "4742"
click at [949, 265] on div "[PERSON_NAME]" at bounding box center [971, 253] width 190 height 41
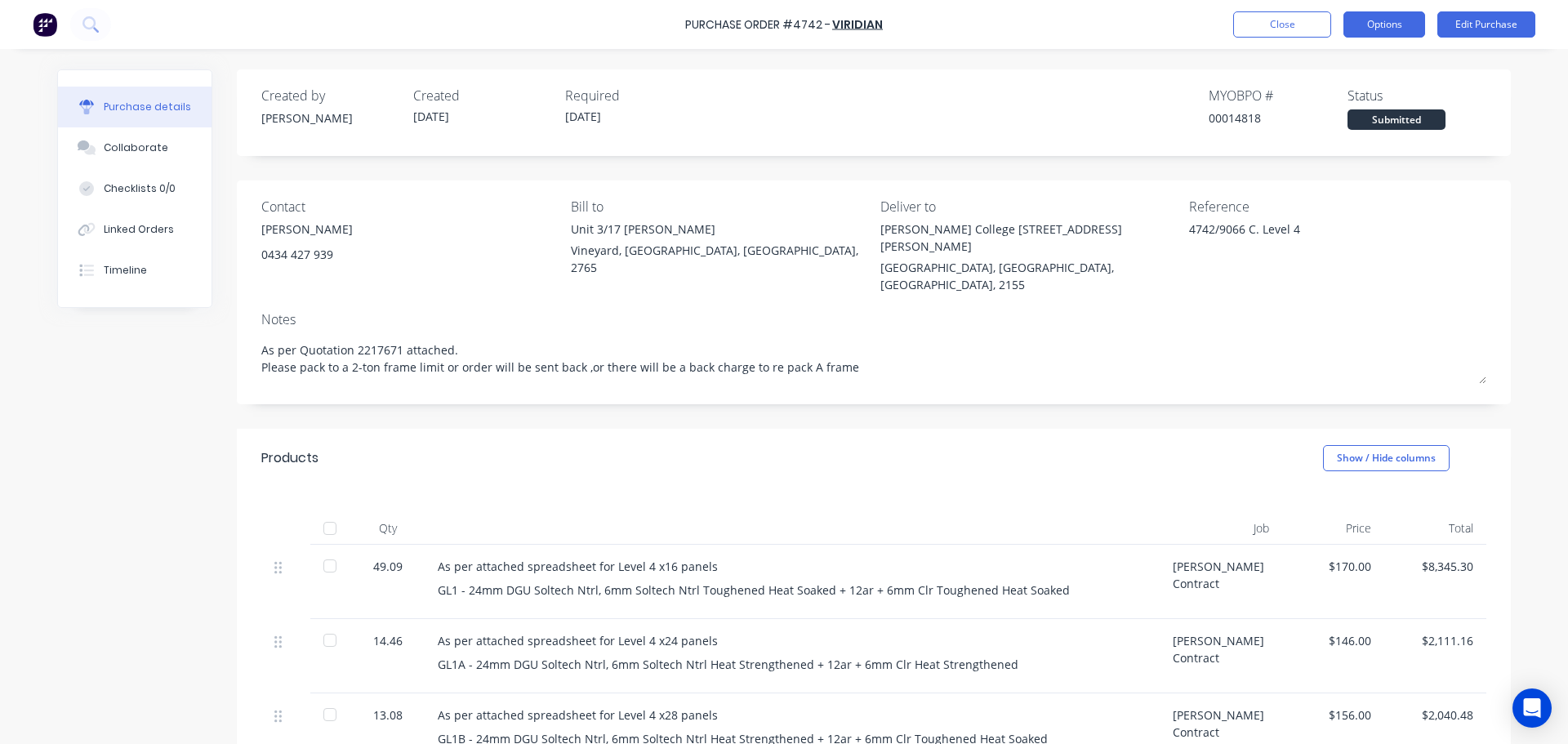
click at [1387, 26] on button "Options" at bounding box center [1384, 24] width 82 height 26
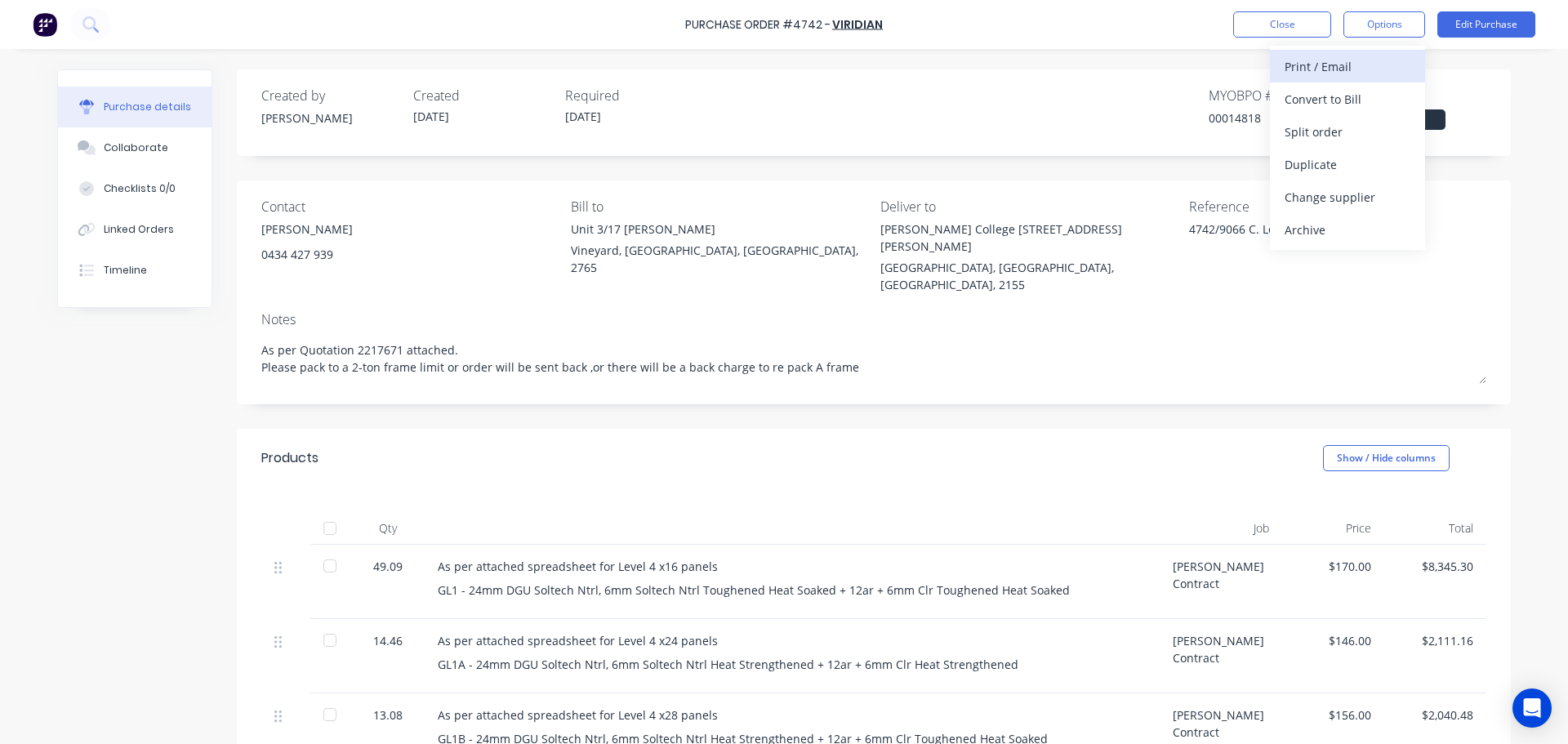
click at [1342, 73] on div "Print / Email" at bounding box center [1347, 67] width 126 height 24
click at [1326, 91] on div "With pricing" at bounding box center [1347, 99] width 126 height 24
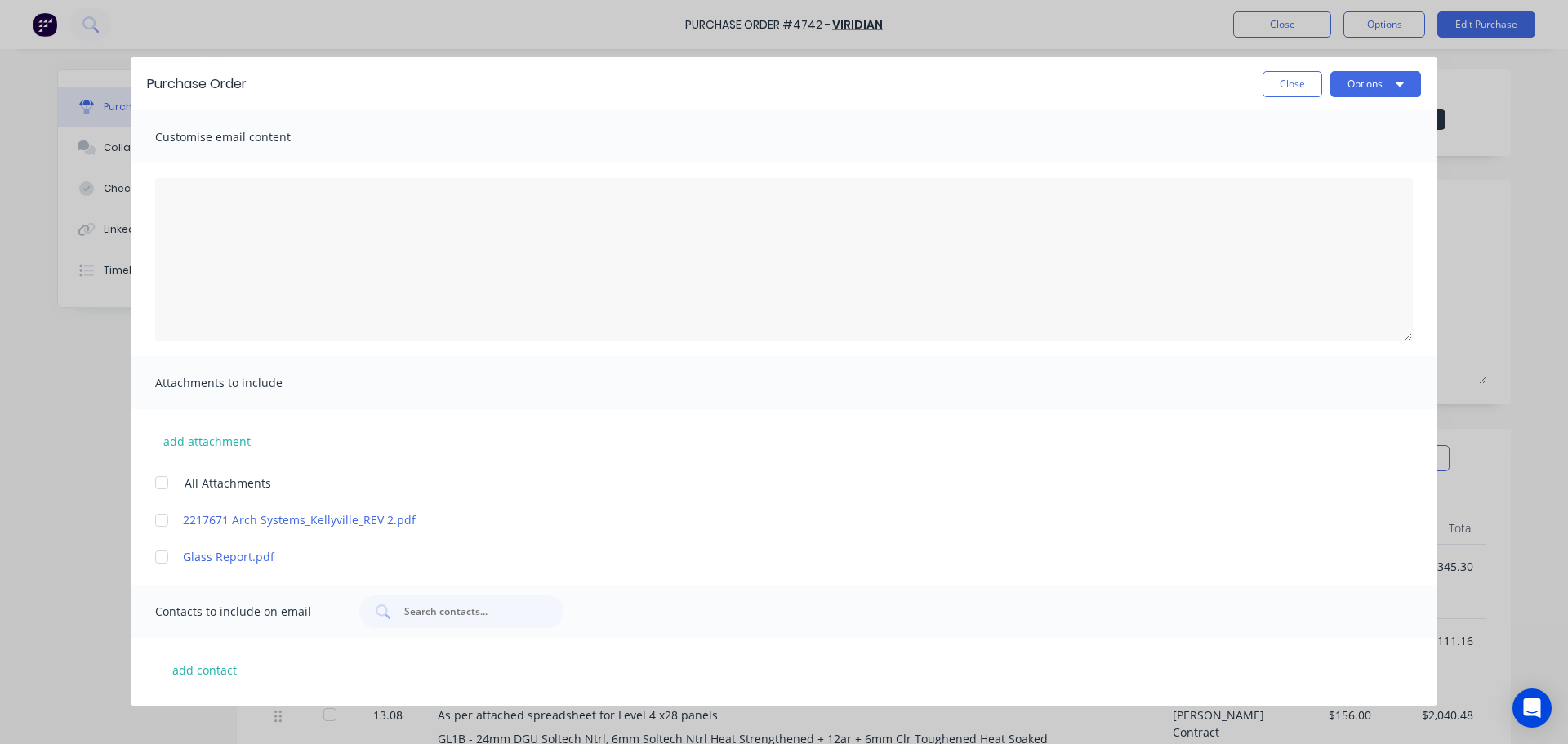
click at [1354, 97] on div "Purchase Order Close Options" at bounding box center [784, 84] width 1307 height 53
click at [1360, 91] on button "Options" at bounding box center [1375, 84] width 91 height 26
click at [1317, 155] on div "Print" at bounding box center [1343, 158] width 126 height 24
click at [1280, 91] on button "Close" at bounding box center [1292, 84] width 60 height 26
type textarea "x"
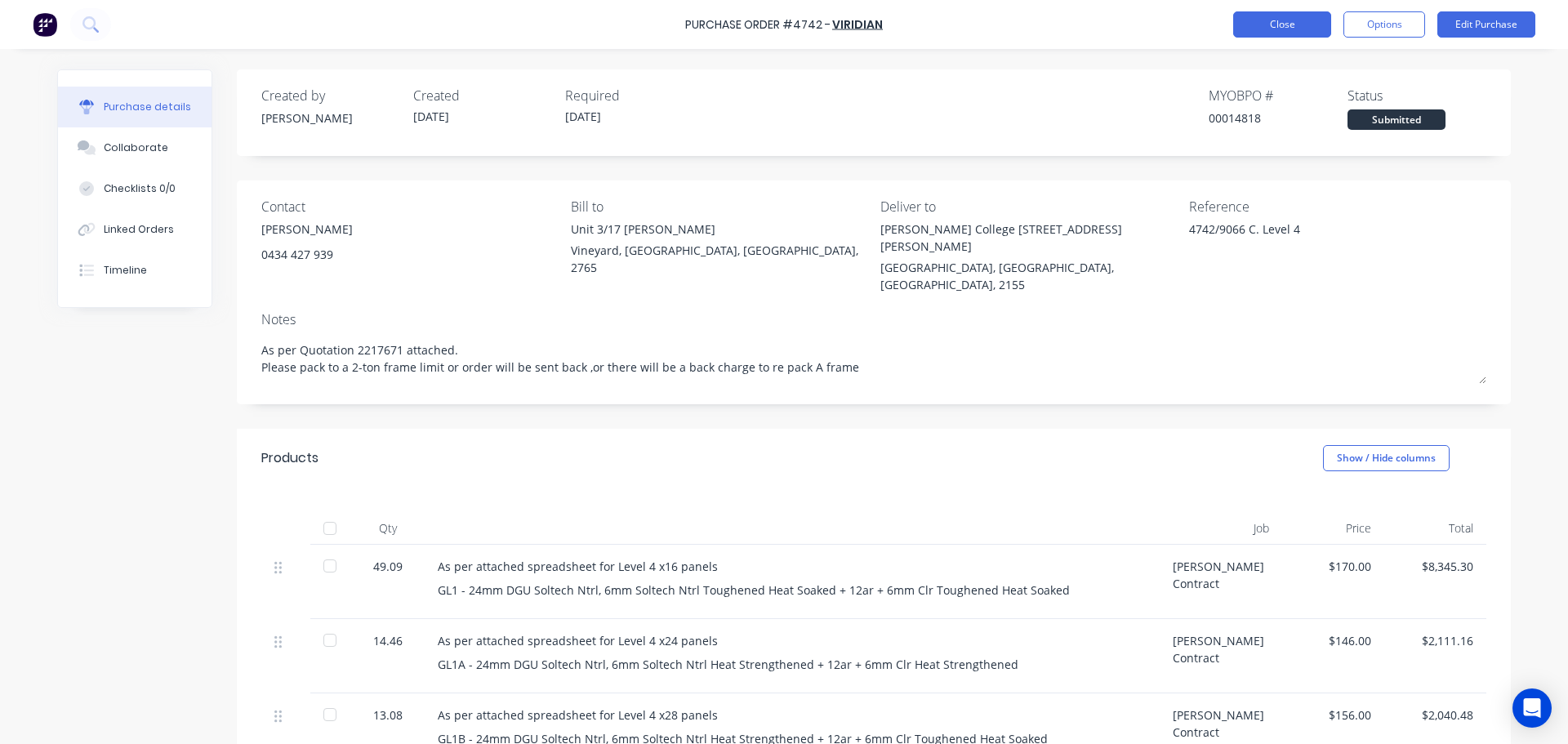
click at [1285, 22] on button "Close" at bounding box center [1282, 24] width 98 height 26
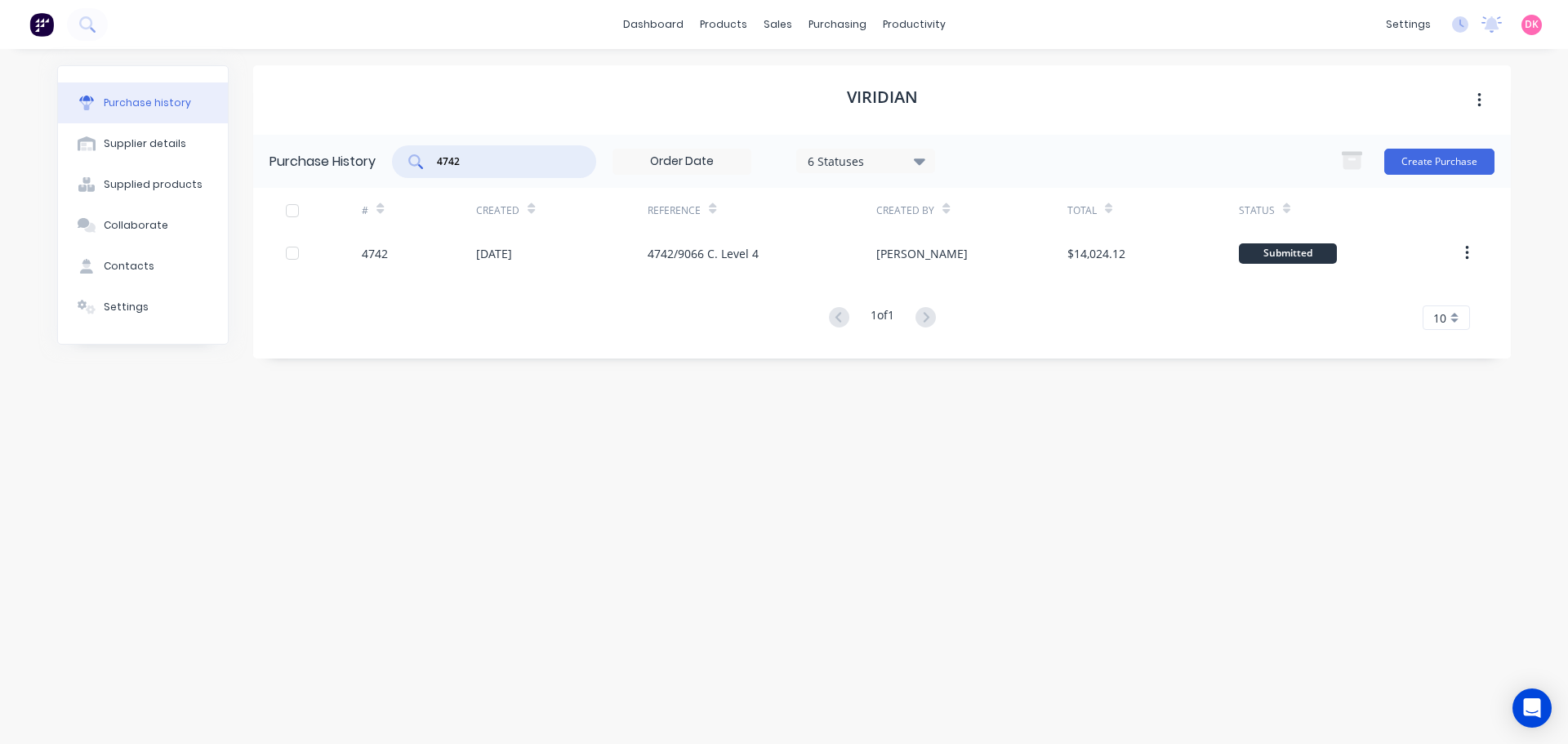
drag, startPoint x: 465, startPoint y: 162, endPoint x: 412, endPoint y: 172, distance: 53.9
click at [412, 172] on div "4742" at bounding box center [494, 161] width 204 height 32
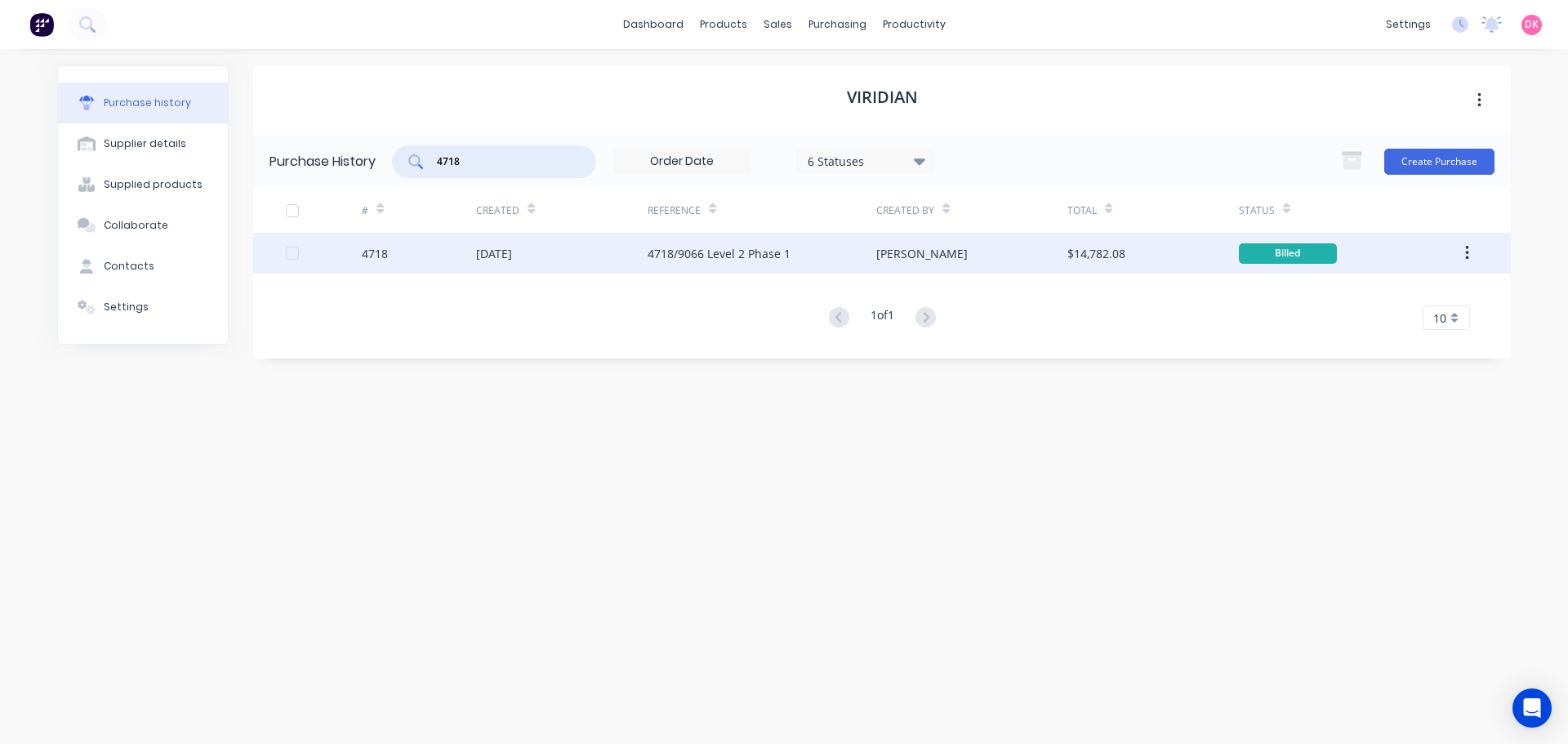
type input "4718"
click at [1027, 261] on div "[PERSON_NAME]" at bounding box center [971, 253] width 190 height 41
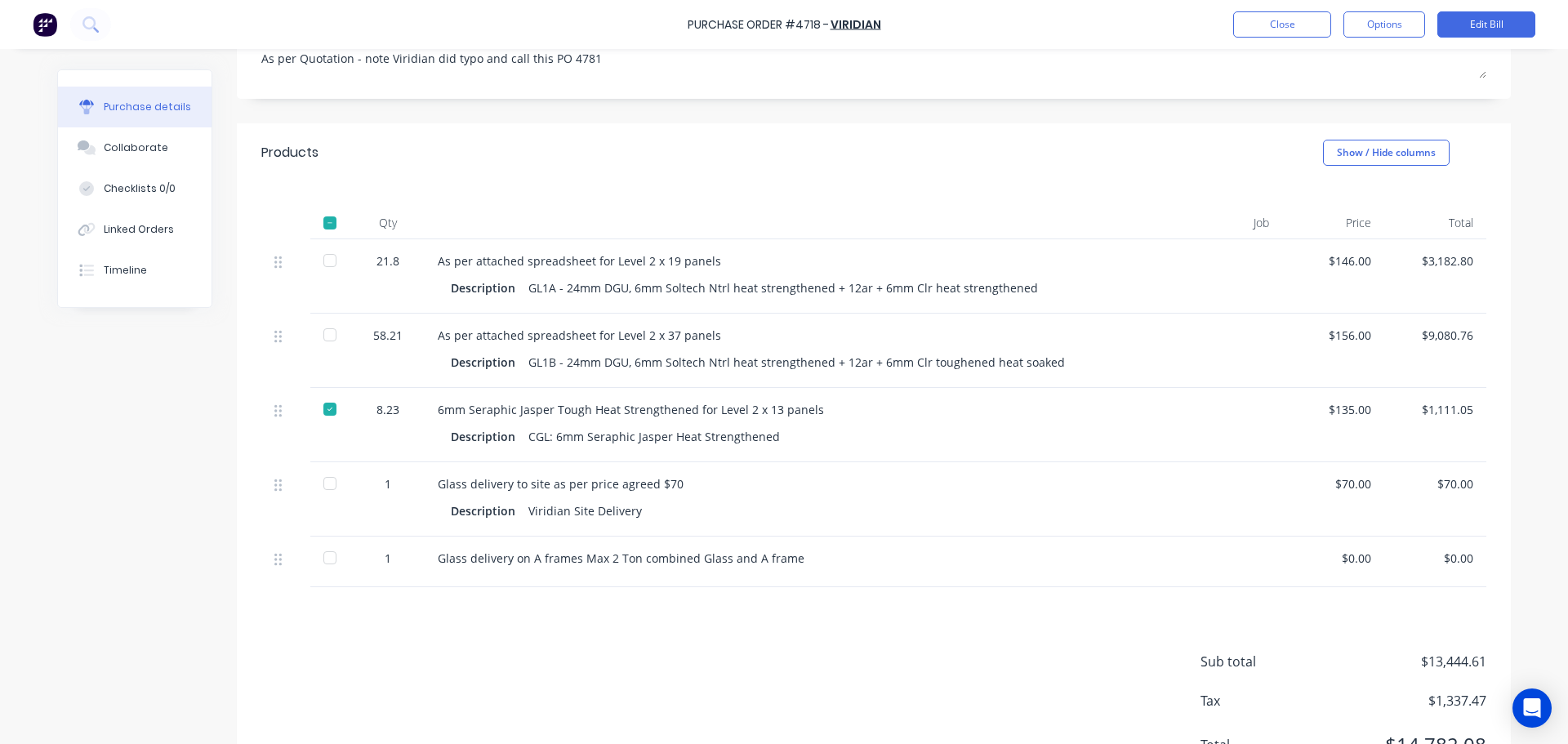
scroll to position [326, 0]
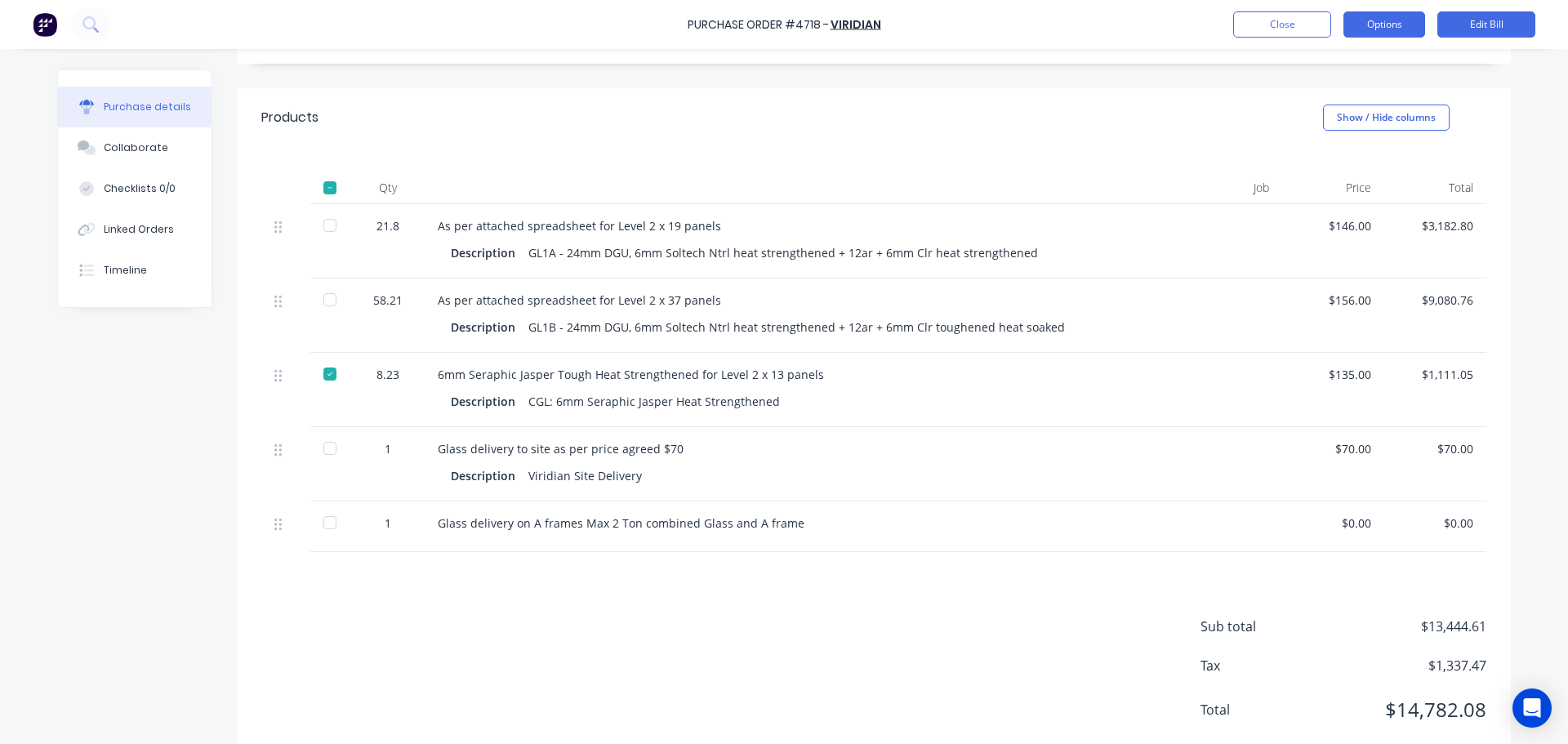
click at [1403, 17] on button "Options" at bounding box center [1384, 24] width 82 height 26
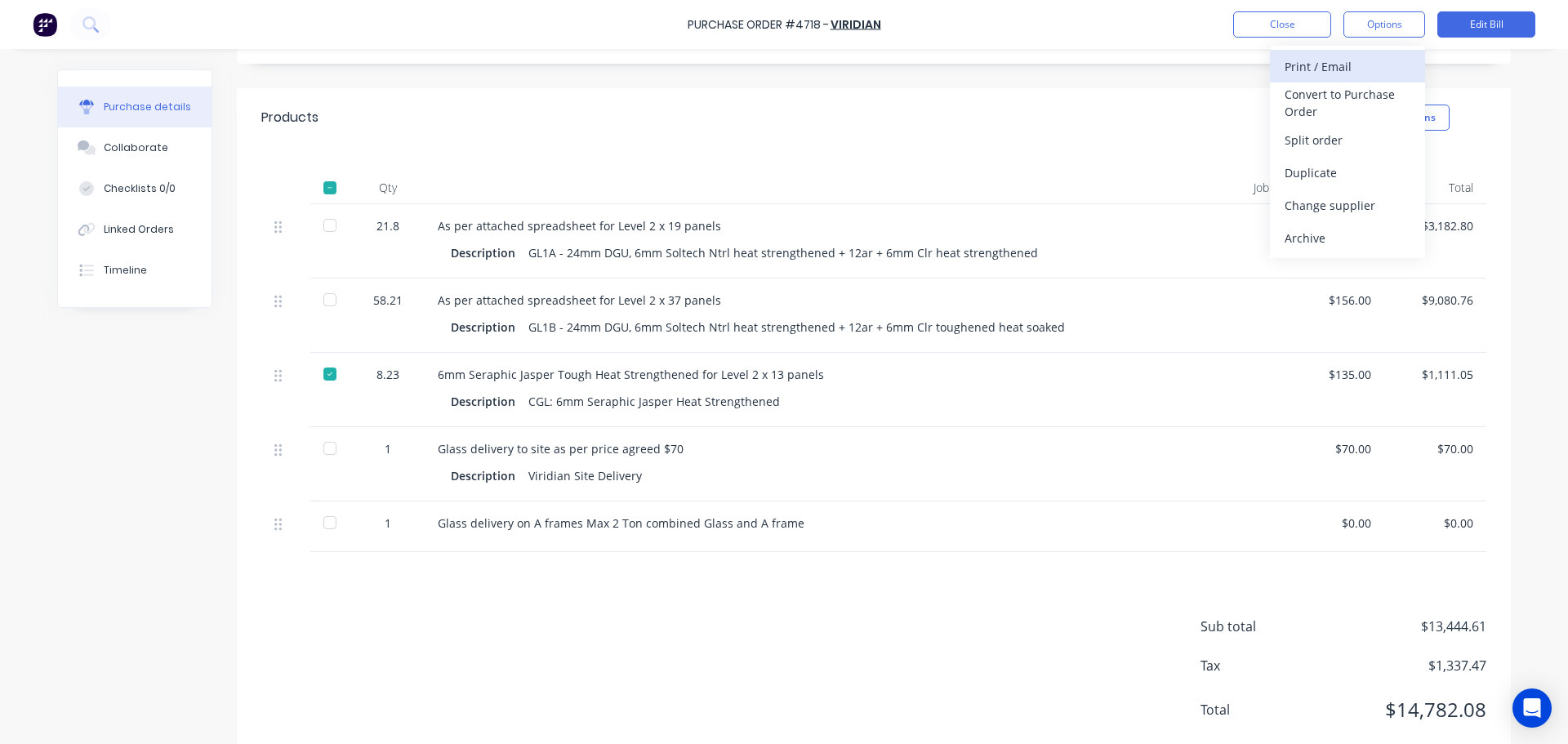
click at [1339, 65] on div "Print / Email" at bounding box center [1347, 67] width 126 height 24
click at [1351, 102] on div "With pricing" at bounding box center [1347, 99] width 126 height 24
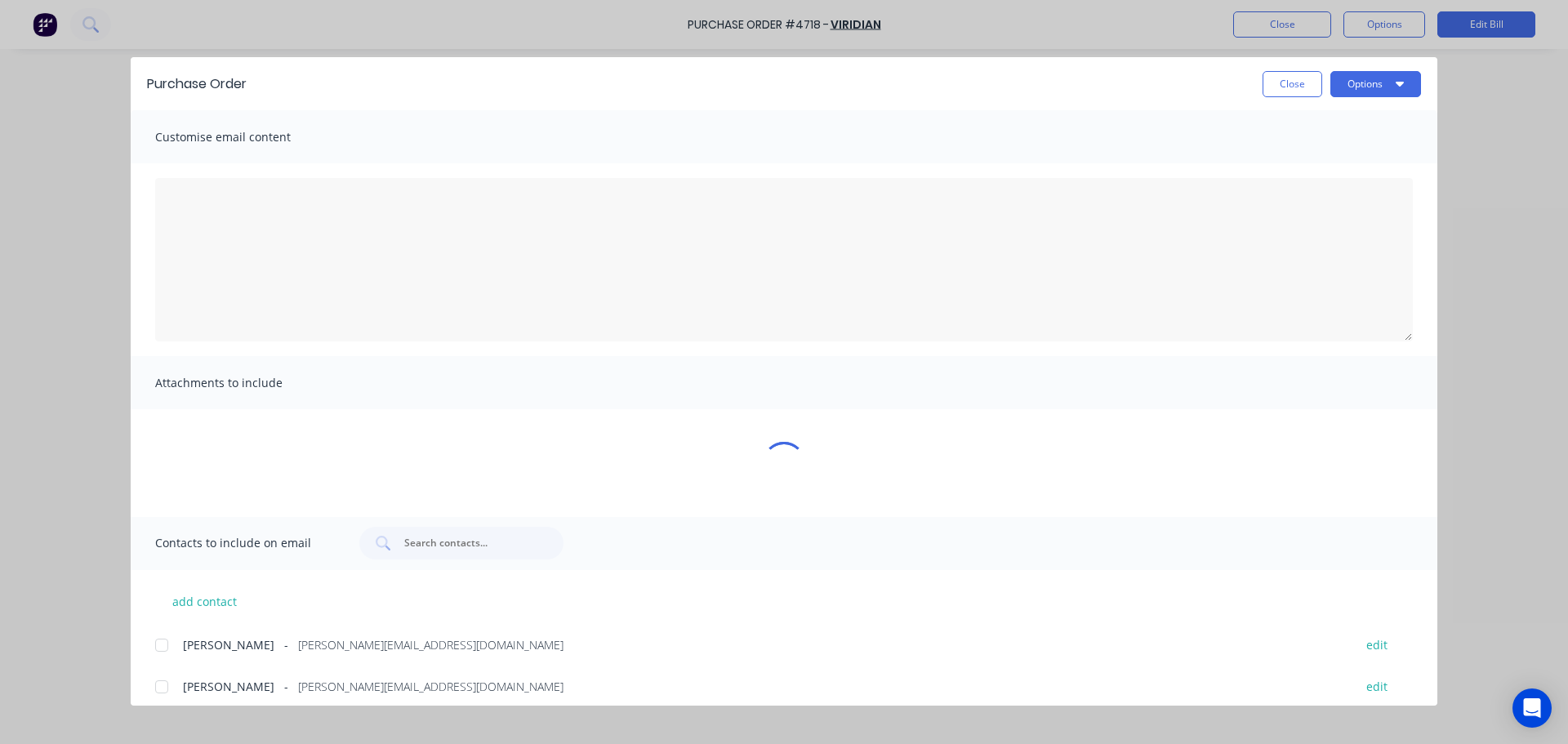
scroll to position [0, 0]
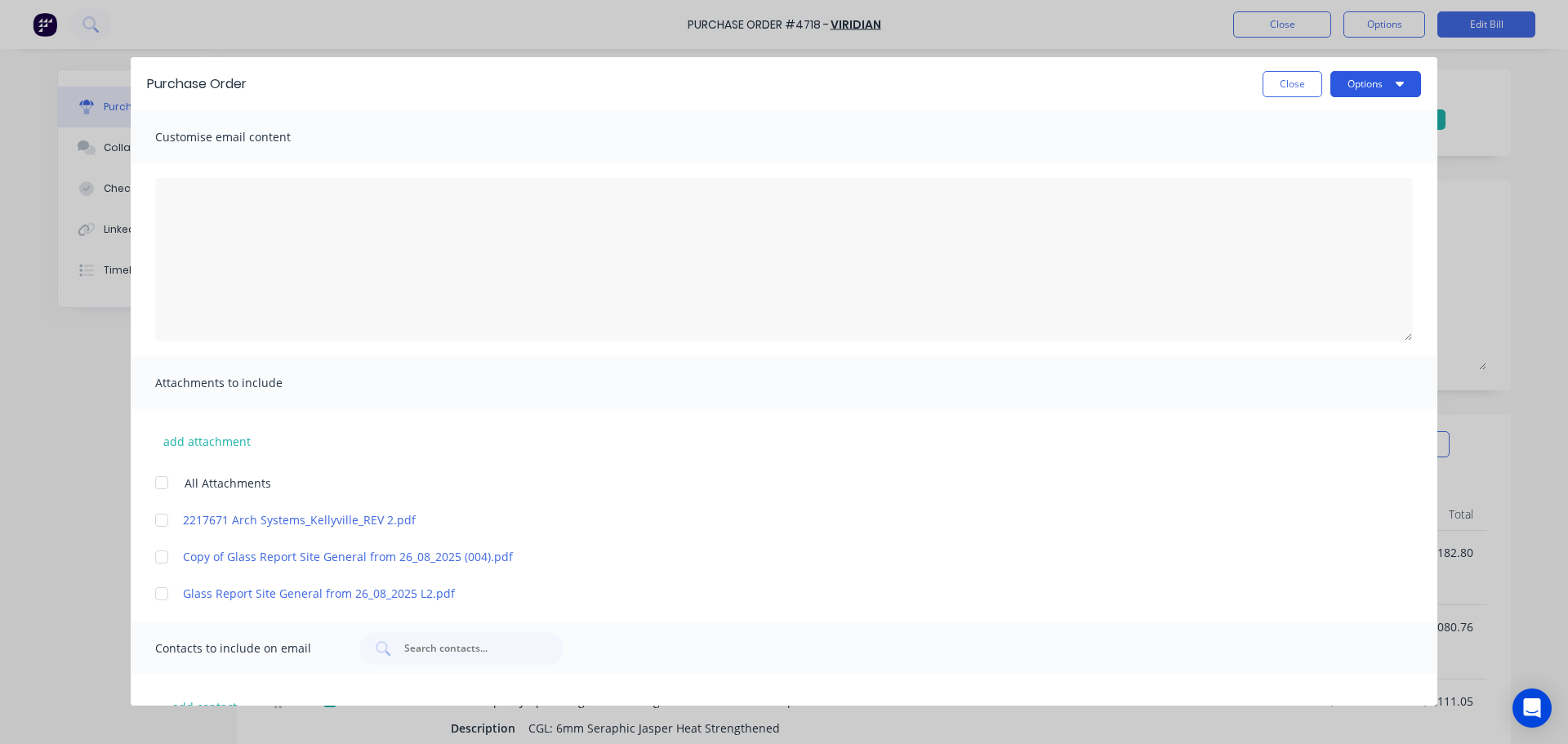
click at [1353, 73] on button "Options" at bounding box center [1375, 84] width 91 height 26
click at [1322, 149] on div "Print" at bounding box center [1343, 158] width 126 height 24
click at [1303, 82] on button "Close" at bounding box center [1292, 84] width 60 height 26
type textarea "x"
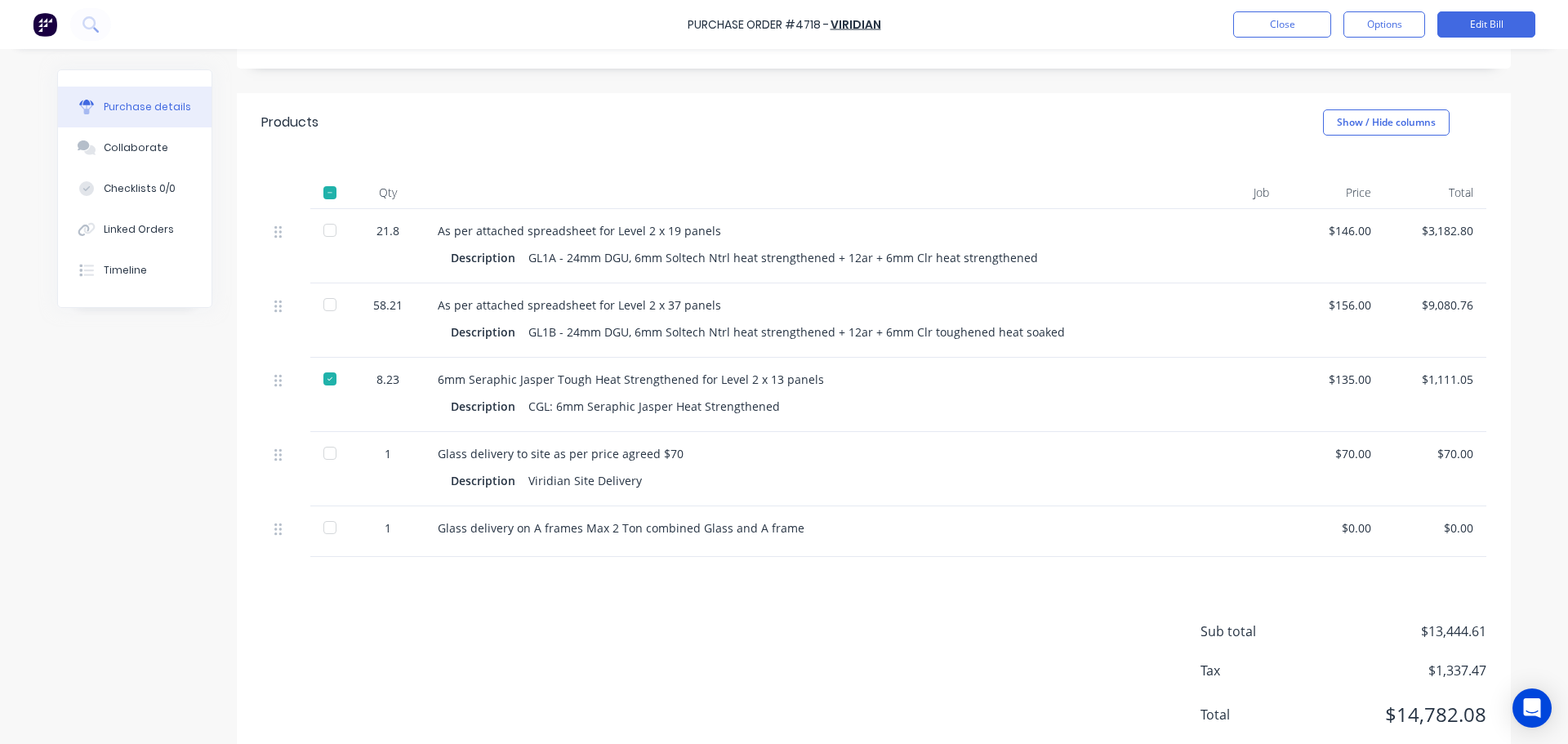
scroll to position [333, 0]
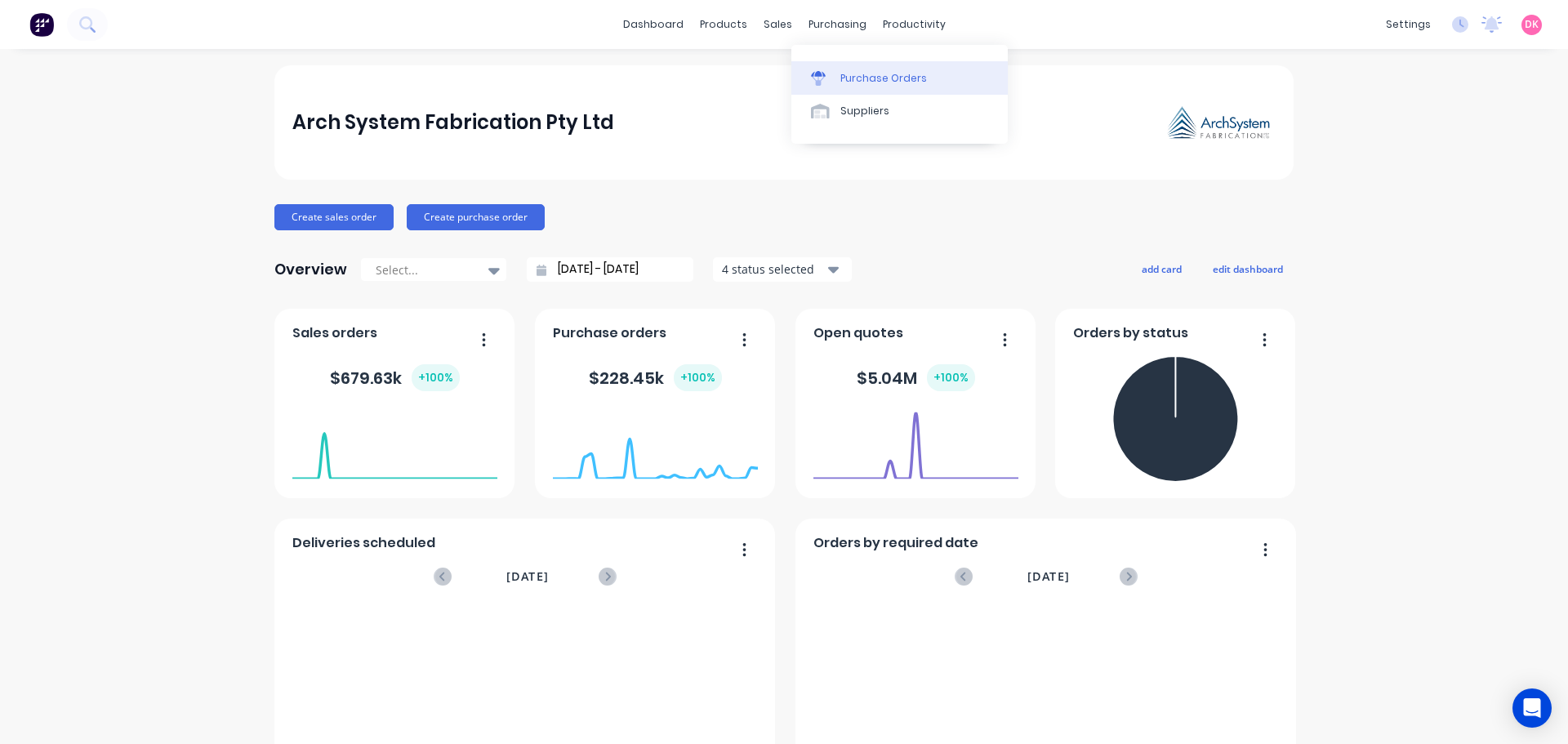
click at [835, 78] on link "Purchase Orders" at bounding box center [898, 78] width 216 height 32
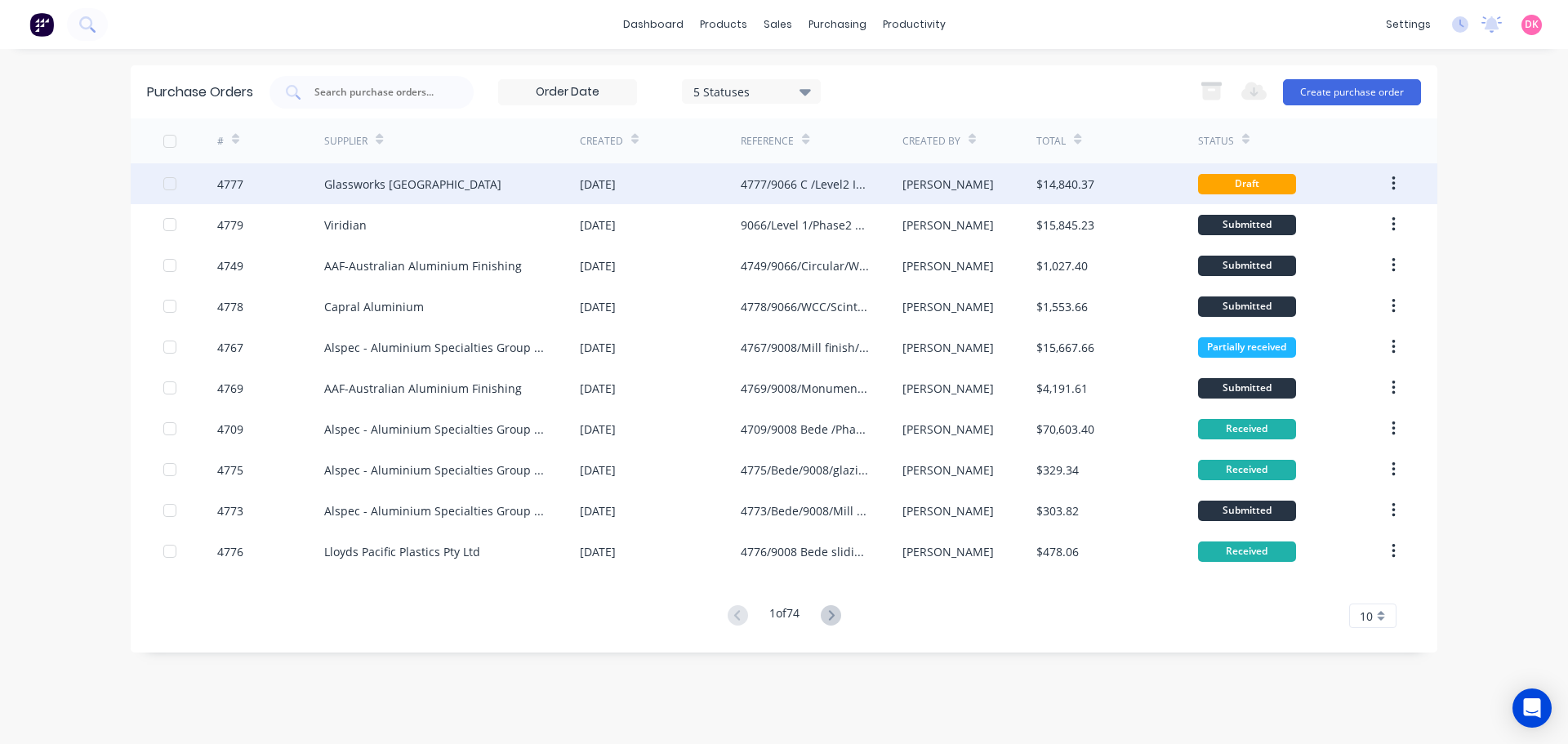
click at [649, 194] on div "[DATE]" at bounding box center [660, 184] width 161 height 41
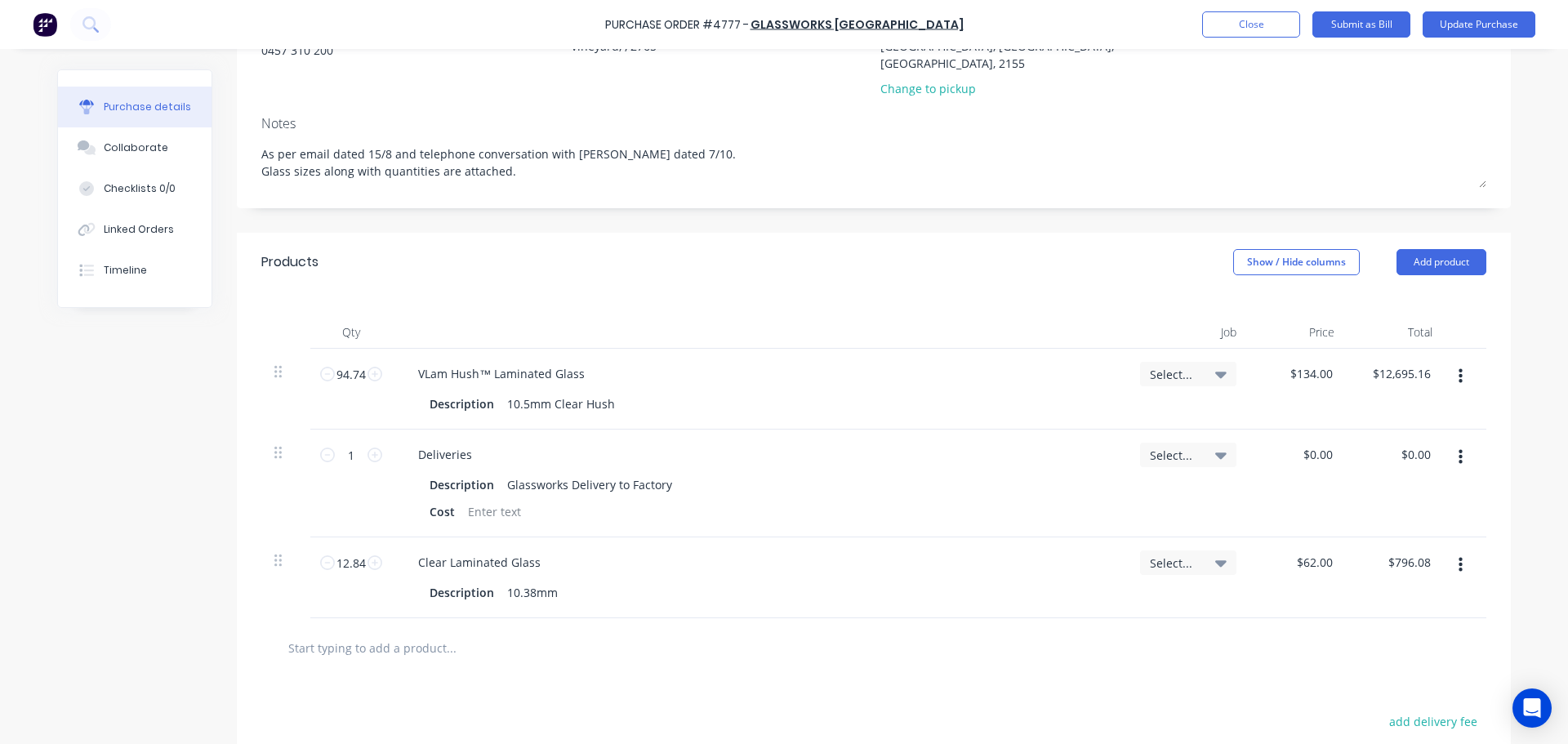
scroll to position [245, 0]
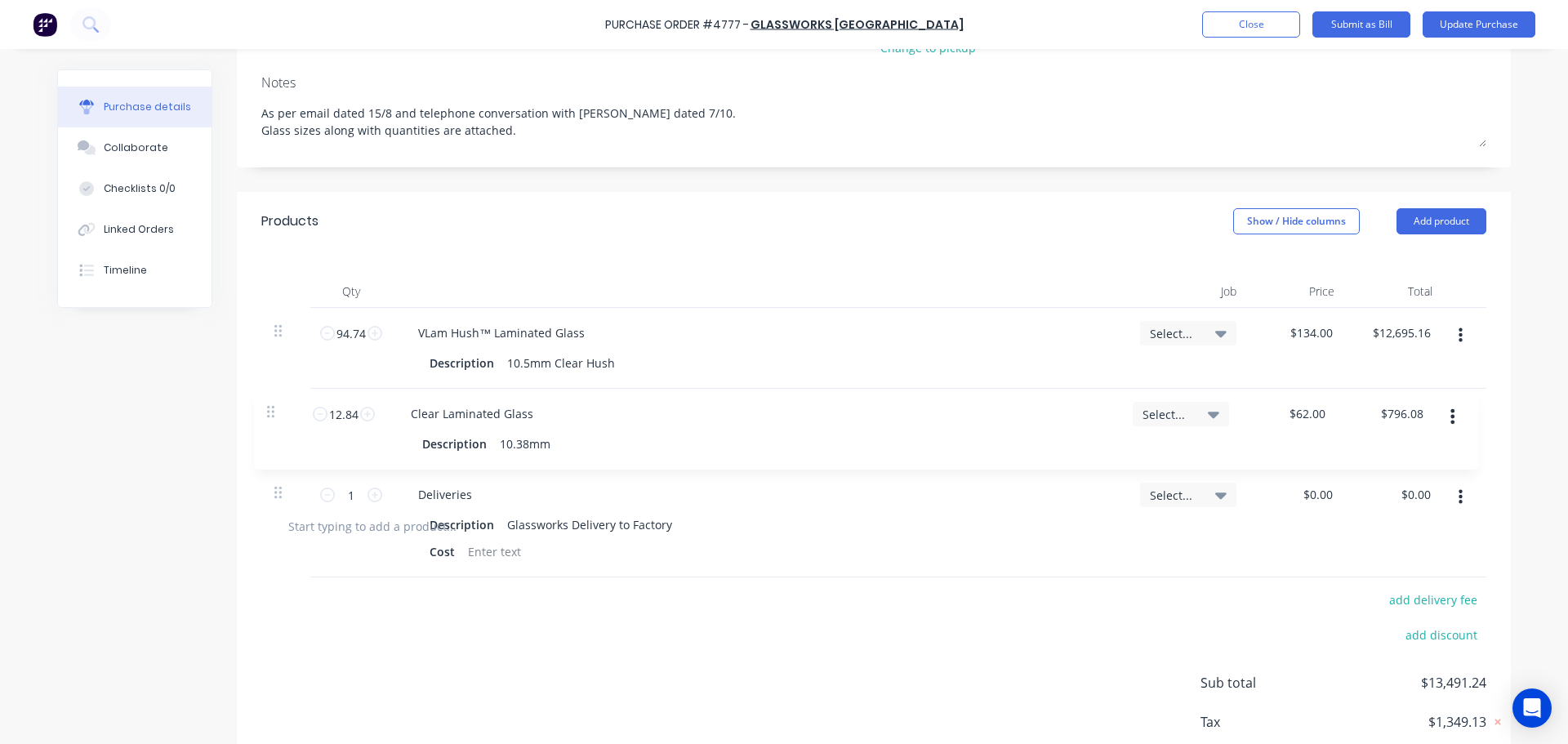
drag, startPoint x: 275, startPoint y: 507, endPoint x: 269, endPoint y: 408, distance: 99.2
click at [269, 408] on div "94.74 94.74 VLam Hush™ Laminated Glass Description 10.5mm Clear Hush Select... …" at bounding box center [874, 401] width 1225 height 189
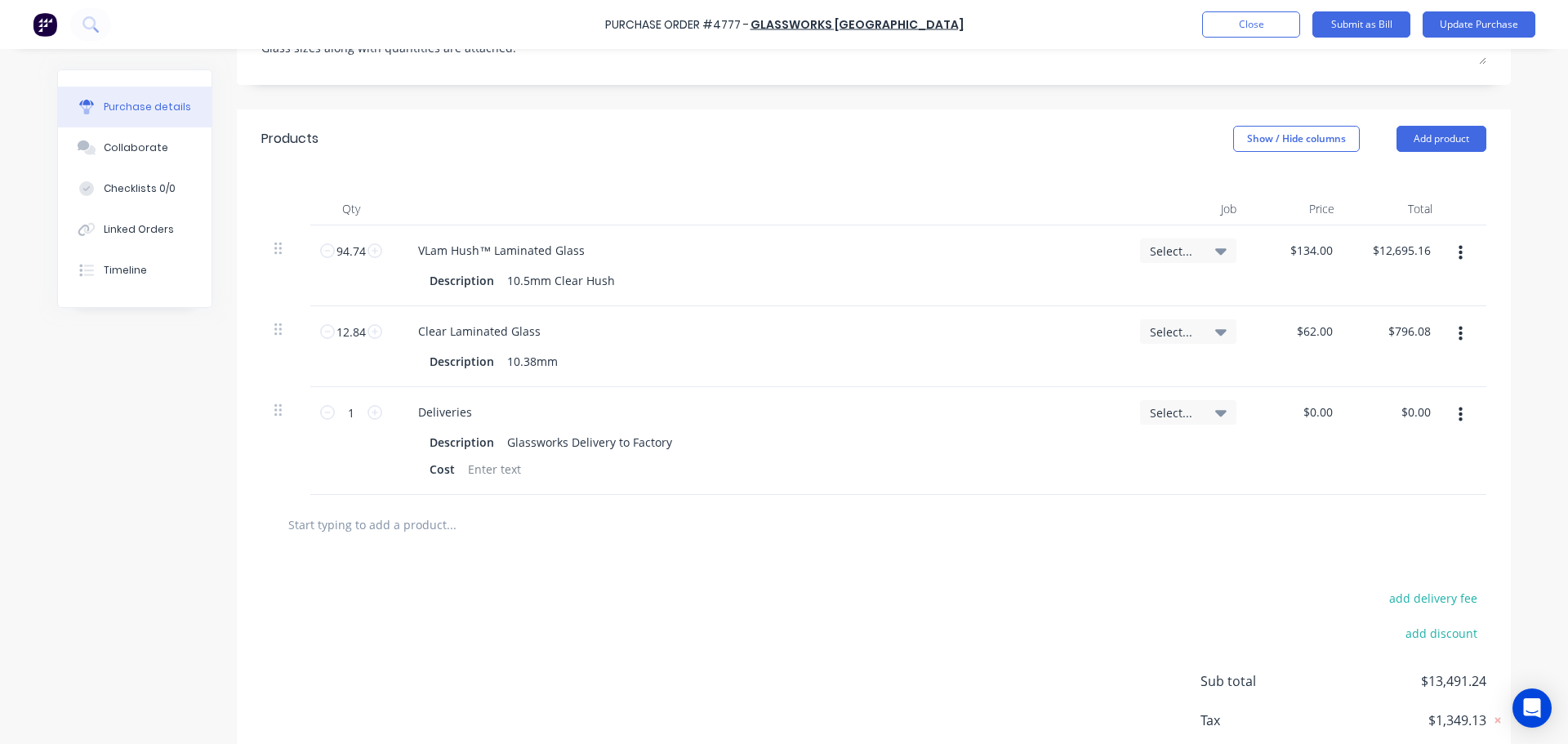
scroll to position [406, 0]
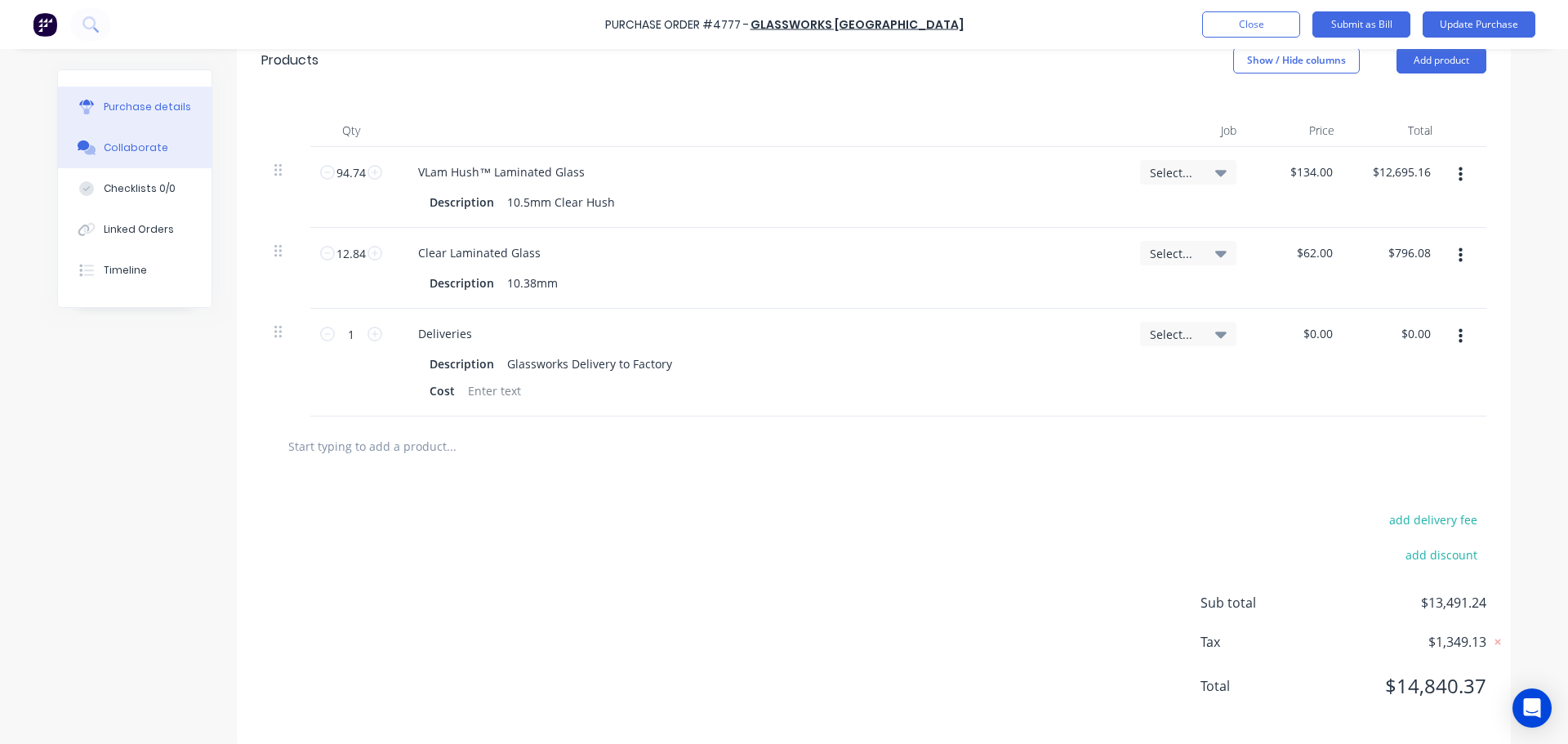
click at [151, 153] on div "Collaborate" at bounding box center [136, 147] width 65 height 15
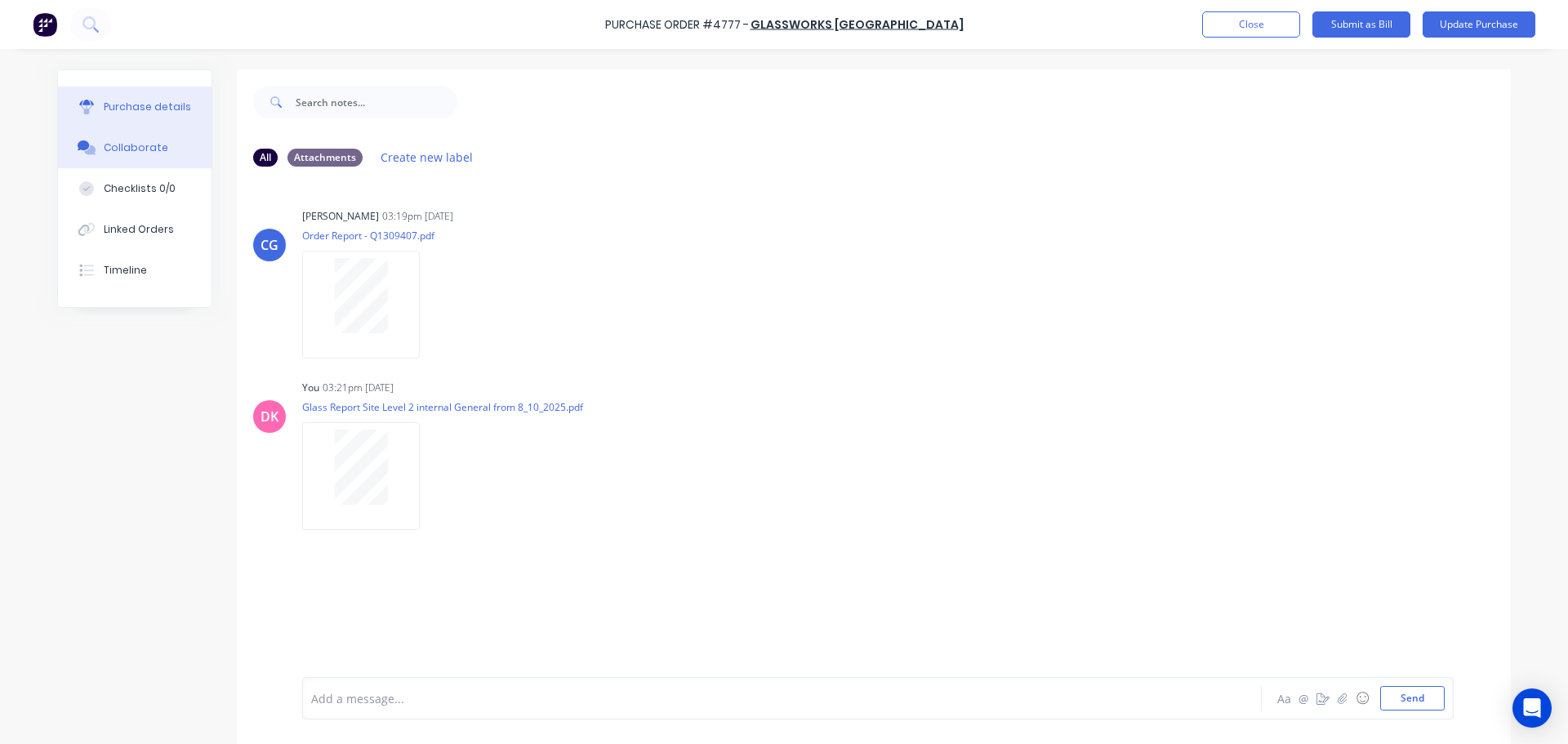
click at [103, 101] on div "Purchase details" at bounding box center [147, 107] width 87 height 15
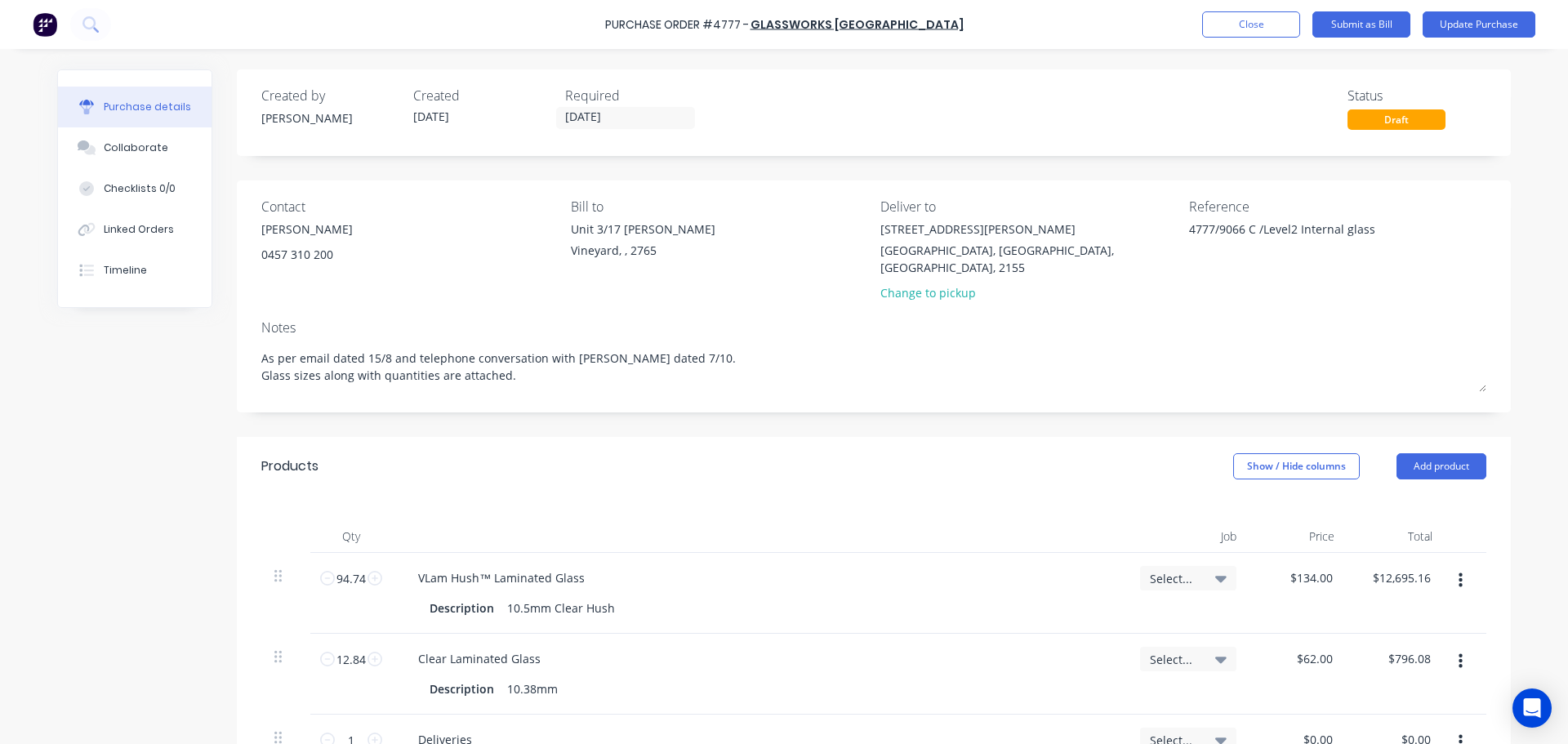
click at [884, 553] on div "VLam Hush™ Laminated Glass Description 10.5mm Clear Hush" at bounding box center [759, 593] width 734 height 81
click at [114, 163] on button "Collaborate" at bounding box center [135, 148] width 154 height 41
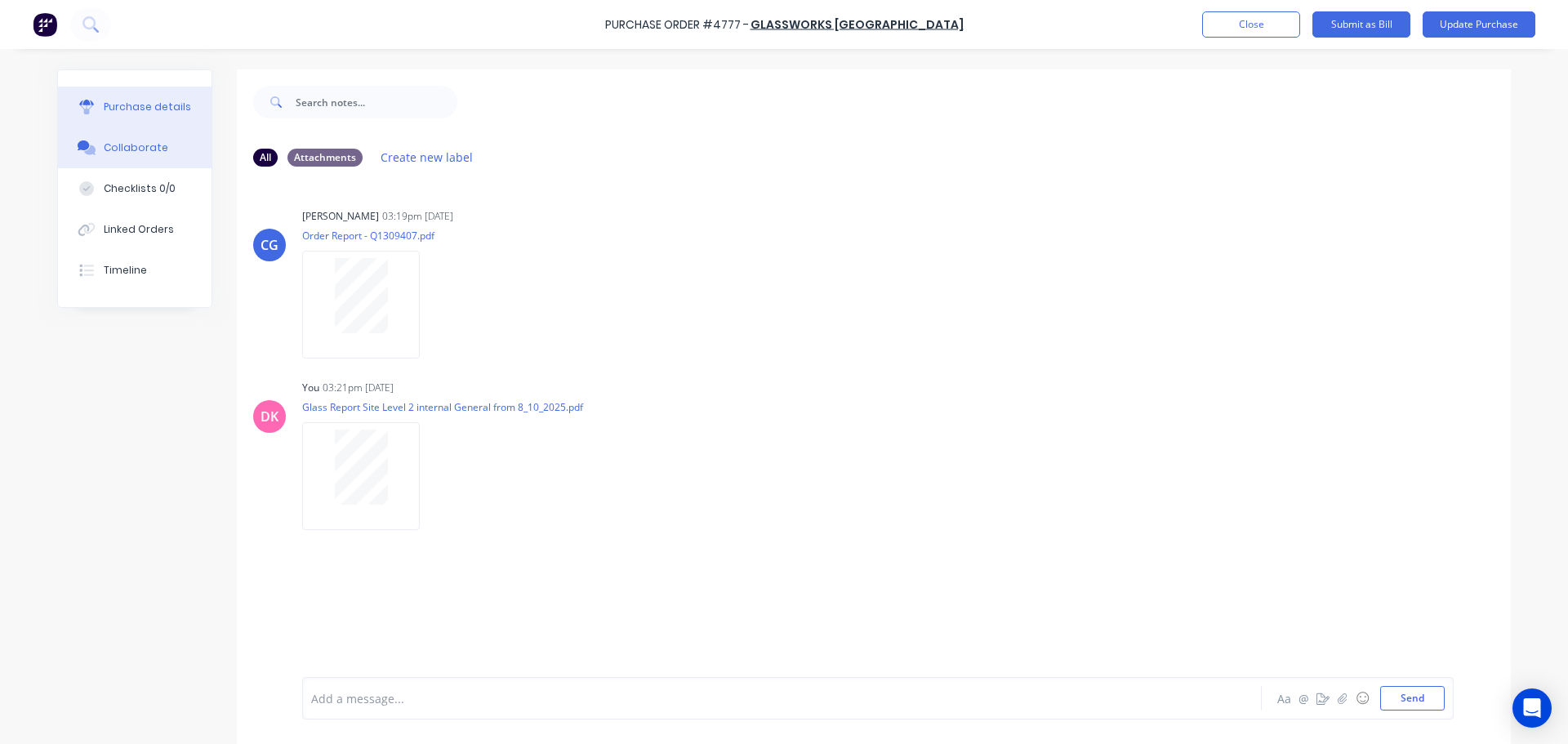
click at [134, 118] on button "Purchase details" at bounding box center [135, 107] width 154 height 41
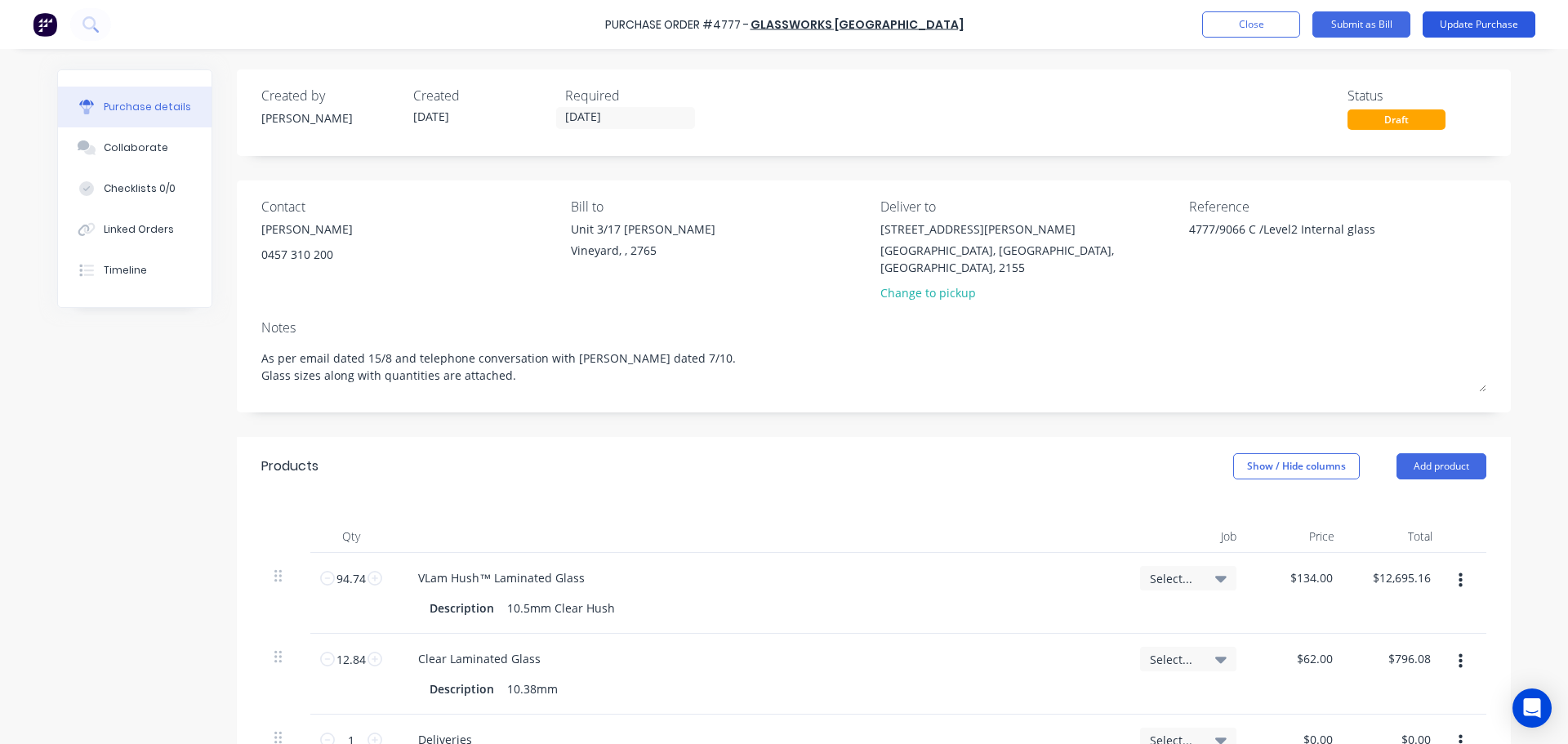
click at [1482, 23] on button "Update Purchase" at bounding box center [1478, 24] width 113 height 26
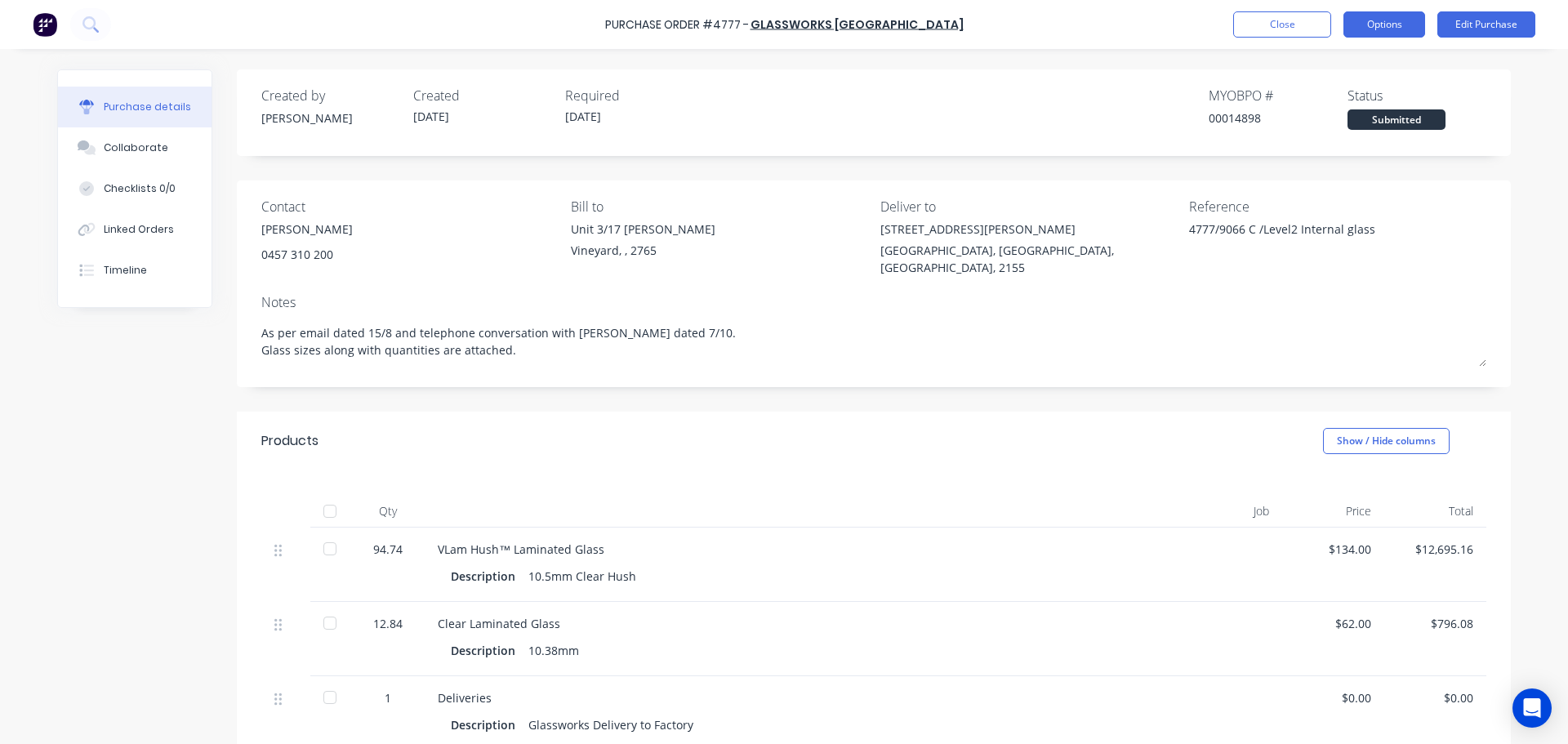
click at [1391, 20] on button "Options" at bounding box center [1384, 24] width 82 height 26
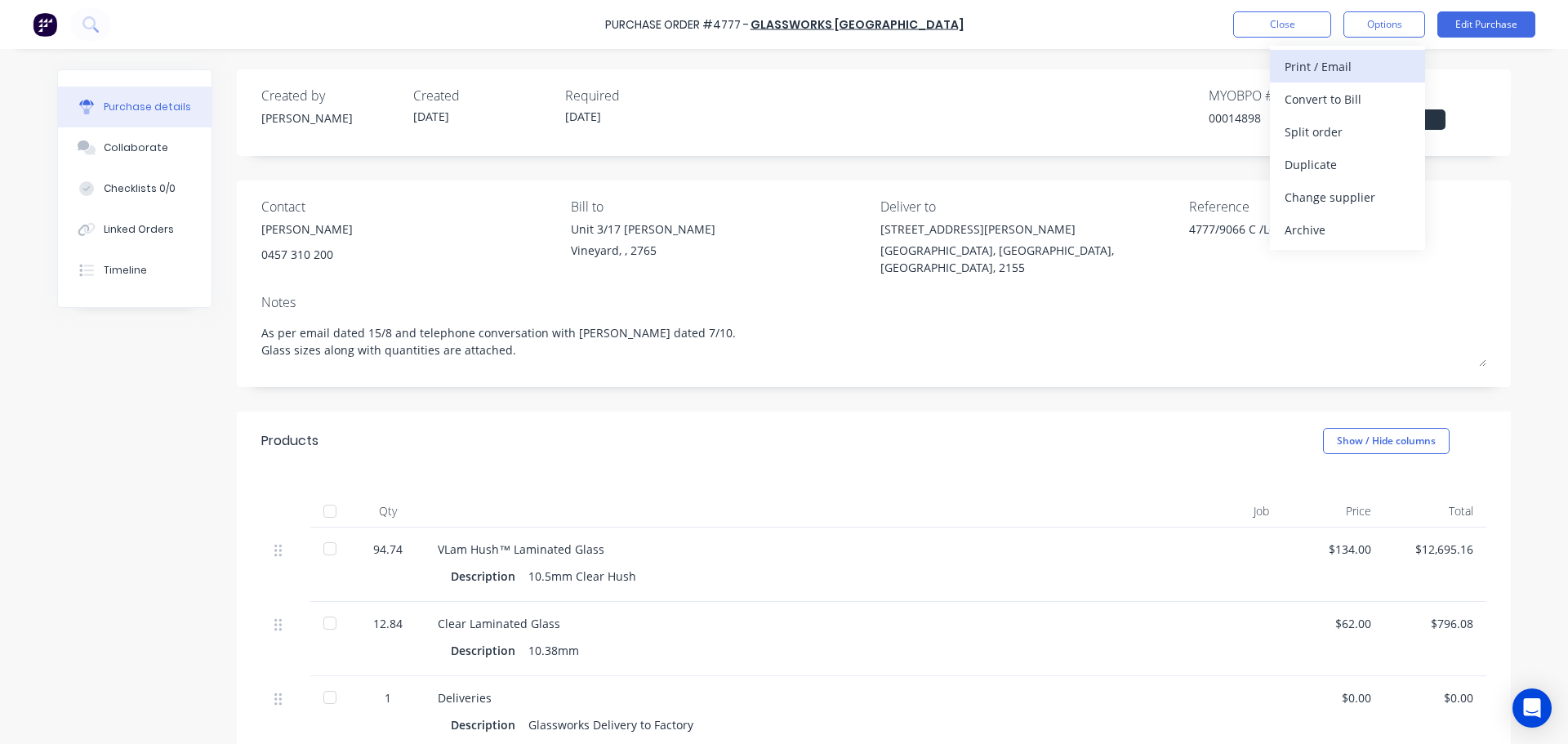
click at [1331, 73] on div "Print / Email" at bounding box center [1347, 67] width 126 height 24
click at [1304, 104] on div "With pricing" at bounding box center [1347, 99] width 126 height 24
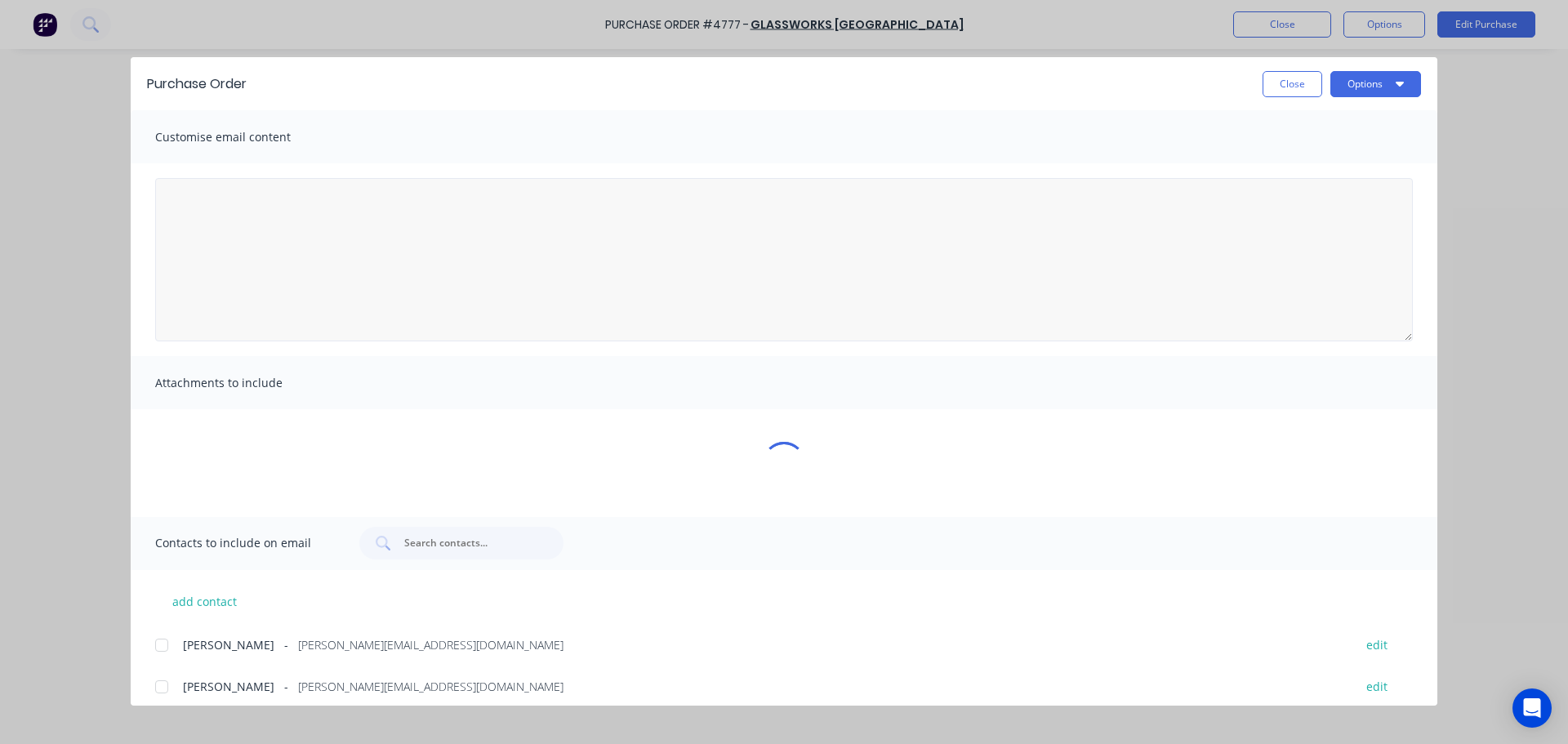
type textarea "x"
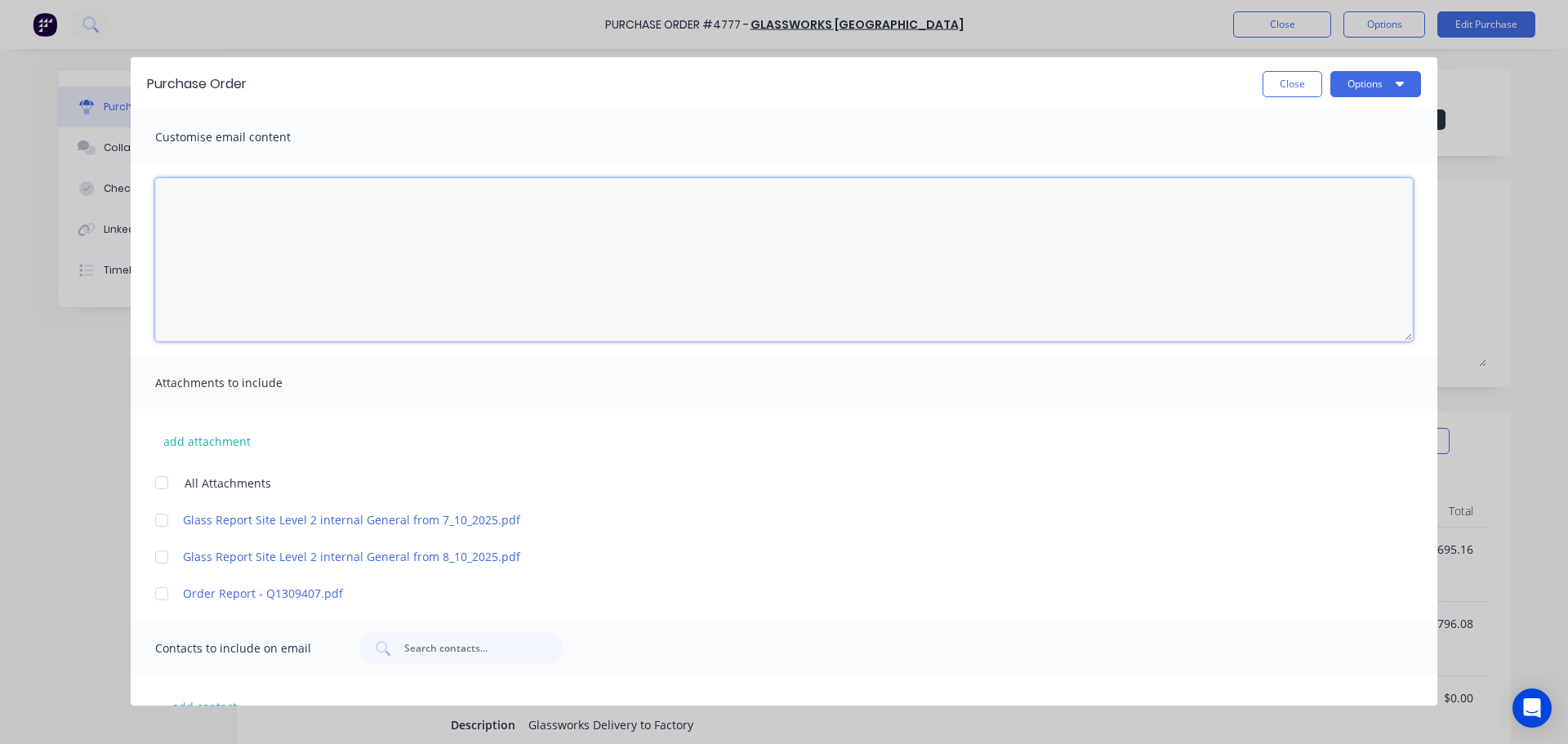
click at [298, 247] on textarea "[DATE]" at bounding box center [784, 259] width 1257 height 163
paste textarea "Hi [PERSON_NAME], Please see the revised PO - 4777 for Level 2, Internal glass.…"
type textarea "Hi [PERSON_NAME], Please see the revised PO - 4777 for Level 2, Internal glass.…"
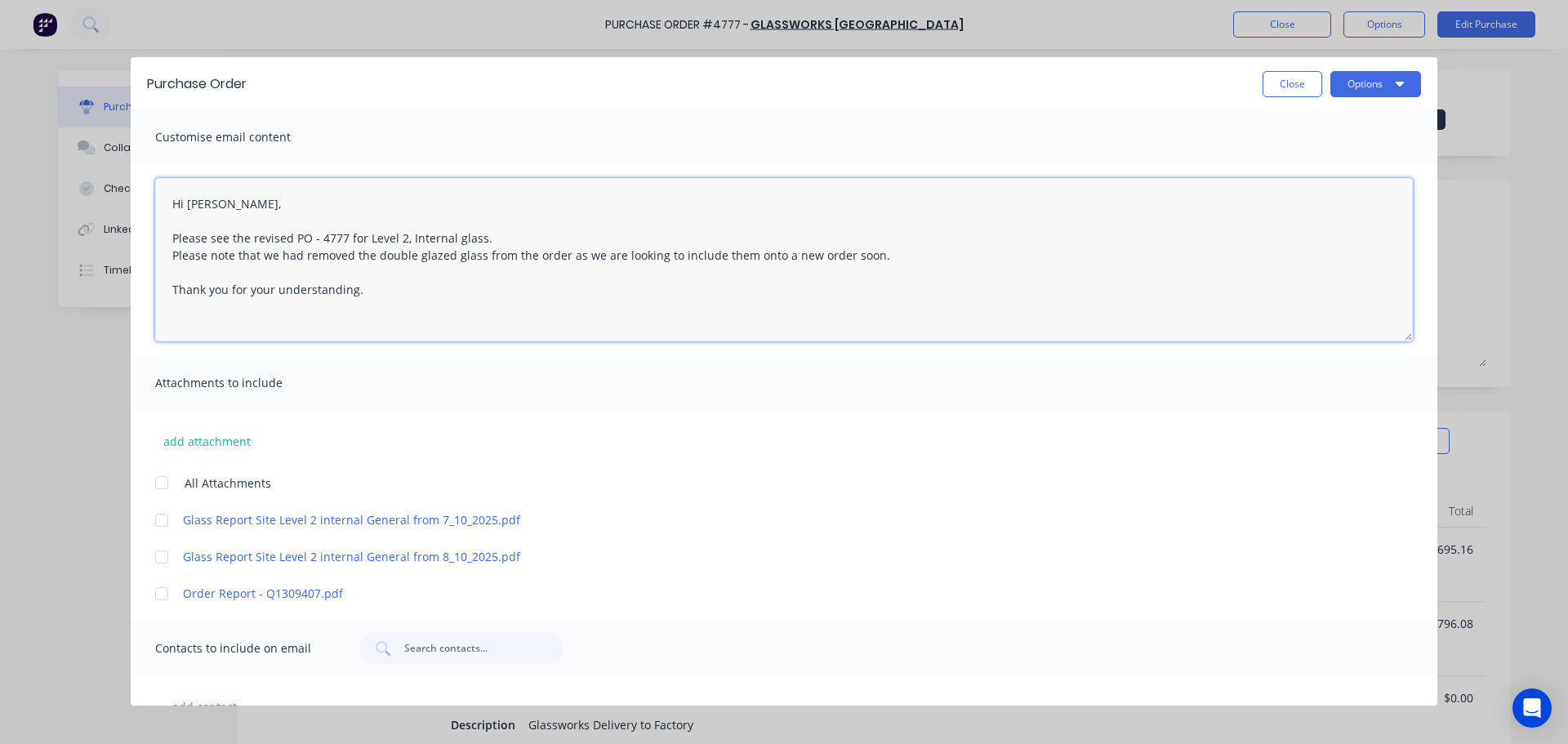
click at [165, 476] on div at bounding box center [161, 483] width 32 height 32
click at [167, 520] on div at bounding box center [161, 520] width 32 height 32
type textarea "x"
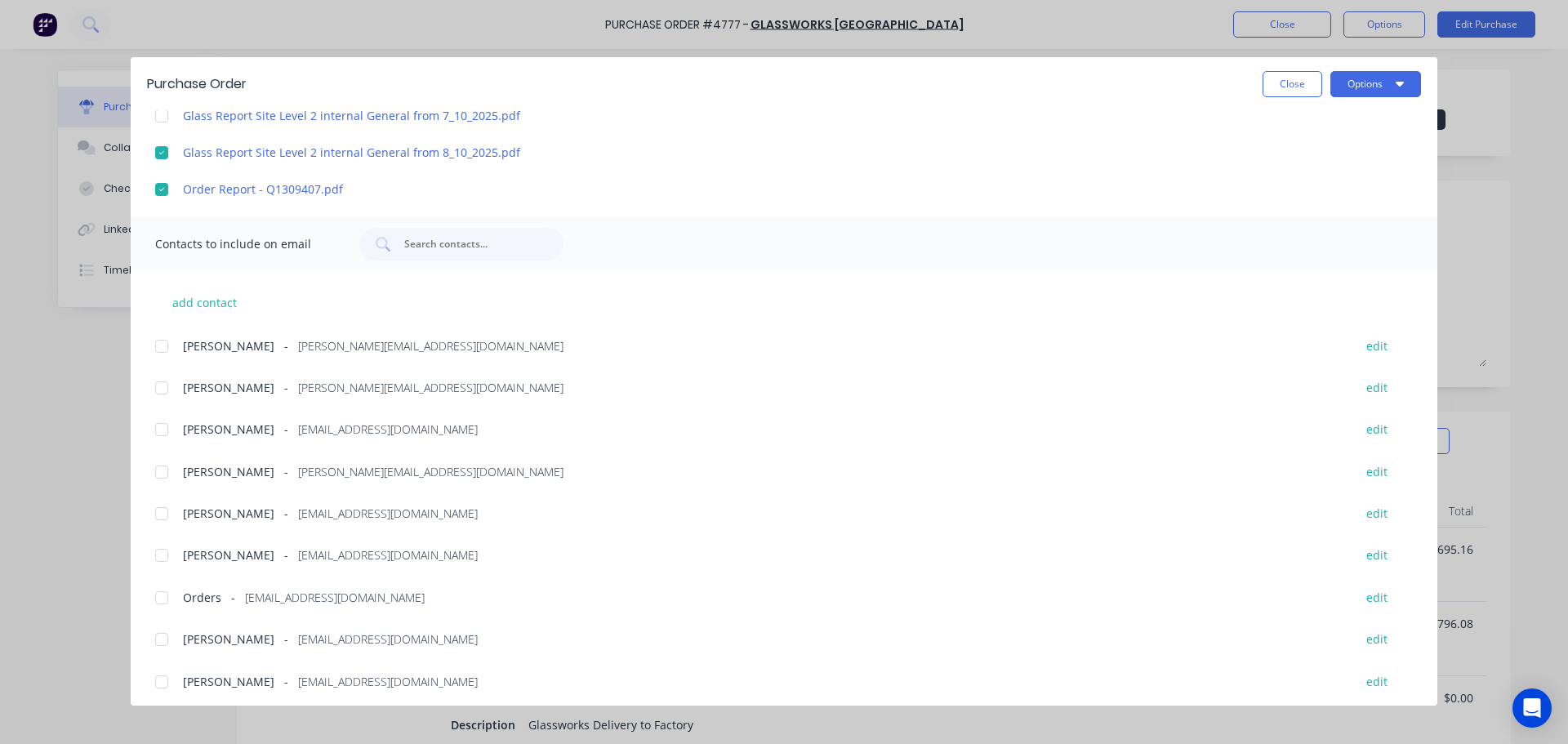
scroll to position [408, 0]
click at [159, 384] on div at bounding box center [161, 384] width 32 height 32
click at [158, 472] on div at bounding box center [161, 468] width 32 height 32
click at [158, 508] on div at bounding box center [161, 509] width 32 height 32
click at [153, 587] on div at bounding box center [161, 594] width 32 height 32
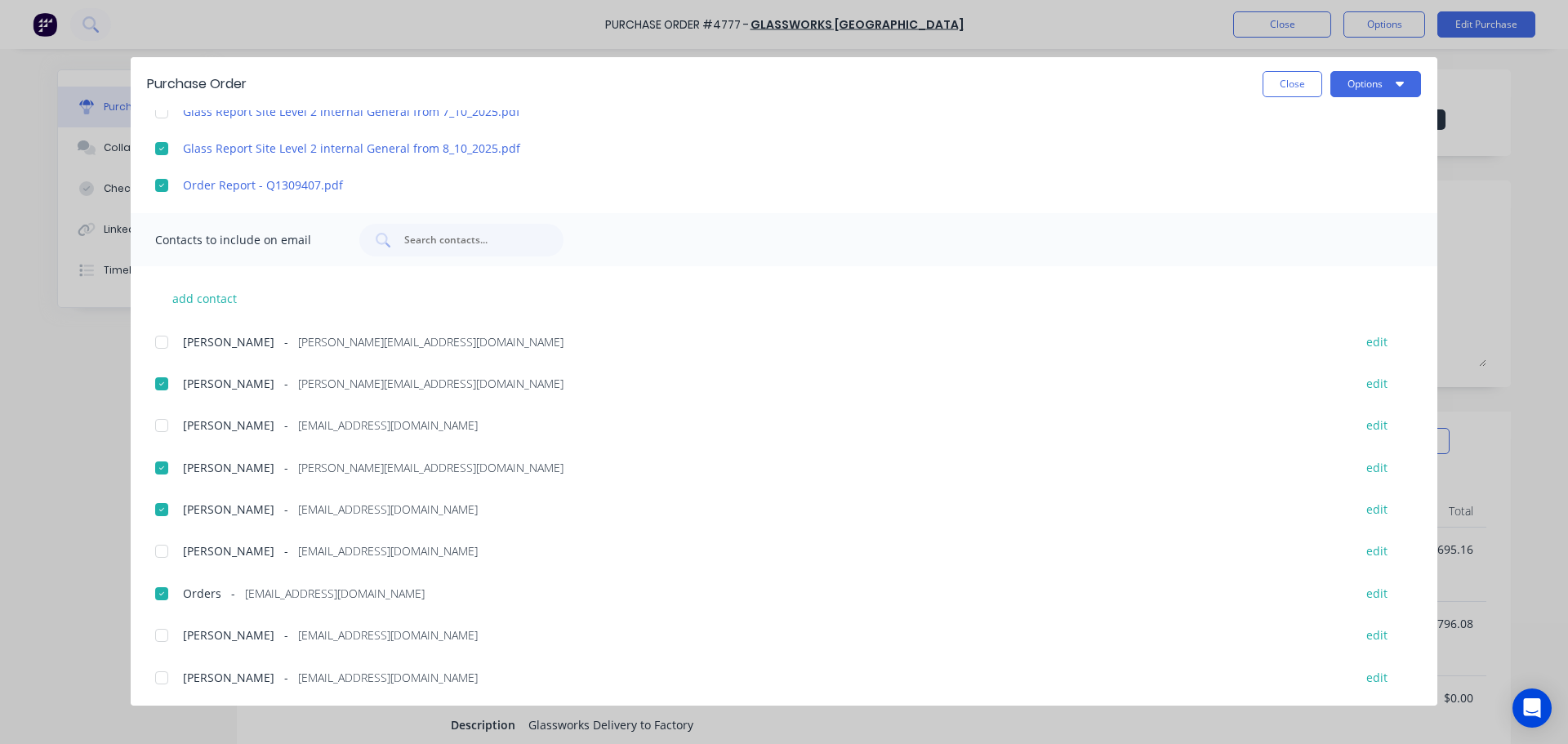
click at [162, 629] on div at bounding box center [161, 636] width 32 height 32
click at [161, 671] on div at bounding box center [161, 677] width 32 height 32
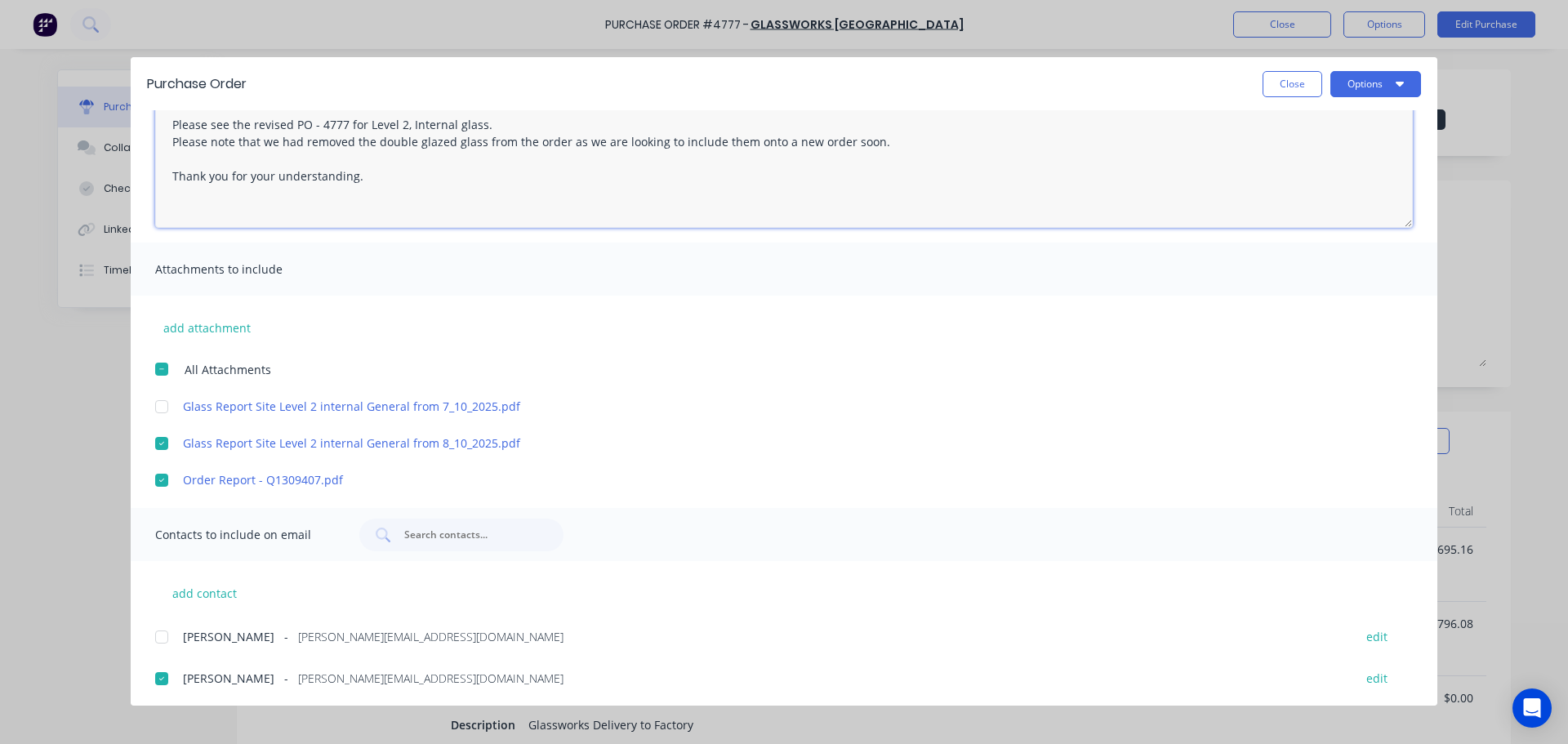
scroll to position [0, 0]
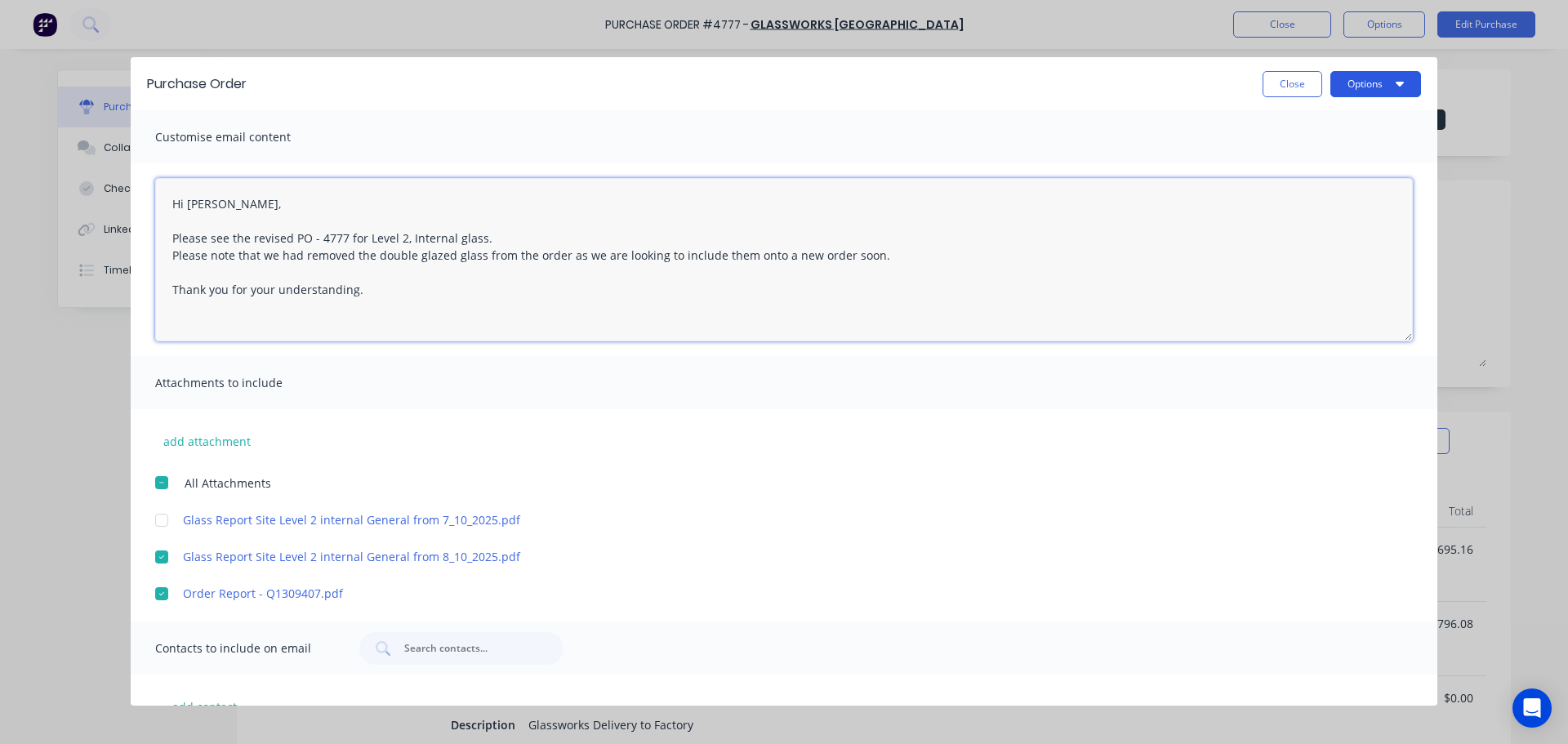
type textarea "Hi [PERSON_NAME], Please see the revised PO - 4777 for Level 2, Internal glass.…"
click at [1372, 79] on button "Options" at bounding box center [1375, 84] width 91 height 26
click at [1314, 187] on div "Email" at bounding box center [1343, 190] width 126 height 24
click at [1370, 89] on button "Options" at bounding box center [1375, 84] width 91 height 26
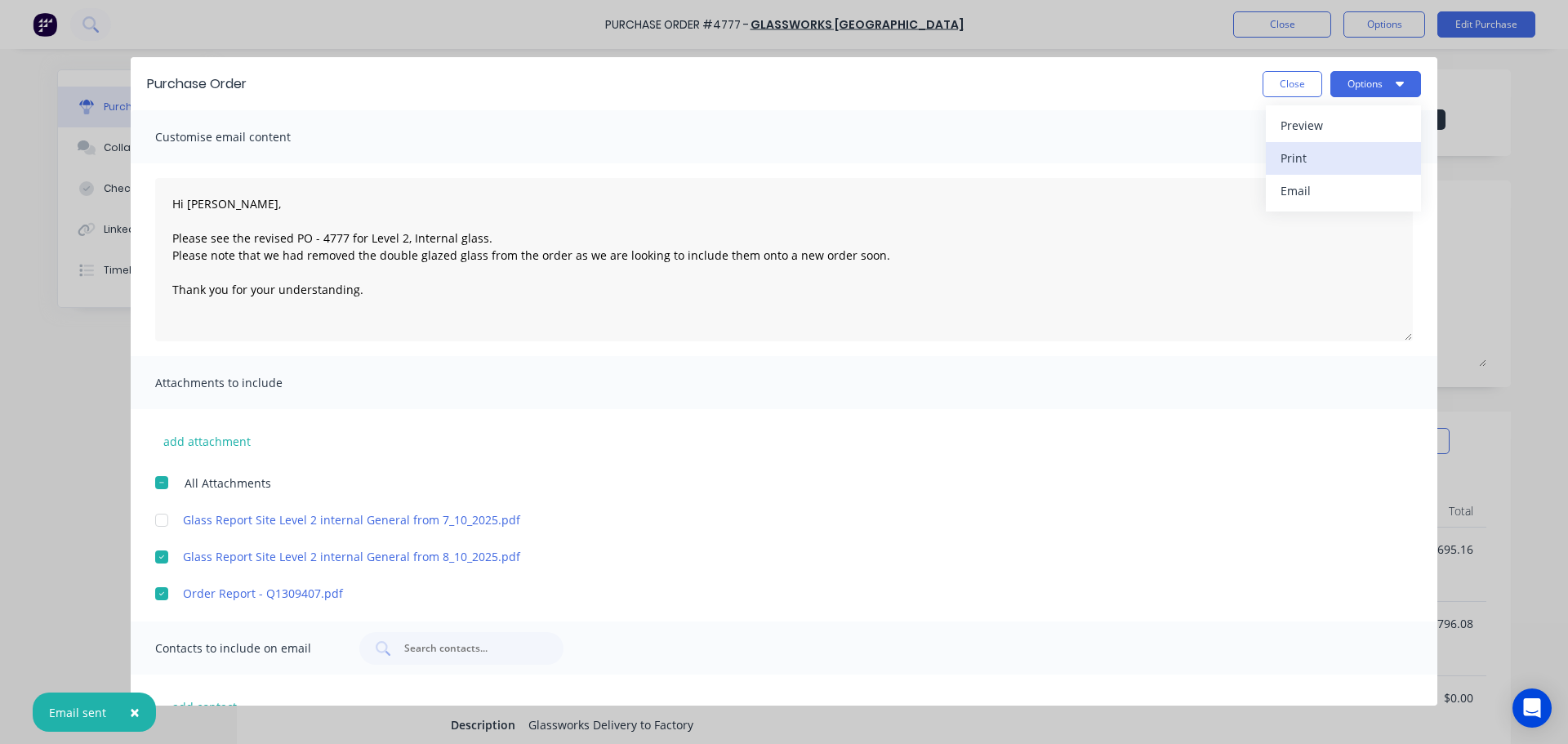
click at [1338, 160] on div "Print" at bounding box center [1343, 158] width 126 height 24
drag, startPoint x: 1274, startPoint y: 85, endPoint x: 1275, endPoint y: 61, distance: 24.0
click at [1275, 85] on button "Close" at bounding box center [1292, 84] width 60 height 26
type textarea "x"
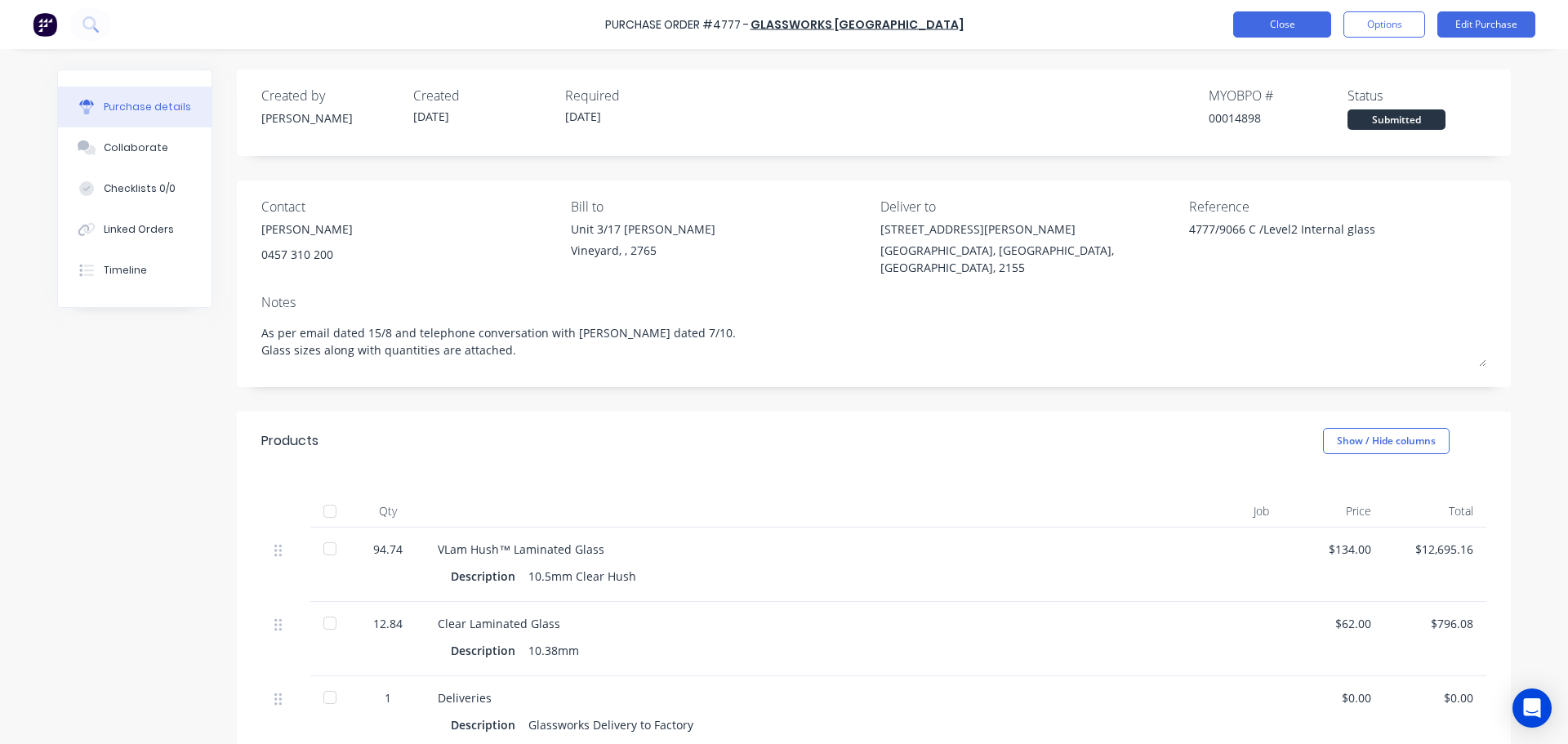
click at [1279, 21] on button "Close" at bounding box center [1282, 24] width 98 height 26
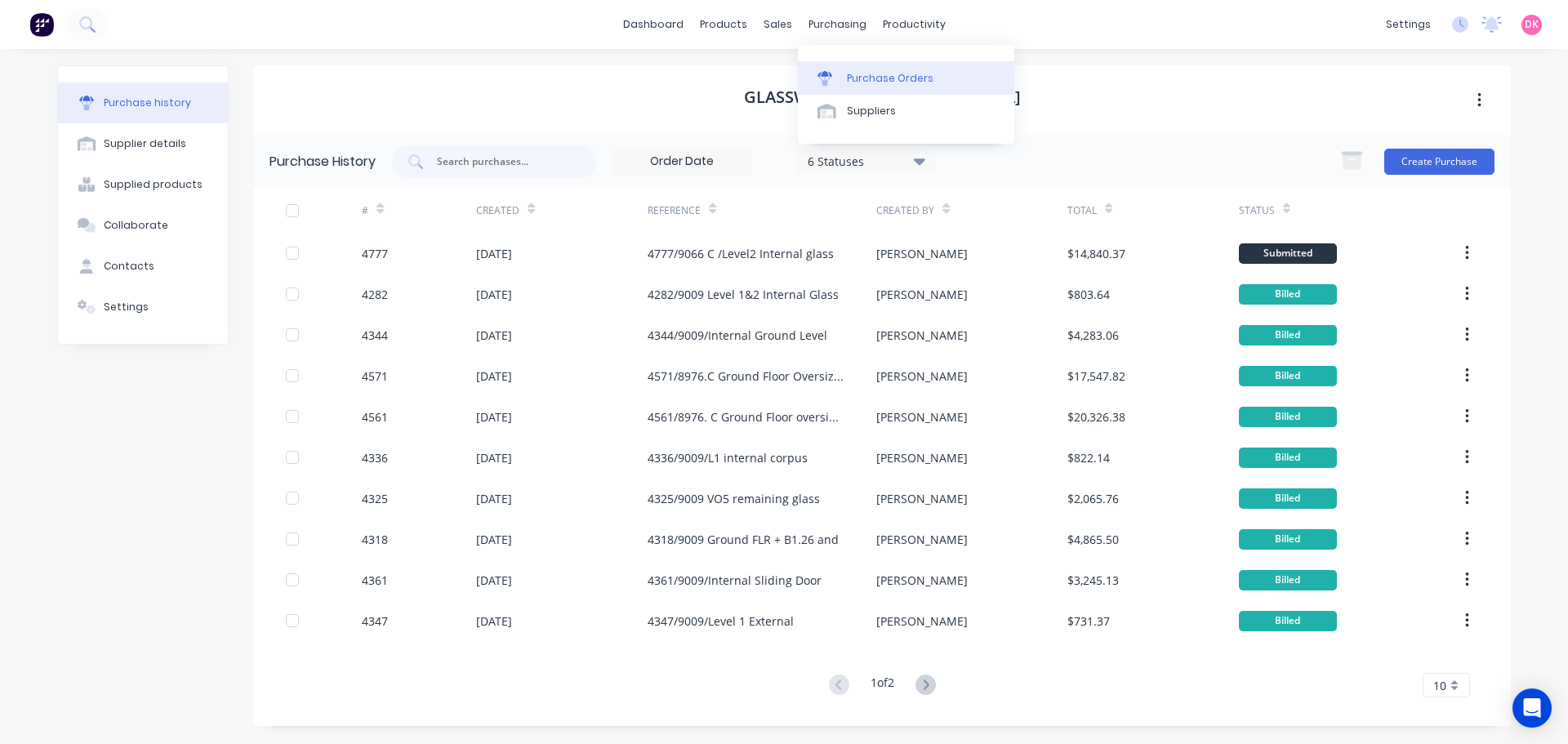
click at [849, 78] on div "Purchase Orders" at bounding box center [889, 78] width 86 height 15
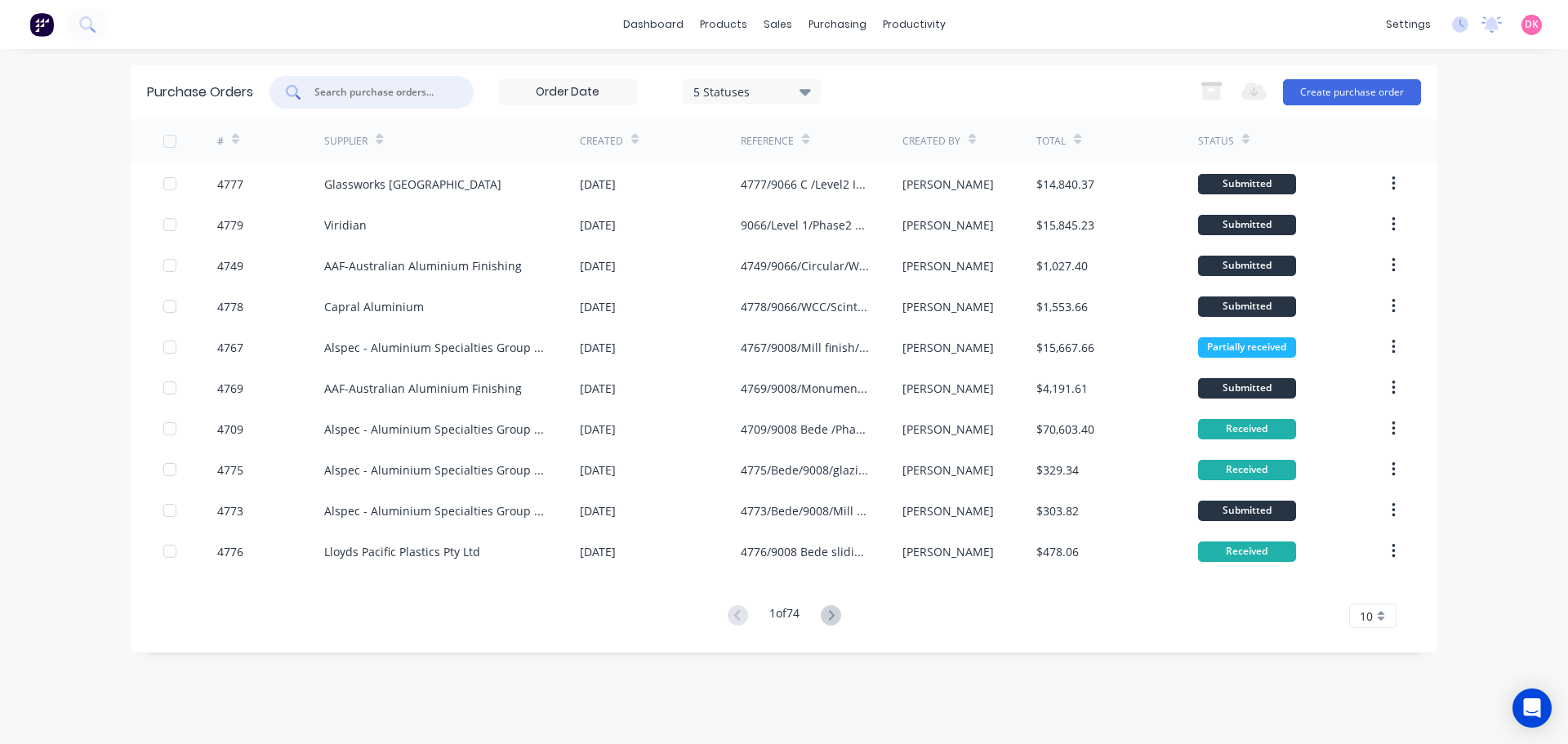
click at [372, 97] on input "text" at bounding box center [380, 91] width 136 height 16
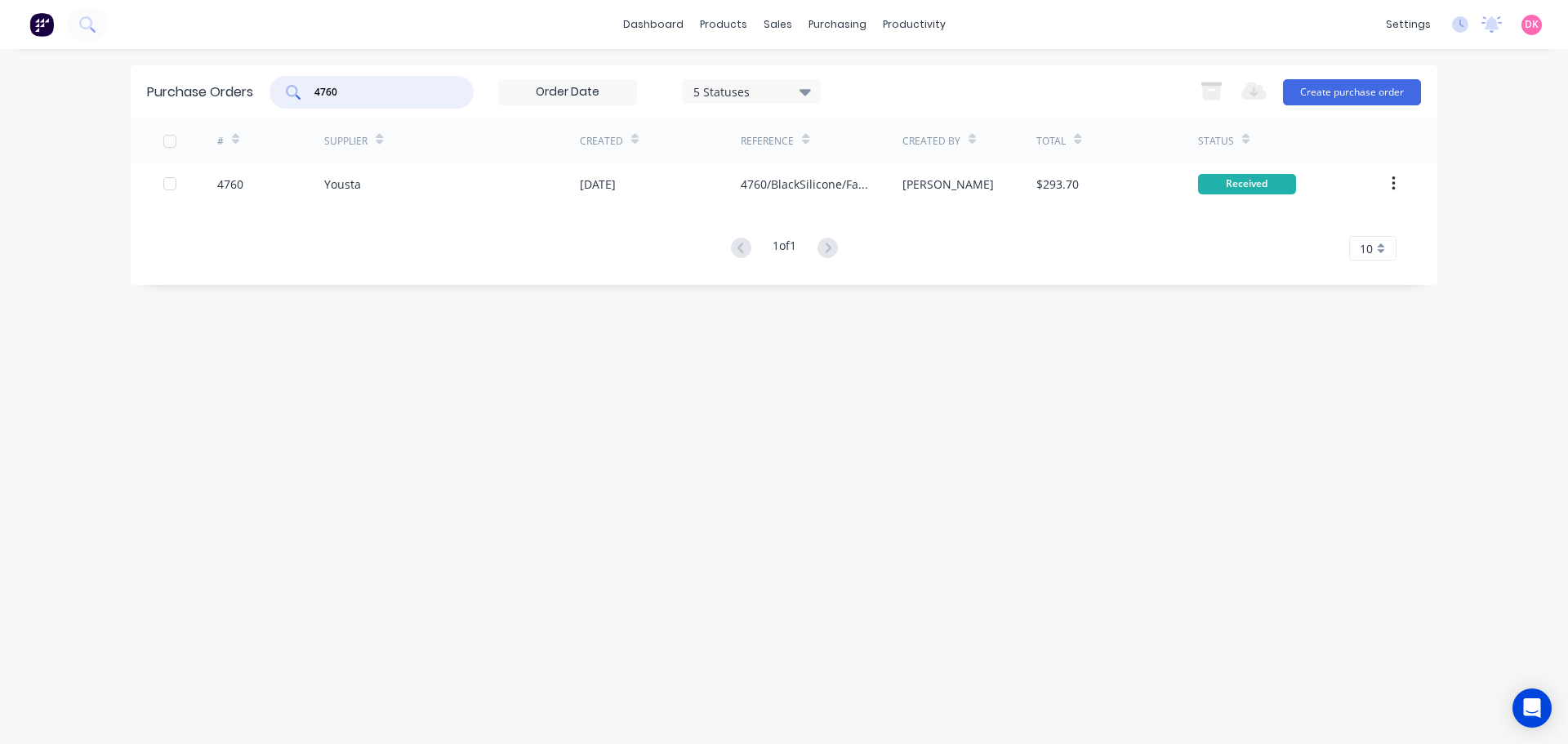
type input "4760"
